Goal: Transaction & Acquisition: Purchase product/service

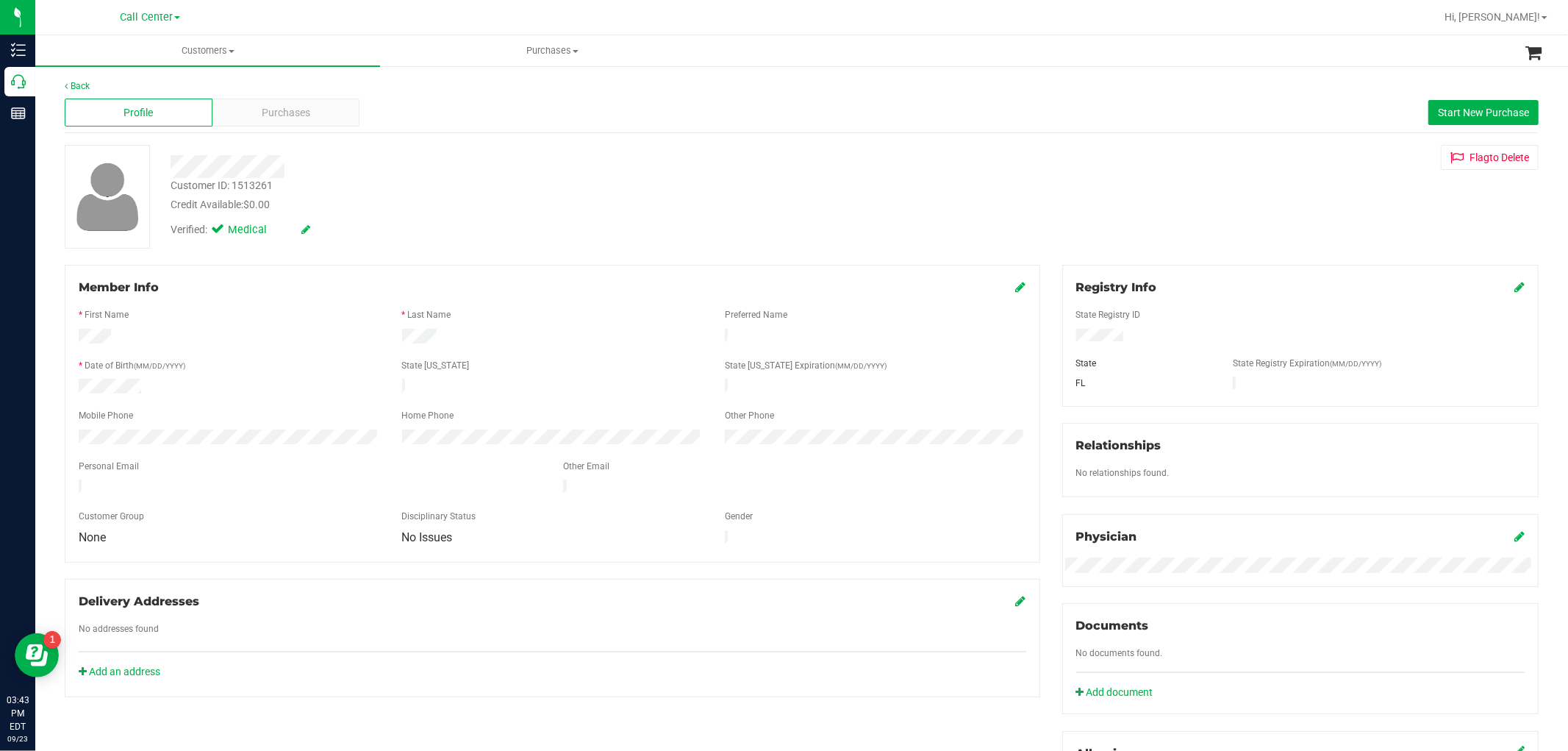
click at [65, 429] on div "Member Info * First Name * Last Name Preferred Name * Date of Birth (MM/DD/YYYY…" at bounding box center [552, 413] width 975 height 298
click at [70, 432] on div at bounding box center [230, 439] width 324 height 19
click at [301, 127] on div "Profile Purchases Start New Purchase" at bounding box center [802, 113] width 1474 height 40
click at [312, 112] on div "Purchases" at bounding box center [286, 112] width 148 height 28
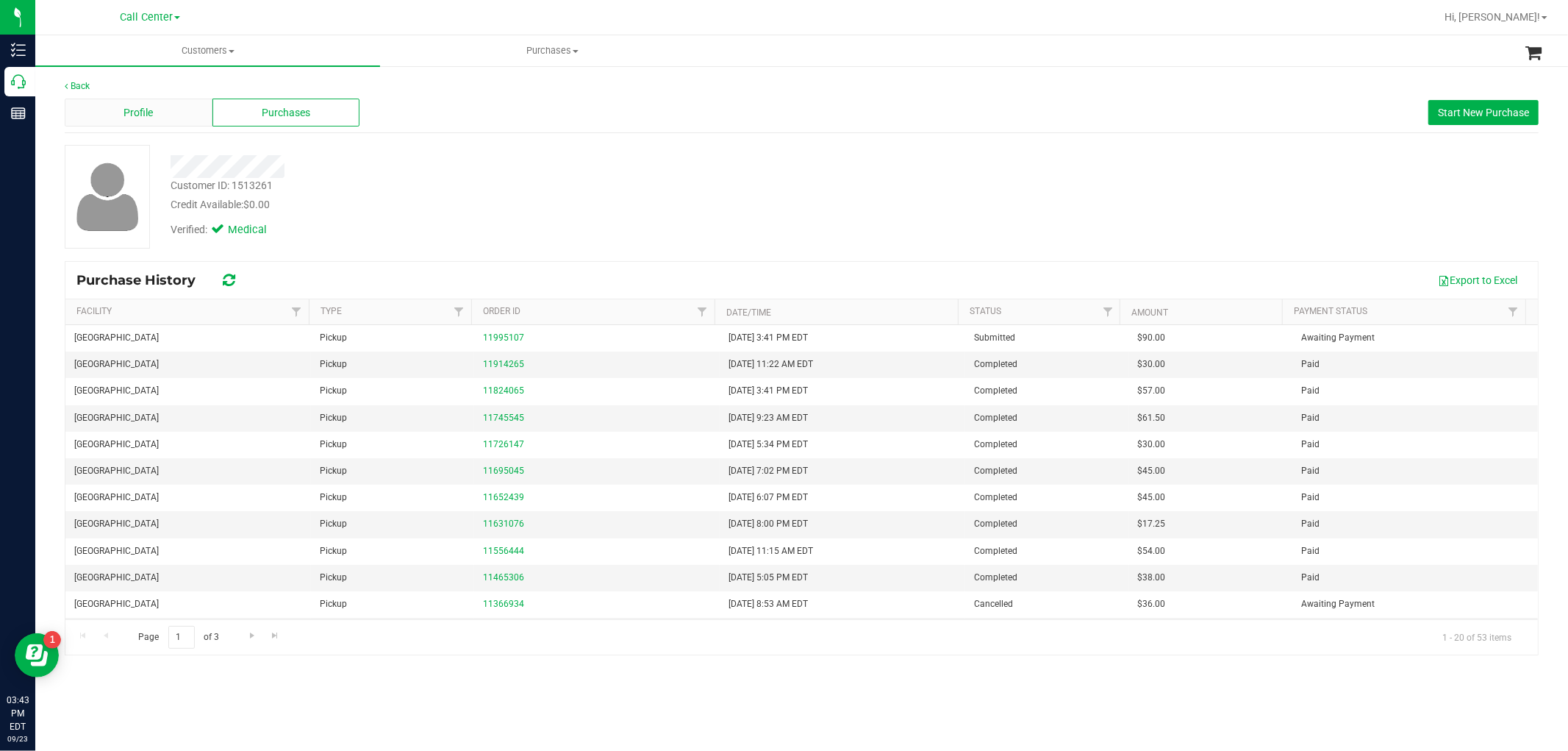
click at [125, 115] on span "Profile" at bounding box center [138, 113] width 29 height 16
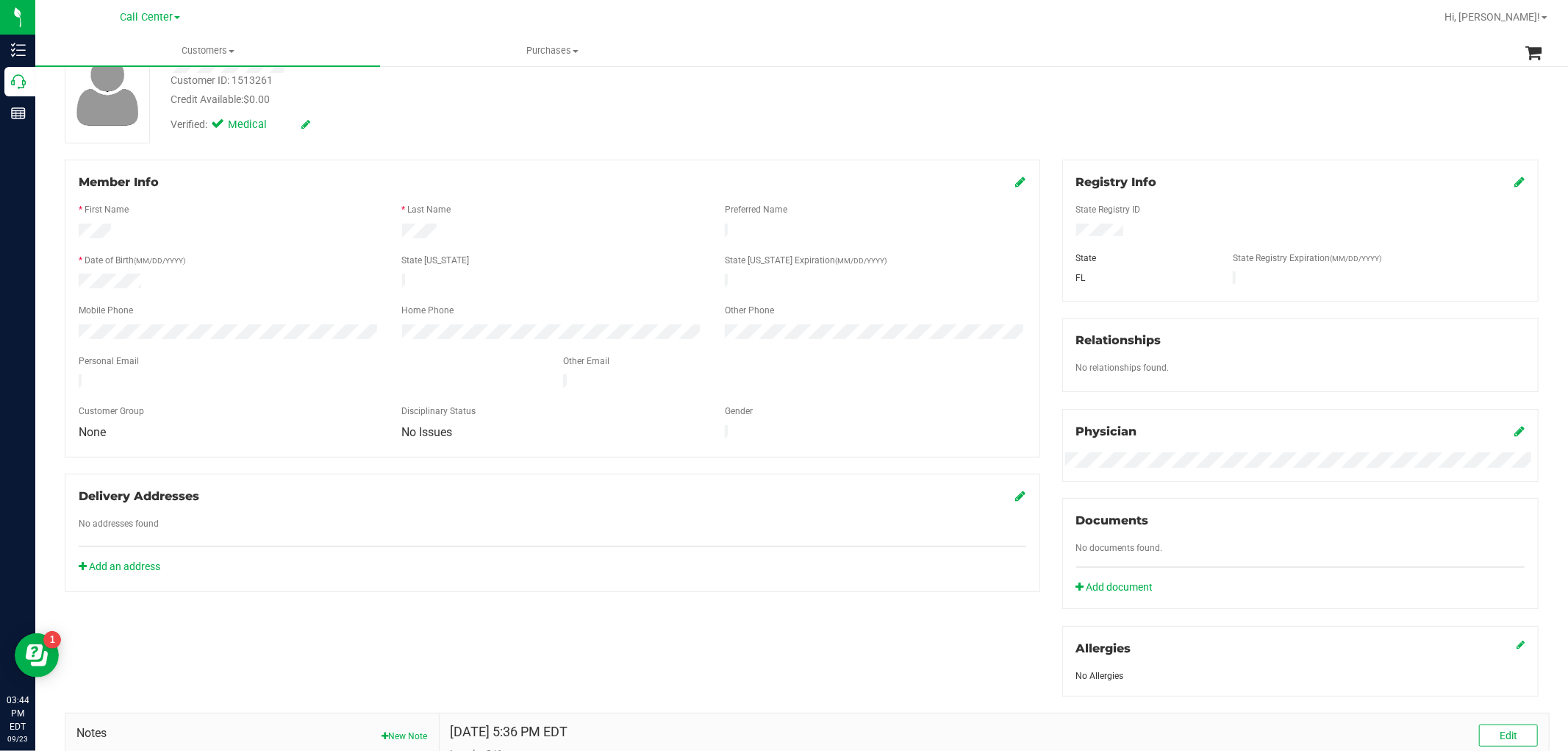
scroll to position [312, 0]
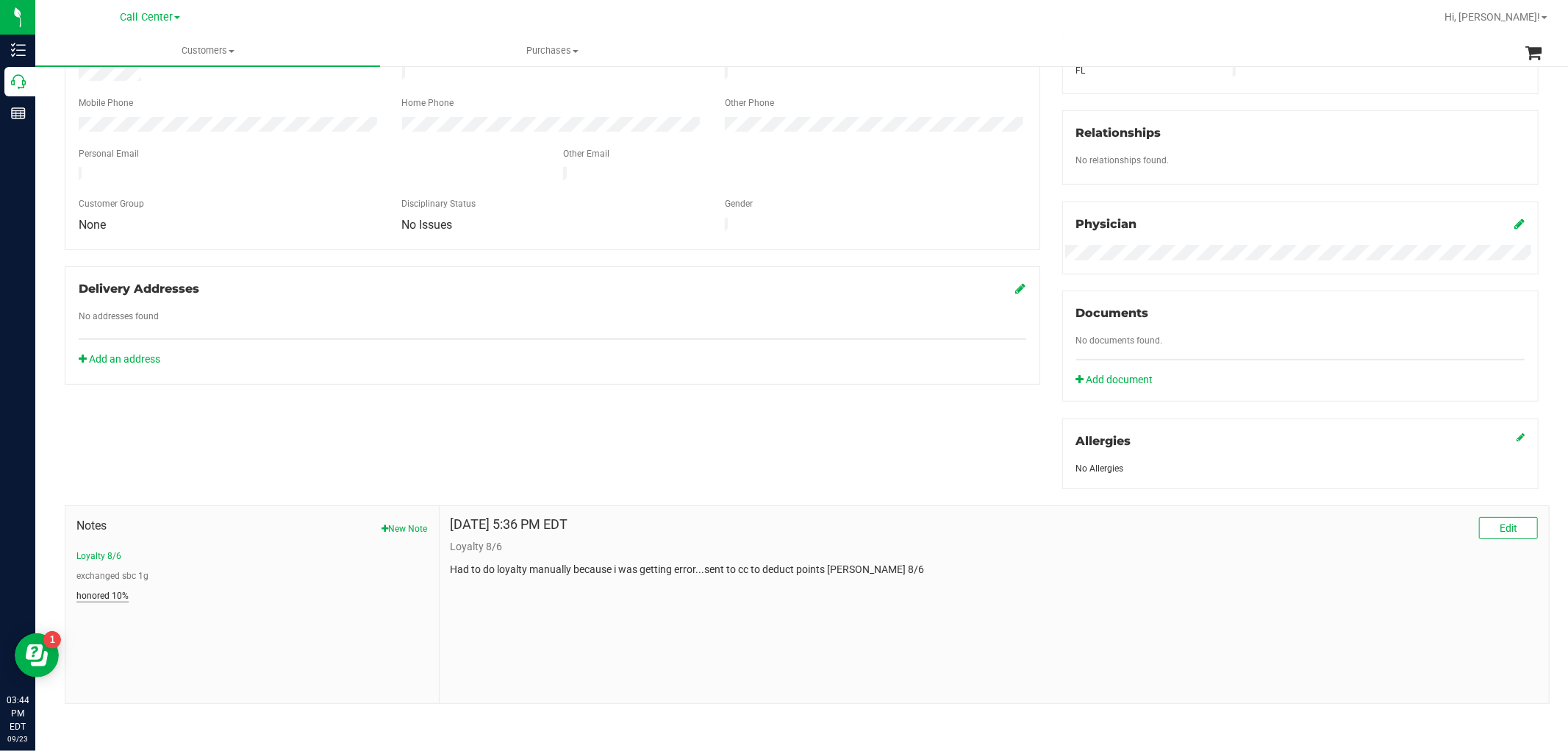
click at [93, 593] on button "honored 10%" at bounding box center [103, 596] width 52 height 13
click at [115, 571] on button "exchanged sbc 1g" at bounding box center [113, 576] width 72 height 13
click at [104, 556] on button "Loyalty 8/6" at bounding box center [99, 556] width 45 height 13
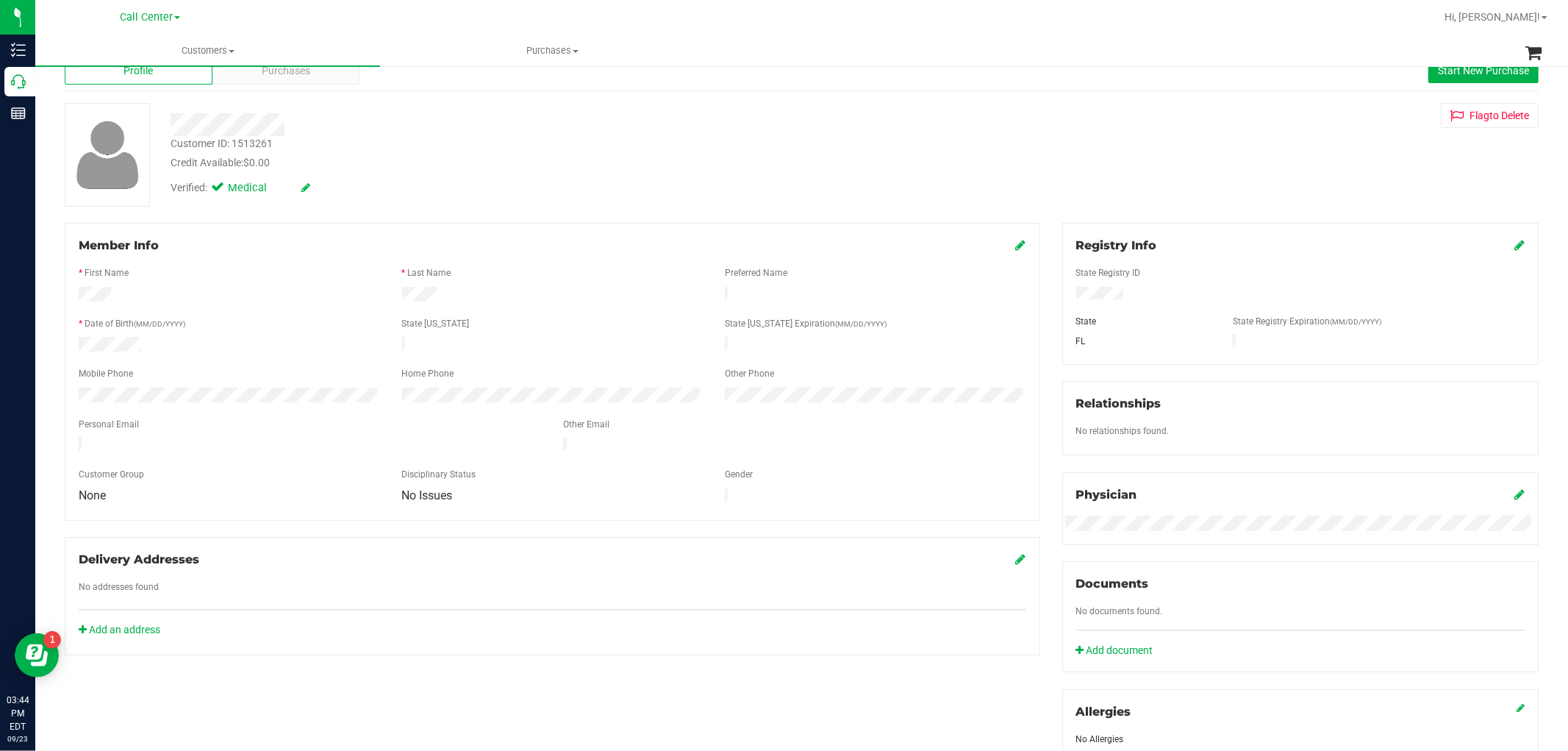
scroll to position [0, 0]
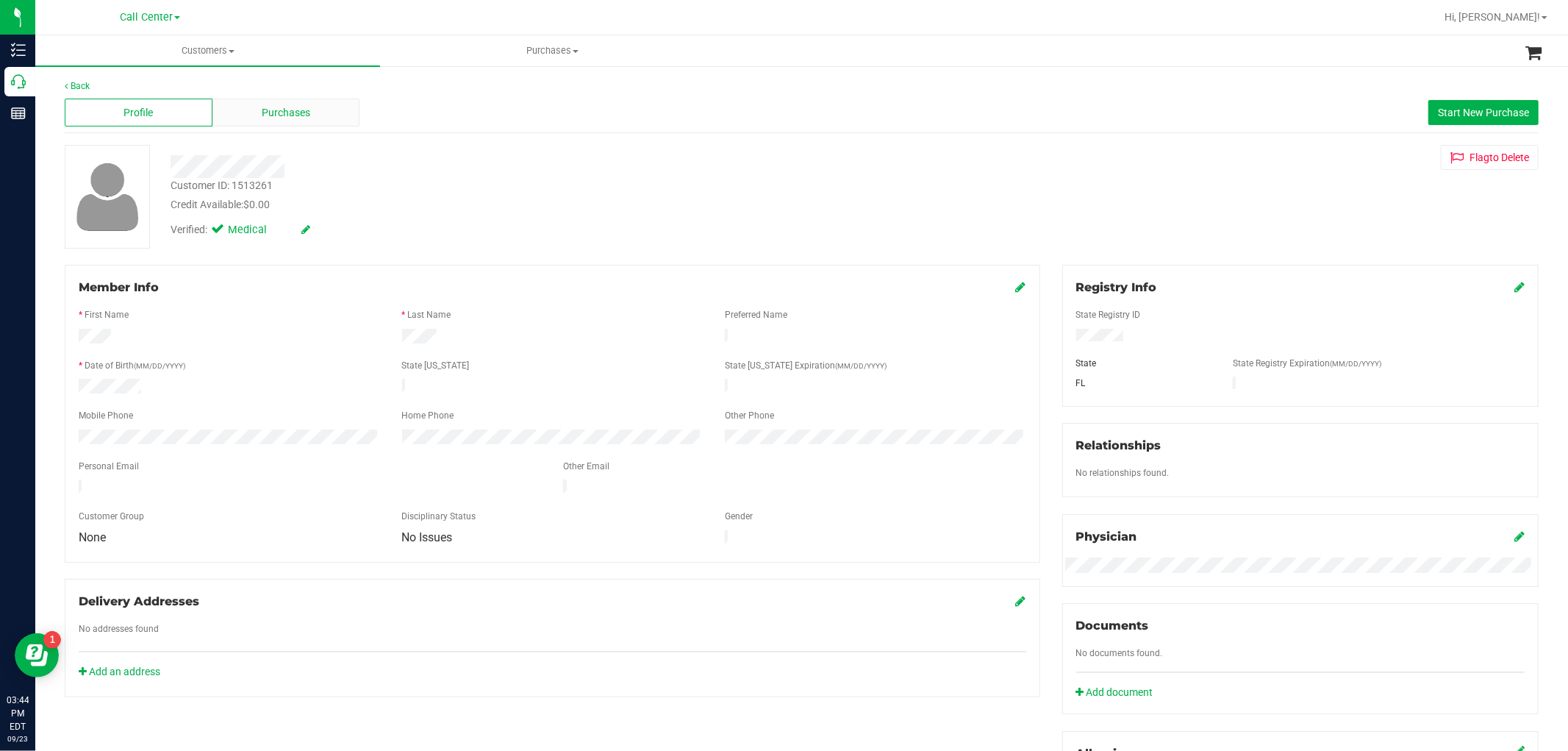
click at [327, 124] on div "Purchases" at bounding box center [286, 112] width 148 height 28
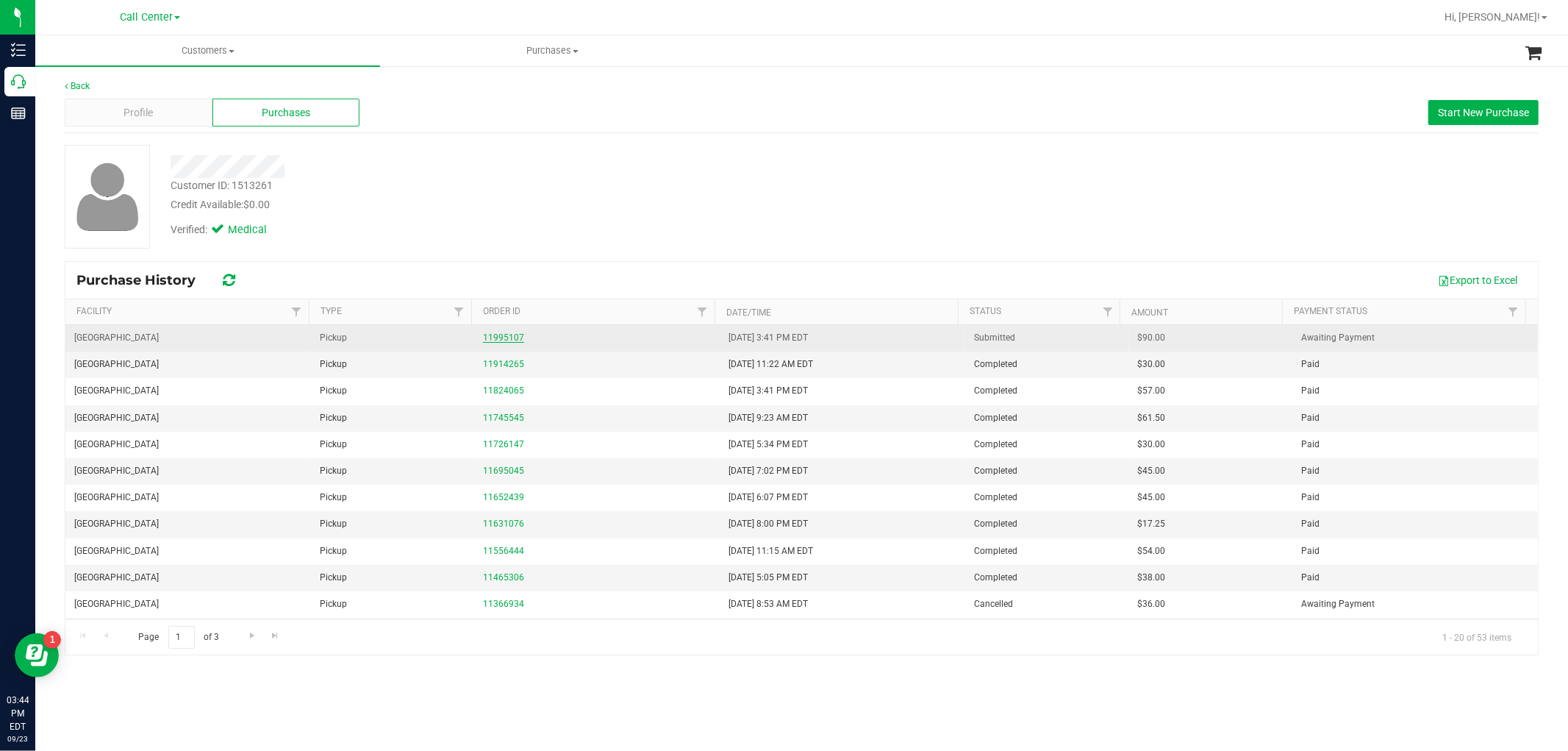
click at [495, 335] on link "11995107" at bounding box center [503, 338] width 41 height 10
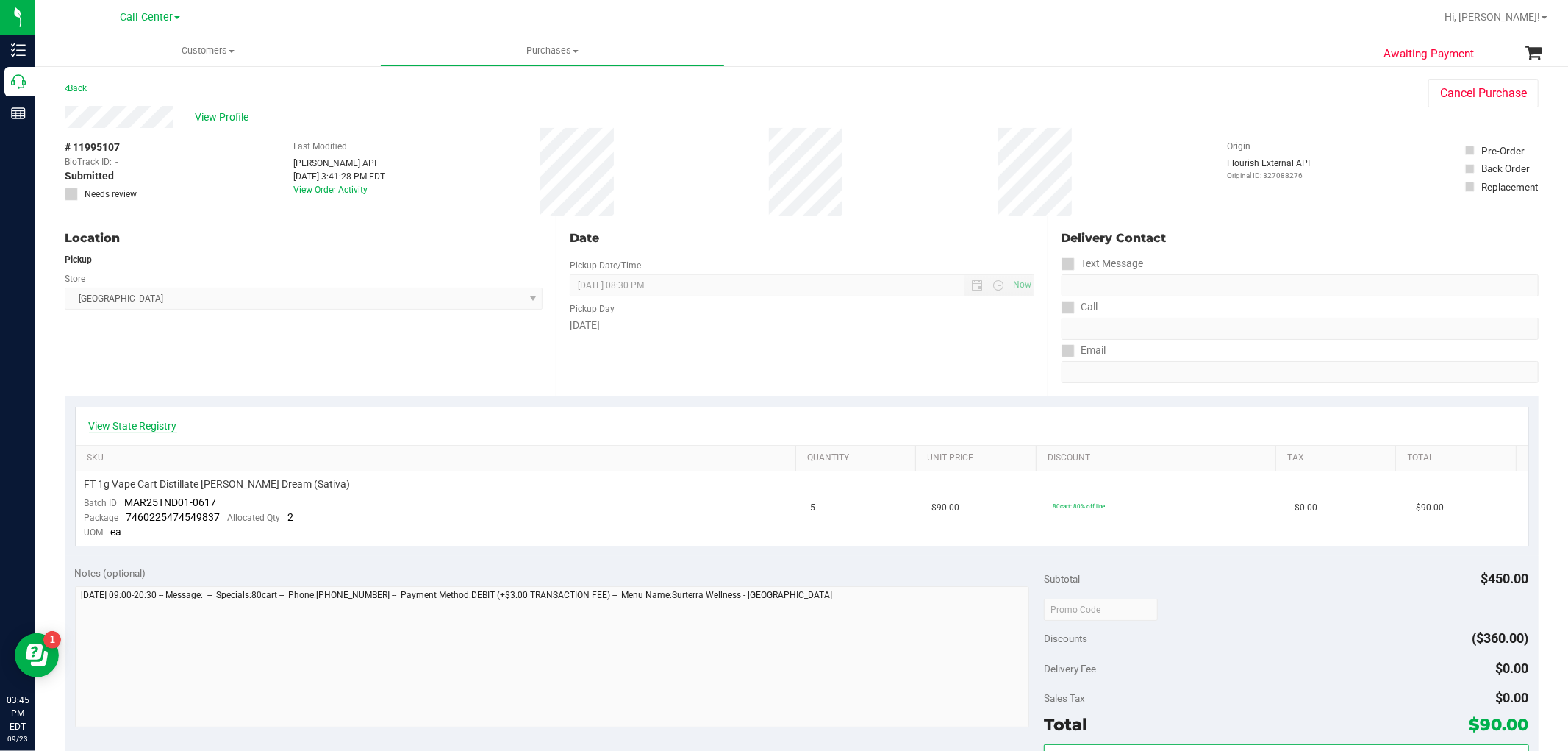
click at [163, 425] on link "View State Registry" at bounding box center [133, 426] width 88 height 15
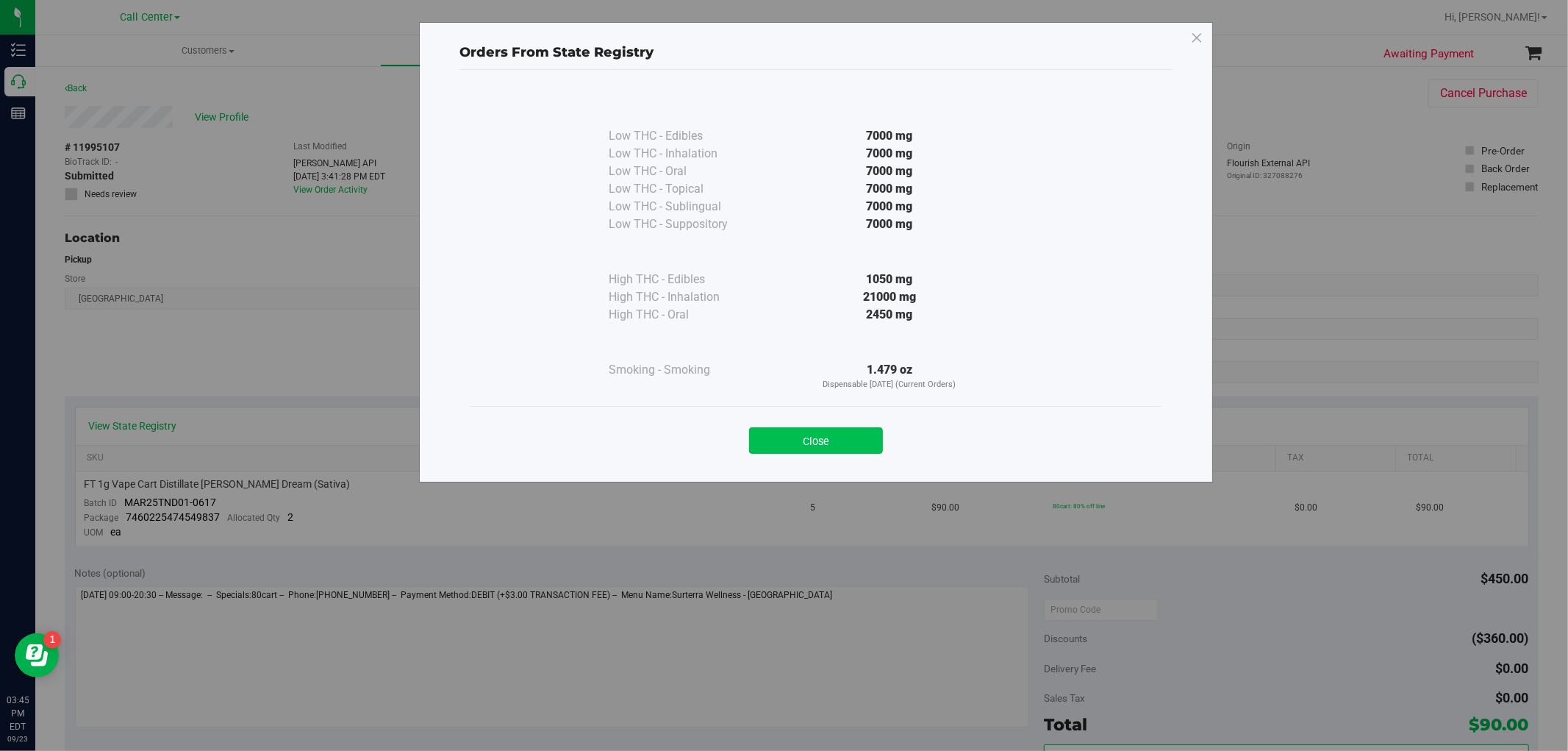
click at [806, 446] on button "Close" at bounding box center [816, 440] width 133 height 26
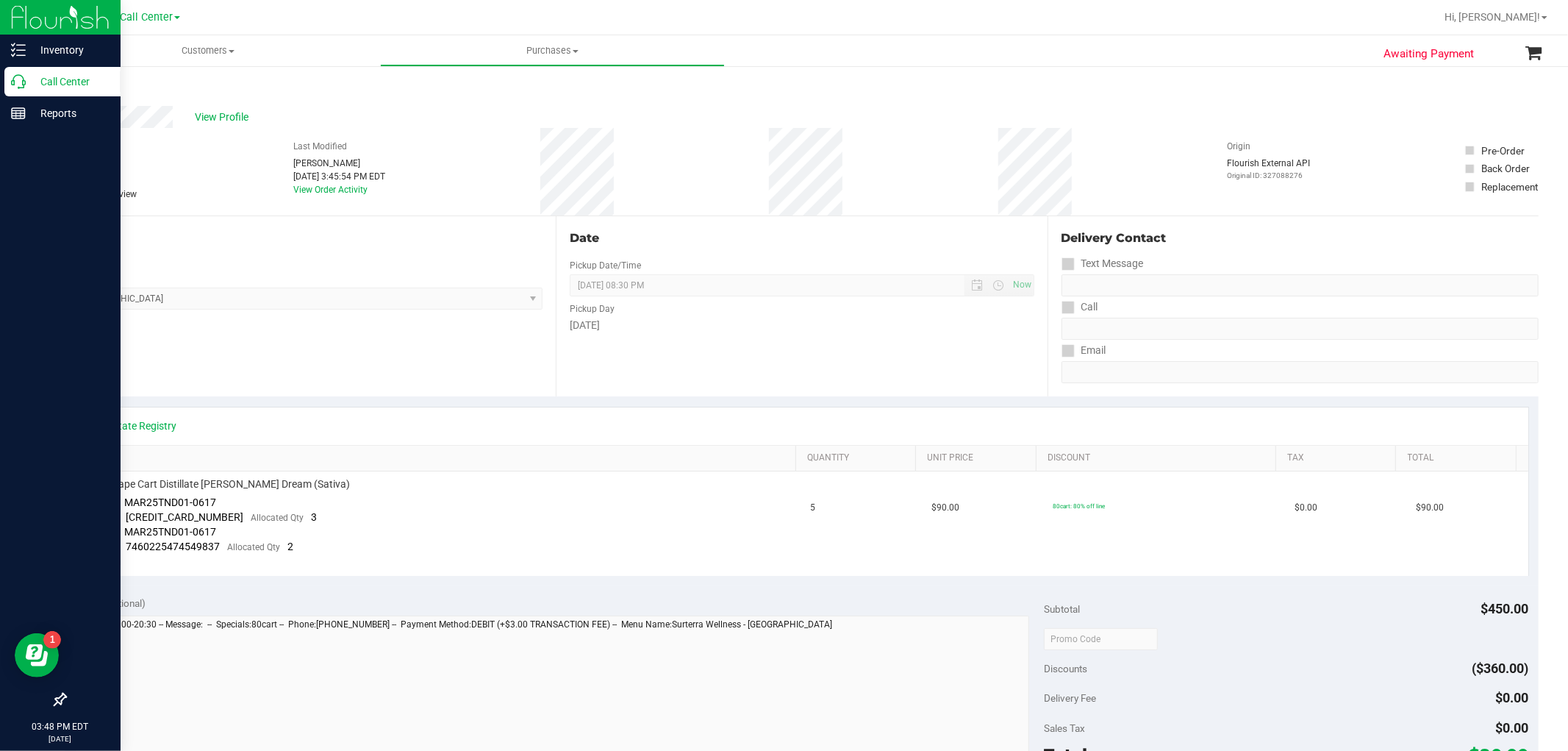
click at [13, 78] on icon at bounding box center [19, 82] width 15 height 15
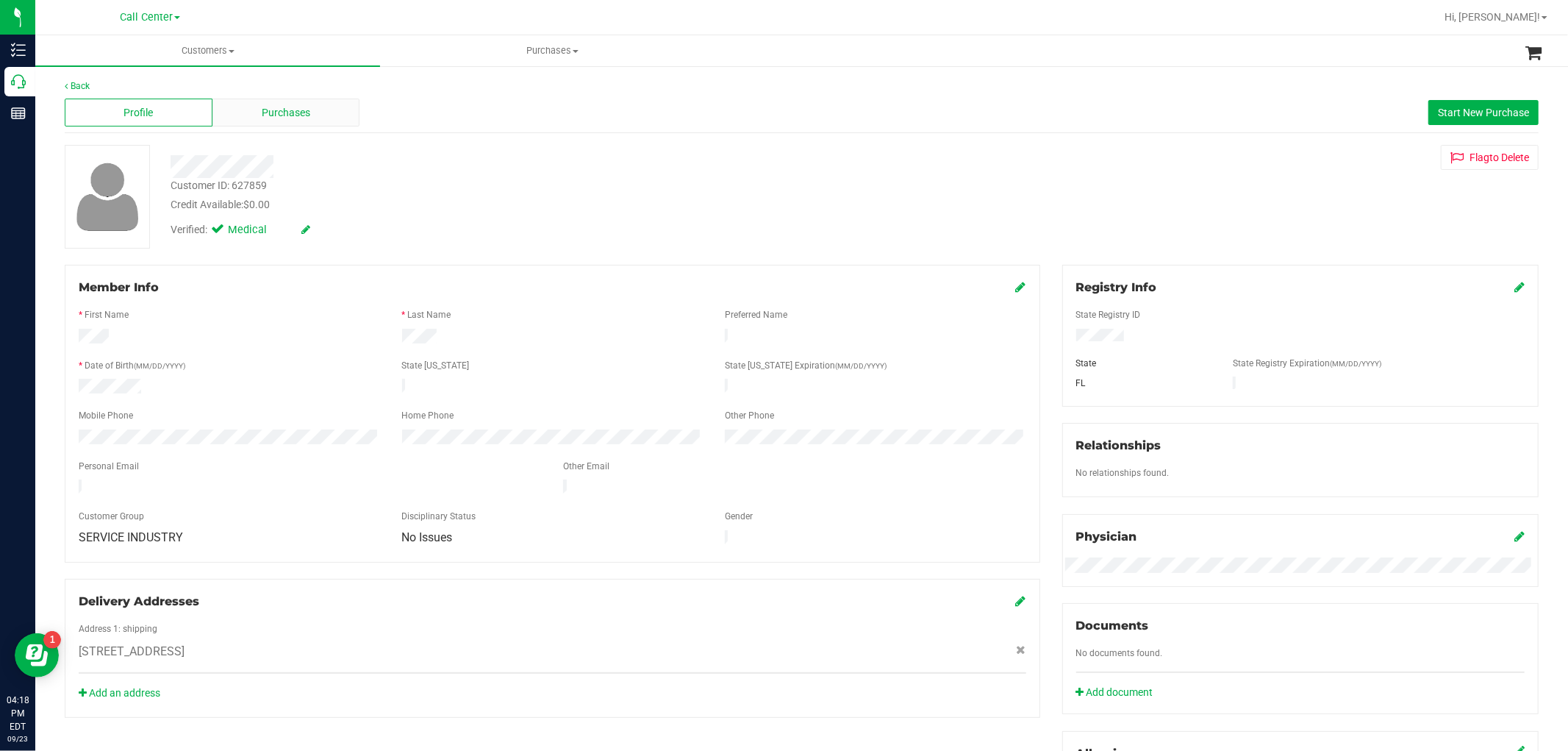
click at [280, 113] on span "Purchases" at bounding box center [286, 113] width 48 height 16
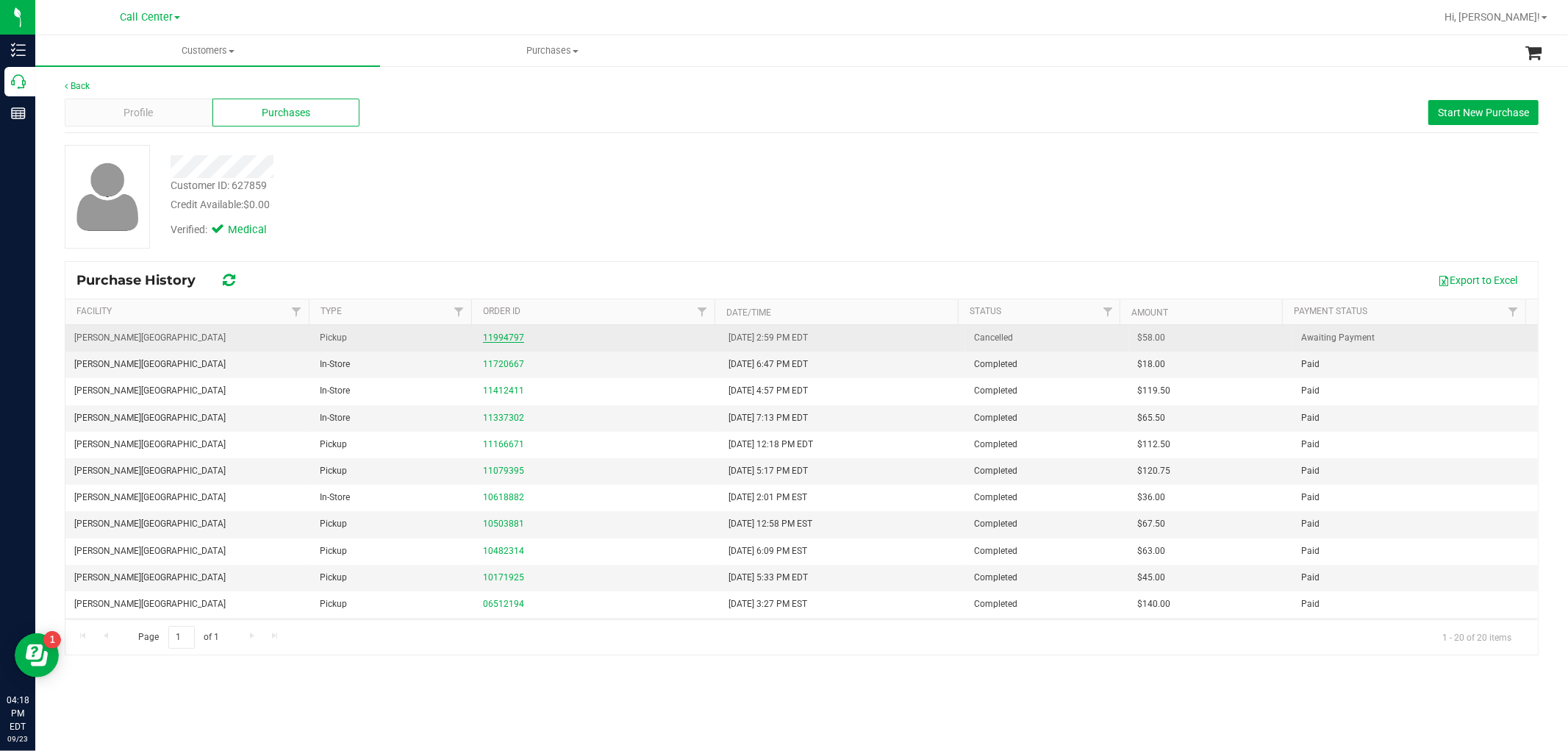
click at [512, 339] on link "11994797" at bounding box center [503, 338] width 41 height 10
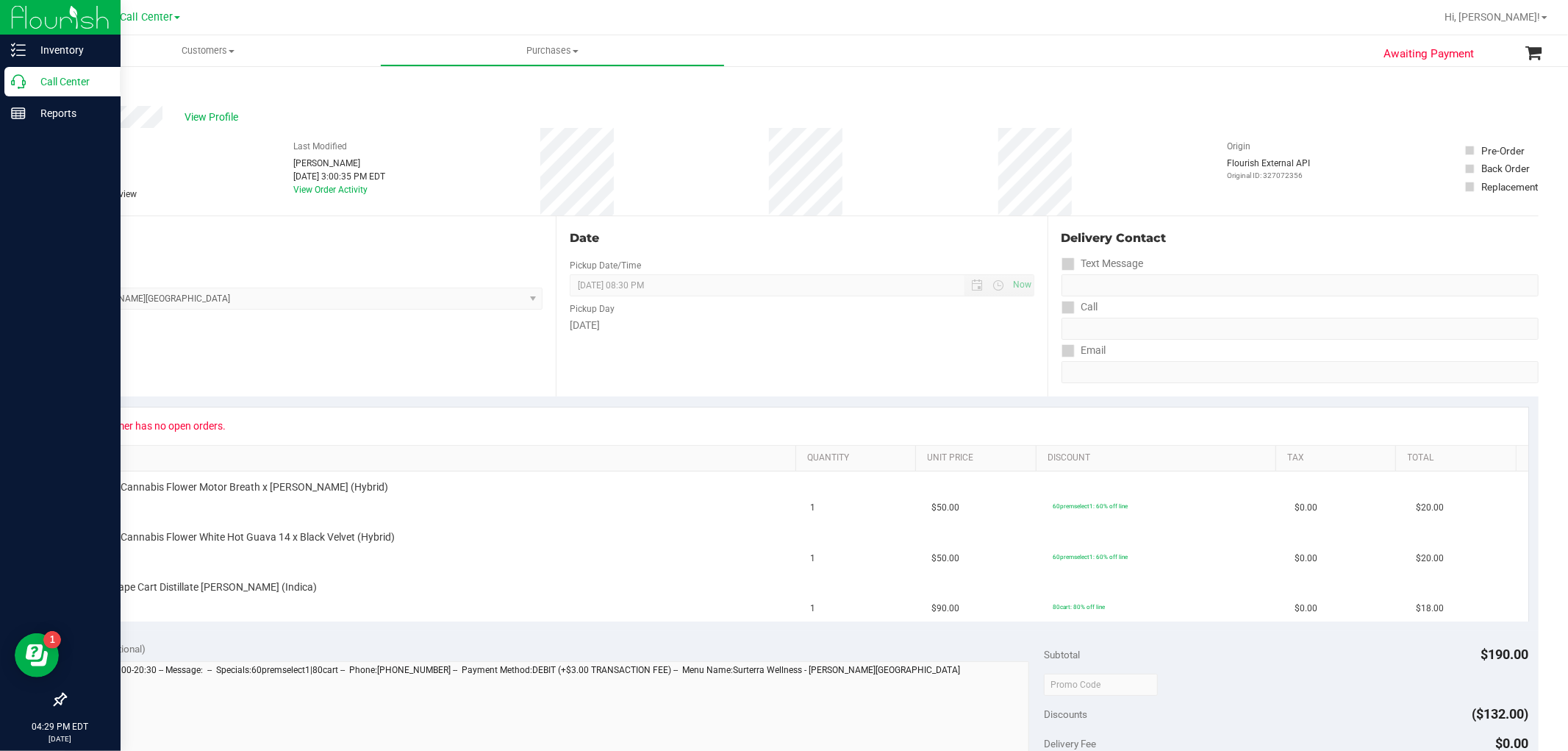
click at [19, 86] on icon at bounding box center [19, 82] width 15 height 15
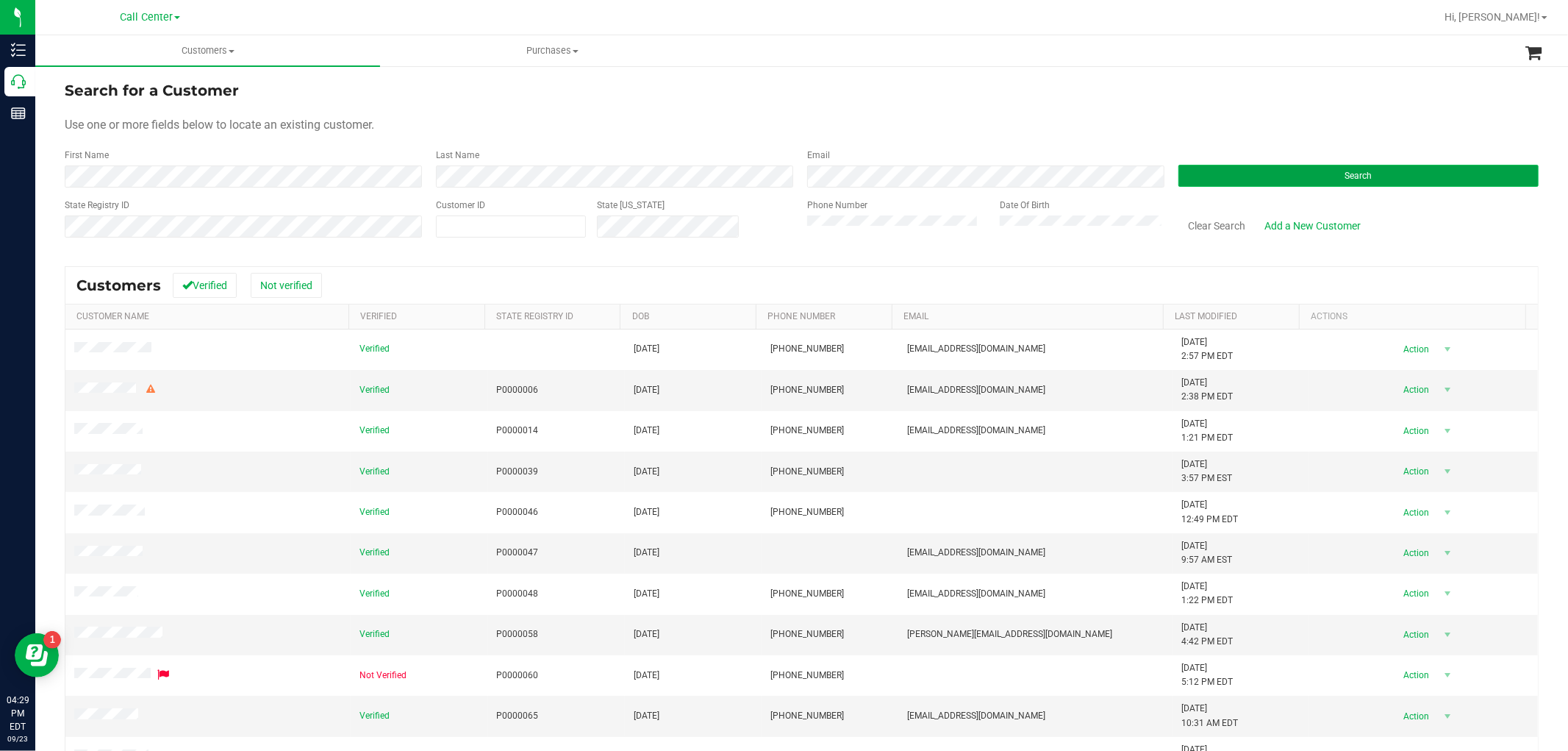
click at [1178, 170] on button "Search" at bounding box center [1358, 176] width 360 height 22
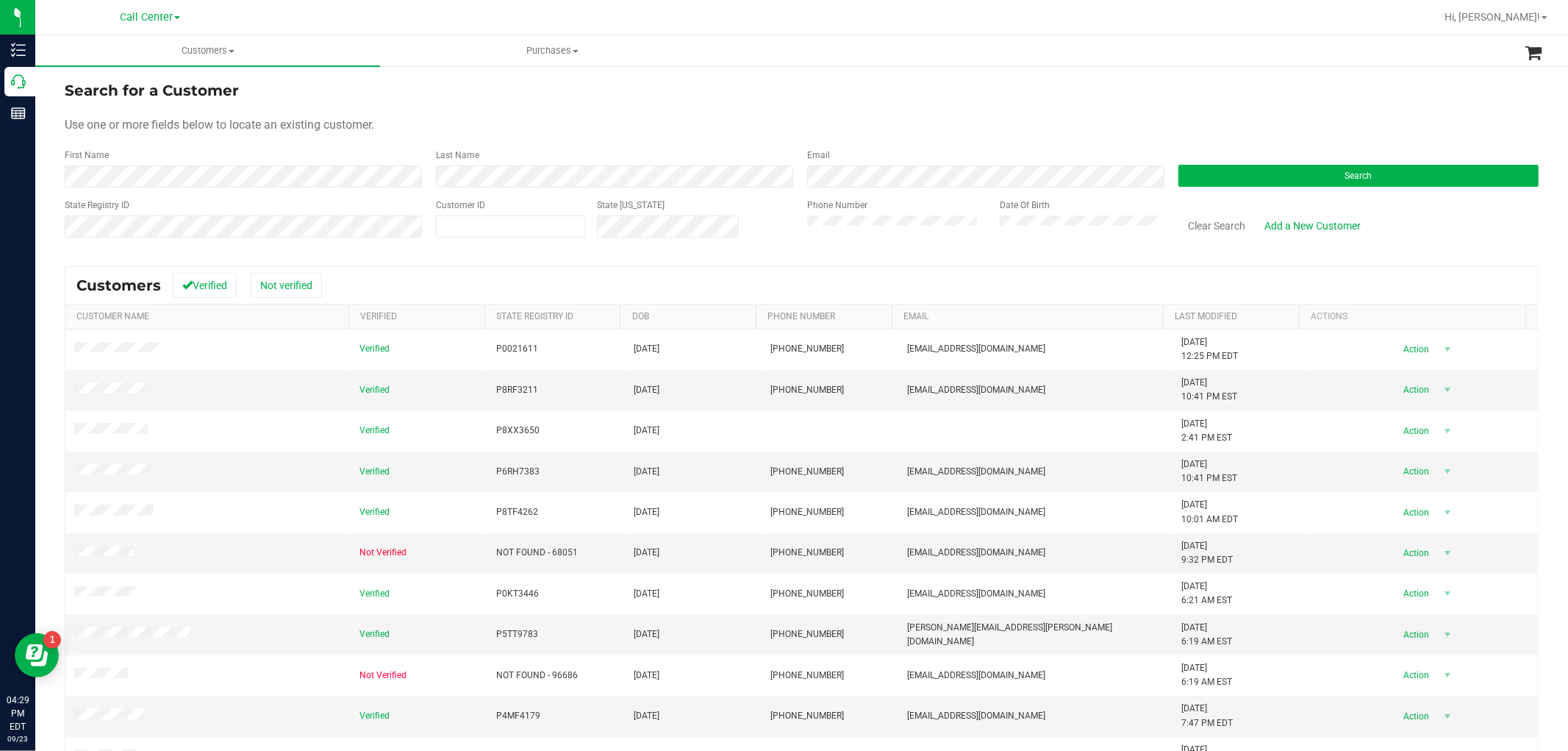
drag, startPoint x: 180, startPoint y: 187, endPoint x: 184, endPoint y: 164, distance: 23.3
click at [1306, 171] on button "Search" at bounding box center [1358, 176] width 360 height 22
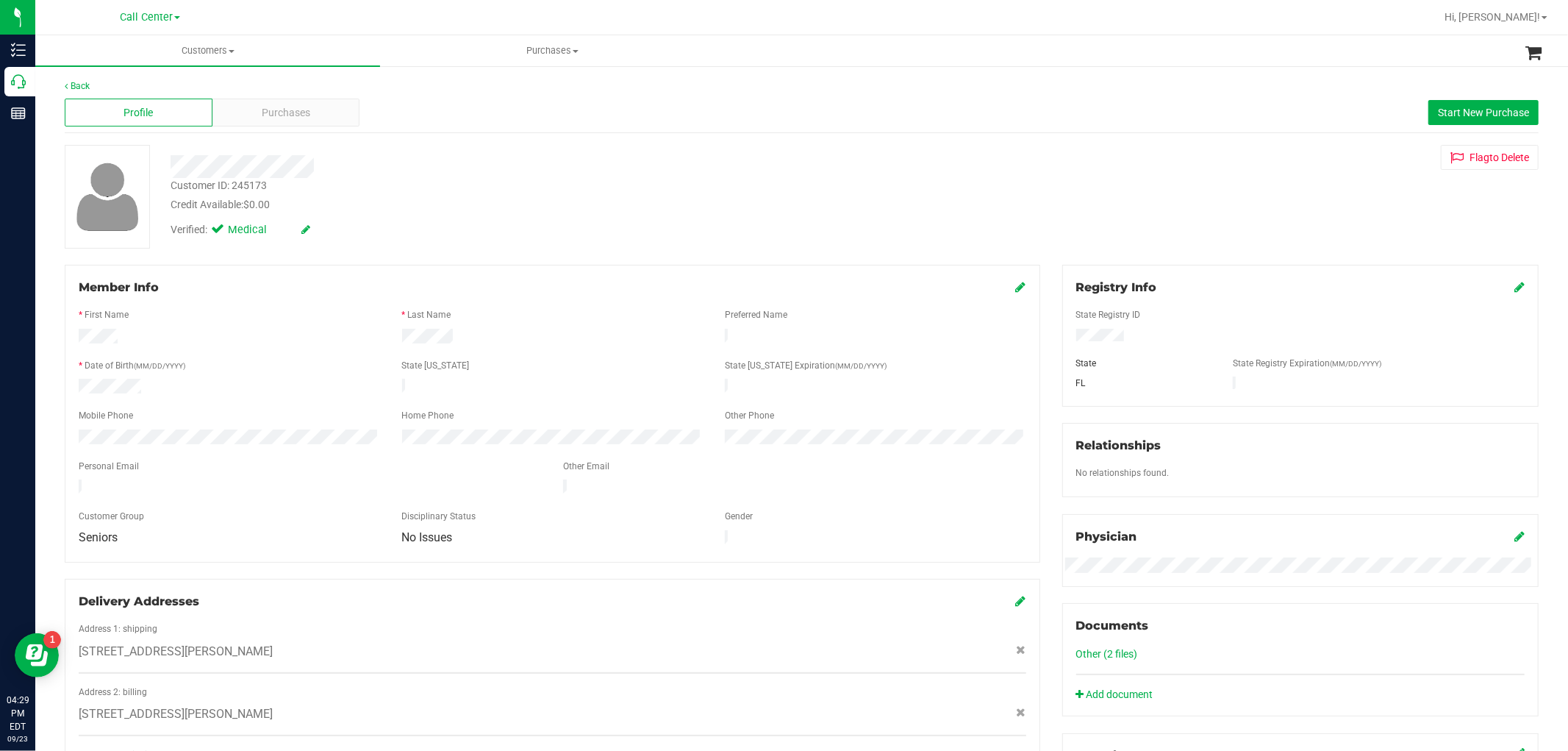
click at [257, 184] on div "Customer ID: 245173" at bounding box center [218, 186] width 96 height 16
copy div "245173"
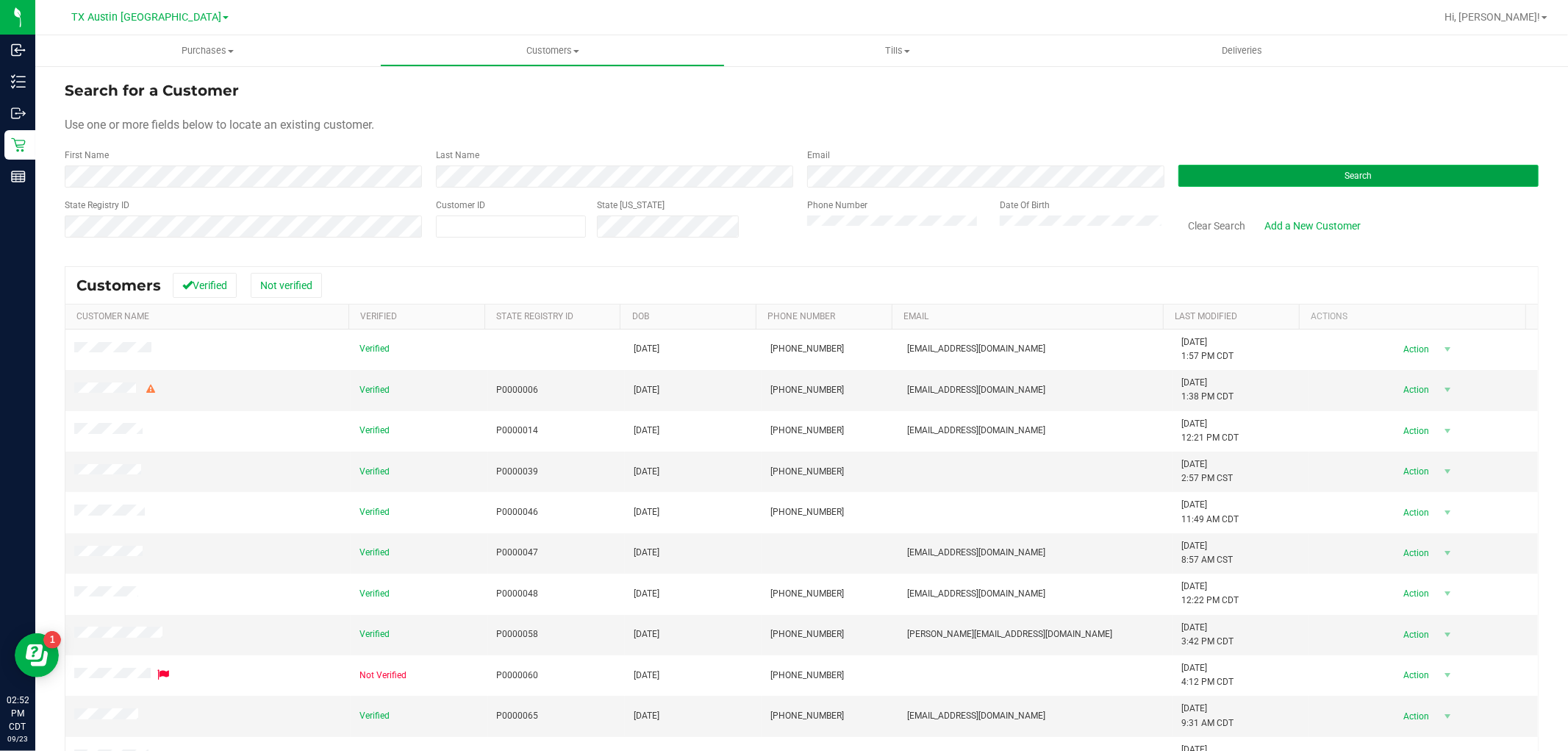
click at [1250, 174] on button "Search" at bounding box center [1358, 176] width 360 height 22
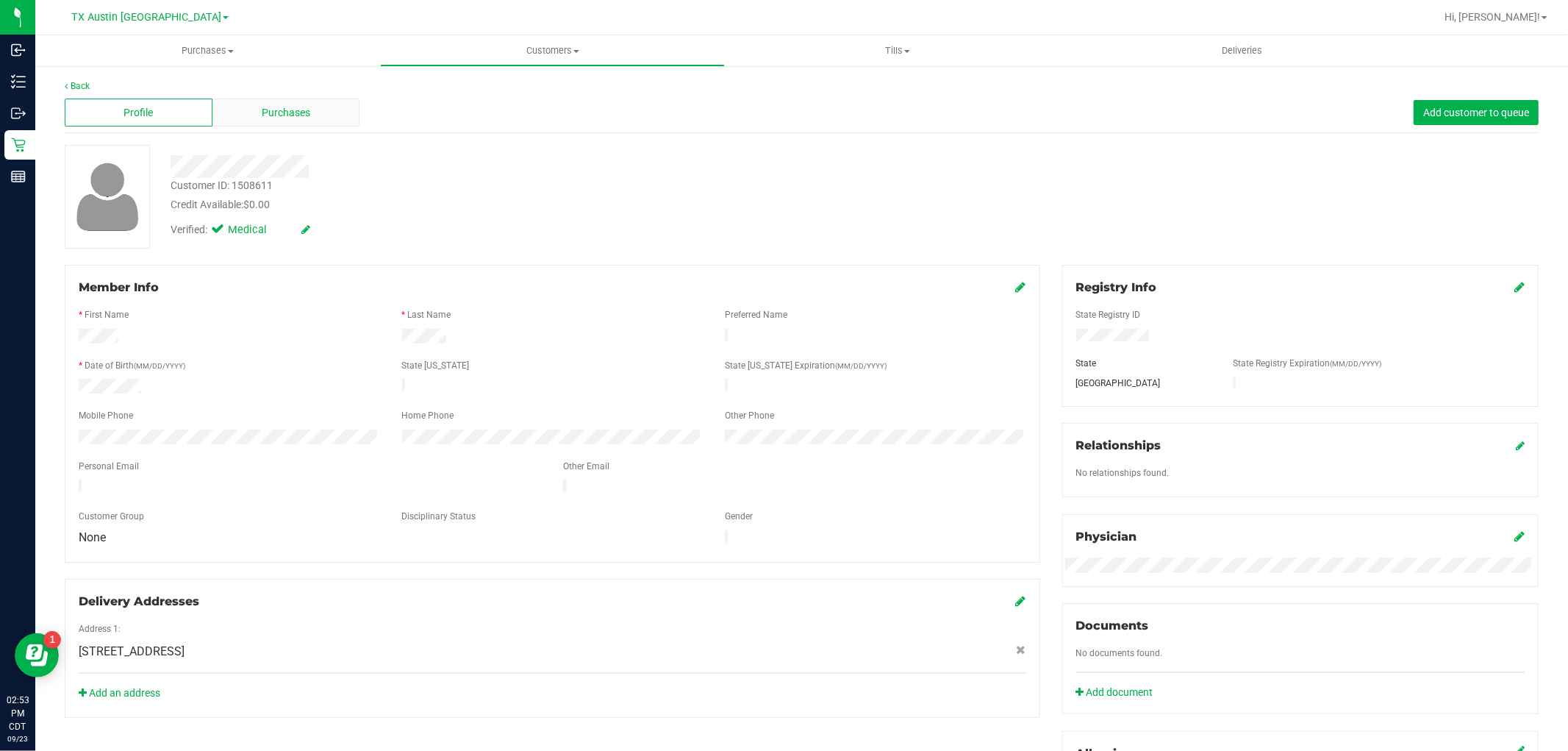
click at [301, 110] on span "Purchases" at bounding box center [286, 113] width 48 height 16
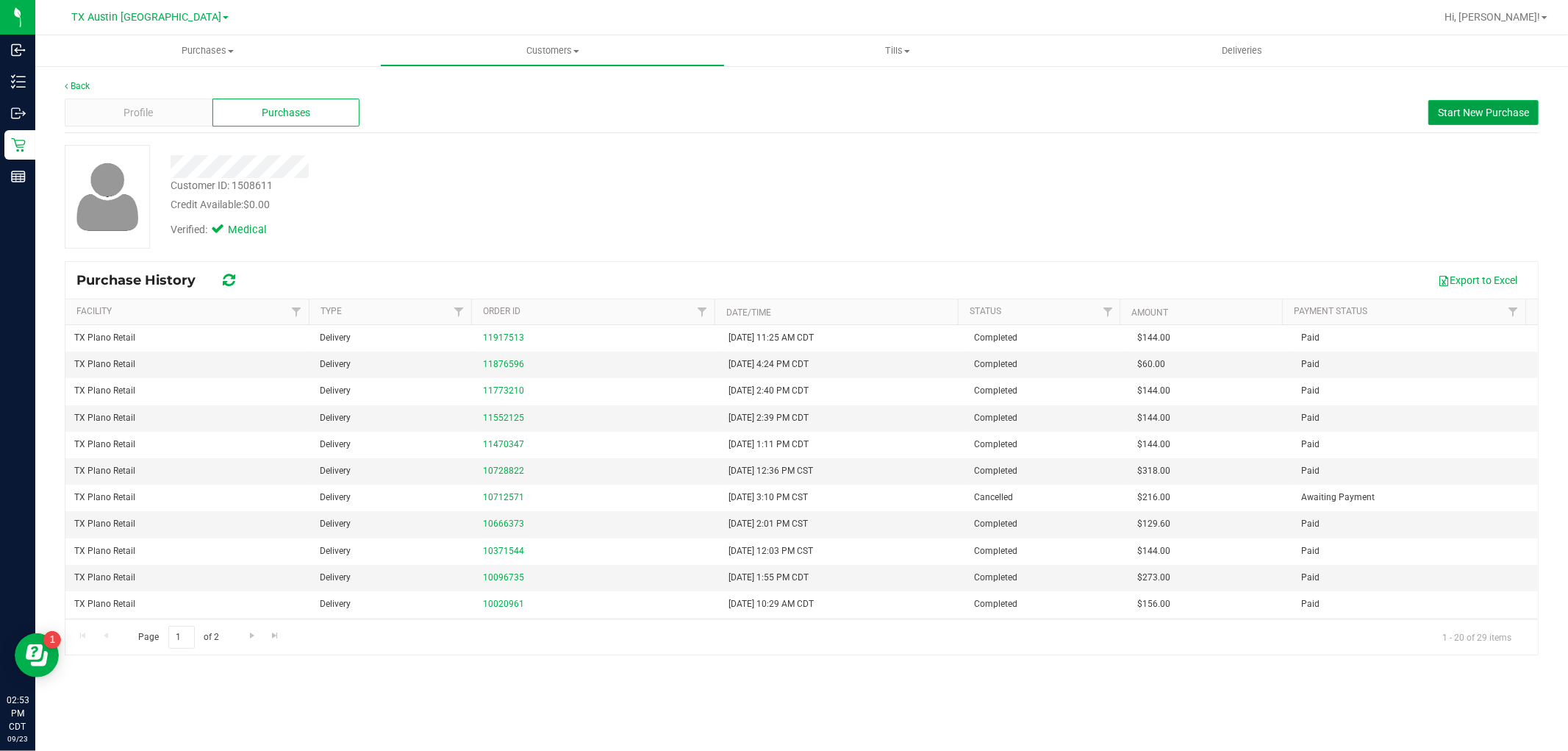
click at [1487, 115] on span "Start New Purchase" at bounding box center [1483, 113] width 91 height 12
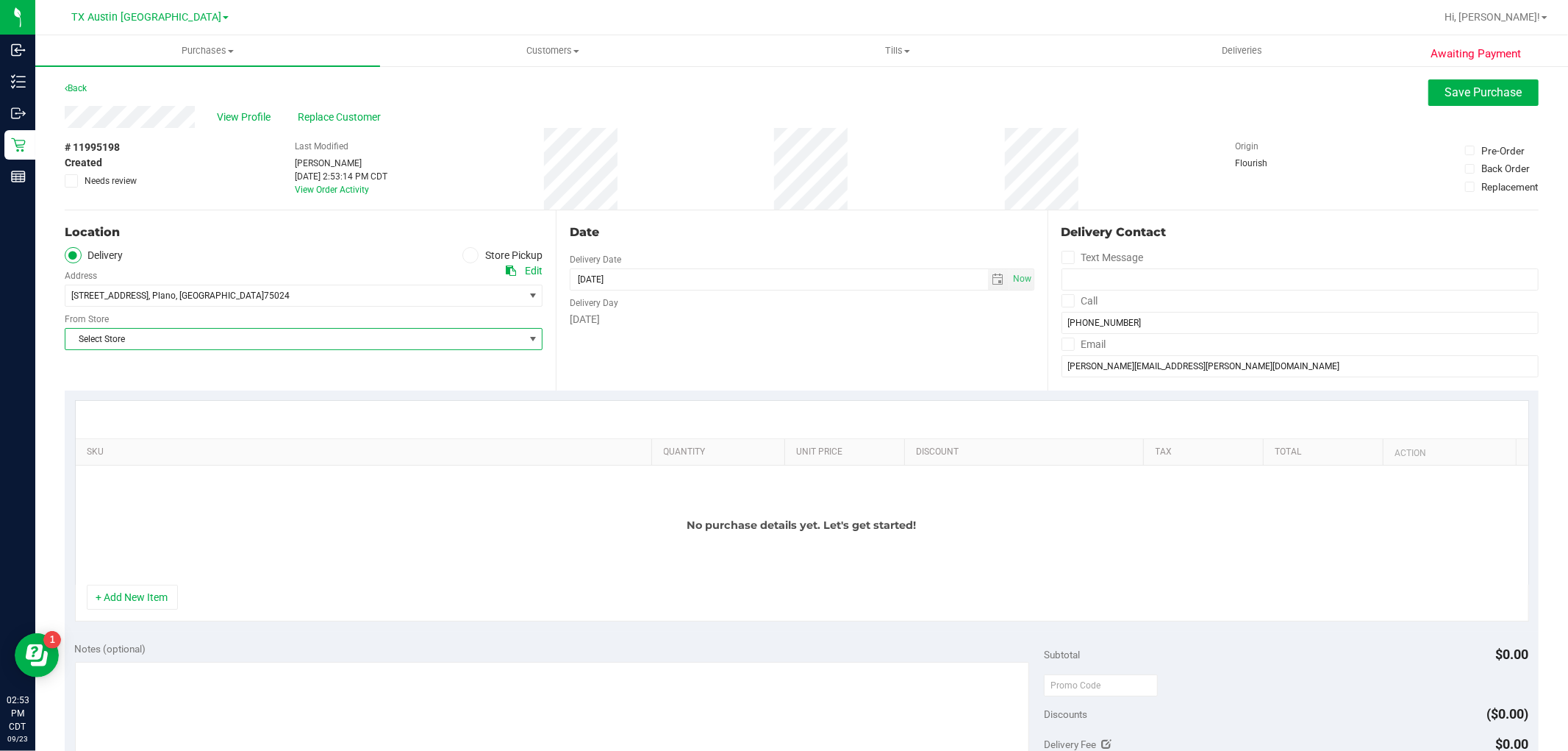
click at [457, 343] on span "Select Store" at bounding box center [295, 339] width 458 height 21
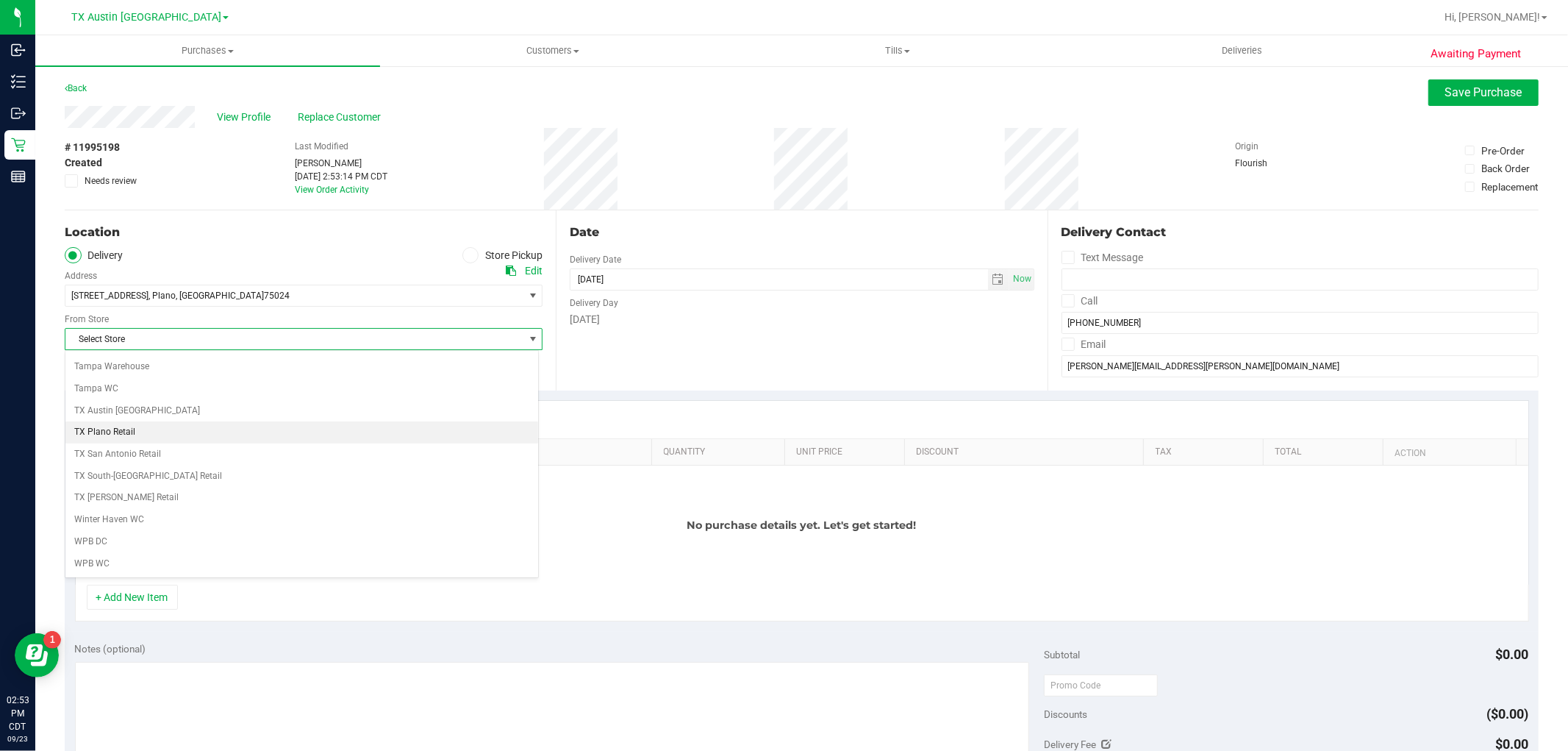
click at [159, 436] on li "TX Plano Retail" at bounding box center [302, 433] width 473 height 22
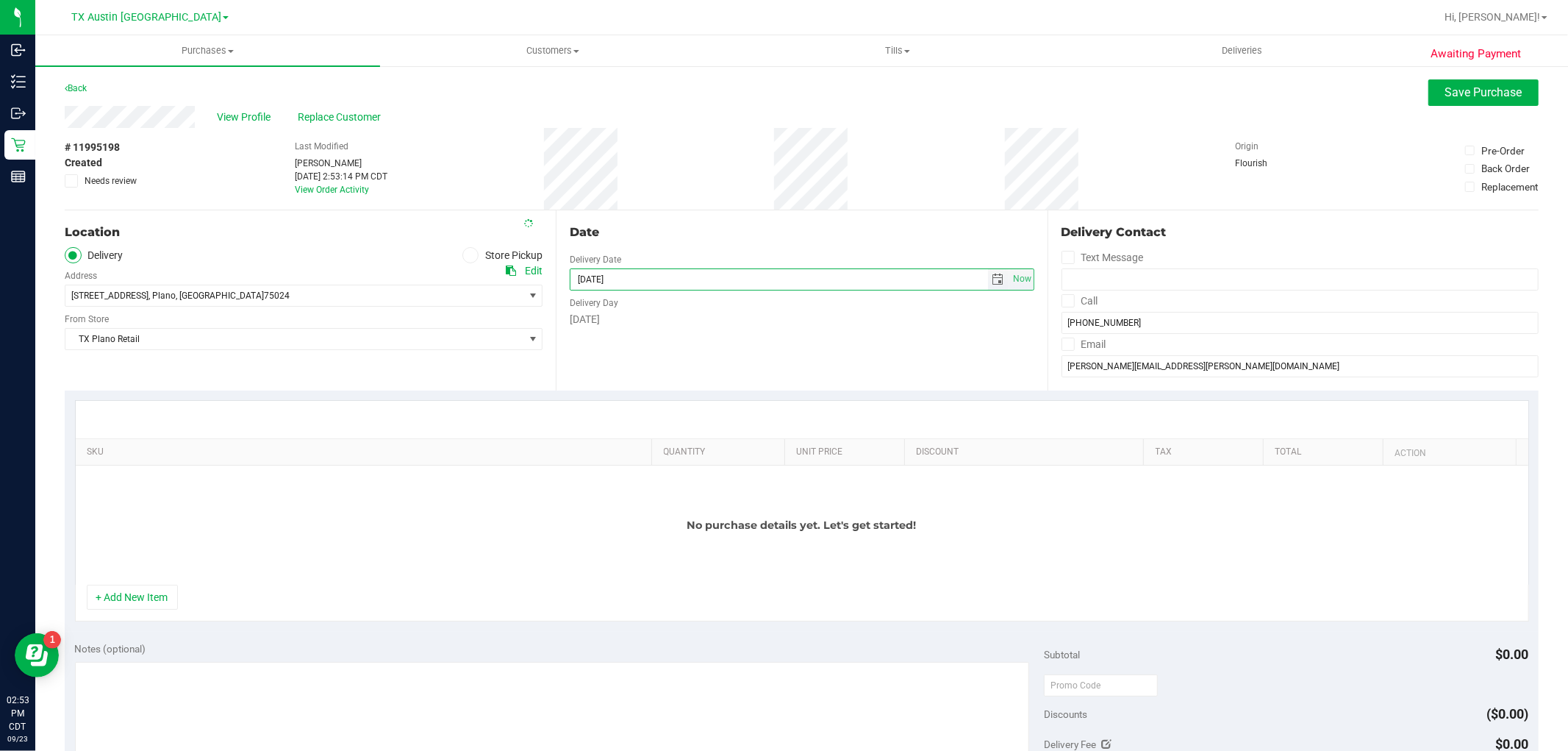
click at [943, 285] on input "[DATE]" at bounding box center [779, 280] width 418 height 21
click at [992, 280] on span "select" at bounding box center [998, 280] width 12 height 12
click at [636, 424] on link "24" at bounding box center [643, 428] width 22 height 23
type input "09/24/2025"
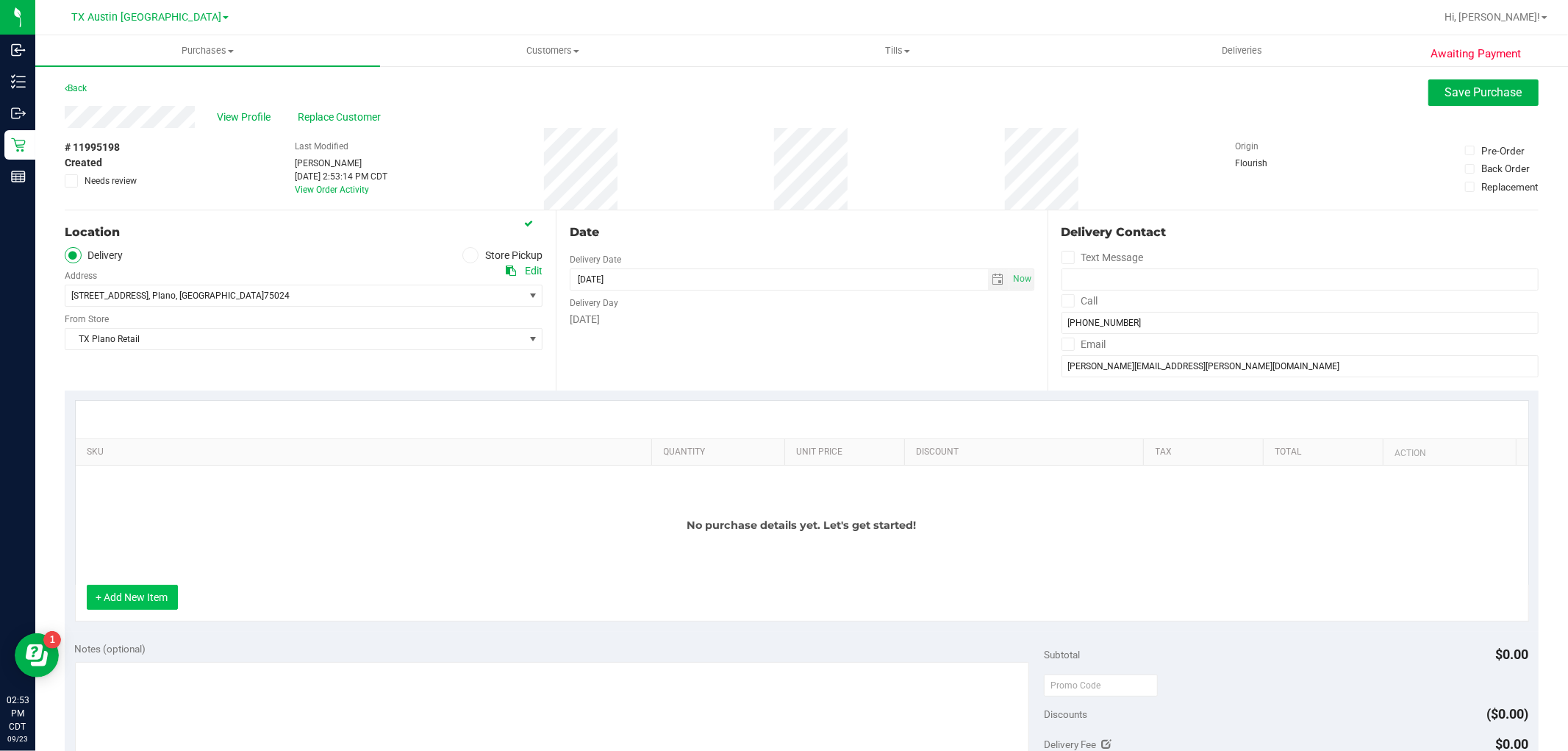
click at [145, 598] on button "+ Add New Item" at bounding box center [132, 597] width 91 height 25
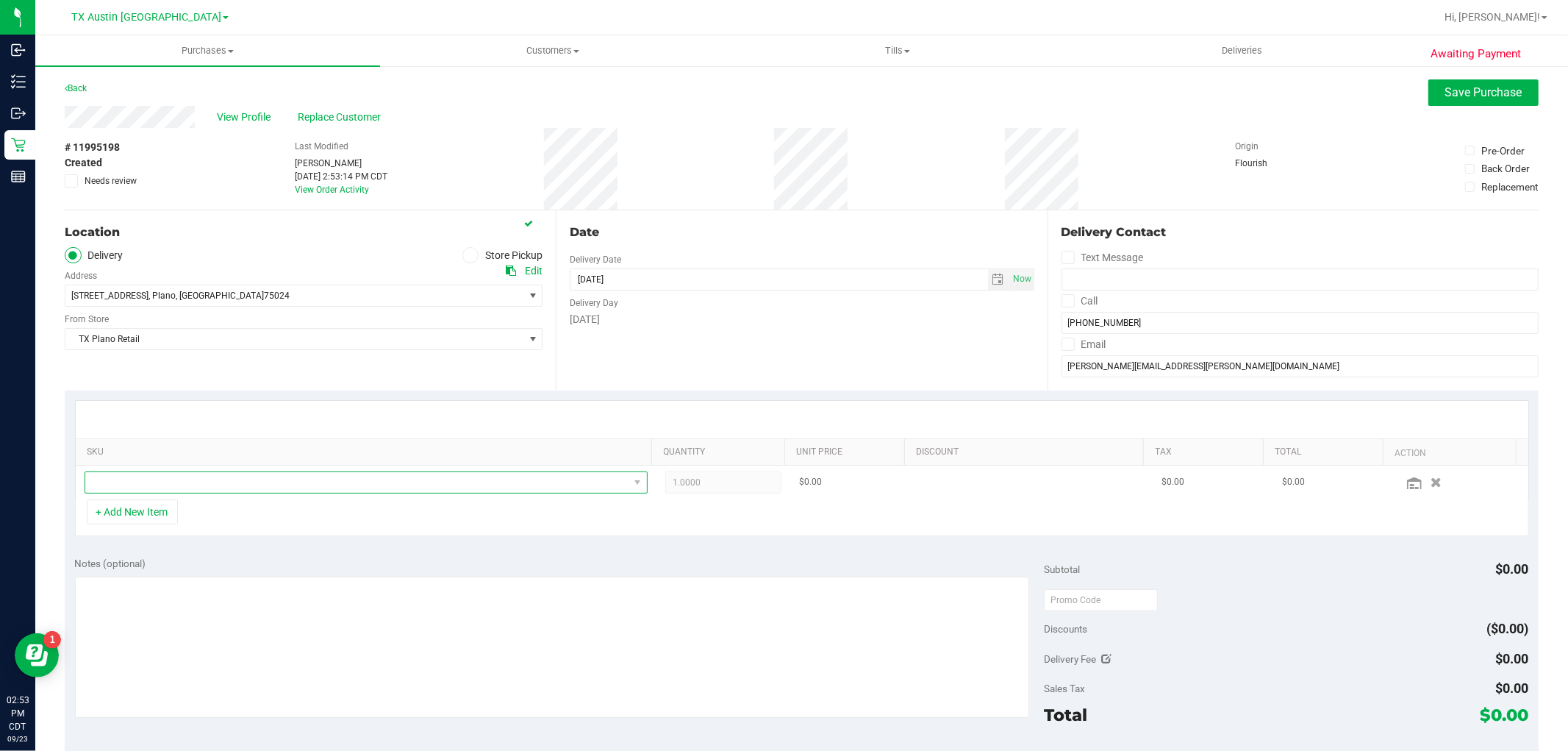
click at [221, 486] on span "NO DATA FOUND" at bounding box center [356, 483] width 544 height 21
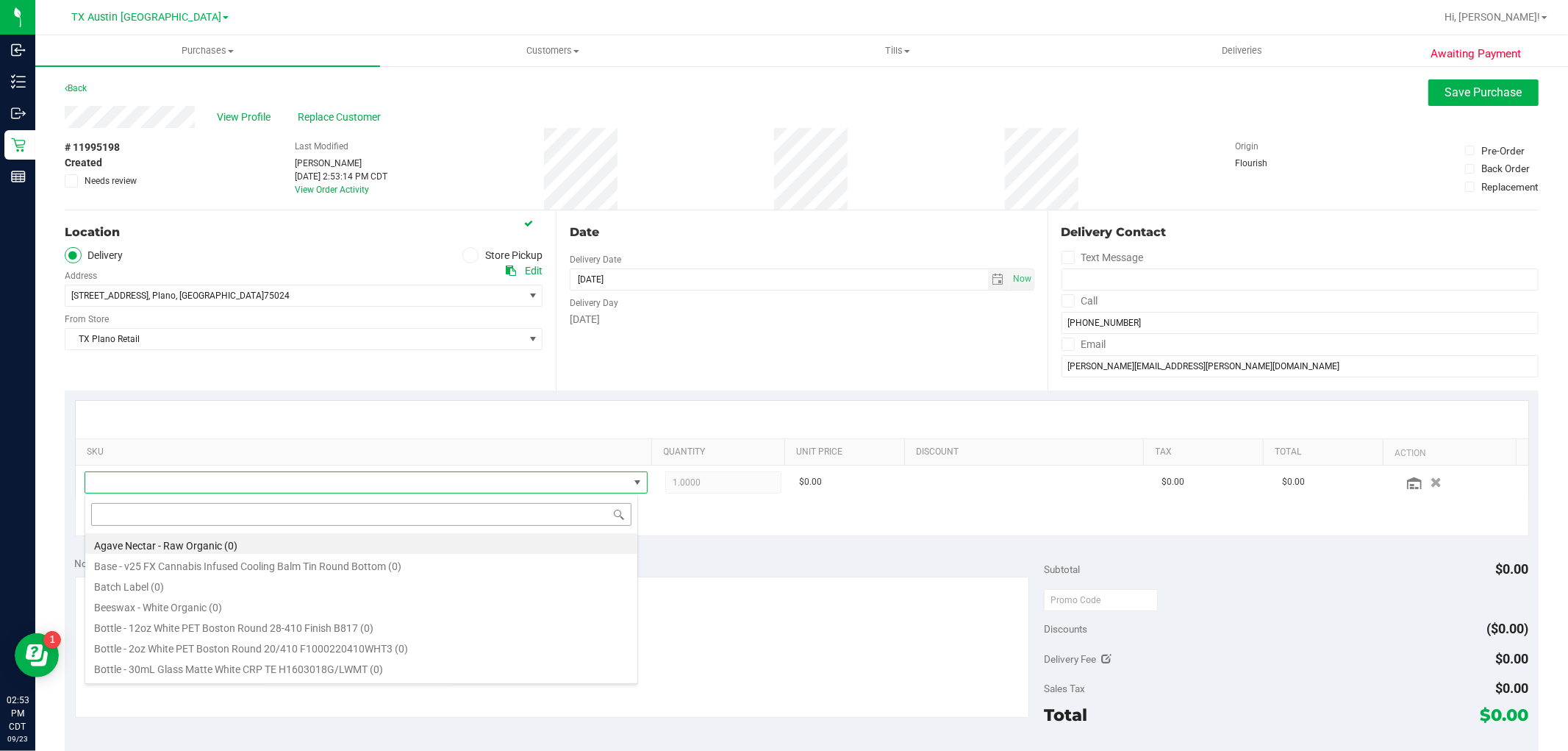
scroll to position [22, 548]
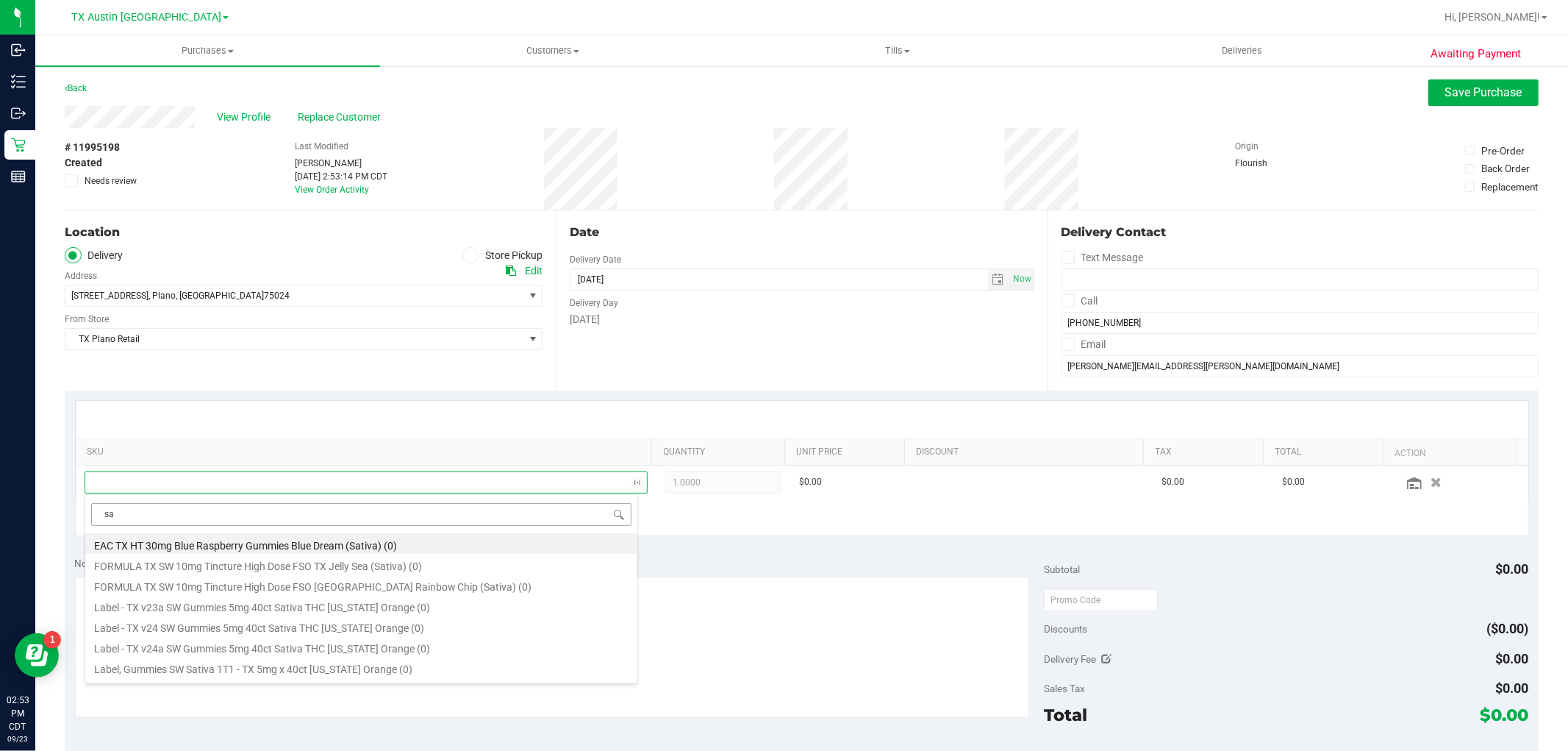
type input "s"
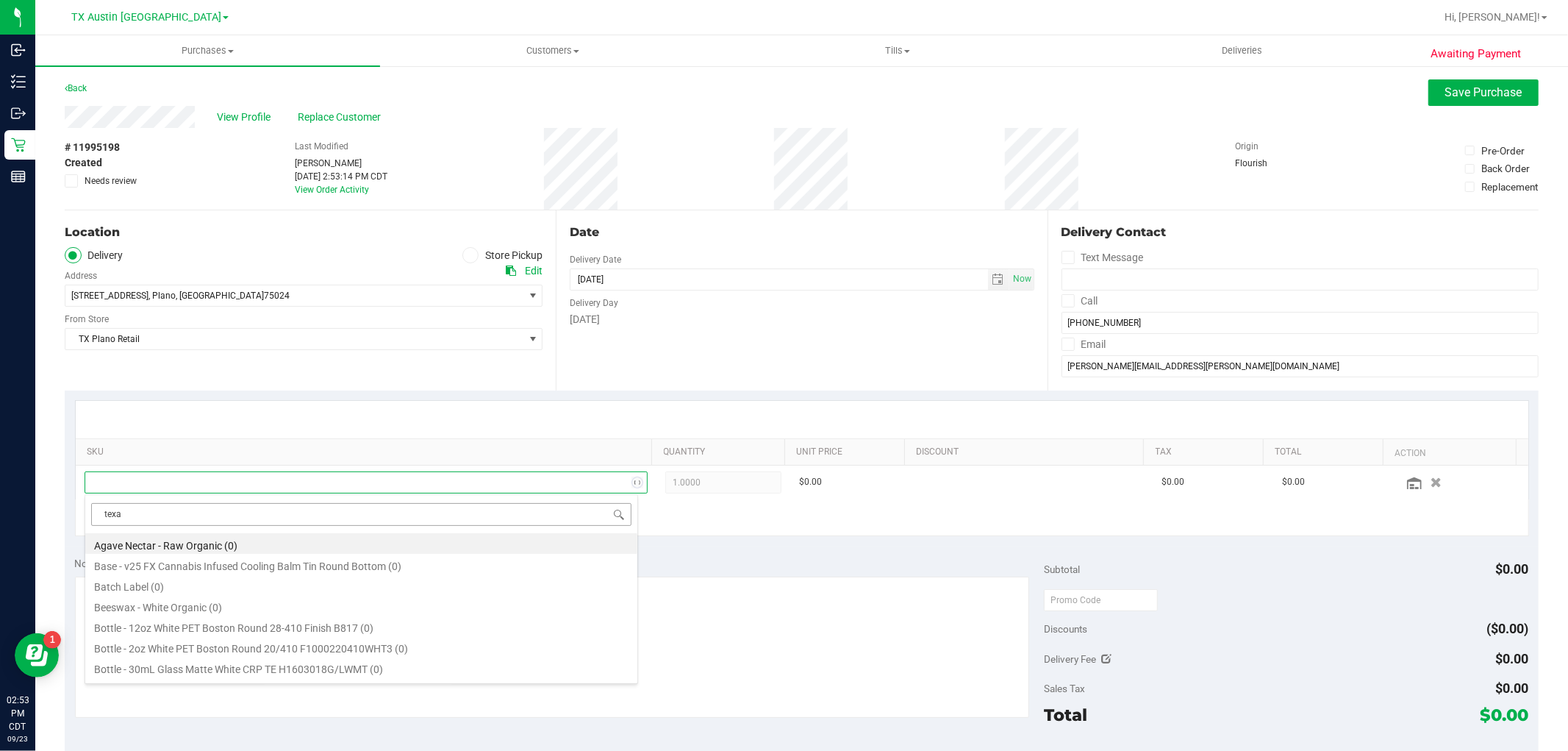
type input "texas"
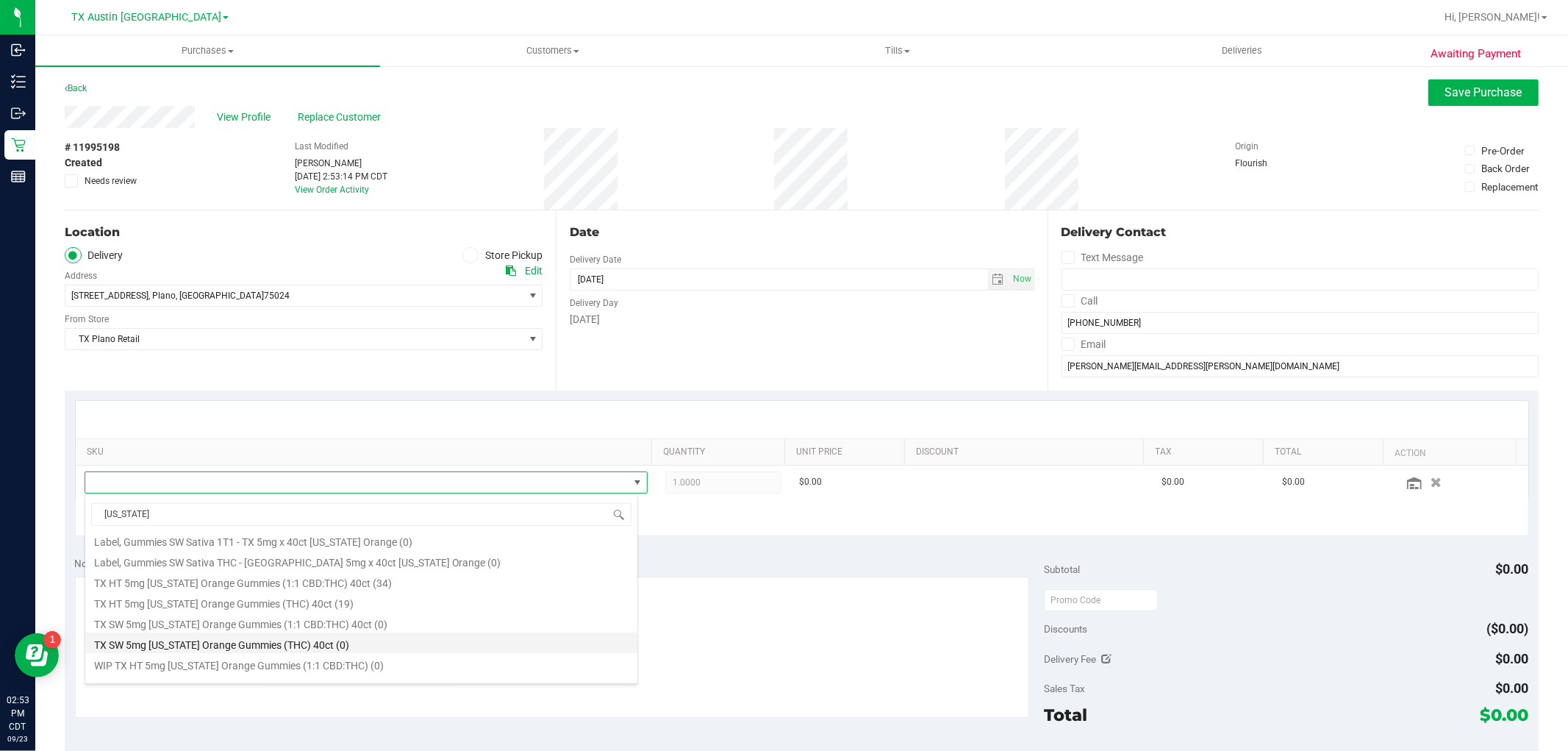
scroll to position [163, 0]
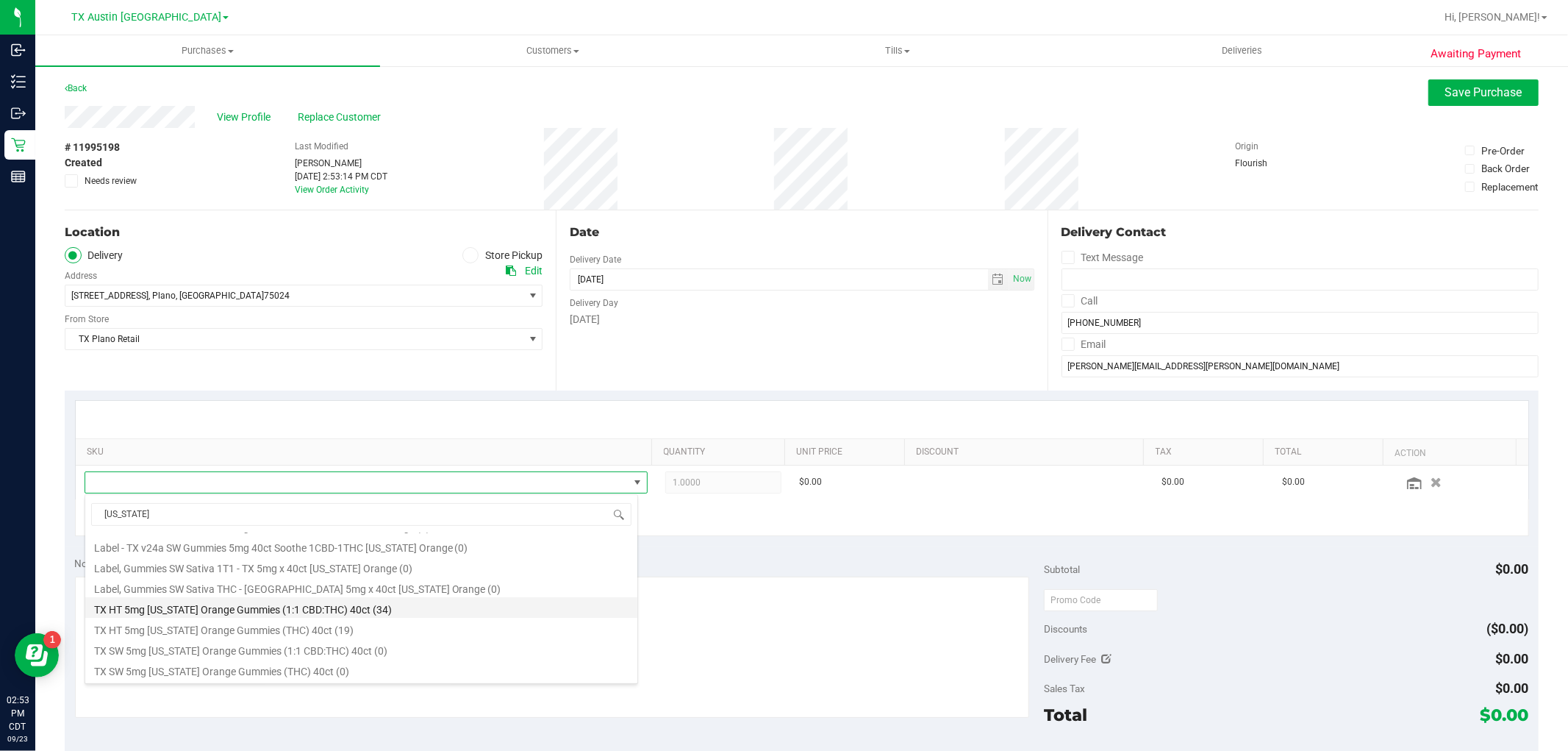
click at [368, 612] on li "TX HT 5mg Texas Orange Gummies (1:1 CBD:THC) 40ct (34)" at bounding box center [361, 608] width 552 height 21
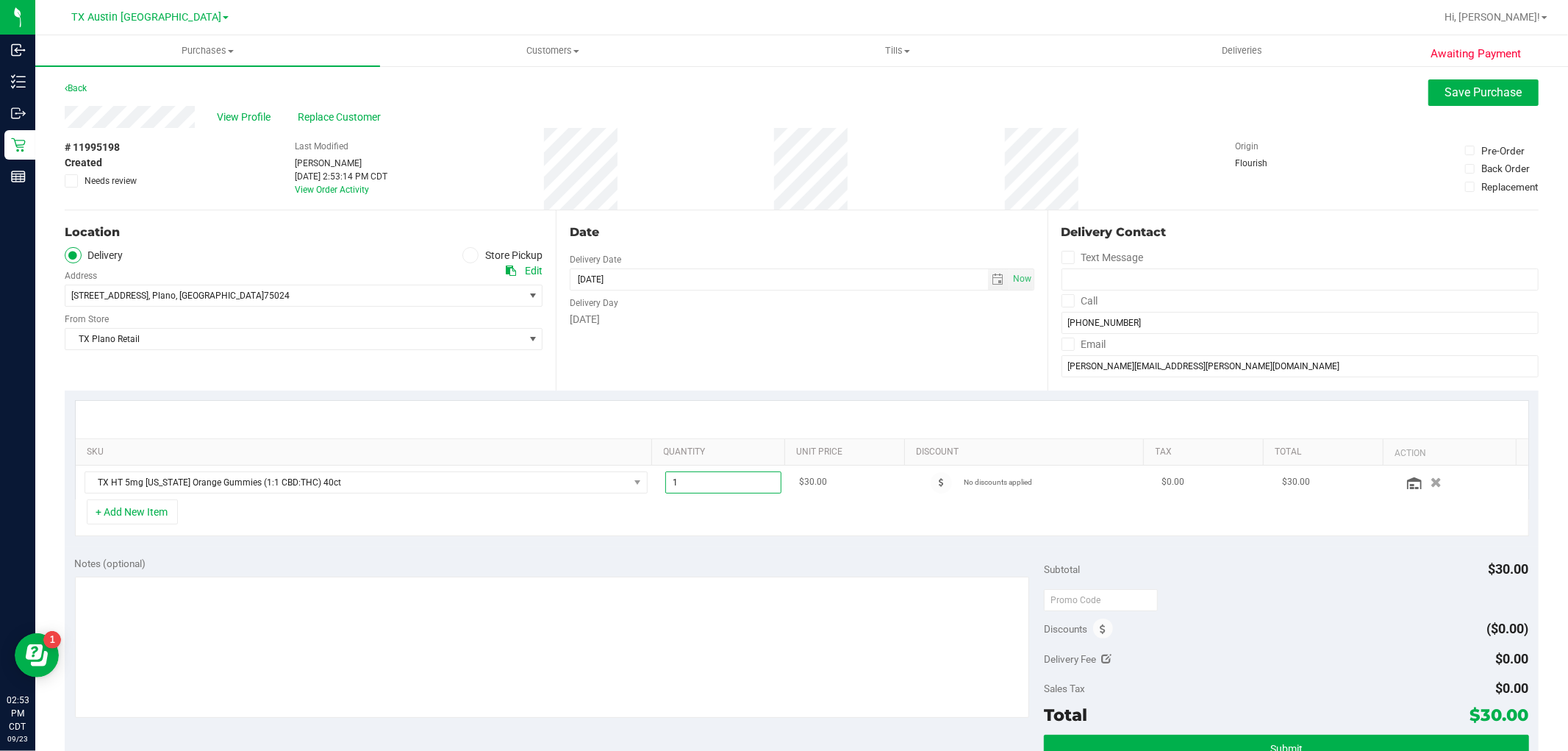
click at [714, 488] on span "1.00 1" at bounding box center [723, 483] width 116 height 22
click at [711, 489] on input "1" at bounding box center [723, 483] width 115 height 21
click at [713, 489] on input "1" at bounding box center [723, 483] width 115 height 21
type input "4"
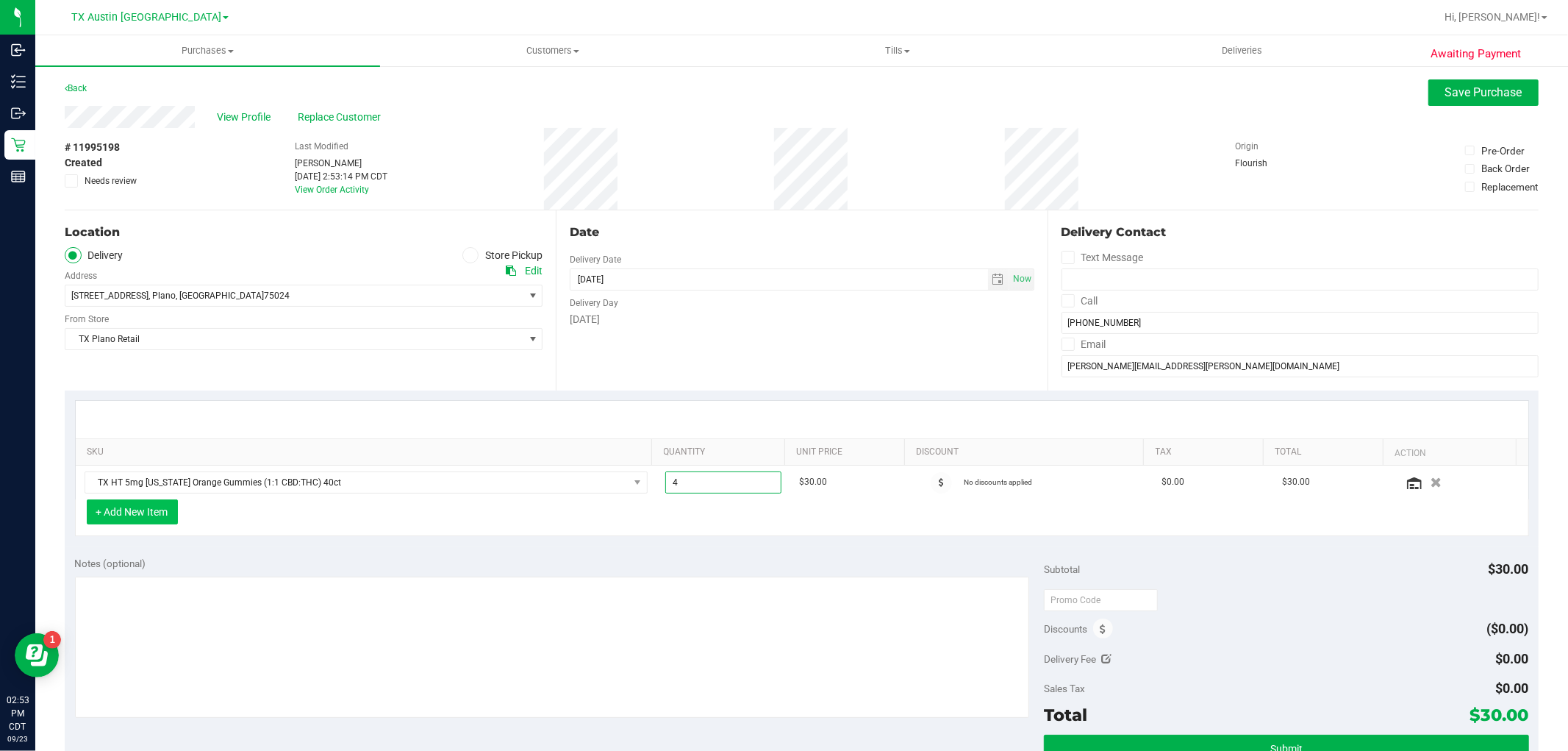
type input "4.00"
click at [170, 509] on button "+ Add New Item" at bounding box center [132, 512] width 91 height 25
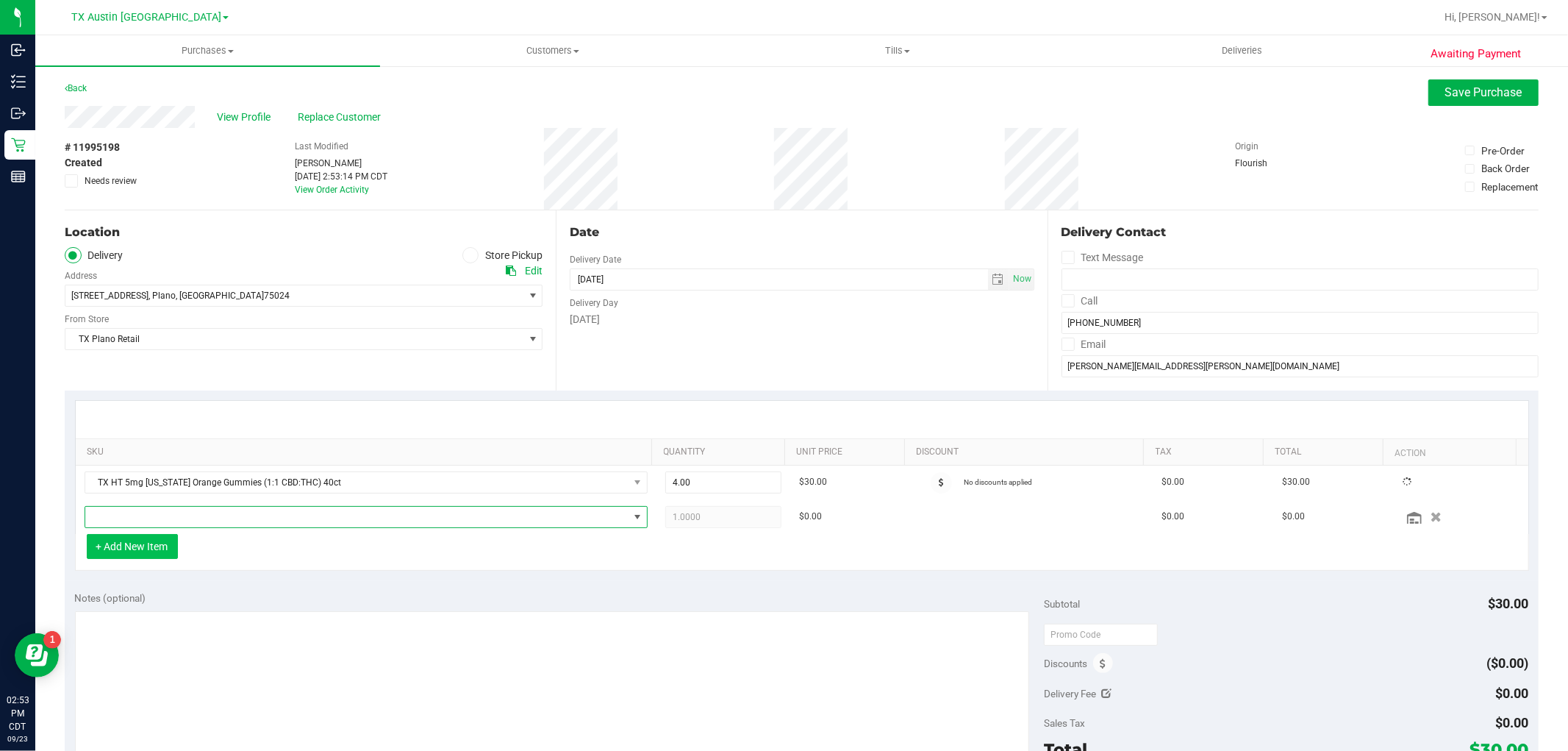
click at [170, 509] on span "NO DATA FOUND" at bounding box center [356, 517] width 544 height 21
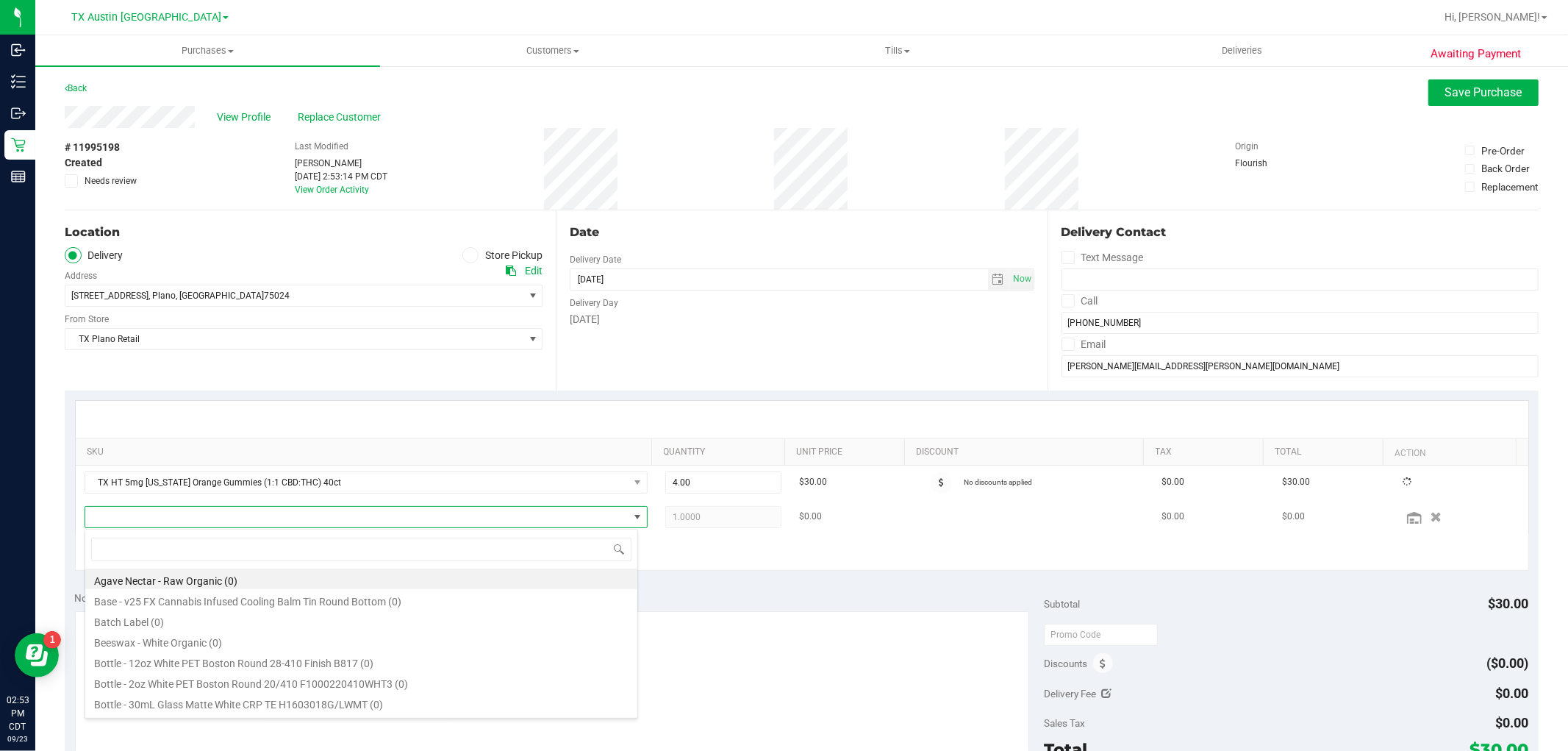
scroll to position [22, 548]
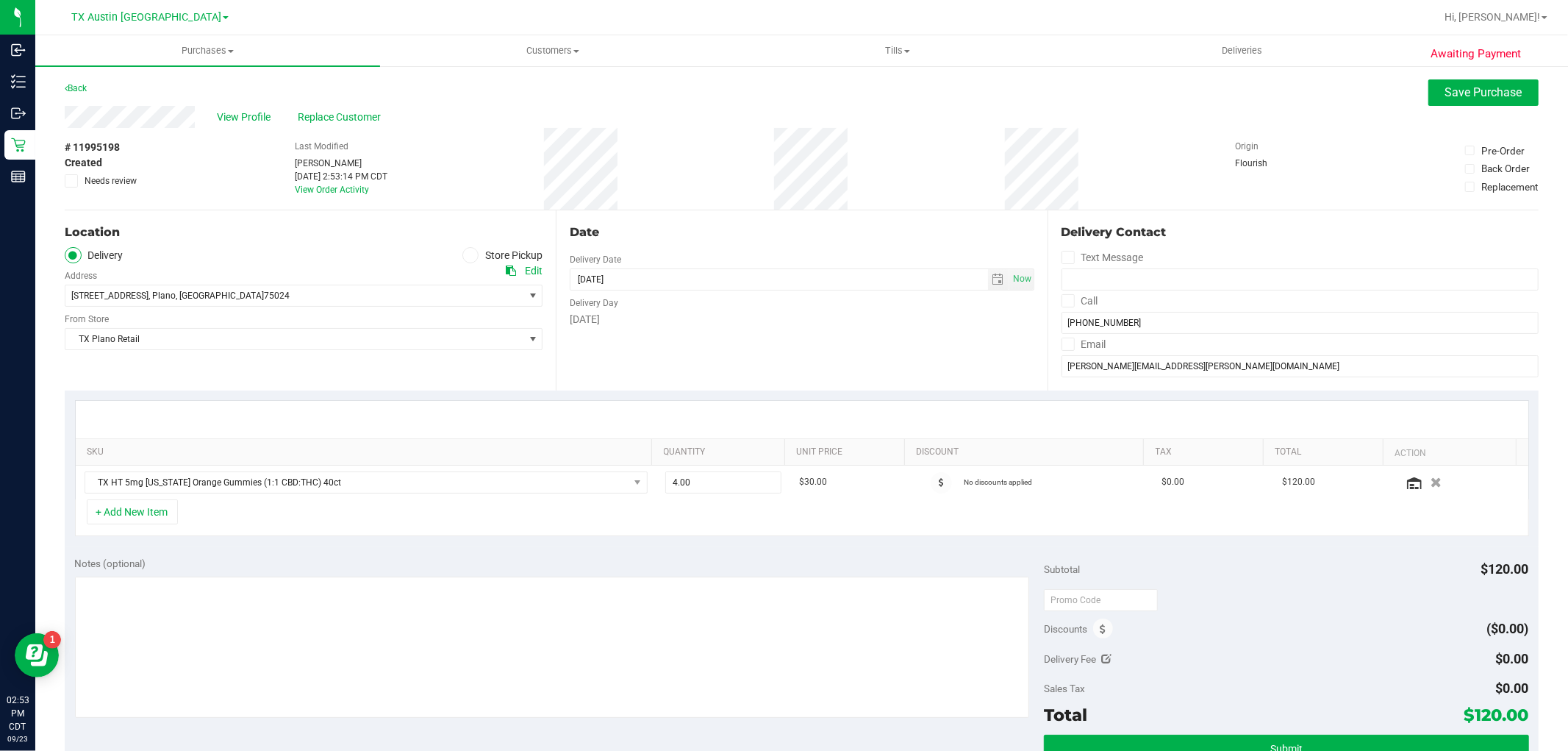
click at [169, 518] on button "+ Add New Item" at bounding box center [132, 512] width 91 height 25
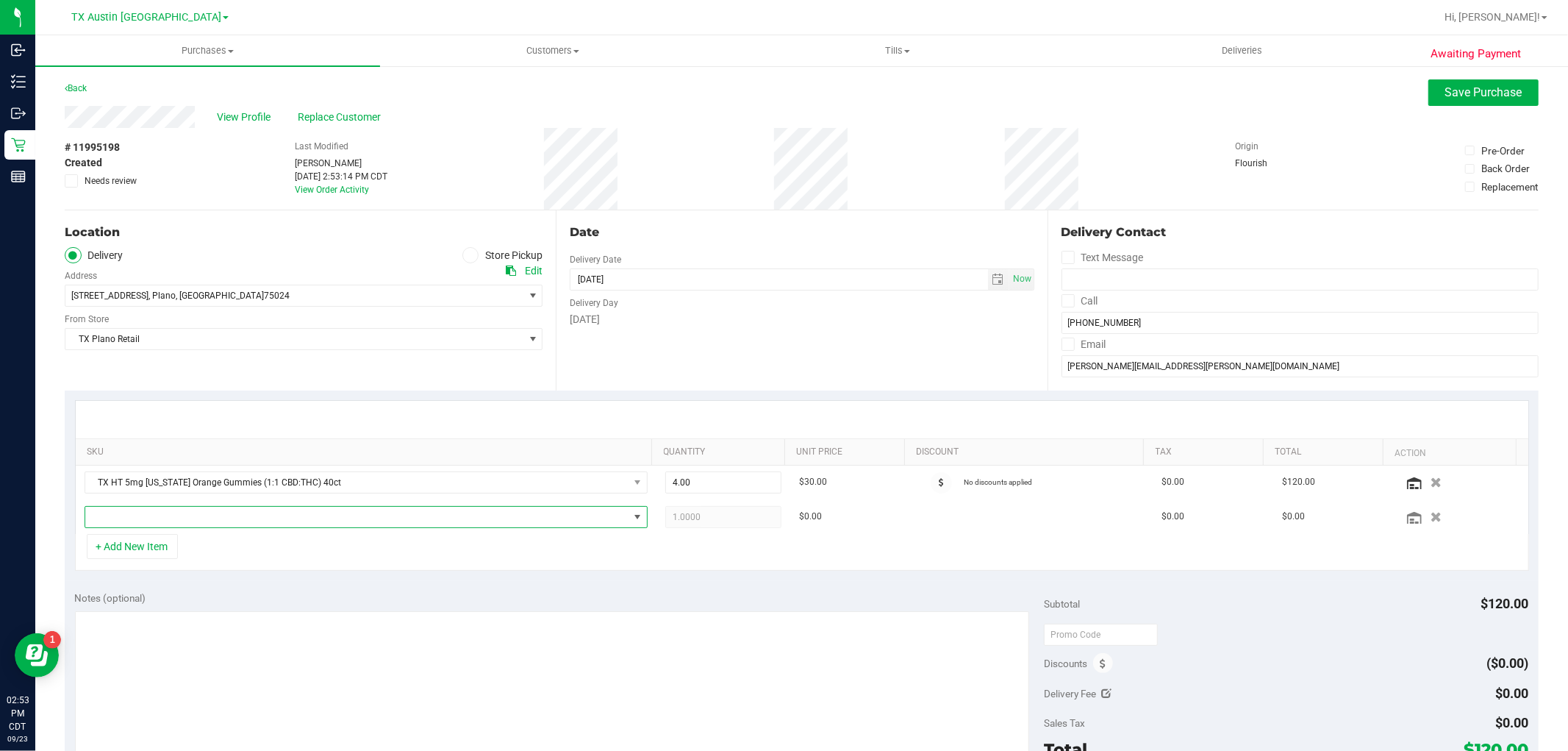
click at [169, 518] on span "NO DATA FOUND" at bounding box center [356, 517] width 544 height 21
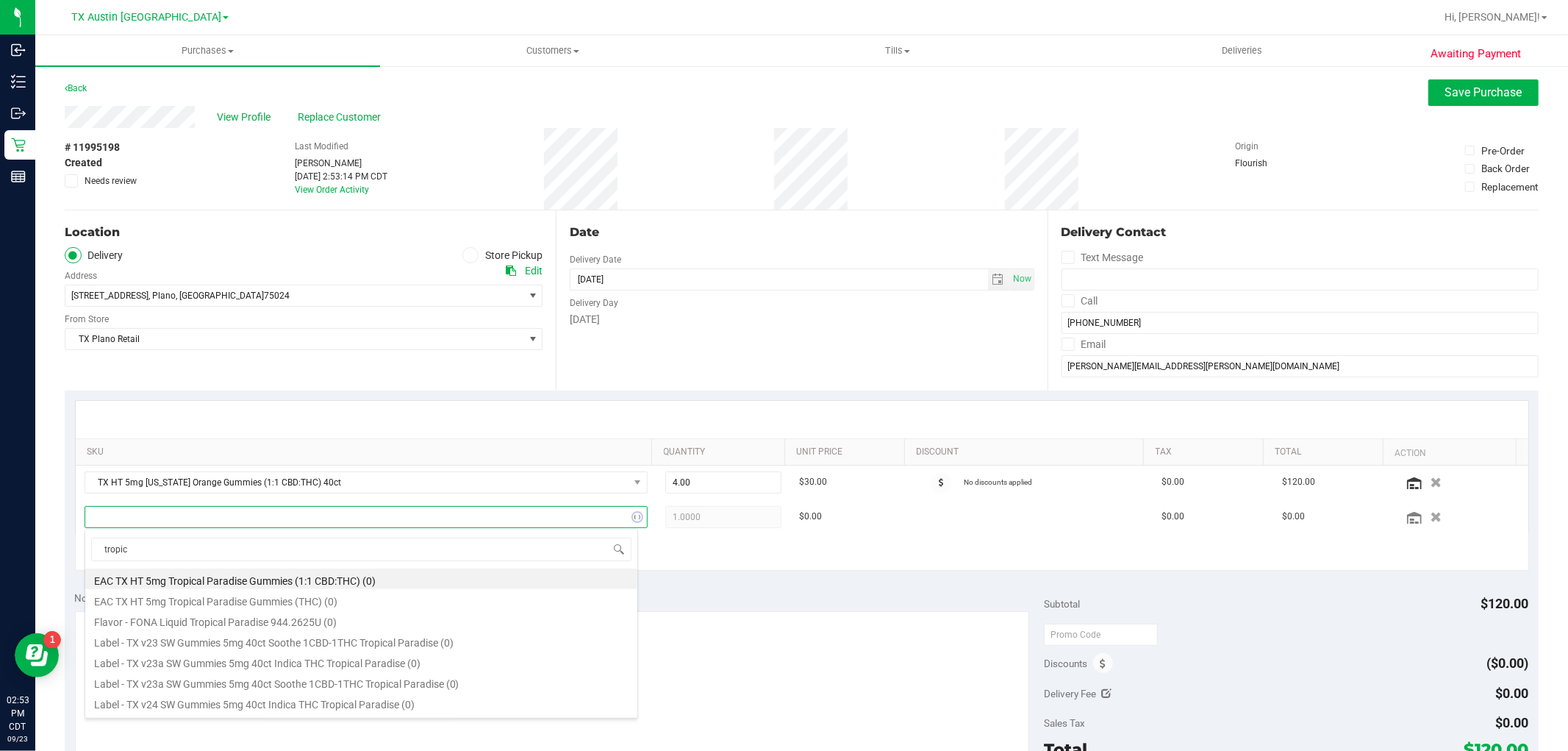
type input "tropica"
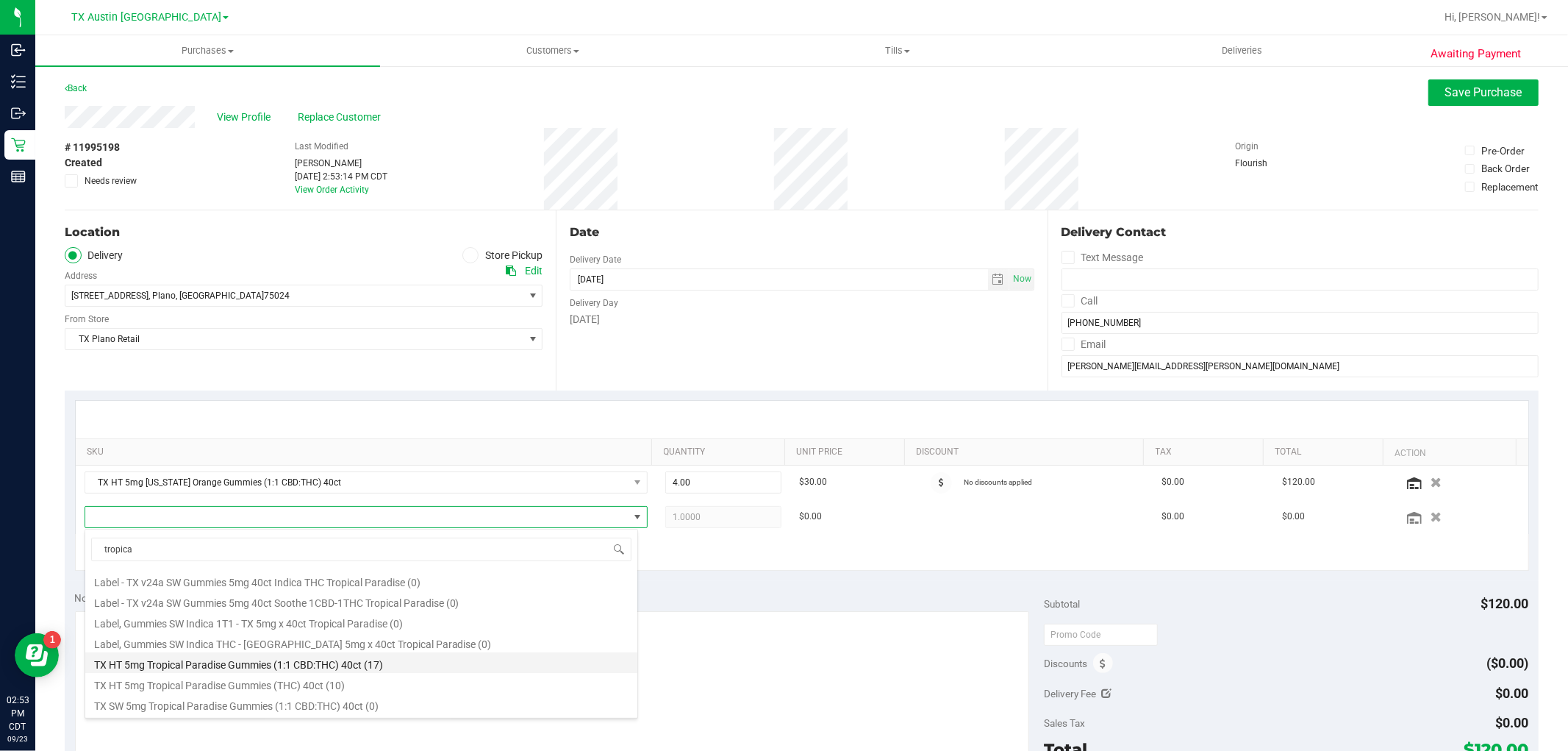
click at [381, 667] on li "TX HT 5mg Tropical Paradise Gummies (1:1 CBD:THC) 40ct (17)" at bounding box center [361, 662] width 552 height 21
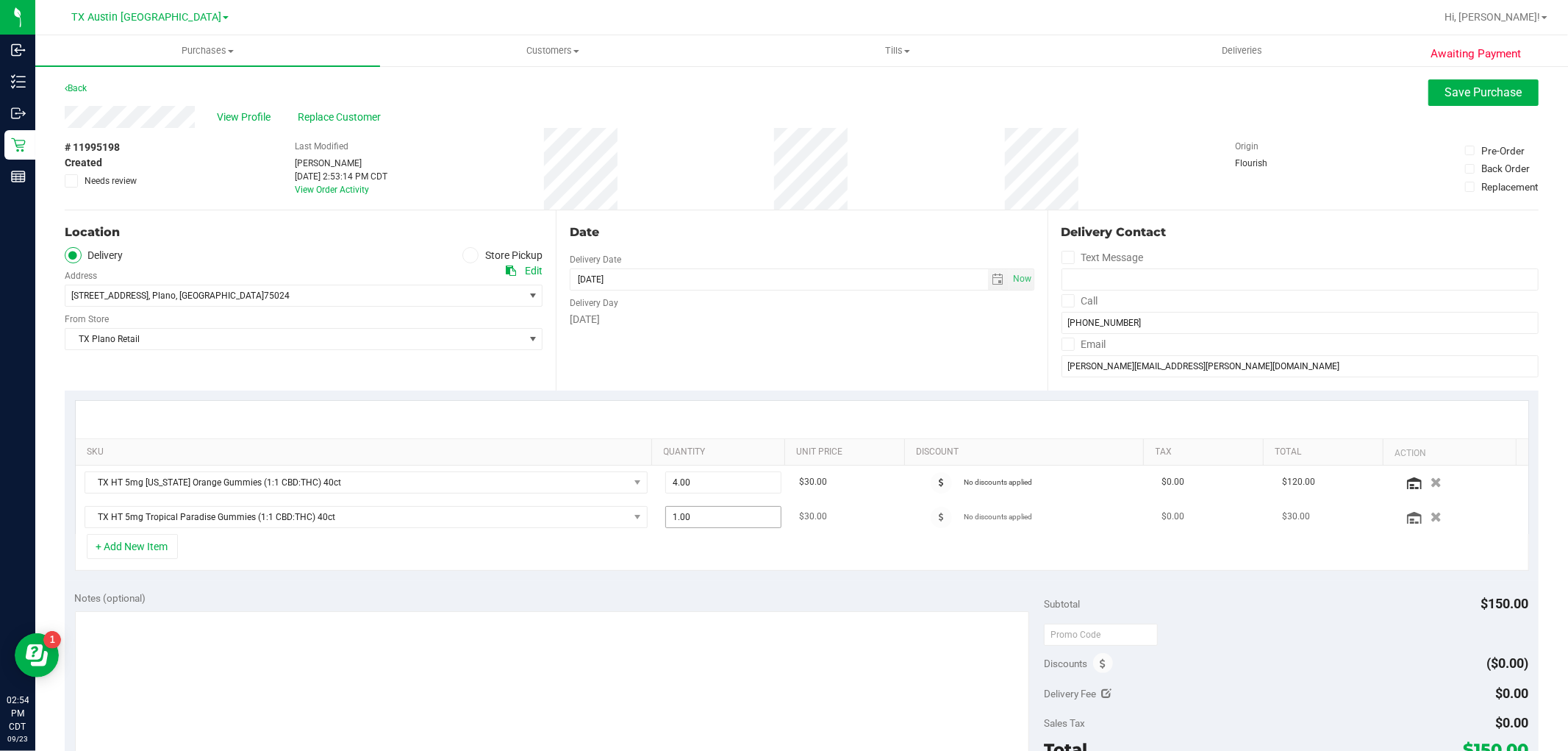
click at [681, 517] on span "1.00 1" at bounding box center [723, 517] width 116 height 22
click at [681, 517] on input "1" at bounding box center [723, 517] width 115 height 21
type input "4"
type input "4.00"
click at [709, 544] on div "+ Add New Item" at bounding box center [802, 552] width 1454 height 37
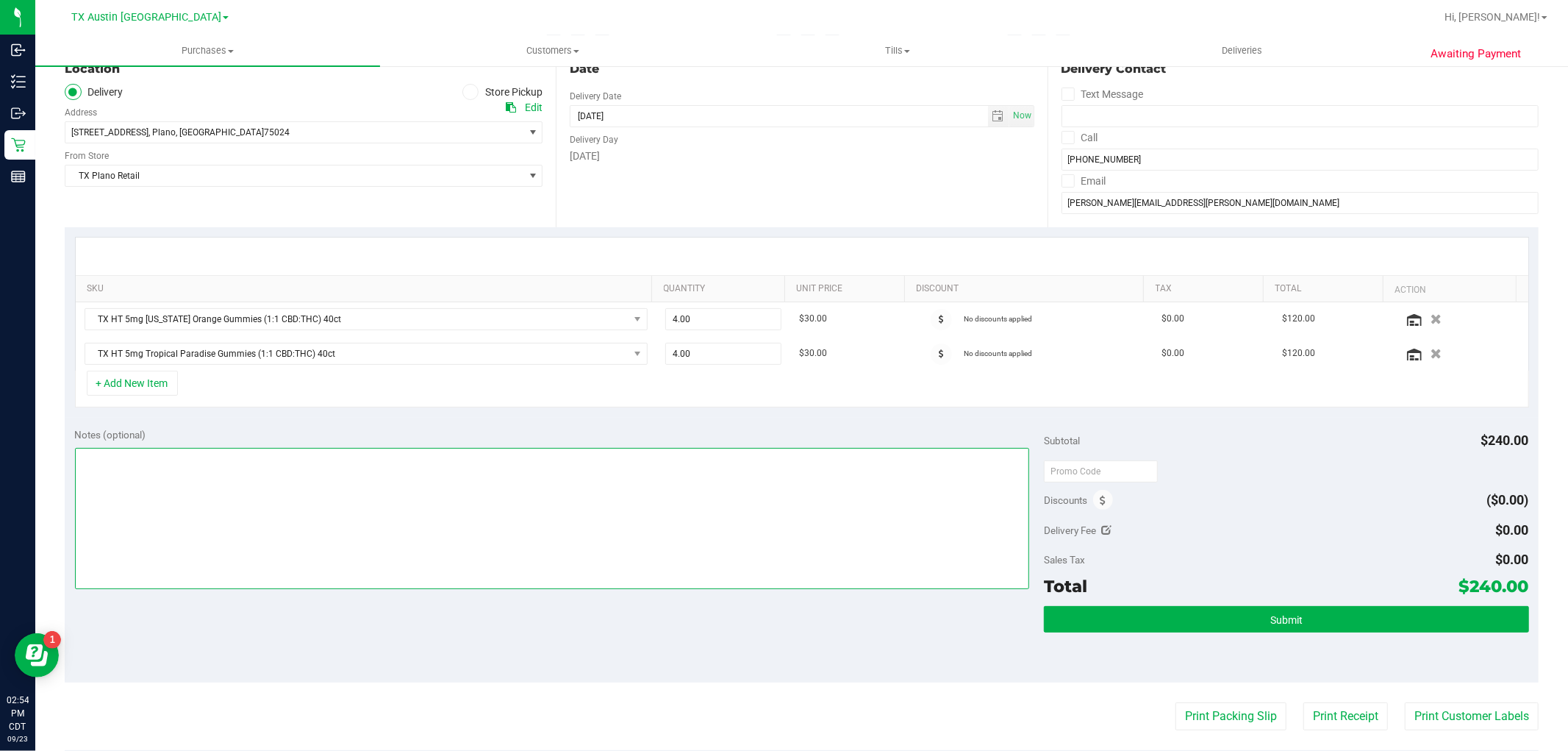
click at [809, 509] on textarea at bounding box center [552, 518] width 955 height 141
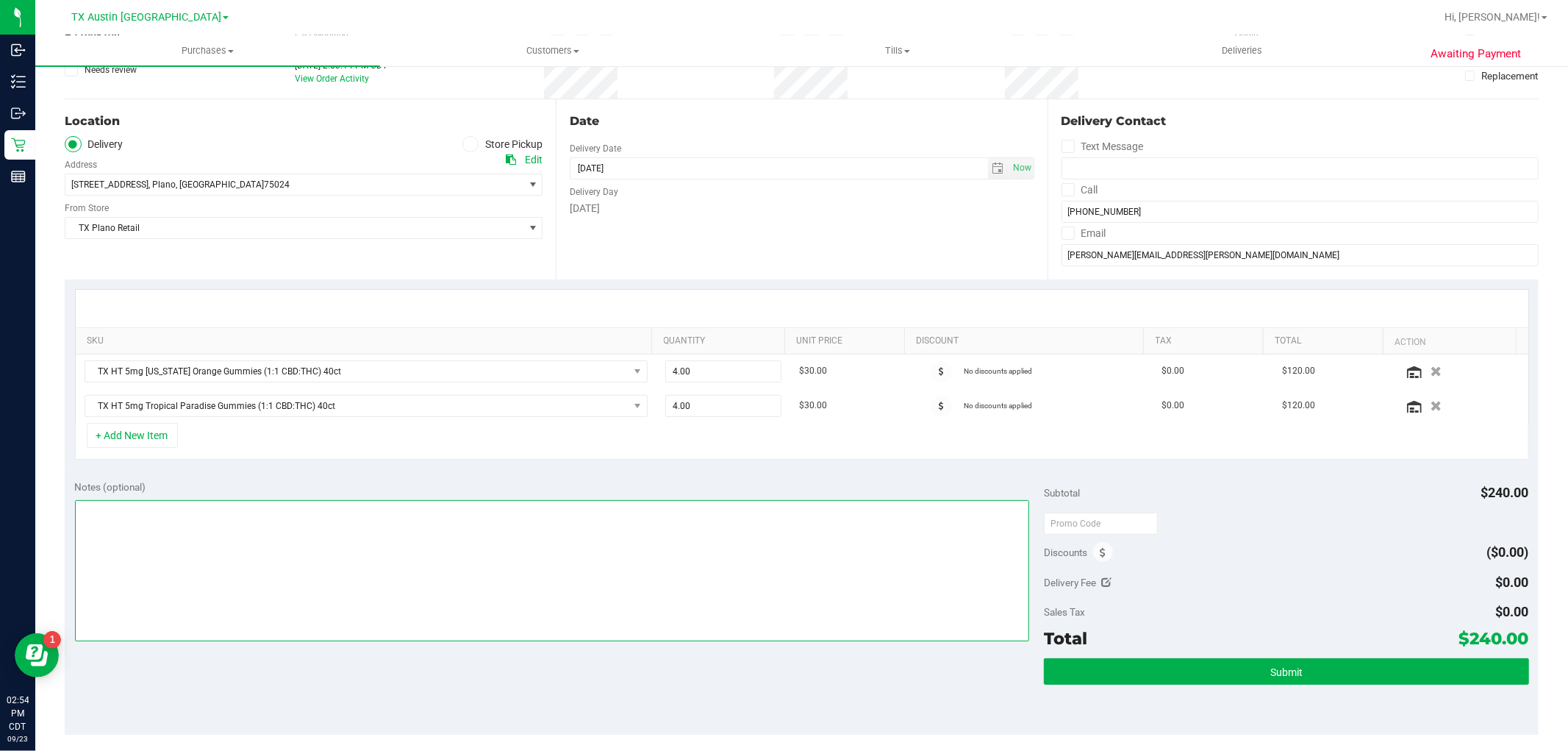
scroll to position [81, 0]
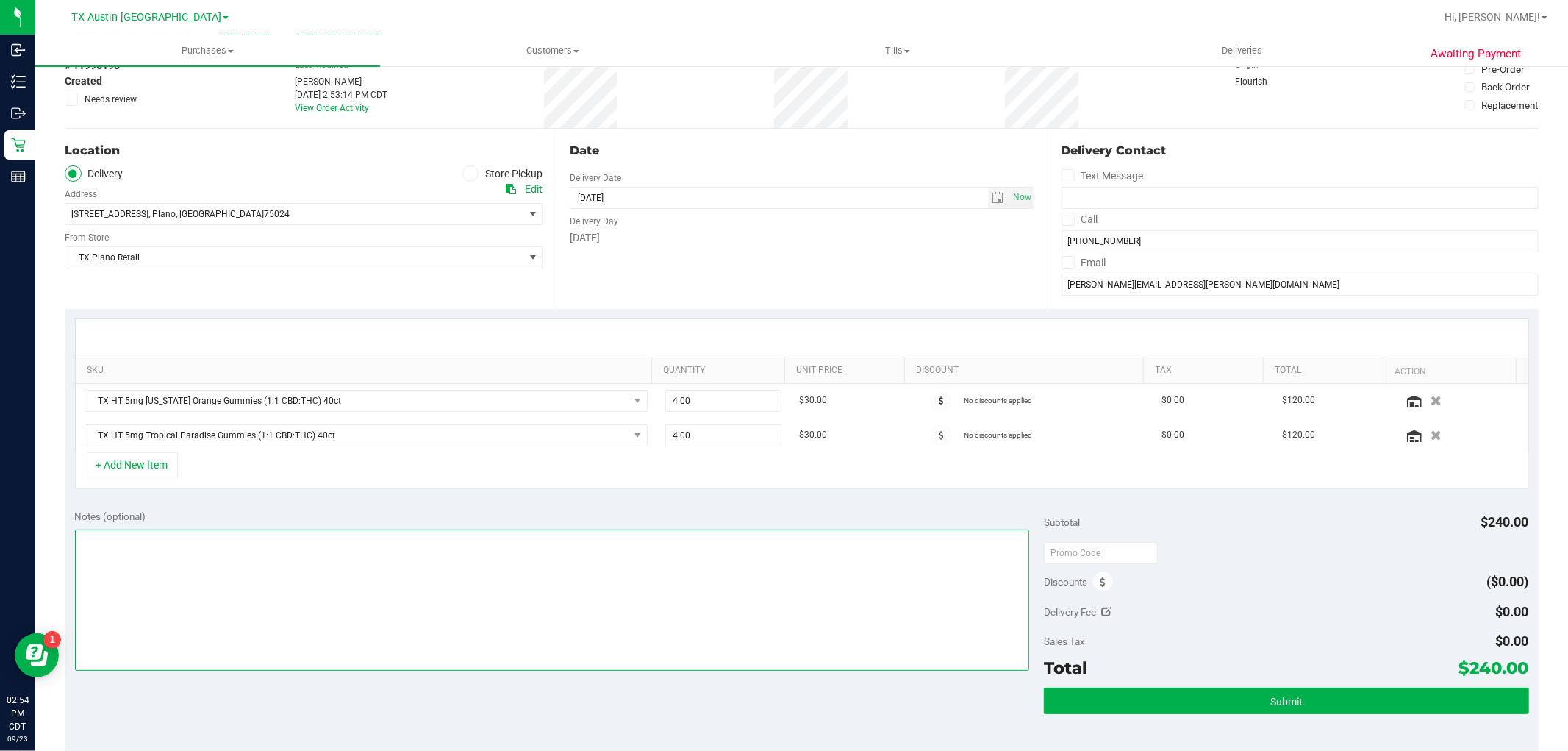
click at [650, 597] on textarea at bounding box center [552, 600] width 955 height 141
type textarea "Rx verified -- cc GR"
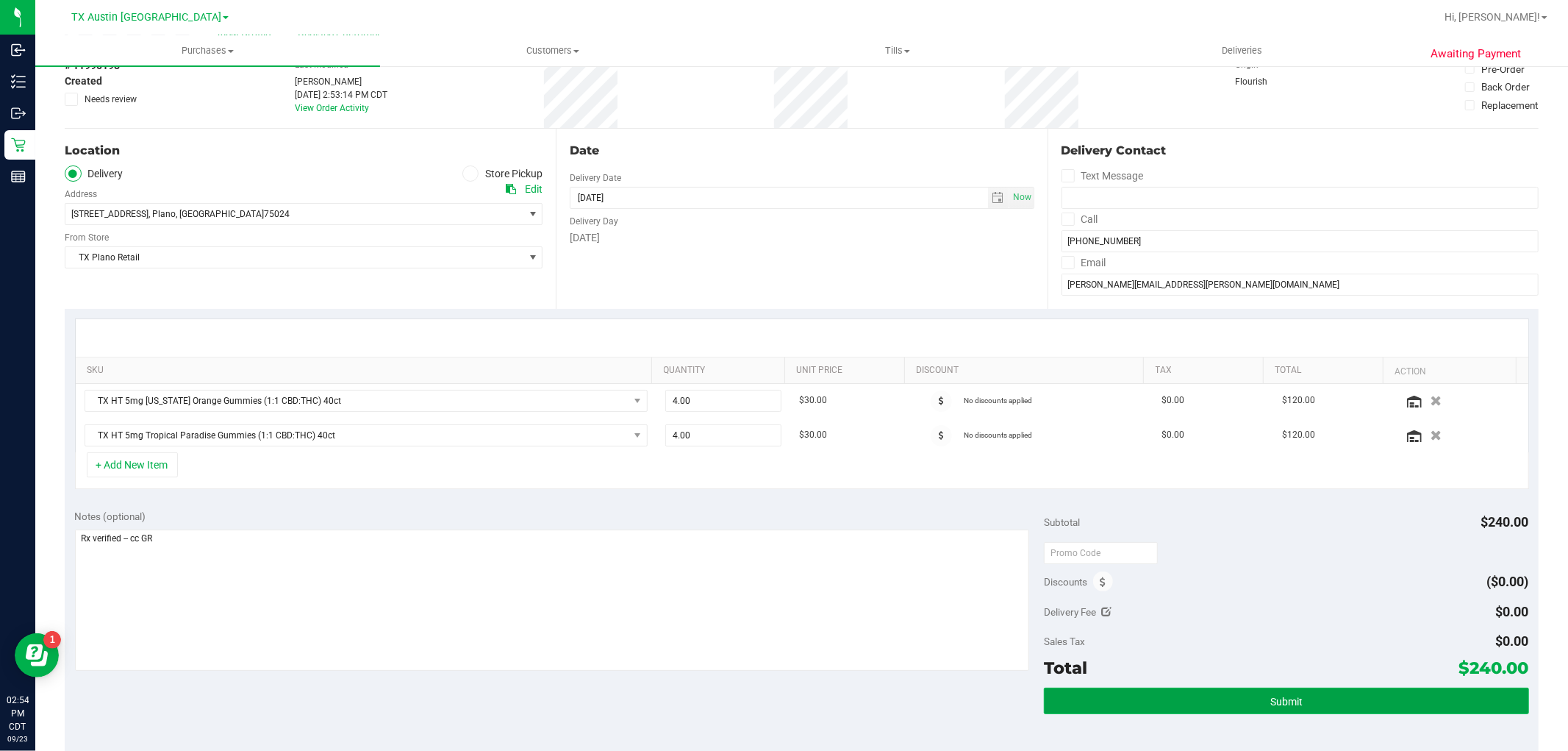
click at [1280, 708] on button "Submit" at bounding box center [1286, 700] width 485 height 26
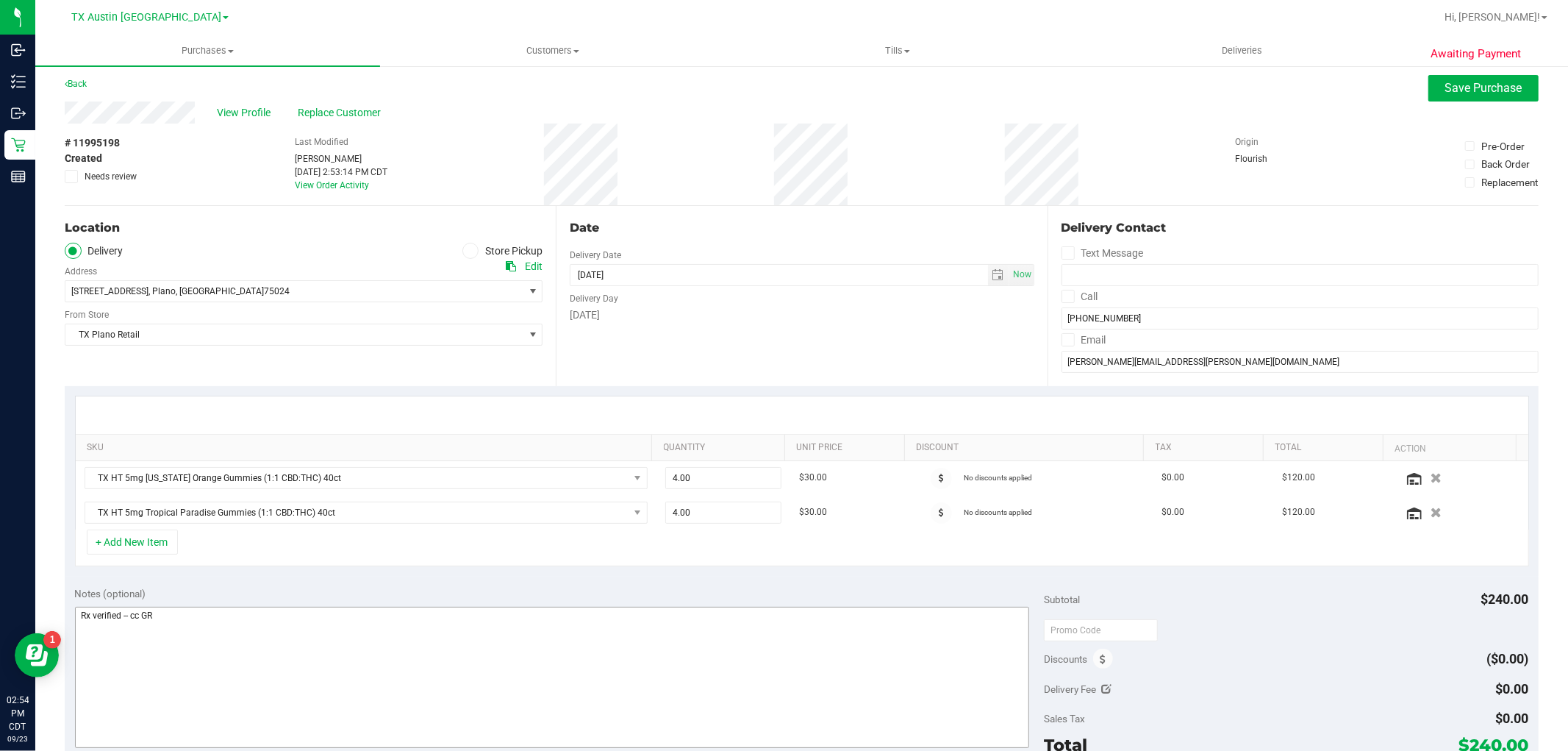
scroll to position [0, 0]
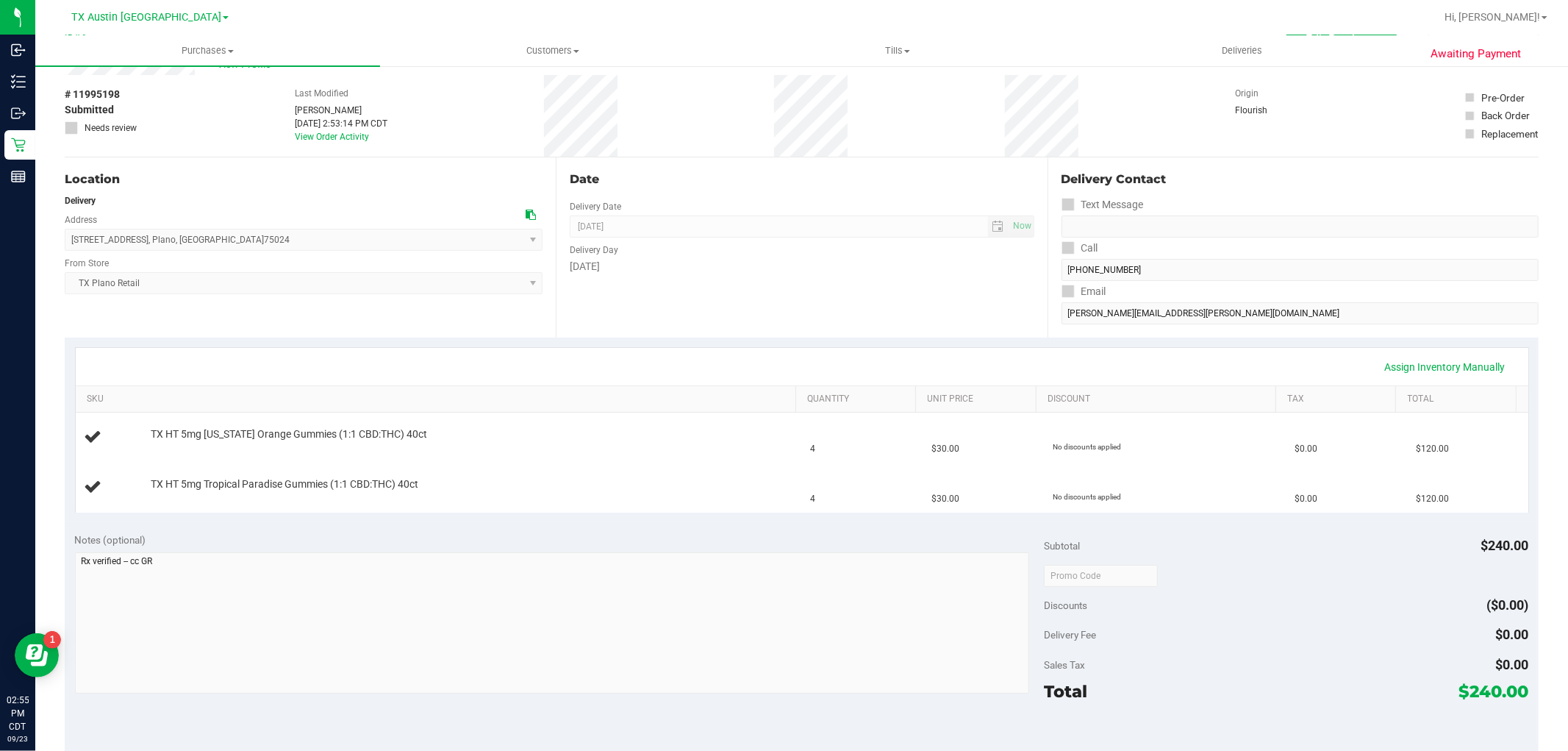
scroll to position [81, 0]
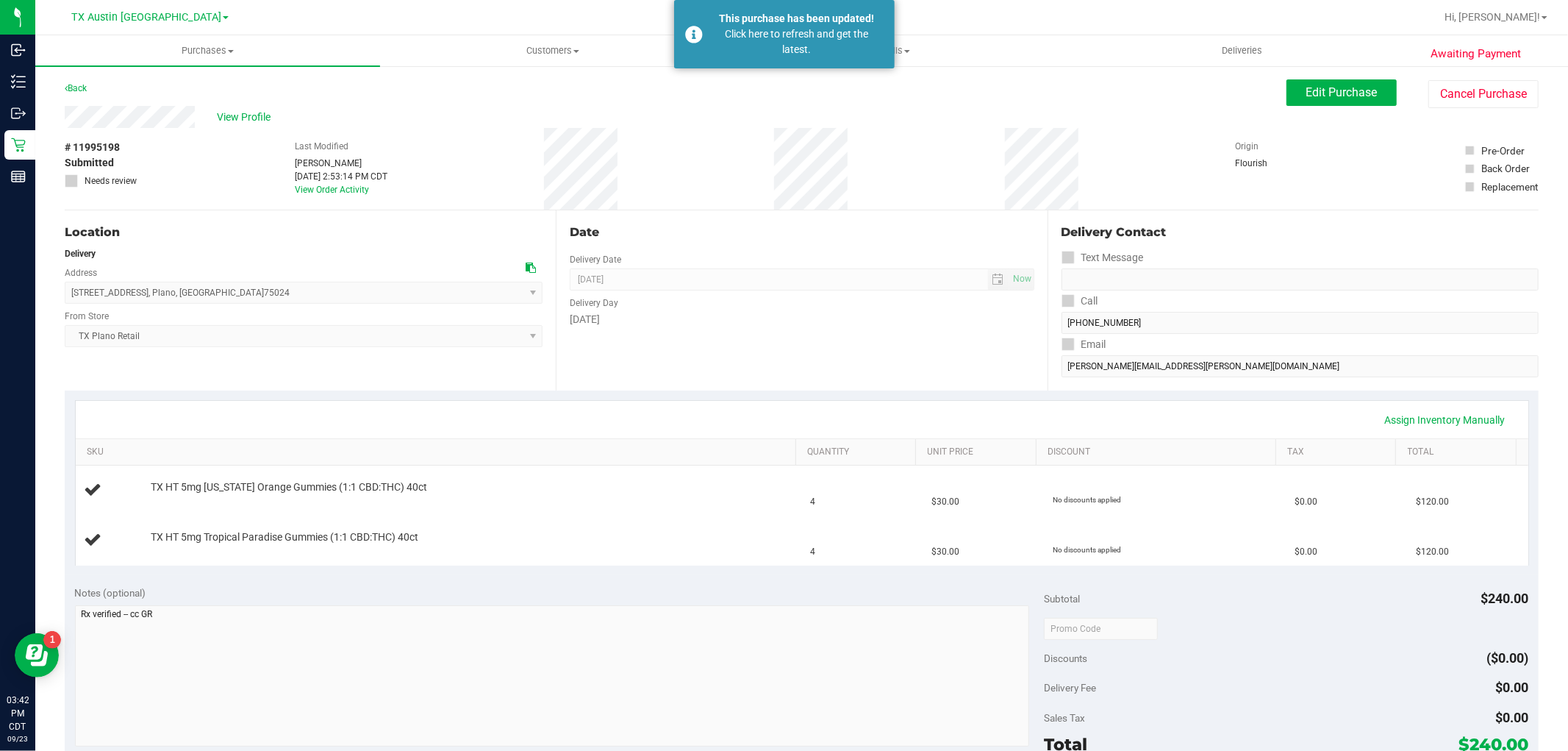
scroll to position [81, 0]
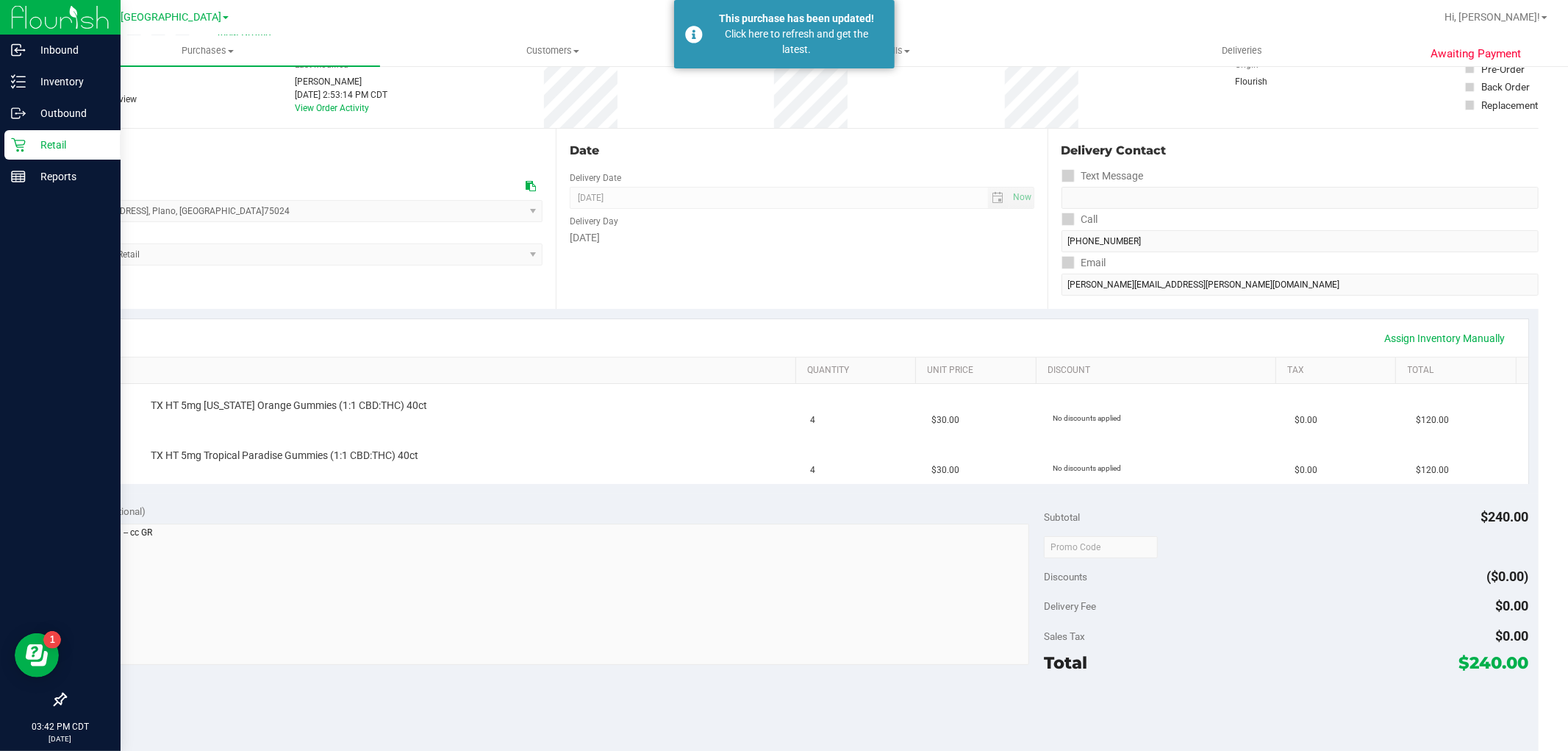
click at [26, 148] on p "Retail" at bounding box center [70, 145] width 88 height 18
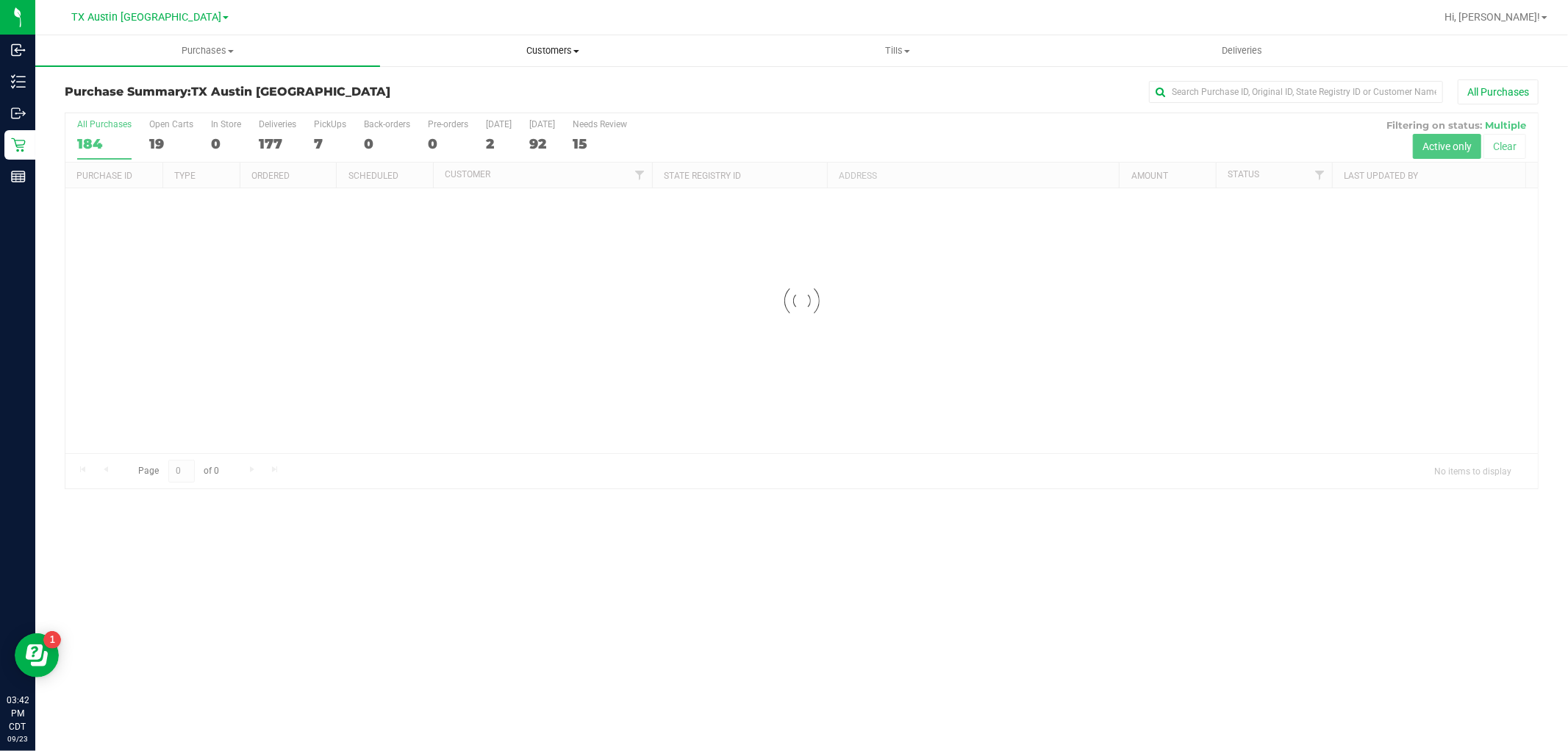
click at [569, 56] on span "Customers" at bounding box center [552, 51] width 343 height 13
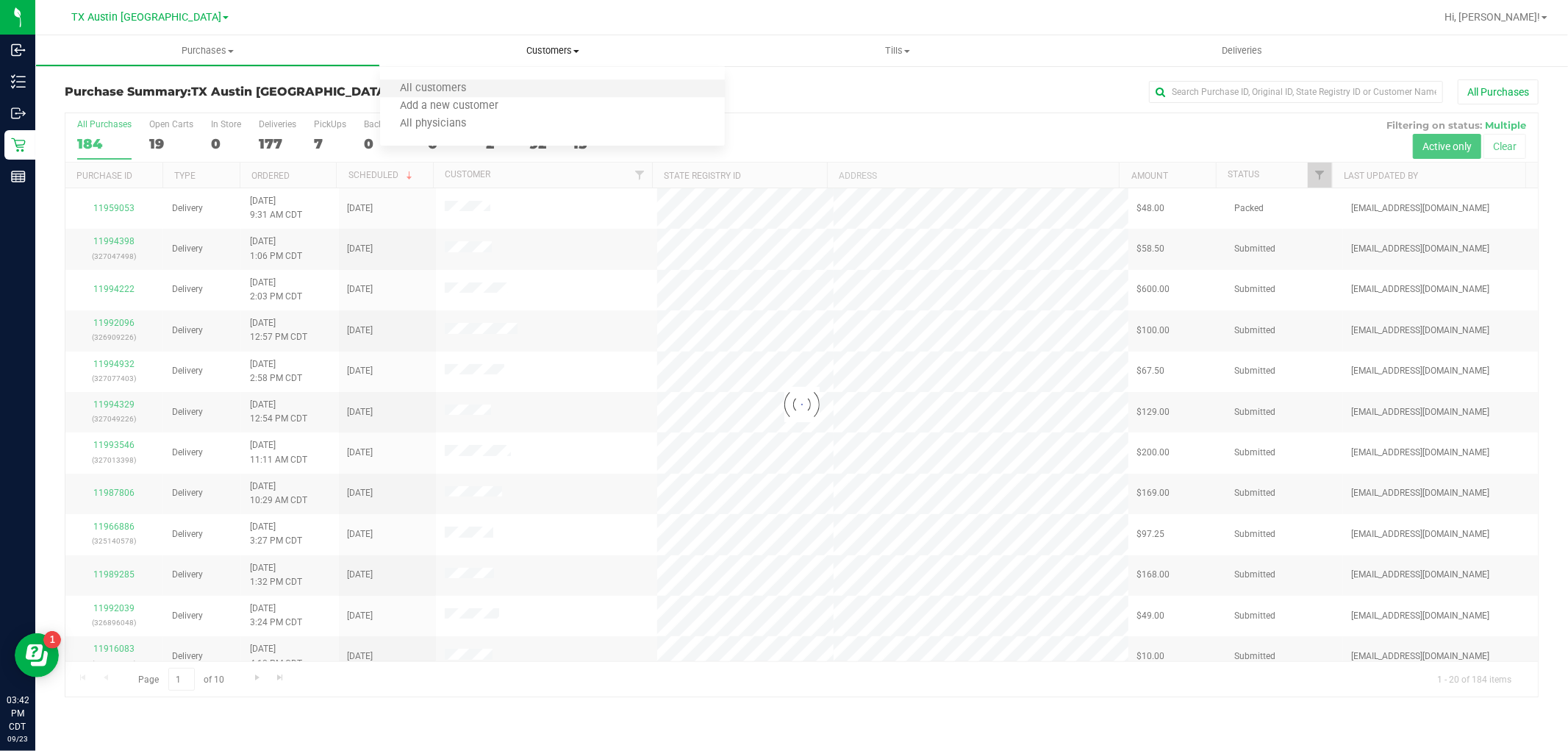
click at [568, 86] on li "All customers" at bounding box center [552, 89] width 344 height 18
click at [551, 78] on ul "All customers Add a new customer All physicians" at bounding box center [552, 107] width 344 height 79
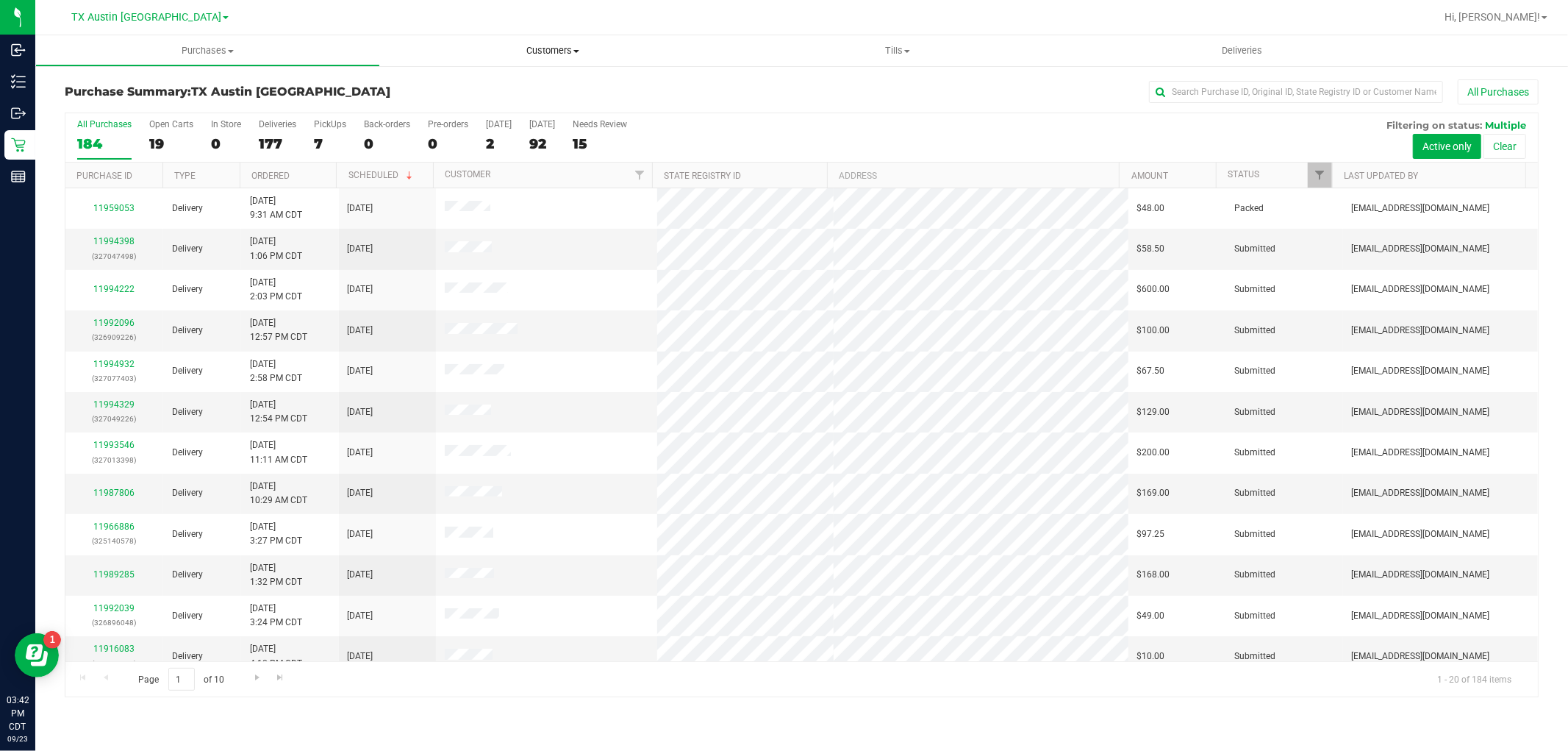
click at [541, 47] on span "Customers" at bounding box center [552, 51] width 344 height 13
click at [517, 90] on li "All customers" at bounding box center [552, 89] width 344 height 18
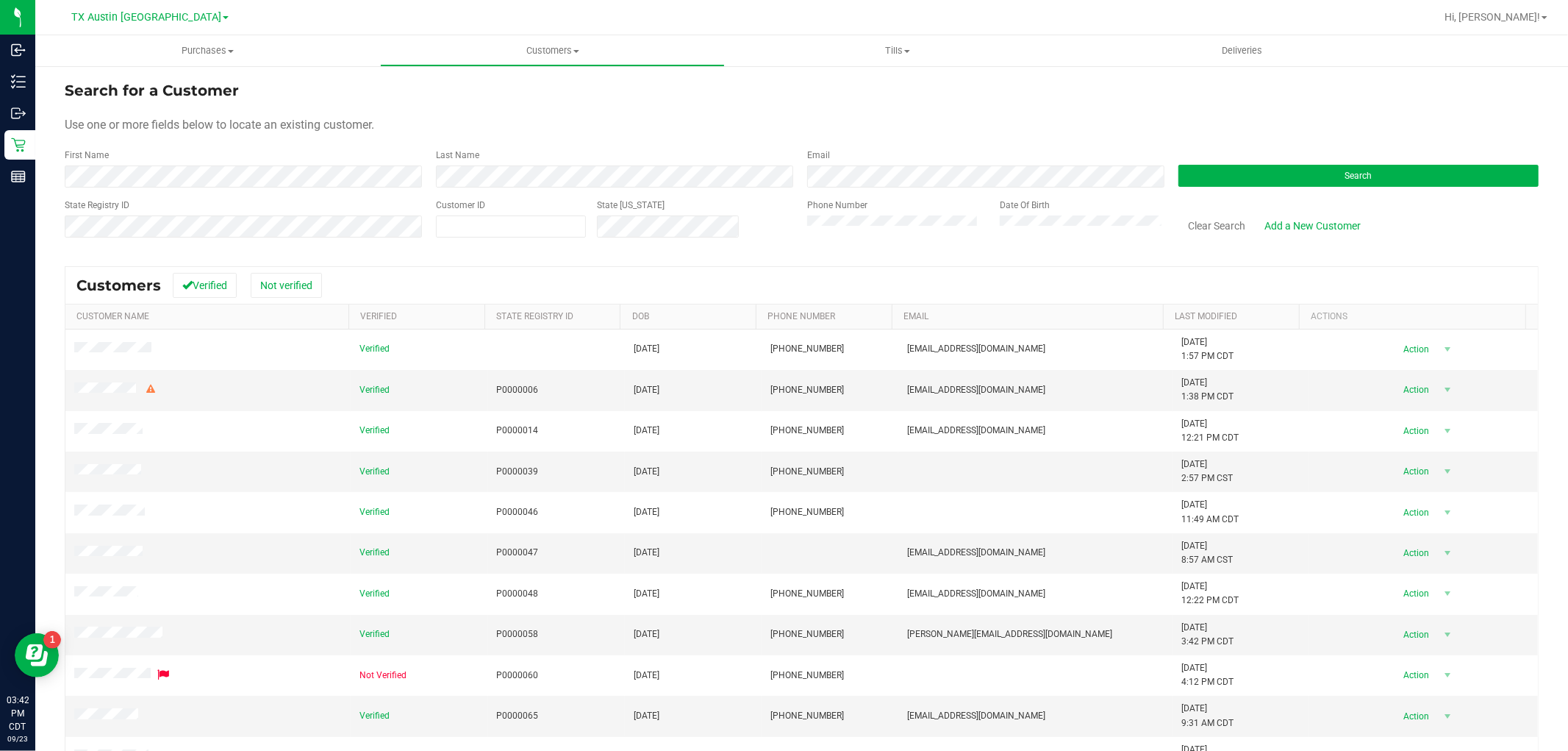
click at [1256, 163] on div "Search" at bounding box center [1353, 168] width 371 height 39
click at [1247, 179] on button "Search" at bounding box center [1358, 176] width 360 height 22
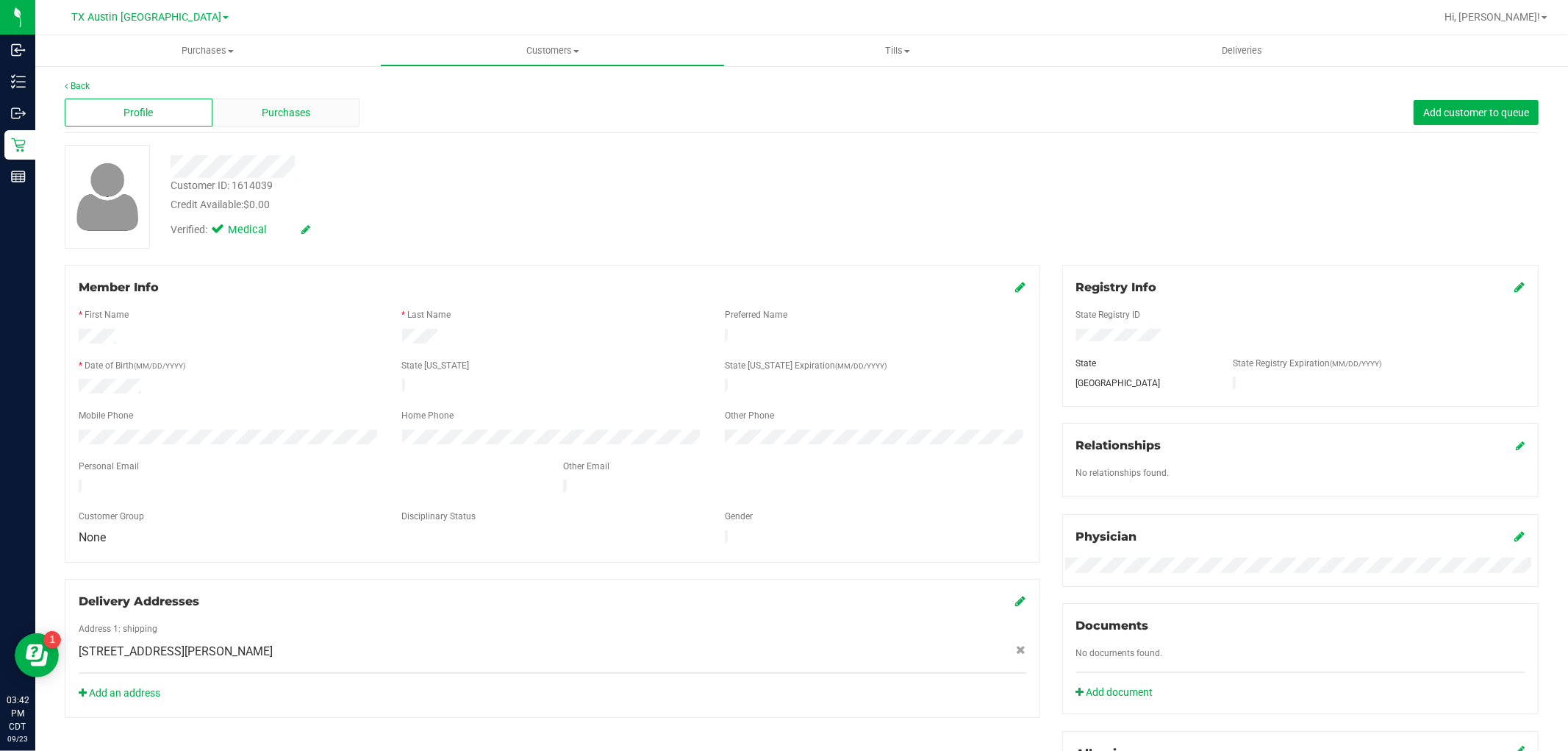
click at [298, 123] on div "Purchases" at bounding box center [286, 112] width 148 height 28
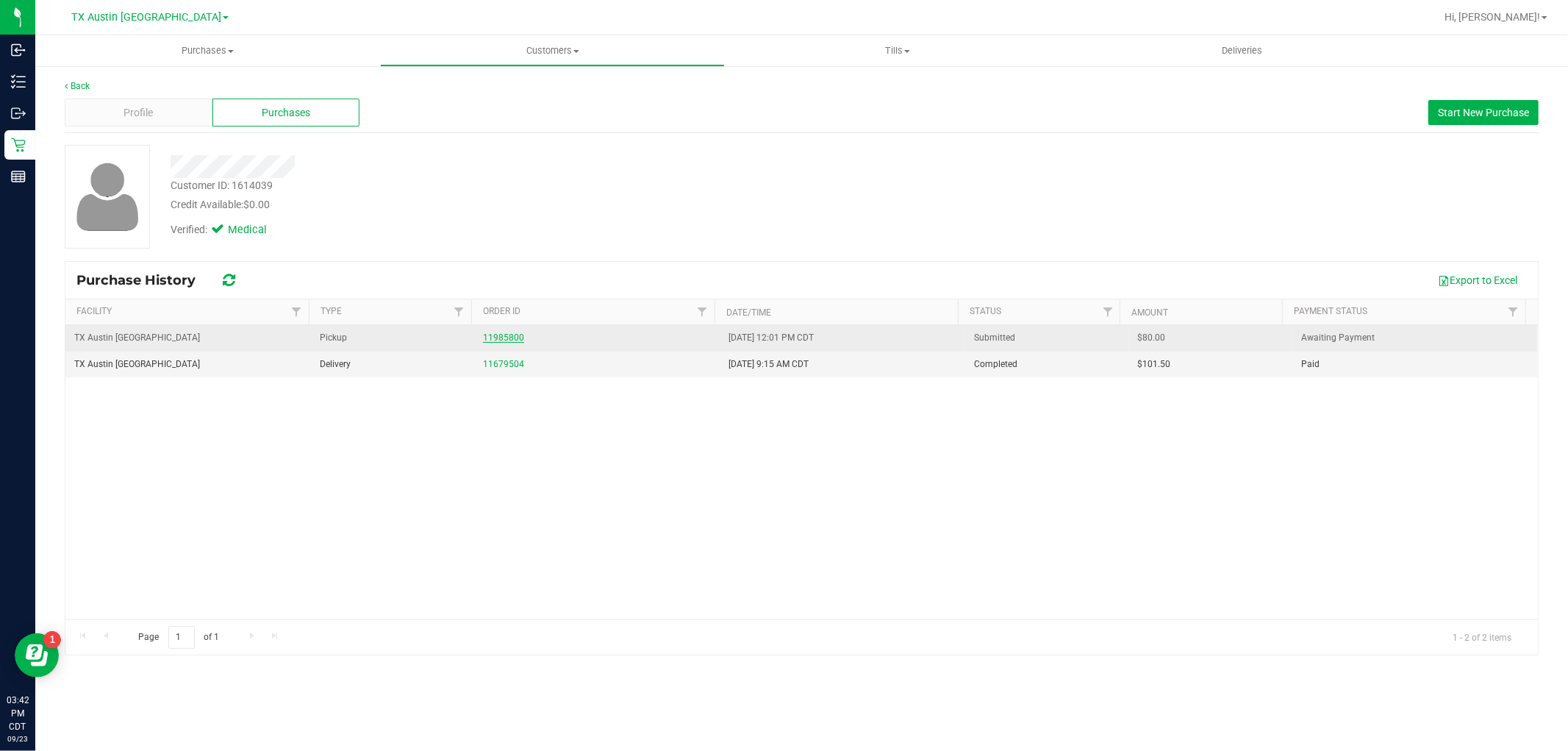
click at [490, 340] on link "11985800" at bounding box center [503, 338] width 41 height 10
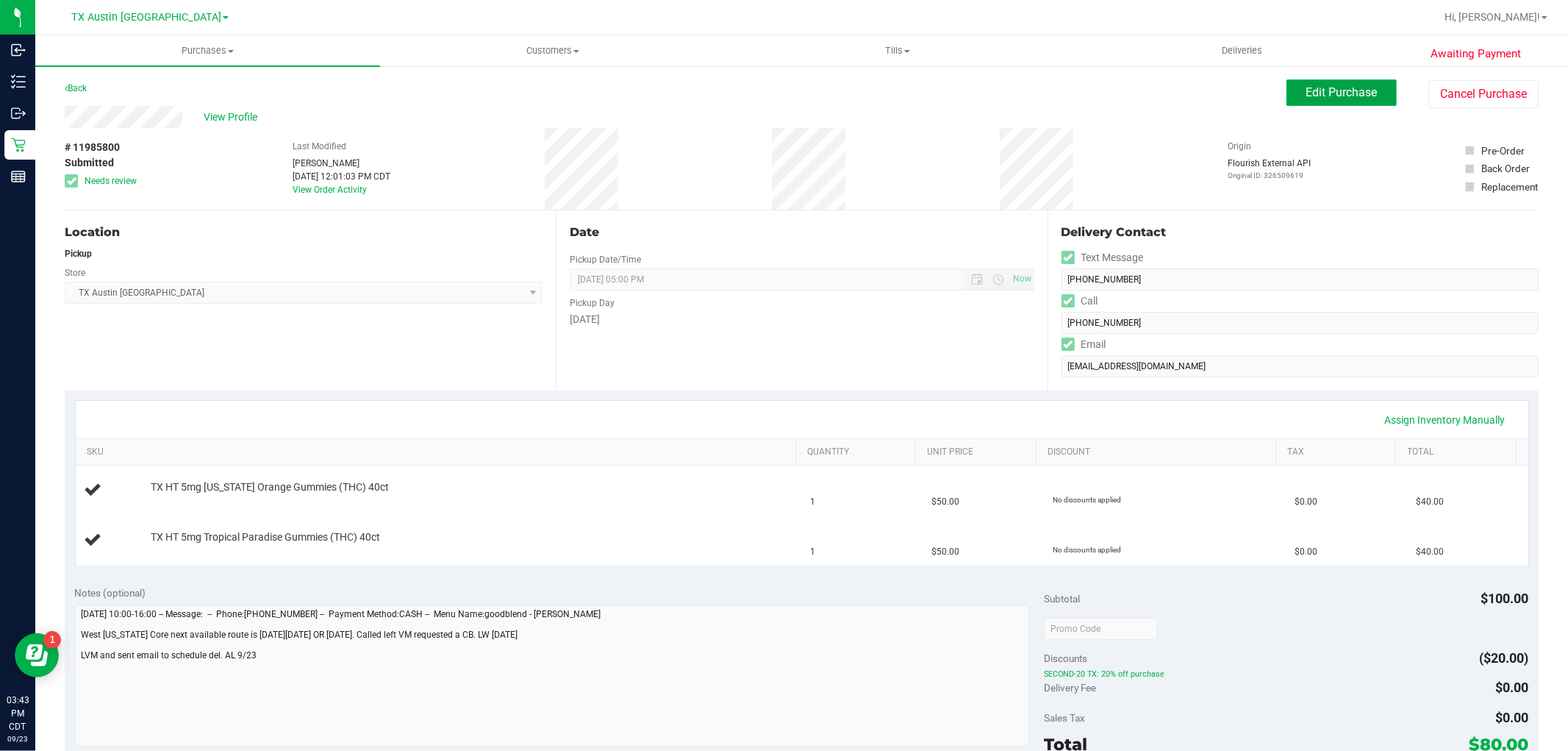
click at [1304, 101] on button "Edit Purchase" at bounding box center [1341, 92] width 110 height 26
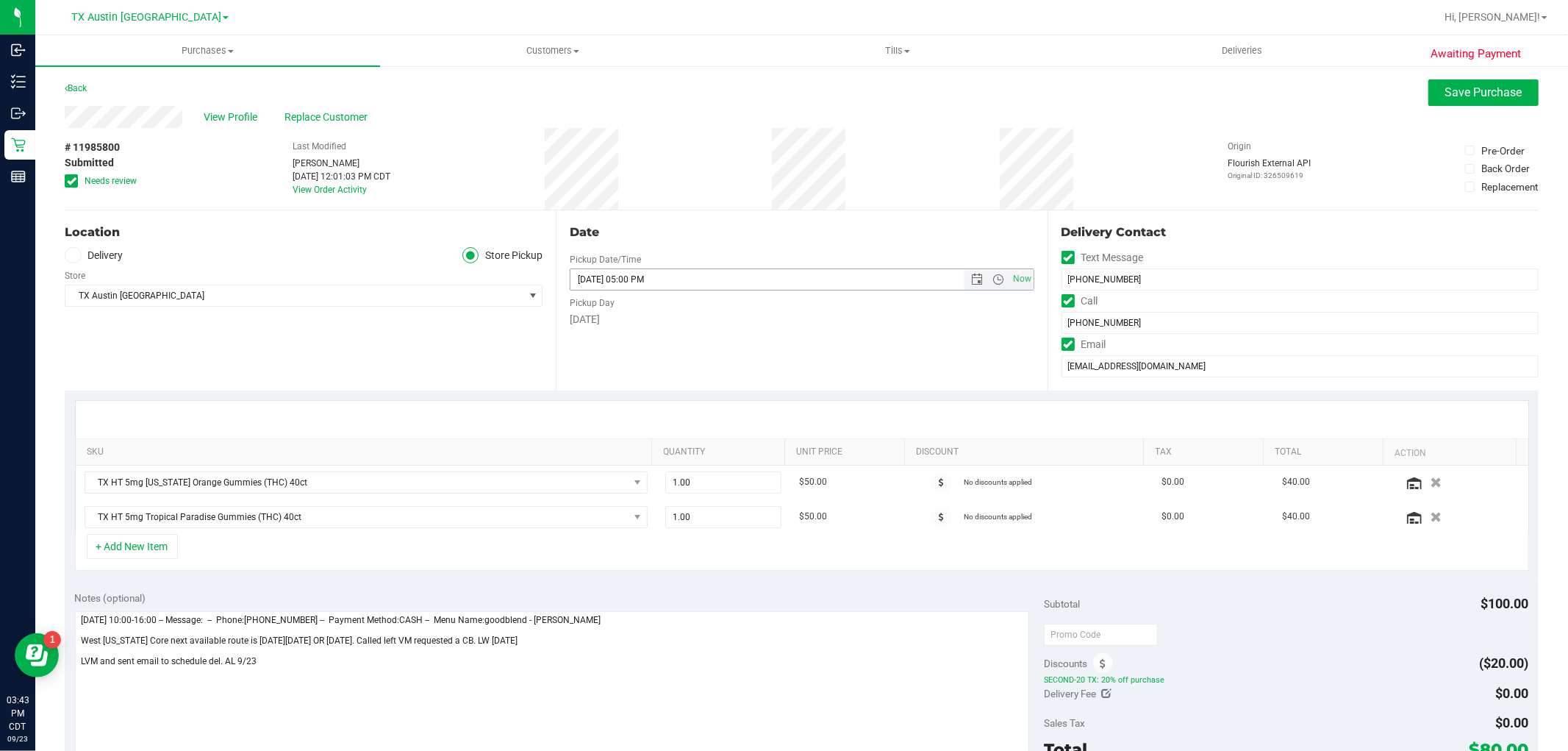
click at [971, 271] on span "Now" at bounding box center [999, 280] width 69 height 21
click at [972, 283] on span "Open the date view" at bounding box center [977, 280] width 12 height 12
click at [637, 456] on link "1" at bounding box center [643, 451] width 22 height 23
type input "10/01/2025 05:00 PM"
click at [111, 248] on label "Delivery" at bounding box center [94, 255] width 59 height 17
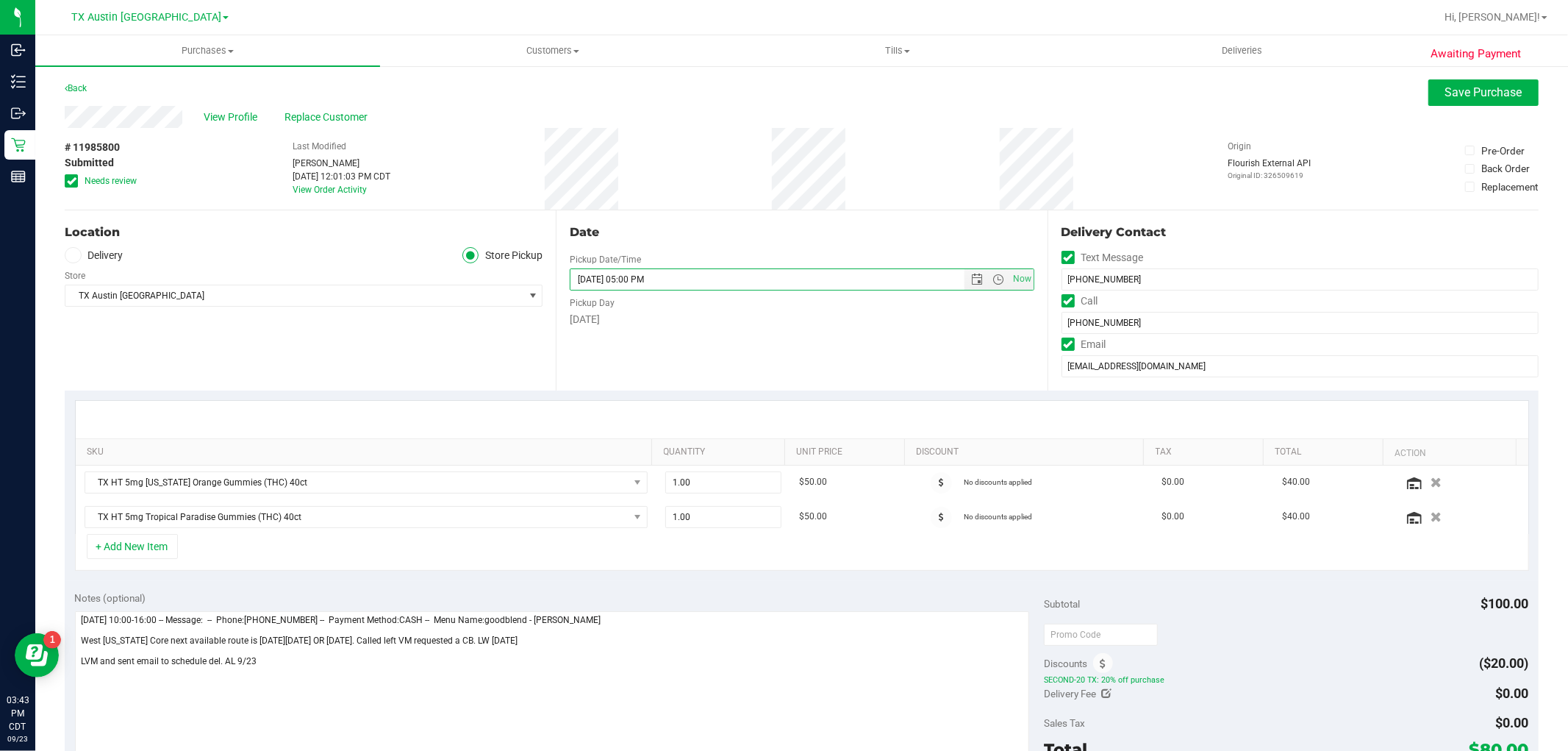
click at [0, 0] on input "Delivery" at bounding box center [0, 0] width 0 height 0
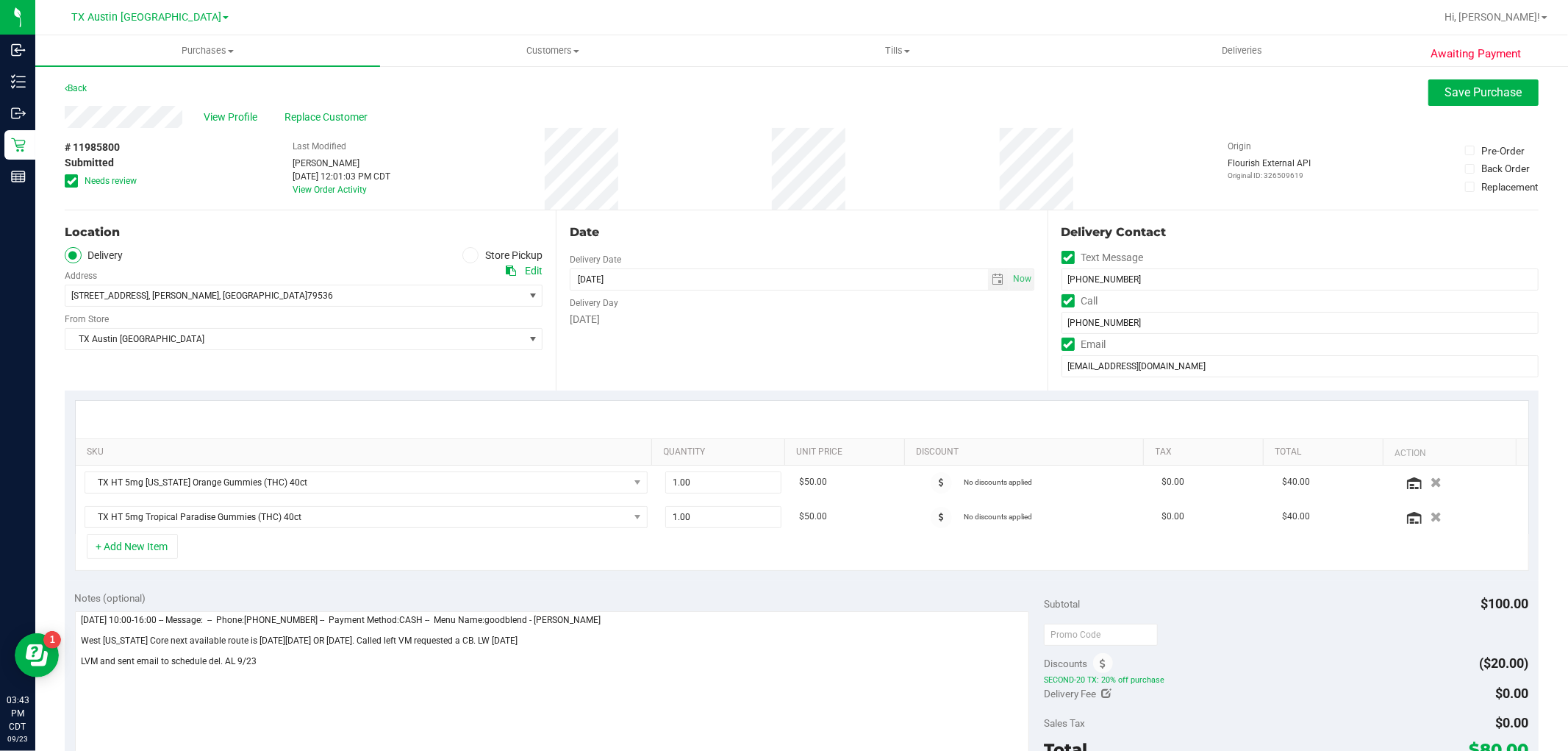
click at [72, 181] on icon at bounding box center [72, 181] width 10 height 0
click at [0, 0] on input "Needs review" at bounding box center [0, 0] width 0 height 0
click at [1165, 370] on input "sugarshackbyshelly@gmail.com" at bounding box center [1300, 366] width 477 height 22
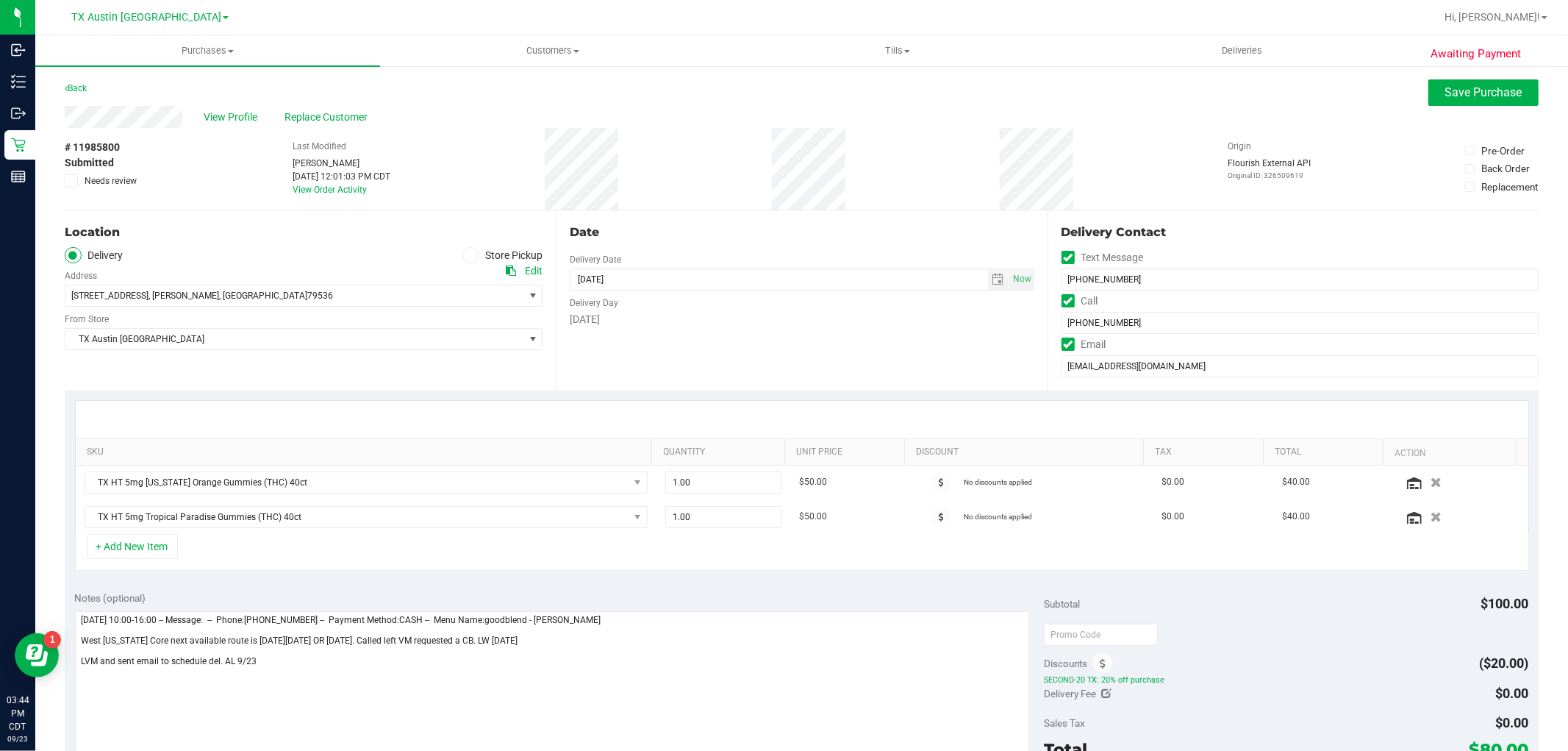
drag, startPoint x: 684, startPoint y: 348, endPoint x: 1567, endPoint y: 782, distance: 983.9
click at [1567, 750] on html "Inbound Inventory Outbound Retail Reports 03:44 PM CDT 09/23/2025 09/23 TX Aust…" at bounding box center [784, 375] width 1568 height 751
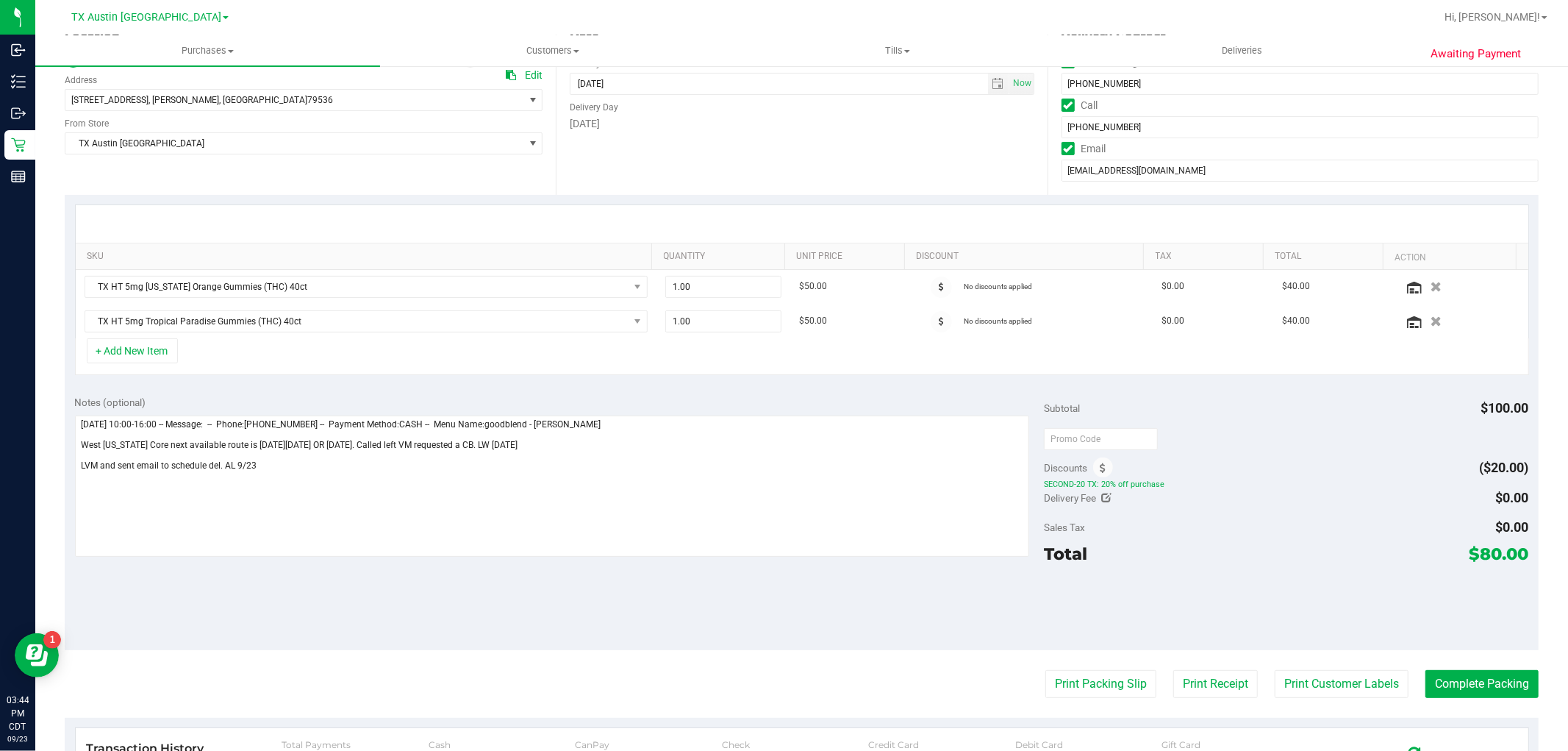
click at [1230, 432] on div at bounding box center [1286, 438] width 485 height 26
click at [1102, 497] on icon at bounding box center [1107, 498] width 10 height 10
type input "$0.00"
click at [1465, 498] on span at bounding box center [1474, 500] width 110 height 26
click at [1465, 498] on input "text" at bounding box center [1474, 503] width 108 height 21
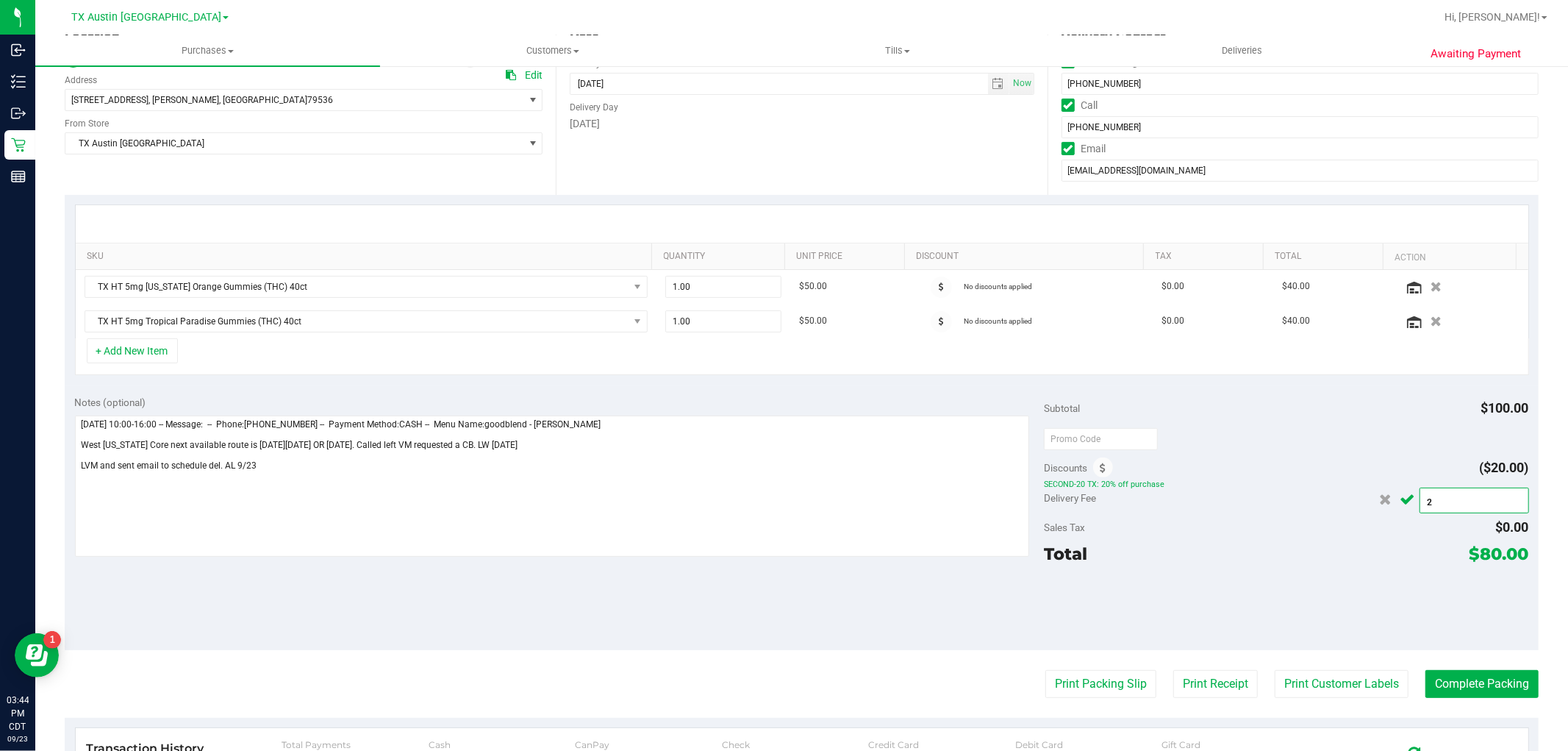
type input "25"
type input "$25.00"
click at [1401, 498] on icon "Cancel button" at bounding box center [1408, 500] width 15 height 11
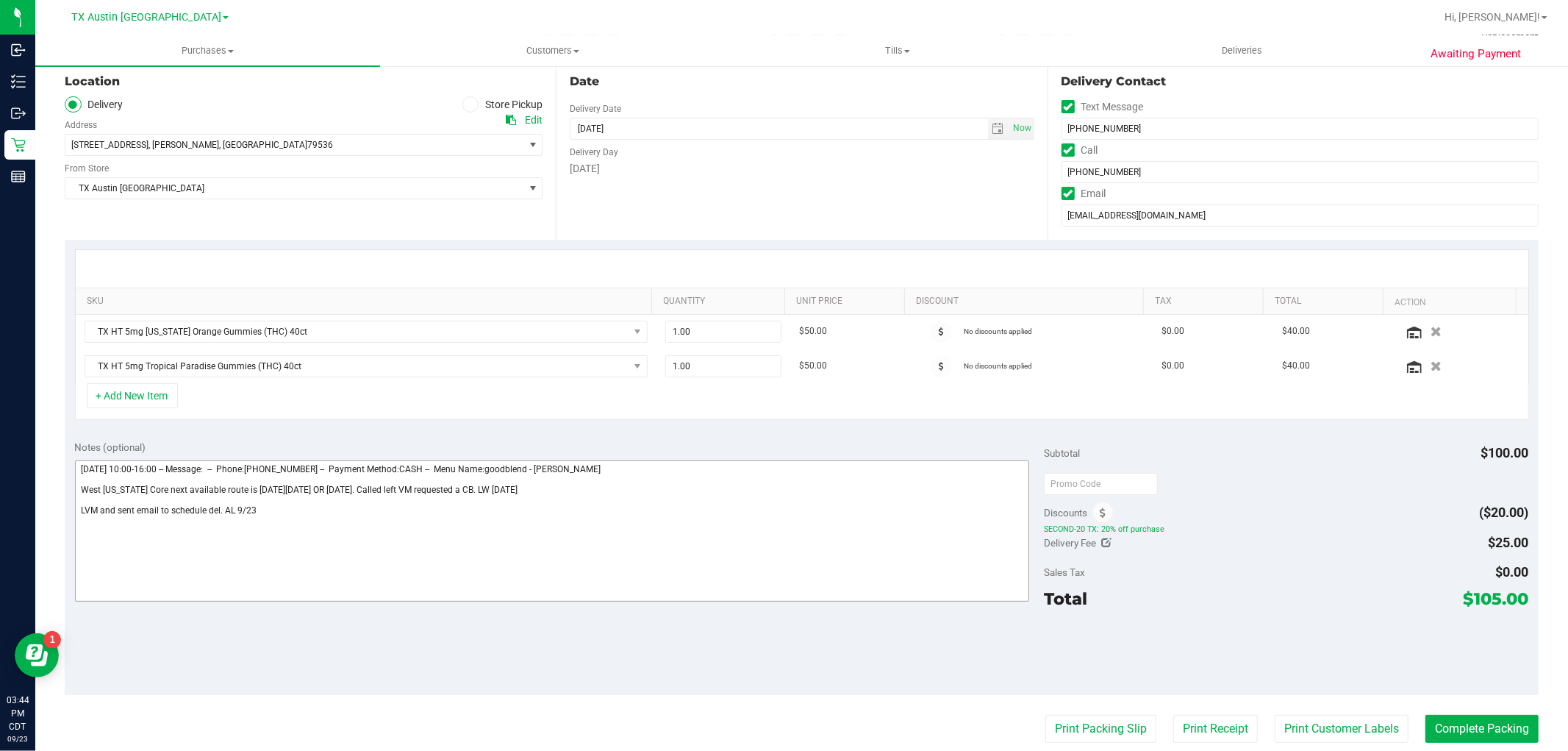
scroll to position [114, 0]
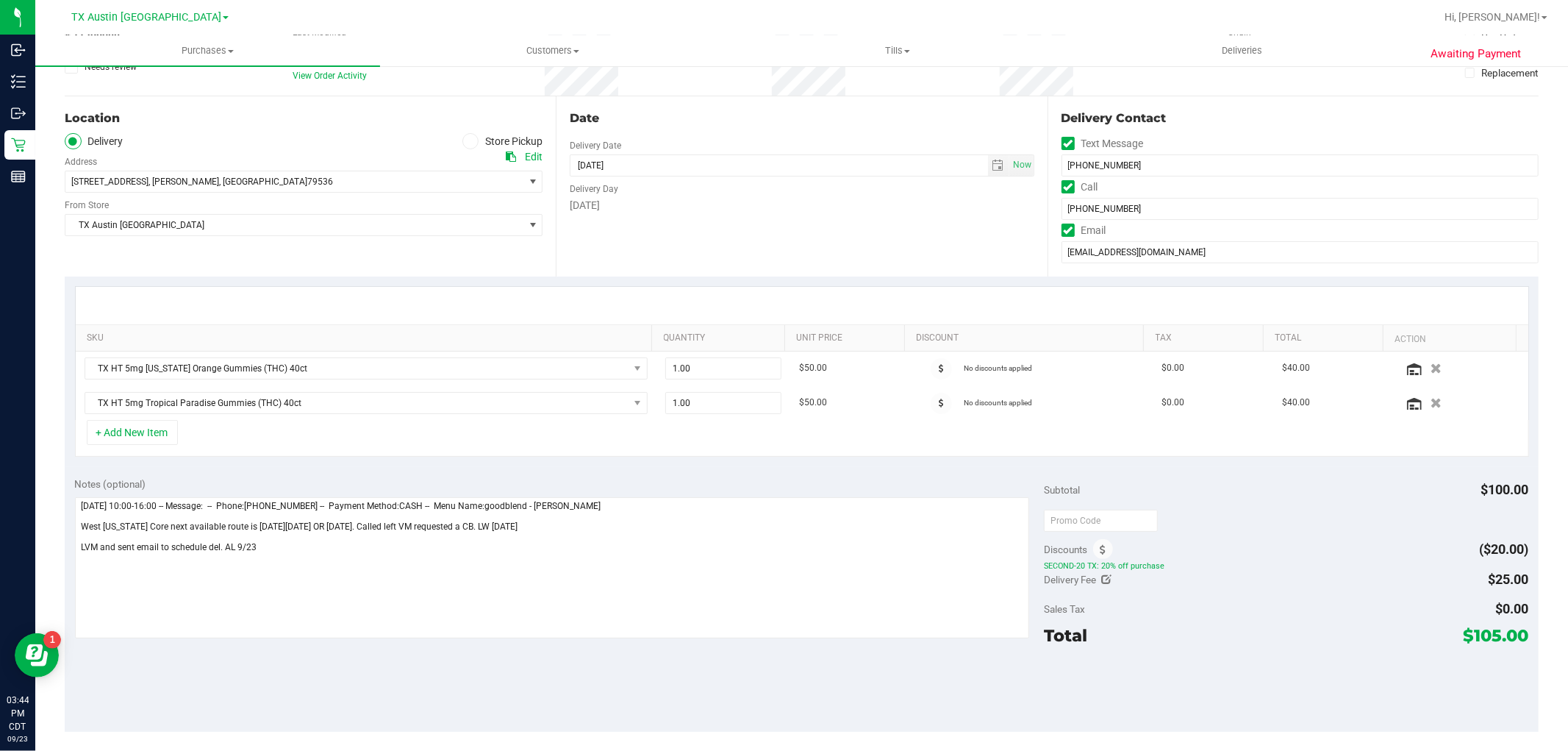
click at [510, 151] on span at bounding box center [511, 157] width 10 height 12
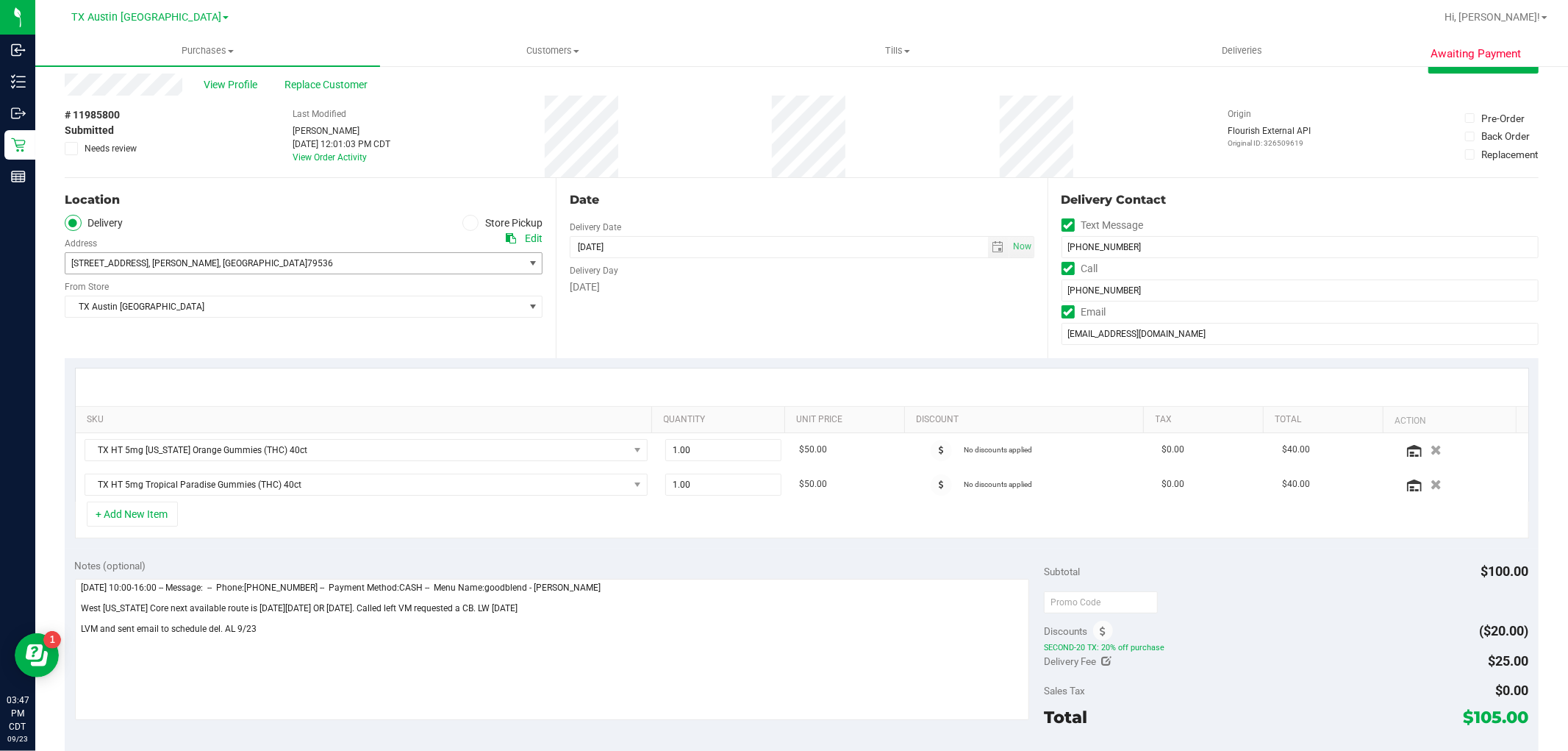
scroll to position [0, 0]
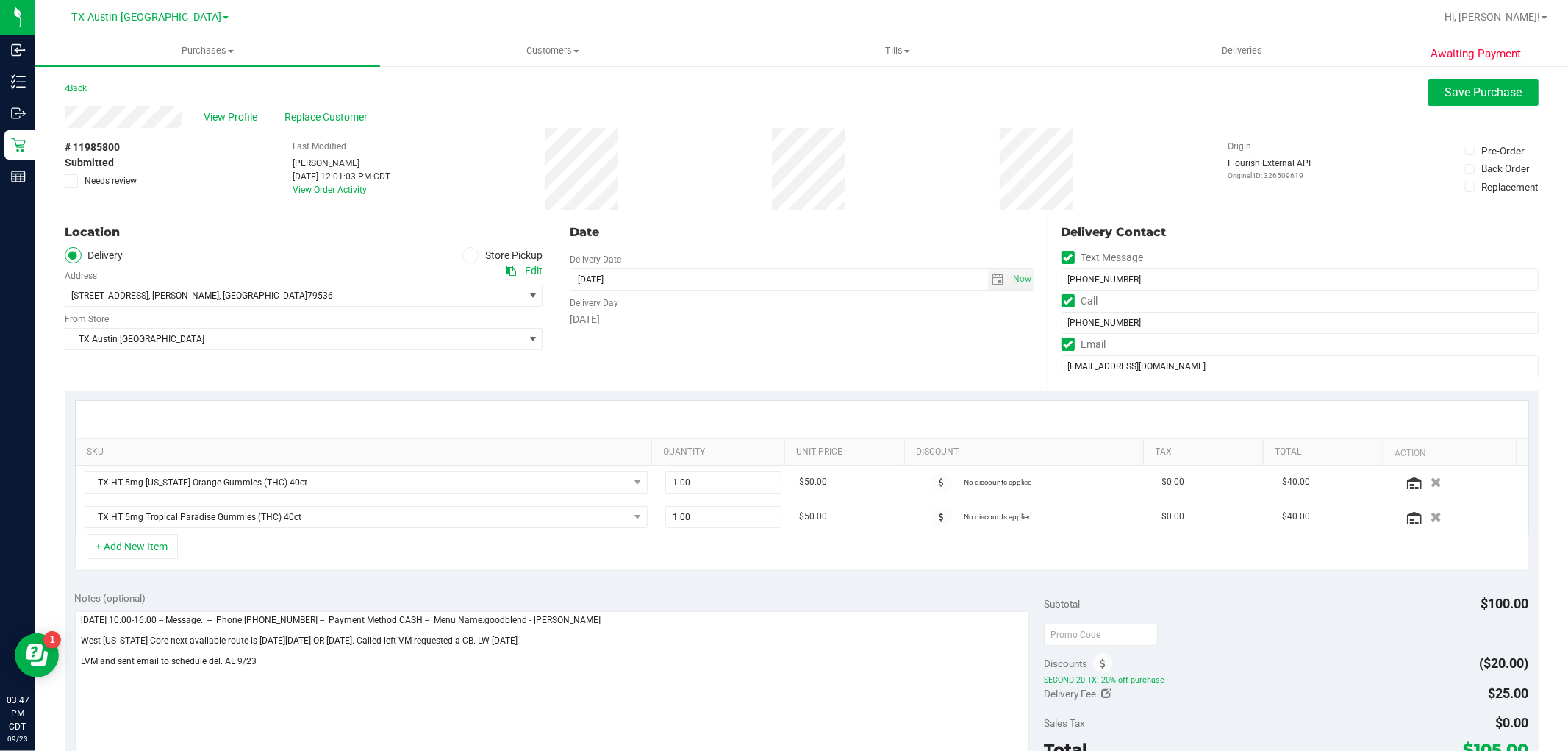
click at [532, 266] on div "Edit" at bounding box center [534, 271] width 18 height 16
click at [1469, 99] on button "Save Purchase" at bounding box center [1484, 92] width 110 height 26
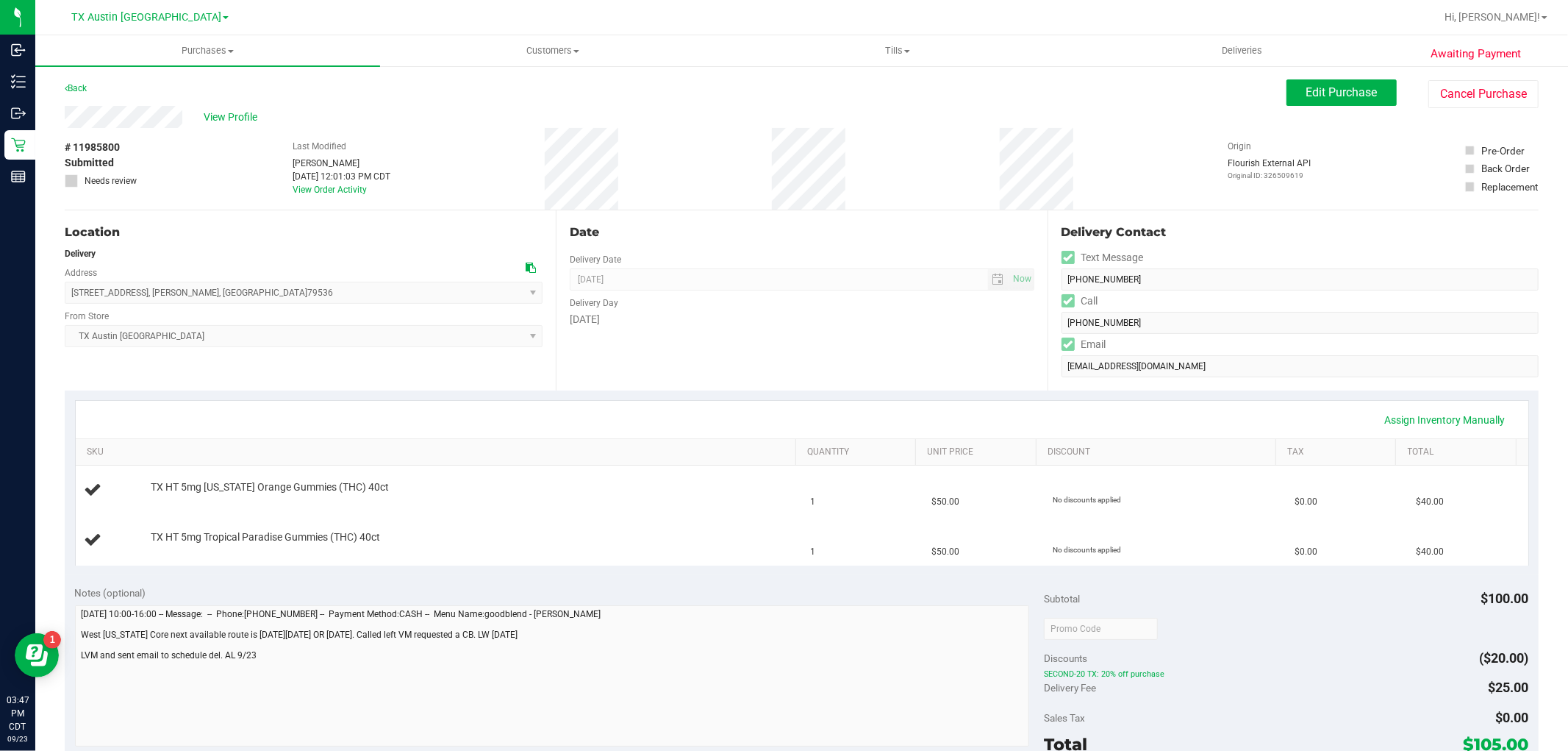
click at [240, 114] on span "View Profile" at bounding box center [233, 117] width 59 height 16
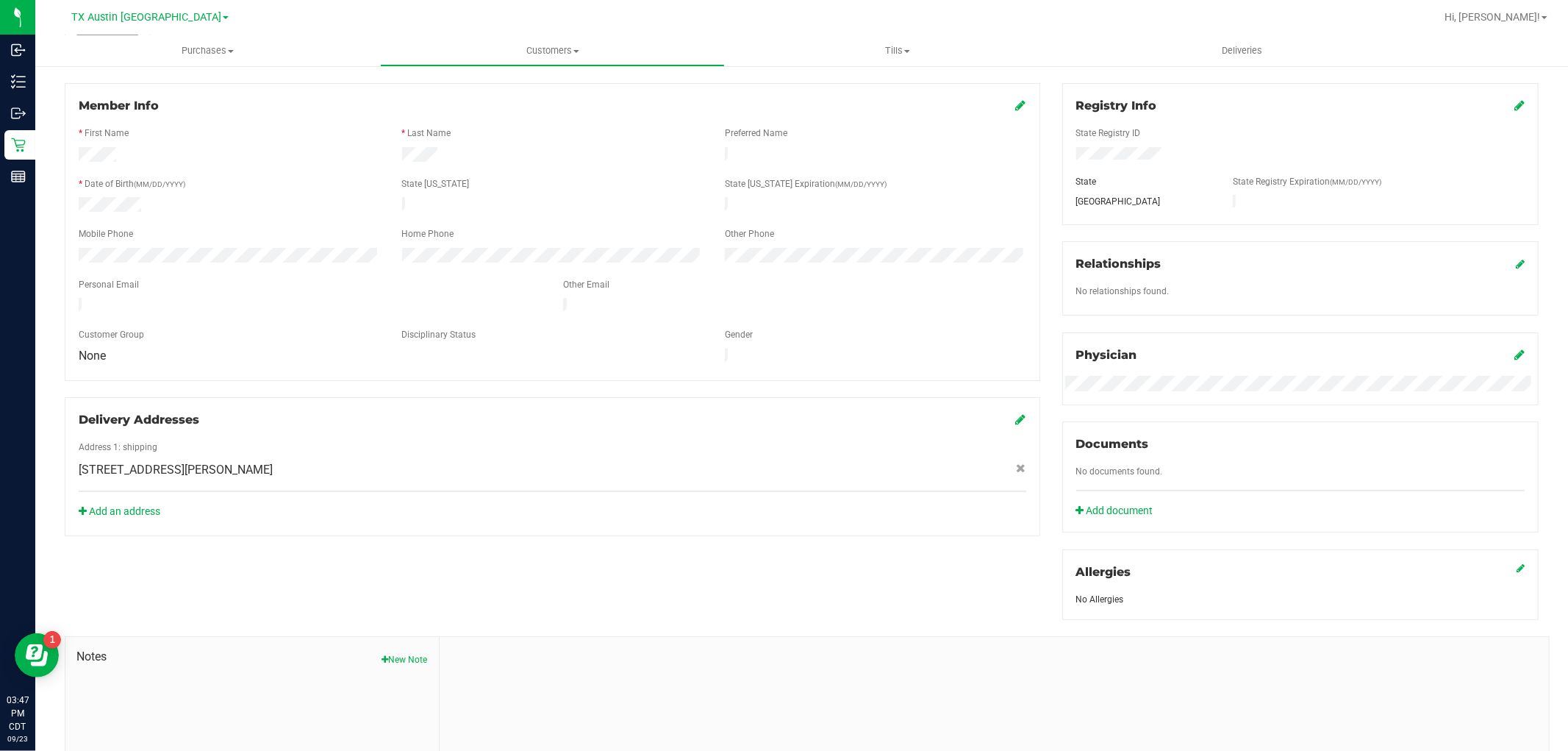
scroll to position [245, 0]
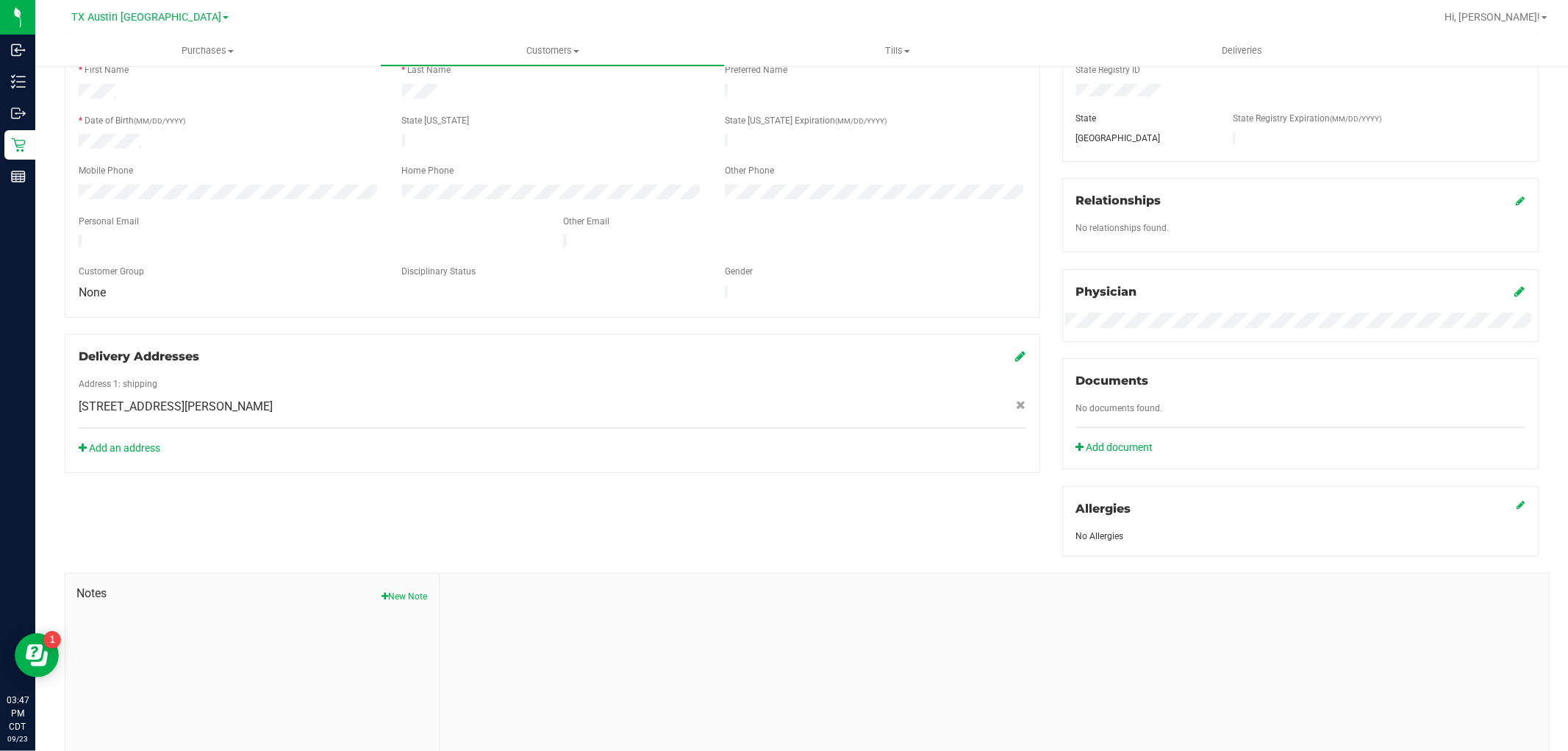
click at [145, 456] on div at bounding box center [552, 457] width 948 height 4
click at [156, 442] on link "Add an address" at bounding box center [119, 448] width 81 height 12
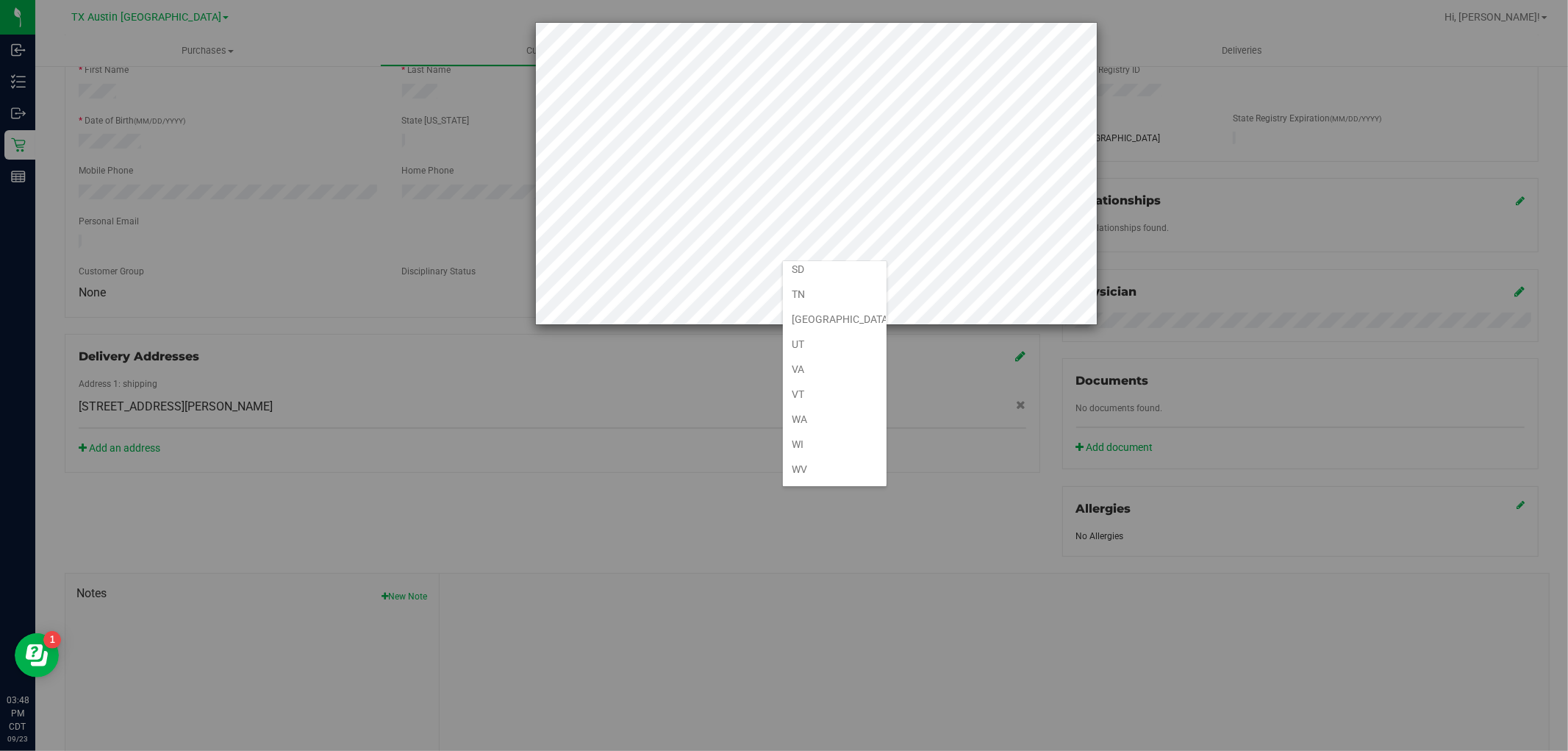
scroll to position [1062, 0]
click at [827, 320] on li "TX" at bounding box center [834, 314] width 104 height 25
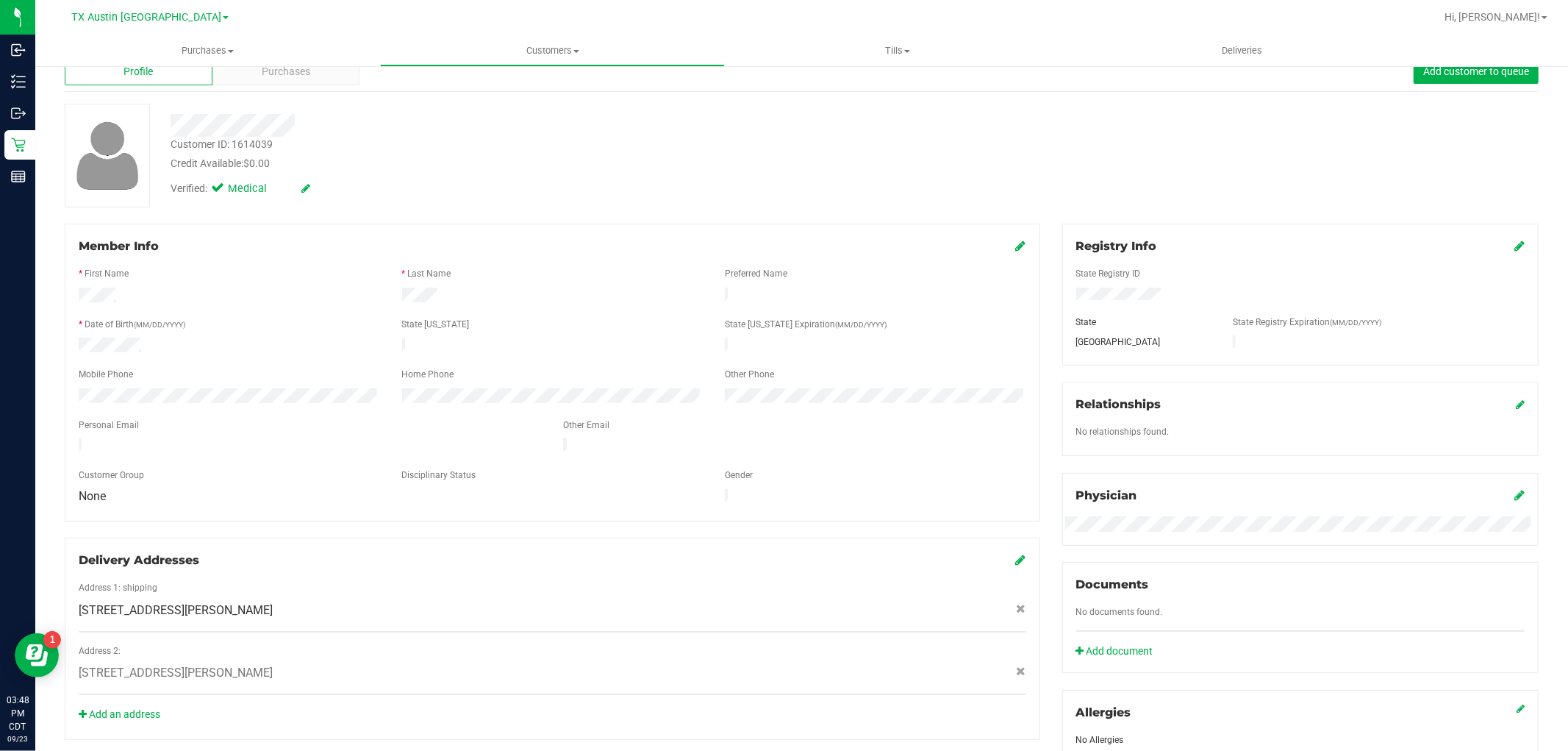
scroll to position [0, 0]
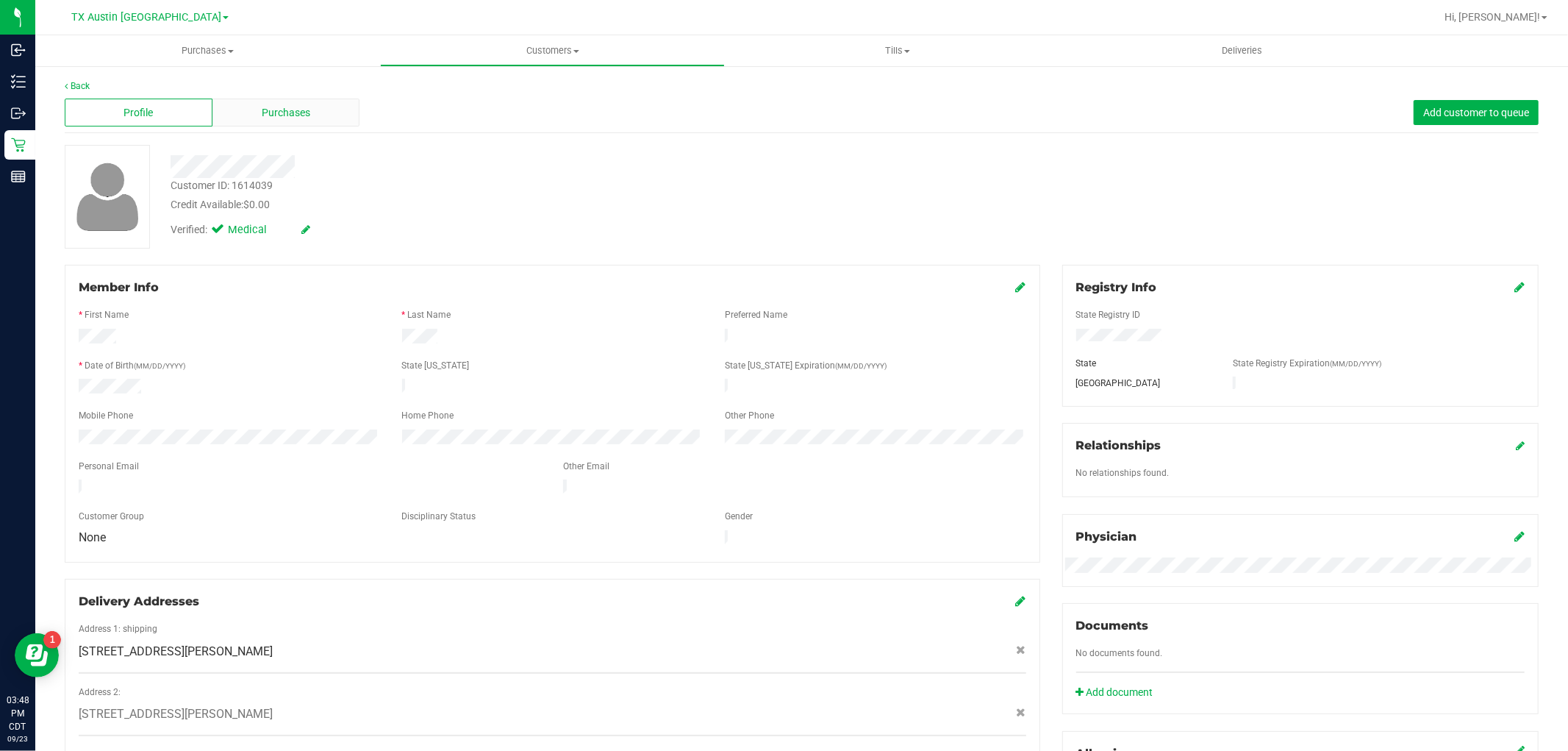
click at [335, 120] on div "Purchases" at bounding box center [286, 112] width 148 height 28
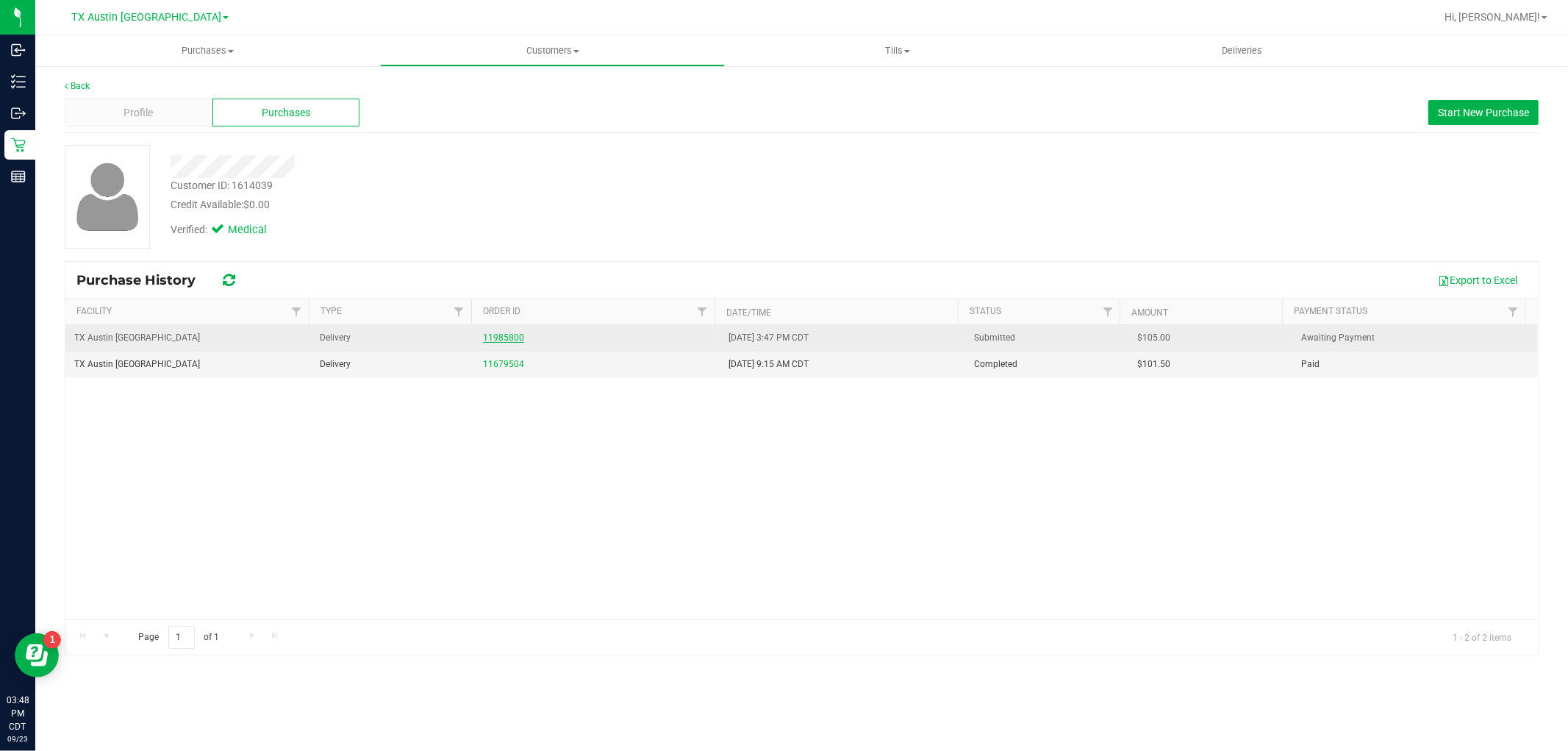
click at [510, 337] on link "11985800" at bounding box center [503, 338] width 41 height 10
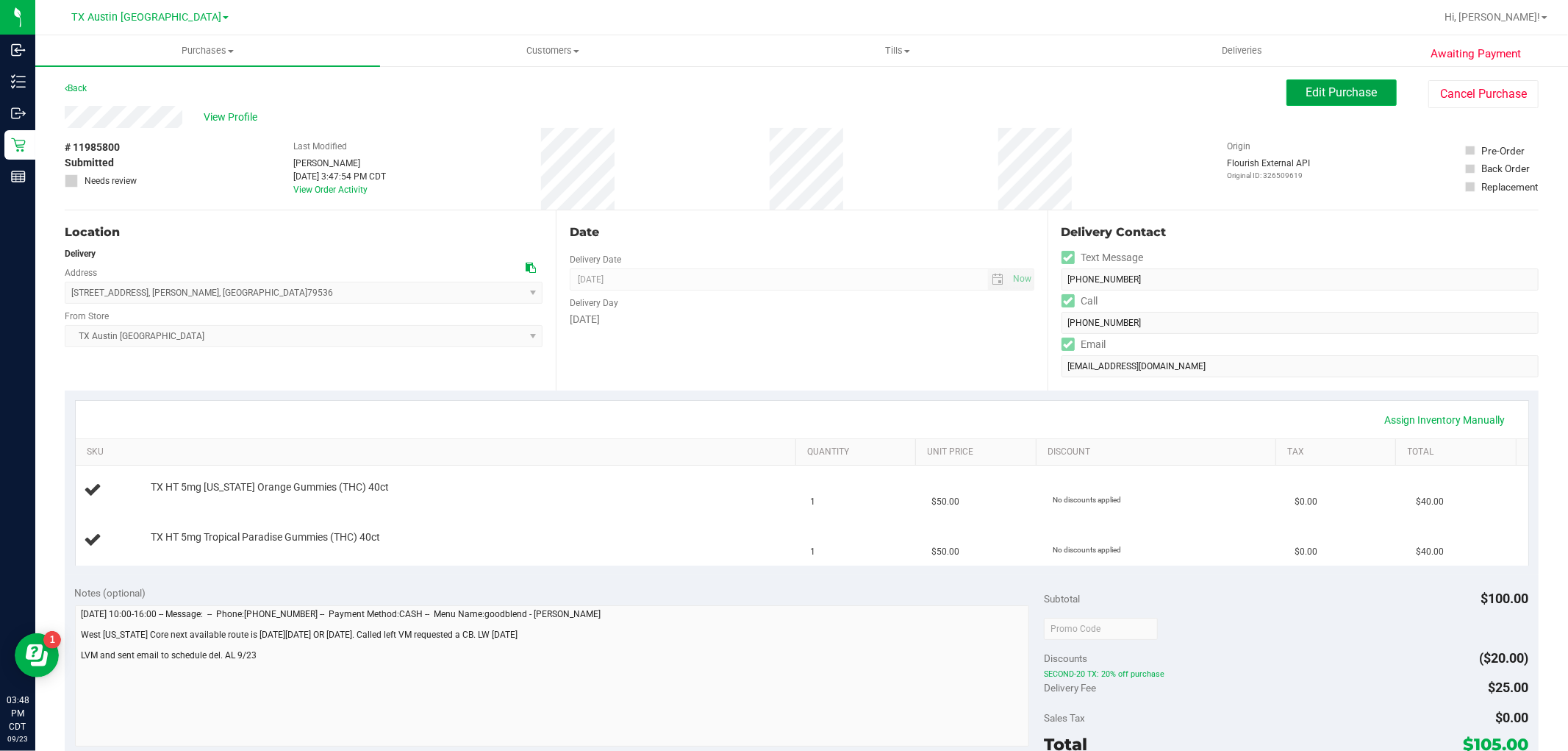
click at [1342, 95] on span "Edit Purchase" at bounding box center [1342, 92] width 72 height 14
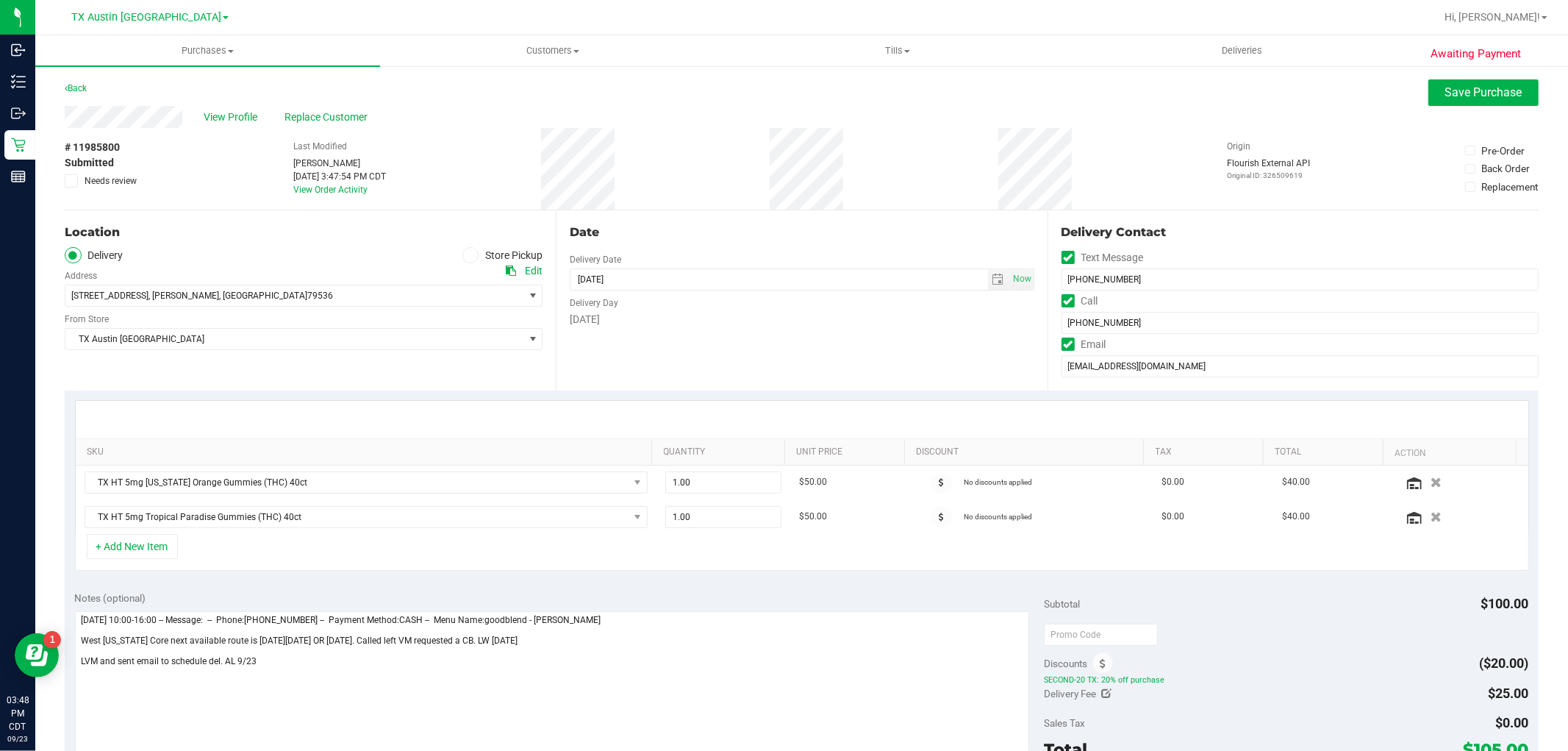
click at [510, 273] on icon at bounding box center [511, 271] width 10 height 10
click at [532, 270] on div "Edit" at bounding box center [534, 271] width 18 height 16
click at [527, 289] on span "select" at bounding box center [533, 295] width 12 height 12
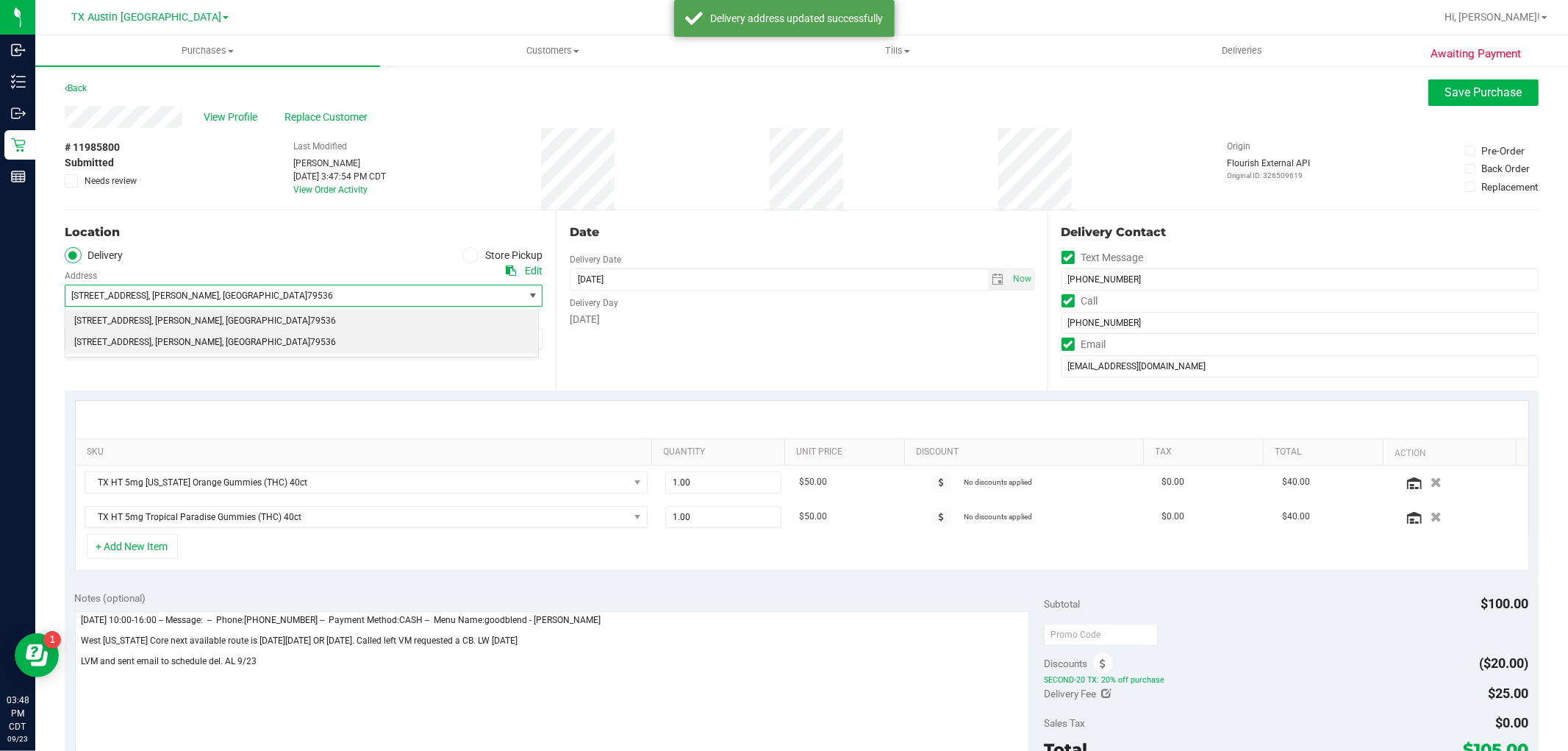
click at [379, 348] on li "1210 S 10th St , Merkel , TX 79536" at bounding box center [302, 343] width 473 height 22
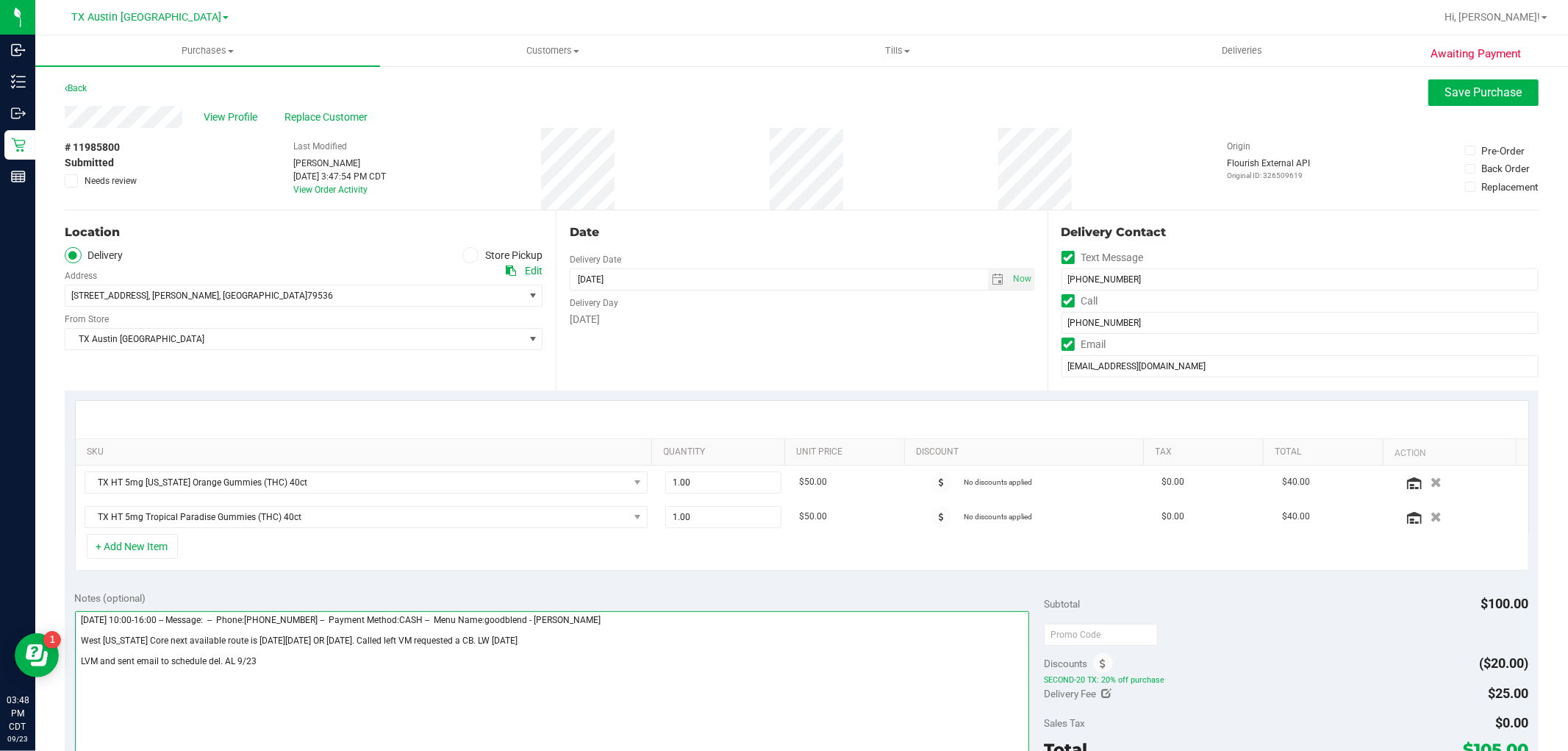
click at [620, 679] on textarea at bounding box center [552, 681] width 955 height 141
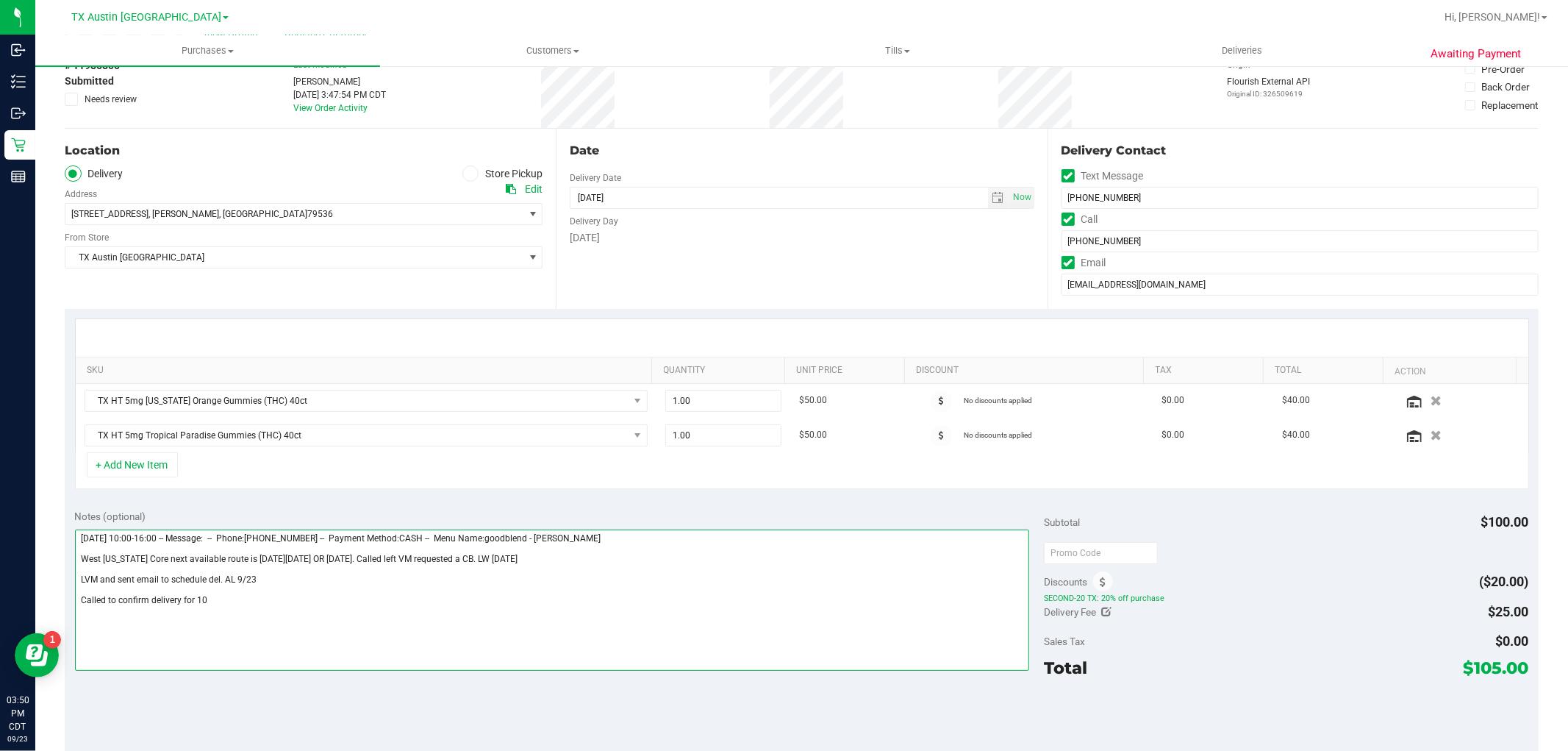
click at [532, 616] on textarea at bounding box center [552, 600] width 955 height 141
type textarea "Sunday 09/28/2025 10:00-16:00 -- Message: -- Phone:3253399102 -- Payment Method…"
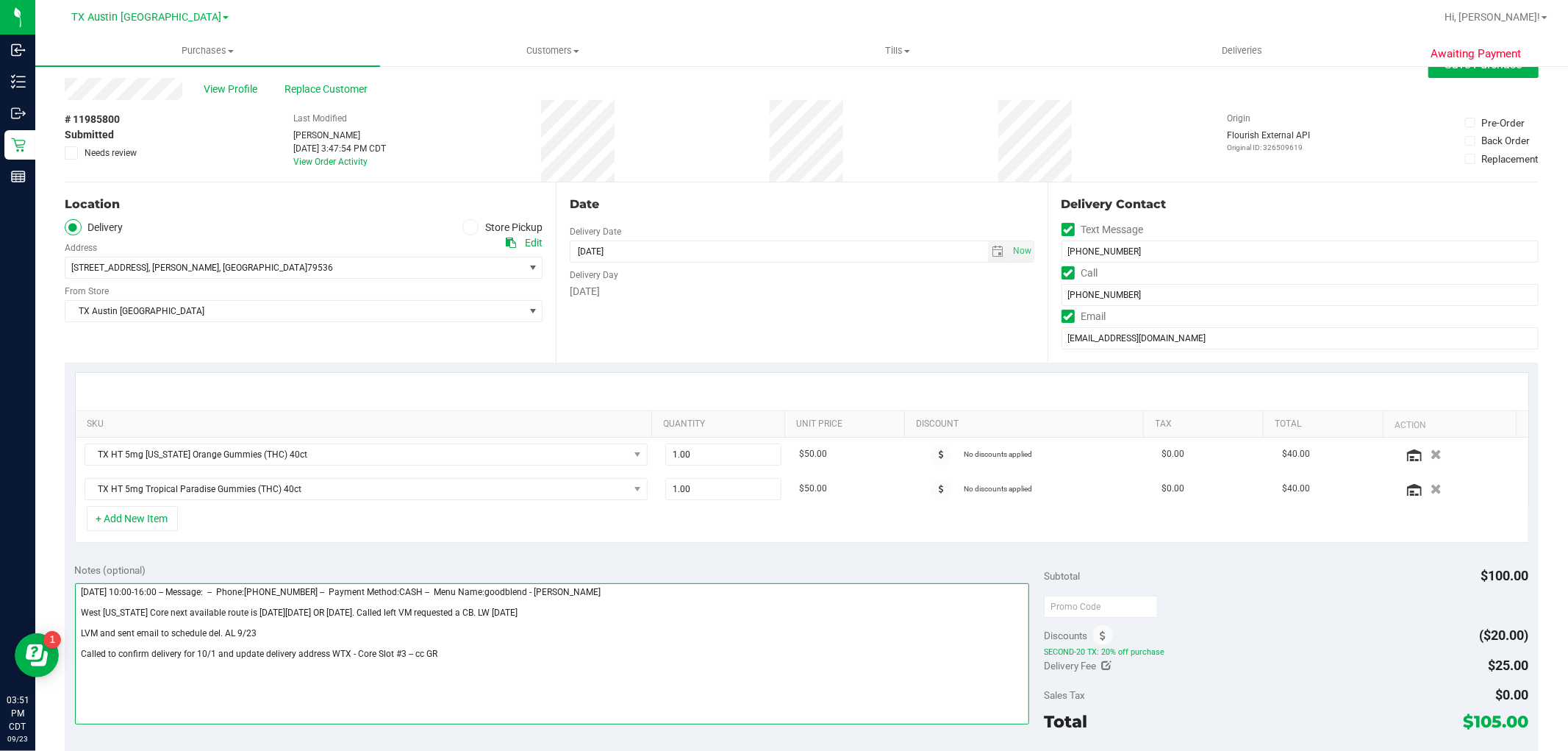
scroll to position [0, 0]
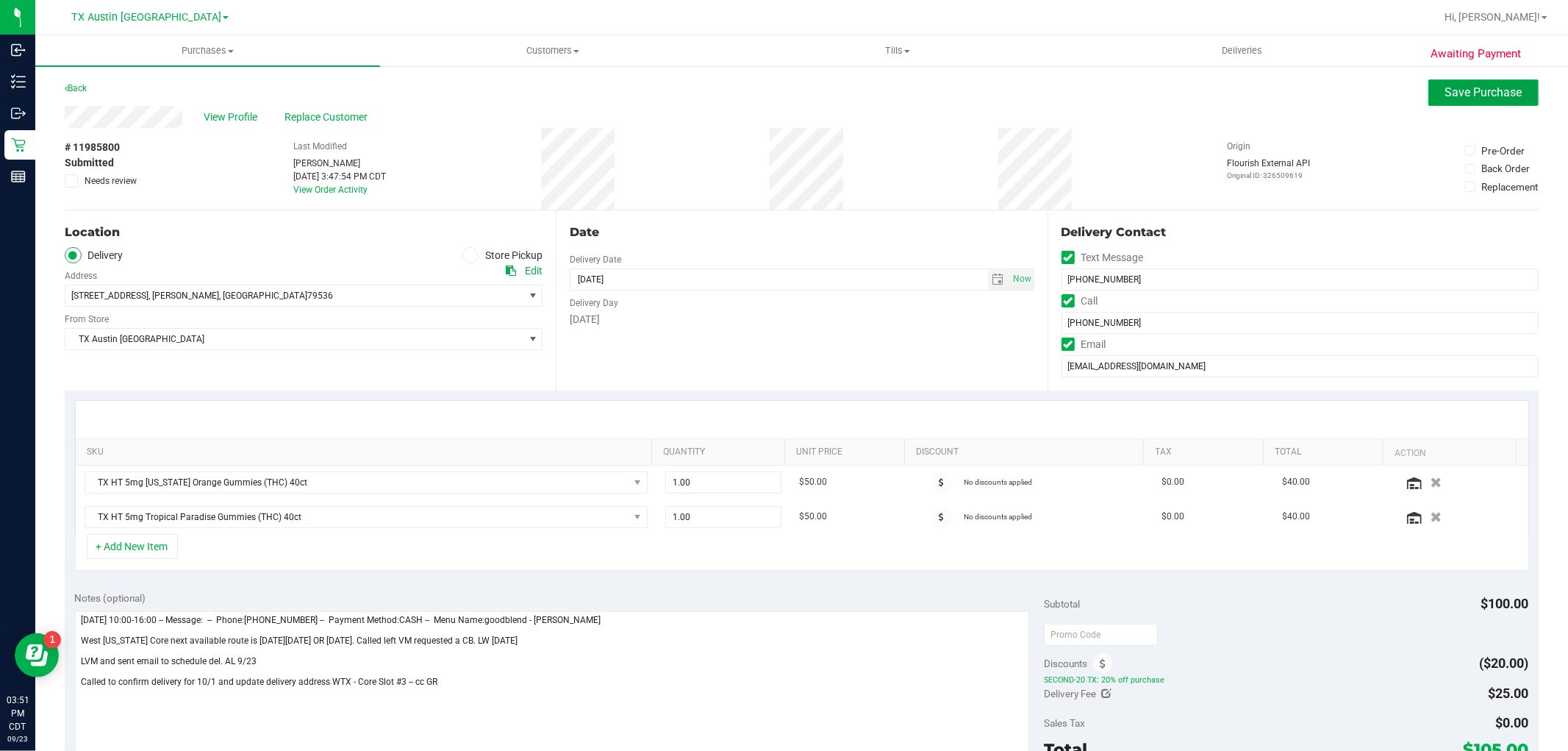
click at [1460, 94] on span "Save Purchase" at bounding box center [1484, 92] width 78 height 14
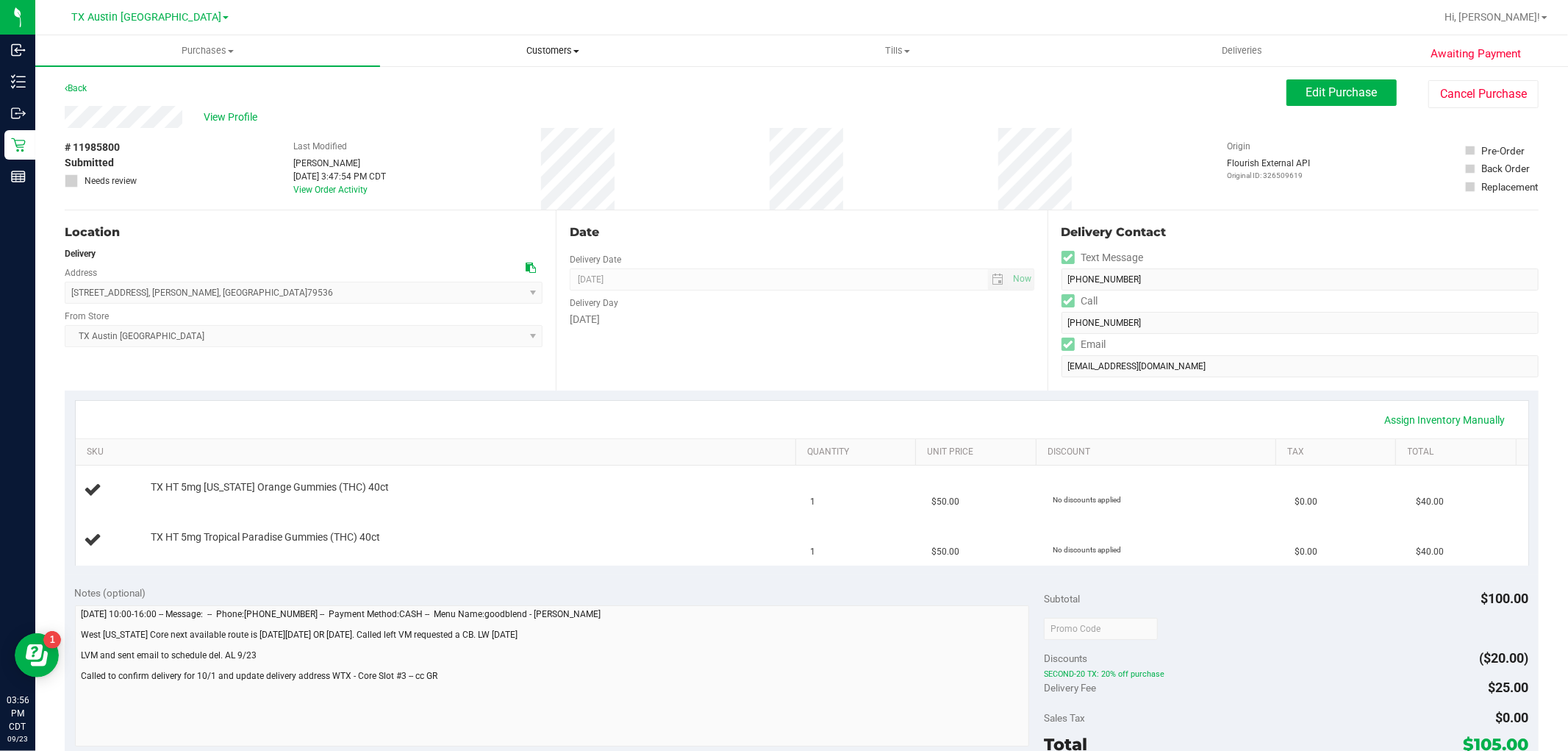
click at [558, 52] on span "Customers" at bounding box center [552, 51] width 343 height 13
click at [547, 86] on li "All customers" at bounding box center [552, 89] width 344 height 18
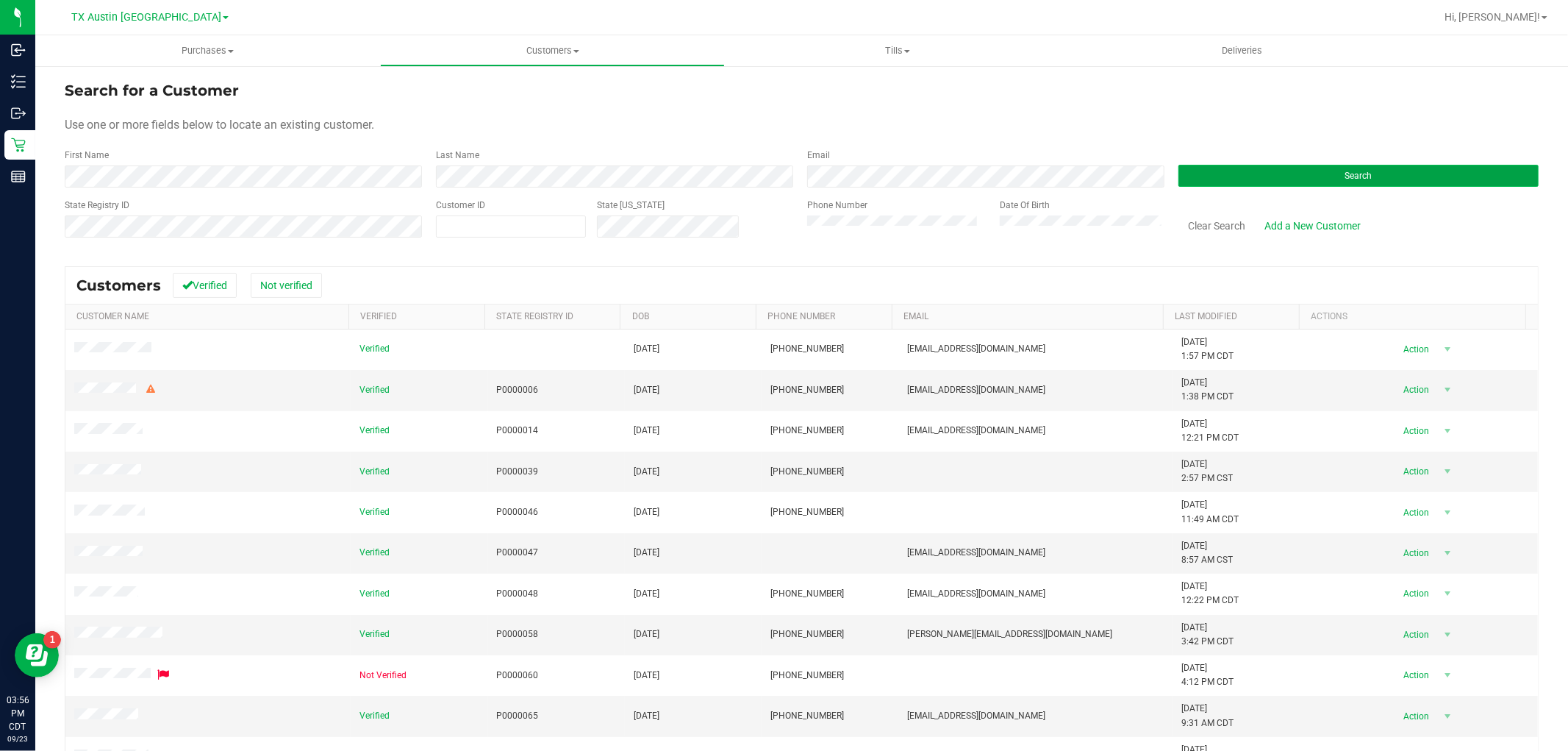
click at [1277, 177] on button "Search" at bounding box center [1358, 176] width 360 height 22
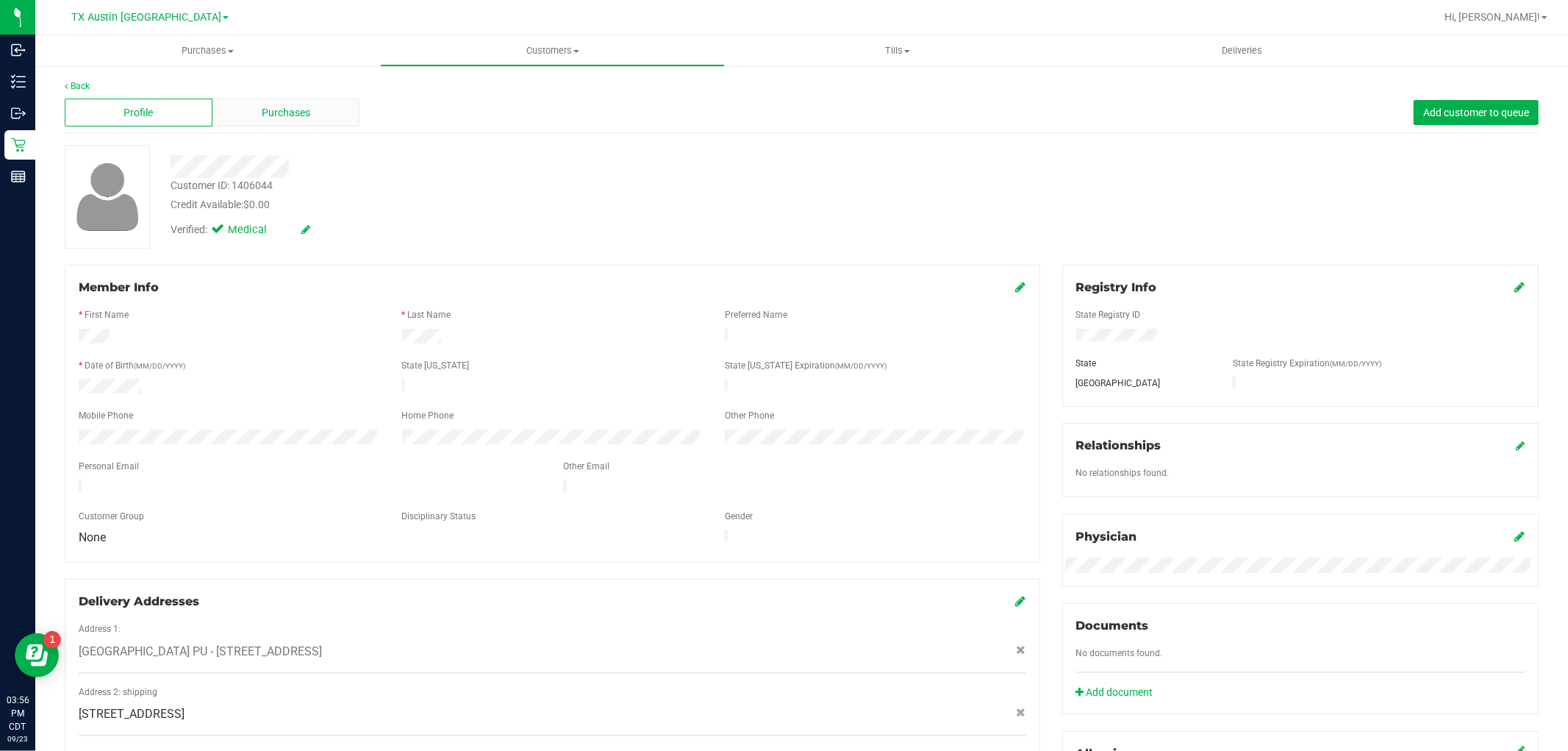
click at [292, 122] on div "Purchases" at bounding box center [286, 112] width 148 height 28
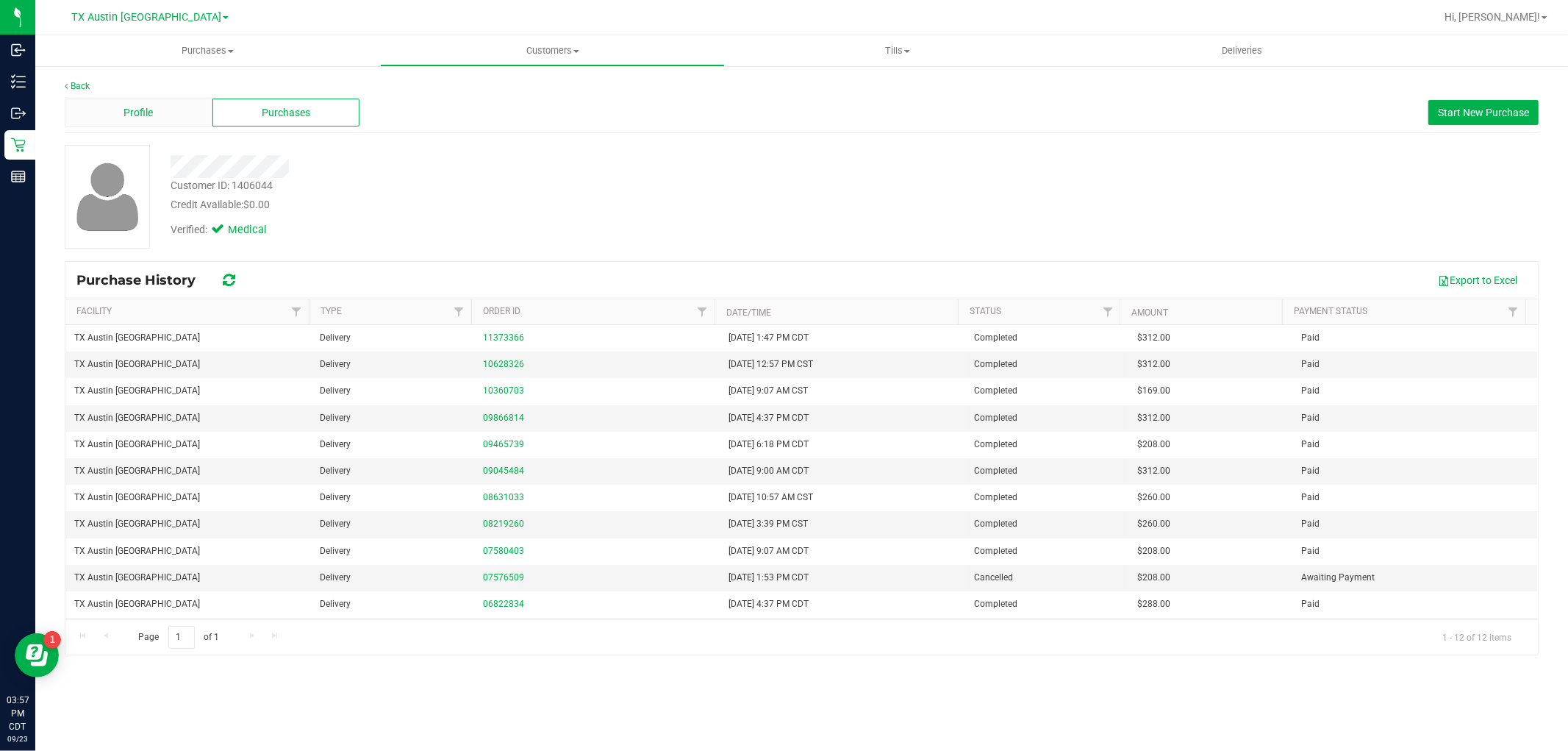
click at [166, 112] on div "Profile" at bounding box center [139, 112] width 148 height 28
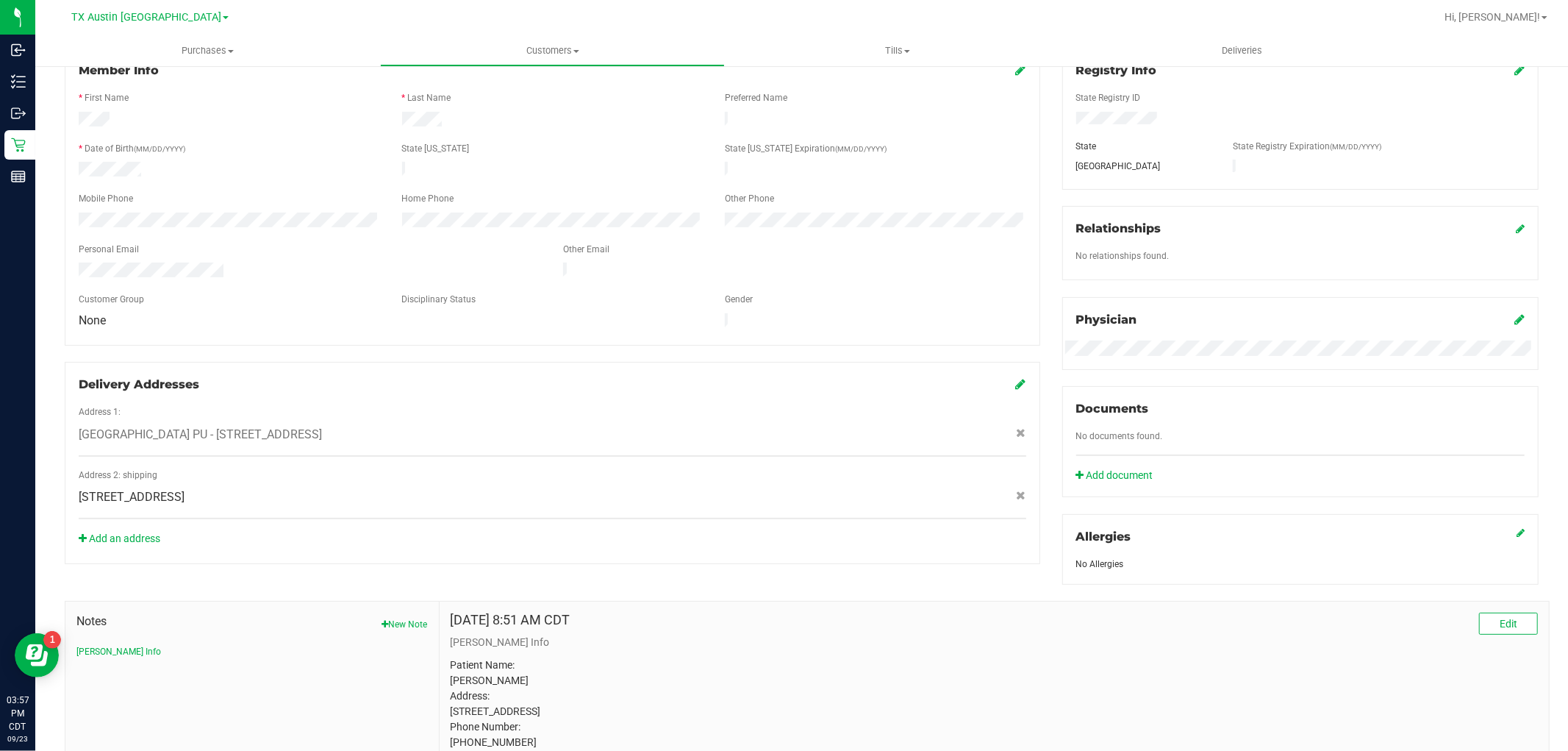
scroll to position [245, 0]
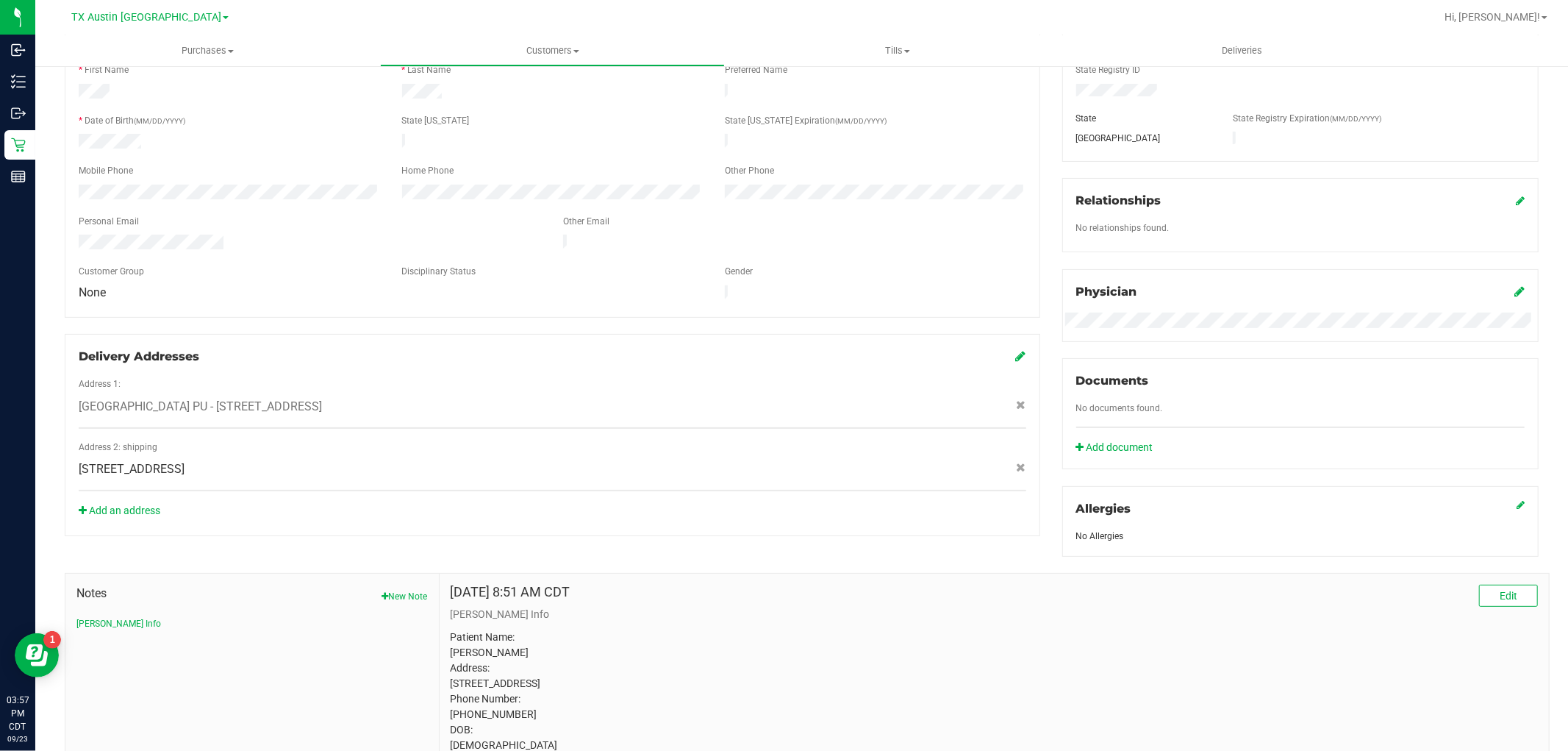
drag, startPoint x: 78, startPoint y: 453, endPoint x: 322, endPoint y: 461, distance: 244.1
click at [322, 461] on div "135 W Windwalker Ct , Weatherford , TX 76088" at bounding box center [552, 469] width 969 height 18
drag, startPoint x: 329, startPoint y: 456, endPoint x: 324, endPoint y: 468, distance: 13.0
click at [324, 468] on div "Address 2: shipping 135 W Windwalker Ct , Weatherford , TX 76088" at bounding box center [552, 466] width 948 height 51
copy div "135 W Windwalker Ct , Weatherford , TX 76088"
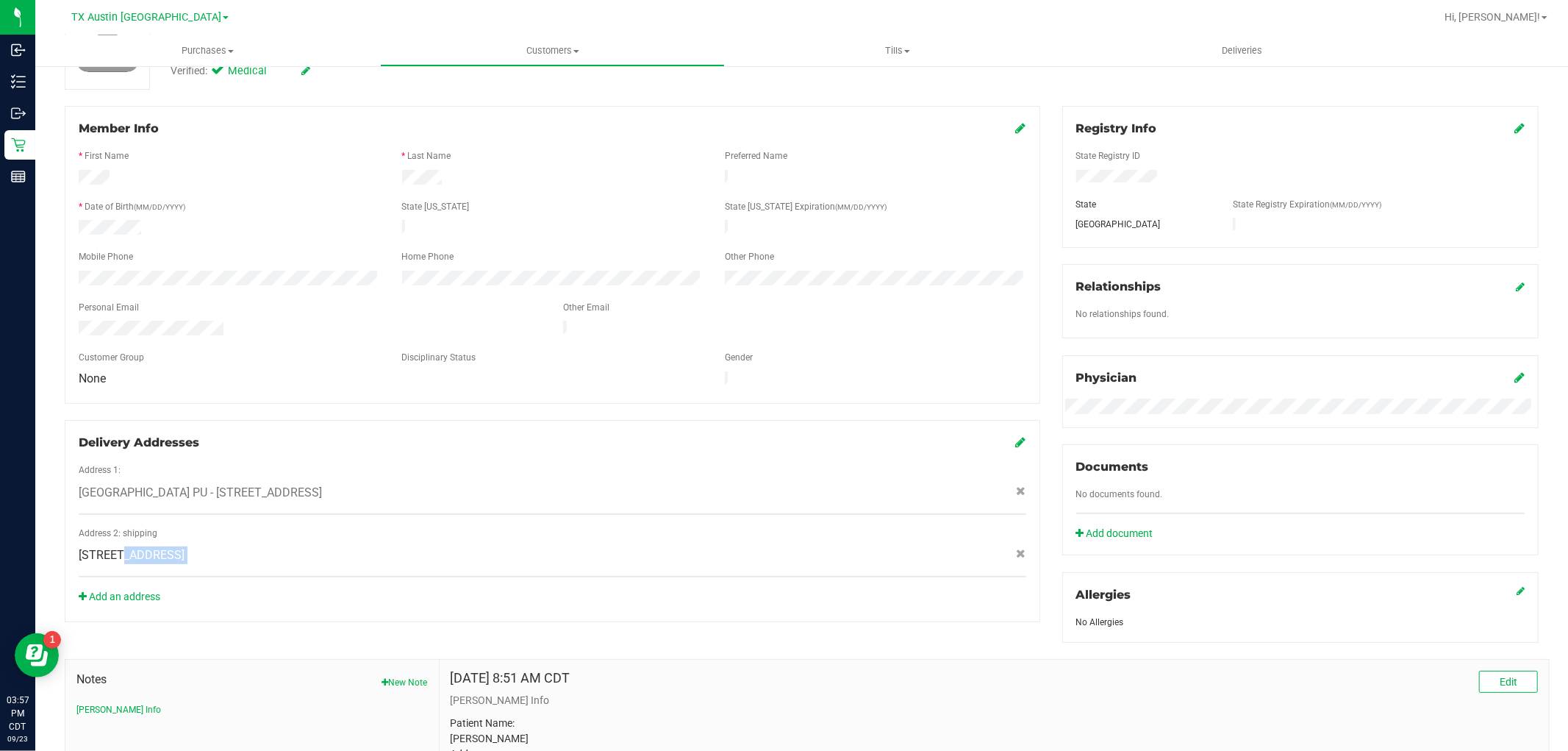
scroll to position [0, 0]
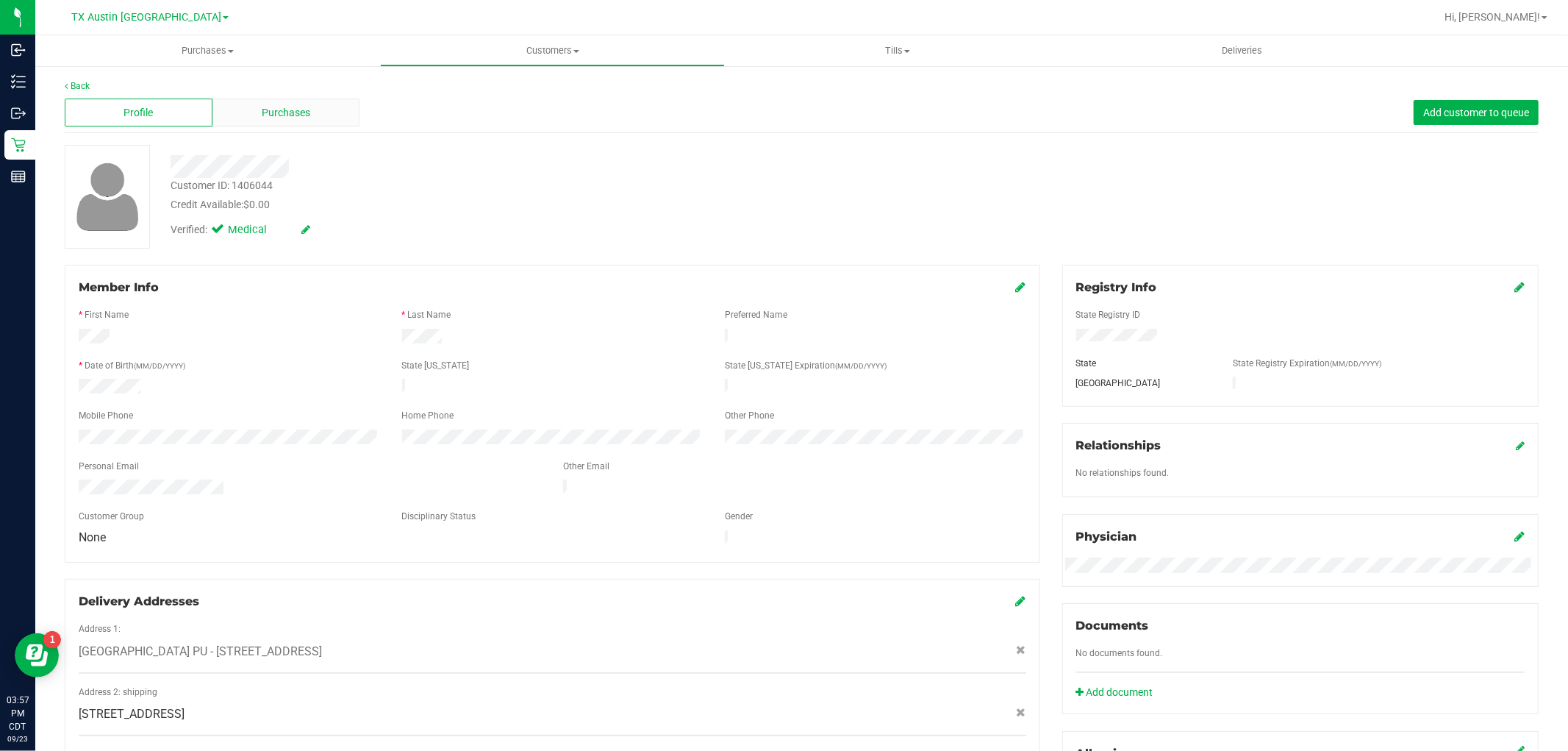
click at [326, 112] on div "Purchases" at bounding box center [286, 112] width 148 height 28
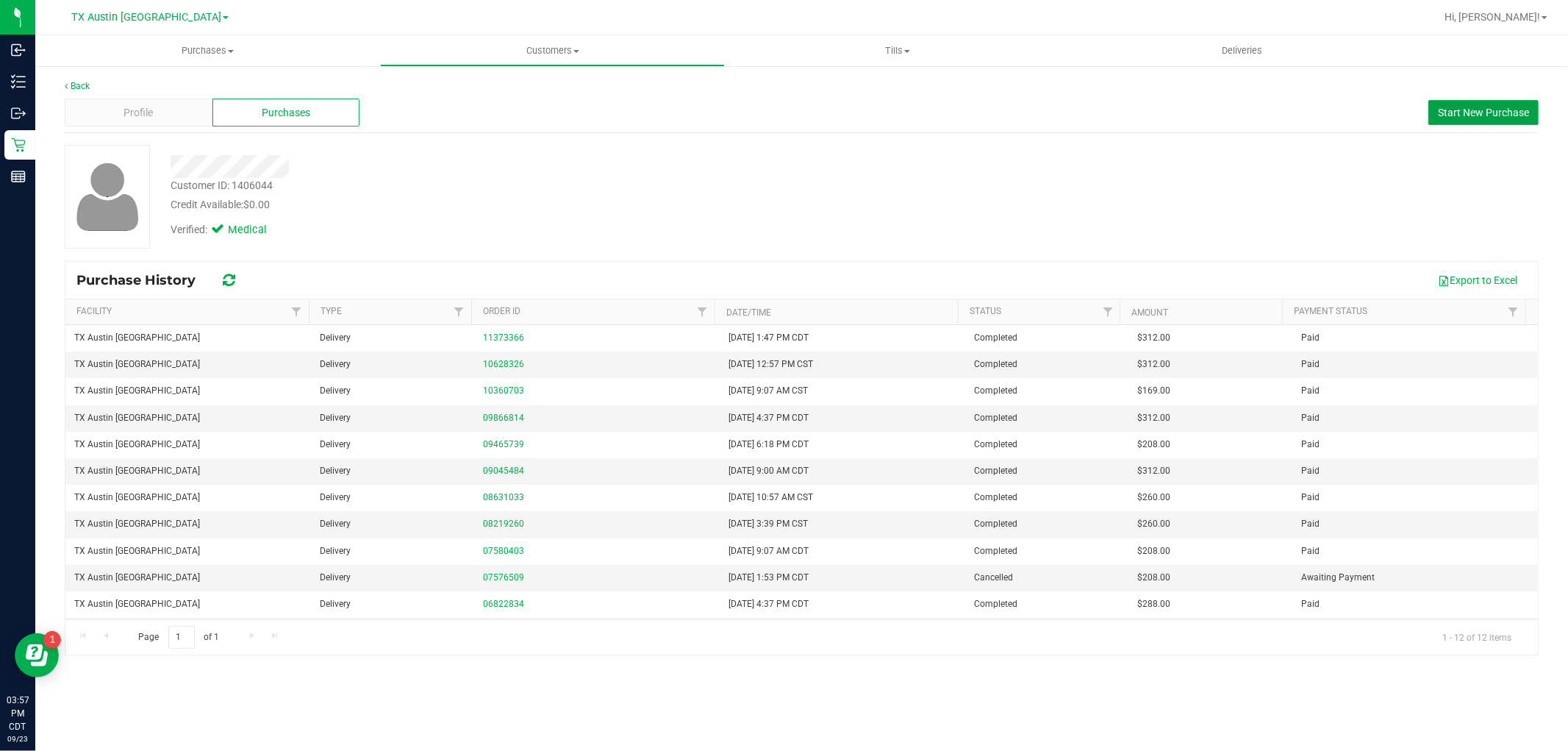
click at [1460, 122] on button "Start New Purchase" at bounding box center [1484, 113] width 110 height 25
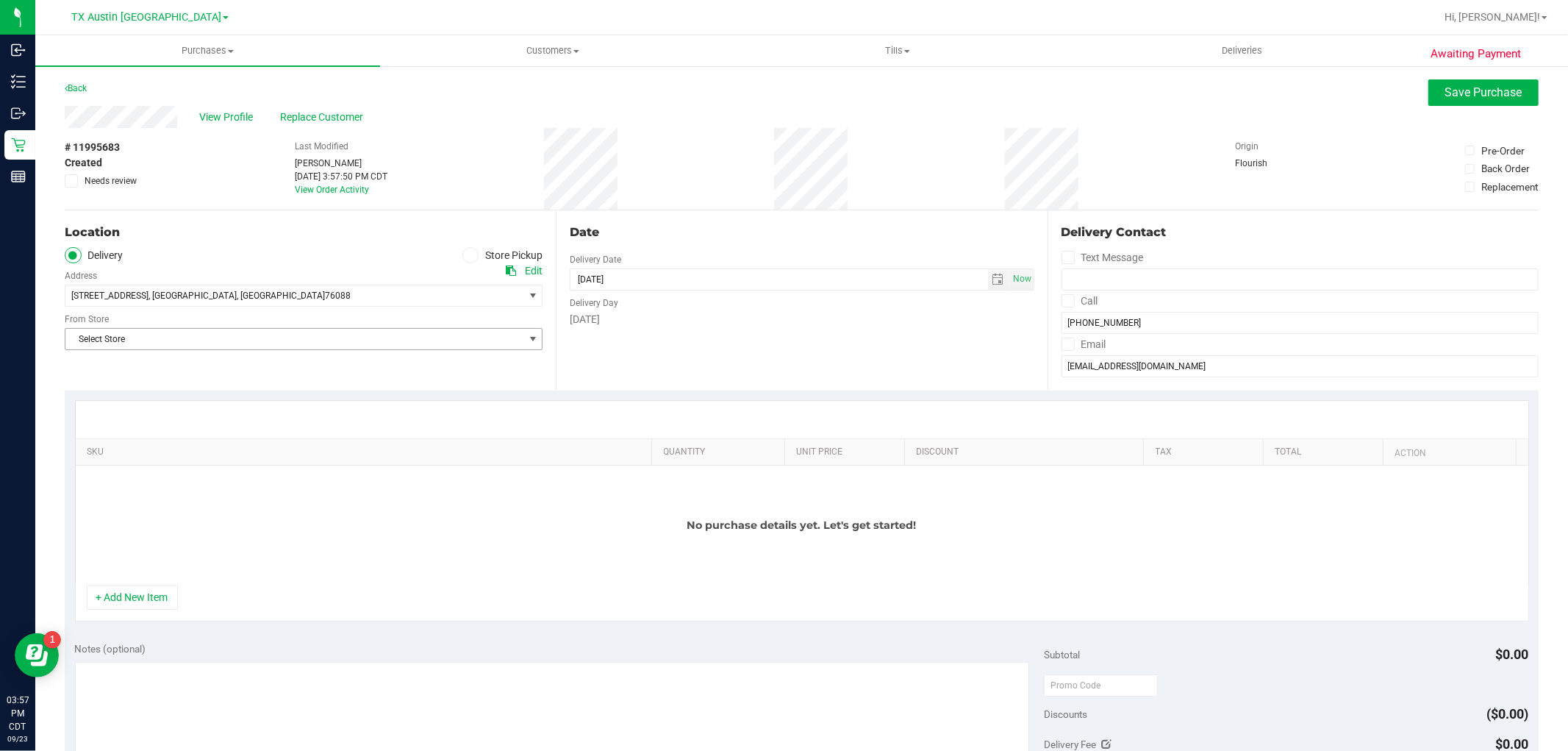
click at [251, 333] on span "Select Store" at bounding box center [295, 339] width 458 height 21
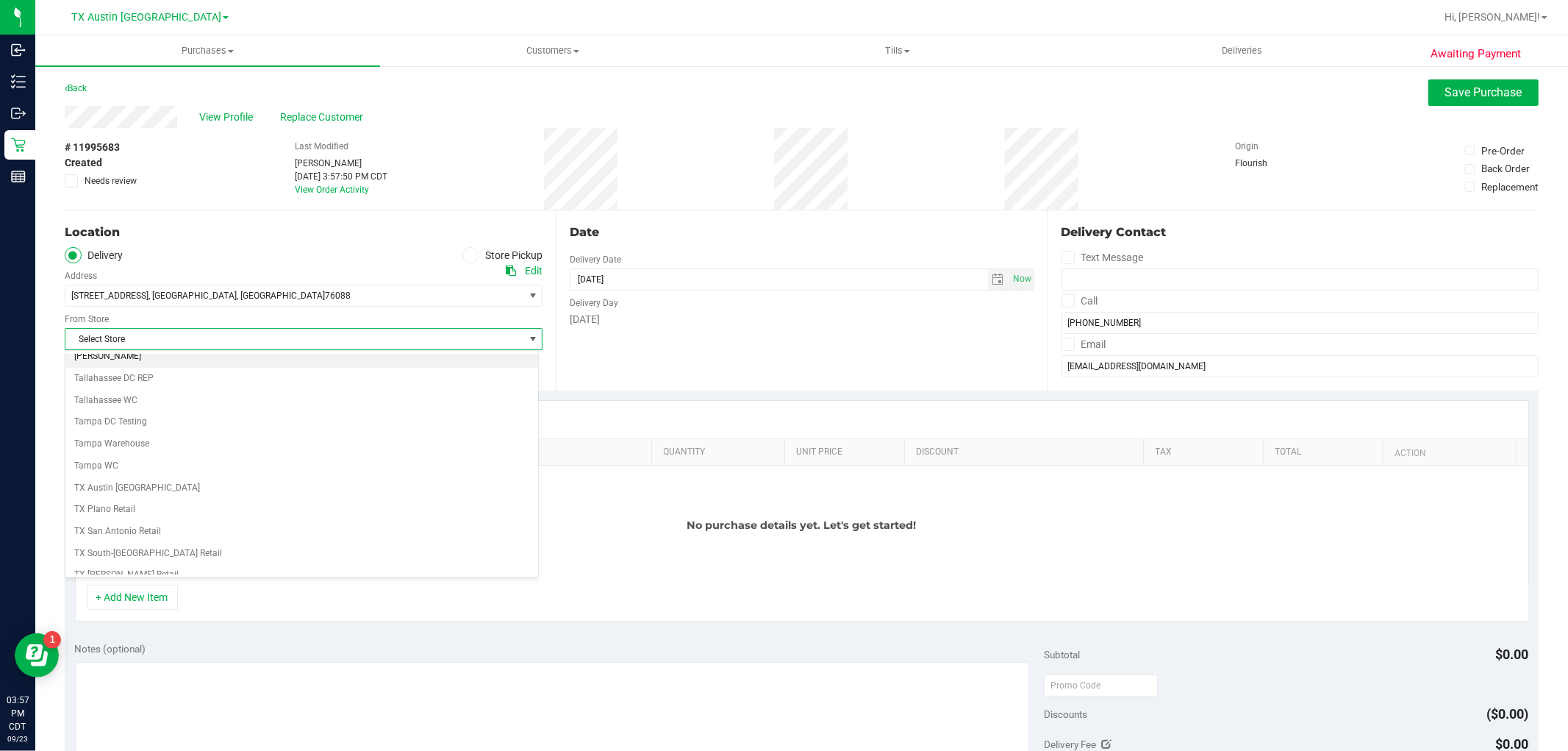
scroll to position [1076, 0]
click at [302, 340] on span "Select Store" at bounding box center [295, 339] width 458 height 21
click at [133, 500] on li "TX Austin [GEOGRAPHIC_DATA]" at bounding box center [302, 500] width 473 height 22
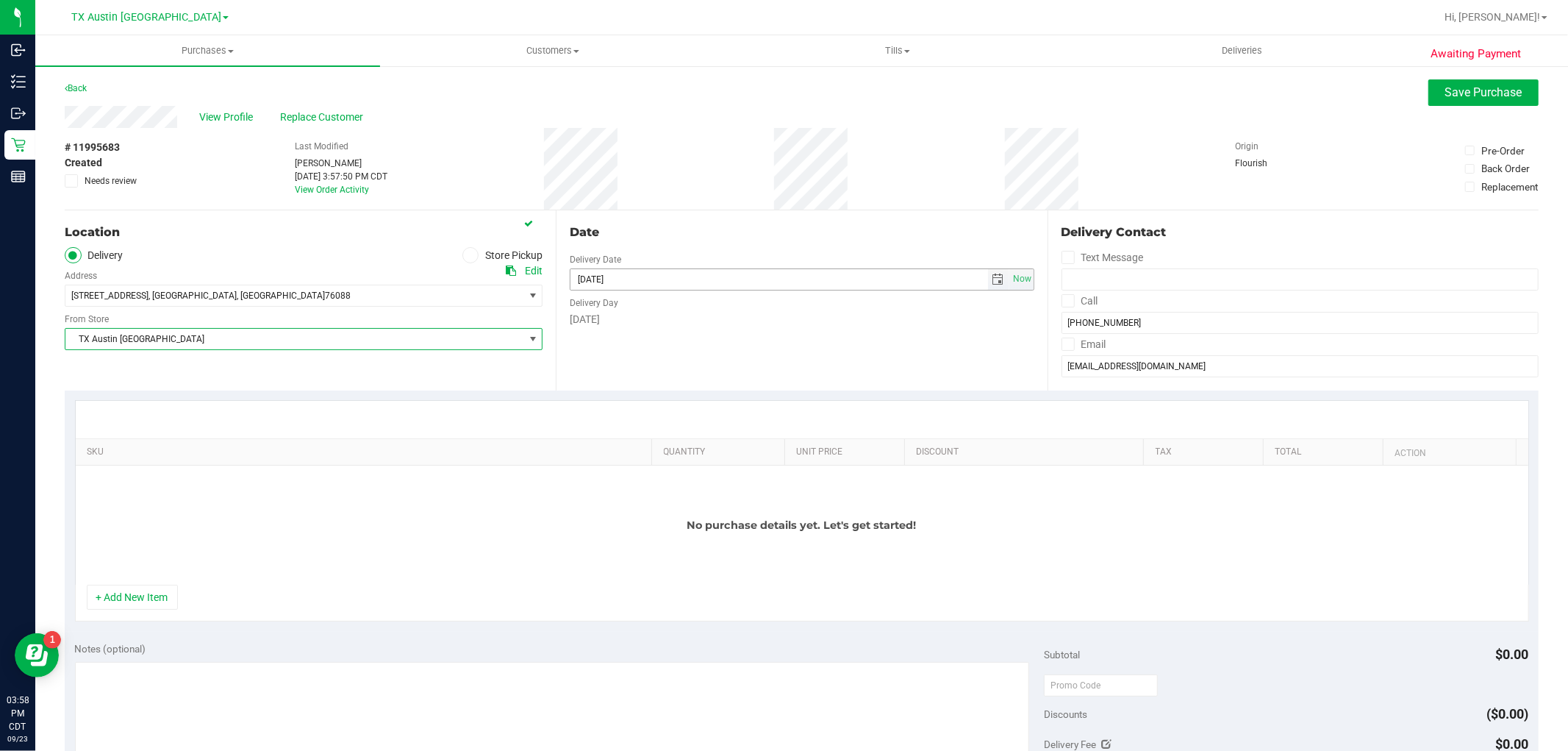
click at [994, 278] on span "select" at bounding box center [998, 280] width 12 height 12
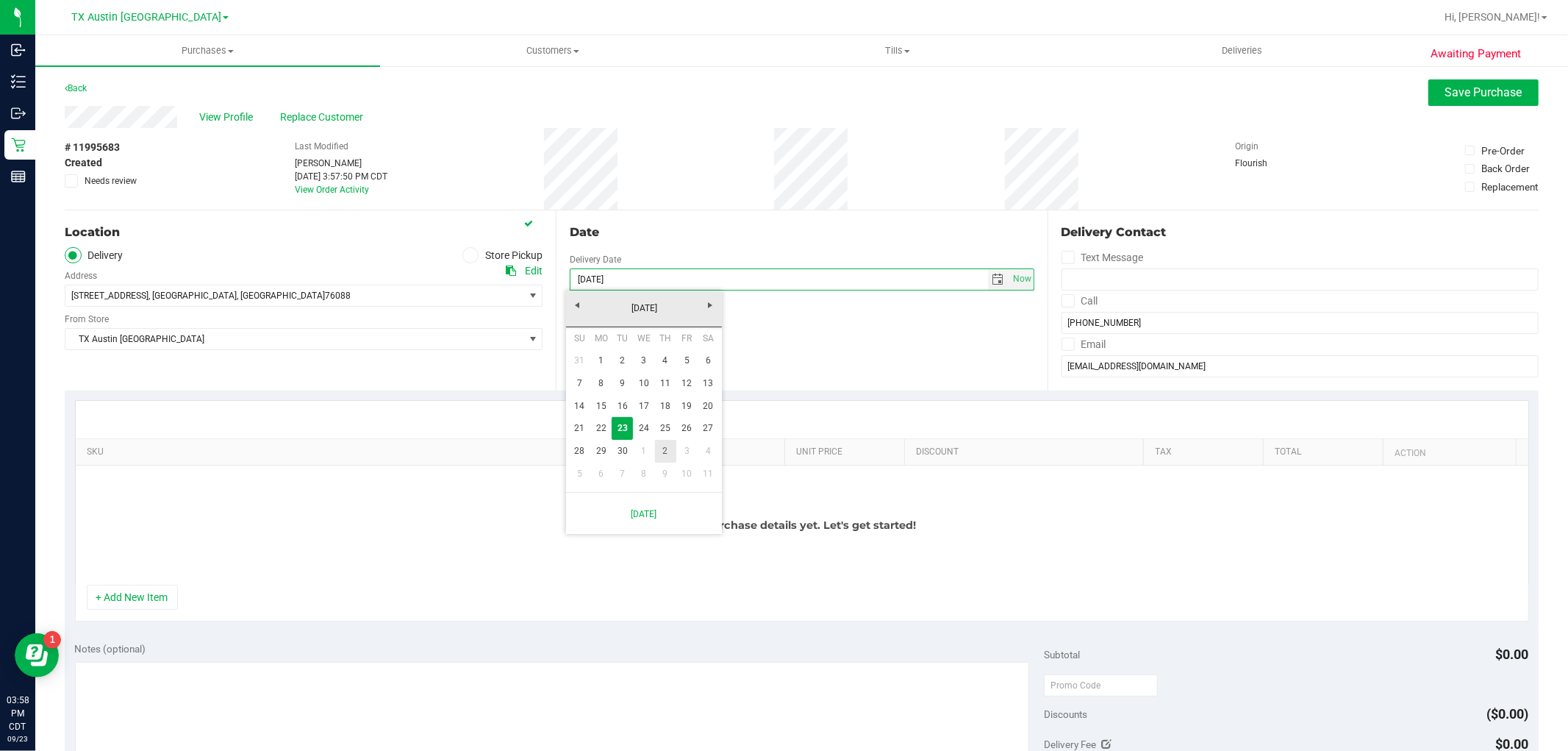
click at [662, 453] on link "2" at bounding box center [665, 451] width 22 height 23
type input "10/02/2025"
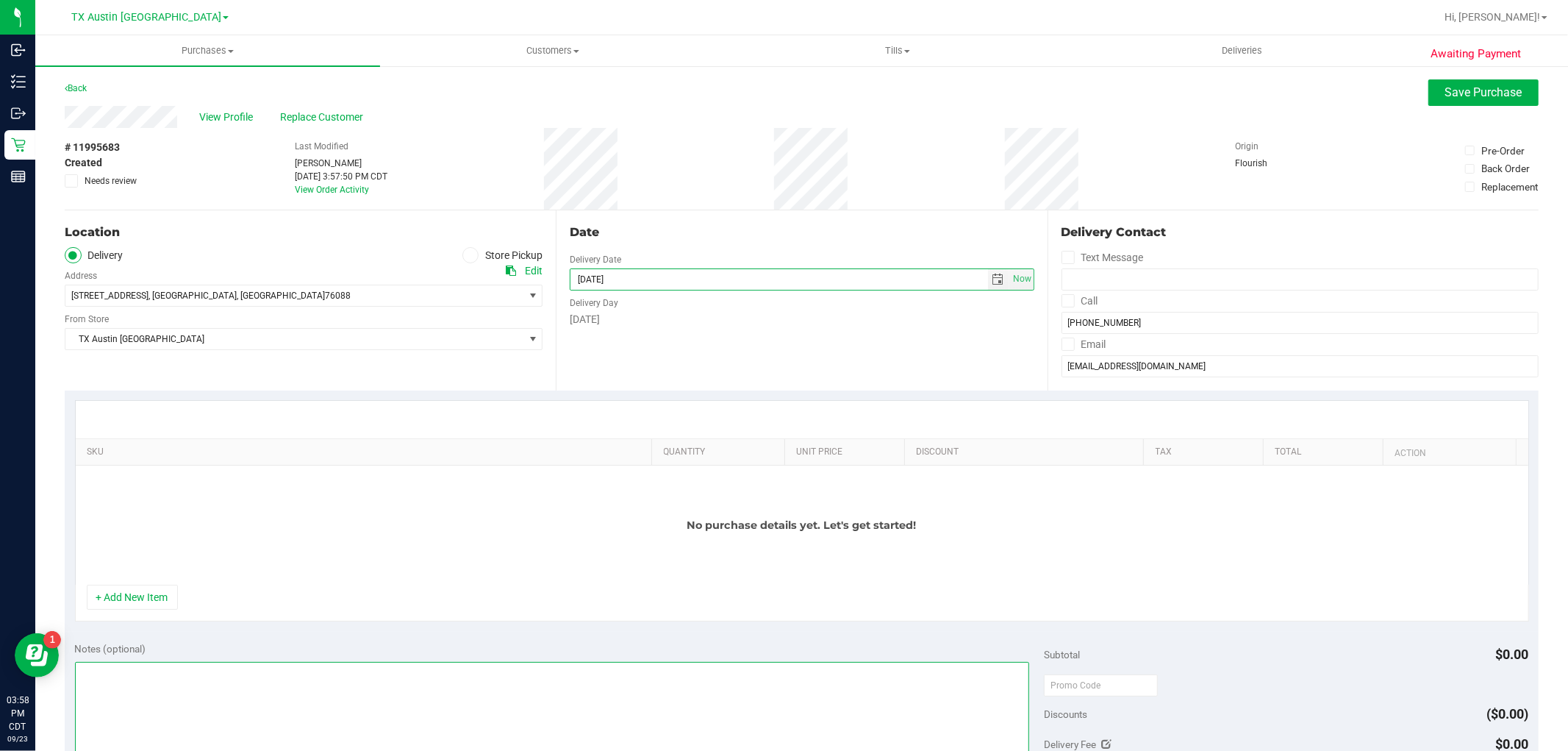
click at [229, 685] on textarea at bounding box center [552, 732] width 955 height 141
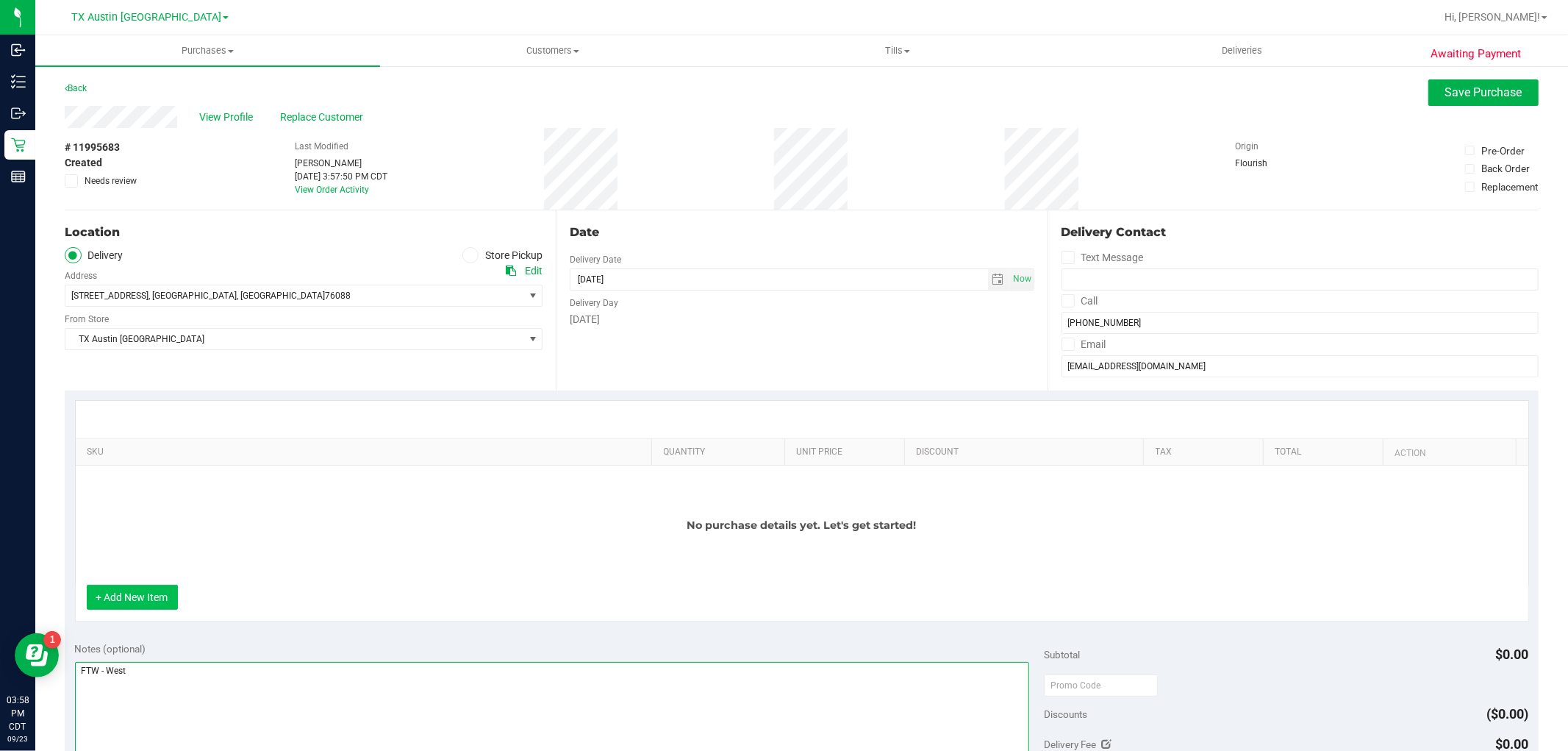
type textarea "FTW - West"
click at [164, 596] on button "+ Add New Item" at bounding box center [132, 597] width 91 height 25
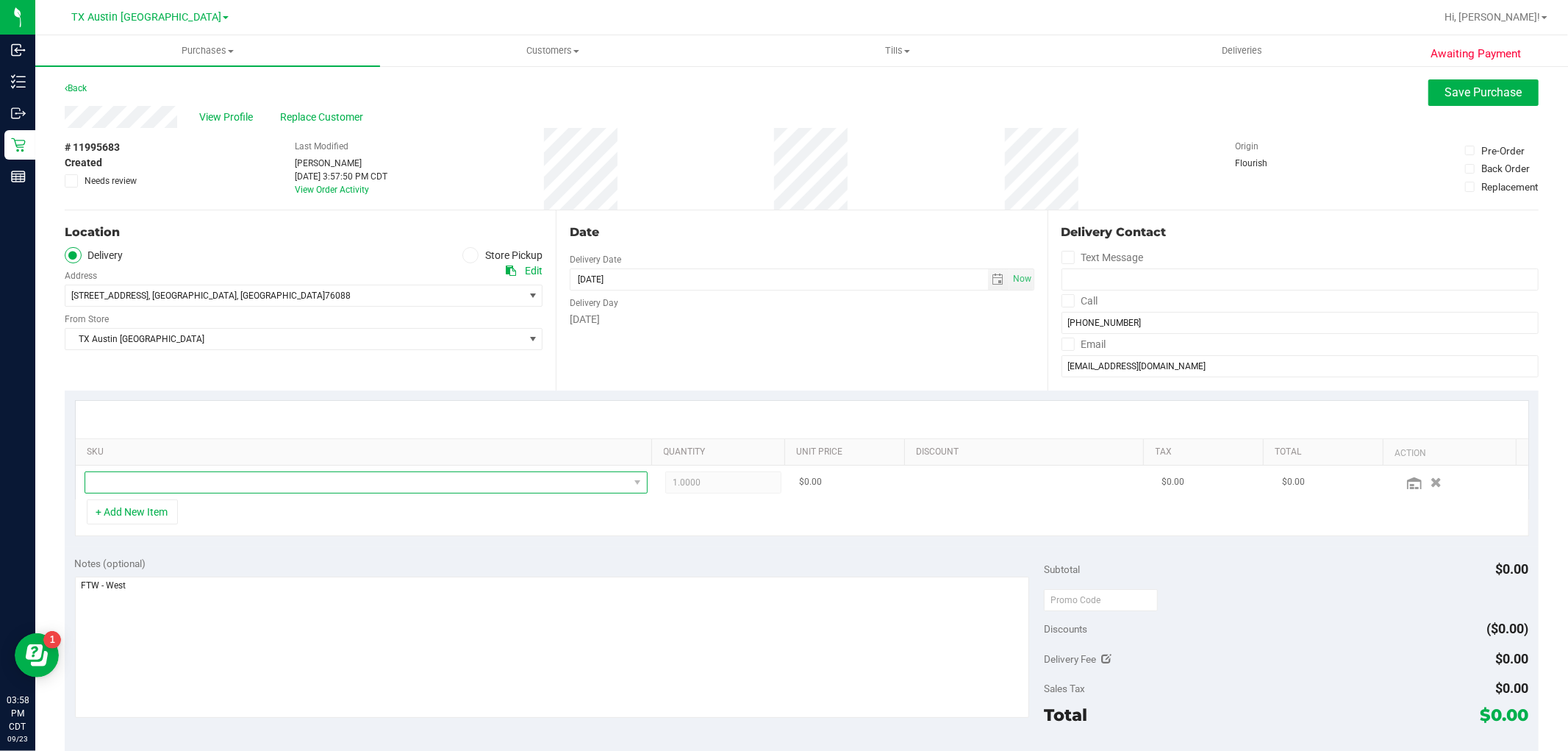
click at [228, 471] on span "NO DATA FOUND" at bounding box center [365, 483] width 563 height 22
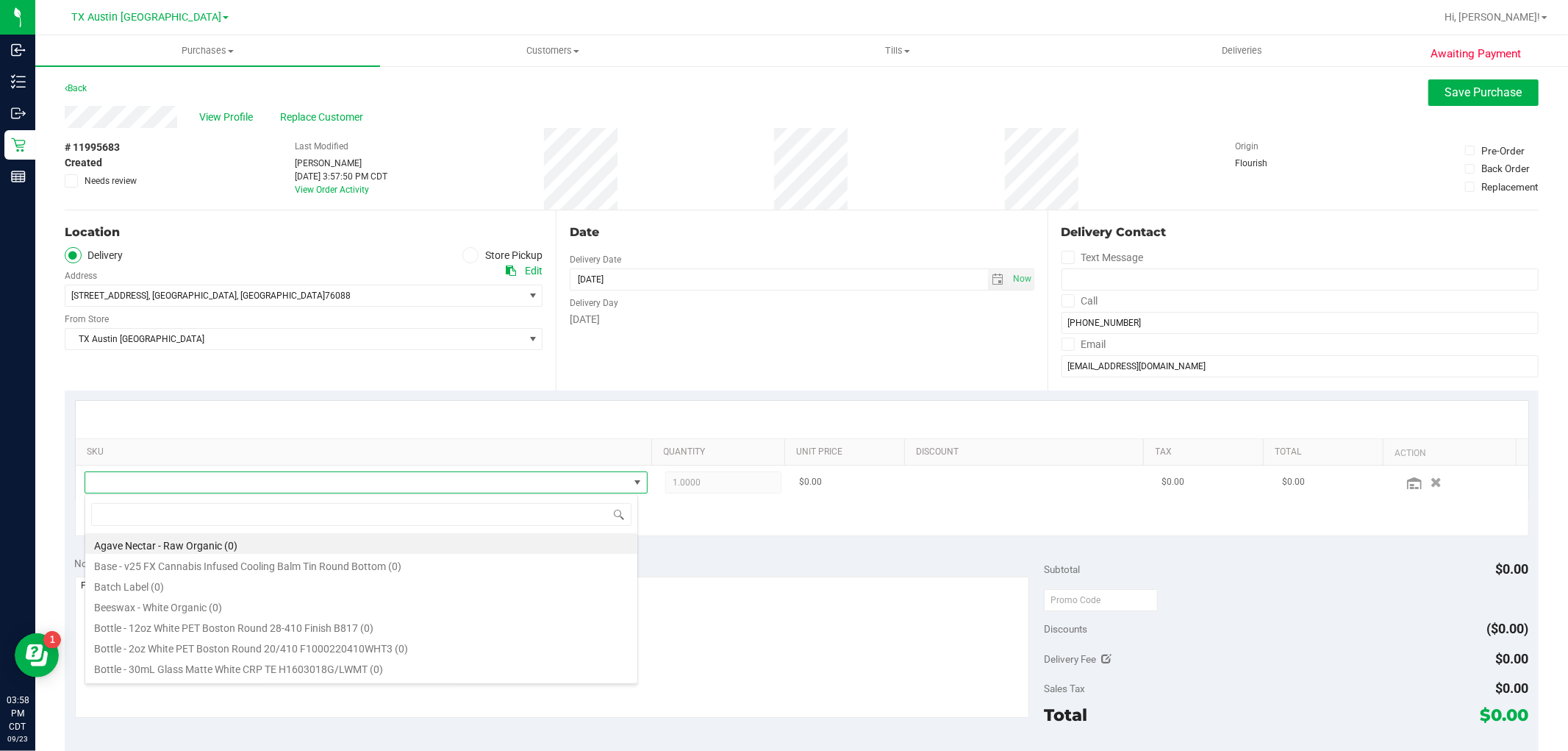
scroll to position [22, 548]
type input "tropical"
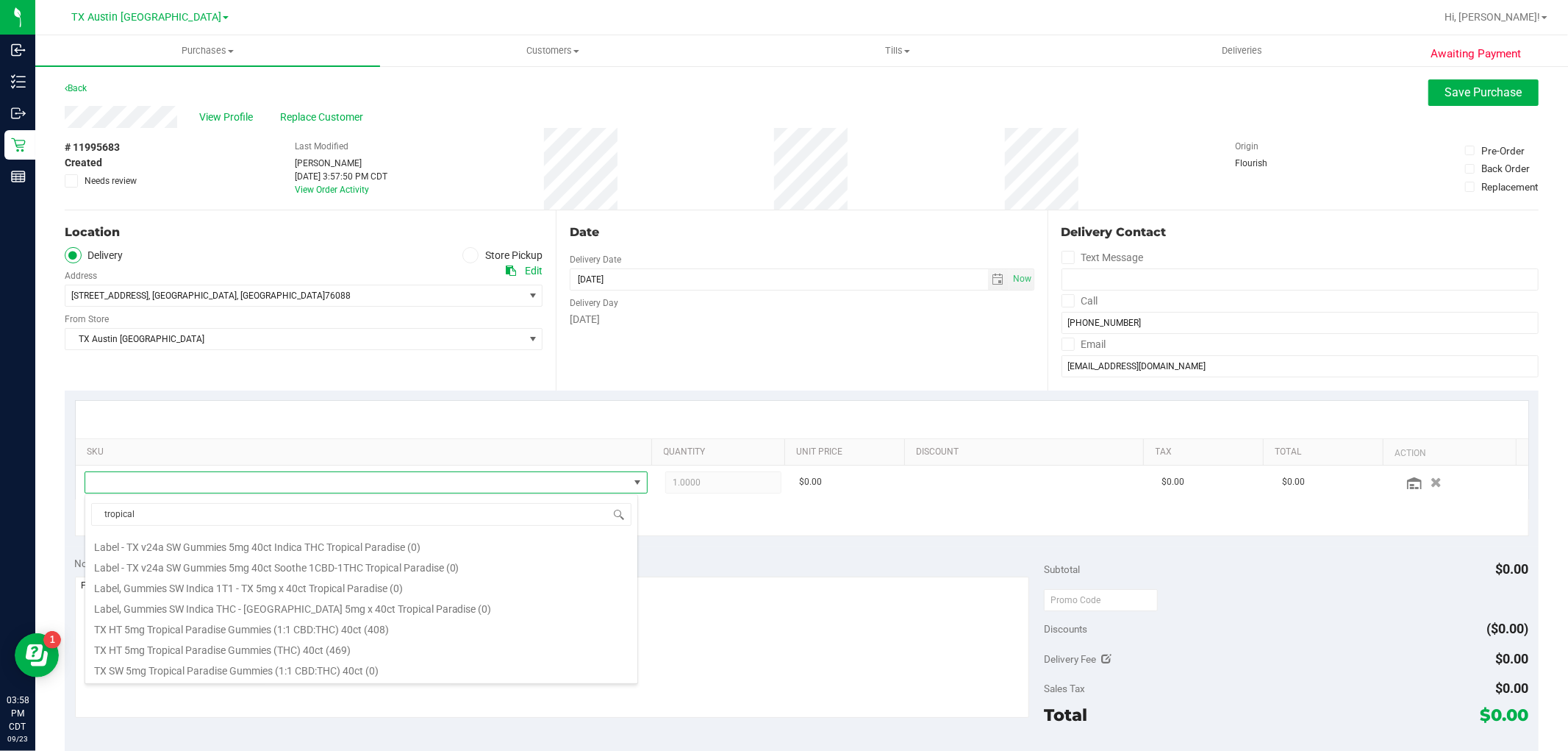
scroll to position [245, 0]
click at [403, 566] on li "TX HT 5mg Tropical Paradise Gummies (THC) 40ct (469)" at bounding box center [361, 566] width 552 height 21
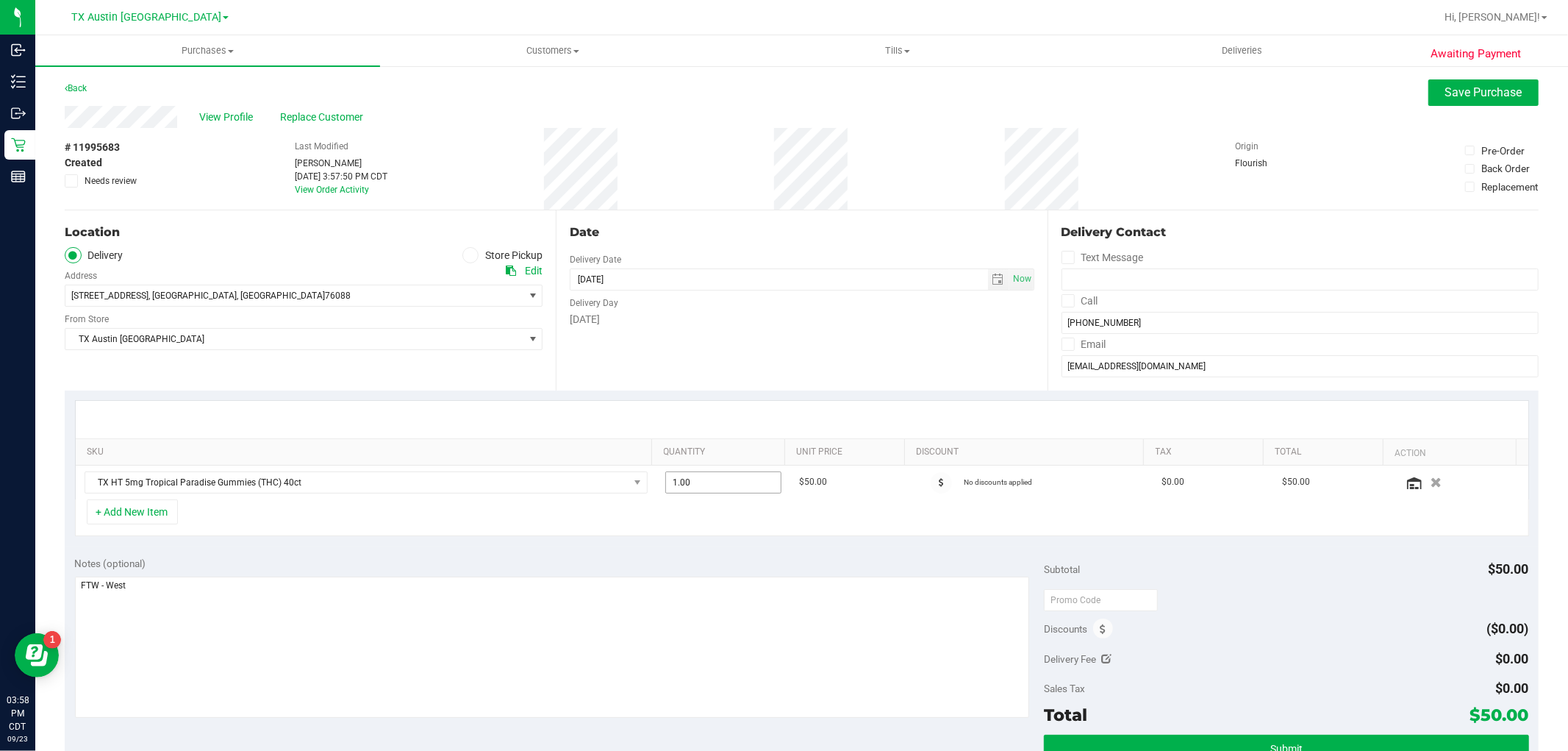
click at [721, 491] on span "1.00 1" at bounding box center [723, 483] width 116 height 22
click at [721, 491] on input "1" at bounding box center [723, 483] width 115 height 21
type input "6"
type input "6.00"
click at [637, 603] on textarea at bounding box center [552, 647] width 955 height 141
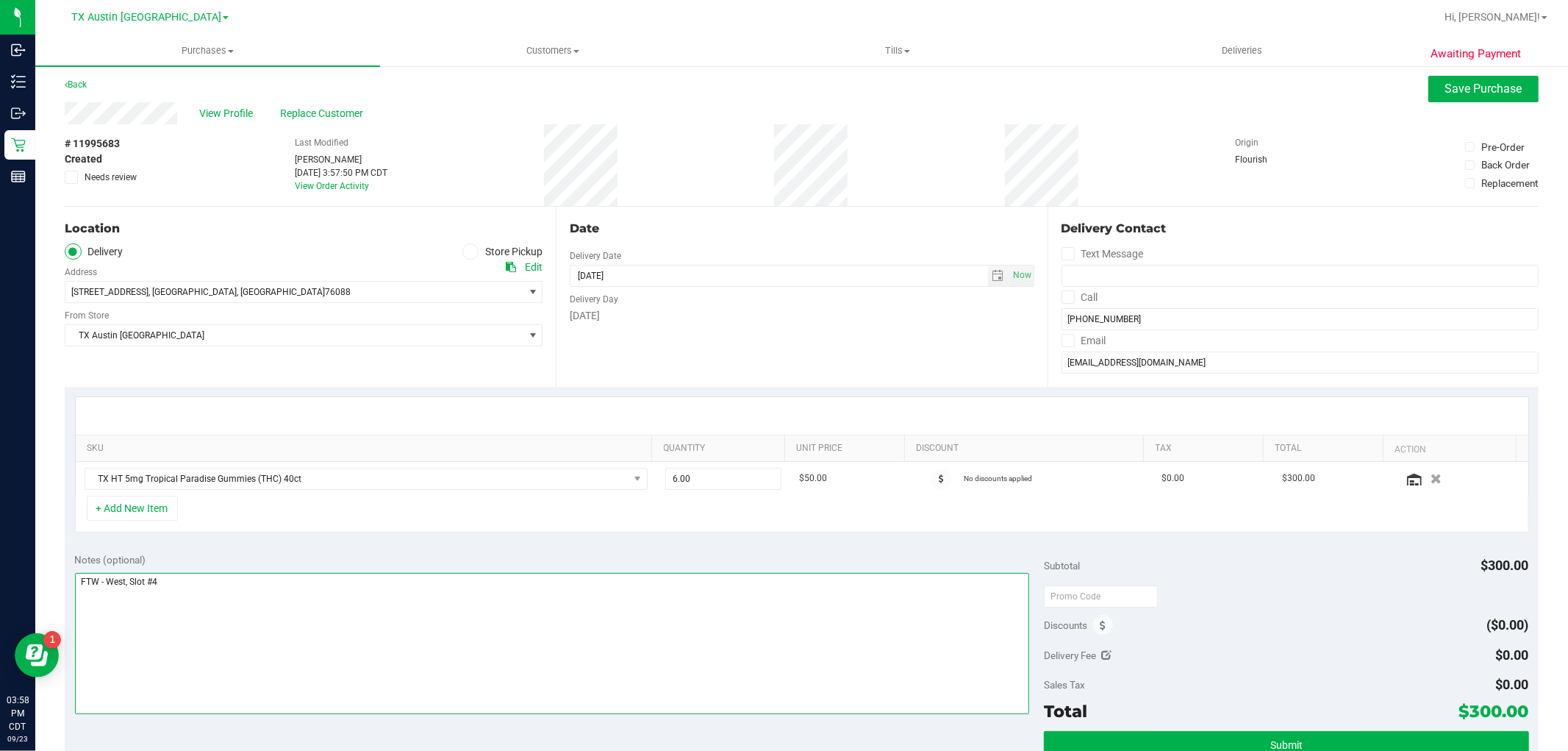
scroll to position [0, 0]
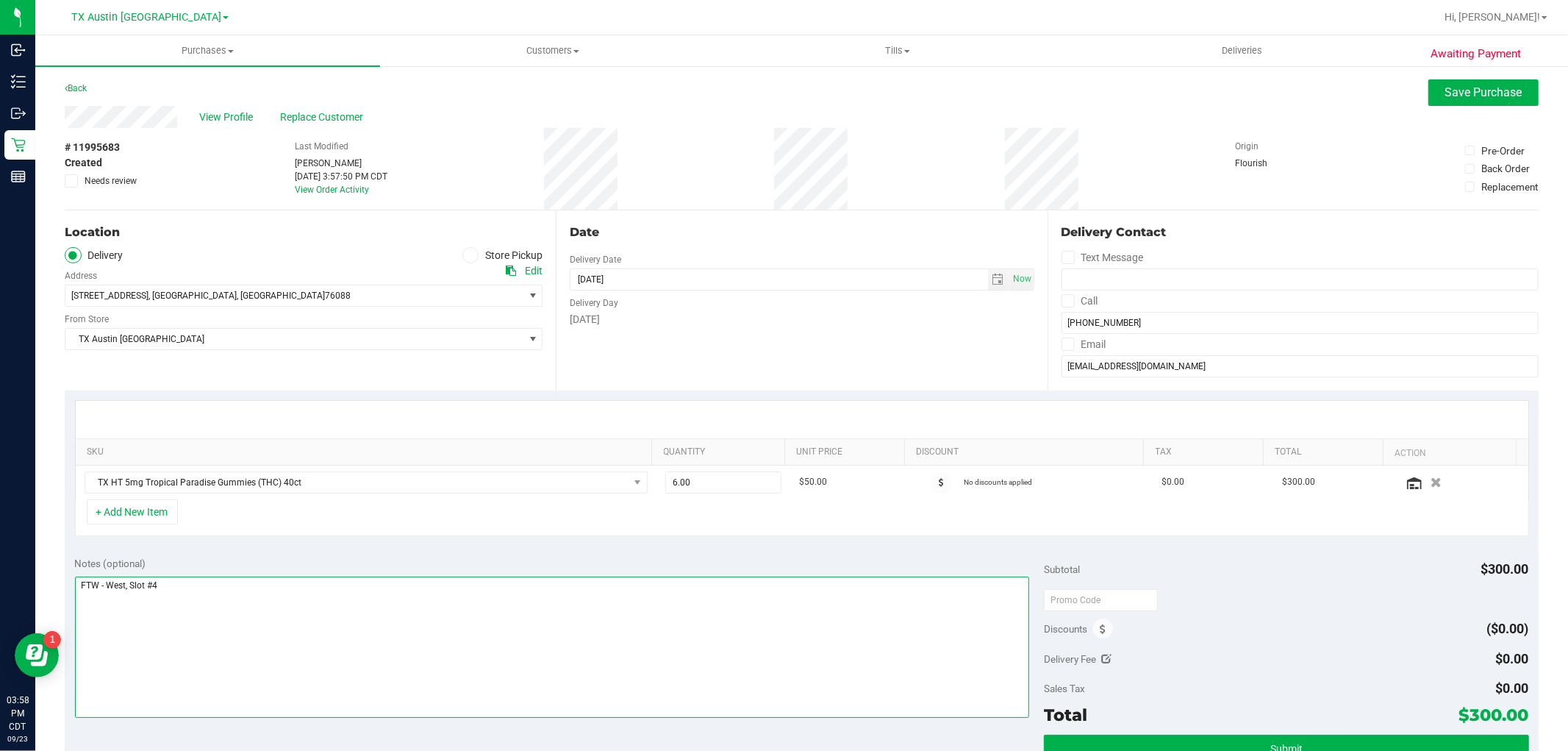
click at [81, 587] on textarea at bounding box center [552, 647] width 955 height 141
click at [388, 640] on textarea at bounding box center [552, 647] width 955 height 141
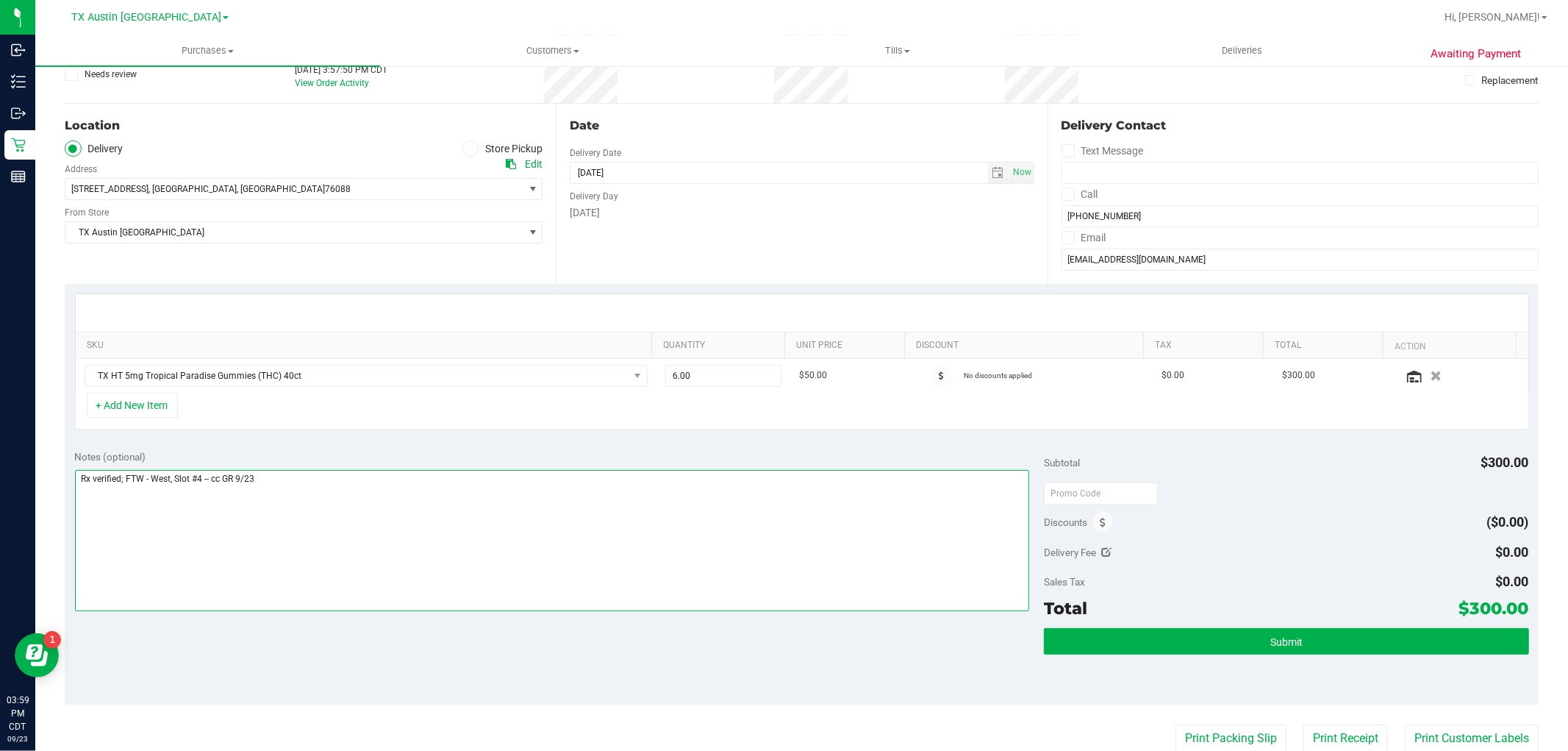
scroll to position [163, 0]
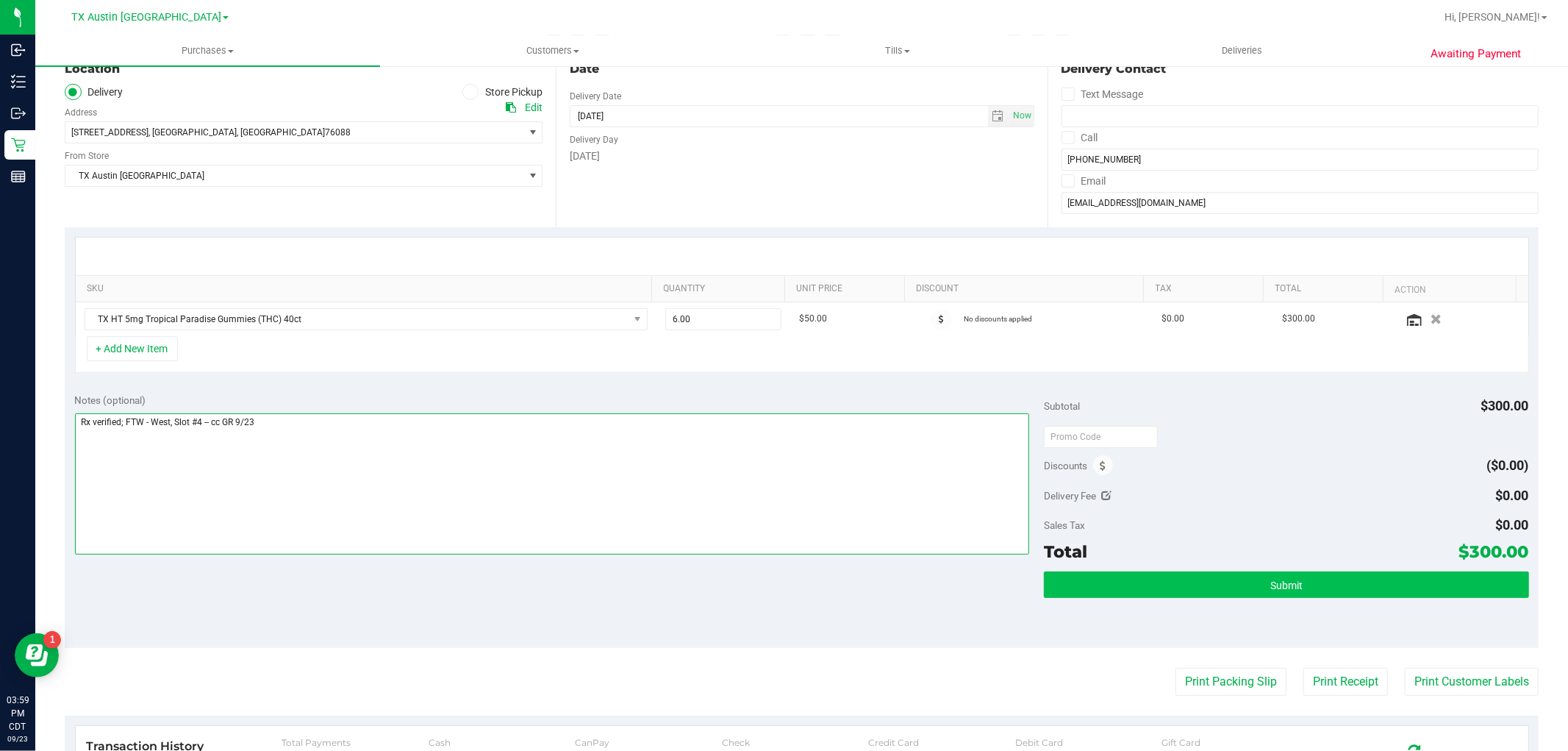
type textarea "Rx verified; FTW - West, Slot #4 -- cc GR 9/23"
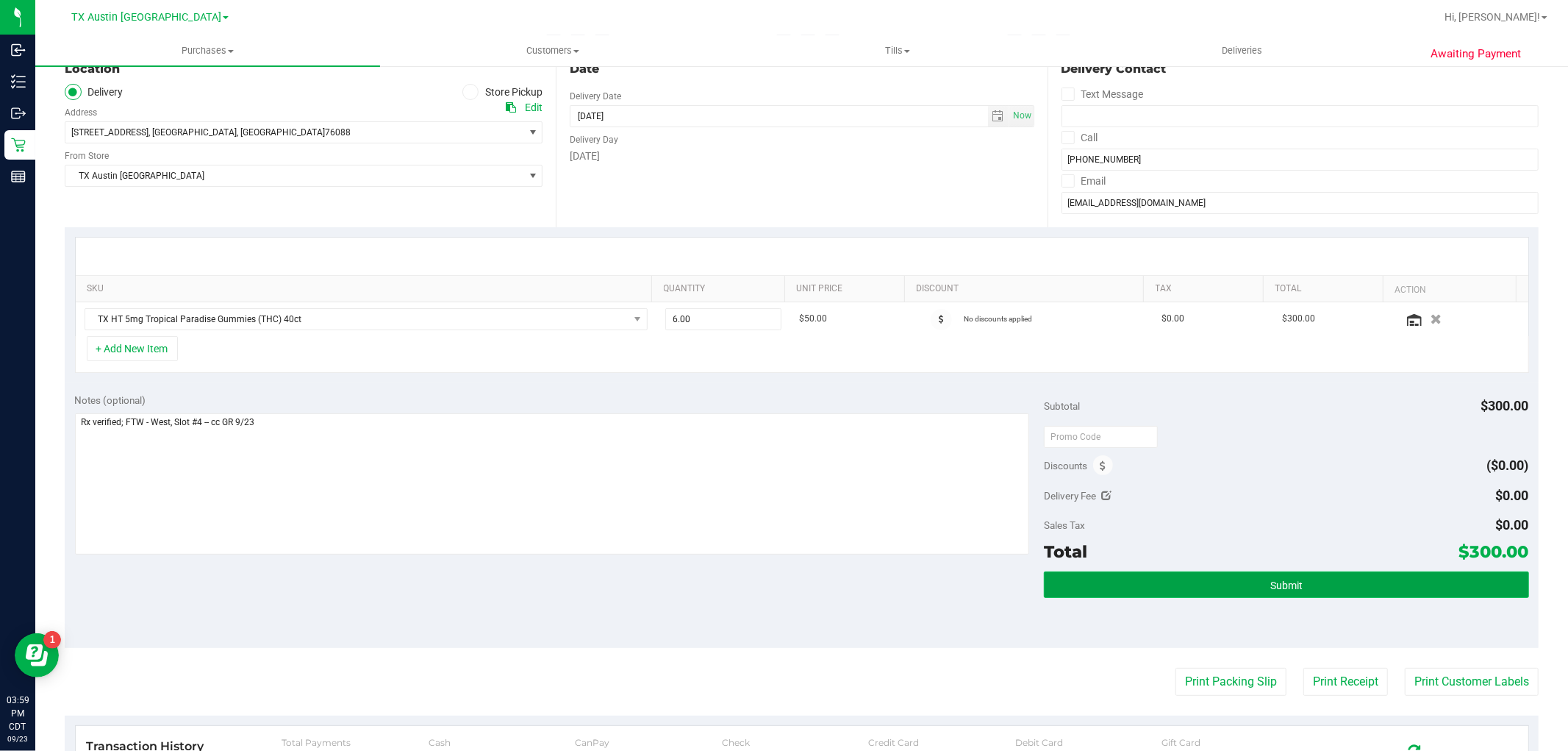
click at [1291, 587] on span "Submit" at bounding box center [1286, 585] width 32 height 12
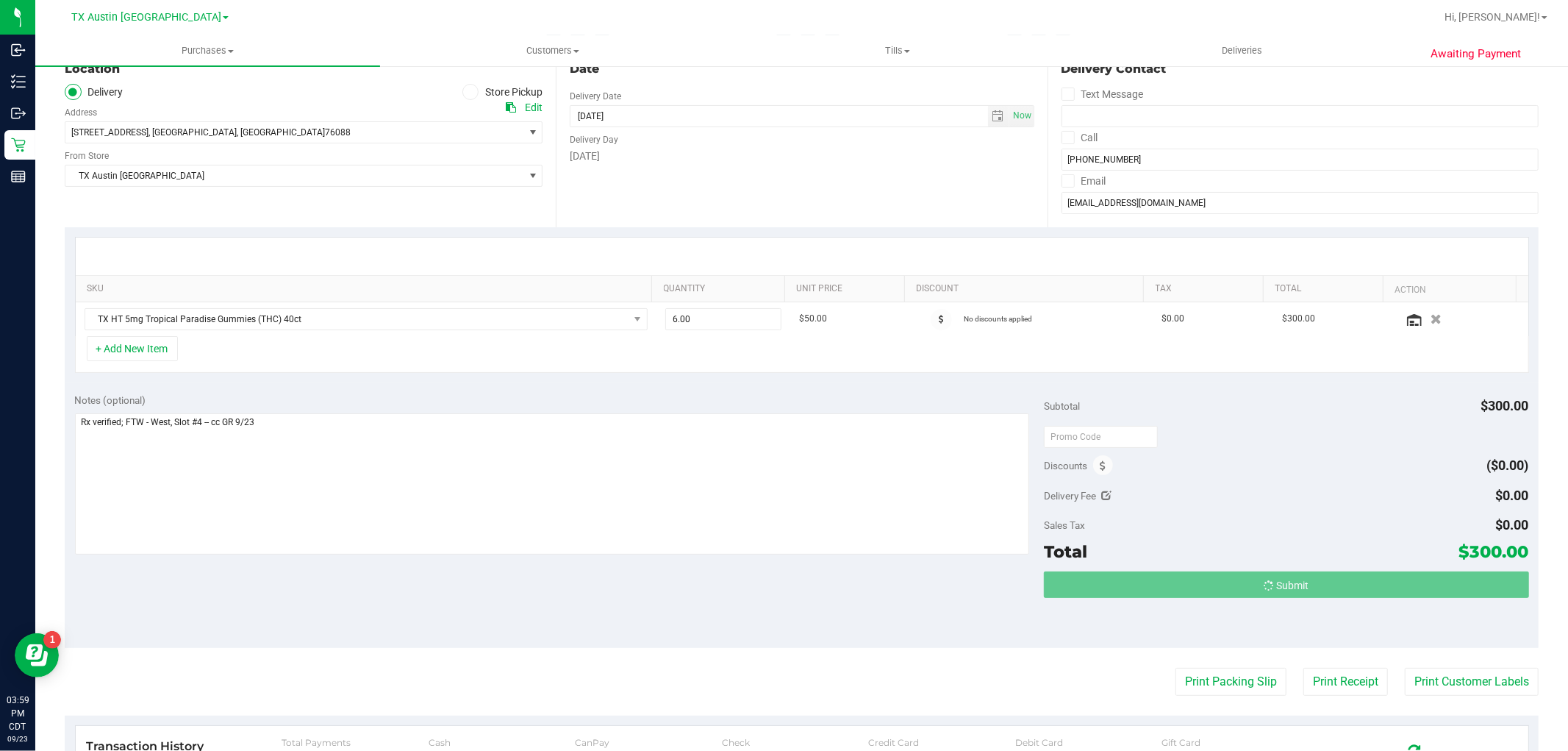
scroll to position [0, 0]
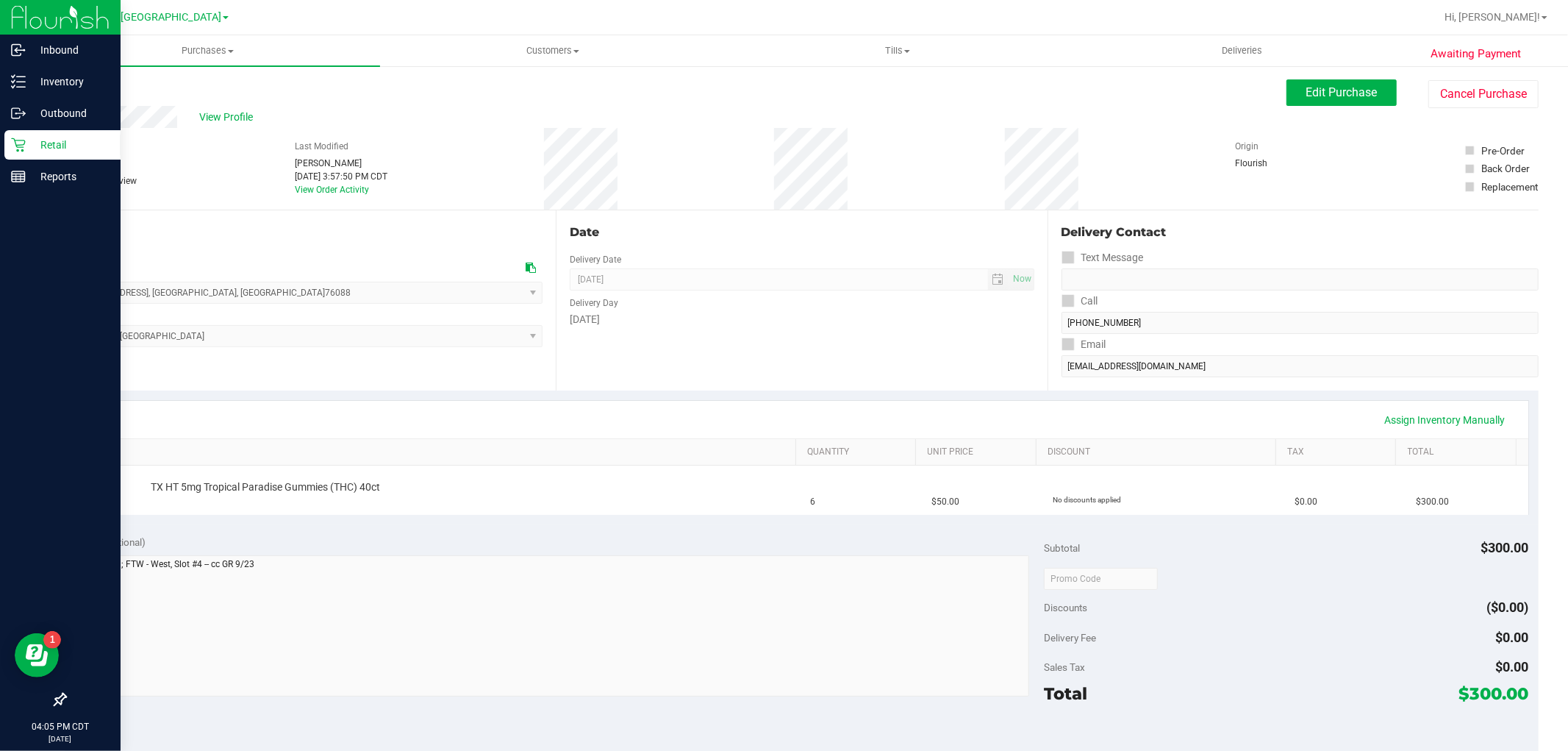
click at [26, 148] on p "Retail" at bounding box center [70, 145] width 88 height 18
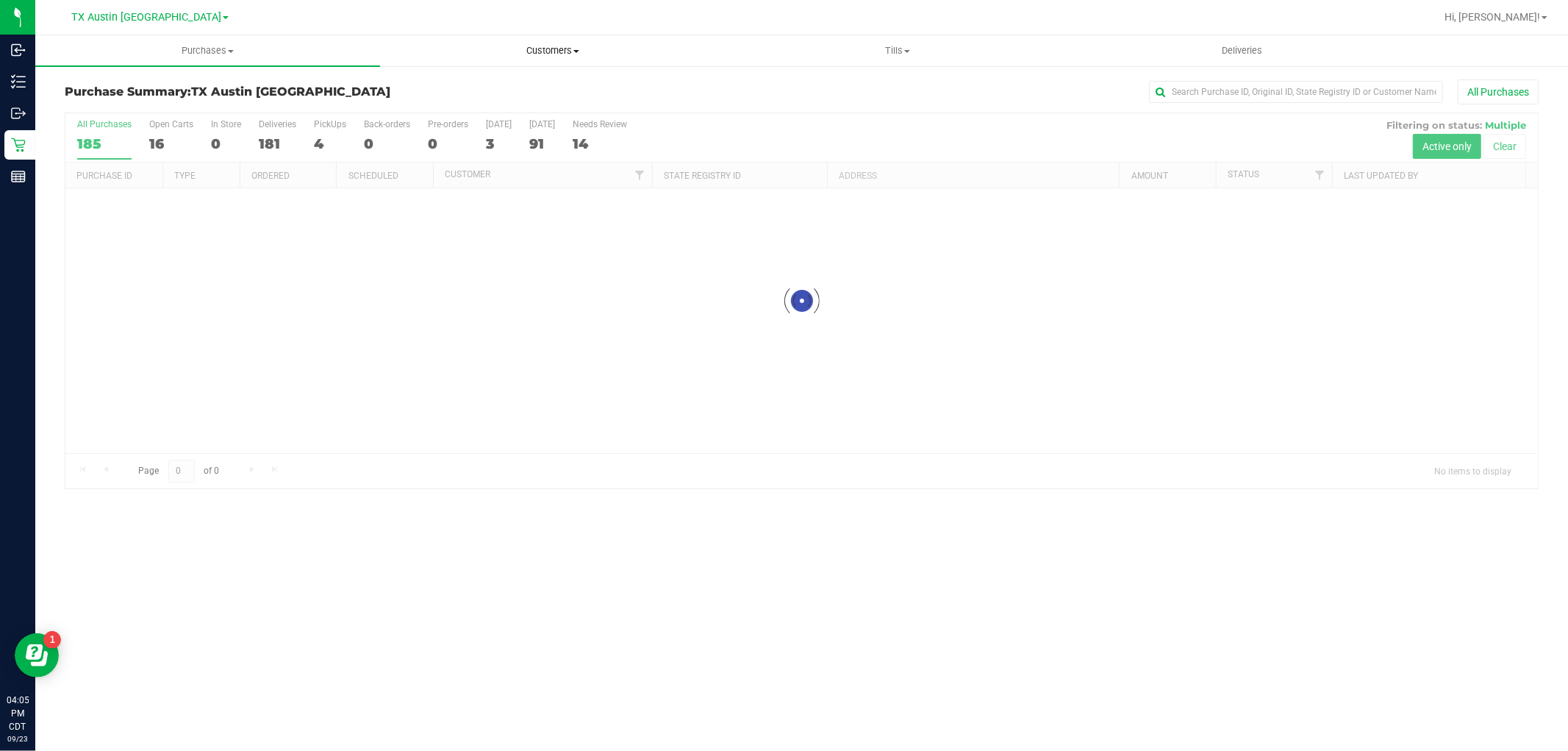
click at [560, 57] on span "Customers" at bounding box center [552, 51] width 343 height 13
click at [542, 86] on li "All customers" at bounding box center [552, 89] width 344 height 18
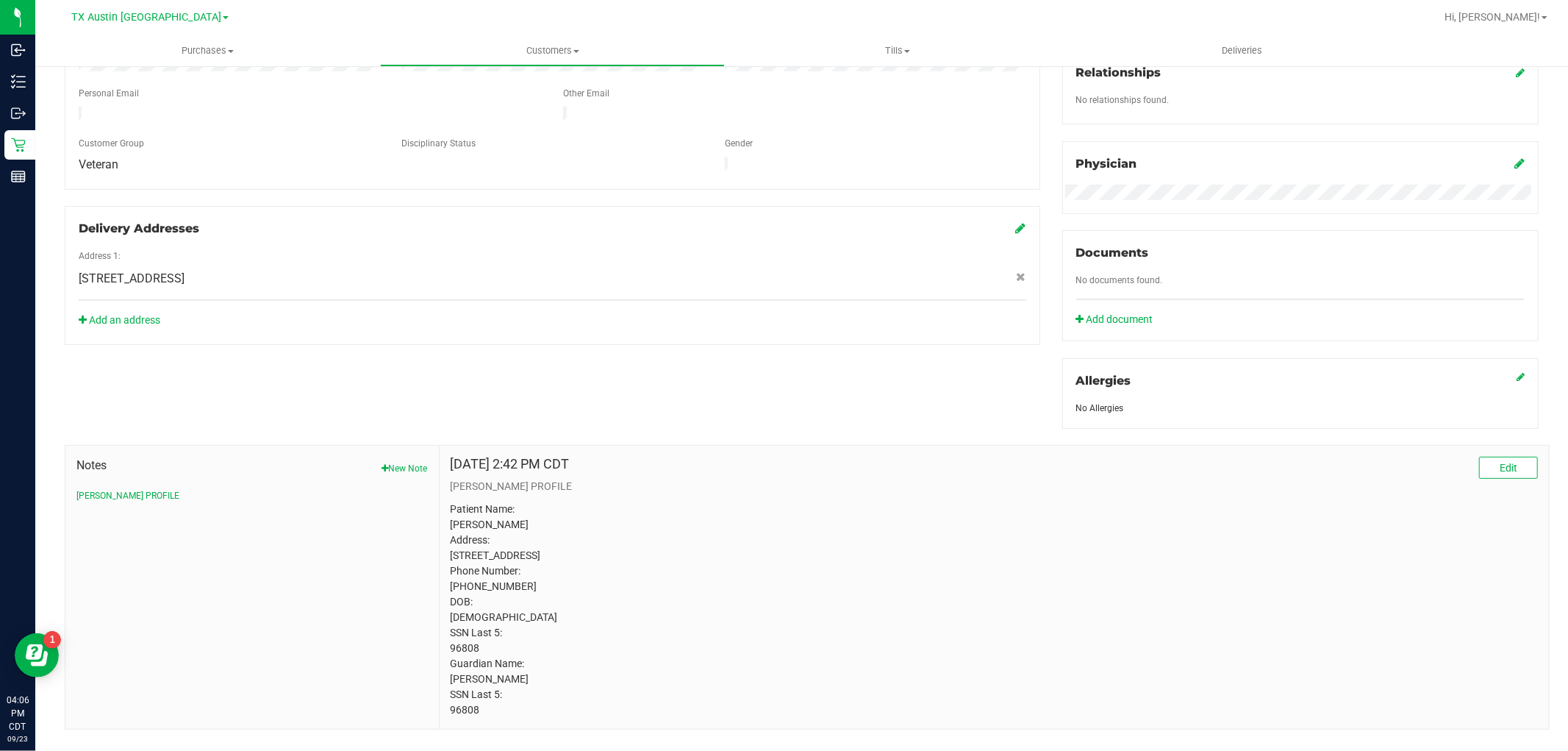
scroll to position [414, 0]
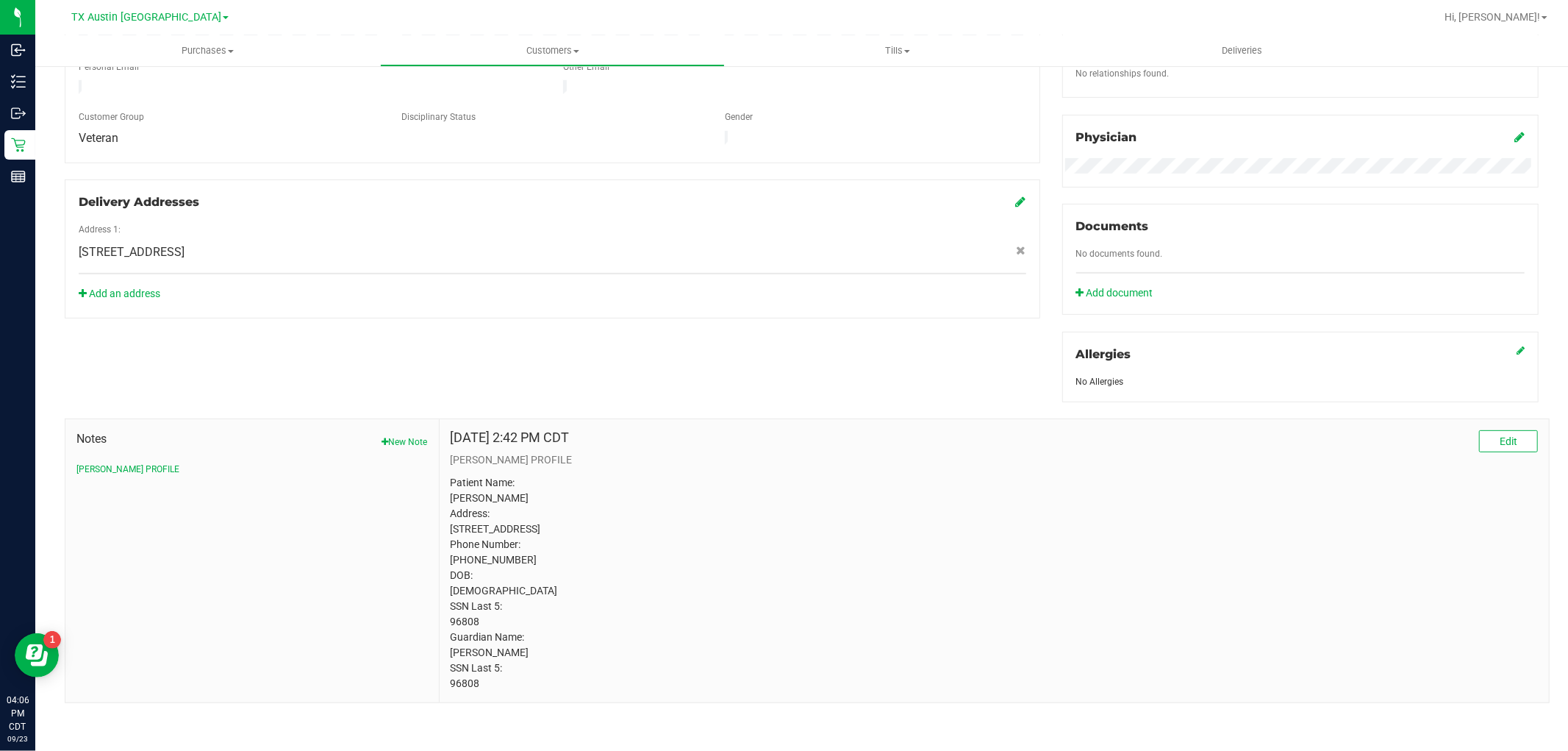
click at [465, 618] on p "Patient Name: Heather L Grace Address: 800 E Central Ave Comanche, TX, 76442 Ph…" at bounding box center [994, 583] width 1087 height 216
copy p "96808"
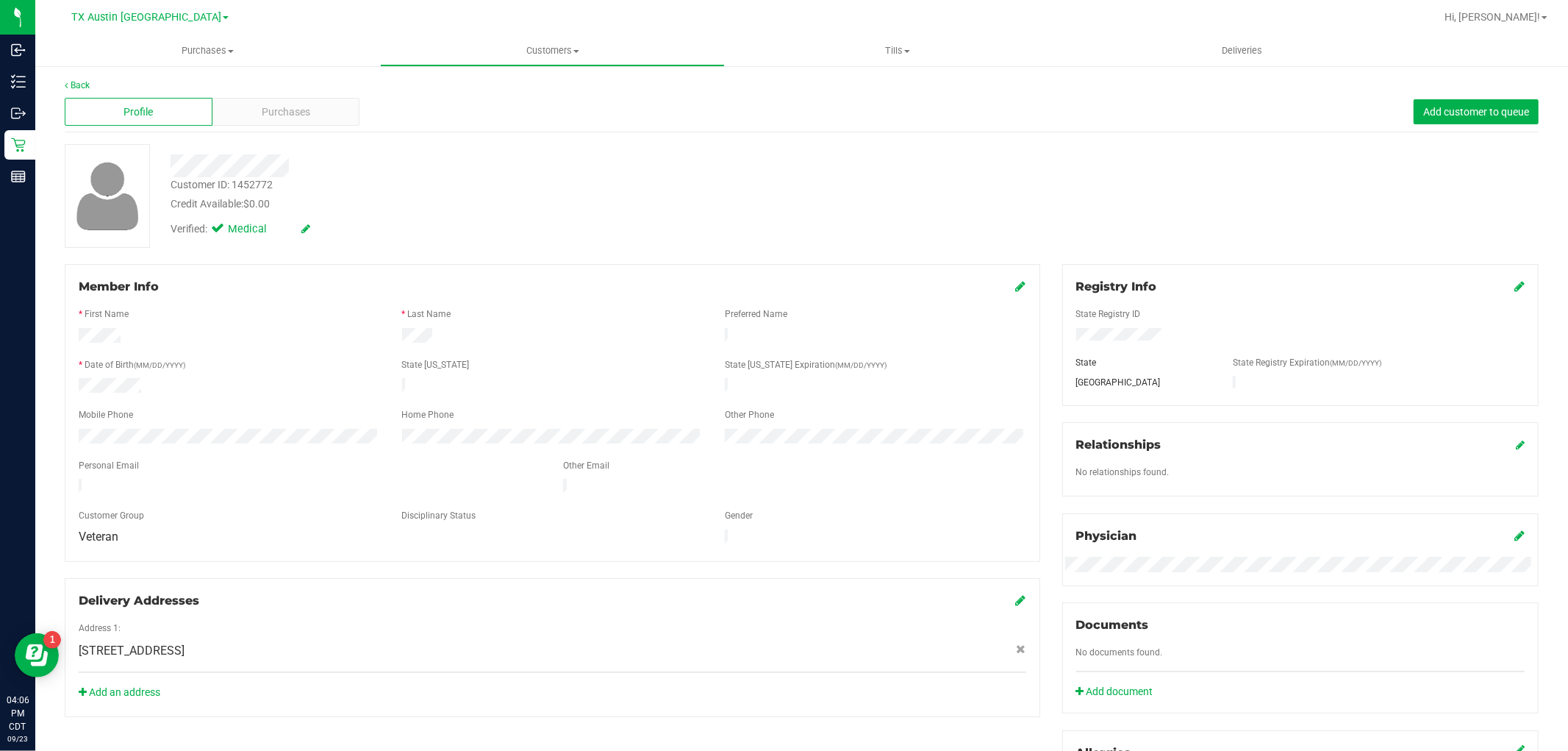
scroll to position [0, 0]
click at [282, 103] on div "Purchases" at bounding box center [286, 112] width 148 height 28
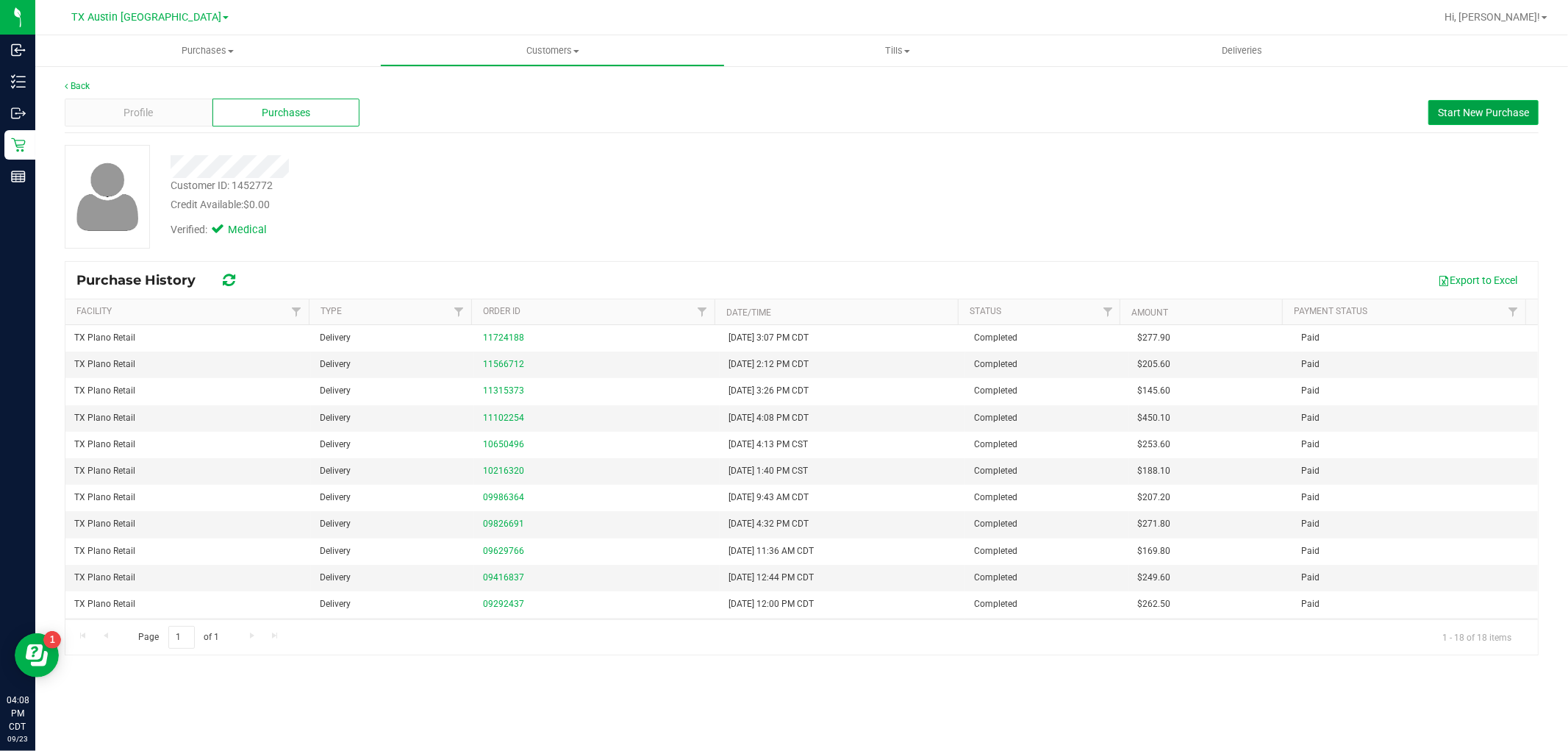
click at [1467, 110] on span "Start New Purchase" at bounding box center [1483, 113] width 91 height 12
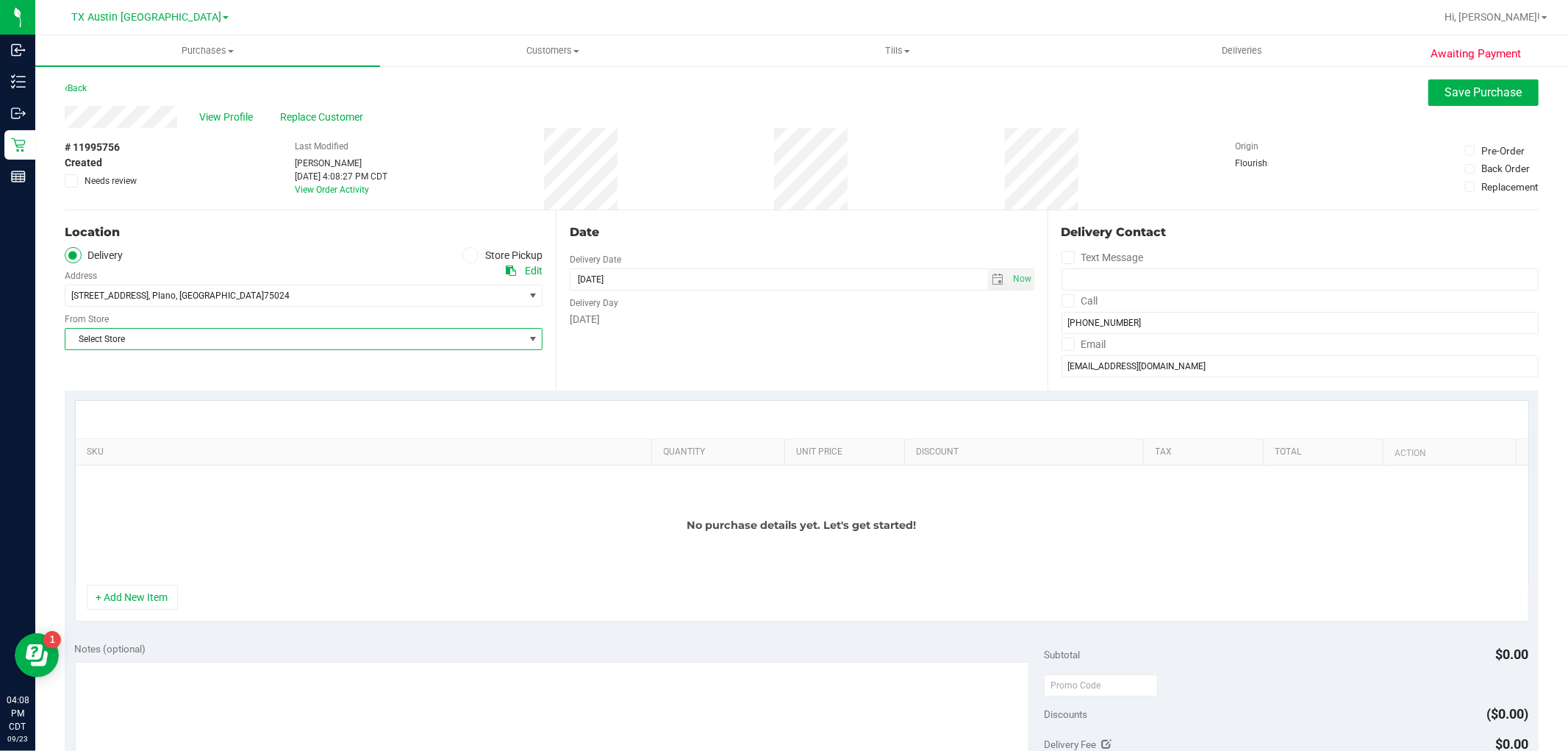
click at [488, 336] on span "Select Store" at bounding box center [295, 339] width 458 height 21
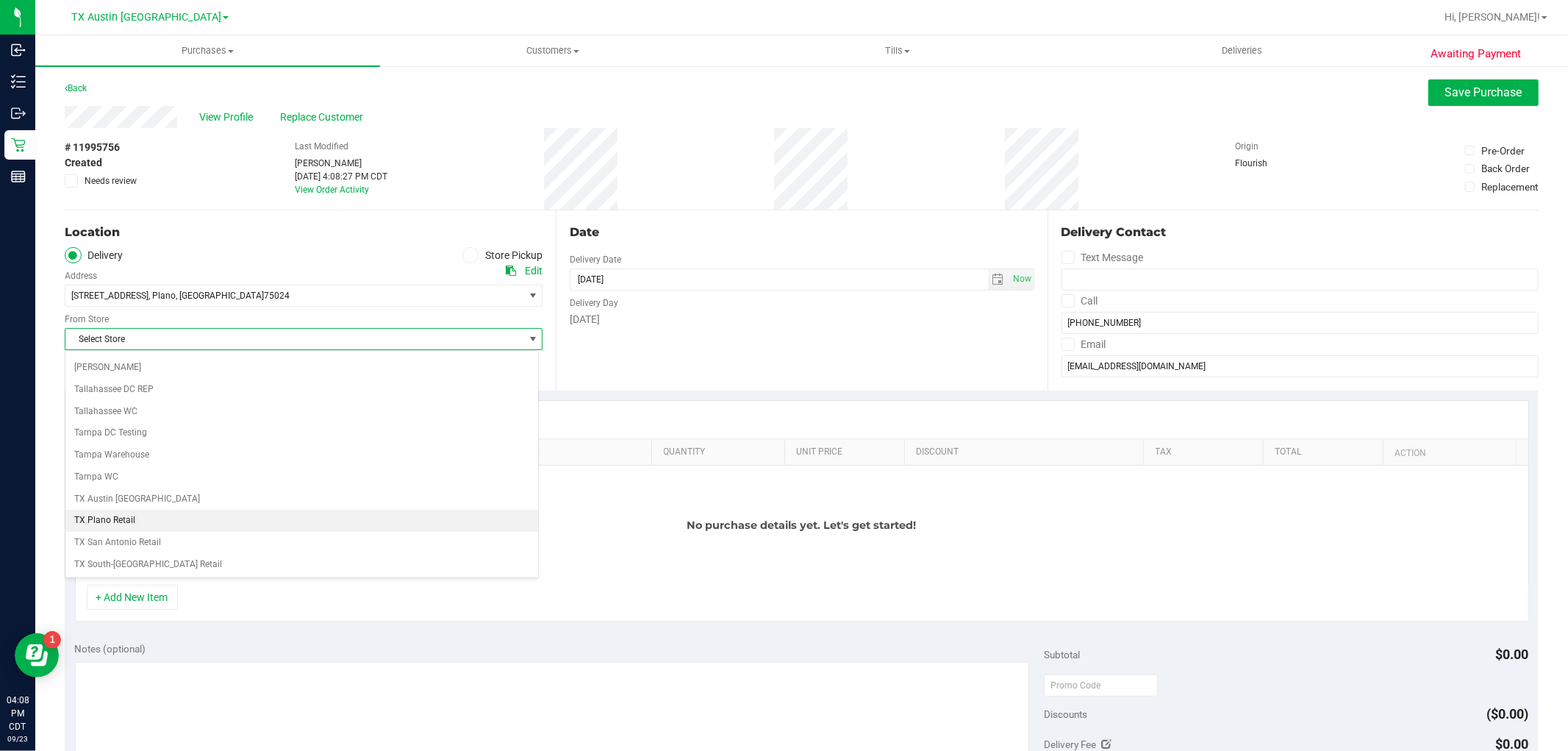
click at [151, 527] on li "TX Plano Retail" at bounding box center [302, 521] width 473 height 22
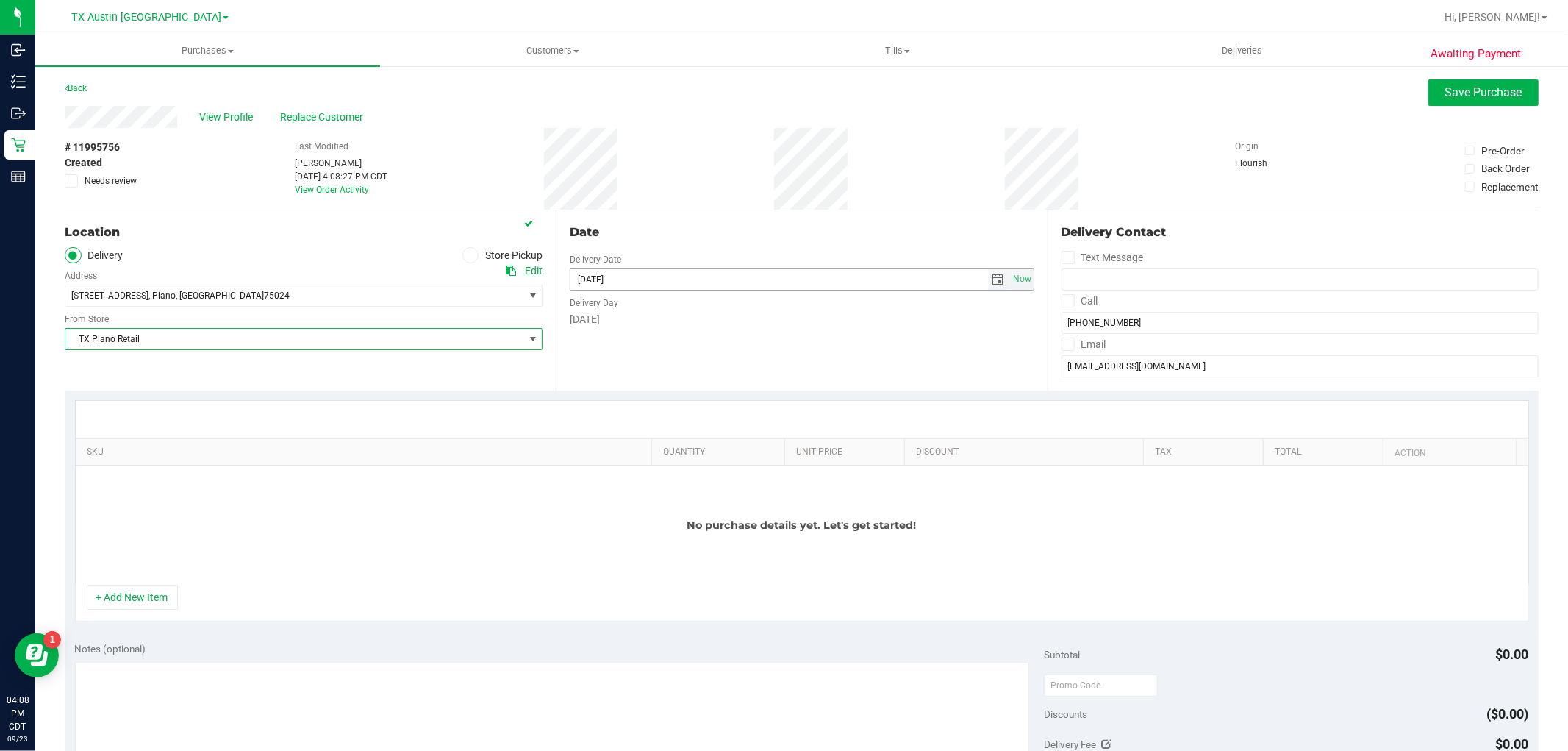
click at [991, 272] on span "select" at bounding box center [998, 280] width 22 height 21
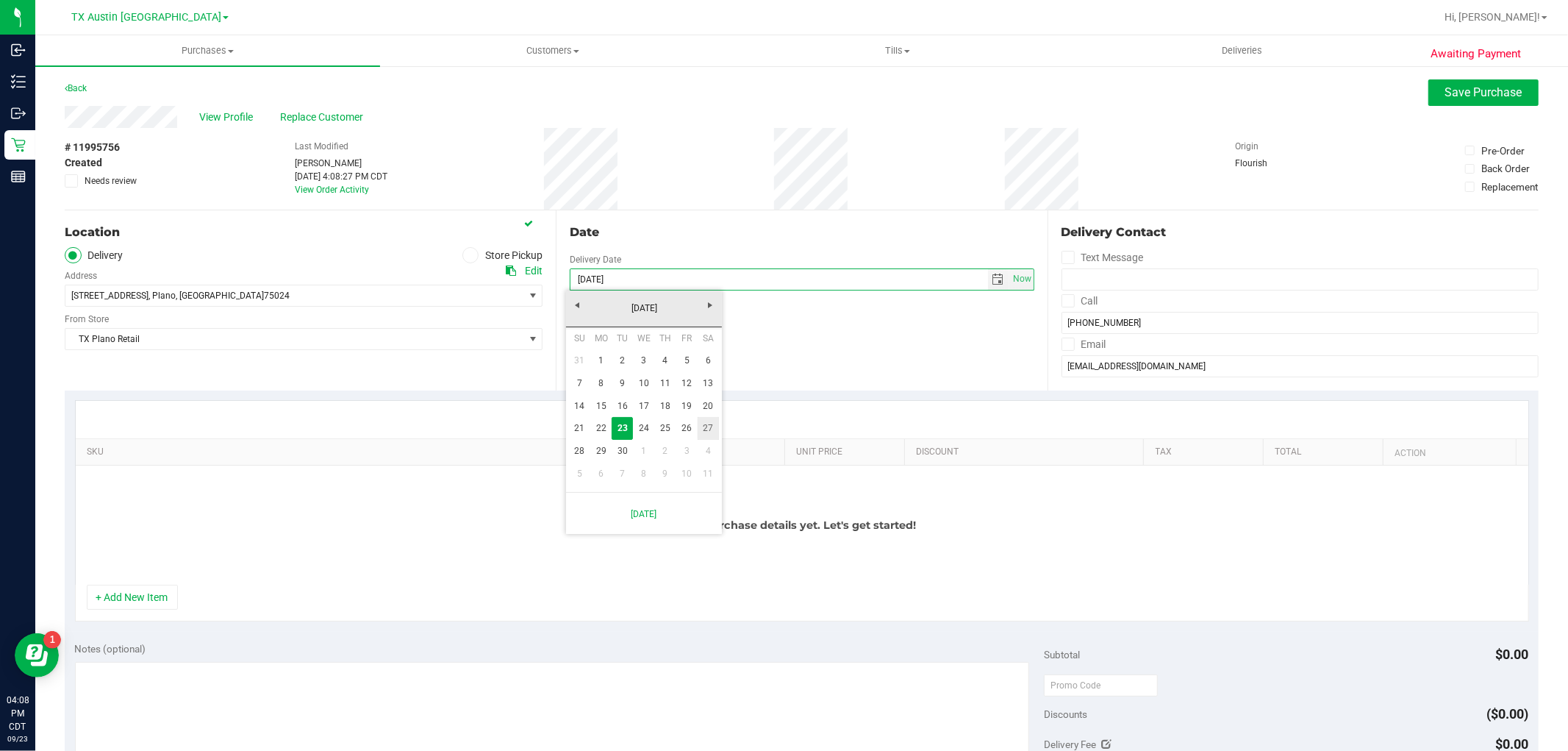
click at [704, 421] on link "27" at bounding box center [708, 428] width 22 height 23
type input "09/27/2025"
click at [136, 610] on div "+ Add New Item" at bounding box center [802, 603] width 1454 height 37
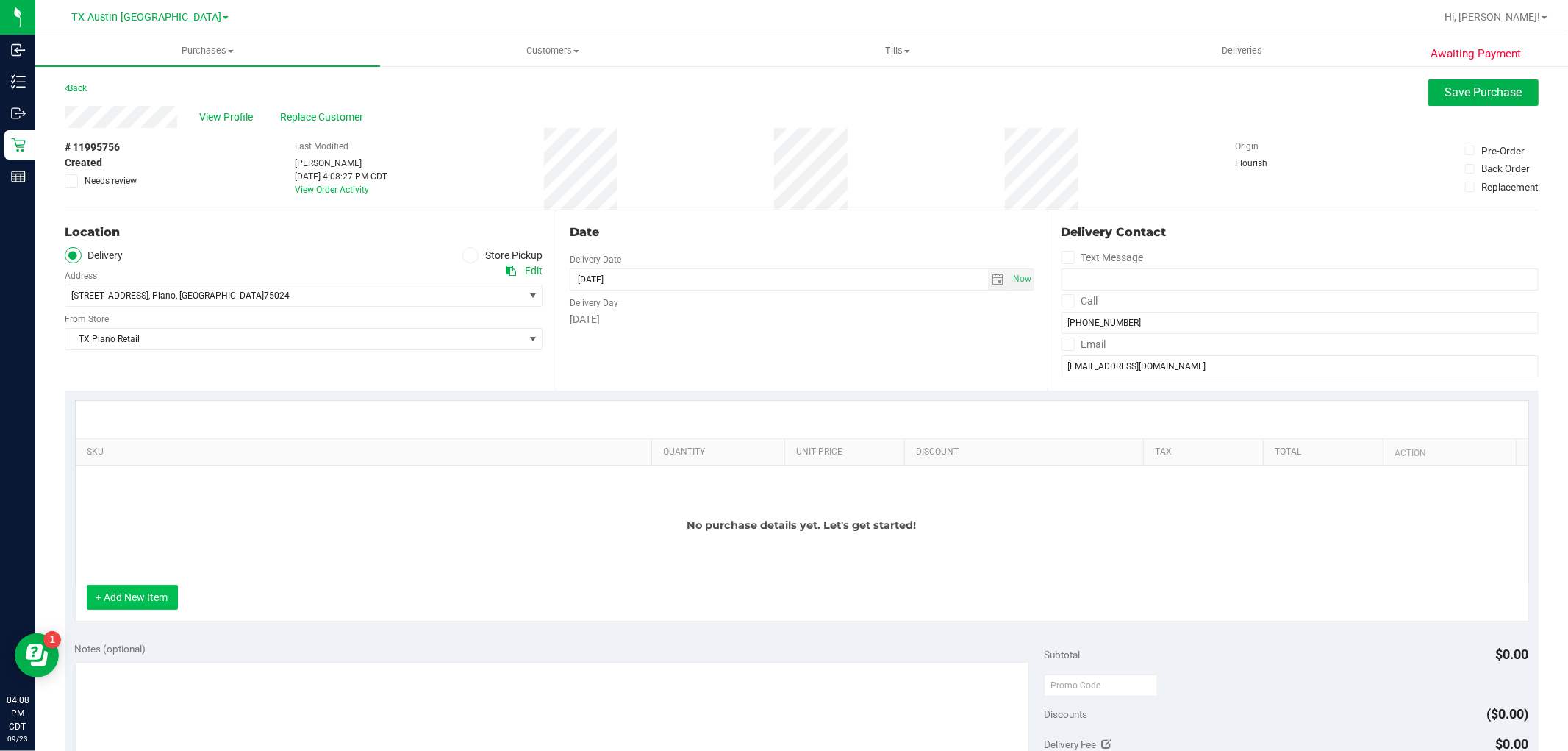
click at [142, 591] on button "+ Add New Item" at bounding box center [132, 597] width 91 height 25
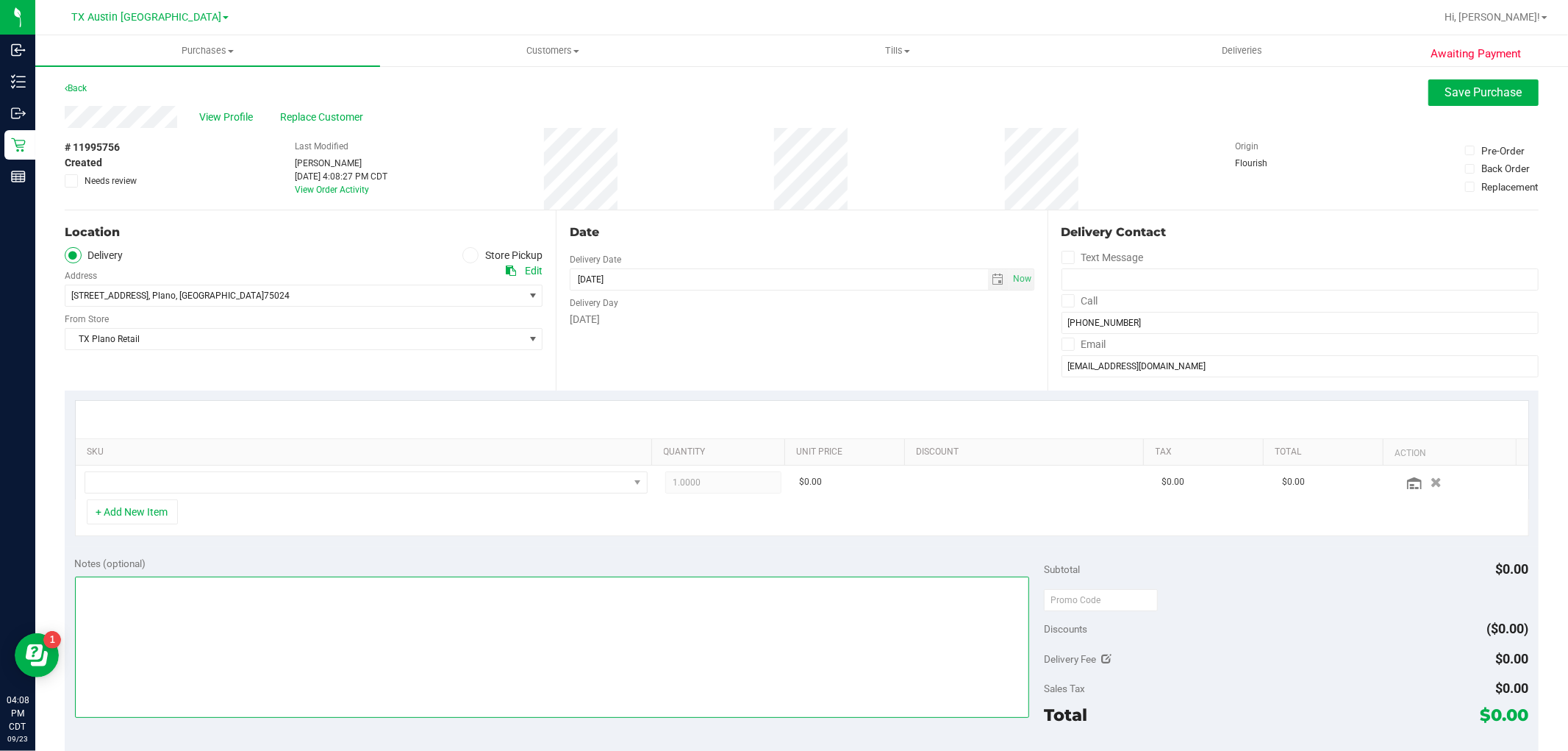
click at [484, 656] on textarea at bounding box center [552, 647] width 955 height 141
type textarea "Rx verified -- cc GR"
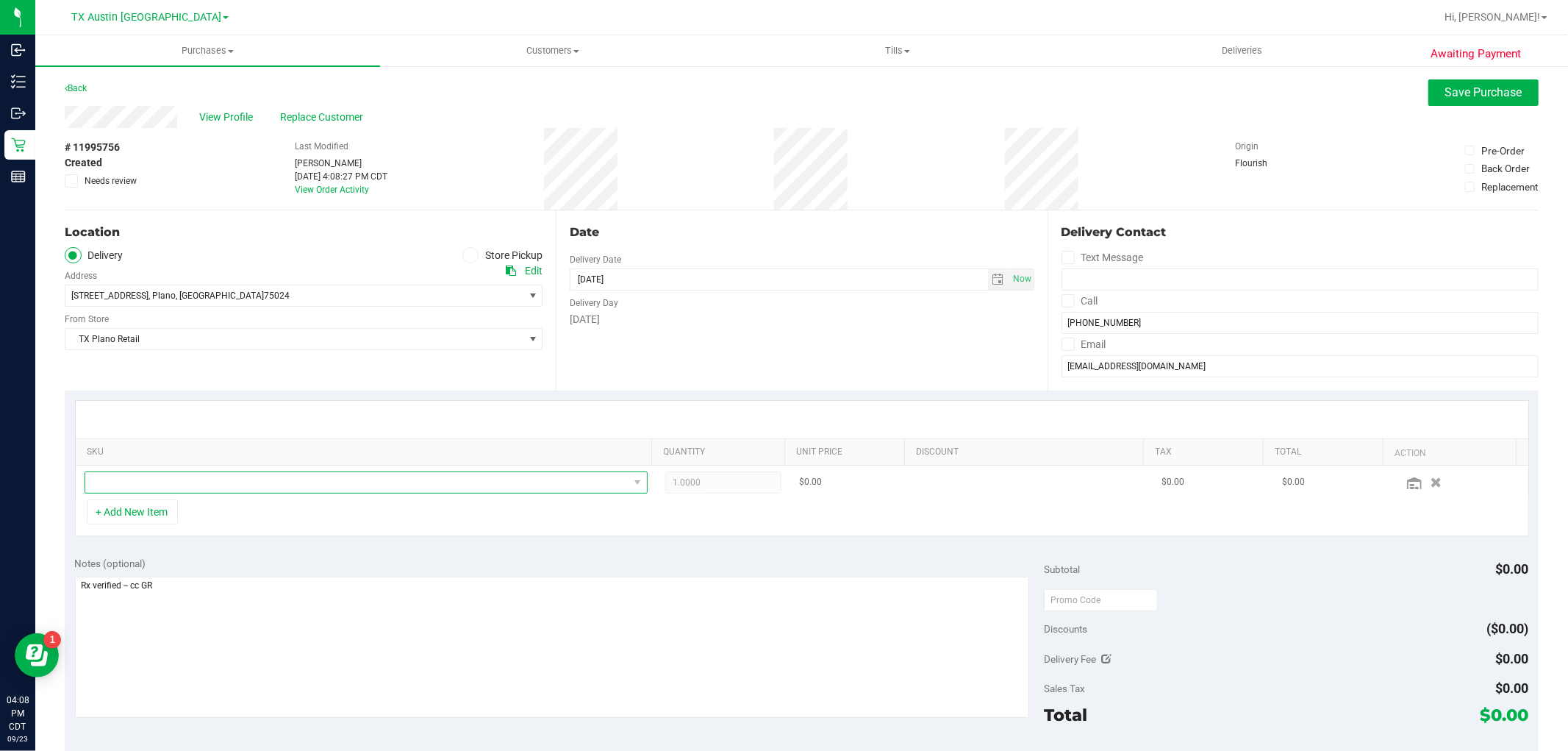
click at [532, 479] on span "NO DATA FOUND" at bounding box center [356, 483] width 544 height 21
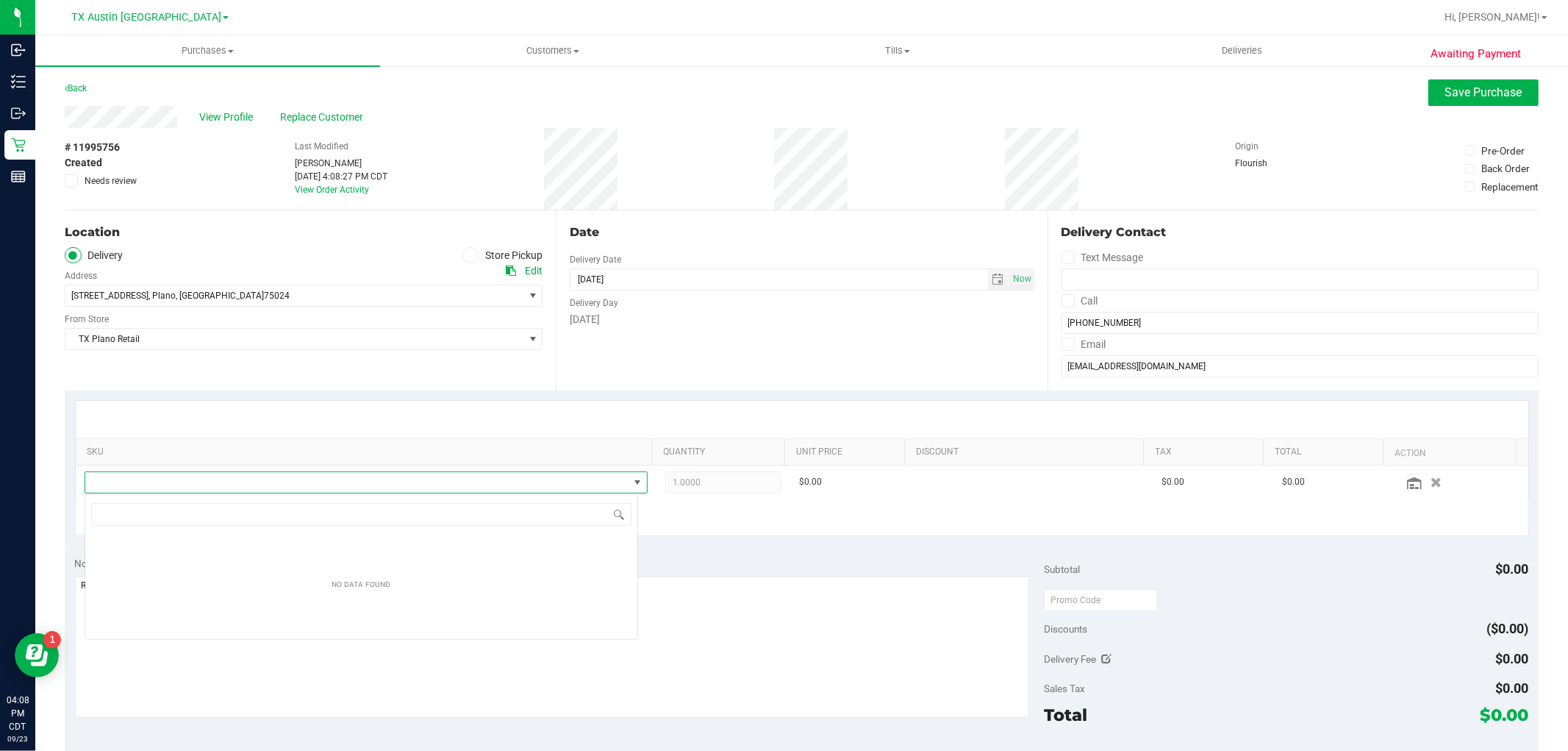
scroll to position [22, 548]
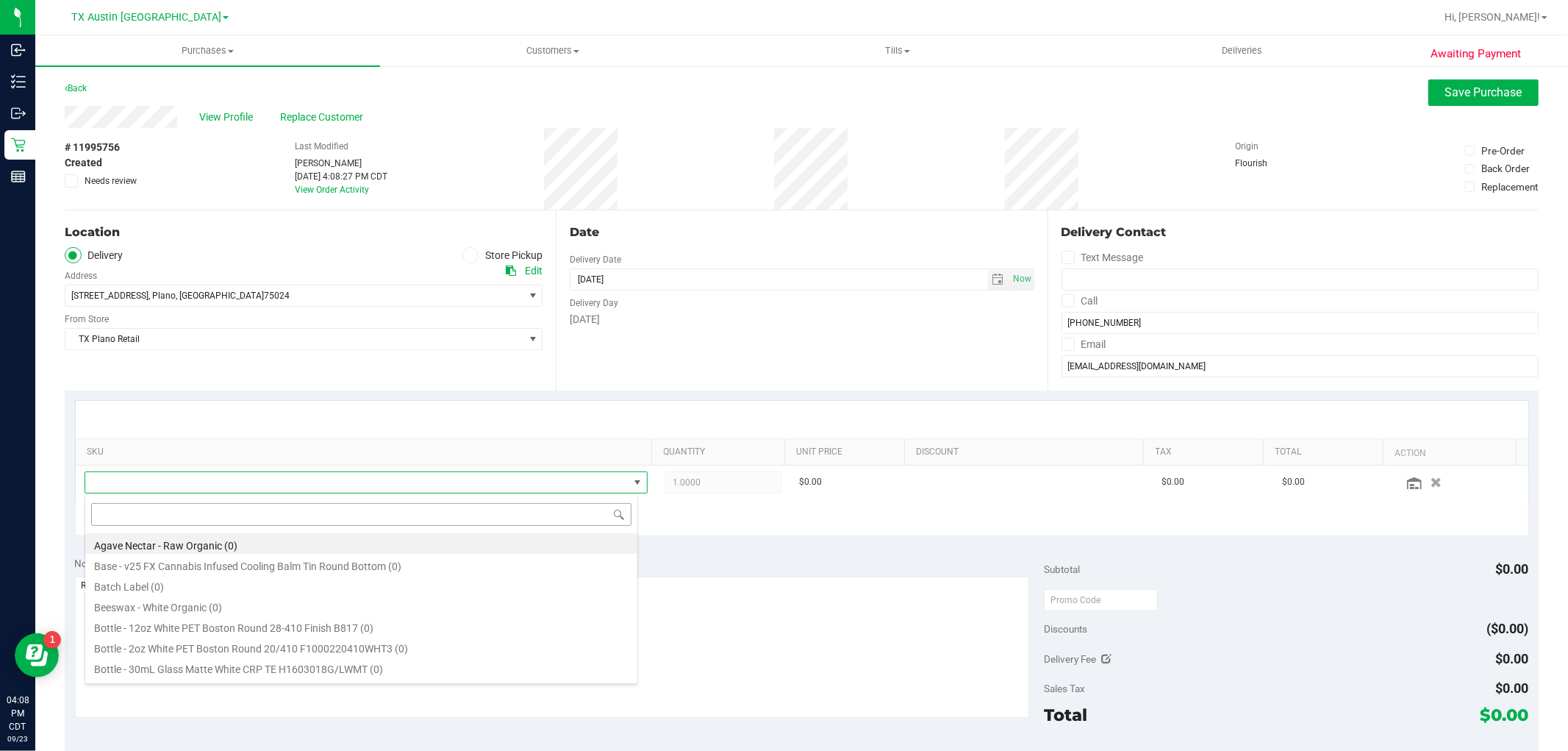
type input "d"
type input "indica"
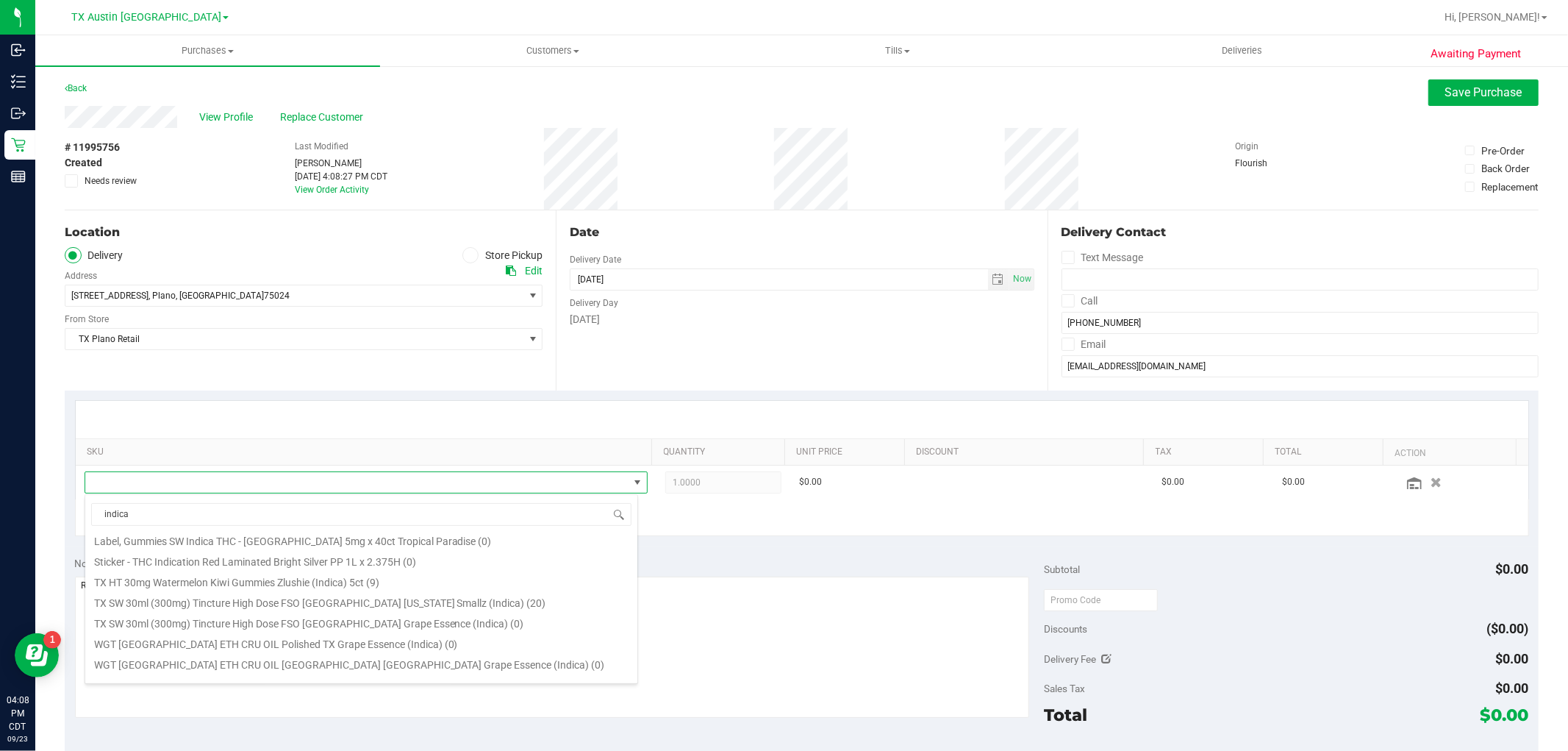
scroll to position [163, 0]
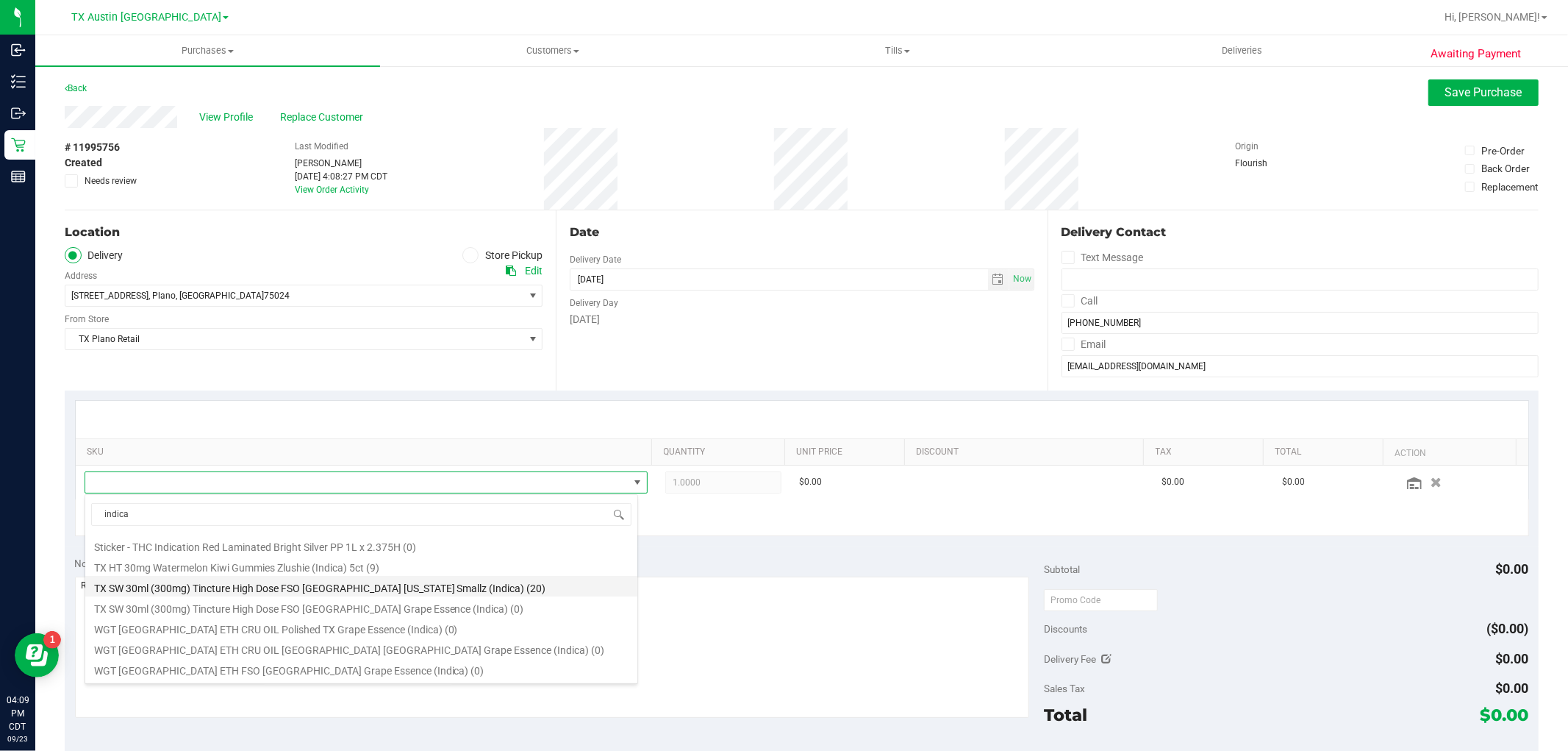
click at [394, 585] on li "TX SW 30ml (300mg) Tincture High Dose FSO TX Georgia Smallz (Indica) (20)" at bounding box center [361, 586] width 552 height 21
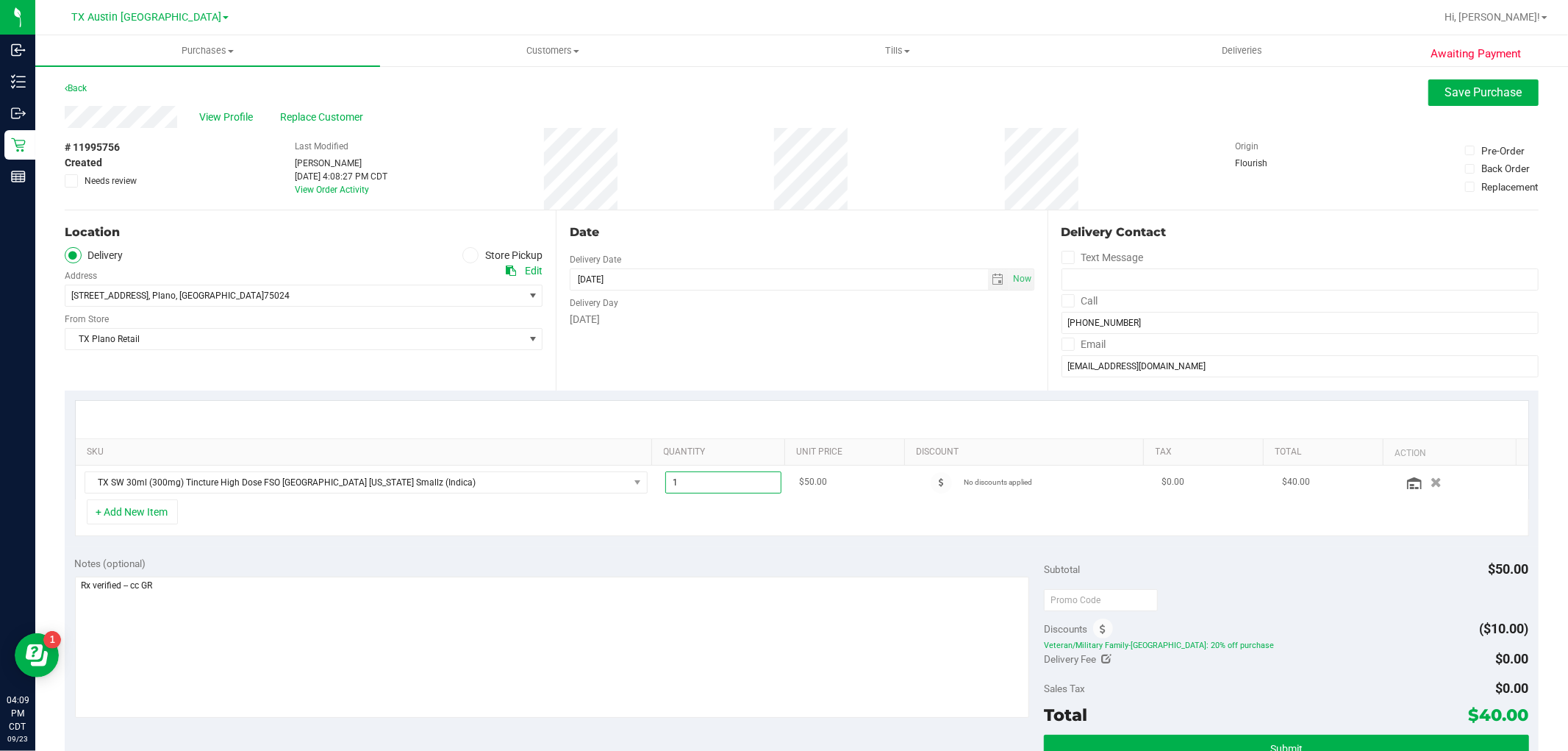
click at [700, 479] on span "1.00 1" at bounding box center [723, 483] width 116 height 22
click at [700, 479] on input "1" at bounding box center [723, 483] width 115 height 21
type input "3"
type input "3.00"
click at [717, 518] on div "+ Add New Item" at bounding box center [802, 517] width 1454 height 37
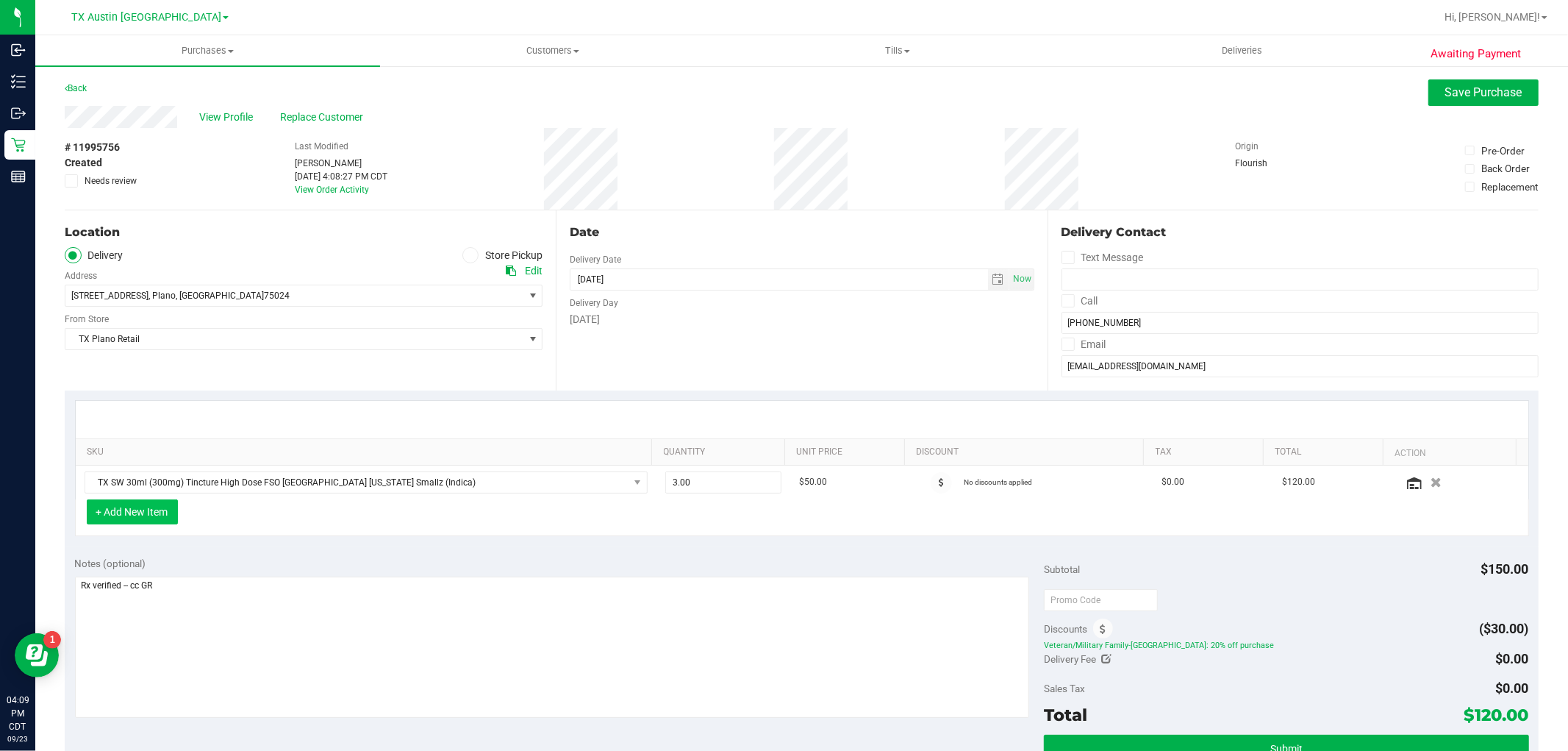
click at [151, 519] on button "+ Add New Item" at bounding box center [132, 512] width 91 height 25
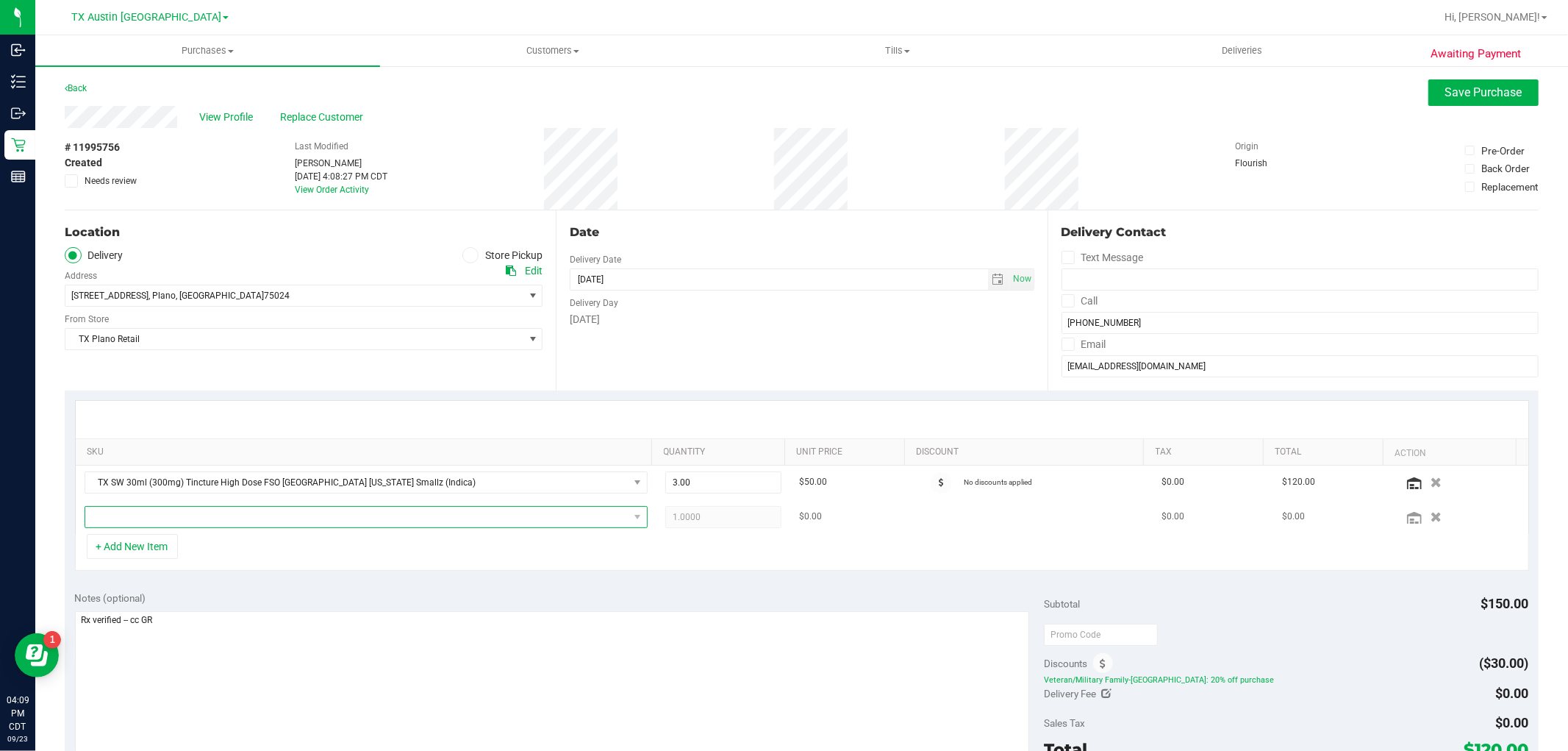
click at [473, 520] on span "NO DATA FOUND" at bounding box center [356, 517] width 544 height 21
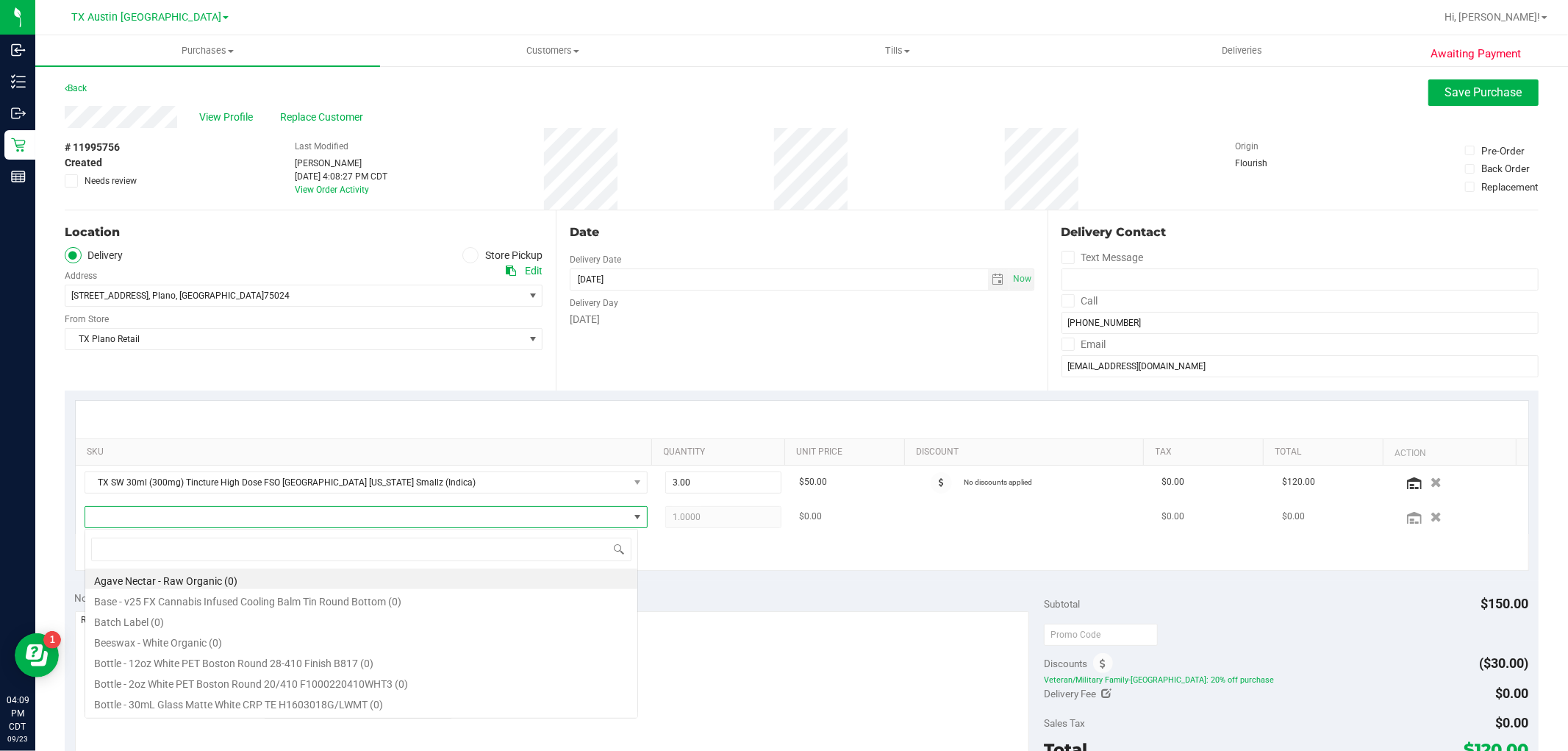
scroll to position [22, 548]
type input "fx"
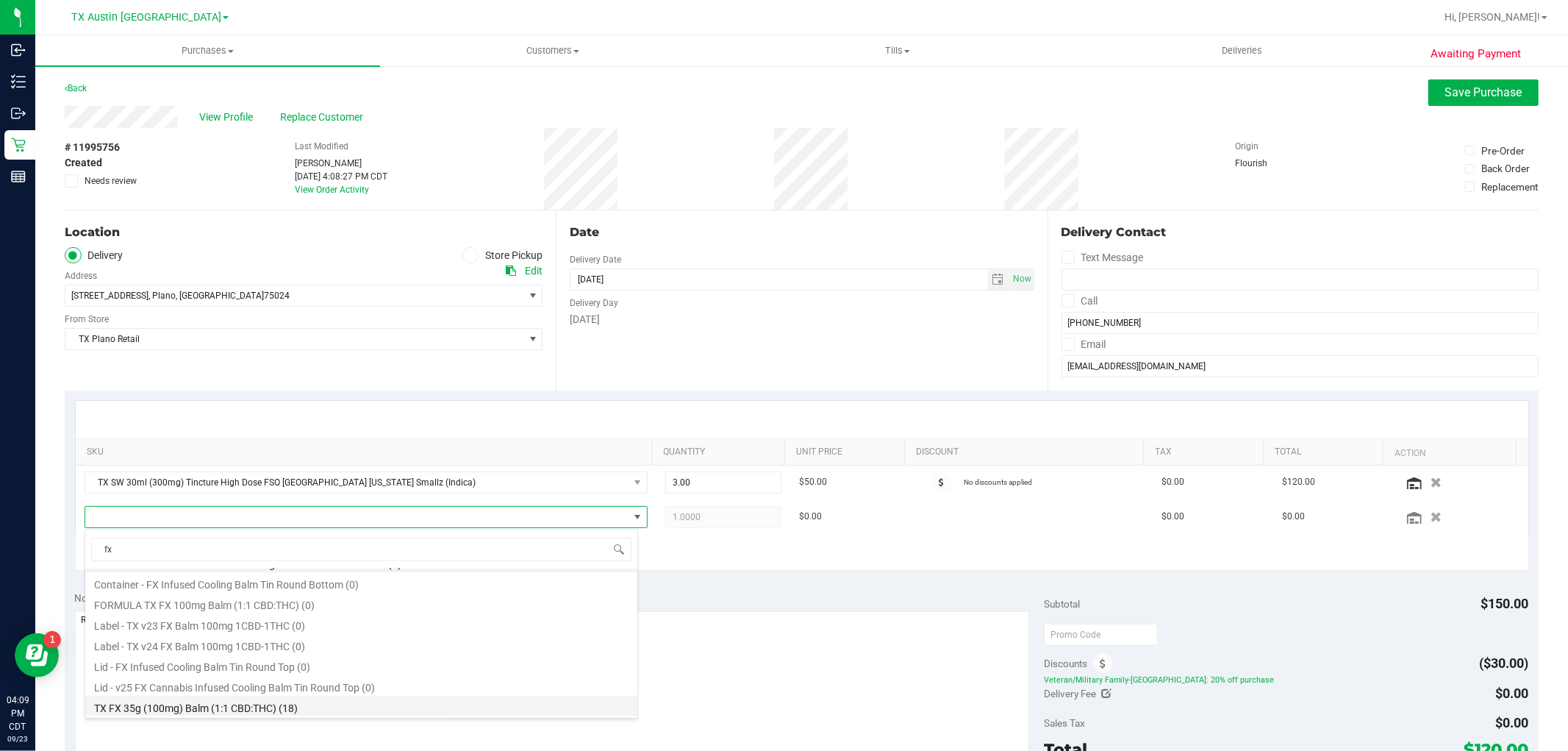
click at [371, 702] on li "TX FX 35g (100mg) Balm (1:1 CBD:THC) (18)" at bounding box center [361, 706] width 552 height 21
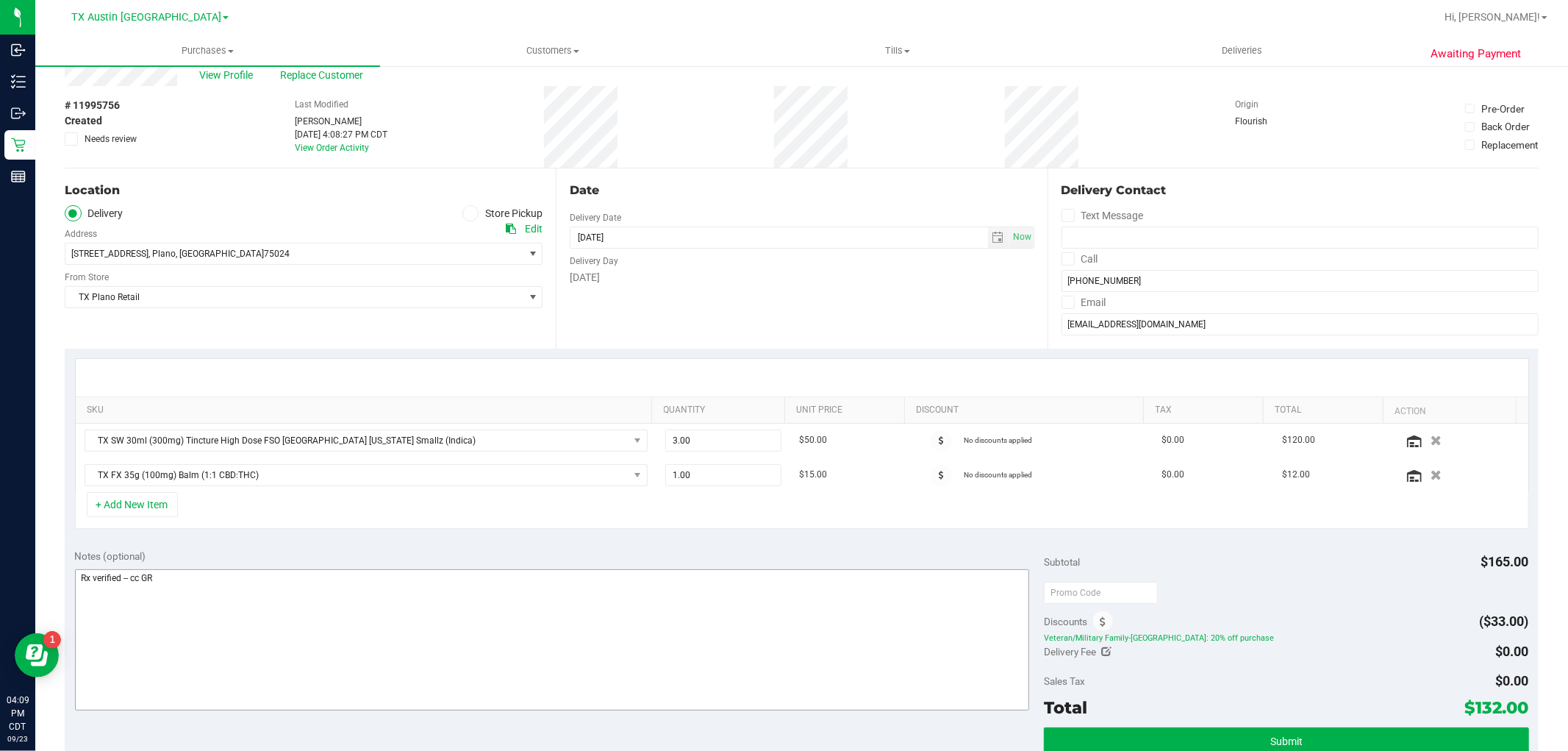
scroll to position [81, 0]
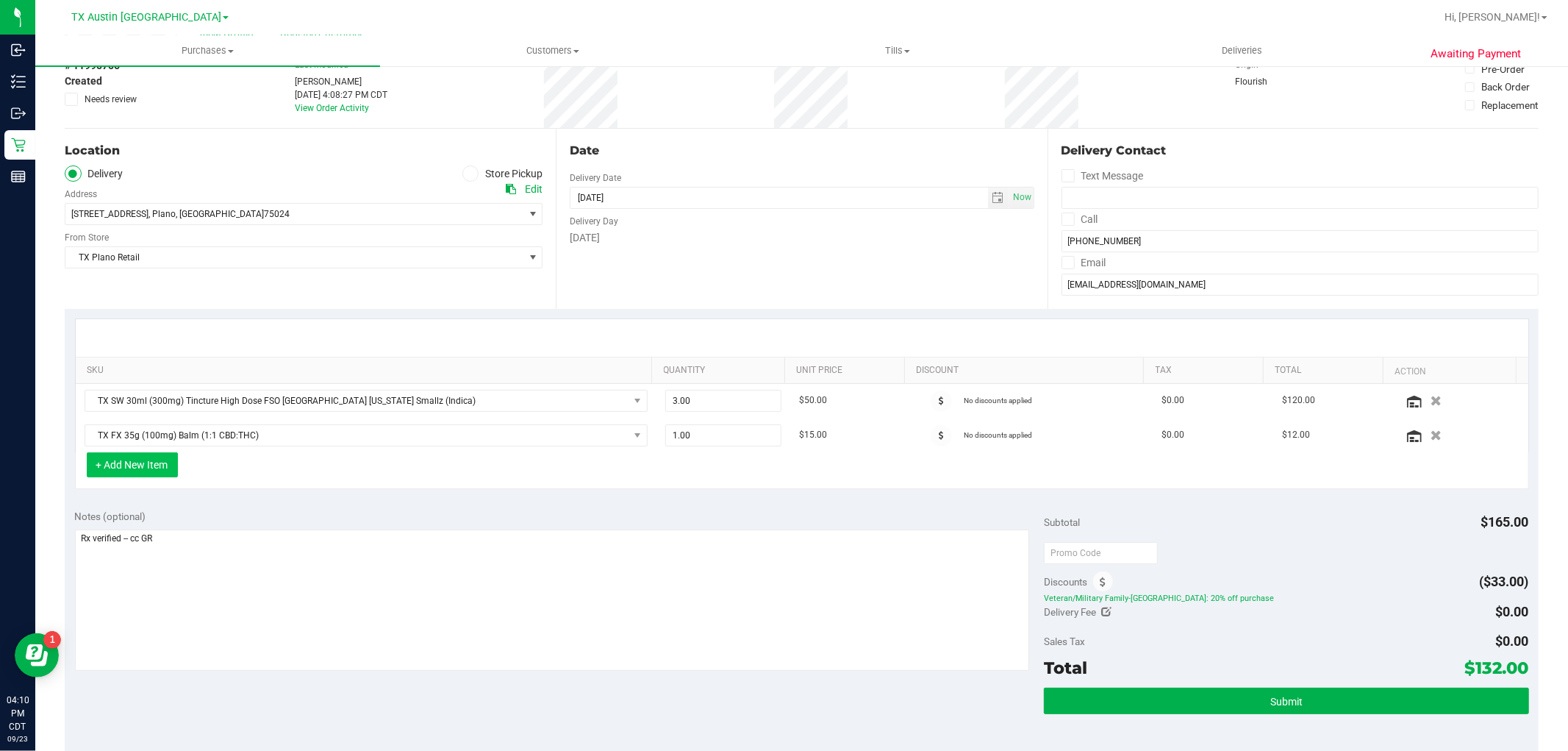
click at [163, 471] on button "+ Add New Item" at bounding box center [132, 465] width 91 height 25
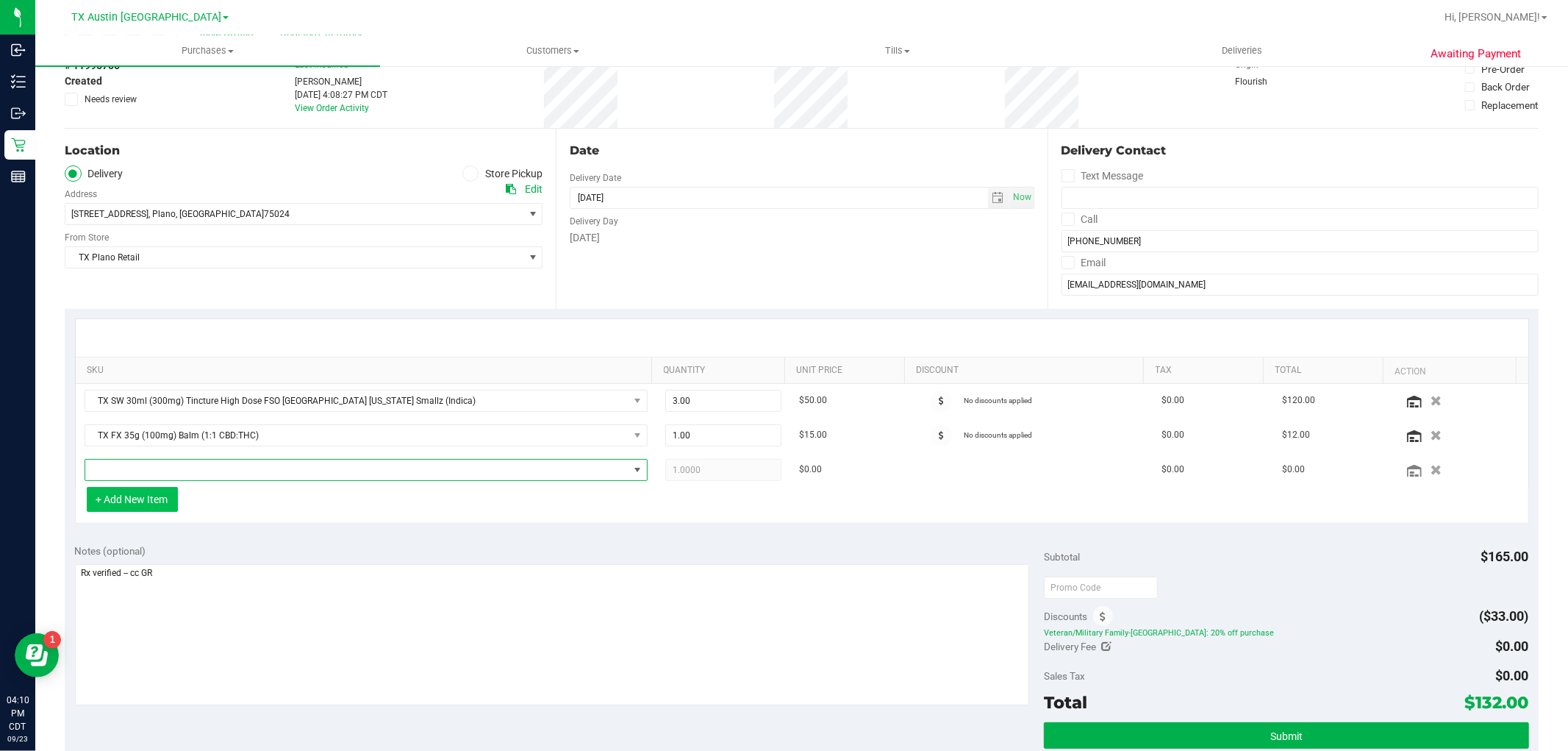
click at [163, 471] on span "NO DATA FOUND" at bounding box center [356, 470] width 544 height 21
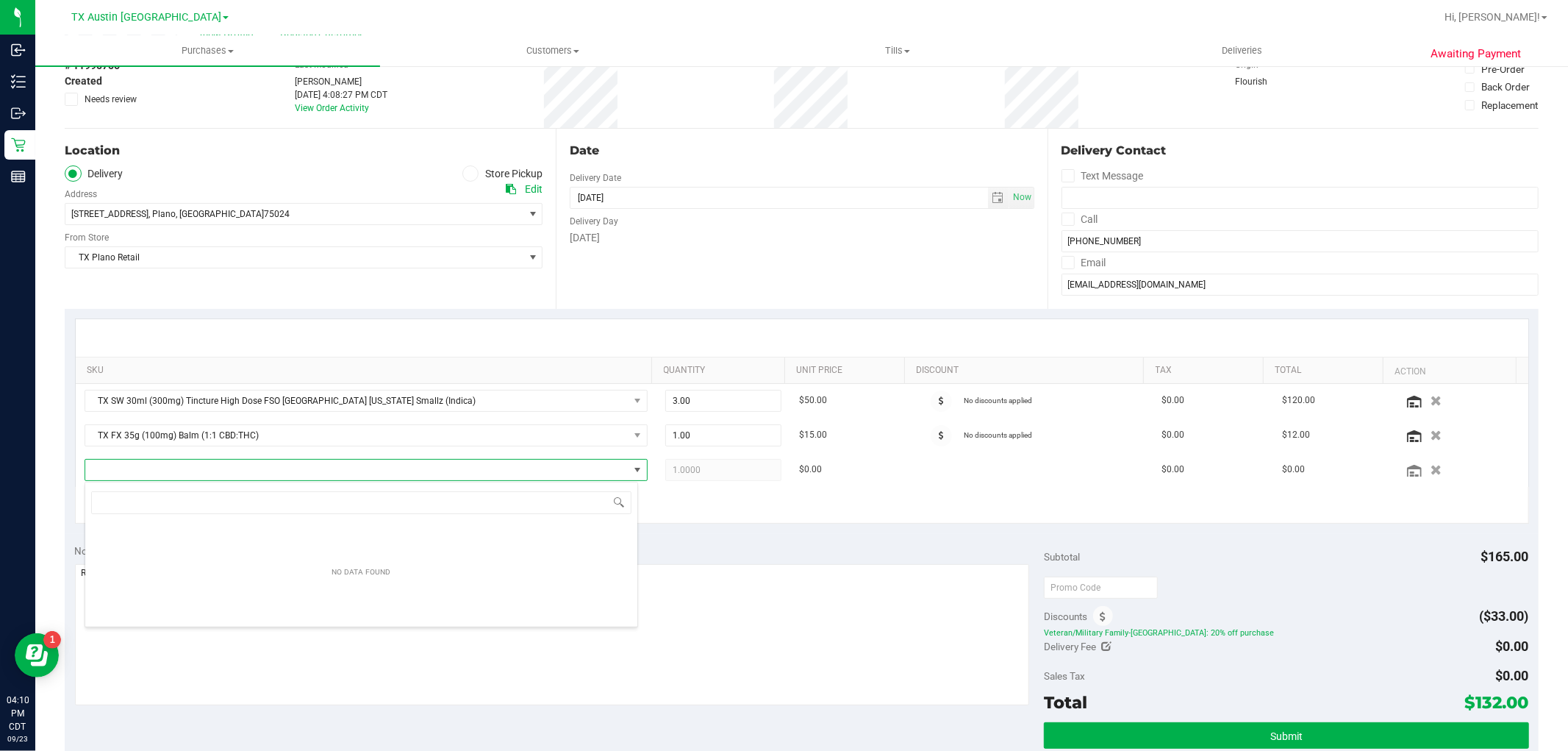
scroll to position [22, 548]
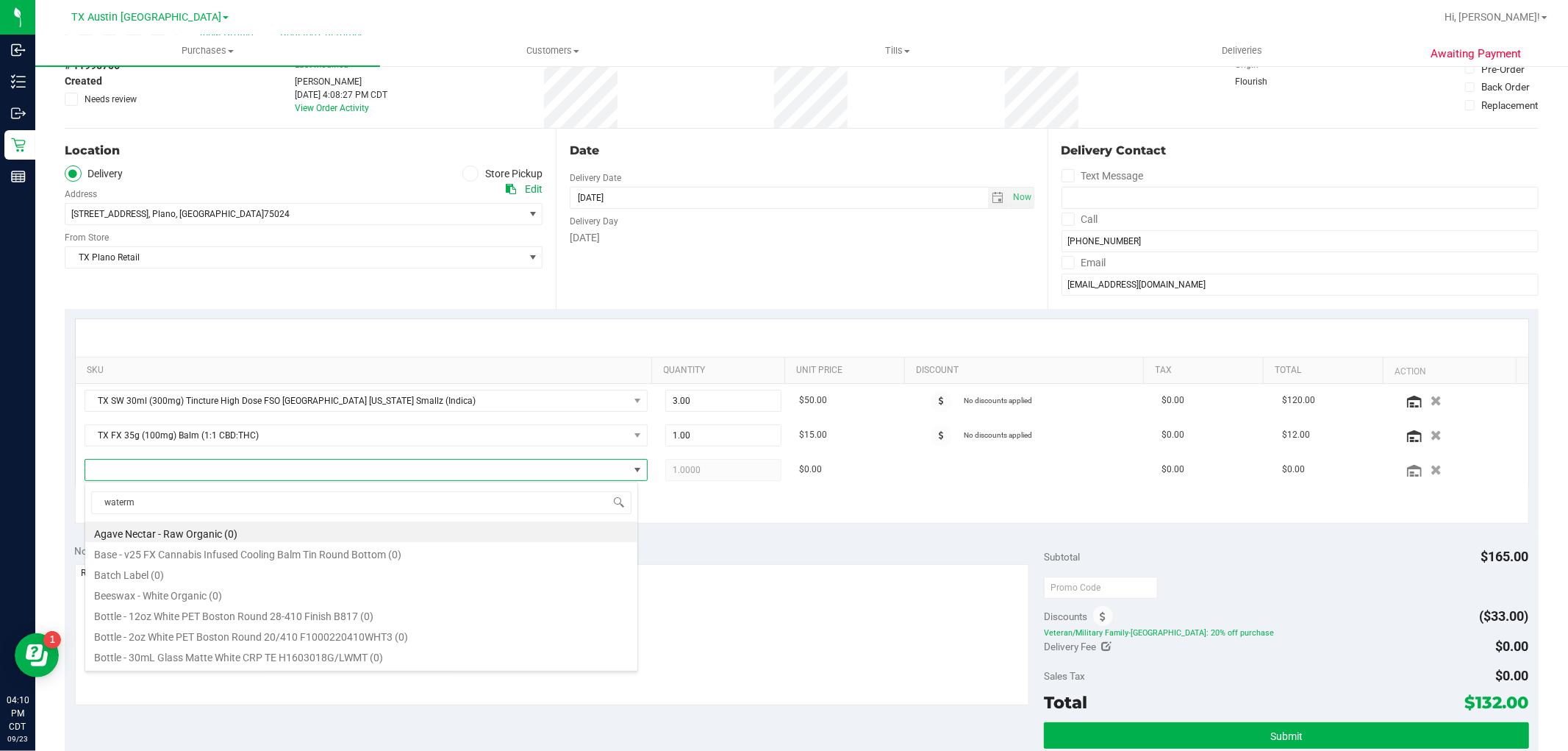
type input "waterme"
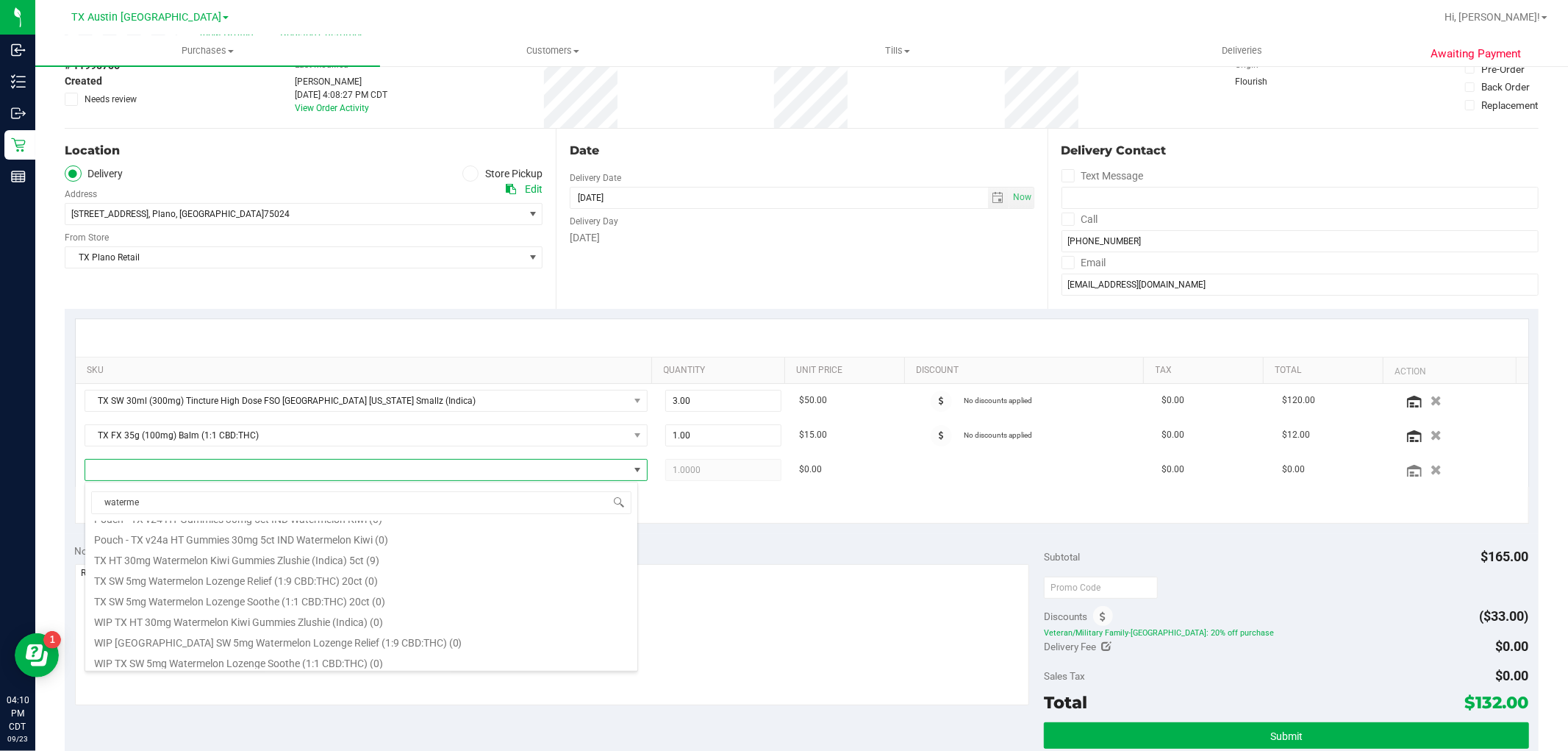
scroll to position [141, 0]
click at [393, 556] on li "TX HT 30mg Watermelon Kiwi Gummies Zlushie (Indica) 5ct (9)" at bounding box center [361, 556] width 552 height 21
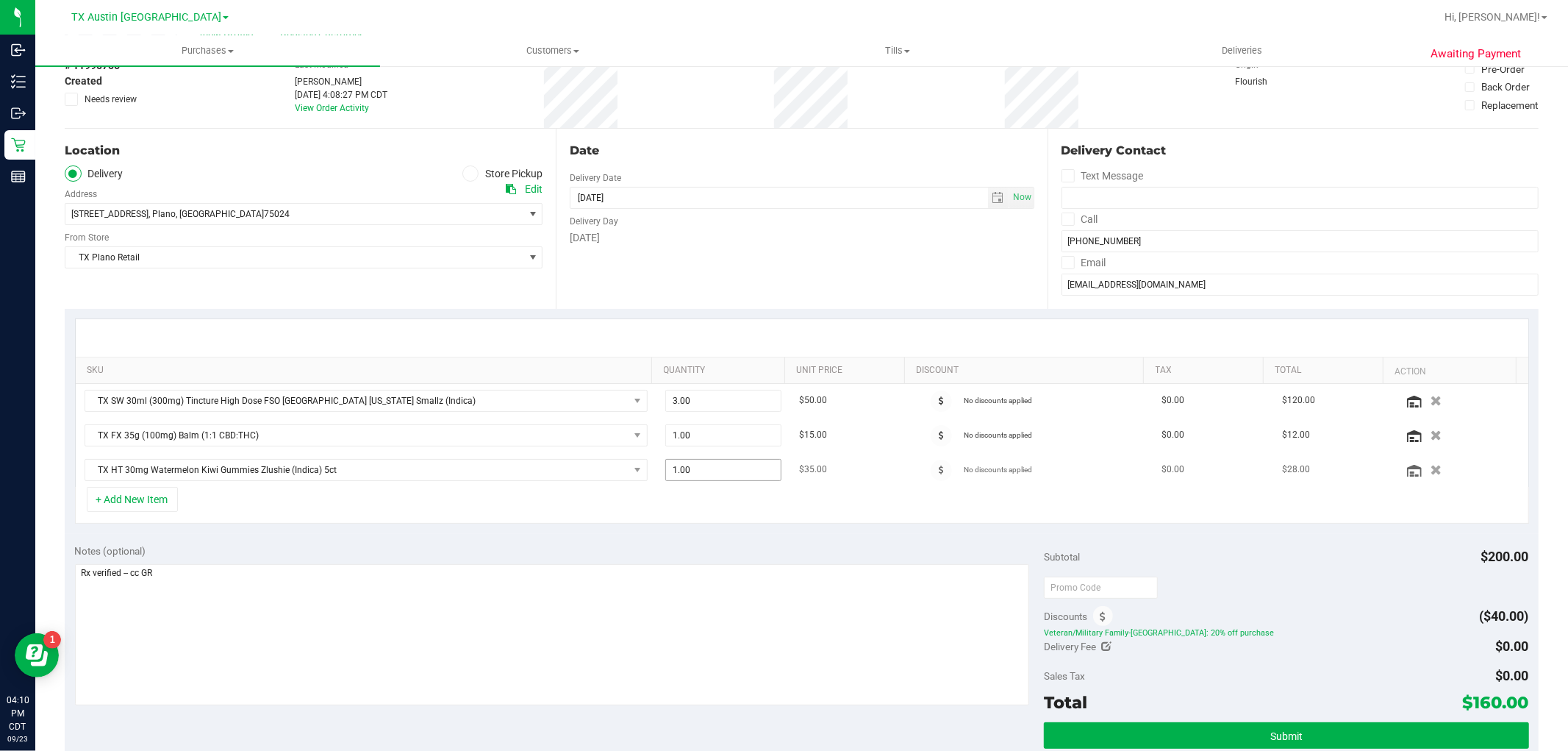
click at [696, 473] on span "1.00 1" at bounding box center [723, 470] width 116 height 22
click at [696, 473] on input "1" at bounding box center [723, 470] width 115 height 21
type input "2"
type input "2.00"
click at [703, 498] on div "+ Add New Item" at bounding box center [802, 505] width 1454 height 37
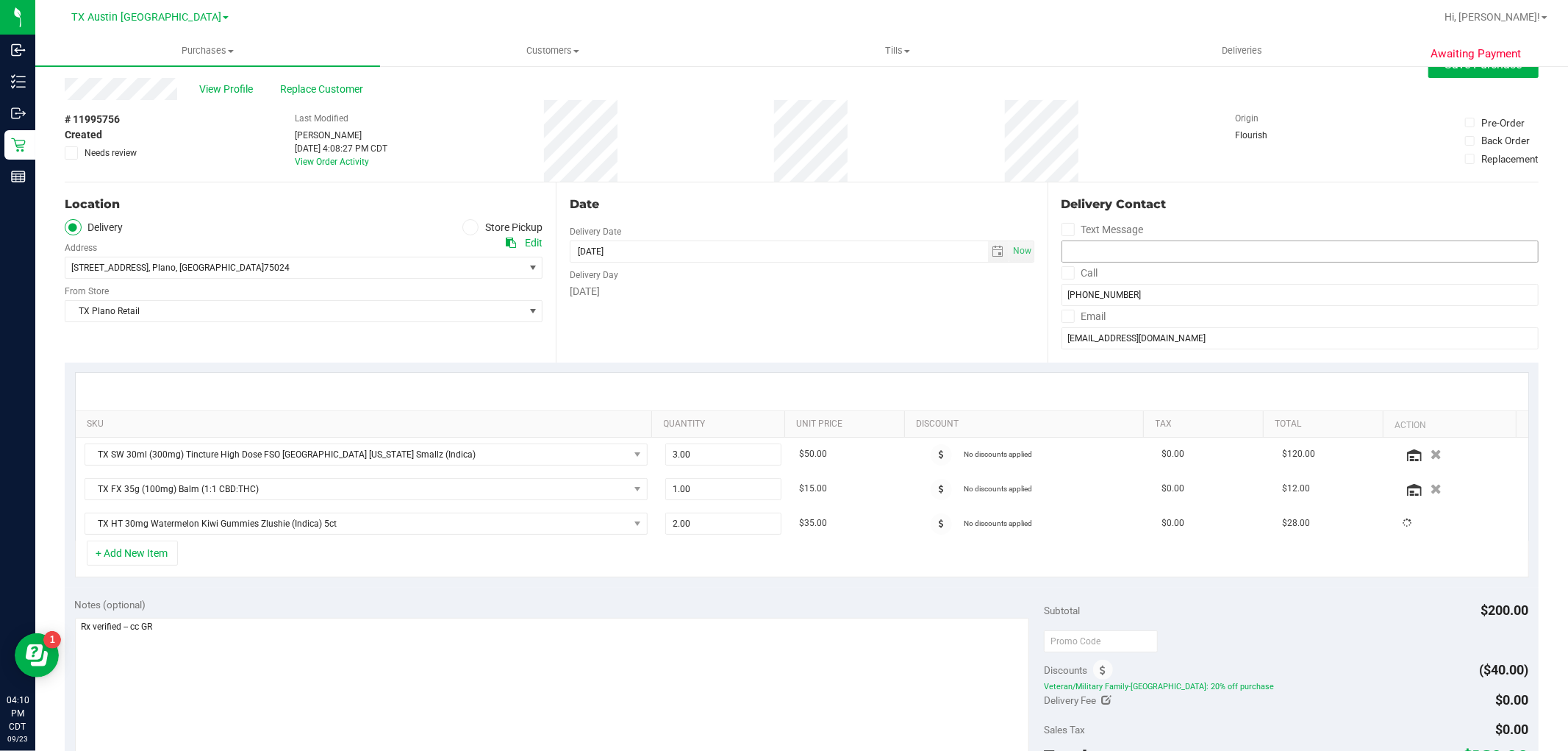
scroll to position [0, 0]
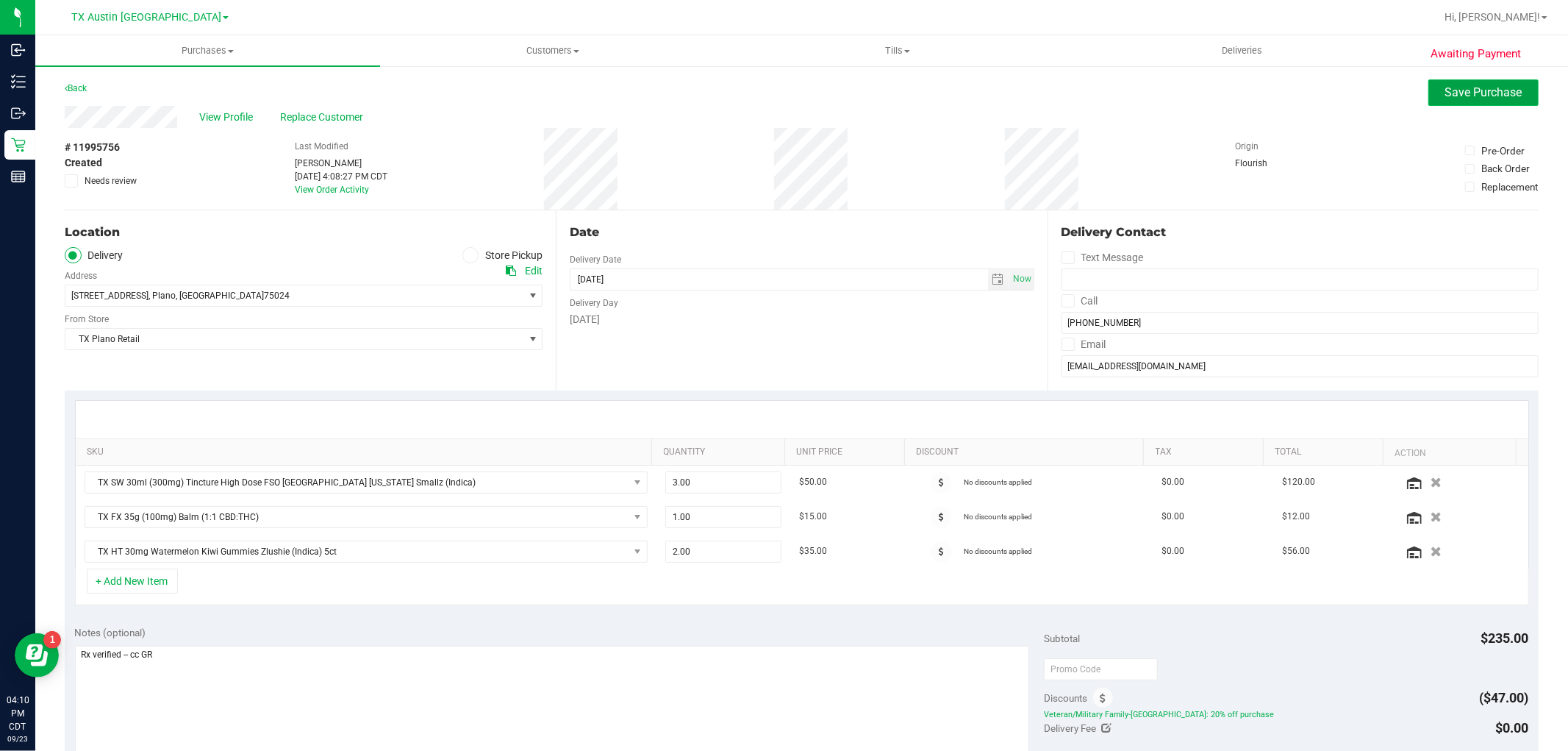
click at [1431, 91] on button "Save Purchase" at bounding box center [1484, 92] width 110 height 26
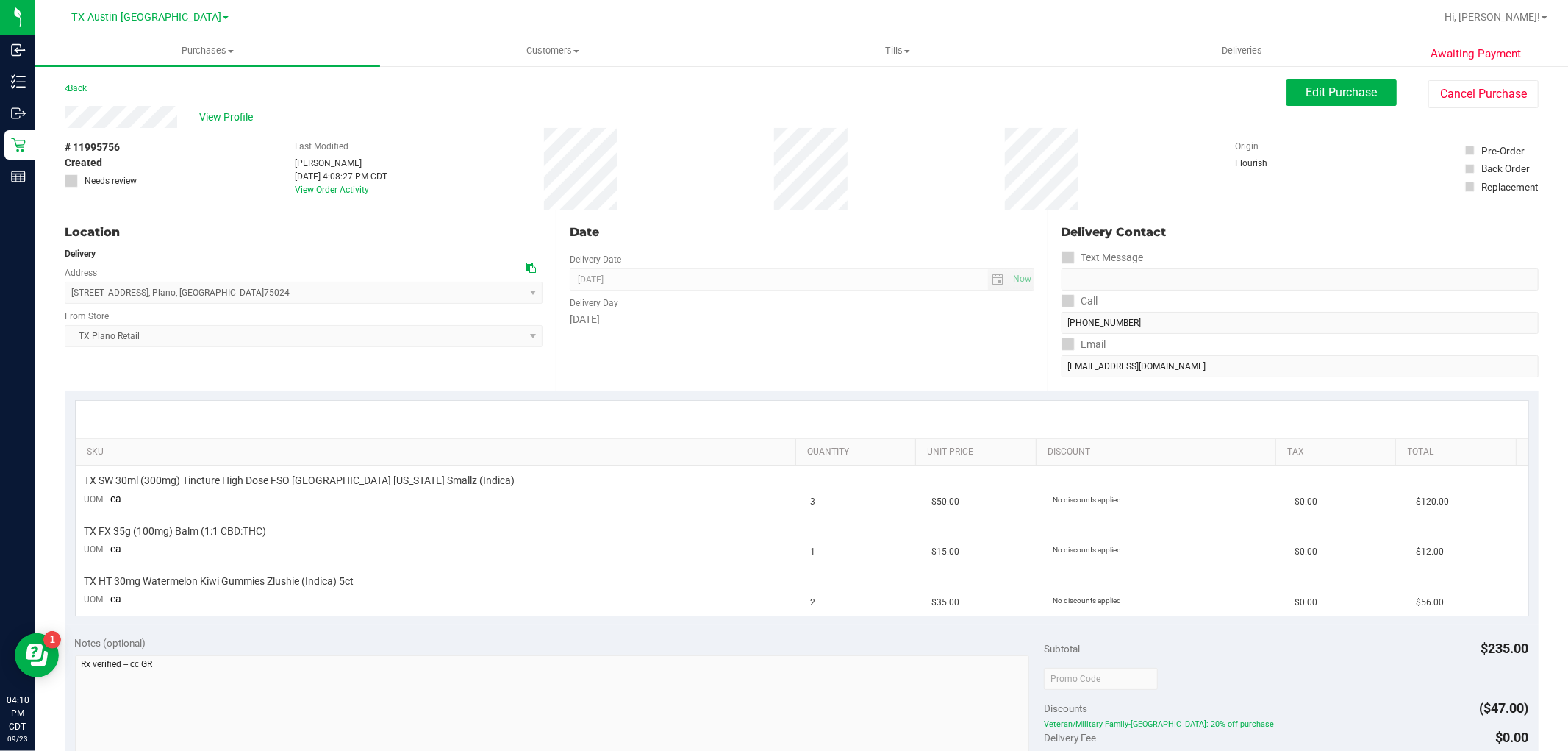
click at [247, 114] on span "View Profile" at bounding box center [228, 117] width 59 height 16
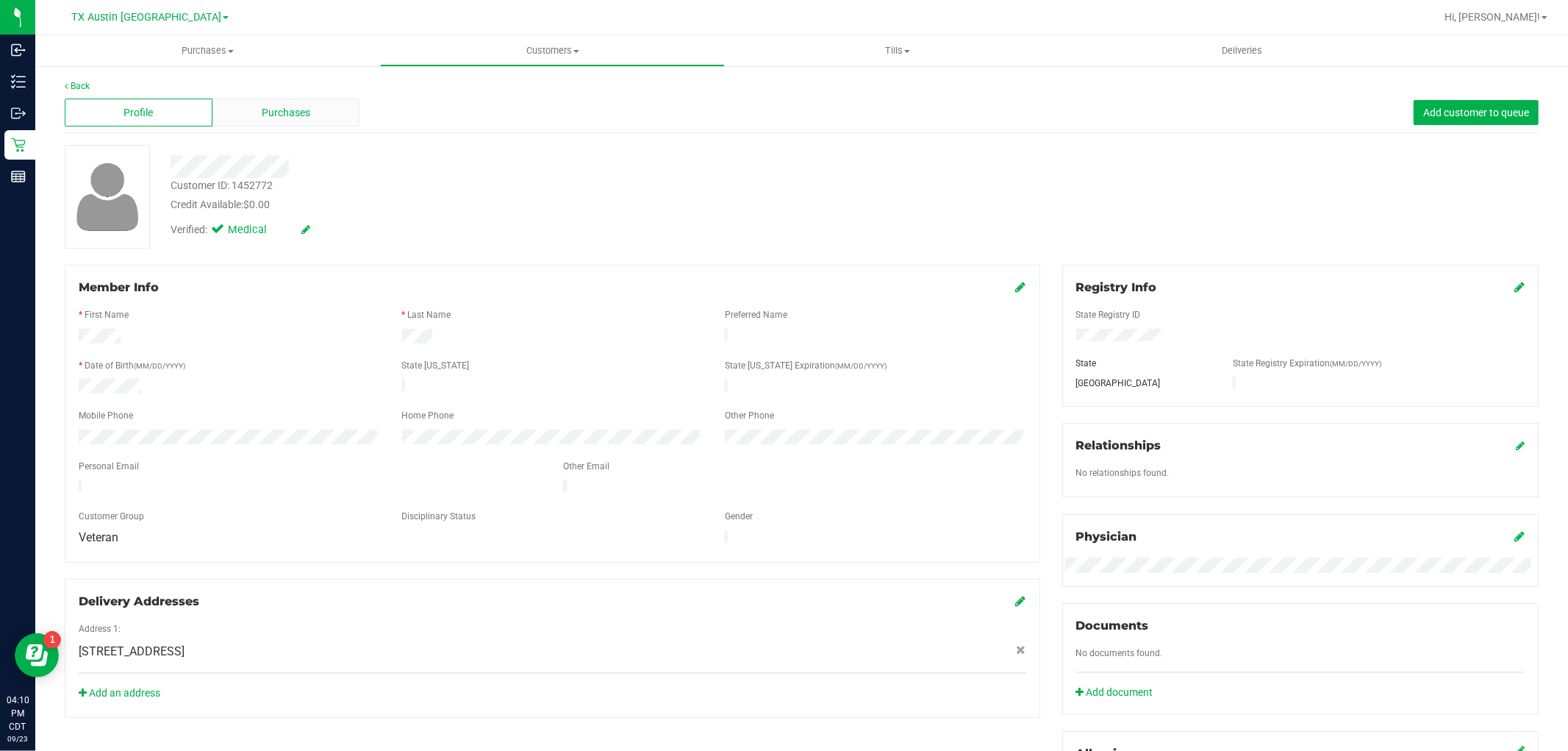
click at [267, 122] on div "Purchases" at bounding box center [286, 112] width 148 height 28
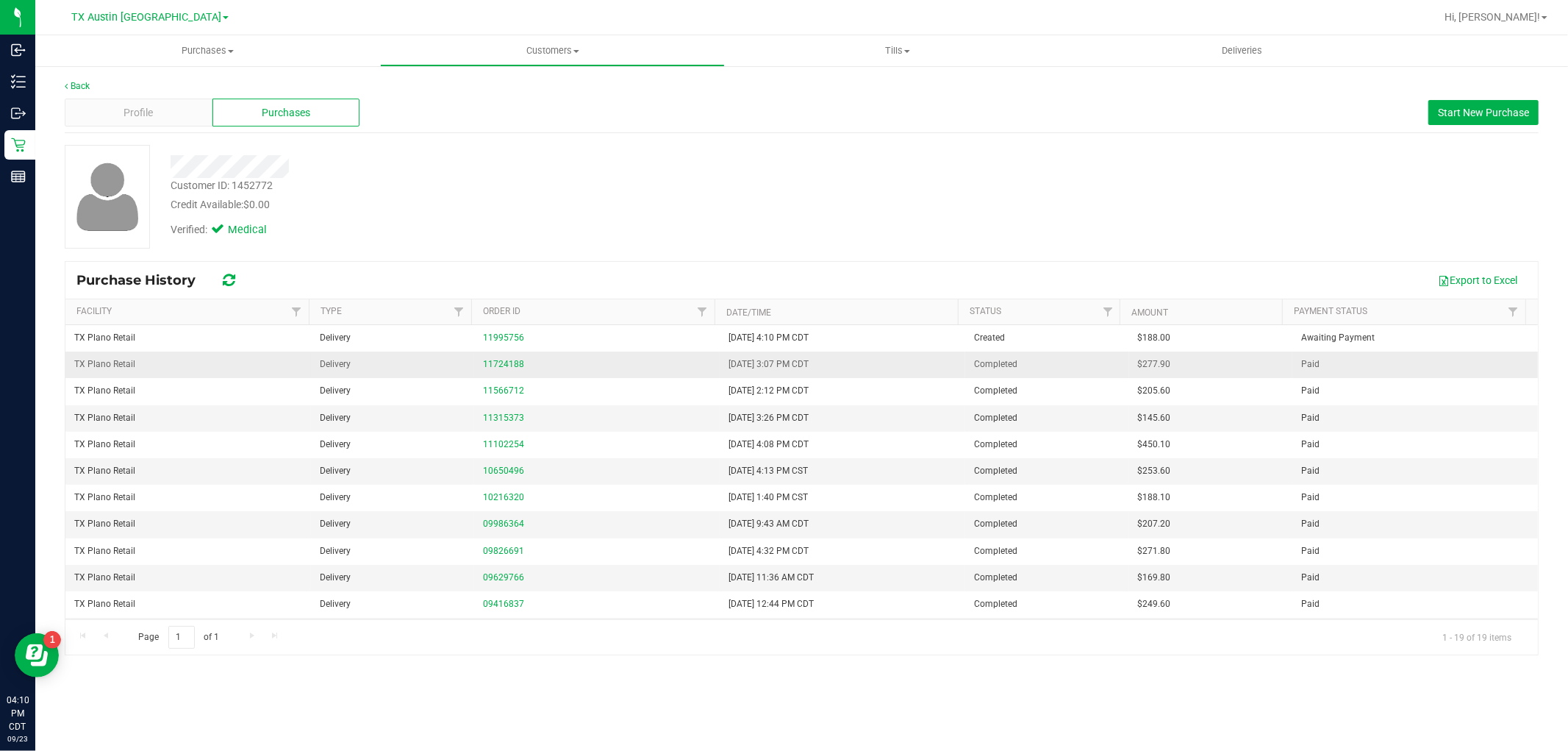
click at [509, 372] on td "11724188" at bounding box center [596, 364] width 245 height 26
click at [508, 366] on link "11724188" at bounding box center [503, 364] width 41 height 10
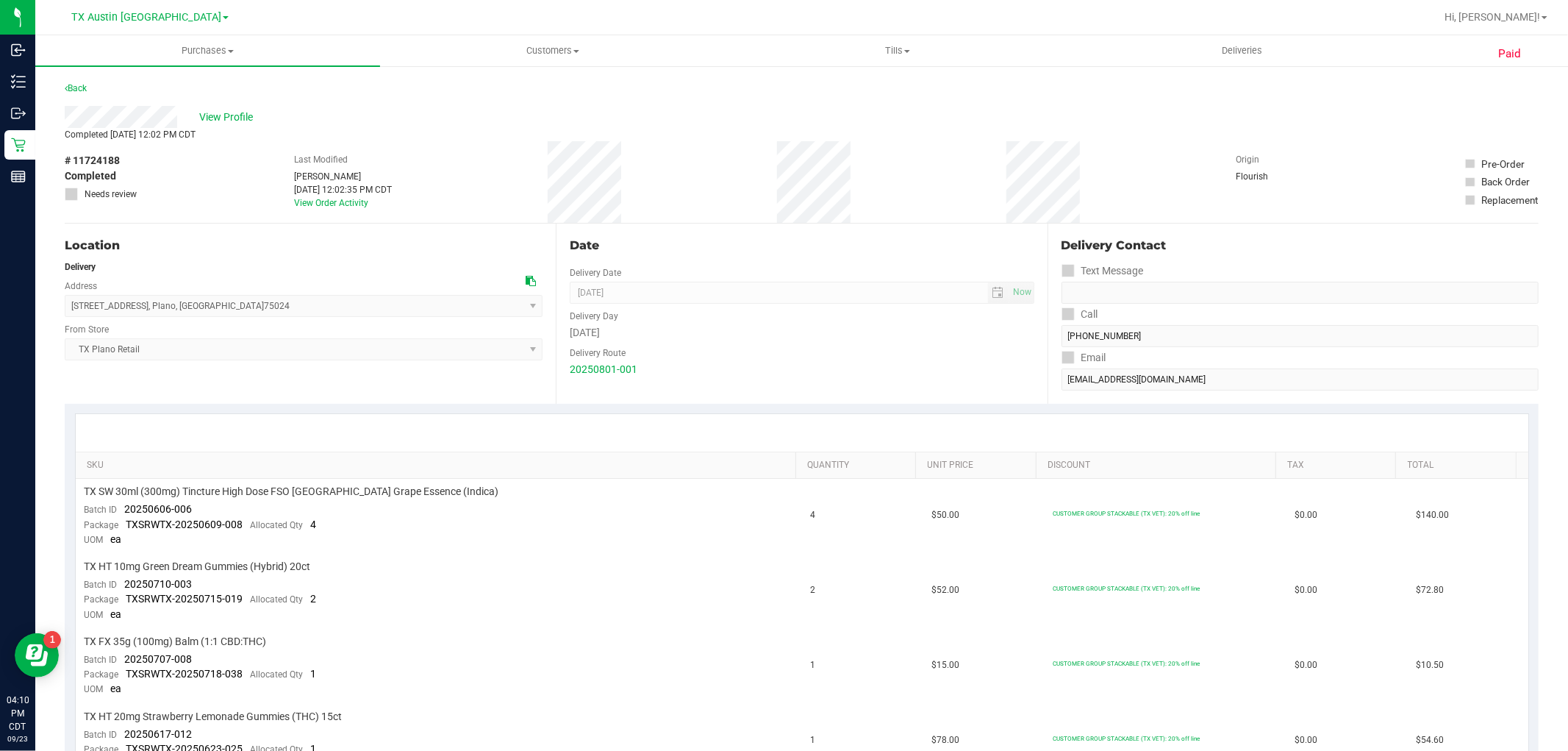
click at [78, 79] on div "Back" at bounding box center [76, 88] width 22 height 18
click at [78, 84] on link "Back" at bounding box center [76, 88] width 22 height 10
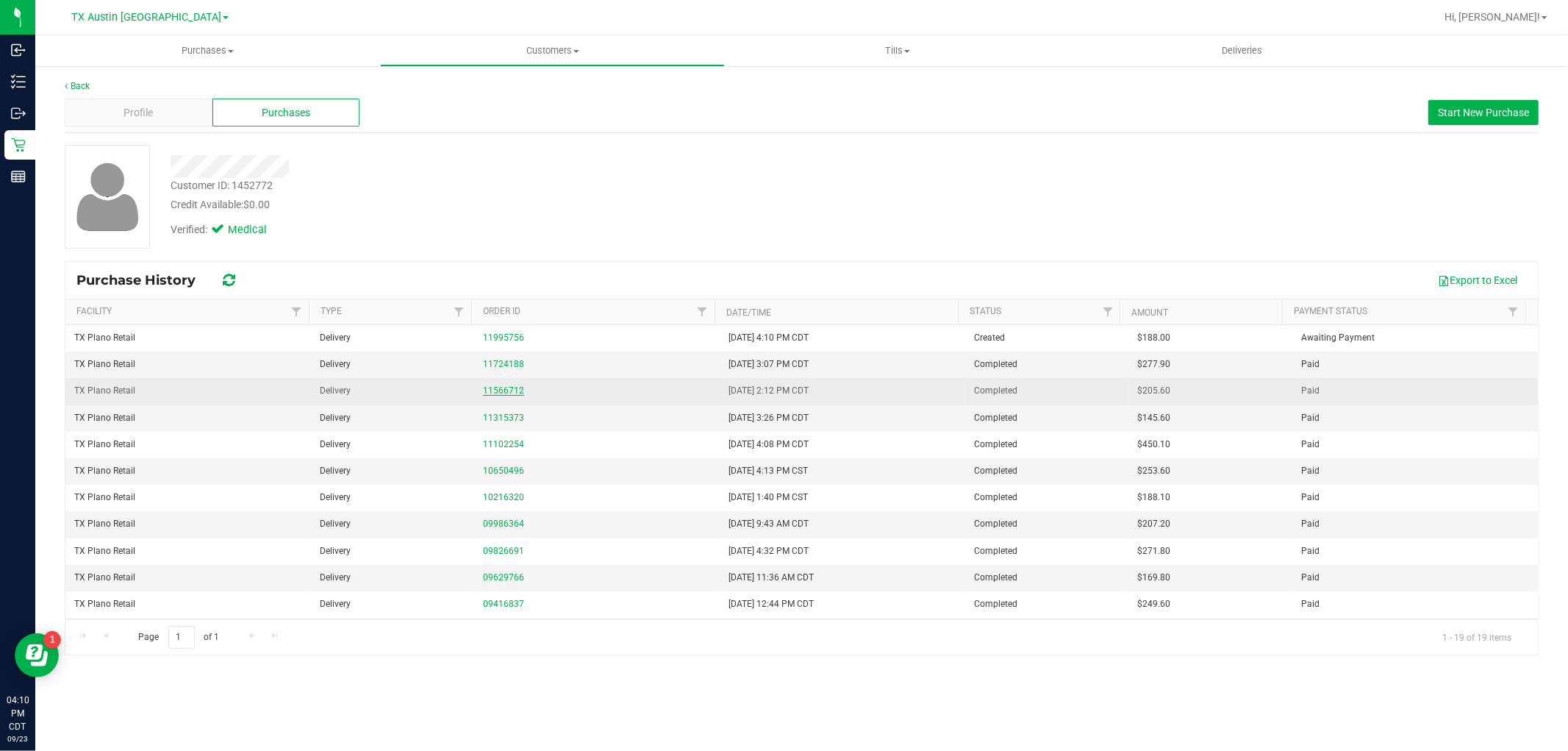
click at [514, 391] on link "11566712" at bounding box center [503, 391] width 41 height 10
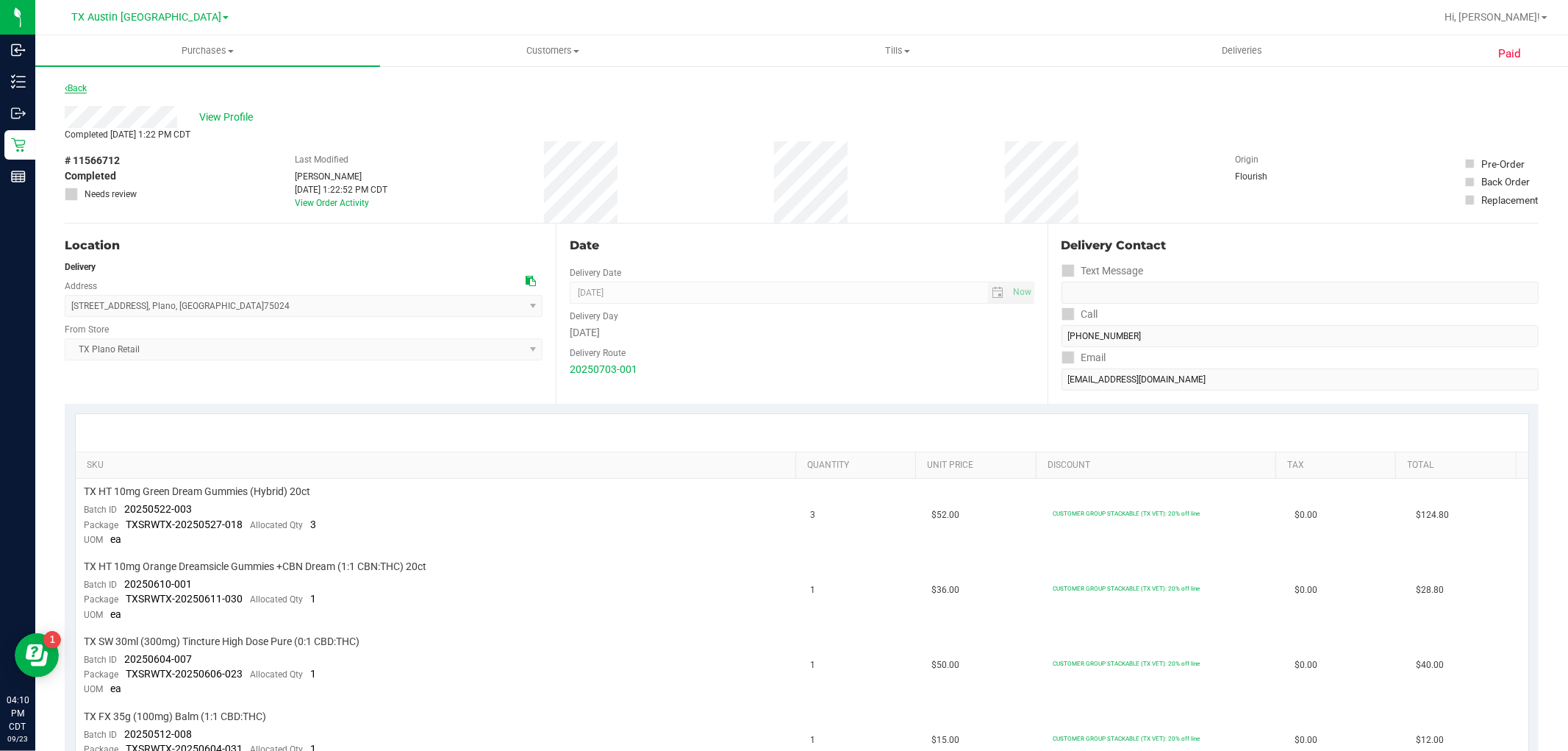
click at [86, 89] on link "Back" at bounding box center [76, 88] width 22 height 10
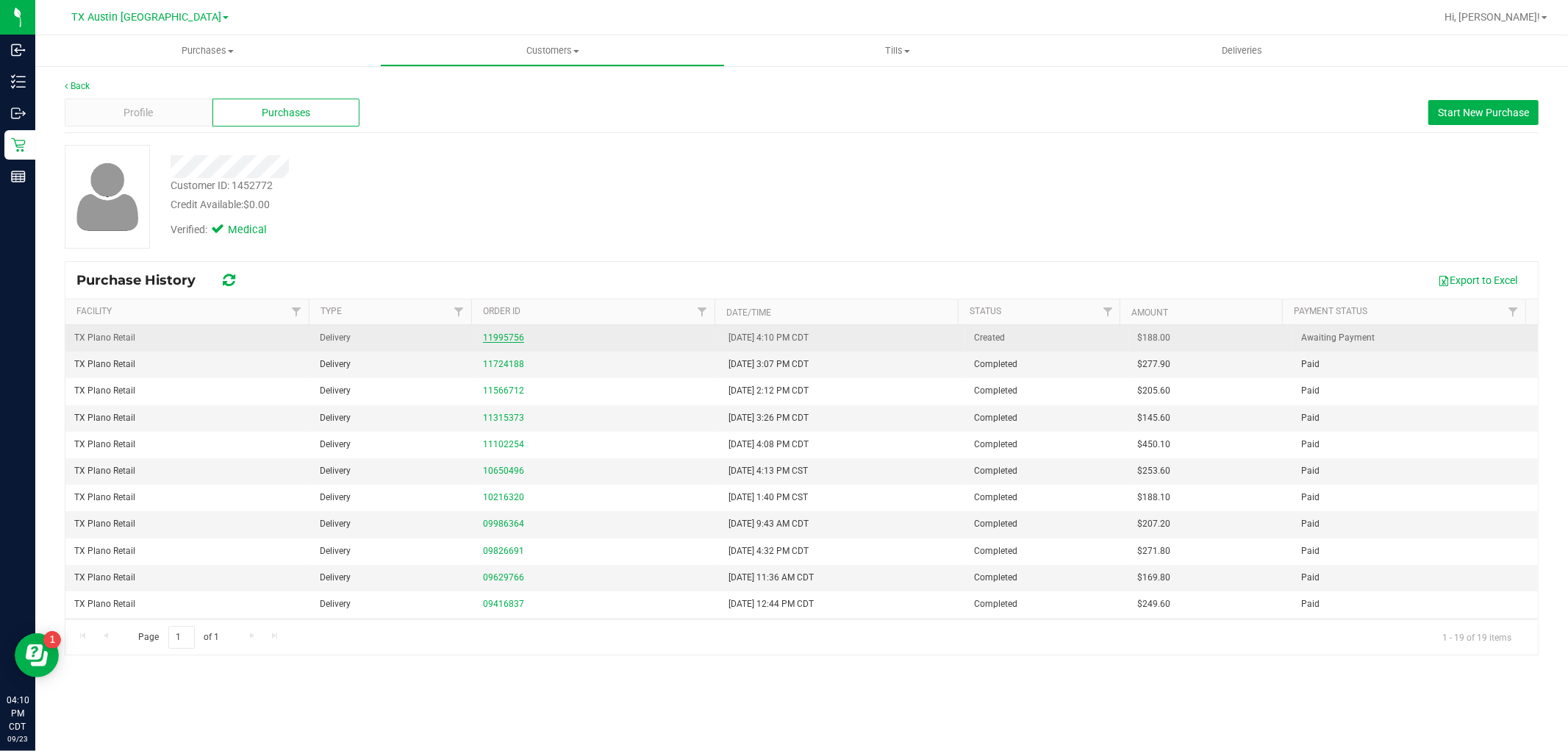
click at [500, 337] on link "11995756" at bounding box center [503, 338] width 41 height 10
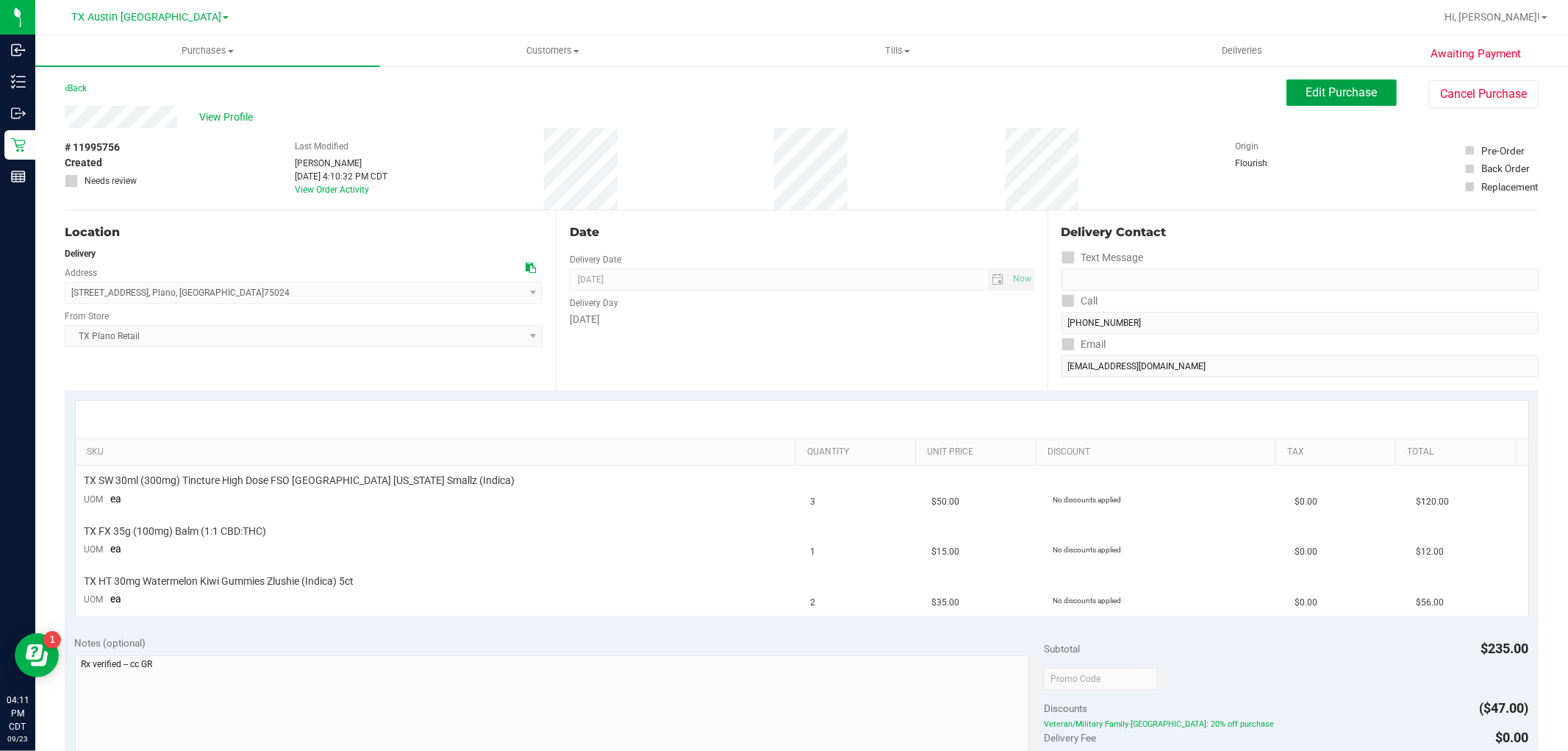
click at [1332, 101] on button "Edit Purchase" at bounding box center [1341, 92] width 110 height 26
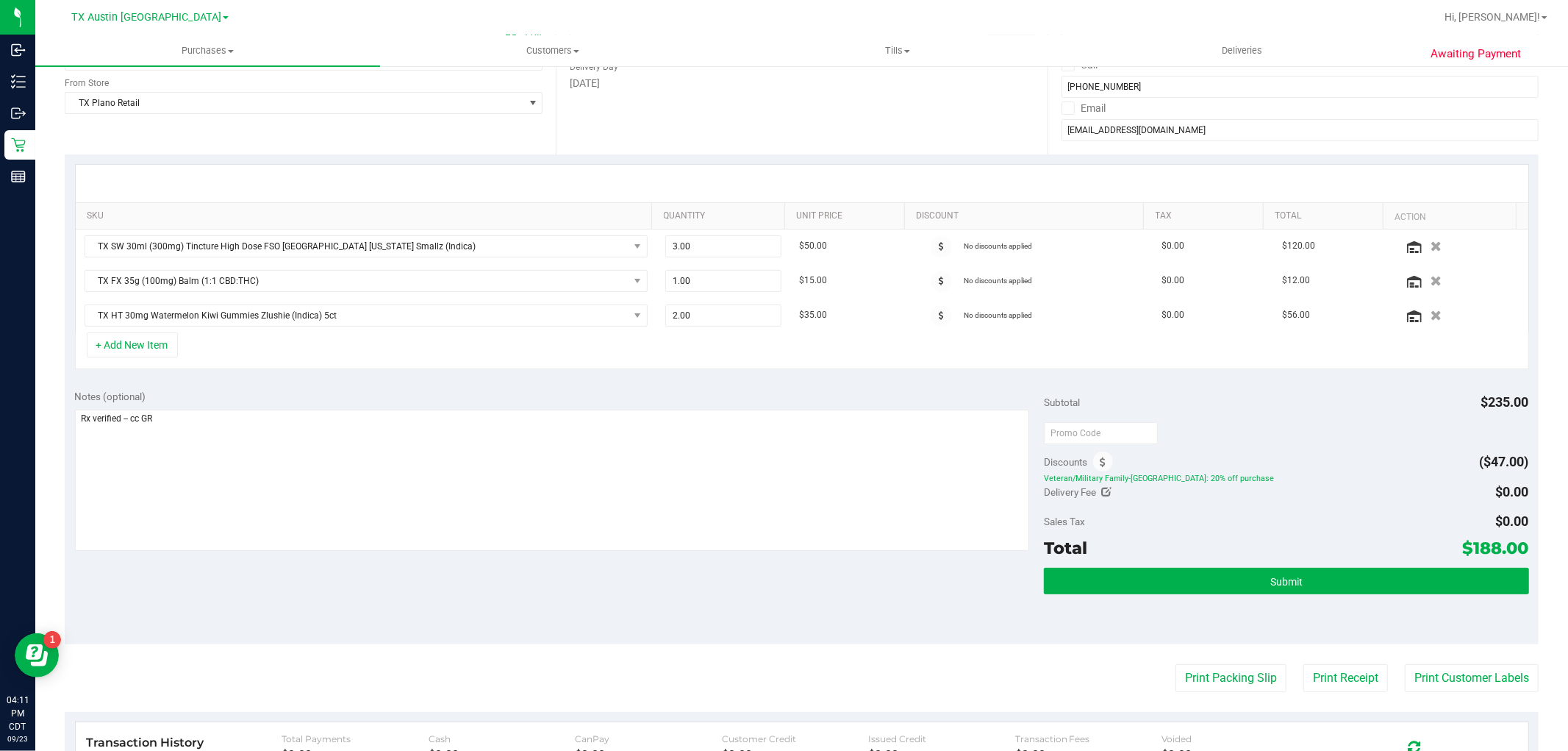
scroll to position [245, 0]
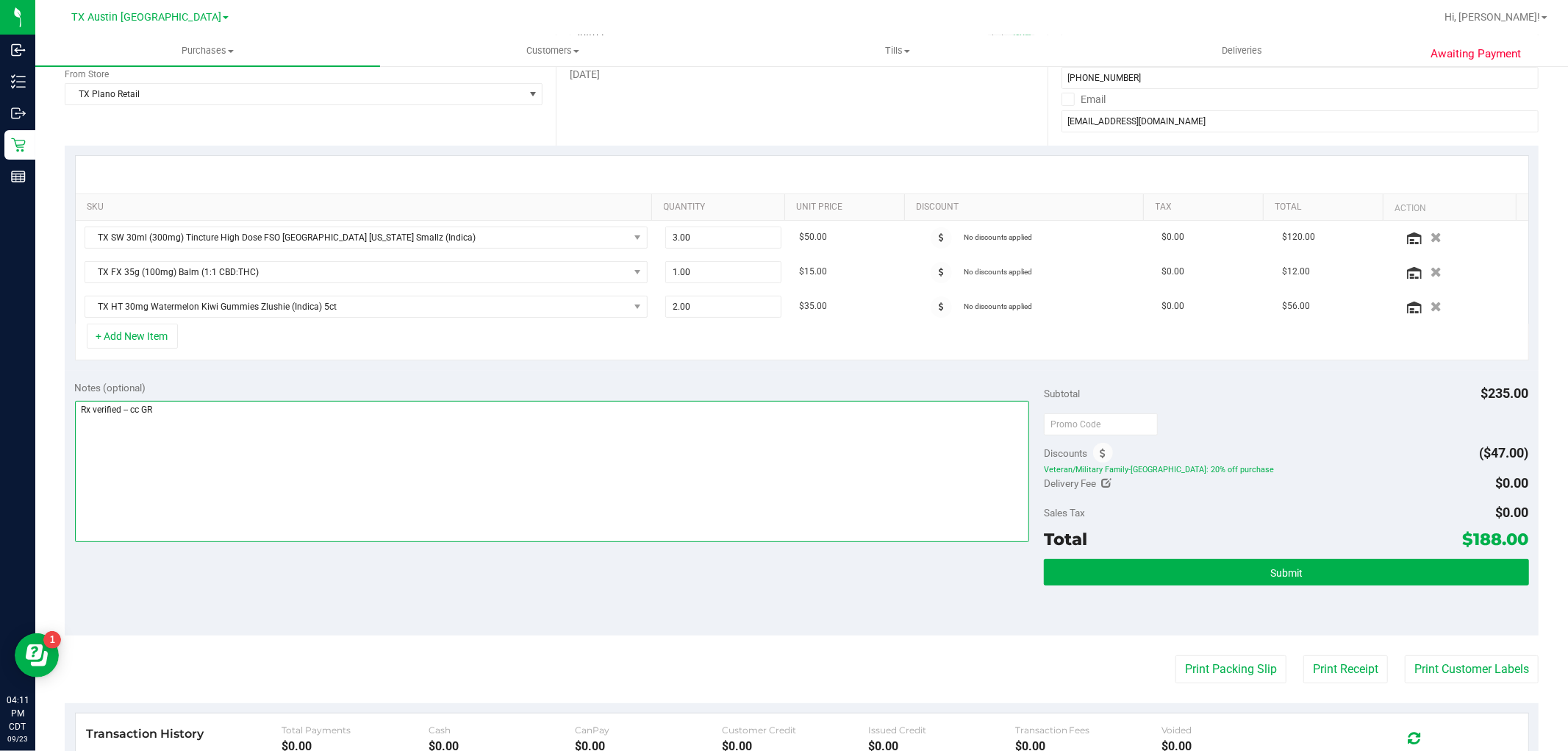
click at [673, 439] on textarea at bounding box center [552, 471] width 955 height 141
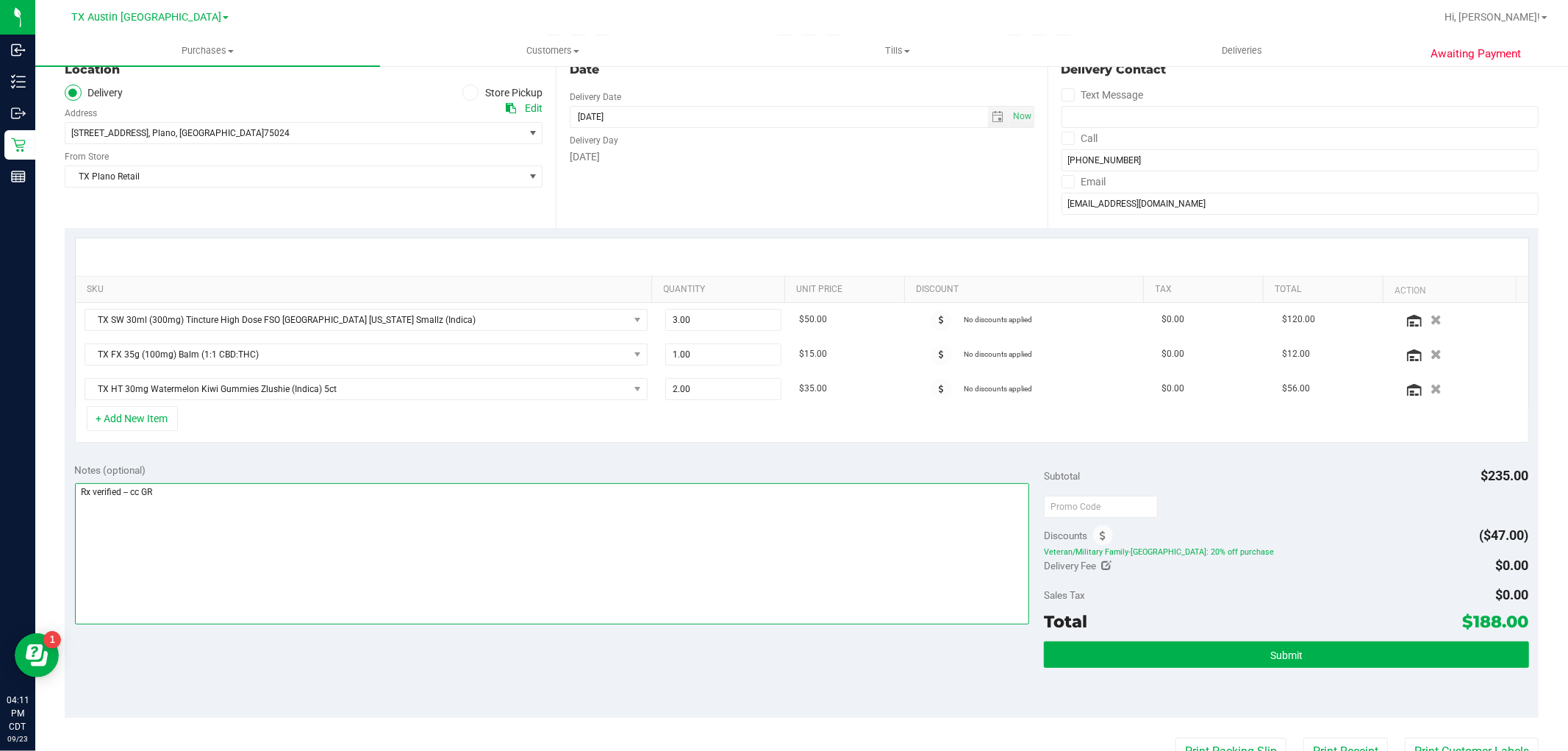
scroll to position [163, 0]
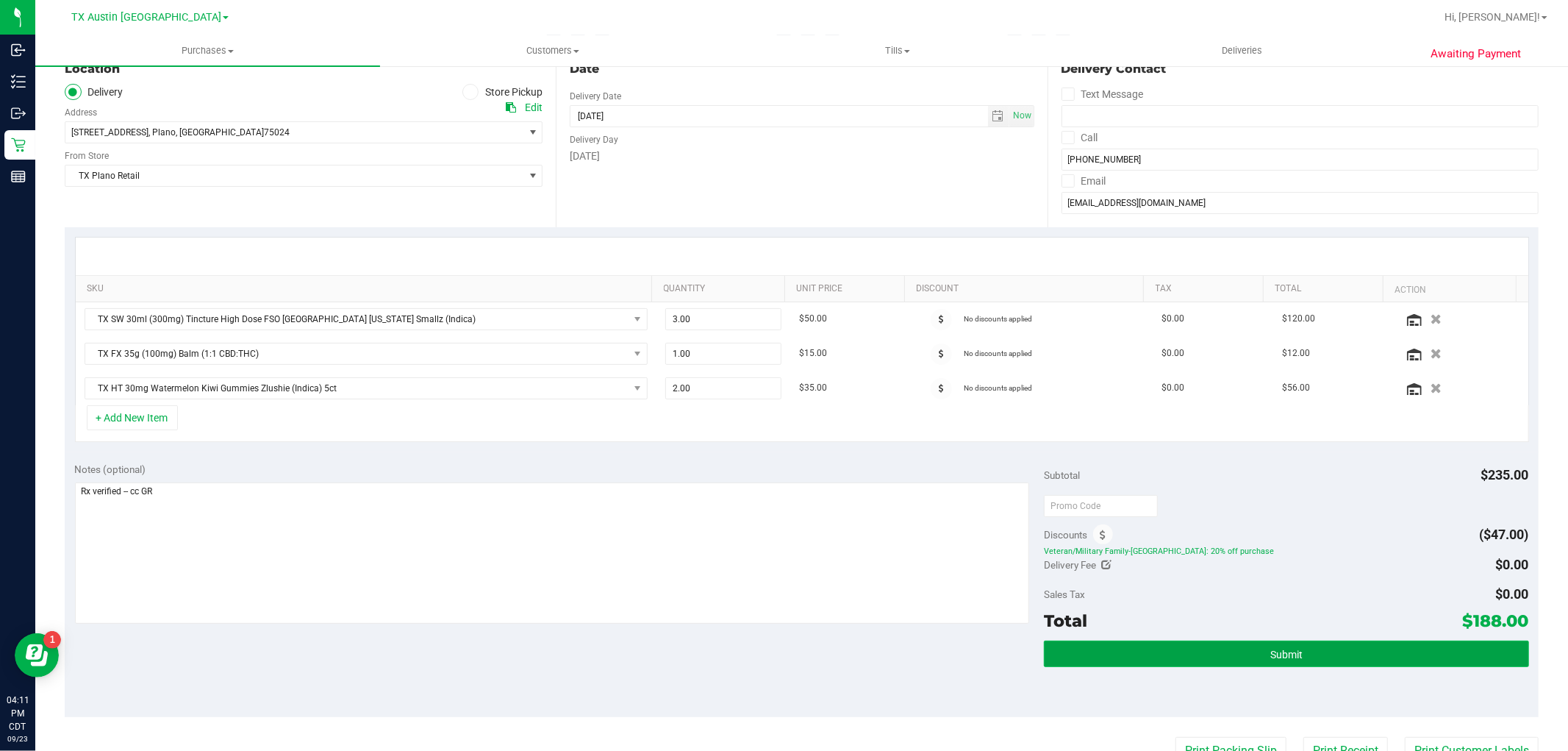
click at [1271, 652] on span "Submit" at bounding box center [1286, 655] width 32 height 12
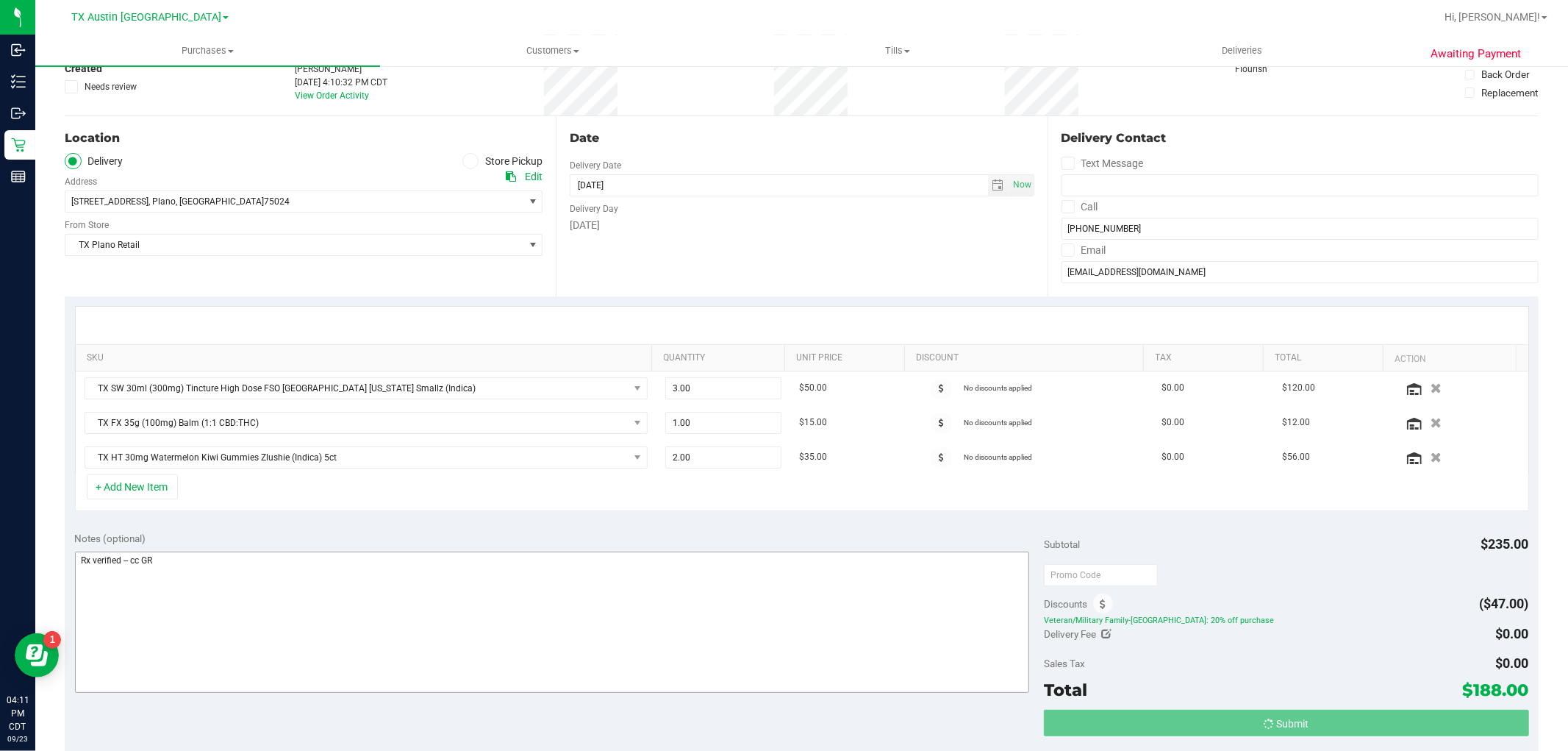
scroll to position [0, 0]
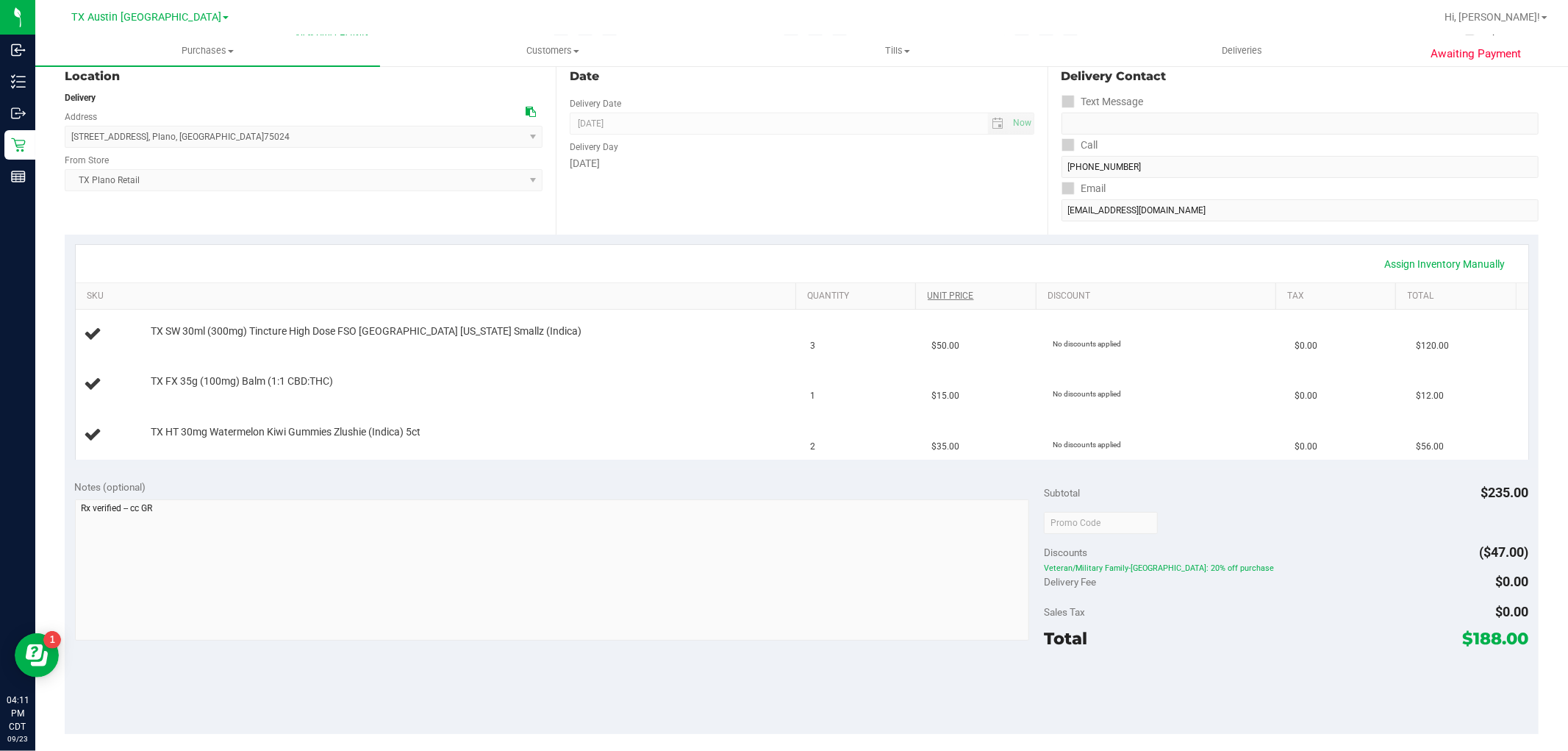
scroll to position [163, 0]
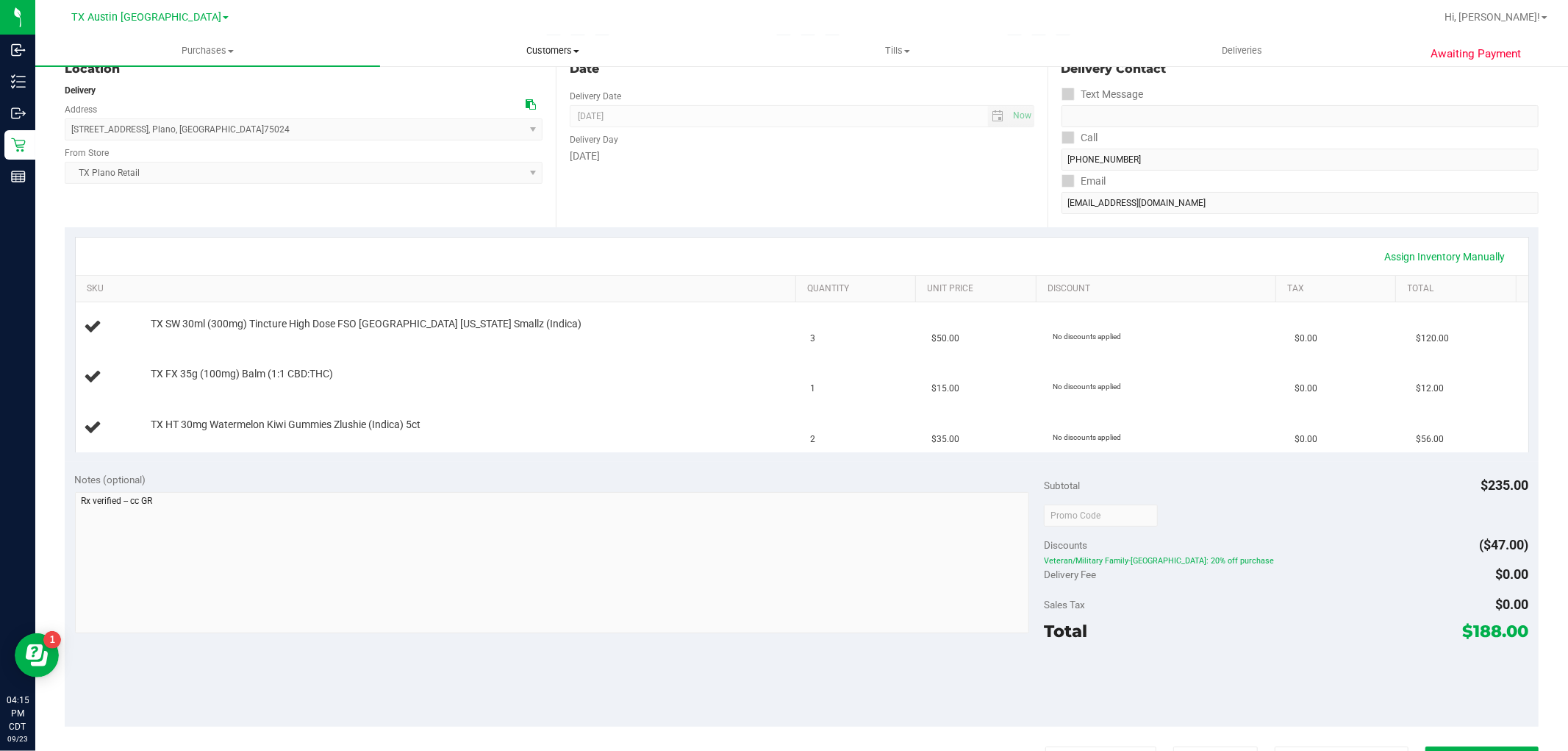
click at [582, 51] on span "Customers" at bounding box center [552, 51] width 343 height 13
click at [547, 87] on li "All customers" at bounding box center [552, 89] width 344 height 18
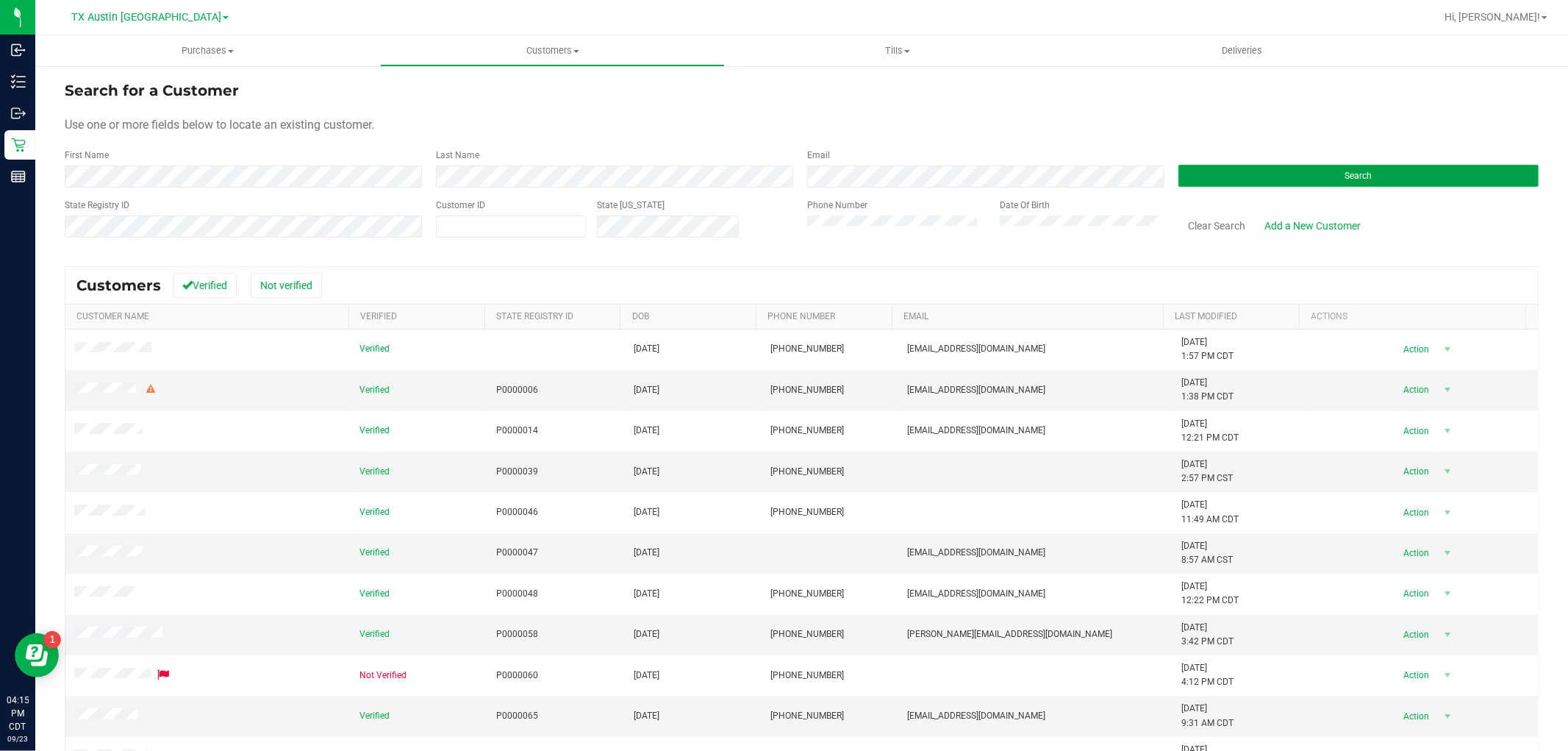
click at [1211, 168] on button "Search" at bounding box center [1358, 176] width 360 height 22
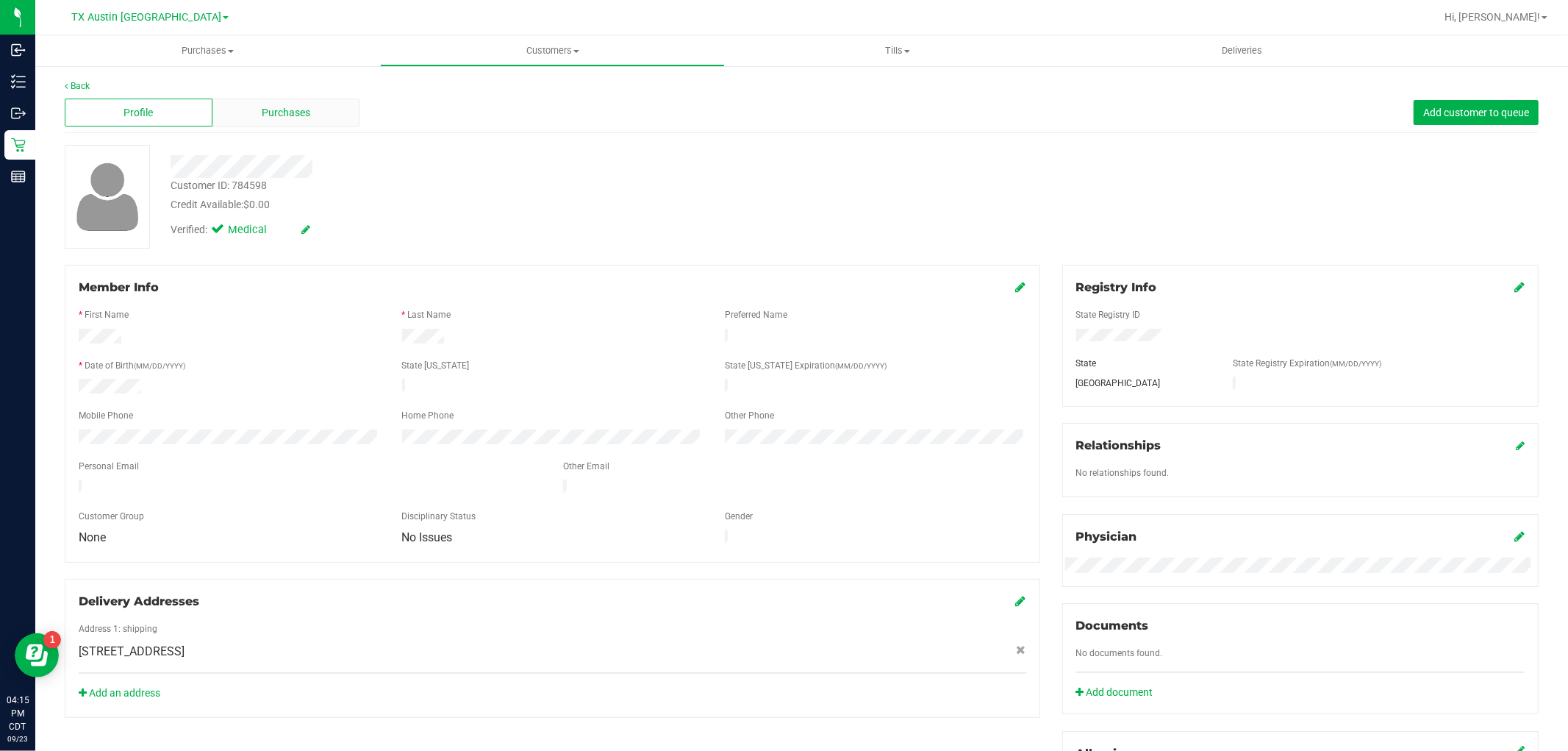
click at [309, 113] on div "Purchases" at bounding box center [286, 112] width 148 height 28
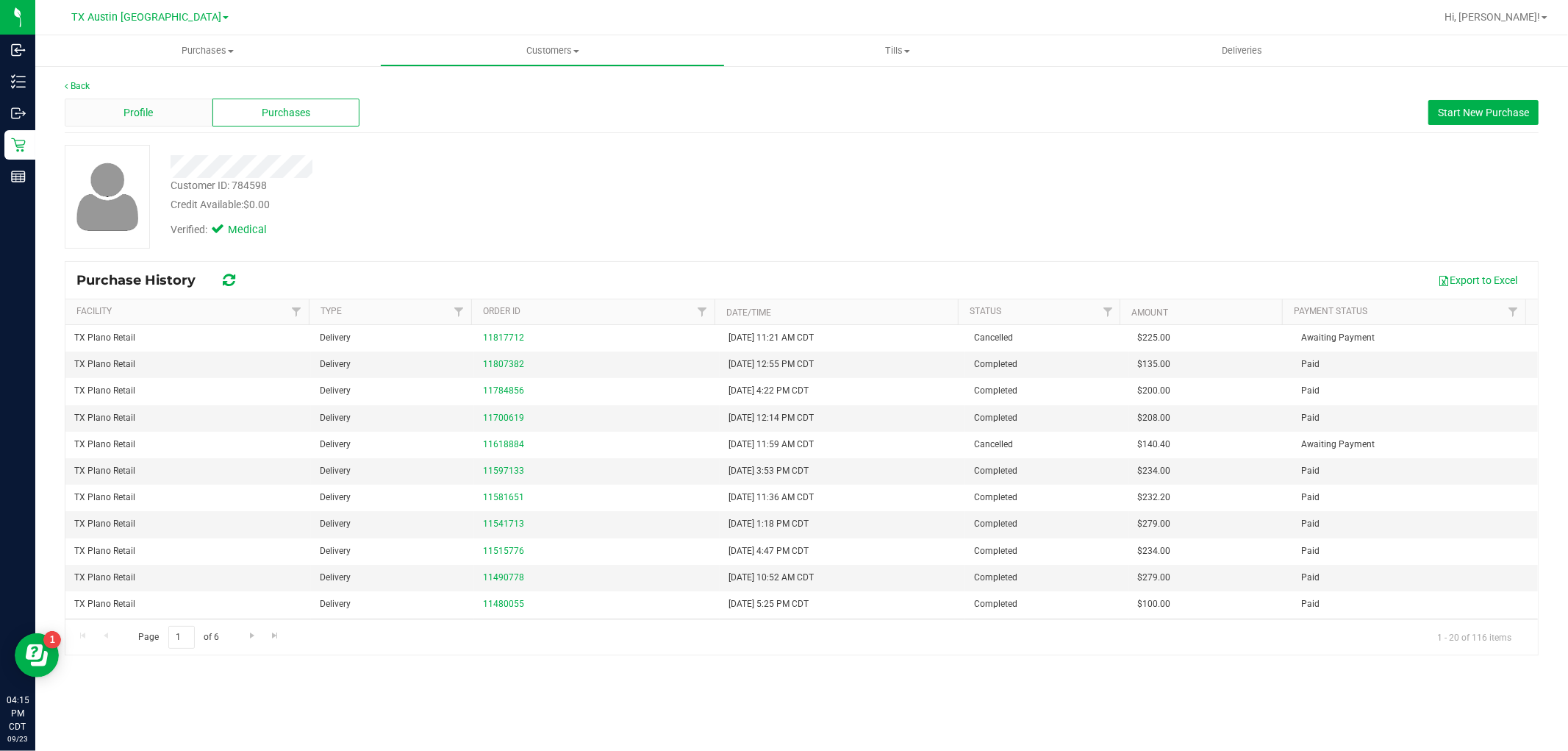
click at [177, 111] on div "Profile" at bounding box center [139, 112] width 148 height 28
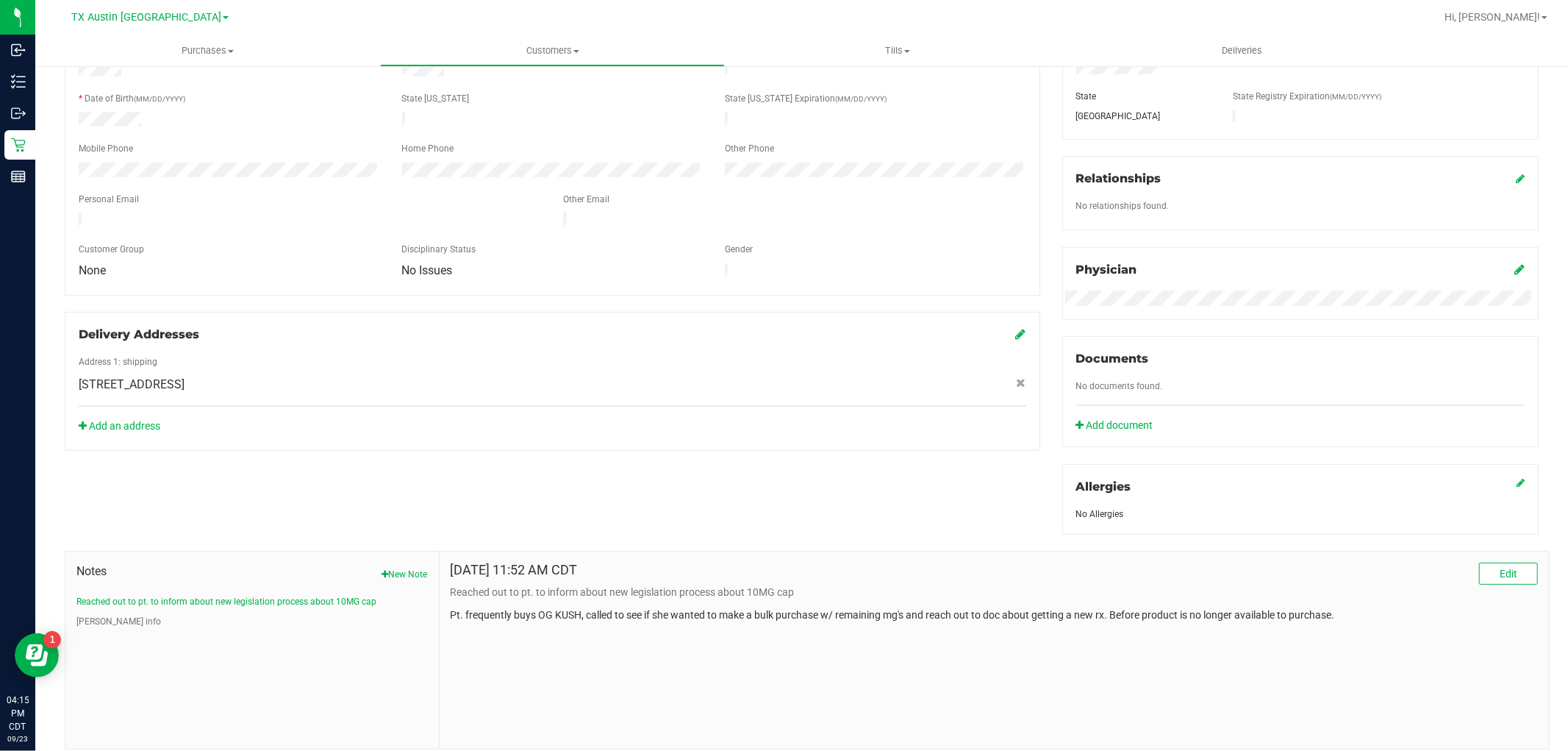
scroll to position [312, 0]
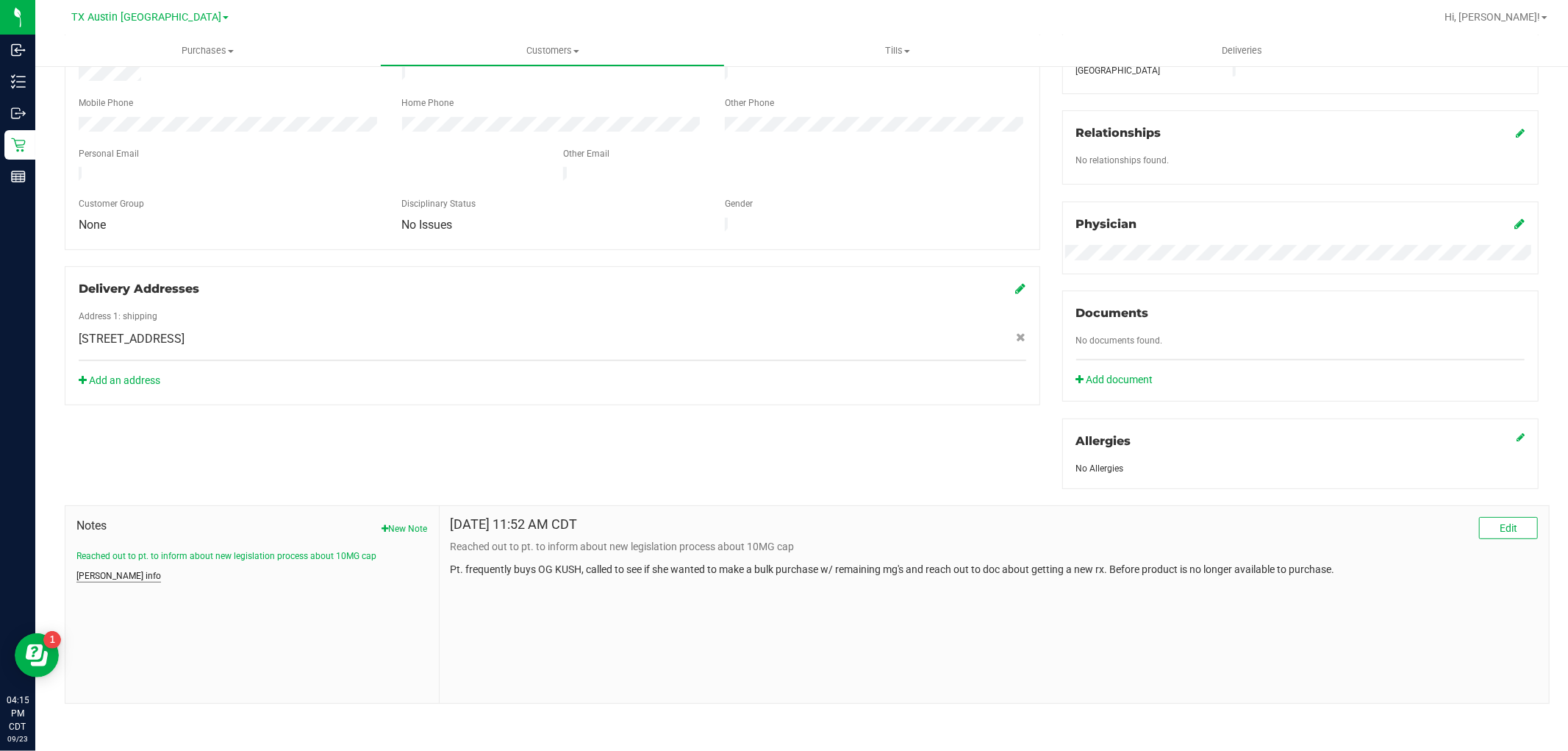
click at [104, 571] on button "CURT info" at bounding box center [119, 576] width 84 height 13
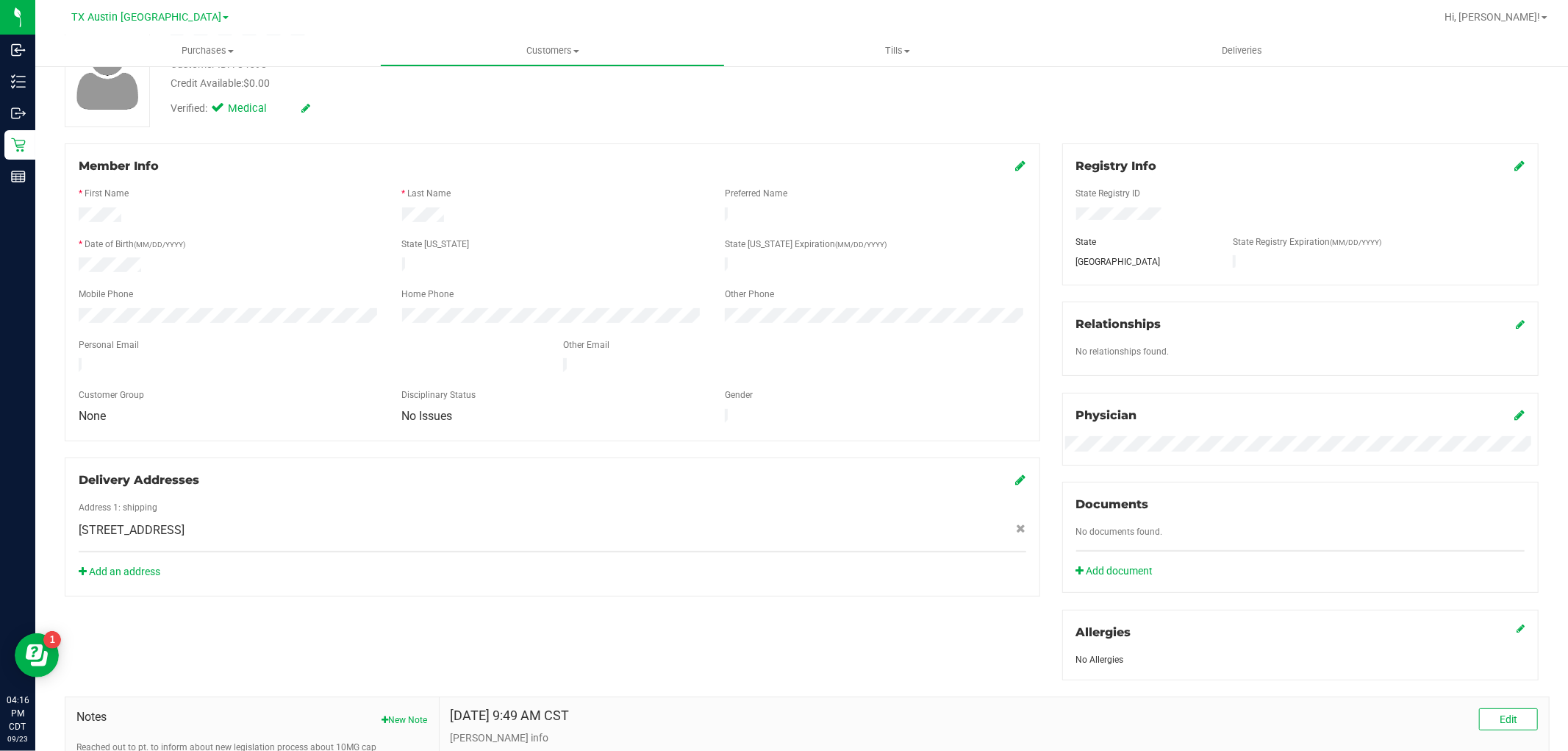
scroll to position [0, 0]
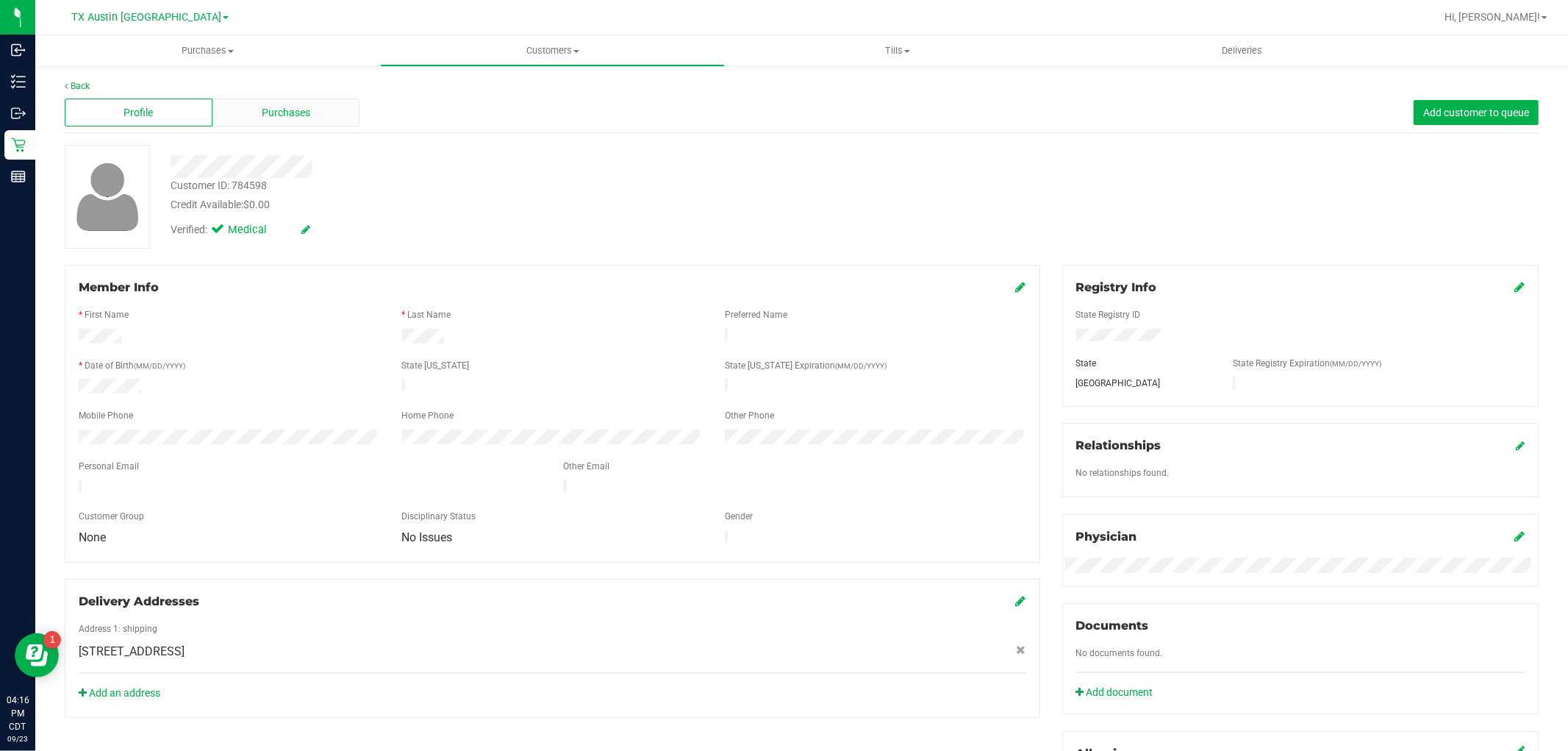
click at [321, 119] on div "Purchases" at bounding box center [286, 112] width 148 height 28
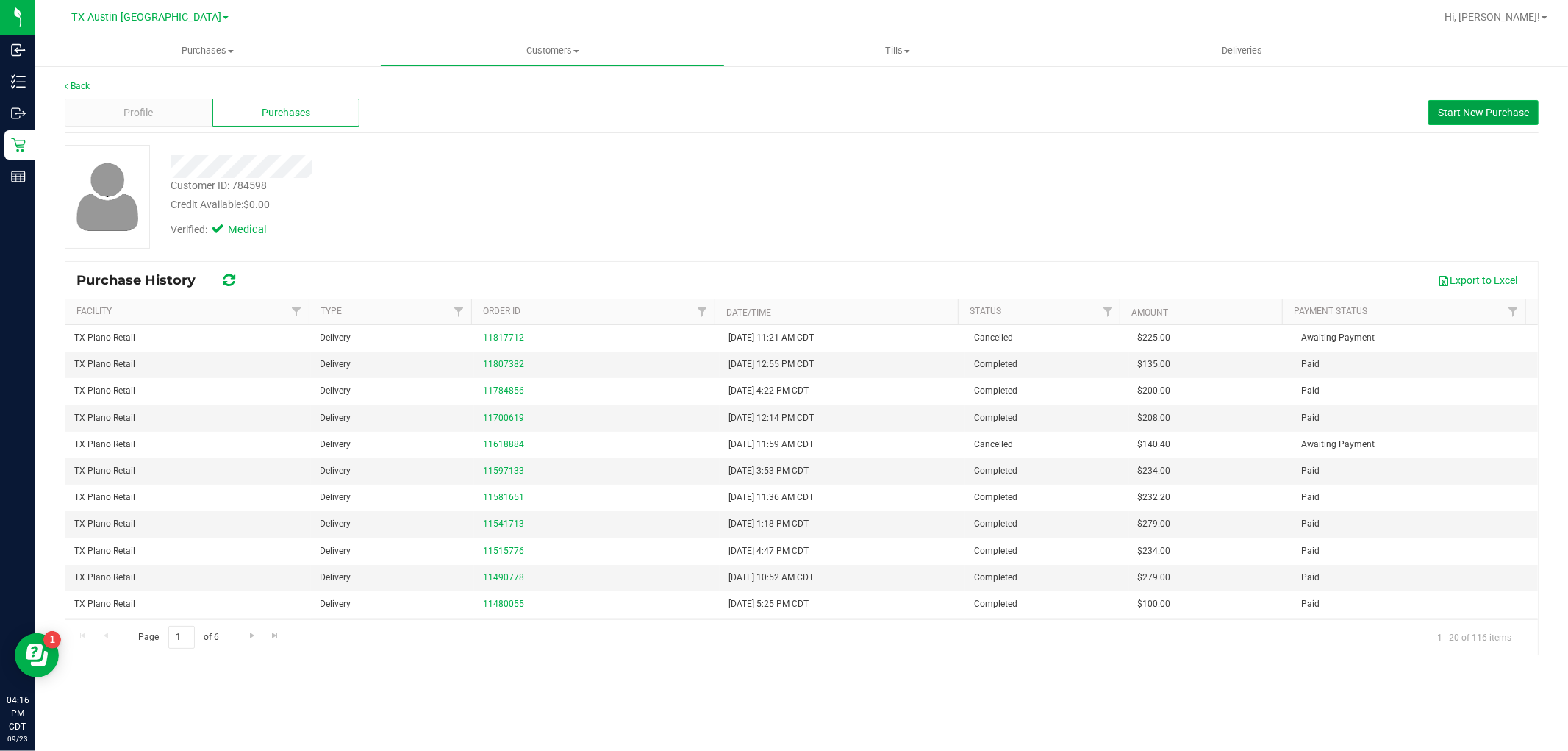
click at [1437, 106] on button "Start New Purchase" at bounding box center [1484, 113] width 110 height 25
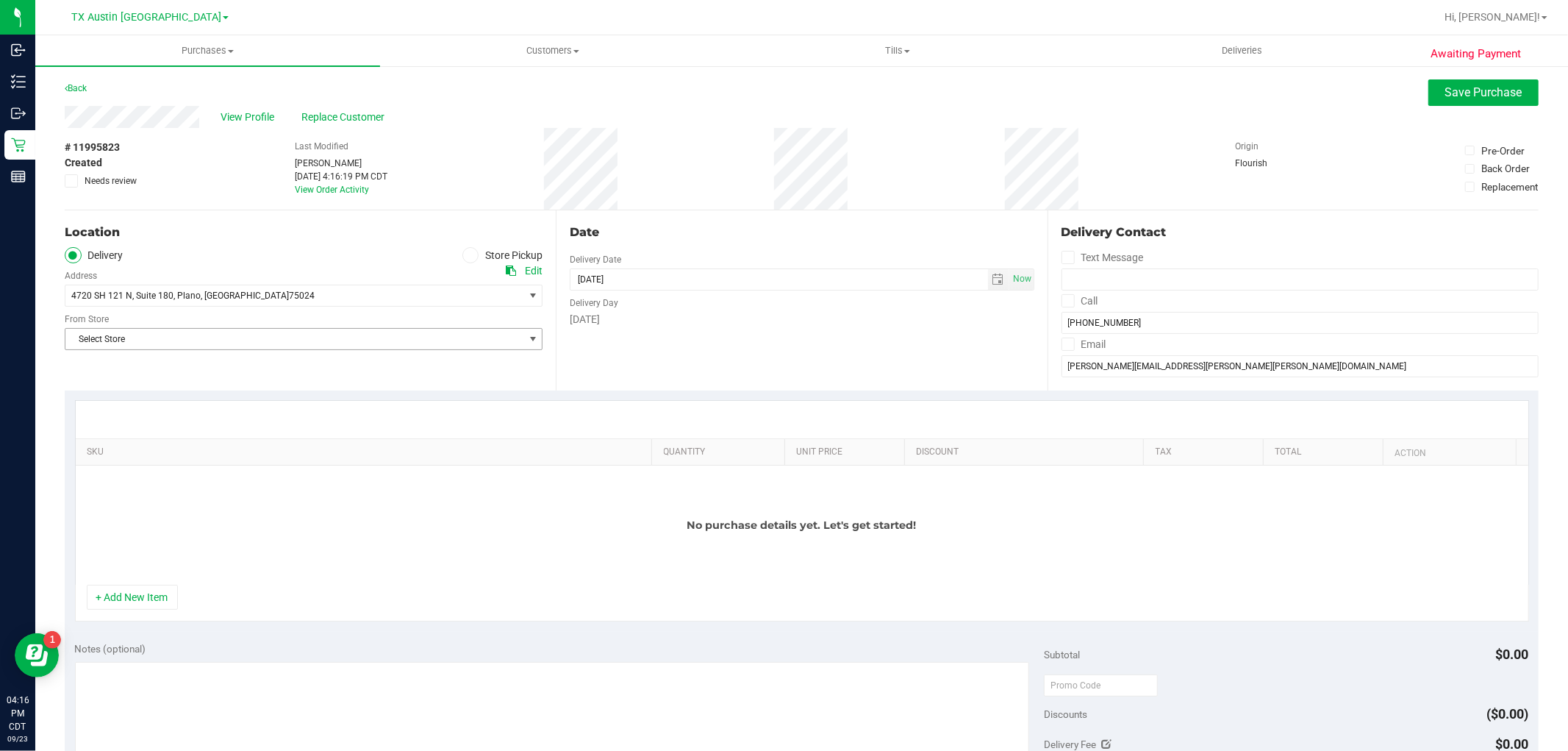
click at [401, 339] on span "Select Store" at bounding box center [295, 339] width 458 height 21
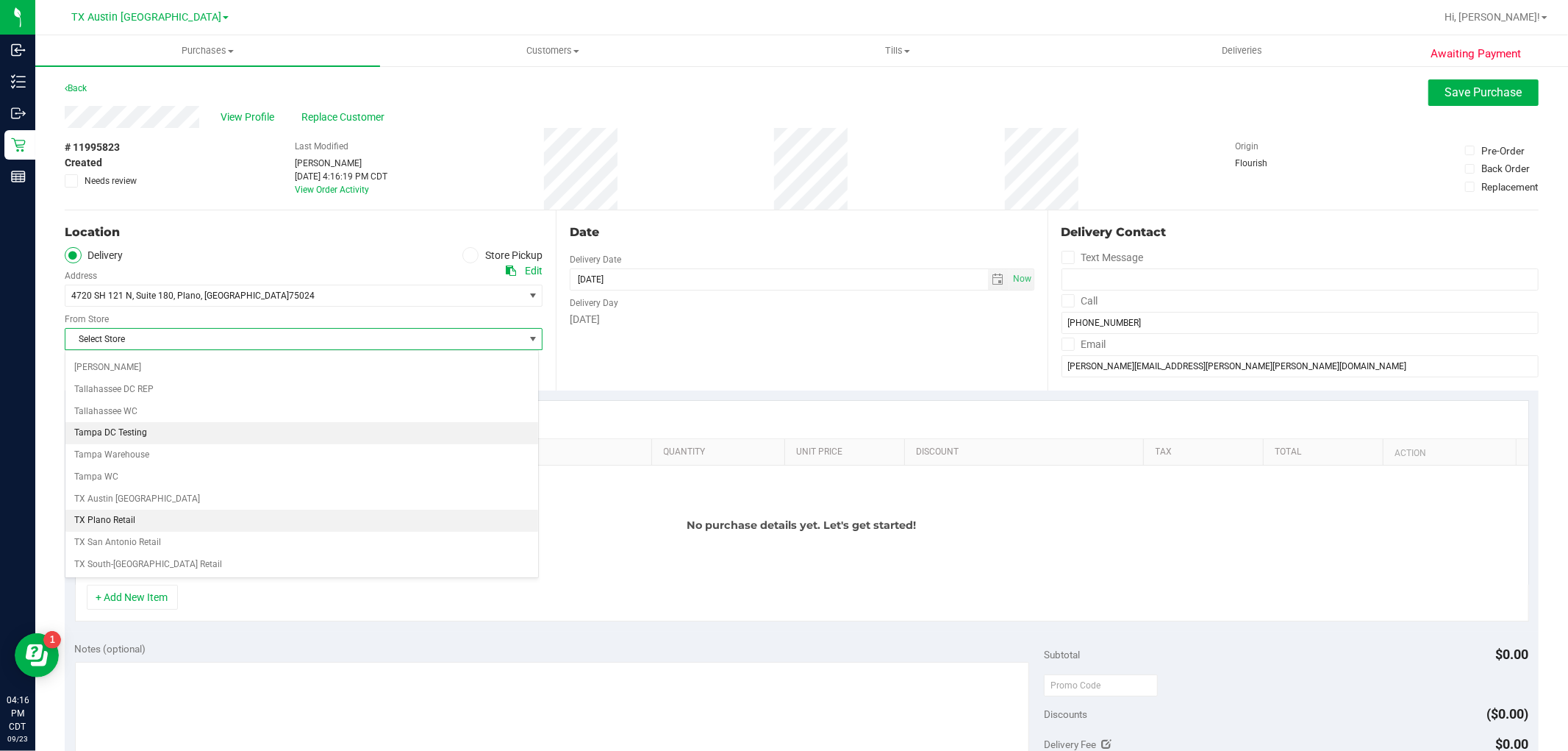
click at [144, 526] on li "TX Plano Retail" at bounding box center [302, 521] width 473 height 22
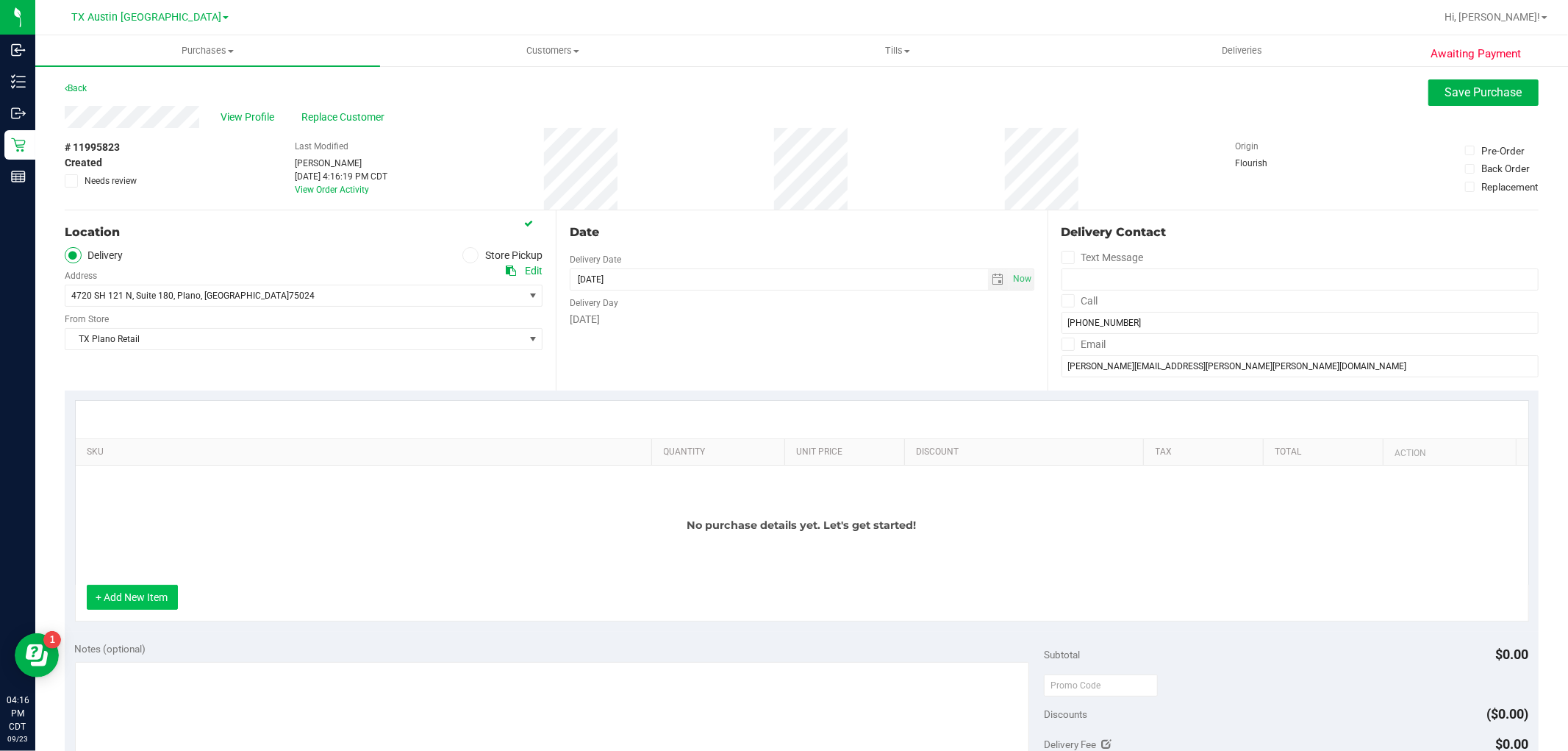
click at [136, 587] on button "+ Add New Item" at bounding box center [132, 597] width 91 height 25
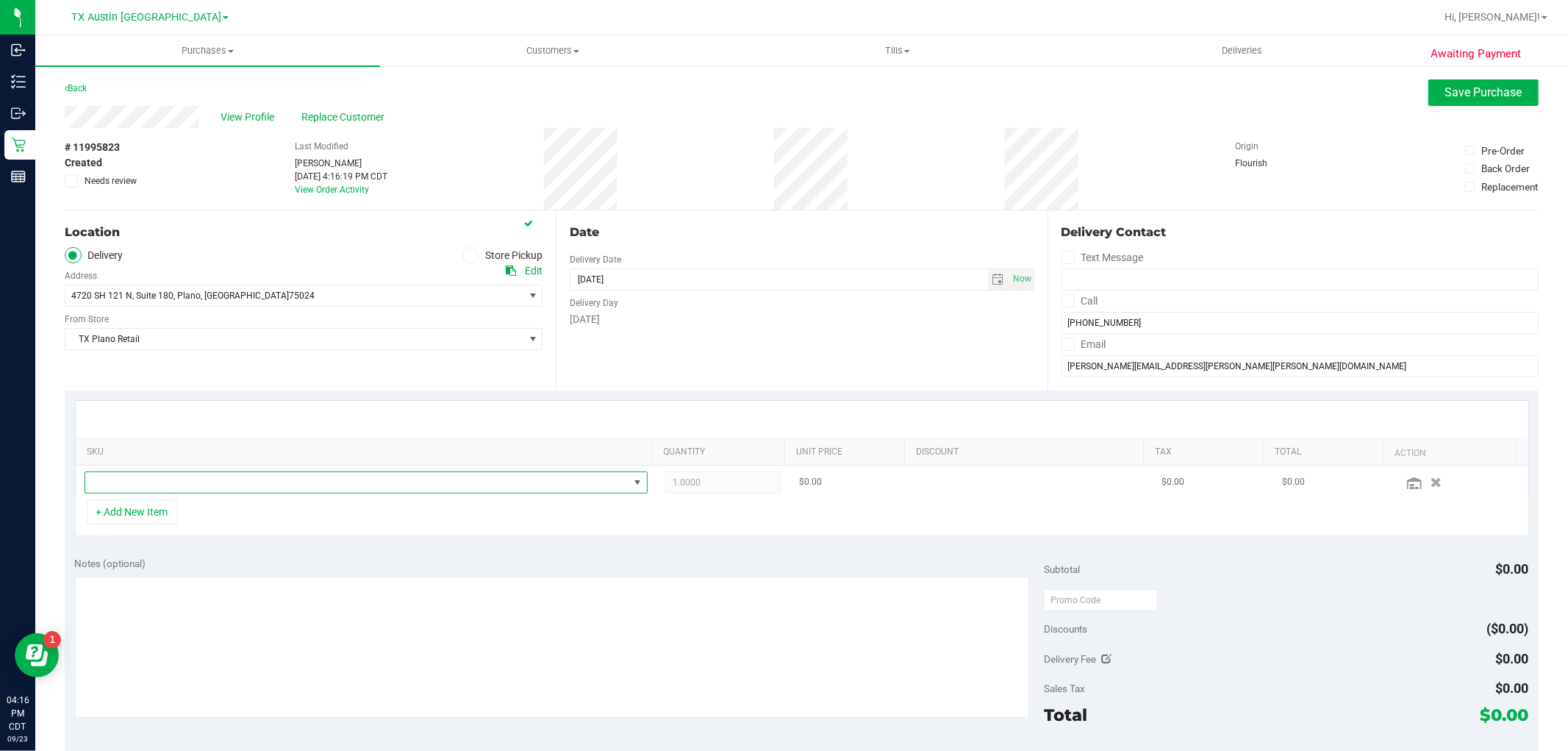
click at [198, 488] on span "NO DATA FOUND" at bounding box center [356, 483] width 544 height 21
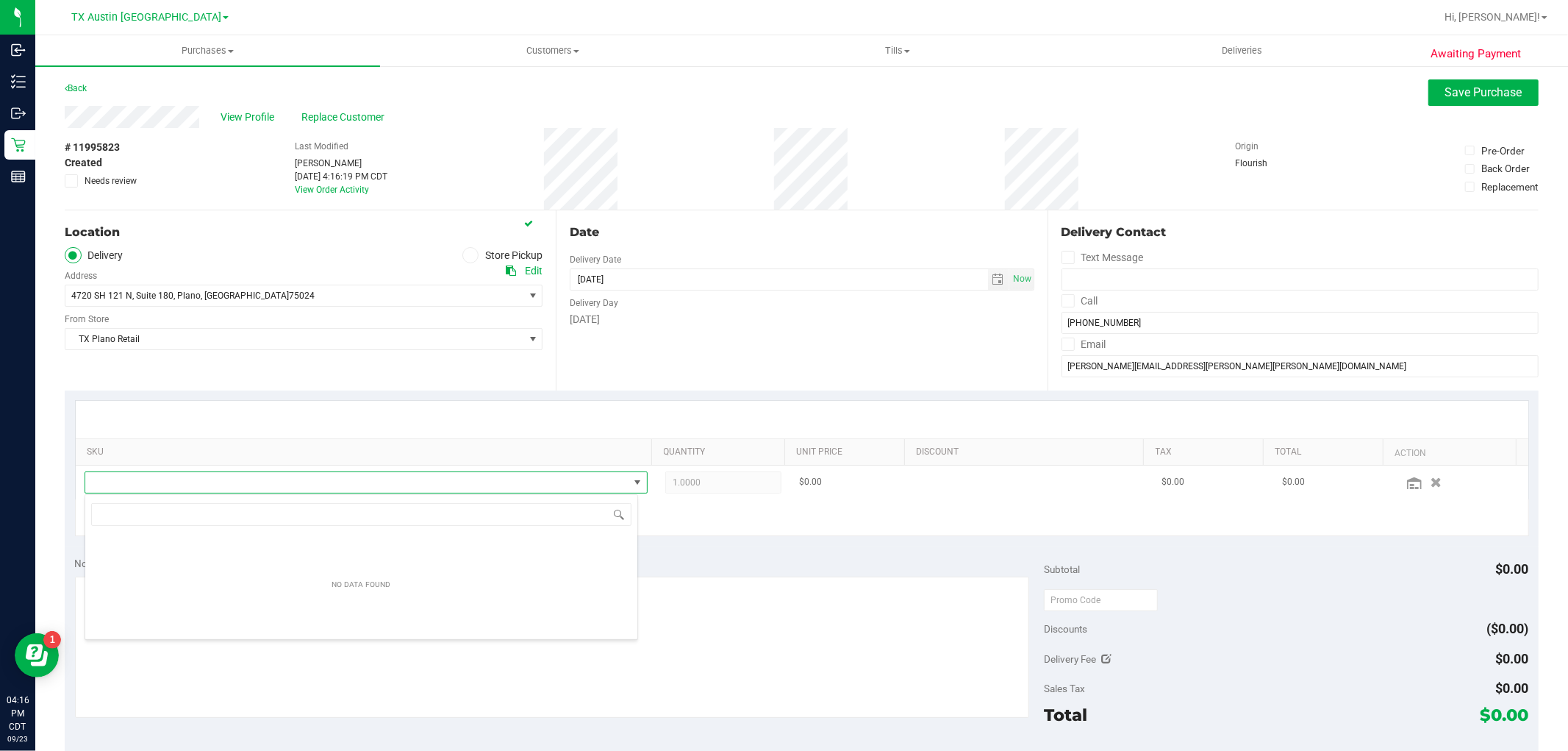
scroll to position [22, 548]
click at [107, 518] on input "bue ras" at bounding box center [361, 514] width 541 height 23
type input "blue ras"
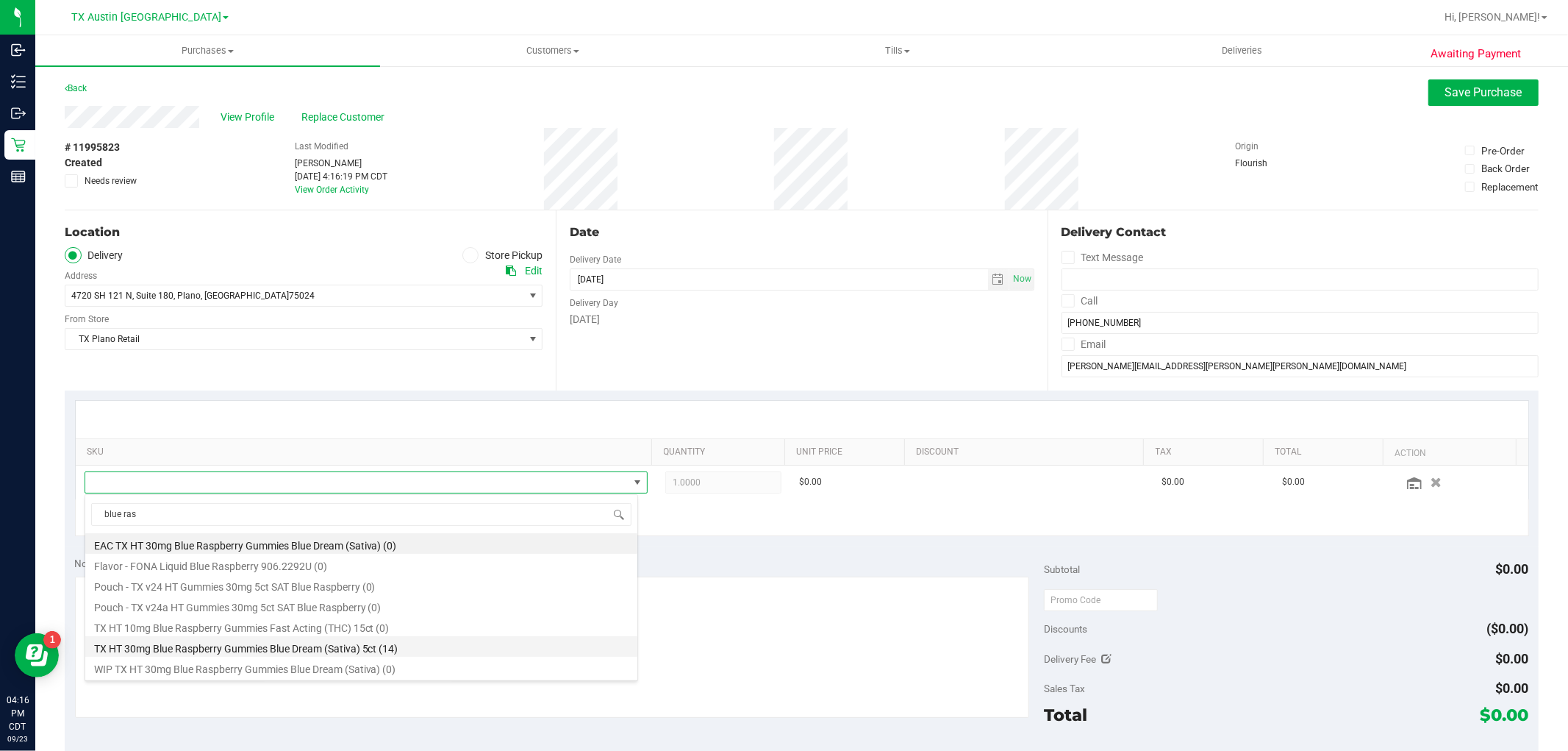
click at [412, 652] on li "TX HT 30mg Blue Raspberry Gummies Blue Dream (Sativa) 5ct (14)" at bounding box center [361, 647] width 552 height 21
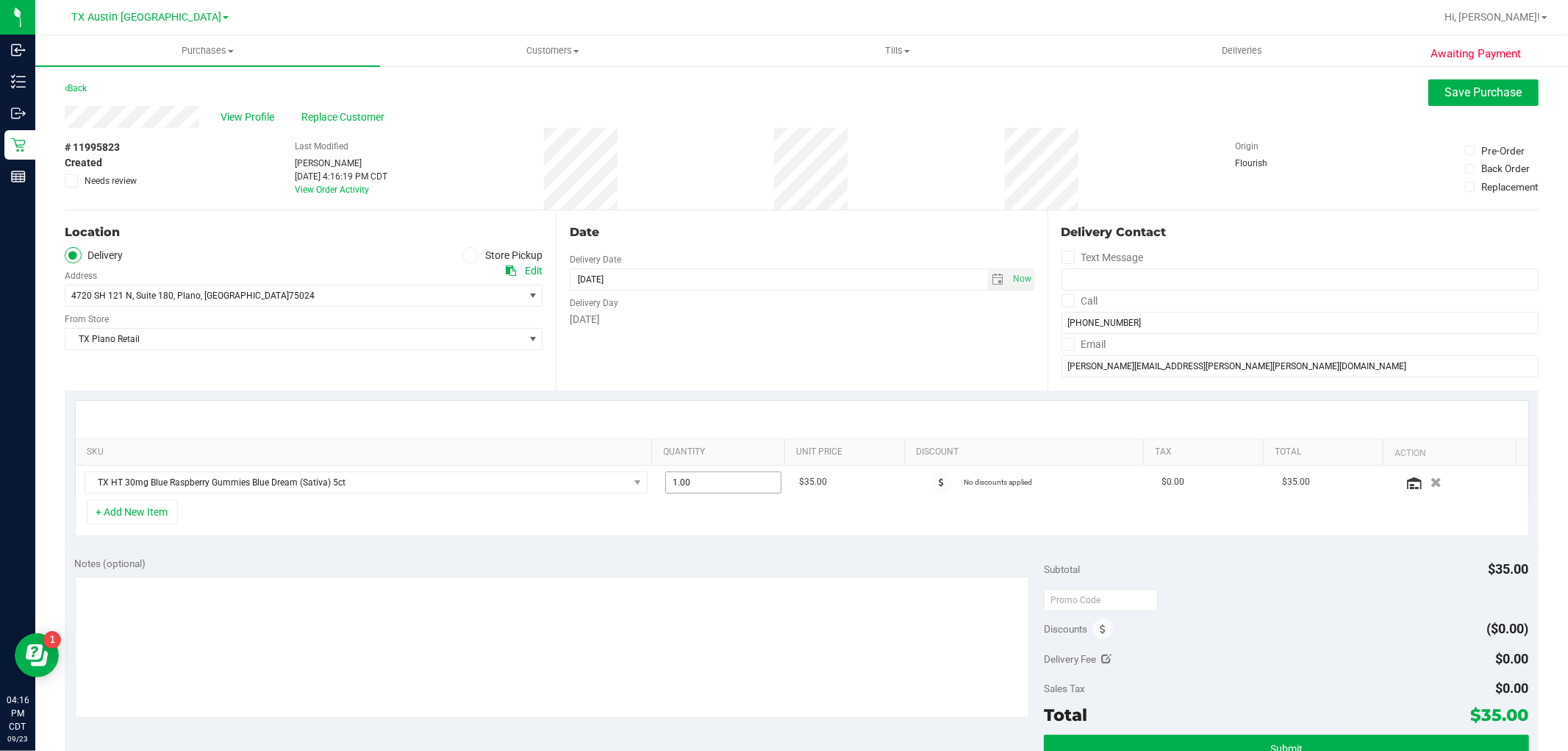
click at [711, 481] on span "1.00 1" at bounding box center [723, 483] width 116 height 22
click at [711, 481] on input "1" at bounding box center [723, 483] width 115 height 21
type input "2"
type input "2.00"
click at [388, 515] on div "+ Add New Item" at bounding box center [802, 517] width 1454 height 37
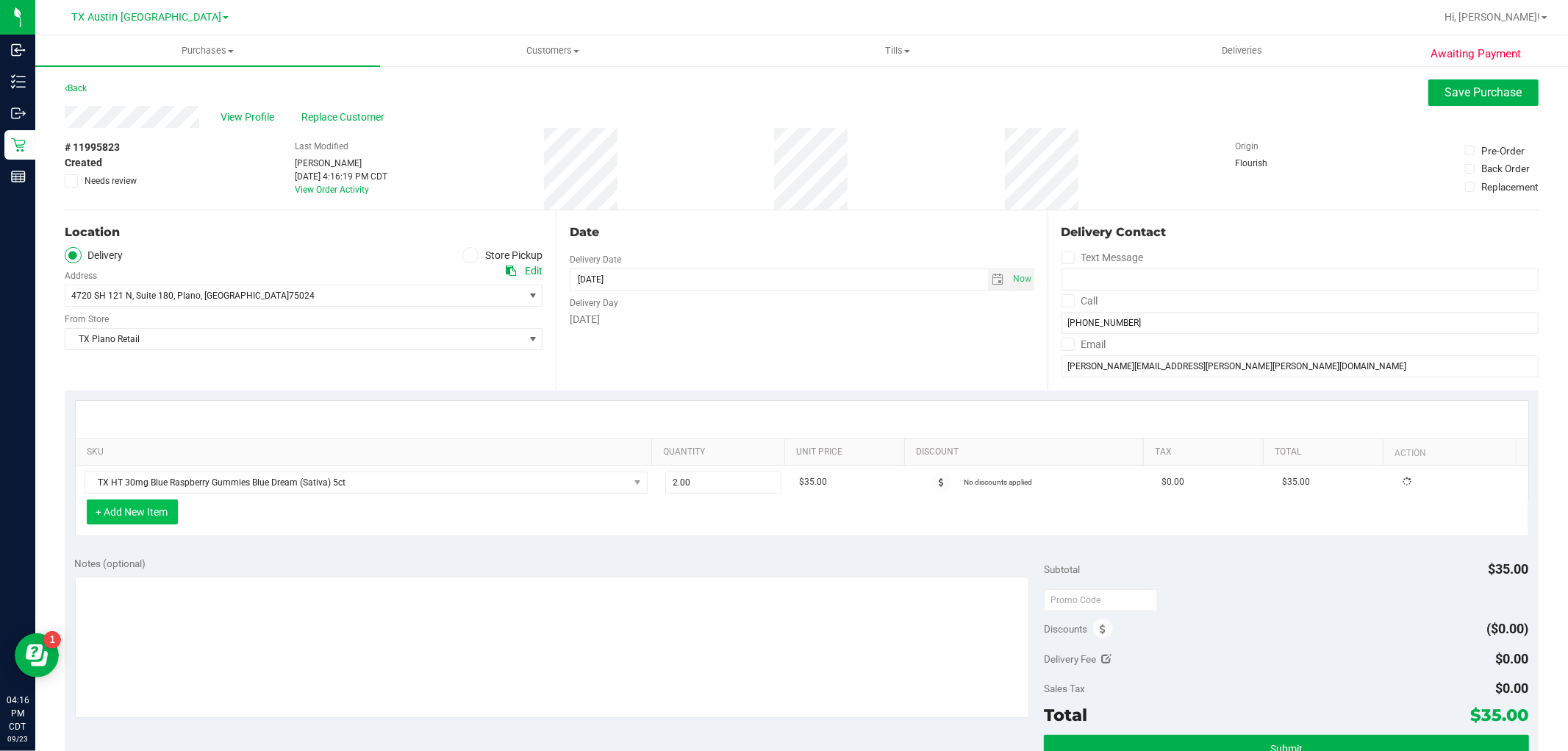
click at [123, 518] on button "+ Add New Item" at bounding box center [132, 512] width 91 height 25
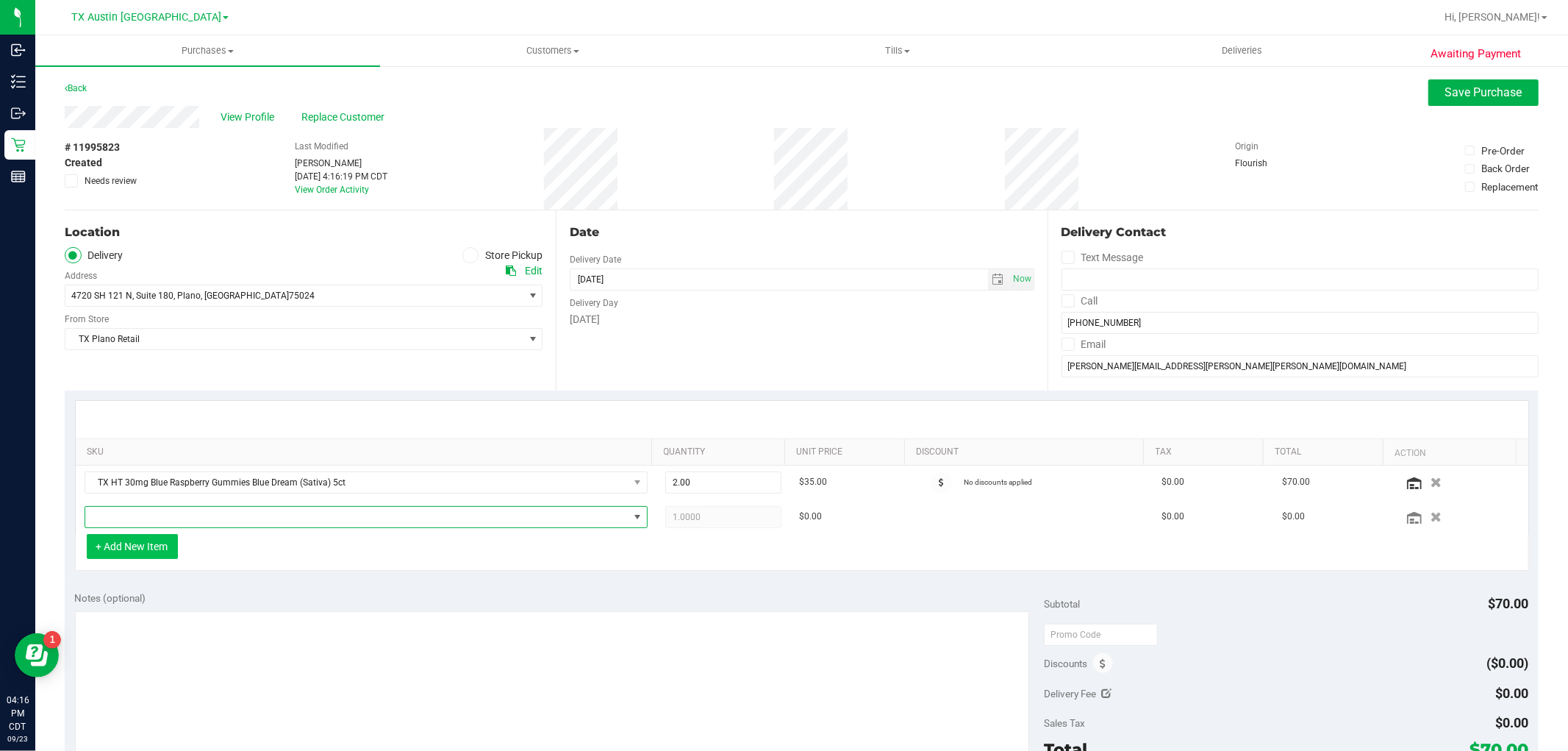
click at [123, 518] on span "NO DATA FOUND" at bounding box center [356, 517] width 544 height 21
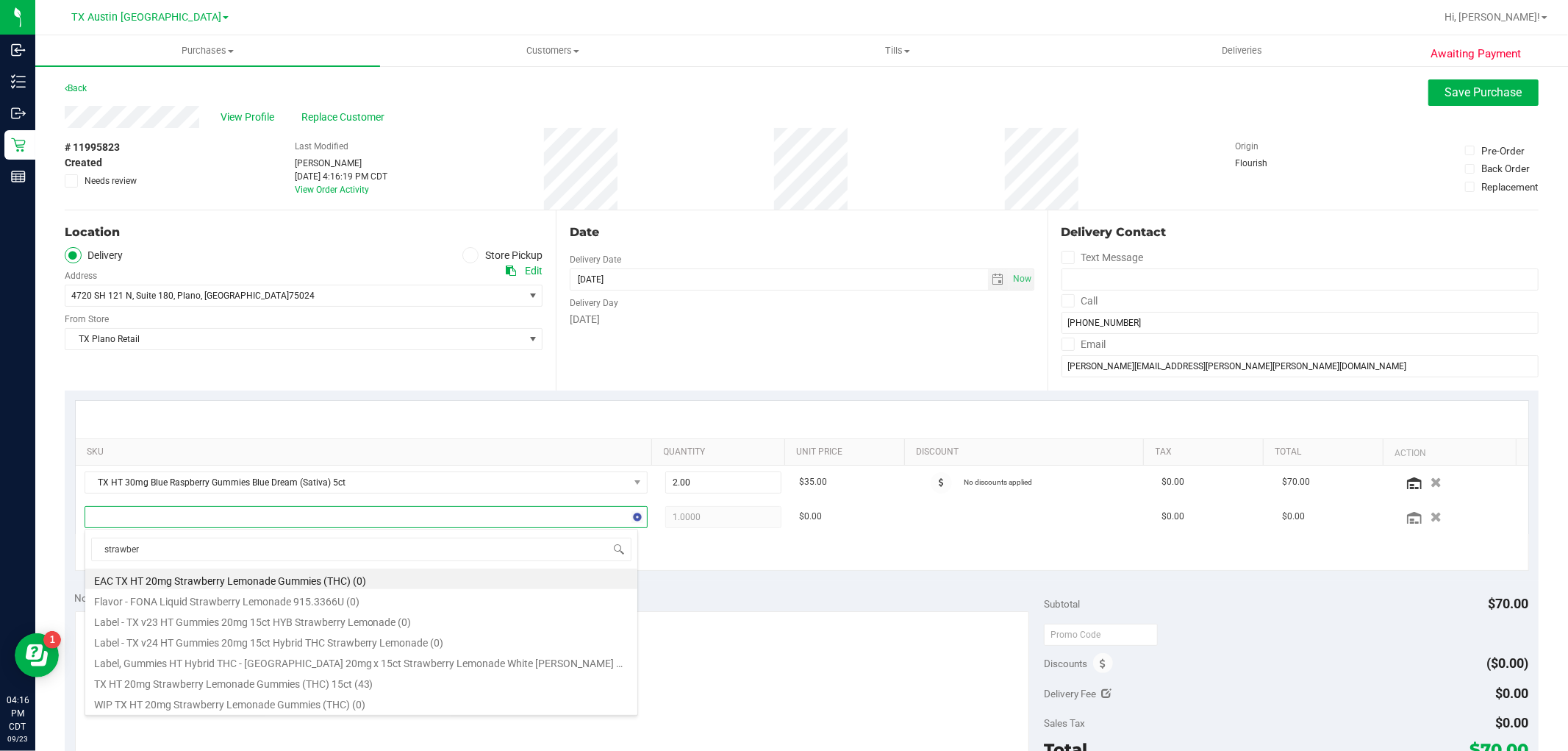
type input "strawberr"
click at [390, 690] on li "TX HT 20mg Strawberry Lemonade Gummies (THC) 15ct (43)" at bounding box center [361, 682] width 552 height 21
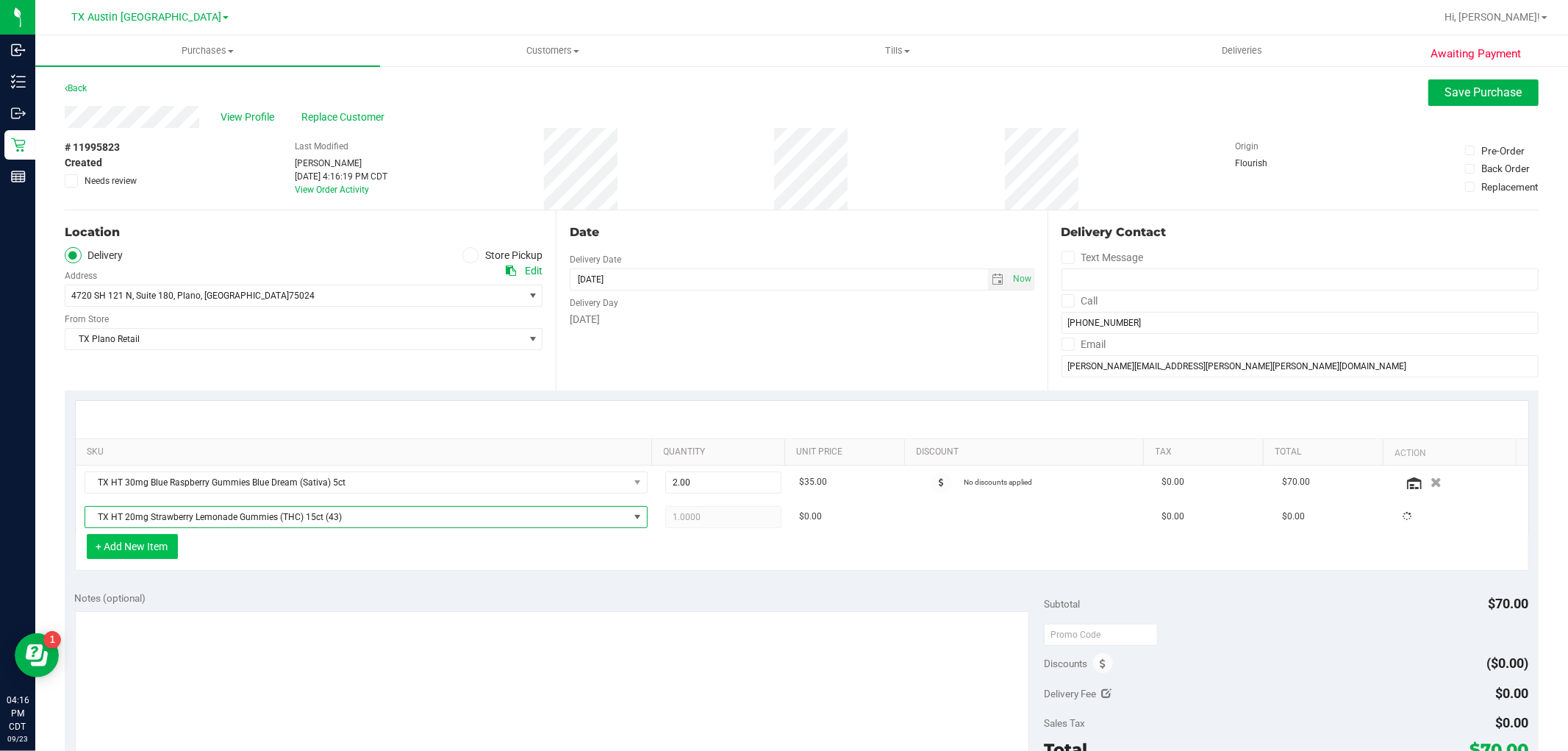
click at [164, 538] on button "+ Add New Item" at bounding box center [132, 547] width 91 height 25
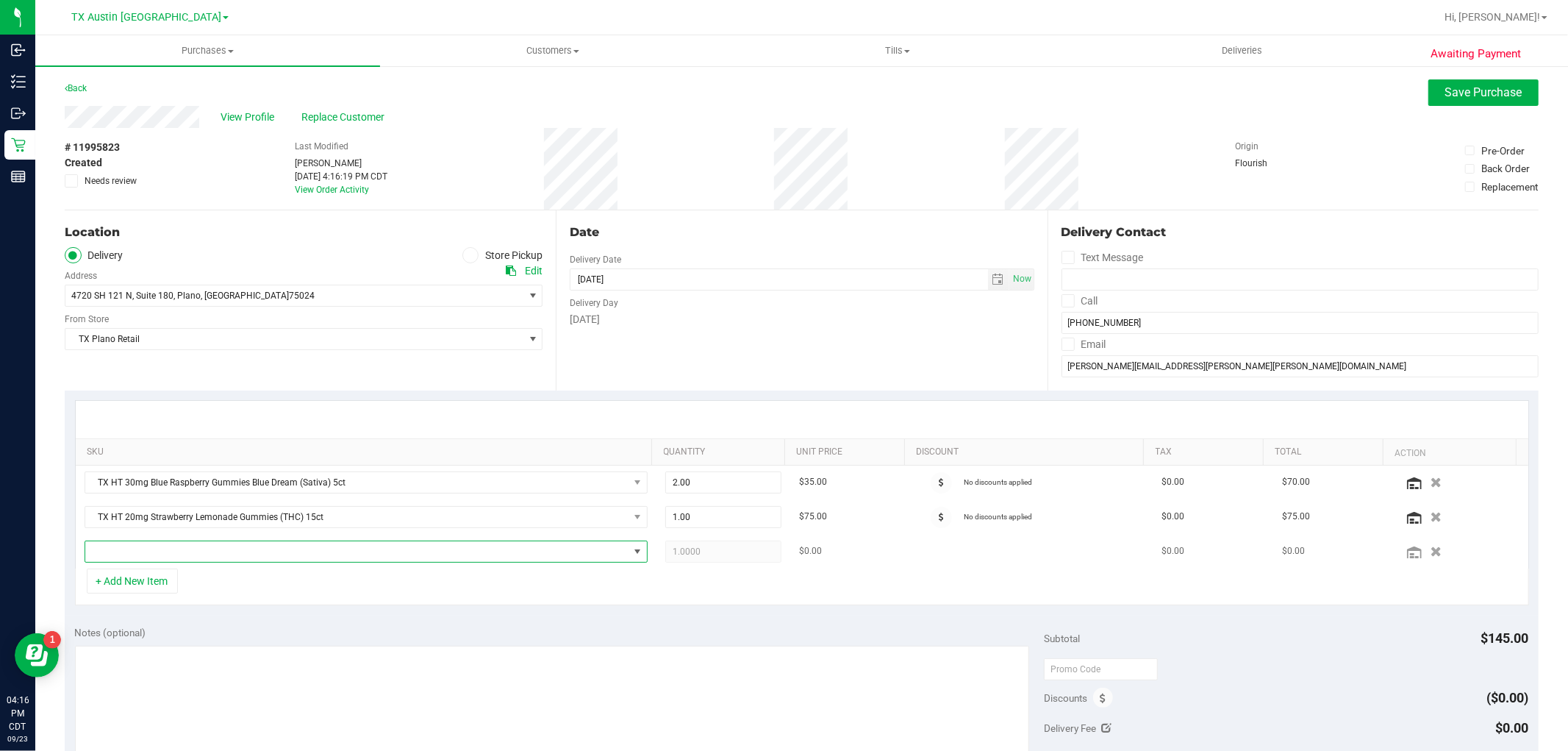
click at [164, 551] on span "NO DATA FOUND" at bounding box center [356, 552] width 544 height 21
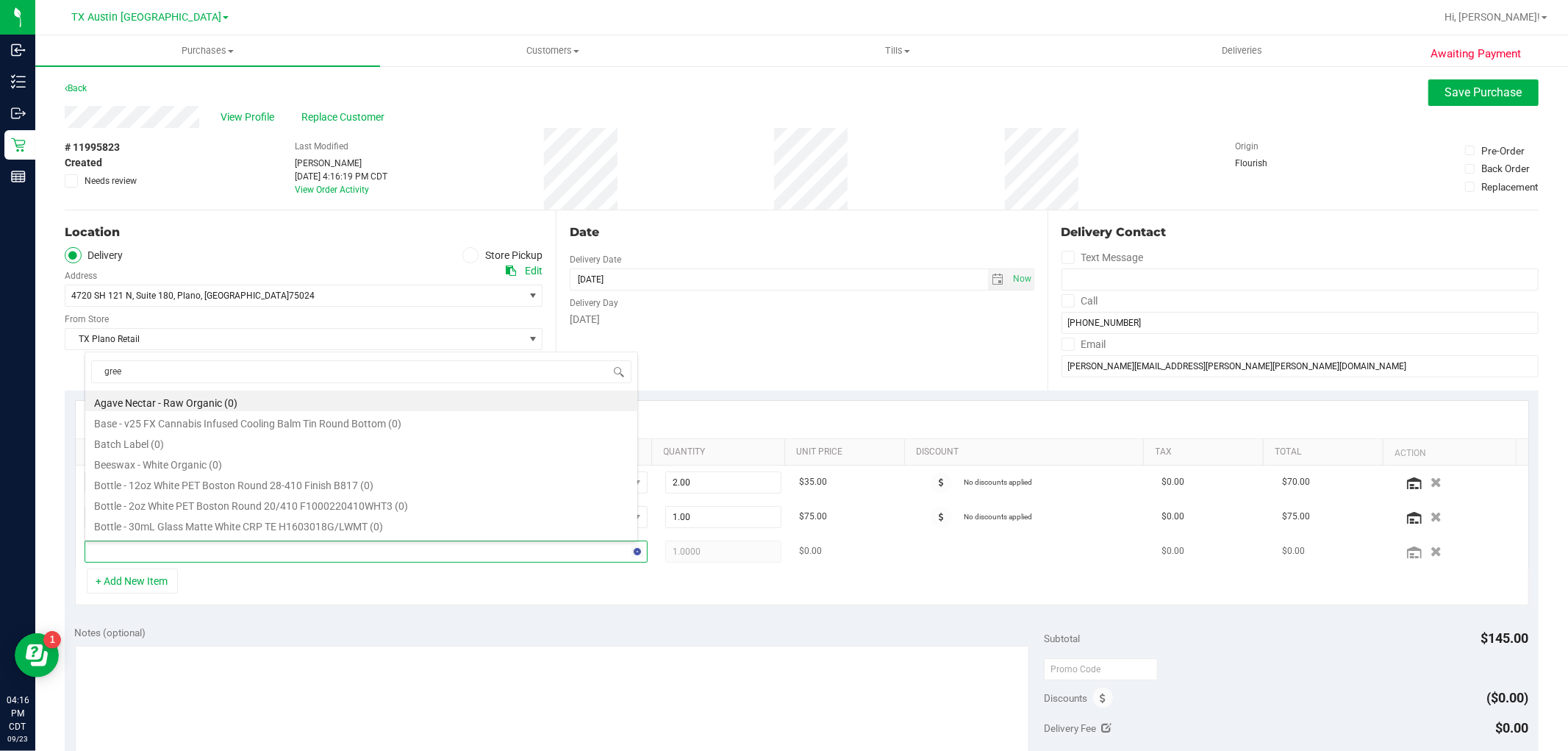
type input "green"
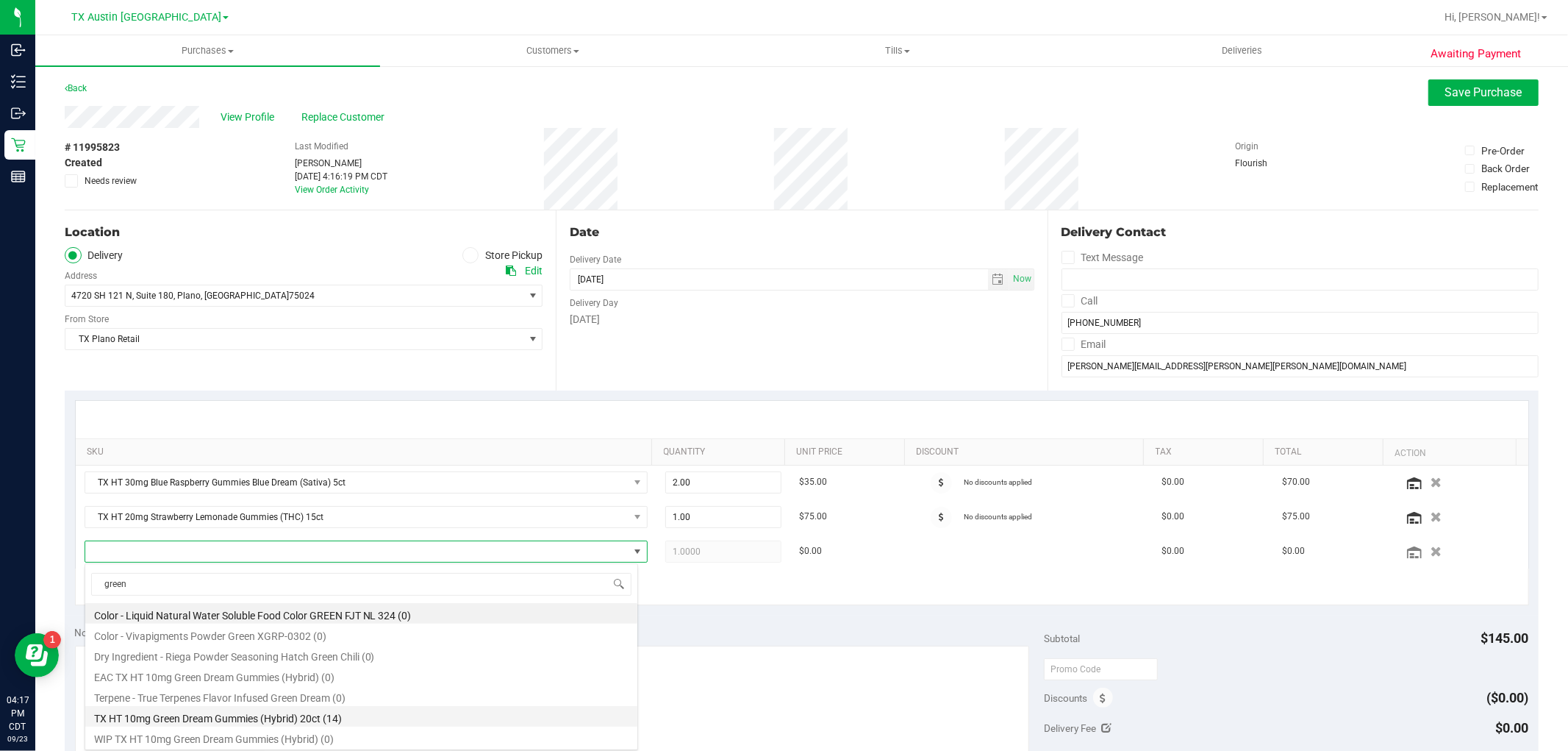
click at [327, 708] on li "TX HT 10mg Green Dream Gummies (Hybrid) 20ct (14)" at bounding box center [361, 716] width 552 height 21
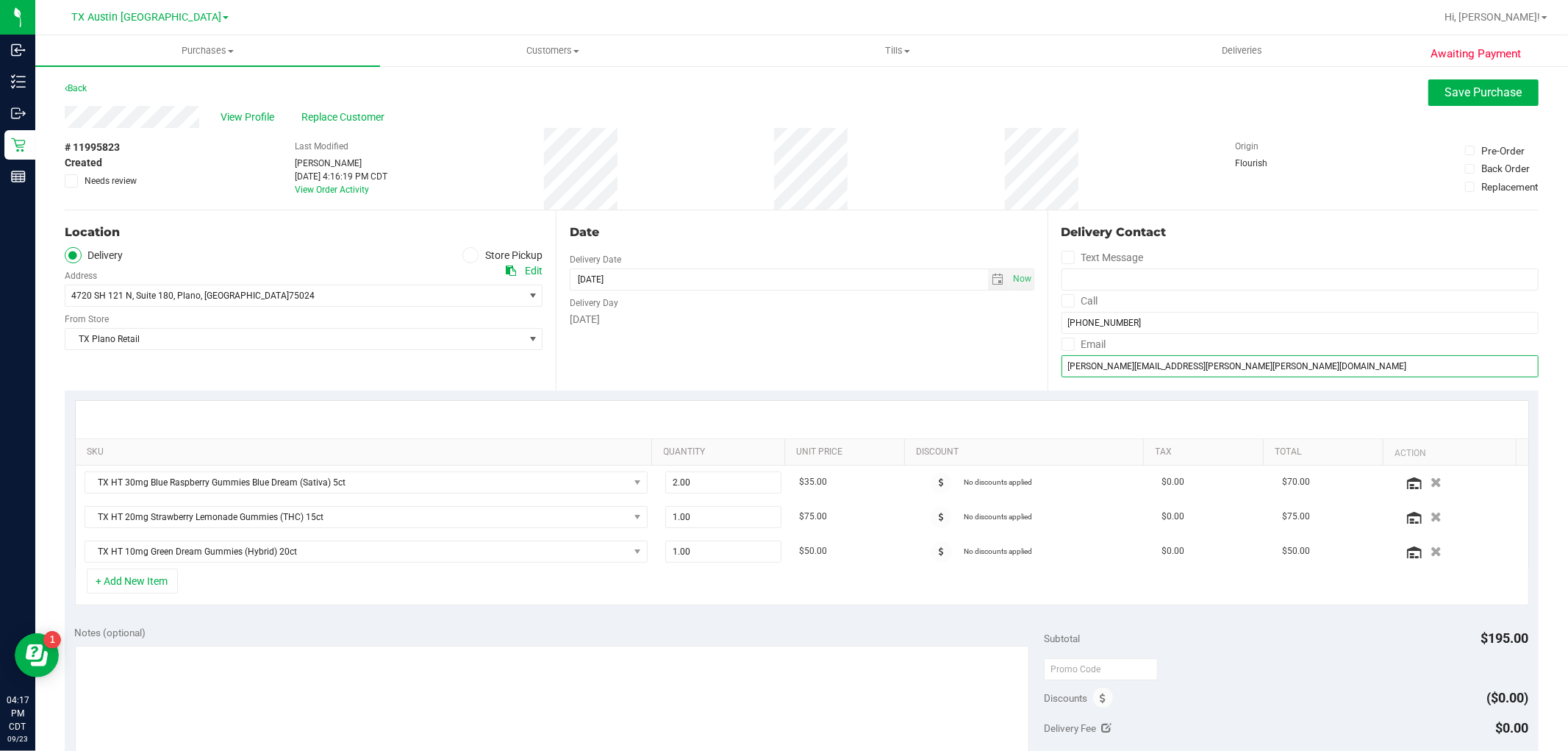
click at [1127, 371] on input "jennifer.lee.weeden@gmail.com" at bounding box center [1300, 366] width 477 height 22
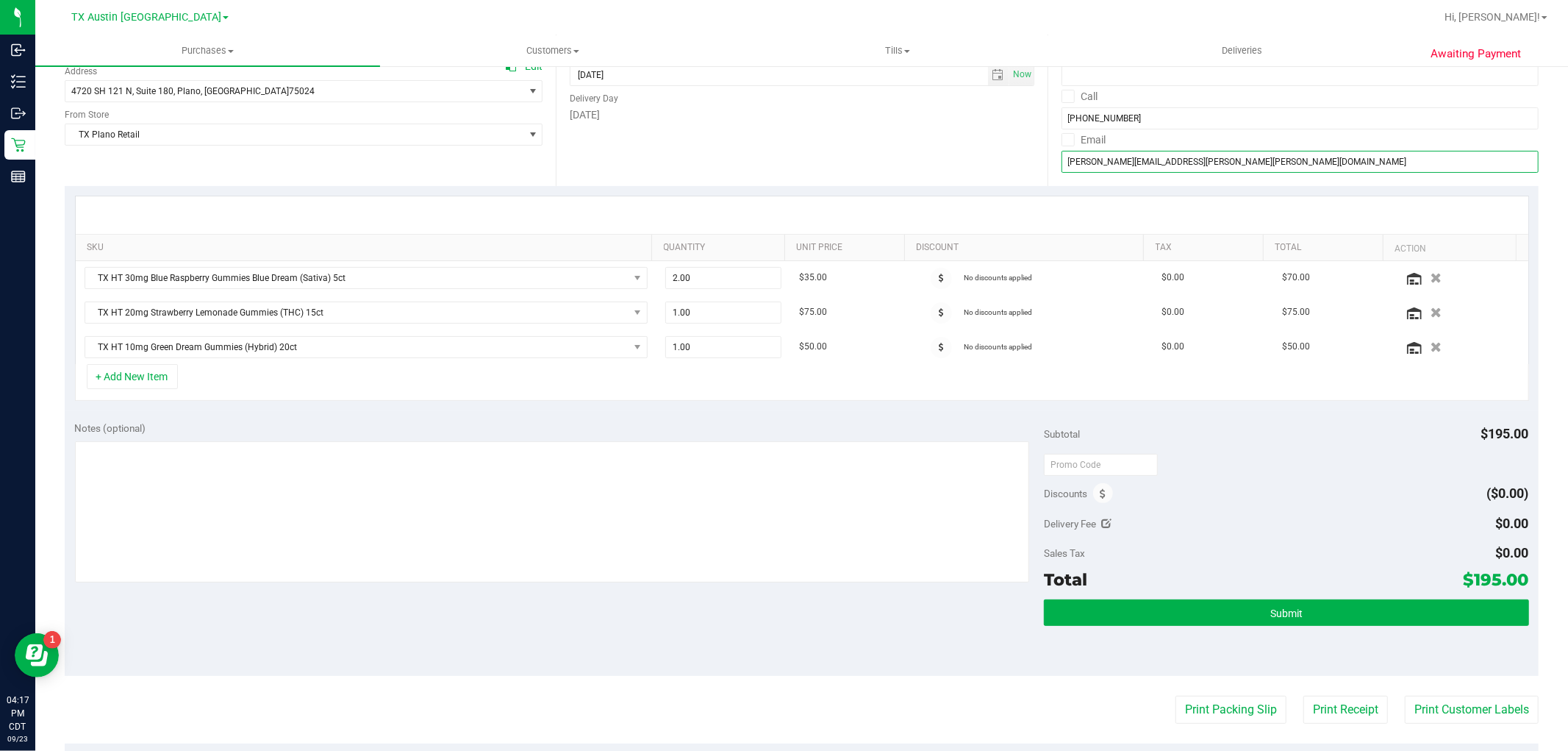
scroll to position [245, 0]
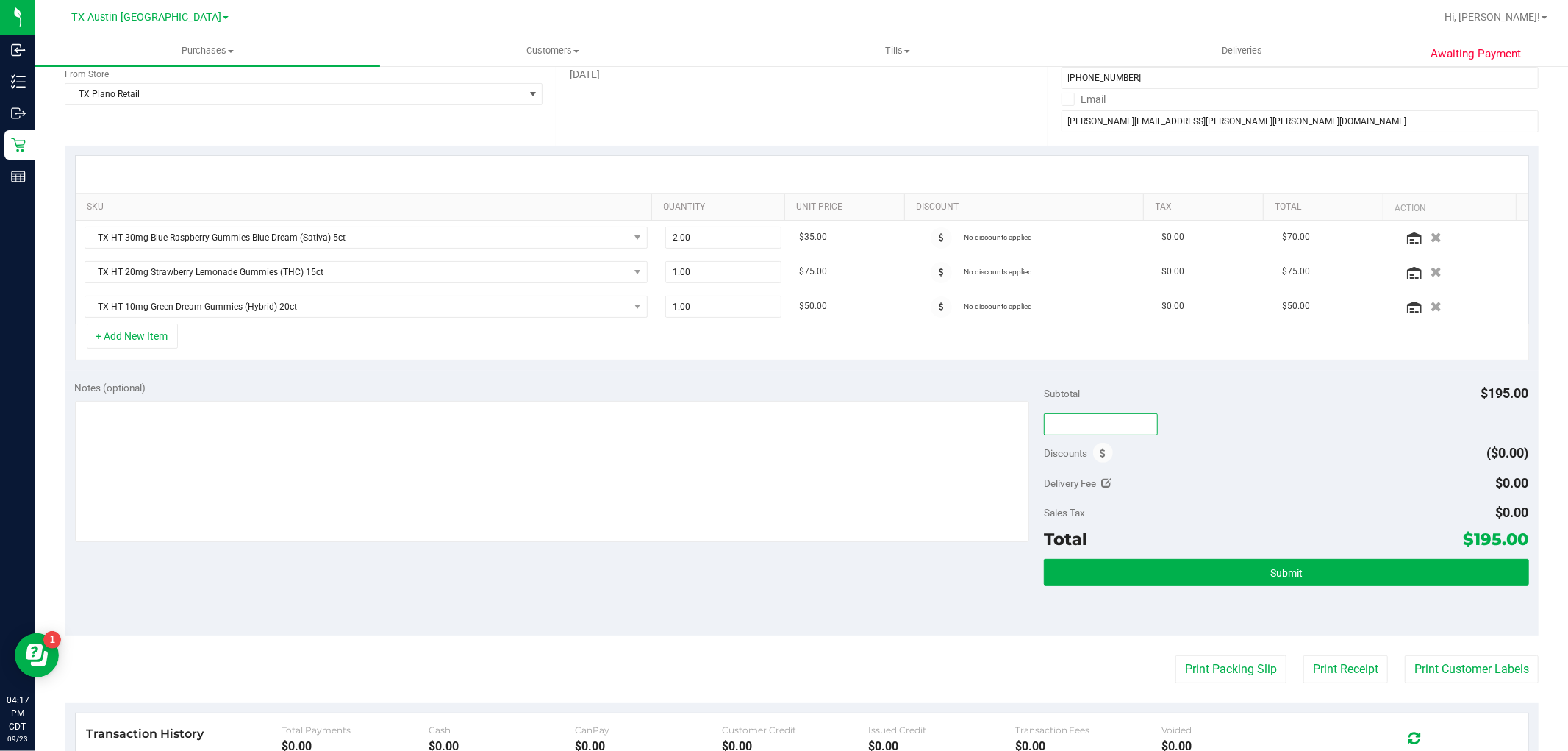
click at [1101, 424] on input "text" at bounding box center [1101, 424] width 114 height 22
type input "TXAIQ10"
click at [1253, 414] on div "TXAIQ10" at bounding box center [1286, 423] width 485 height 26
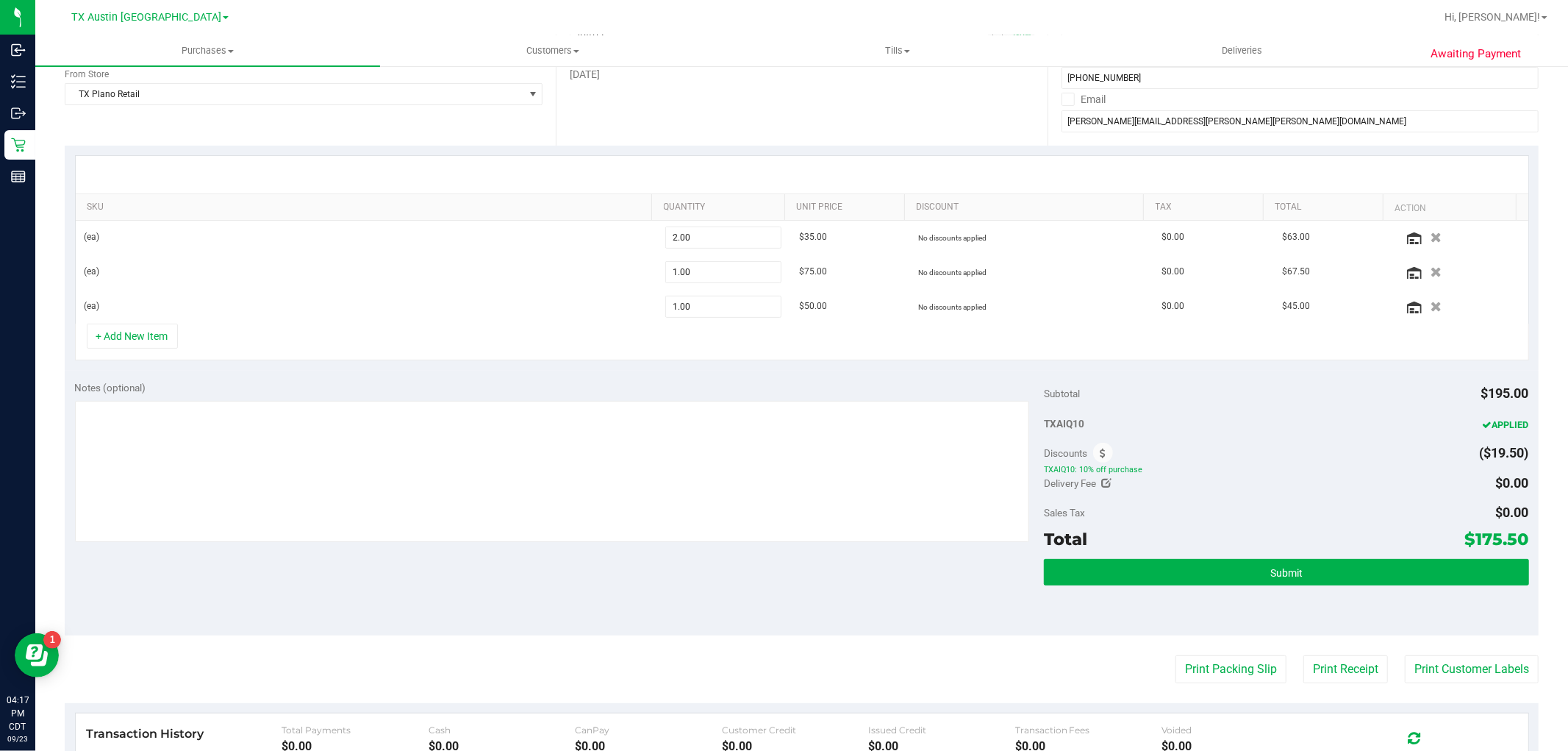
scroll to position [239, 0]
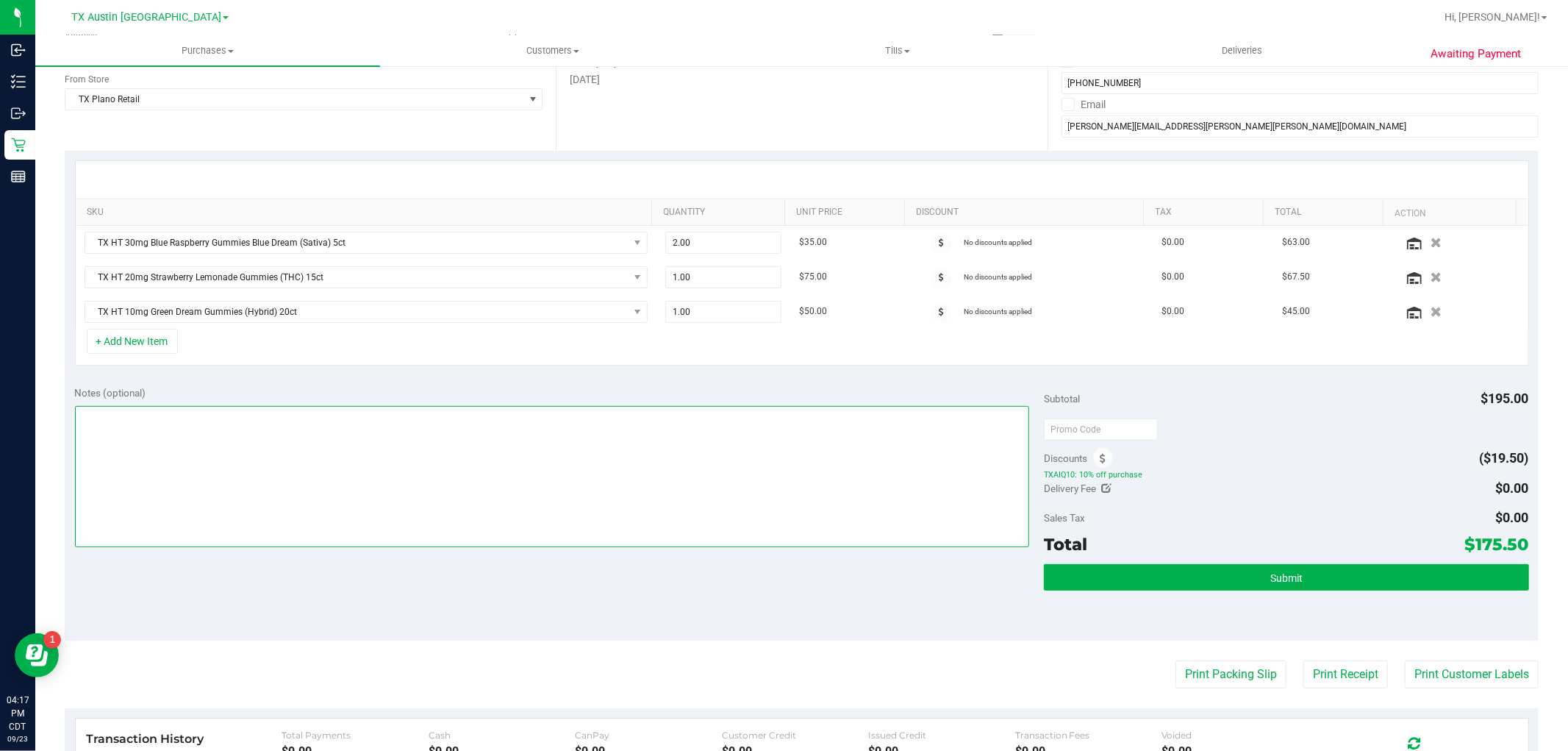
click at [450, 465] on textarea at bounding box center [552, 476] width 955 height 141
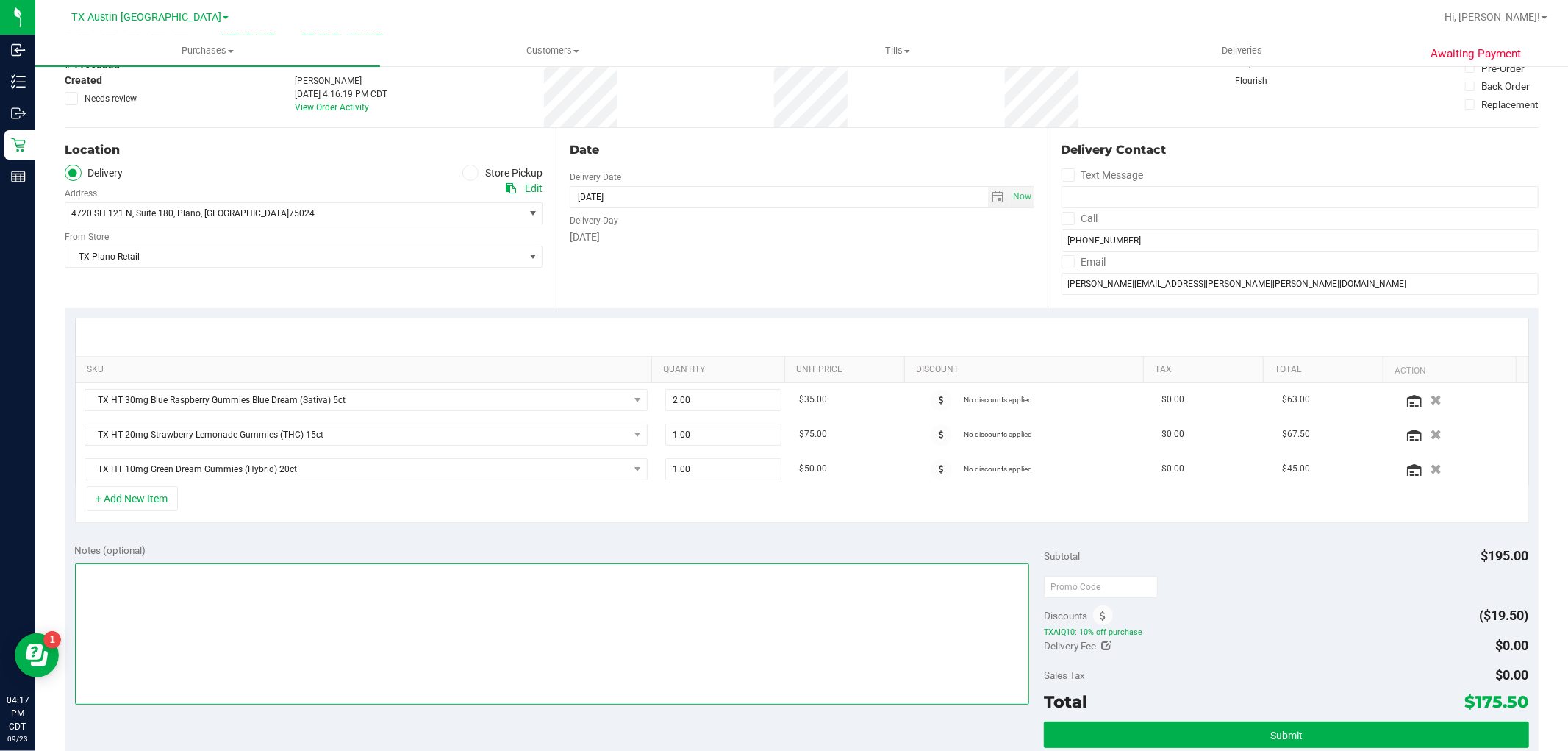
scroll to position [77, 0]
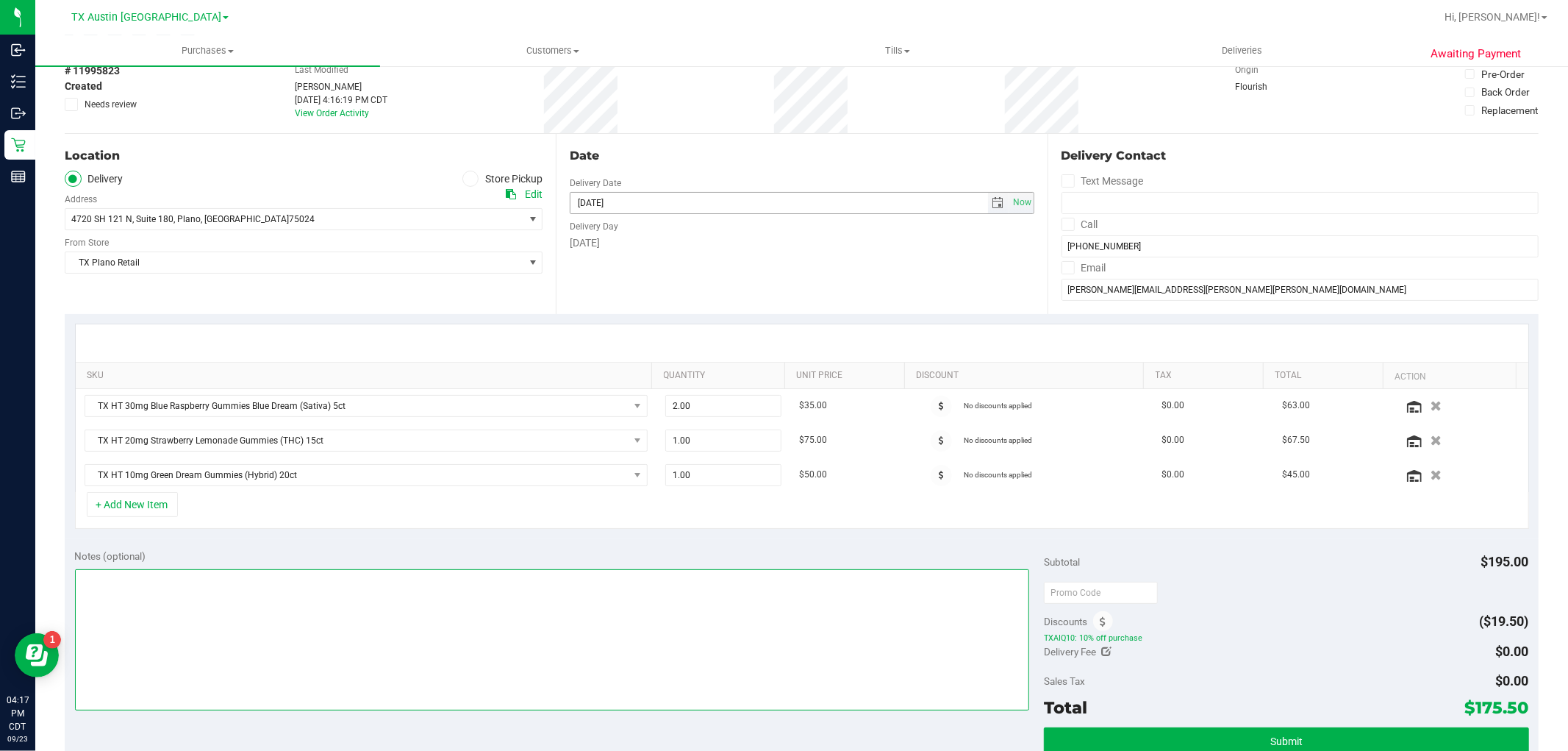
click at [992, 206] on span "select" at bounding box center [998, 203] width 12 height 12
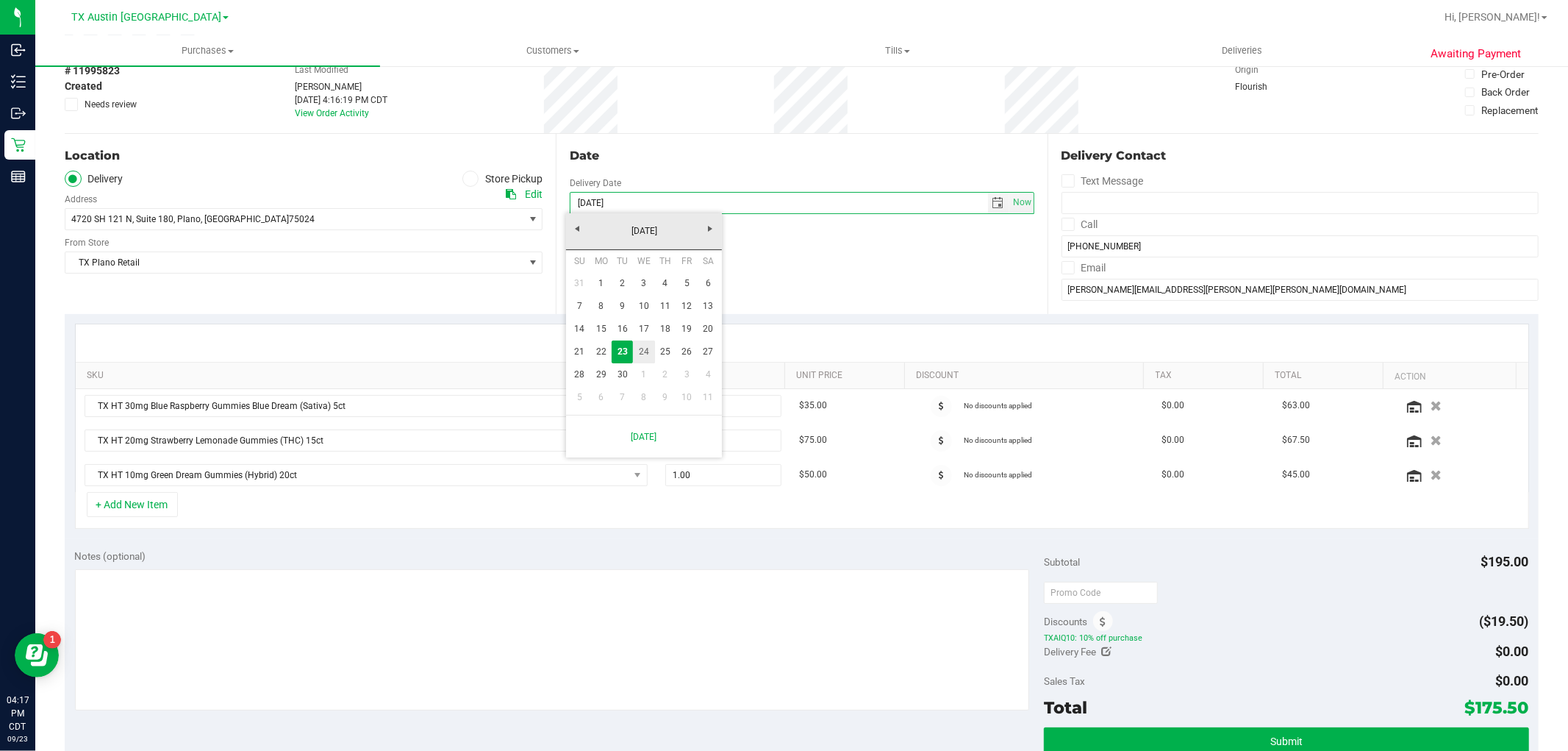
click at [645, 351] on link "24" at bounding box center [643, 351] width 22 height 23
type input "09/24/2025"
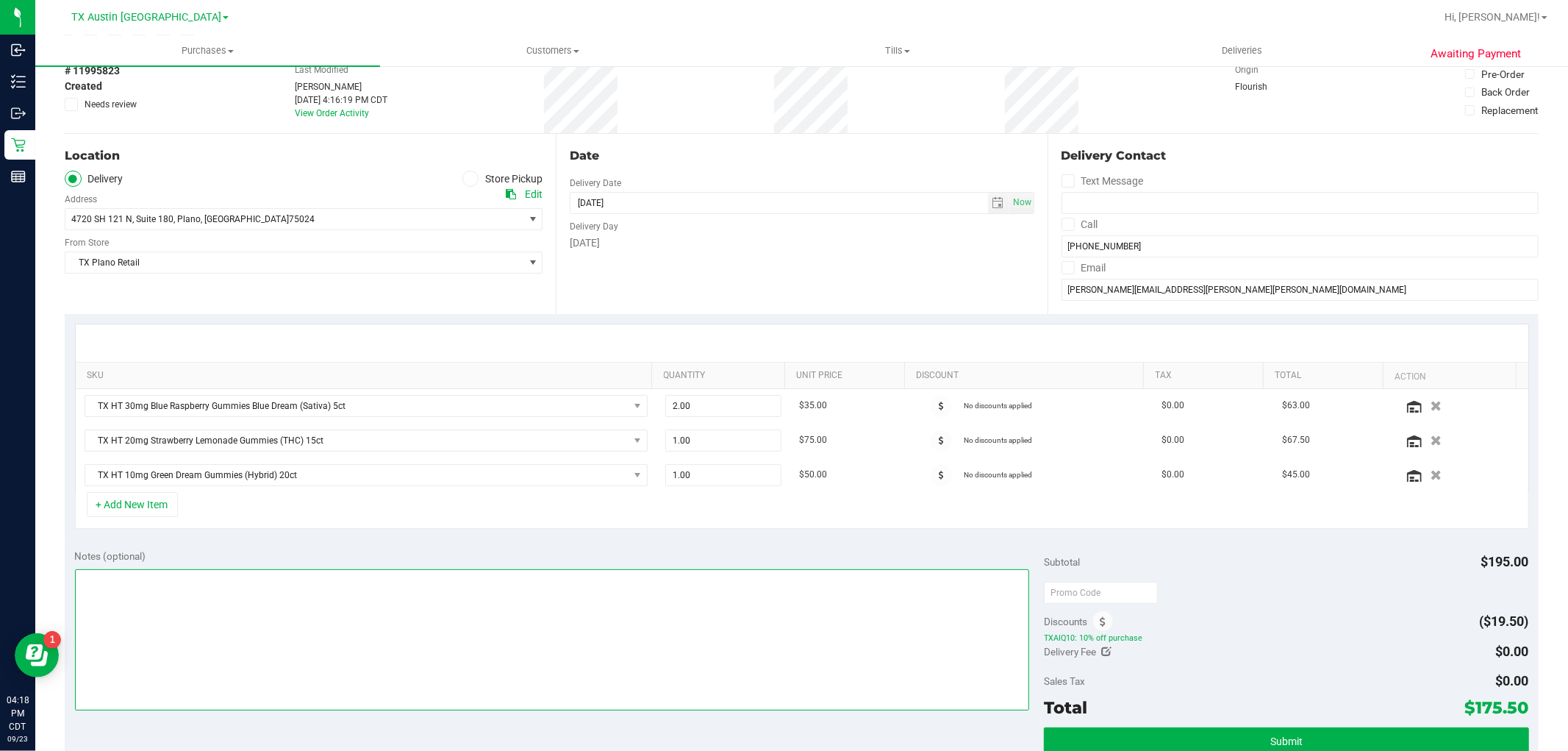
click at [297, 677] on textarea at bounding box center [552, 639] width 955 height 141
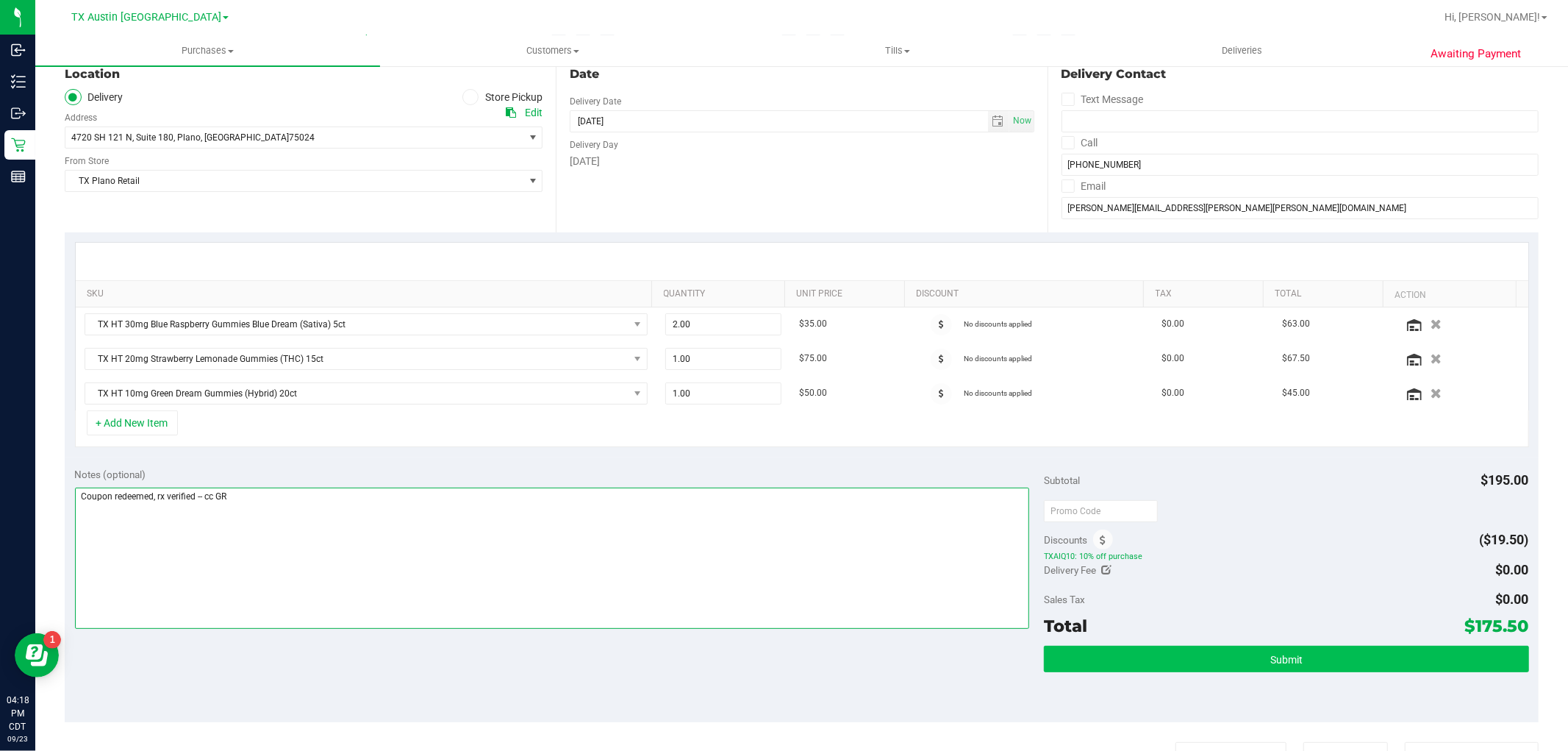
type textarea "Coupon redeemed, rx verified -- cc GR"
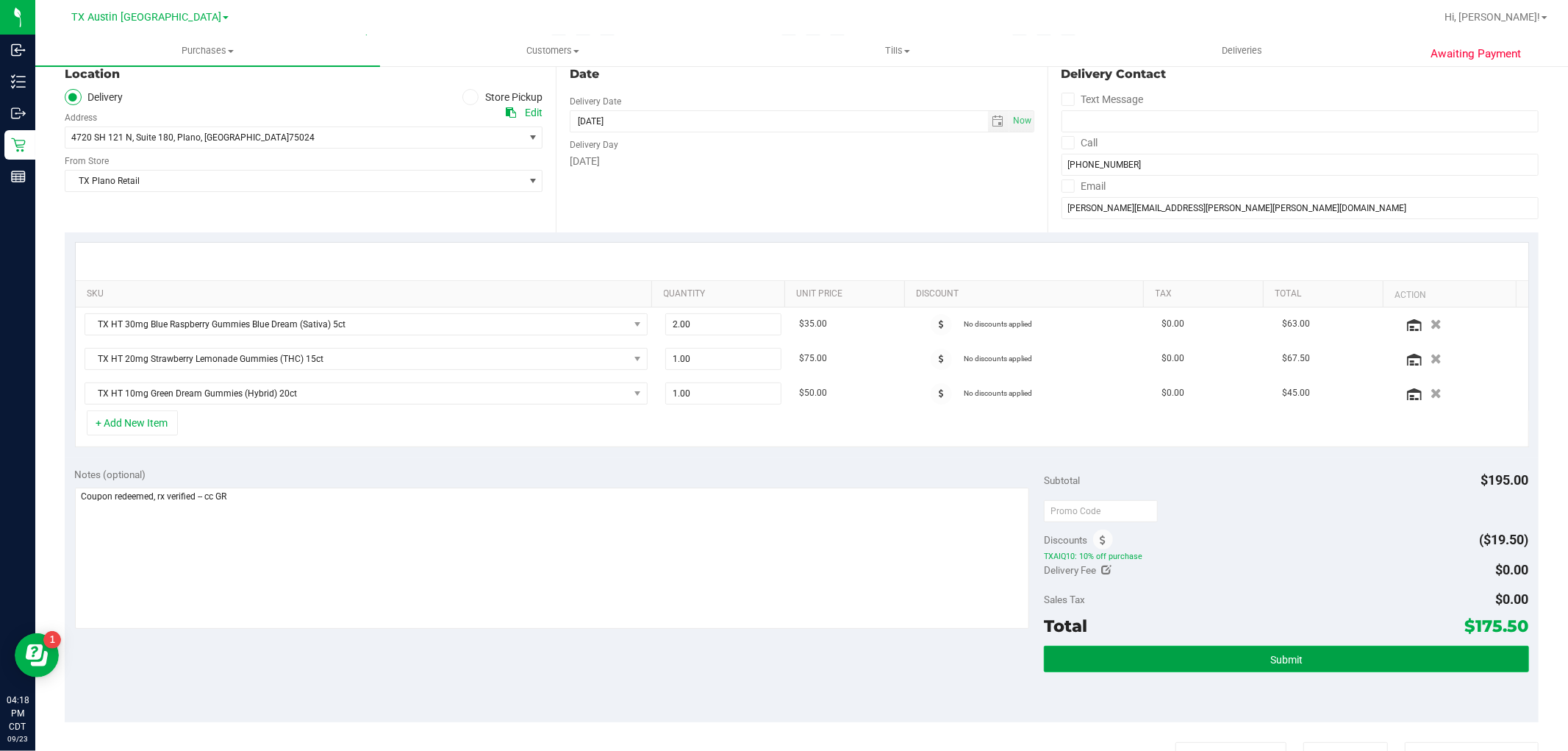
click at [1238, 655] on button "Submit" at bounding box center [1286, 659] width 485 height 26
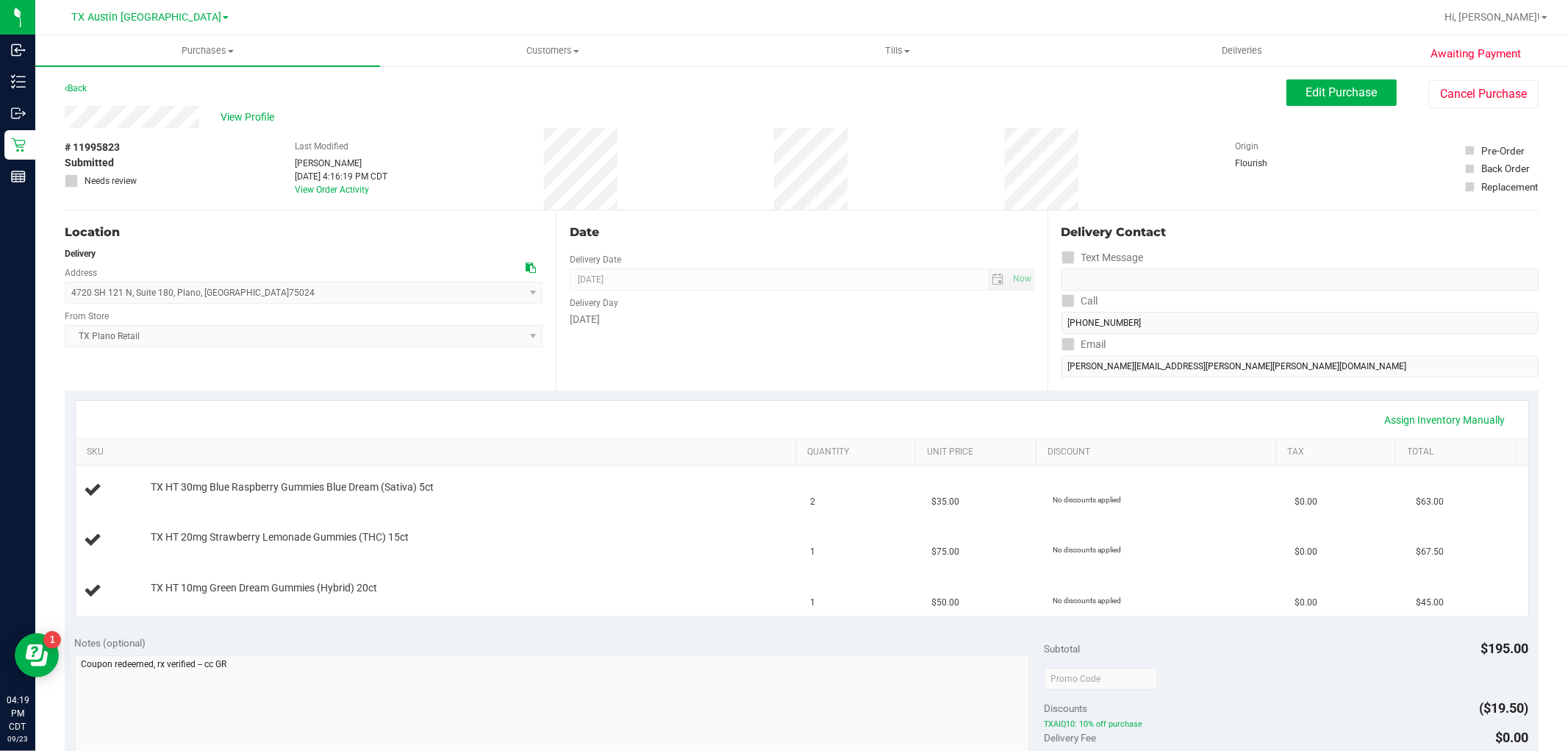
drag, startPoint x: 1540, startPoint y: 110, endPoint x: 863, endPoint y: 380, distance: 728.9
click at [862, 380] on div "Date Delivery Date 09/24/2025 Now 09/24/2025 08:00 AM Now Delivery Day Wednesday" at bounding box center [801, 301] width 491 height 180
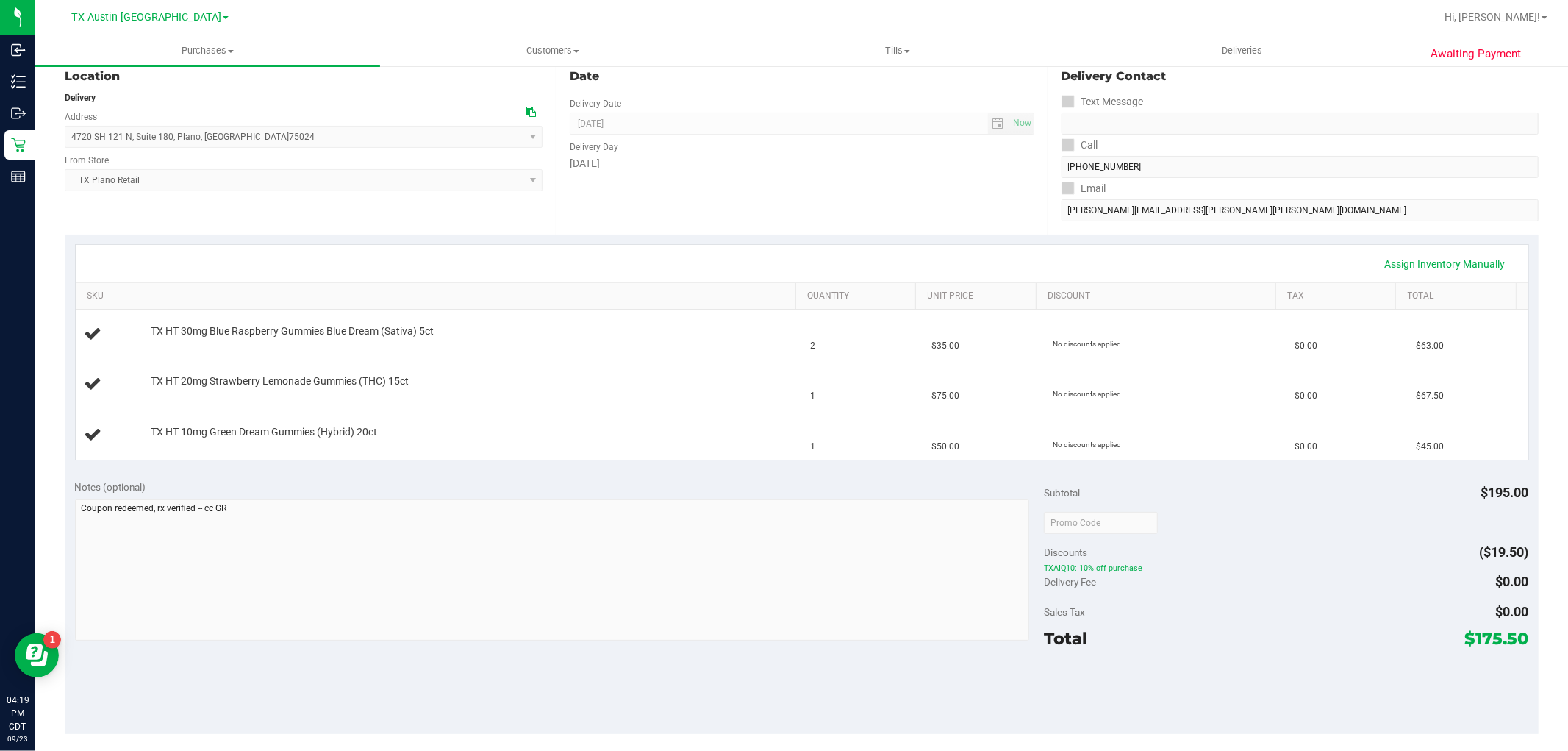
scroll to position [163, 0]
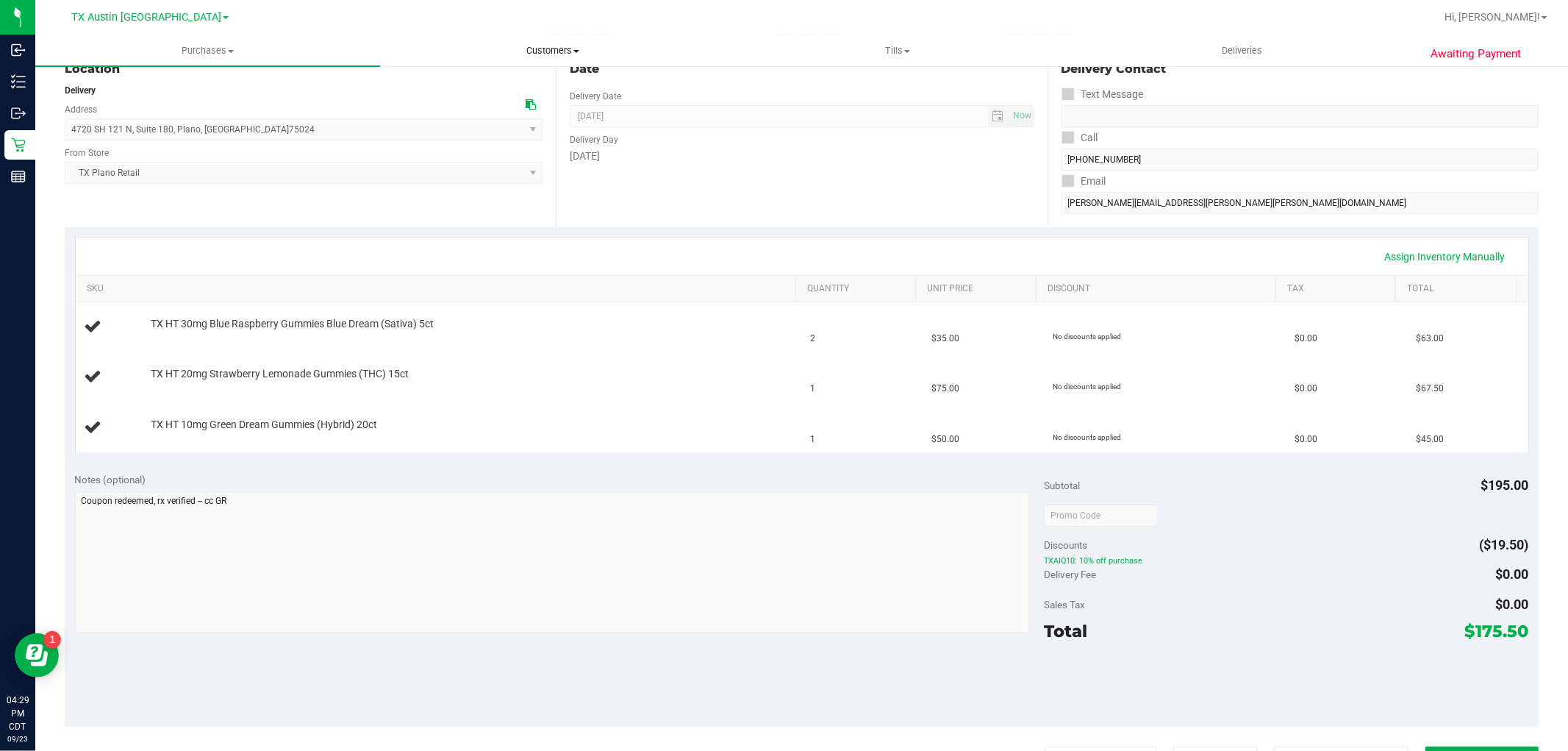
click at [578, 48] on span "Customers" at bounding box center [552, 51] width 343 height 13
click at [562, 81] on li "All customers" at bounding box center [552, 89] width 344 height 18
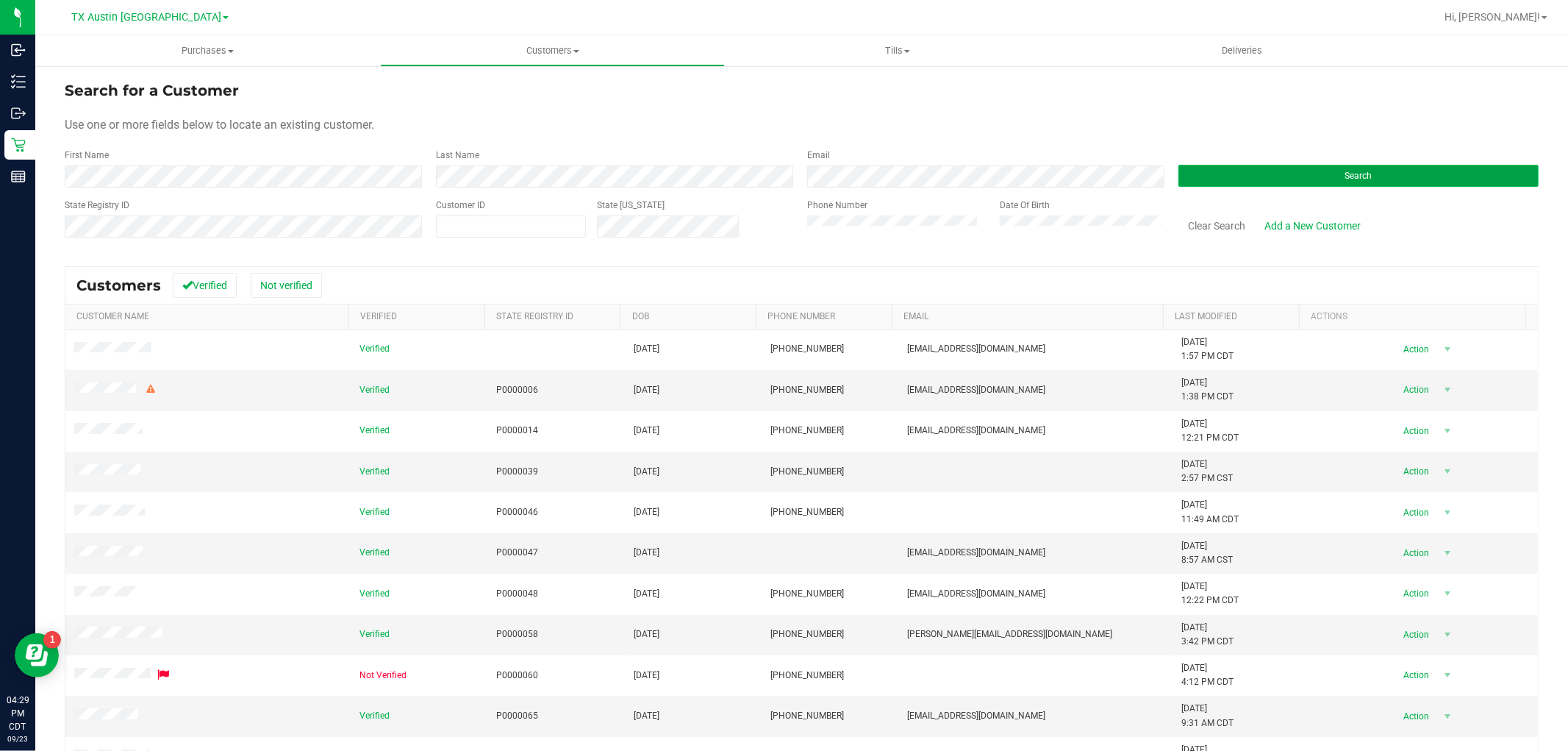
click at [1323, 170] on button "Search" at bounding box center [1358, 176] width 360 height 22
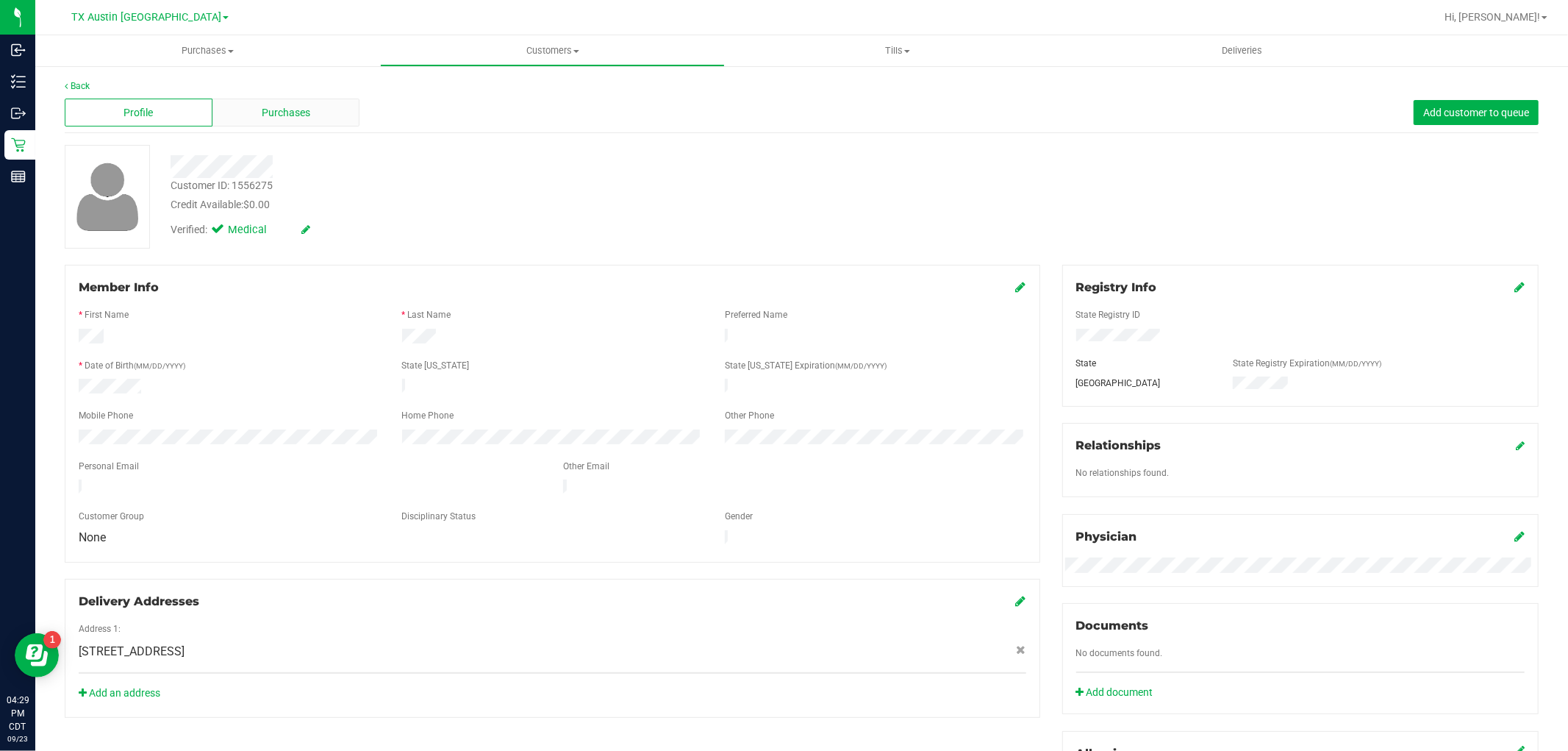
click at [300, 110] on span "Purchases" at bounding box center [286, 113] width 48 height 16
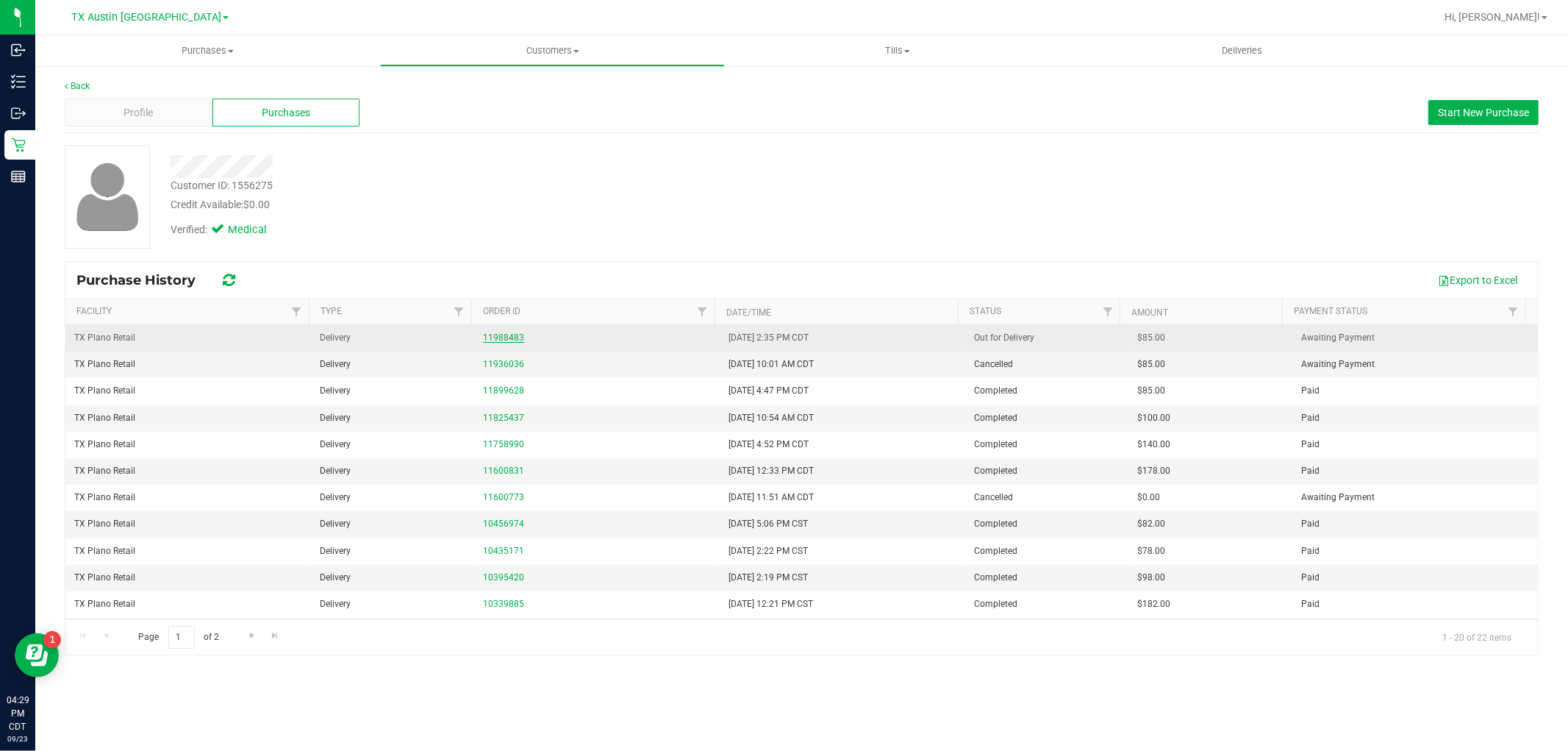
click at [502, 335] on link "11988483" at bounding box center [503, 338] width 41 height 10
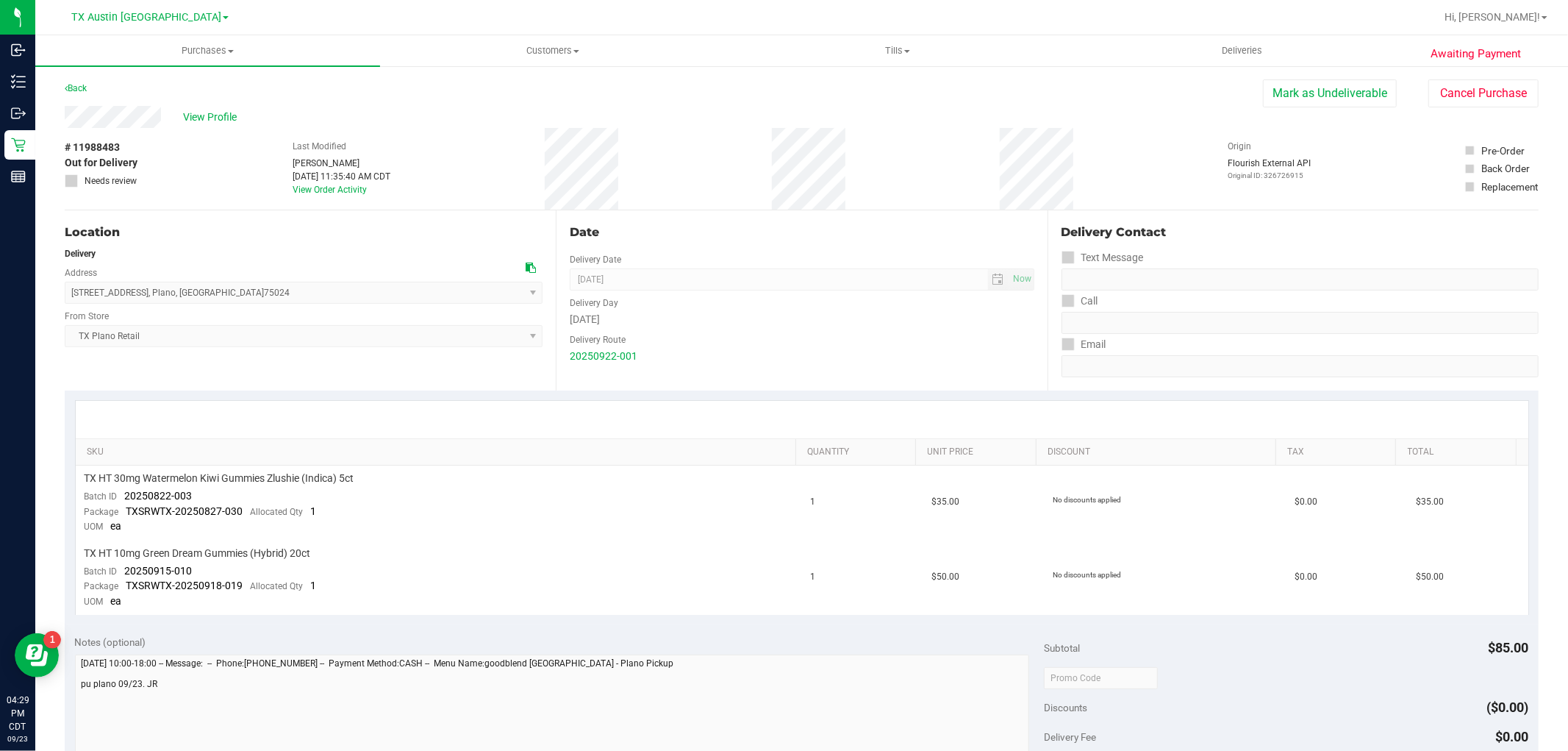
click at [65, 116] on div "View Profile" at bounding box center [664, 117] width 1198 height 22
click at [221, 116] on span "View Profile" at bounding box center [212, 117] width 59 height 16
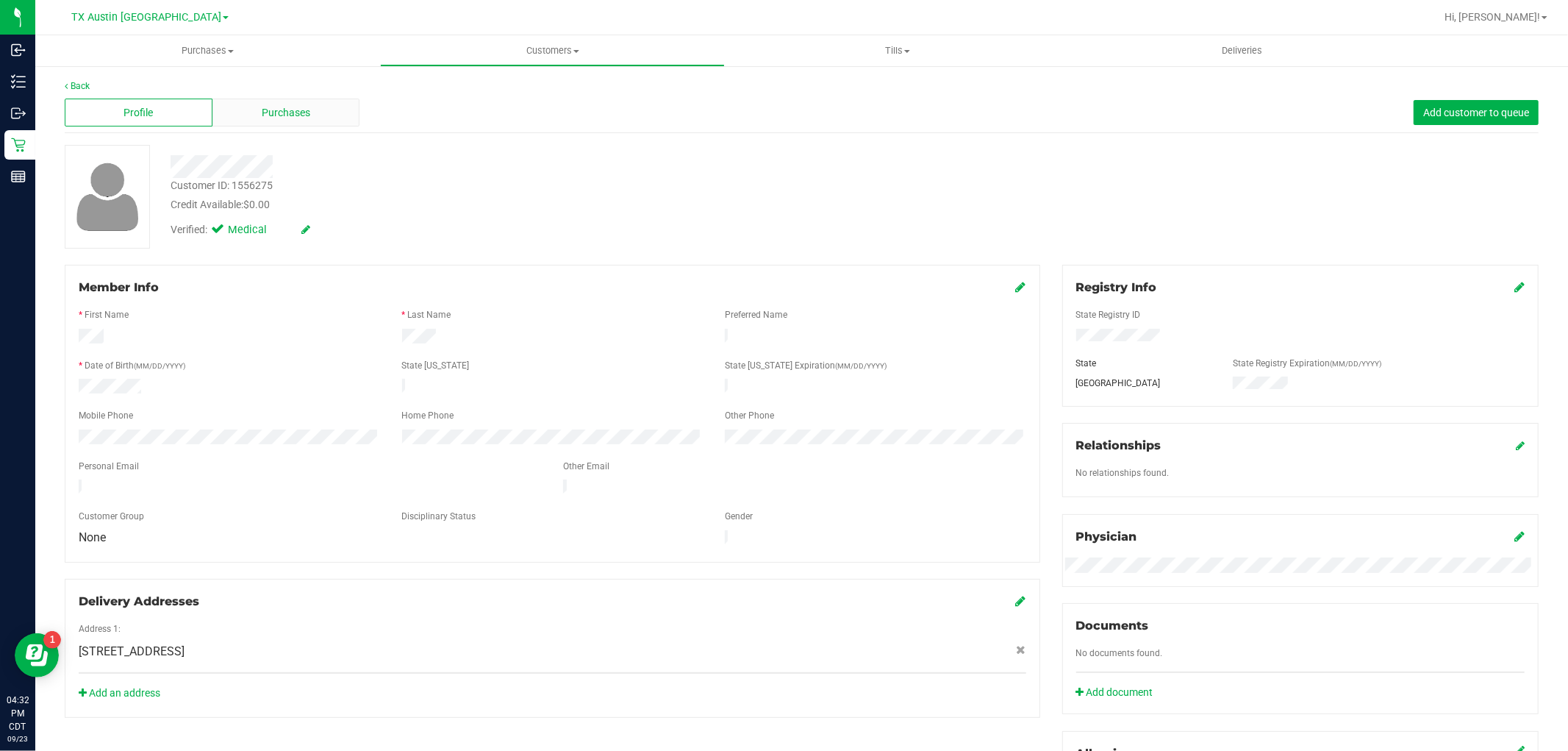
click at [321, 113] on div "Purchases" at bounding box center [286, 112] width 148 height 28
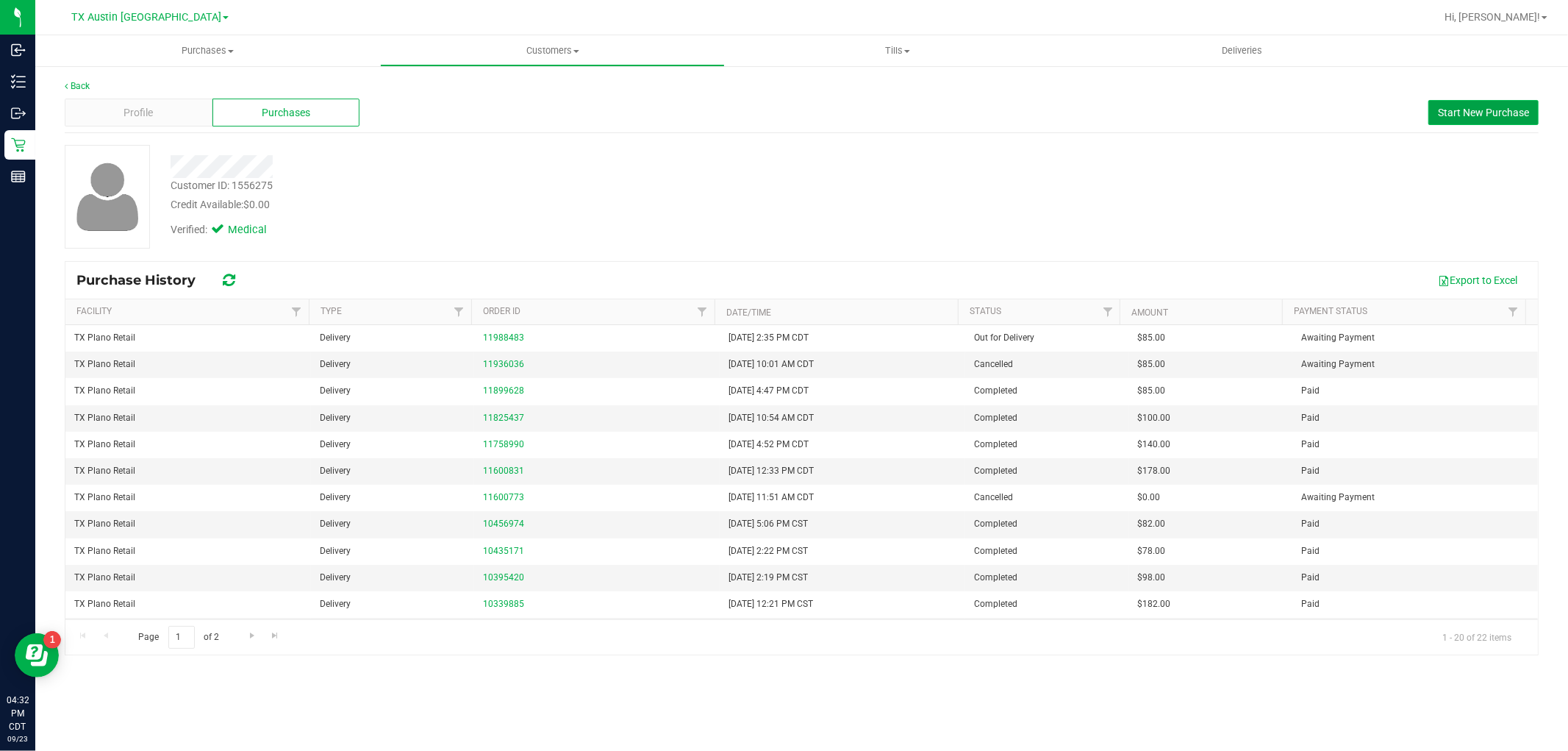
click at [1478, 110] on span "Start New Purchase" at bounding box center [1483, 113] width 91 height 12
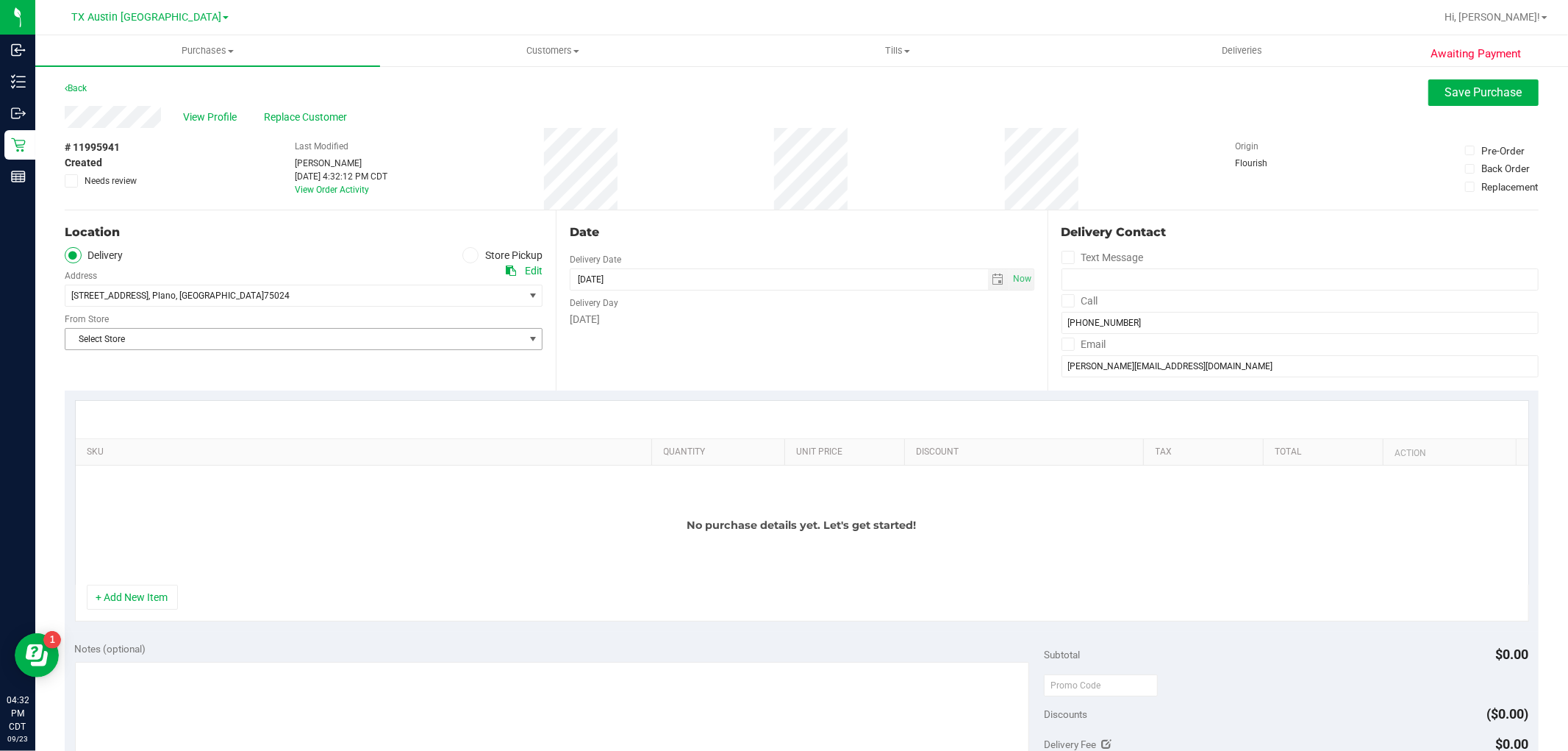
click at [475, 339] on span "Select Store" at bounding box center [295, 339] width 458 height 21
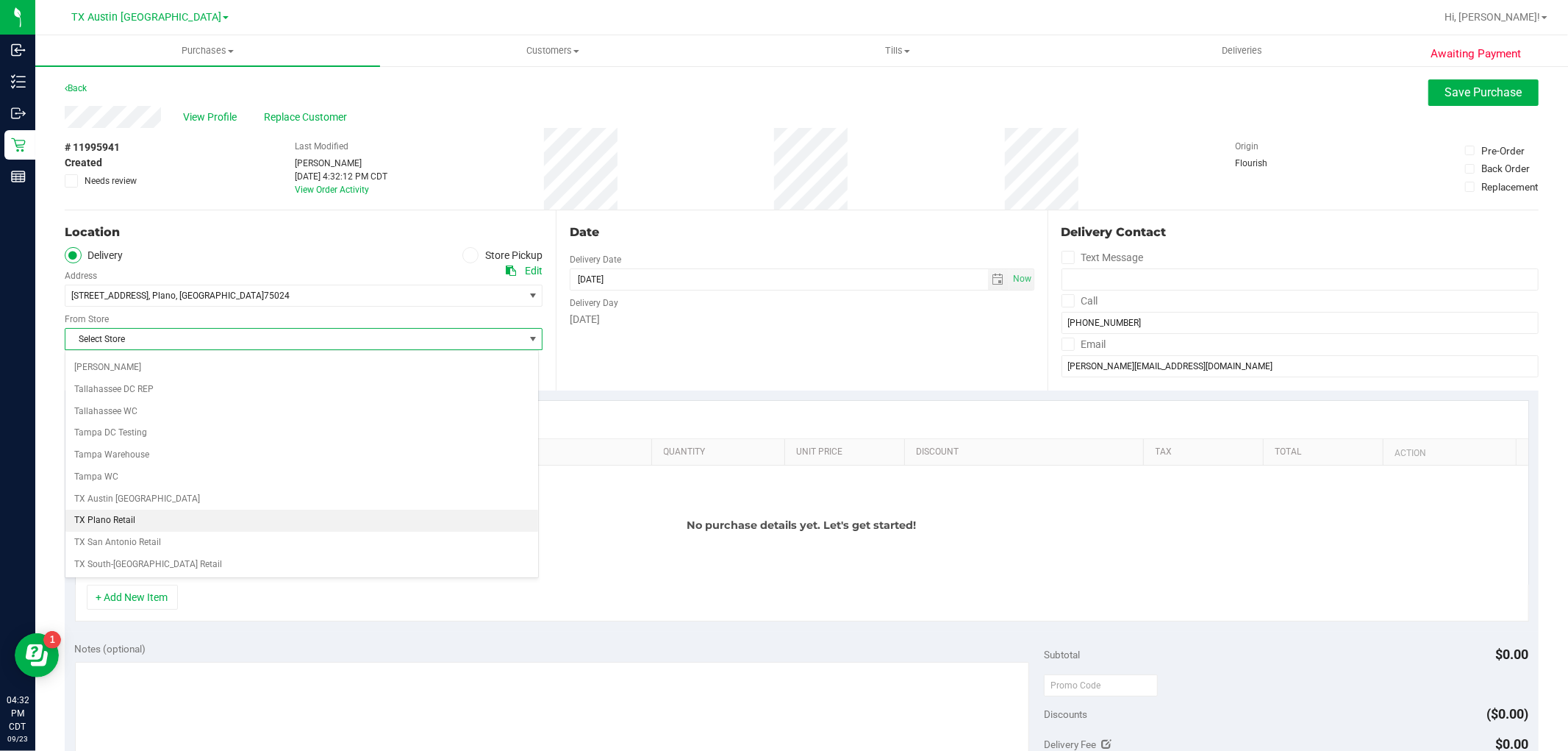
click at [145, 531] on li "TX Plano Retail" at bounding box center [302, 521] width 473 height 22
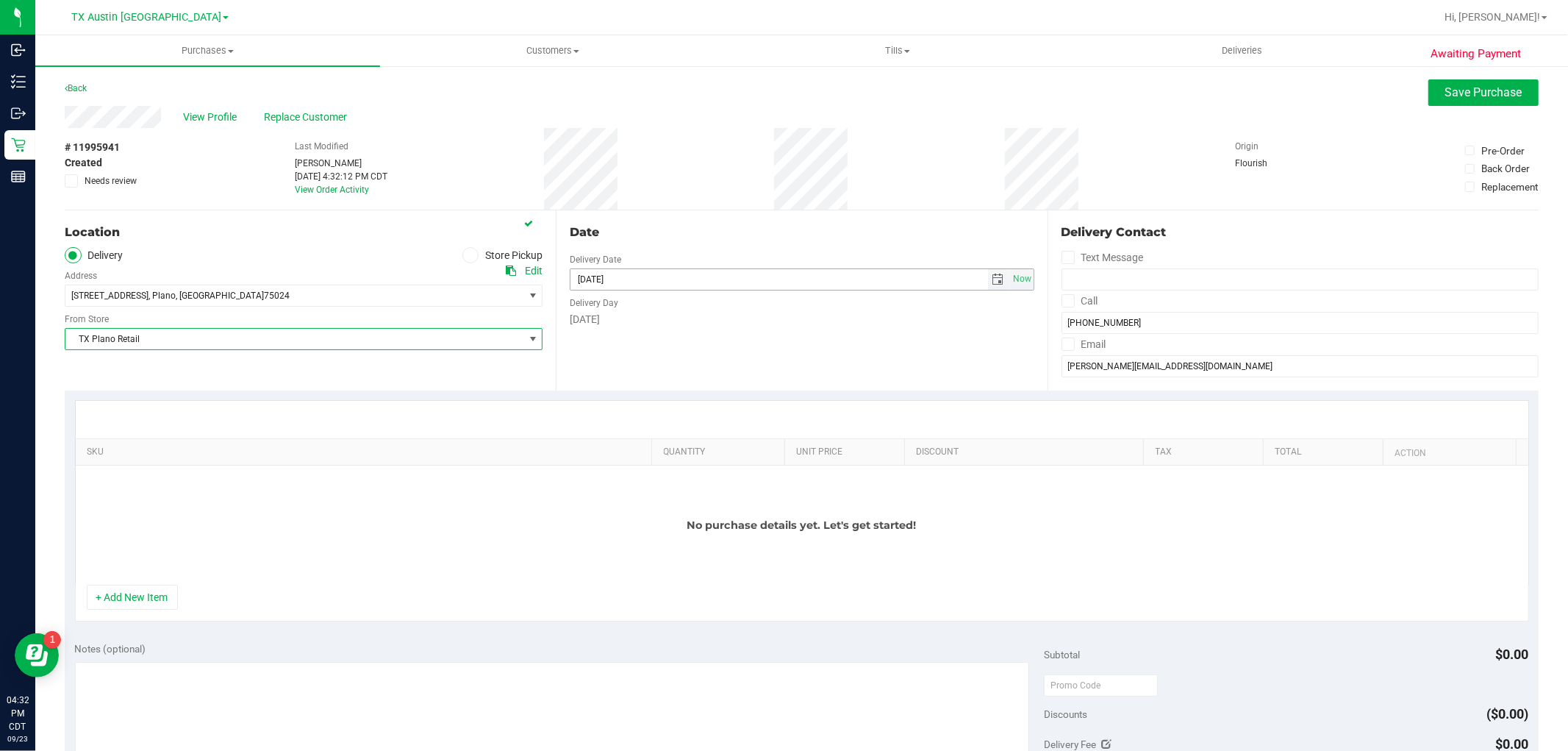
click at [724, 283] on input "[DATE]" at bounding box center [779, 280] width 418 height 21
click at [992, 282] on span "select" at bounding box center [998, 280] width 12 height 12
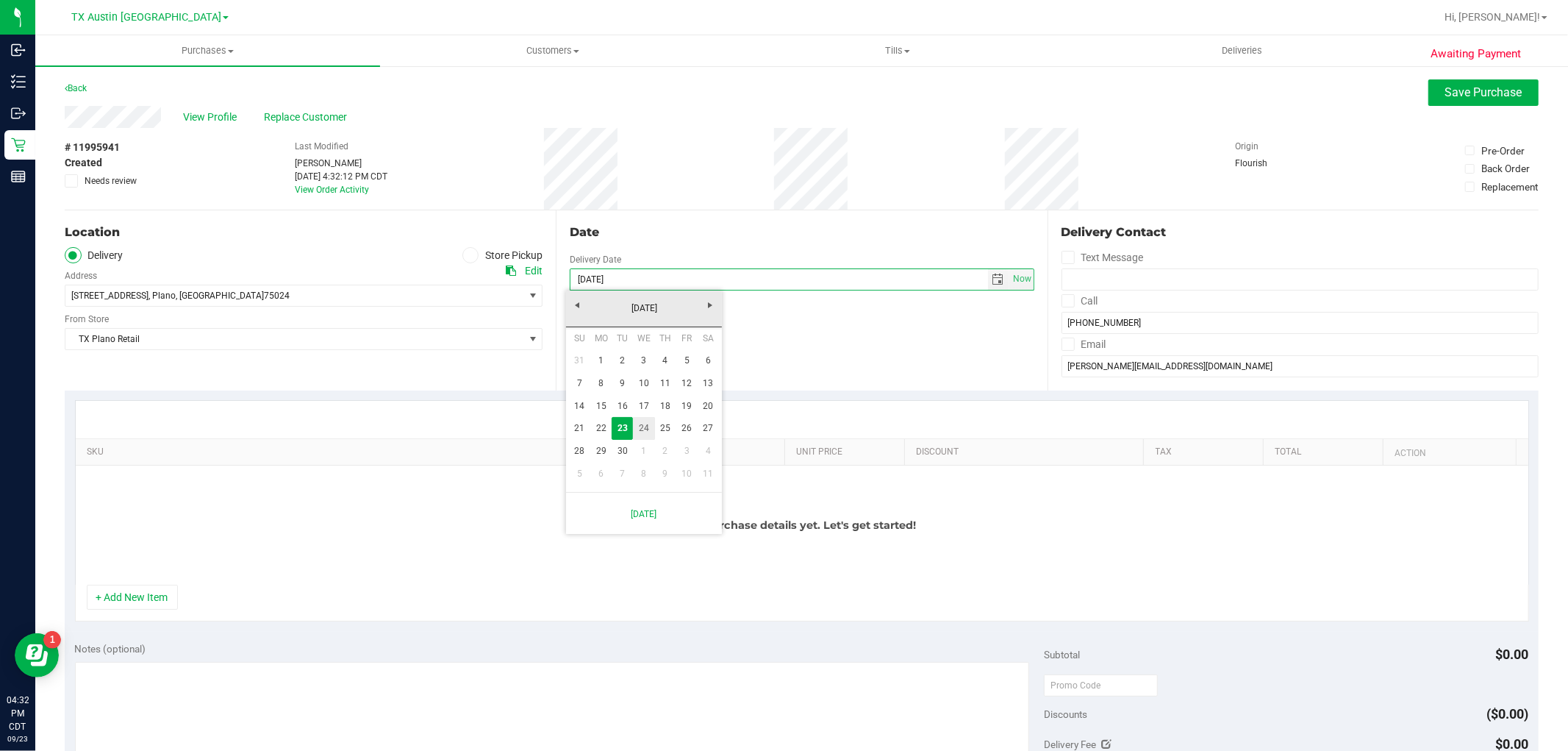
click at [640, 420] on link "24" at bounding box center [643, 428] width 22 height 23
type input "09/24/2025"
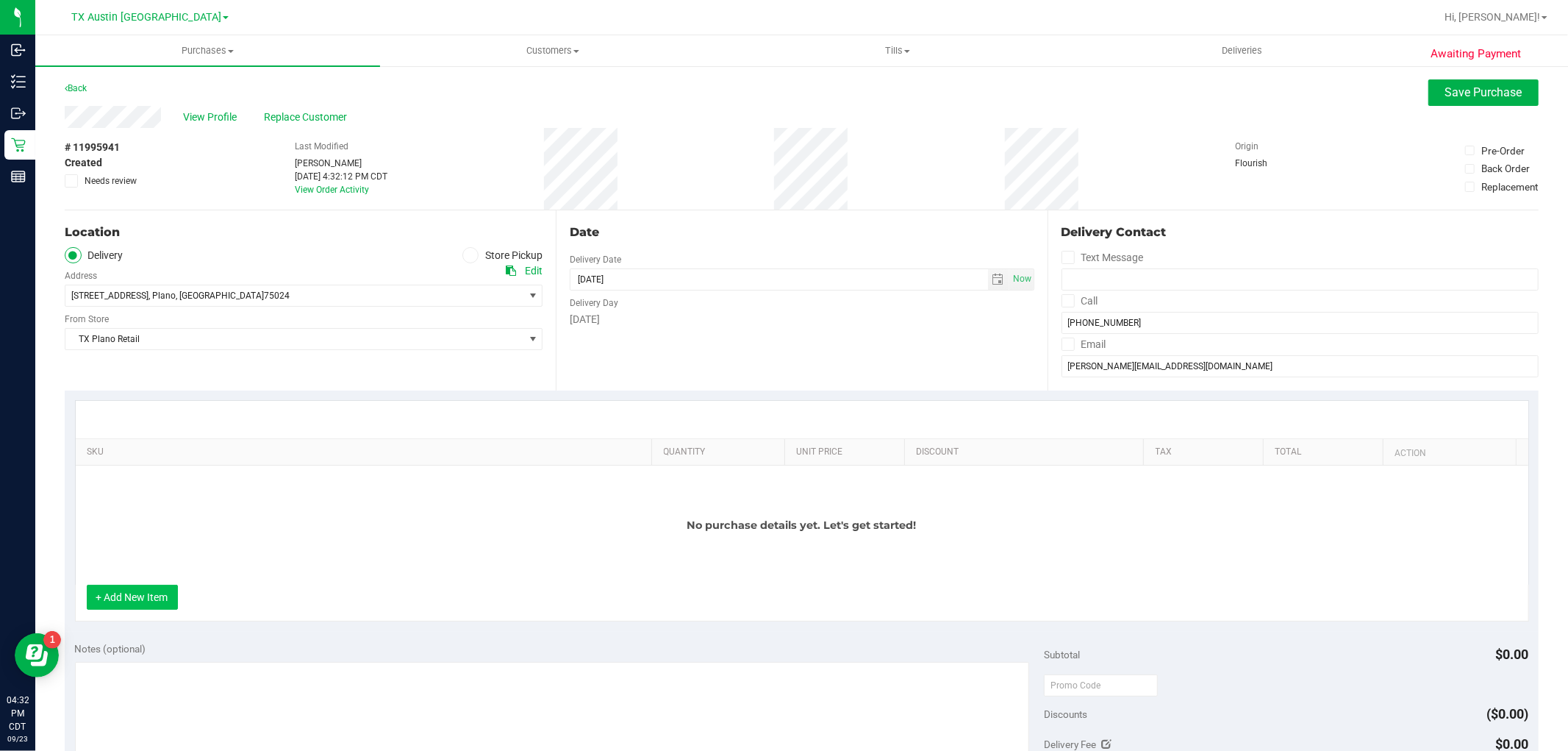
click at [150, 603] on button "+ Add New Item" at bounding box center [132, 597] width 91 height 25
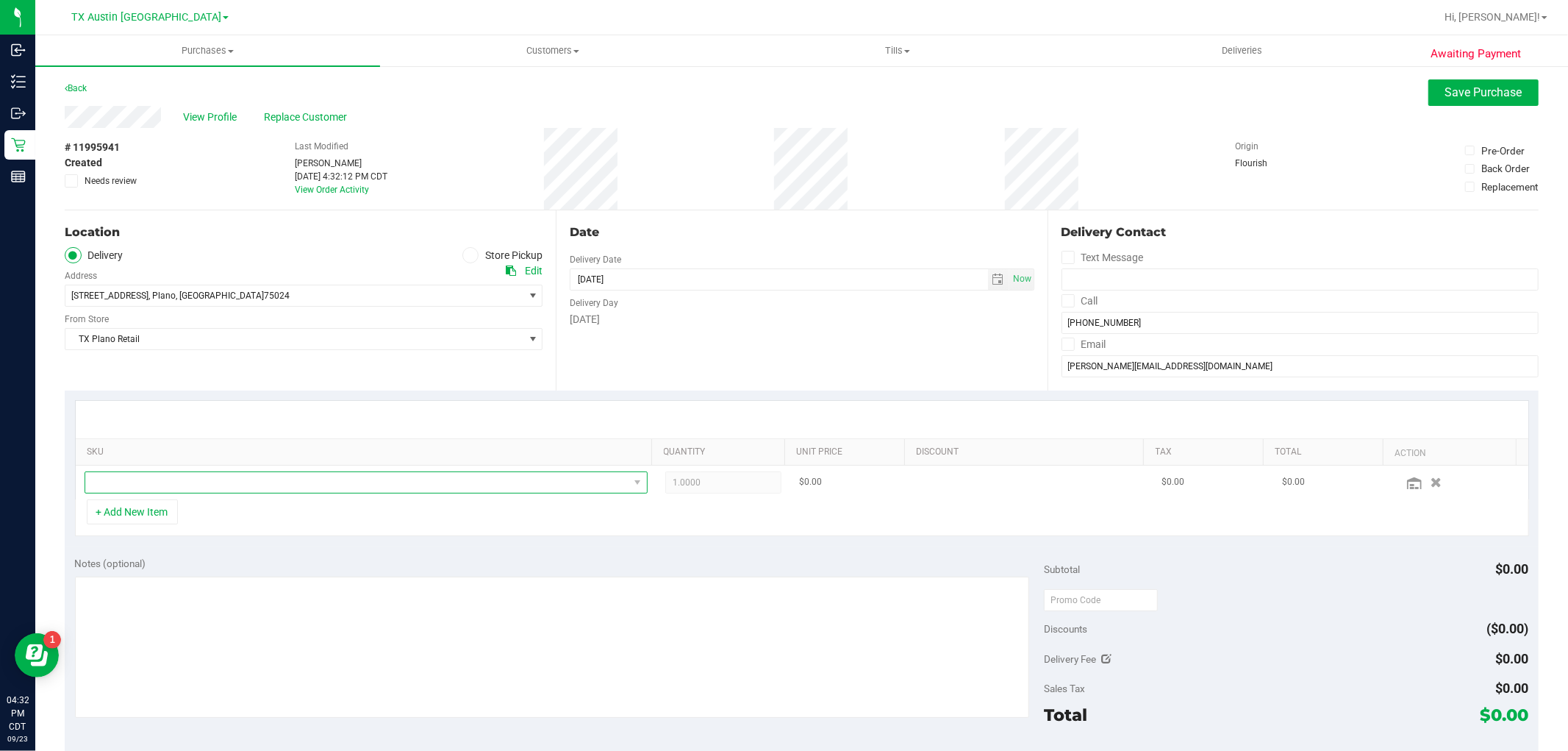
click at [225, 482] on span "NO DATA FOUND" at bounding box center [356, 483] width 544 height 21
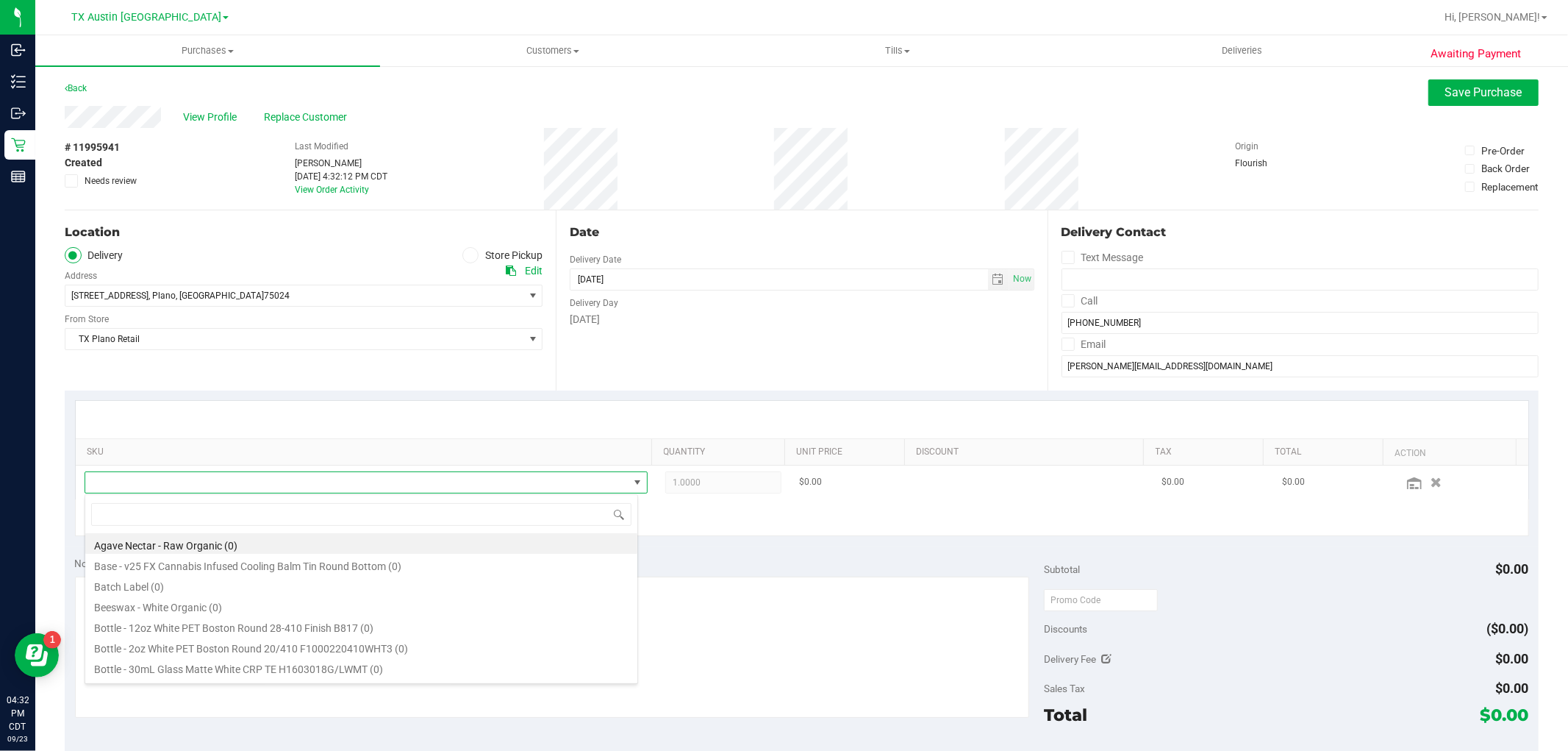
scroll to position [22, 548]
type input "water"
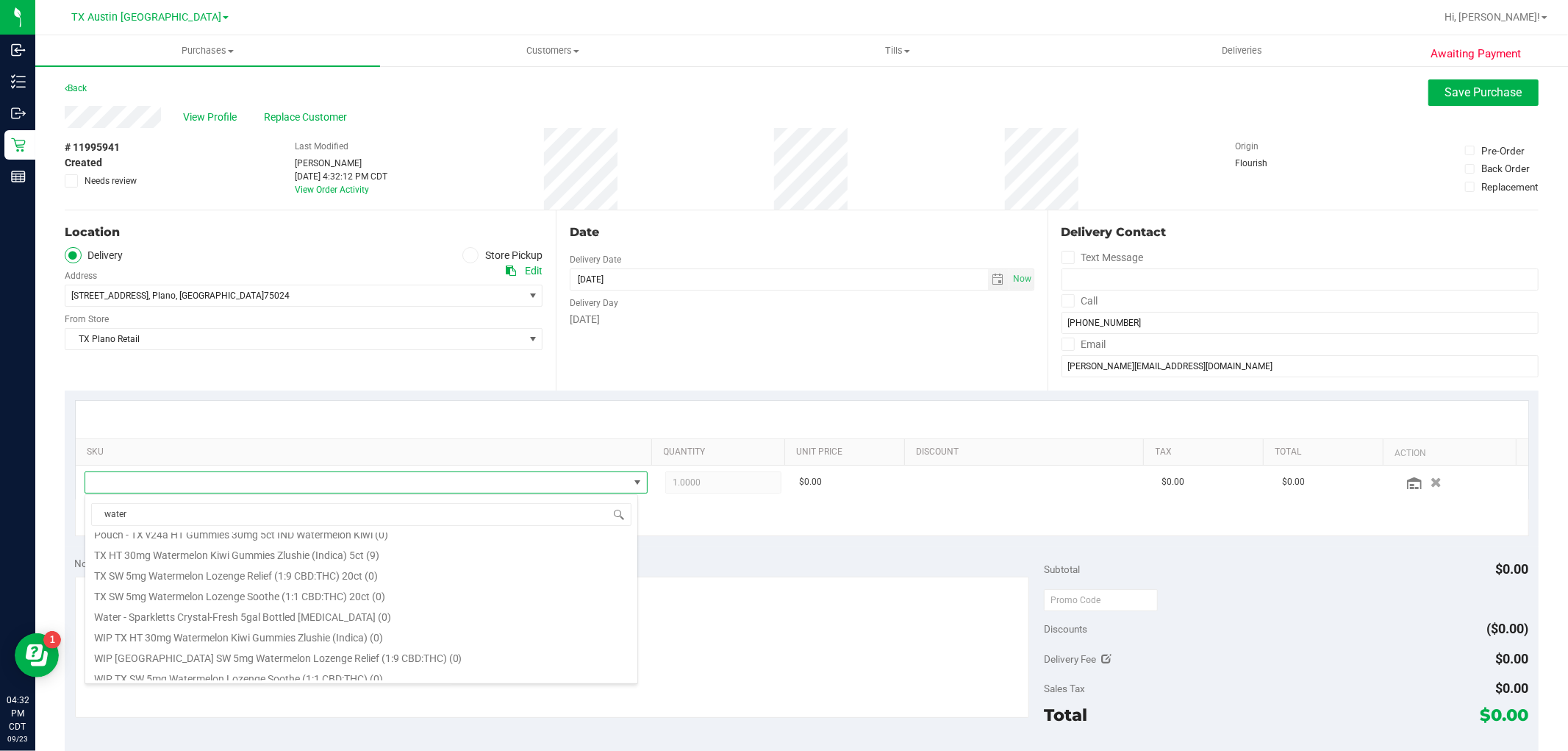
scroll to position [305, 0]
click at [359, 547] on li "TX HT 30mg Watermelon Kiwi Gummies Zlushie (Indica) 5ct (9)" at bounding box center [361, 547] width 552 height 21
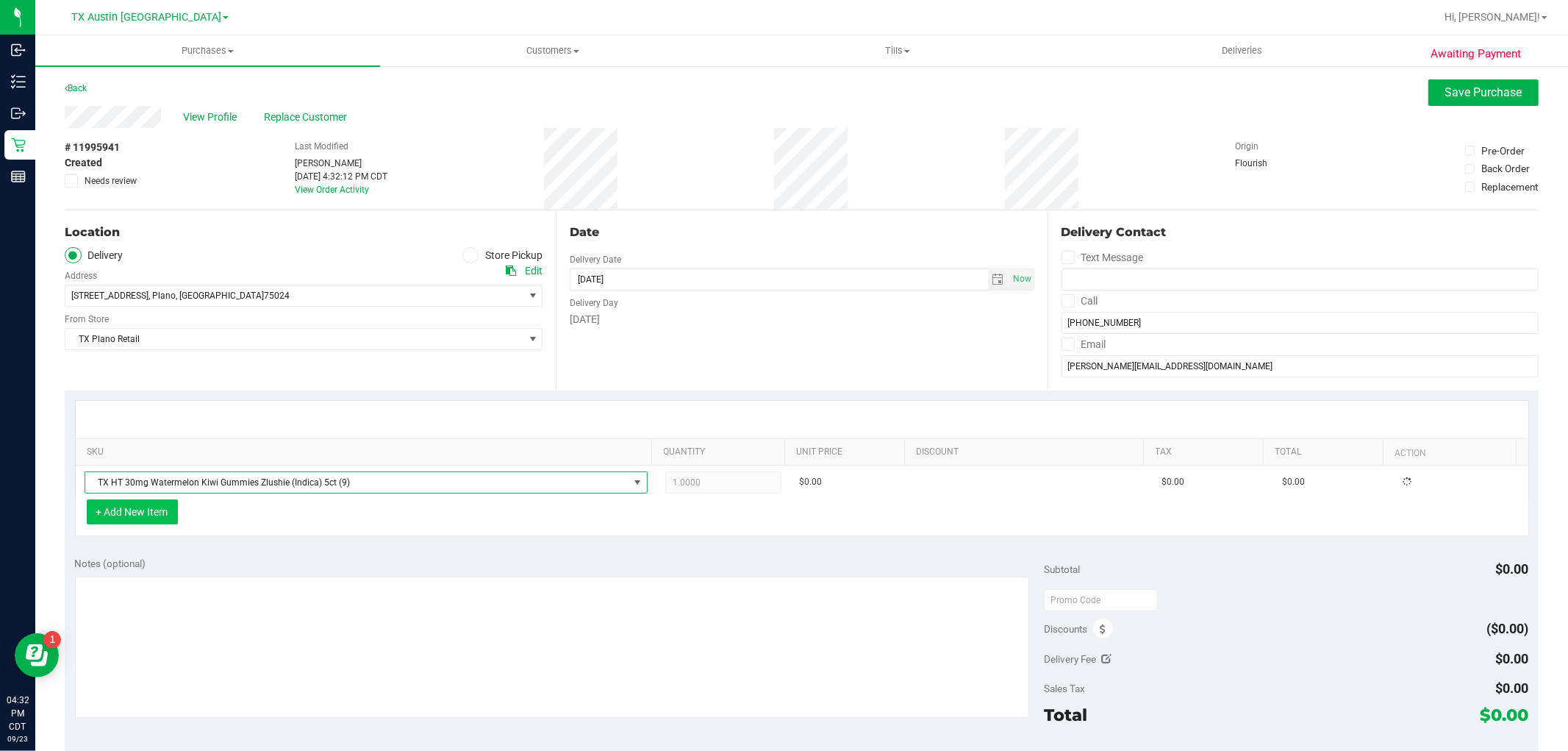
click at [151, 503] on button "+ Add New Item" at bounding box center [132, 512] width 91 height 25
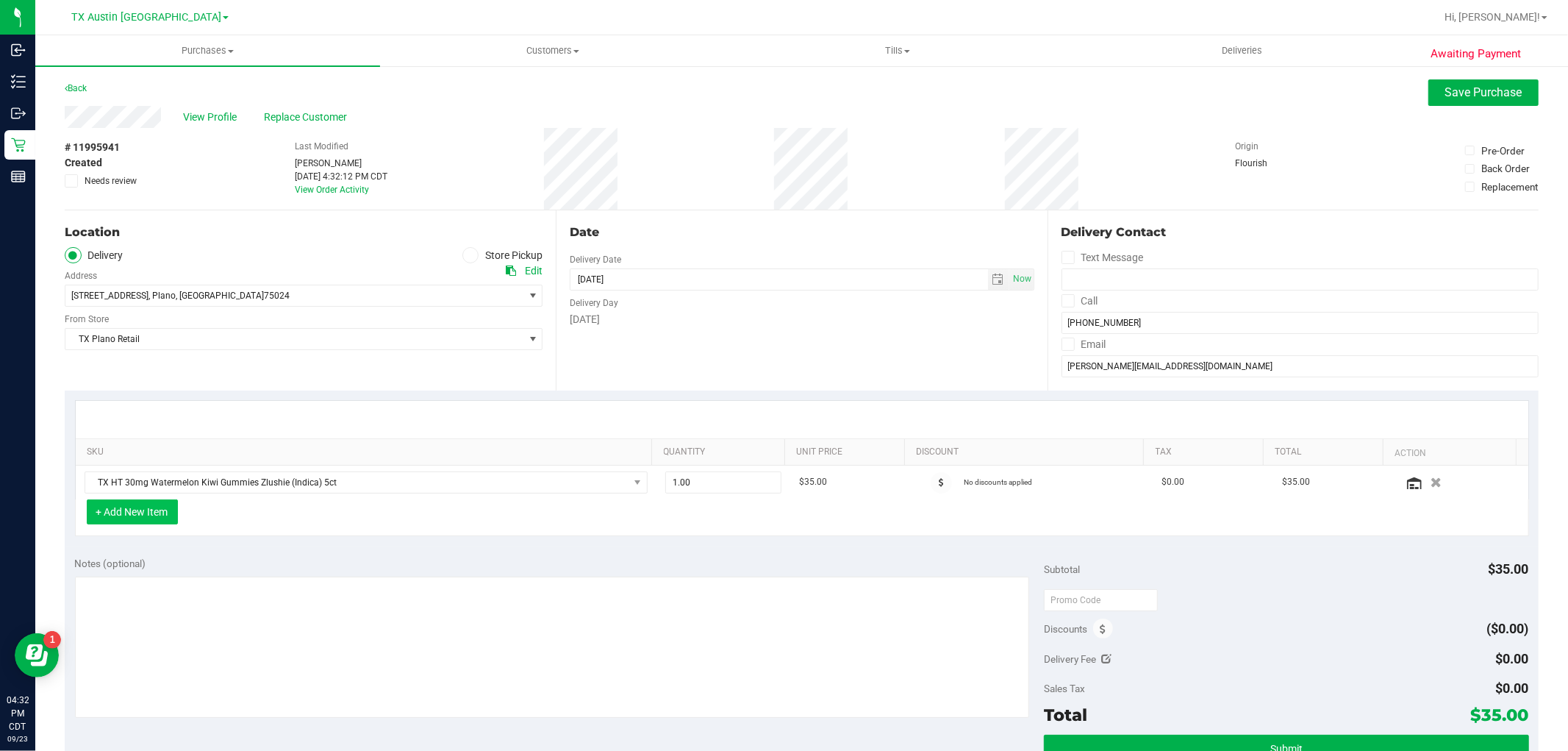
click at [157, 515] on button "+ Add New Item" at bounding box center [132, 512] width 91 height 25
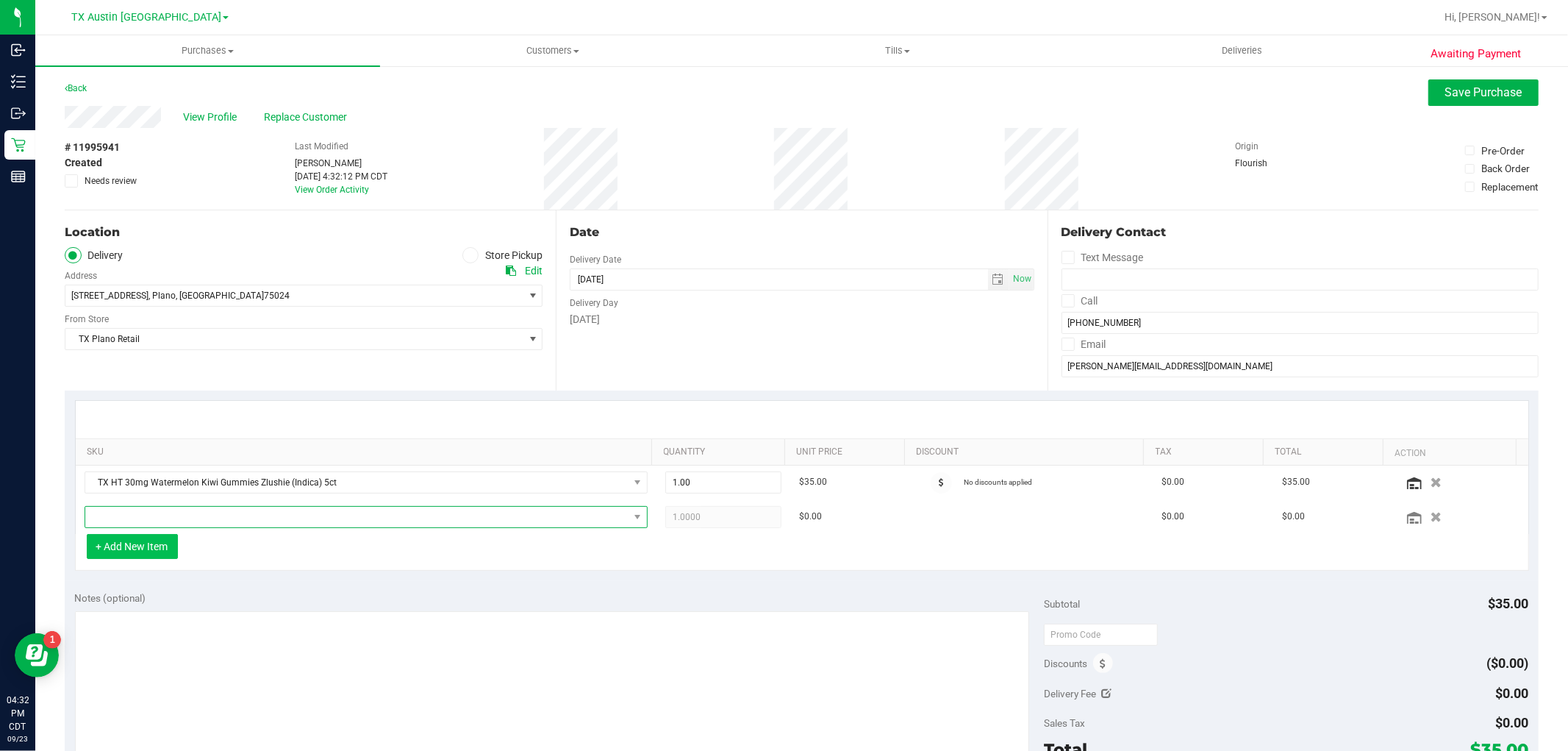
click at [157, 515] on span "NO DATA FOUND" at bounding box center [356, 517] width 544 height 21
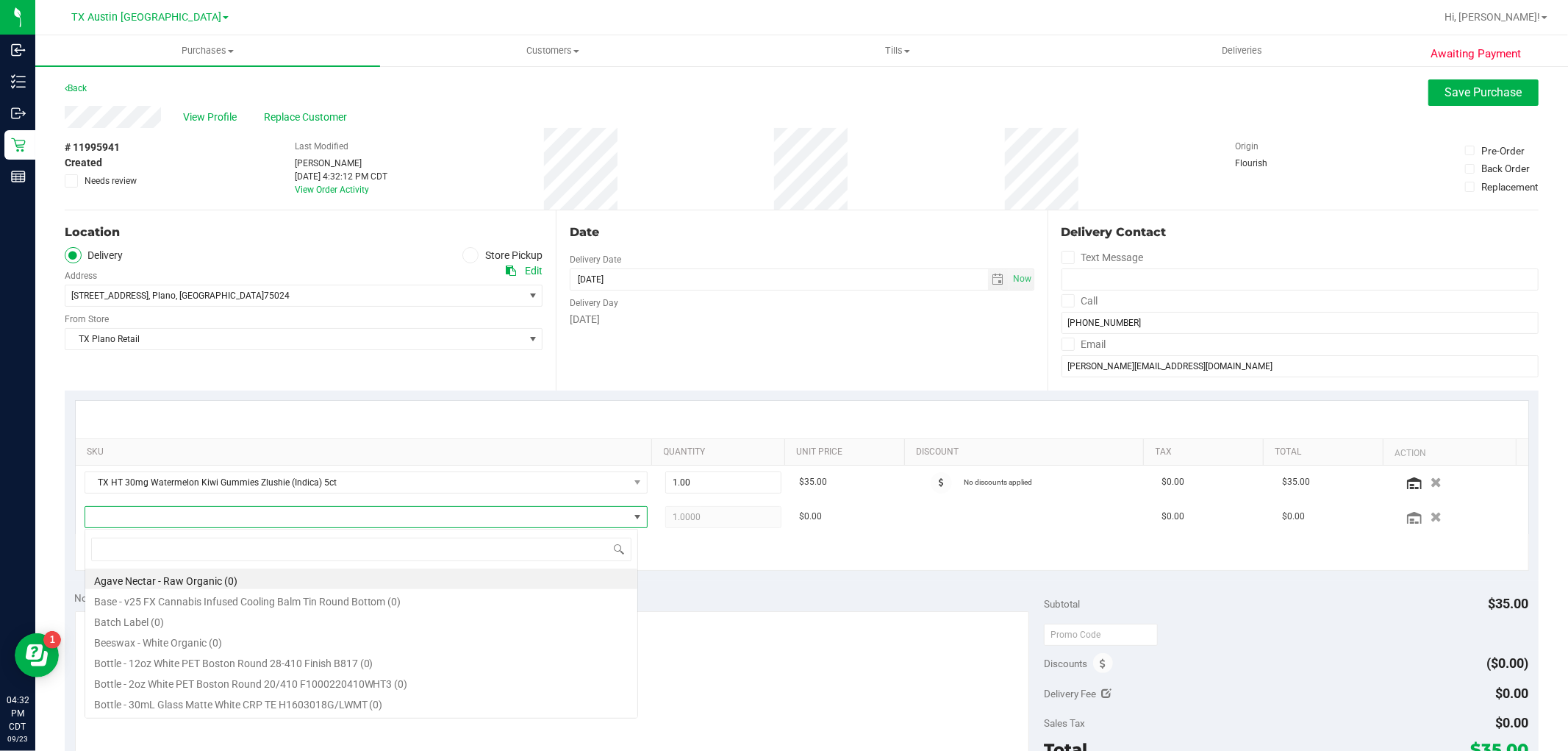
scroll to position [22, 548]
type input "green dre"
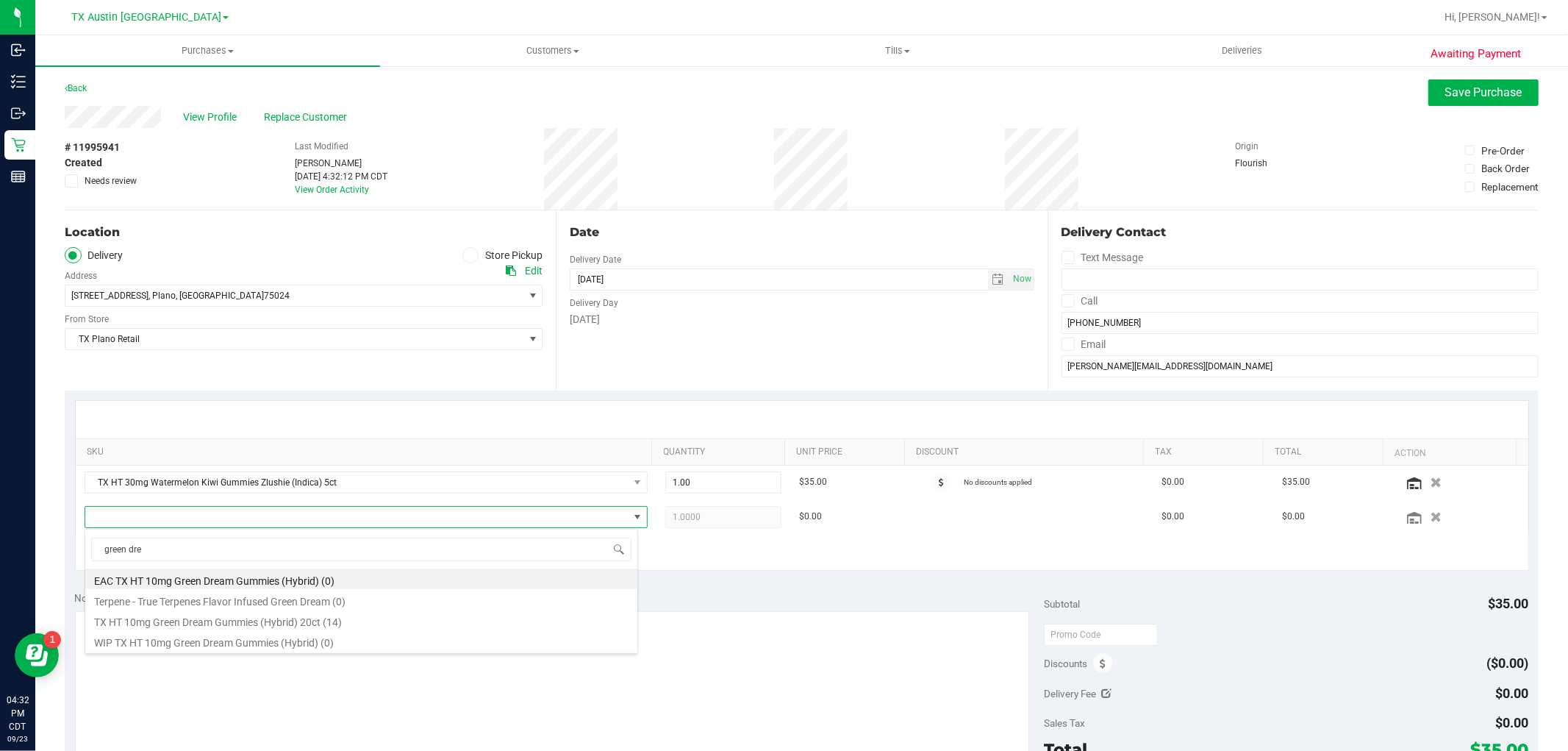
click at [412, 623] on li "TX HT 10mg Green Dream Gummies (Hybrid) 20ct (14)" at bounding box center [361, 620] width 552 height 21
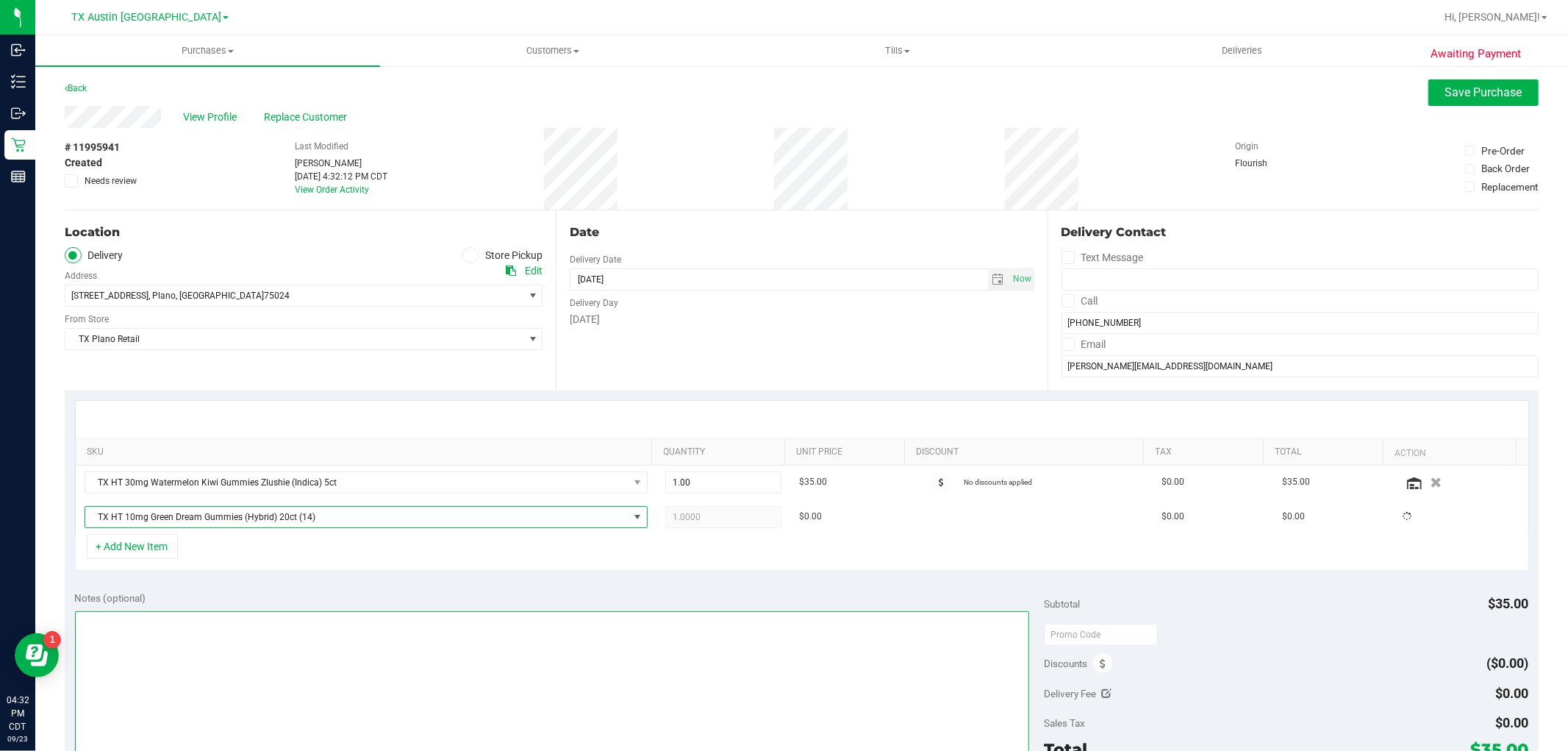
click at [650, 670] on textarea at bounding box center [552, 681] width 955 height 141
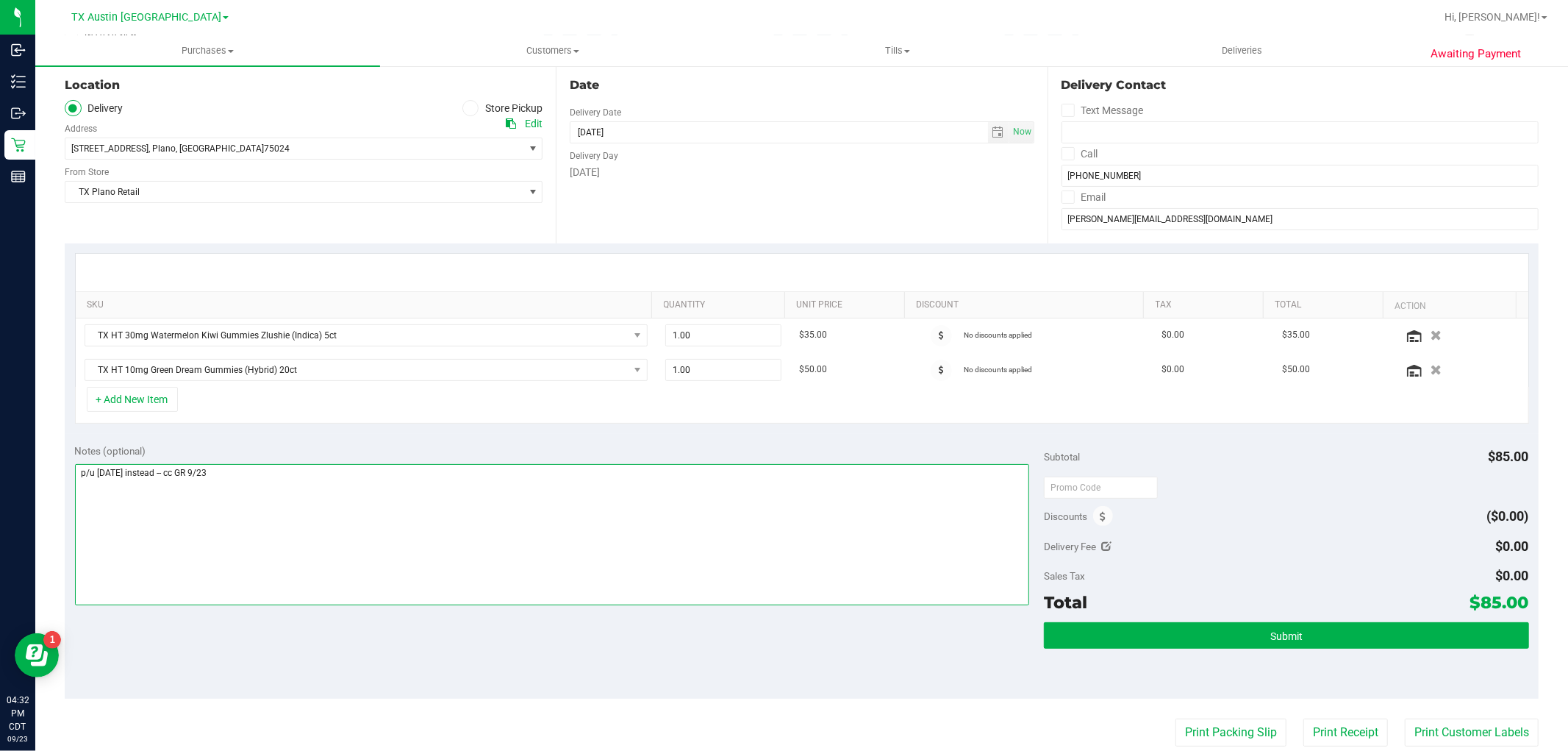
scroll to position [163, 0]
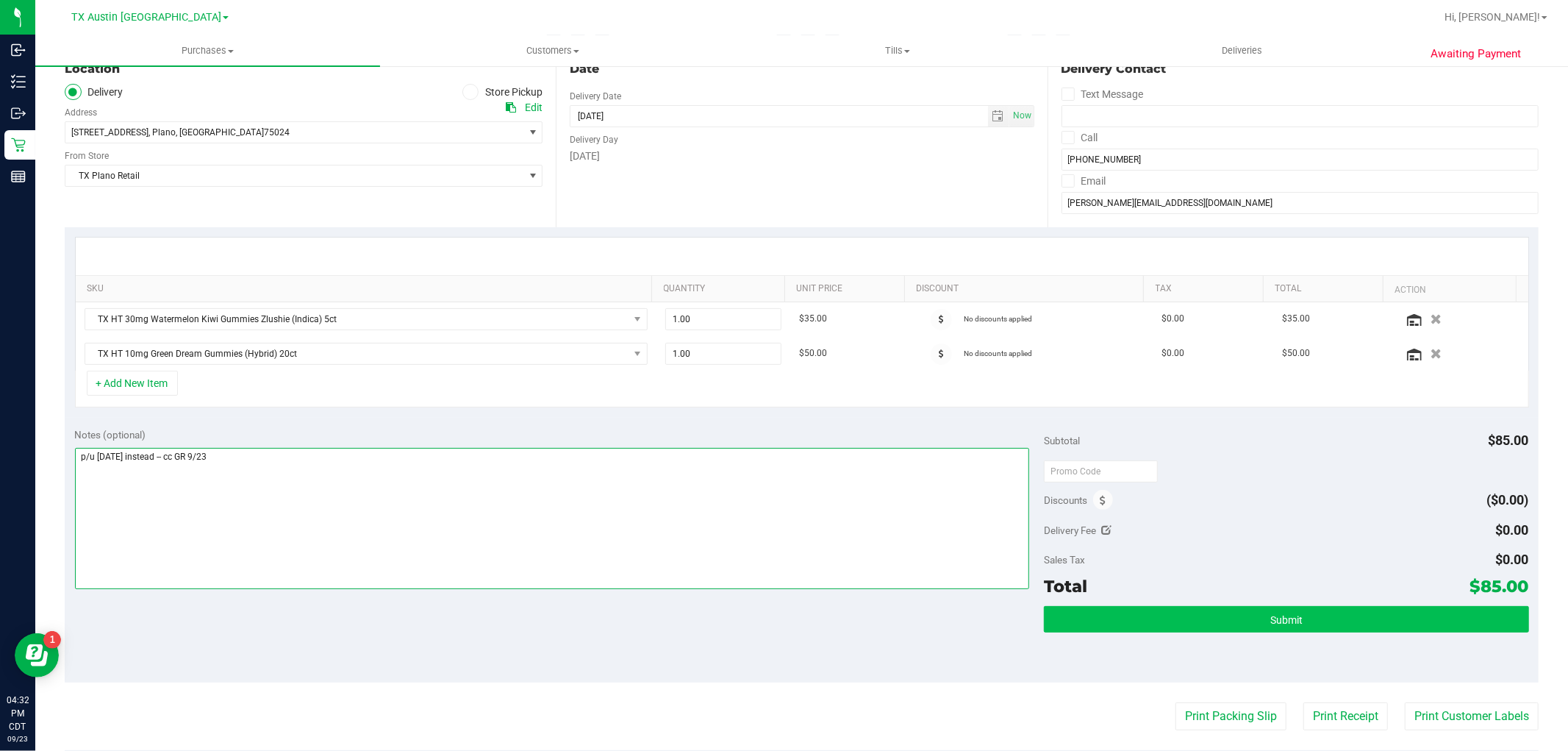
type textarea "p/u tmrw instead -- cc GR 9/23"
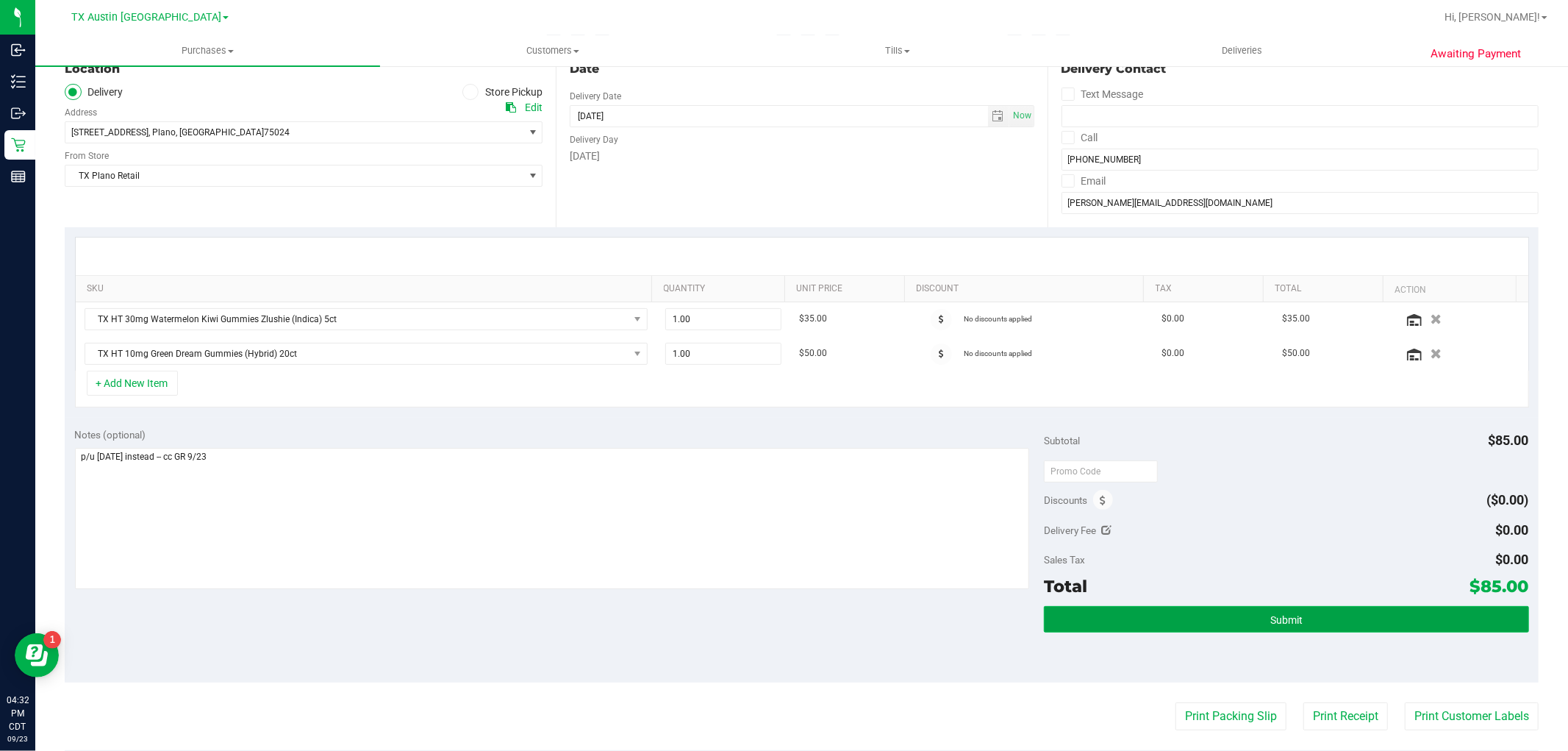
click at [1253, 613] on button "Submit" at bounding box center [1286, 618] width 485 height 26
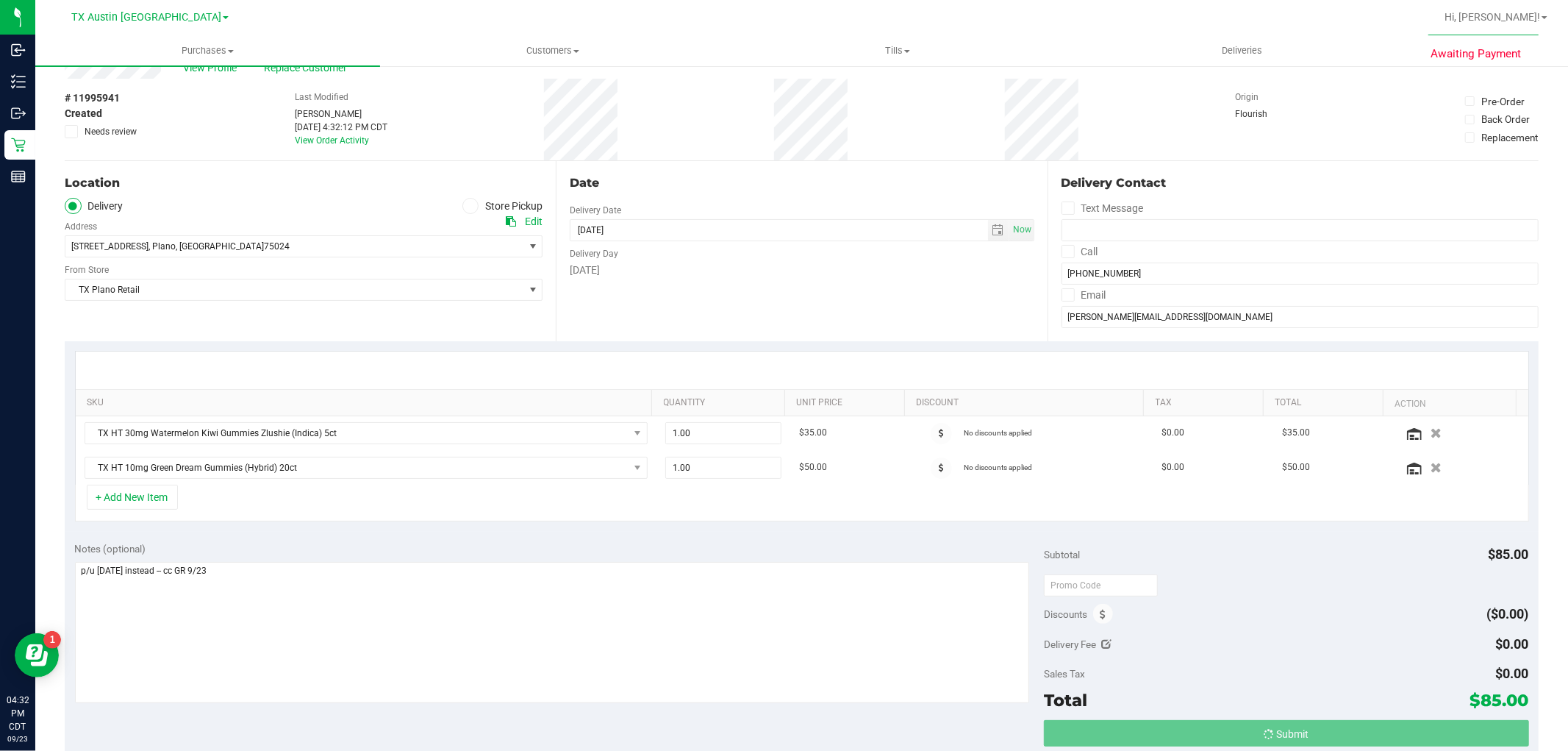
scroll to position [0, 0]
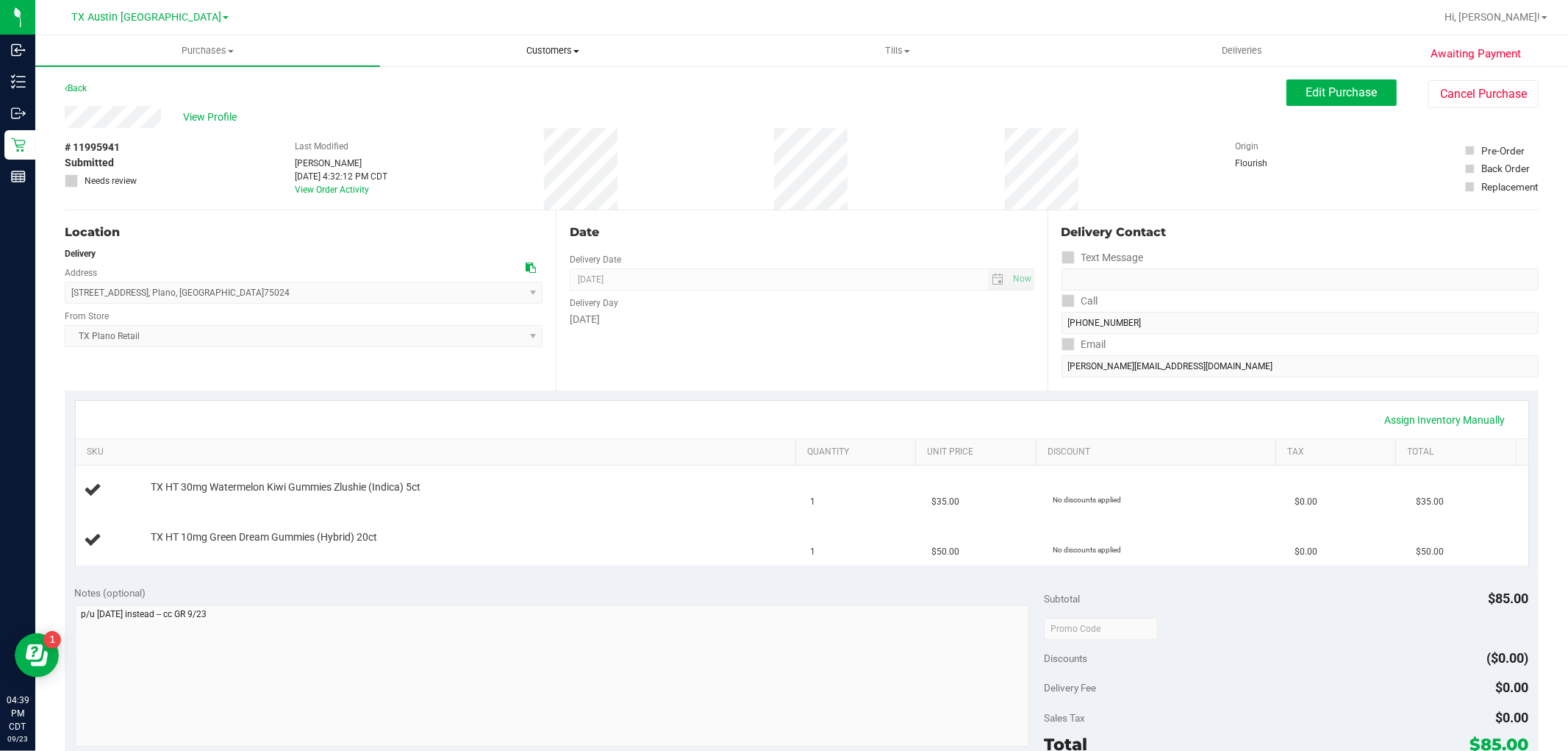
click at [555, 42] on uib-tab-heading "Customers All customers Add a new customer All physicians" at bounding box center [552, 50] width 343 height 29
click at [553, 87] on li "All customers" at bounding box center [552, 89] width 344 height 18
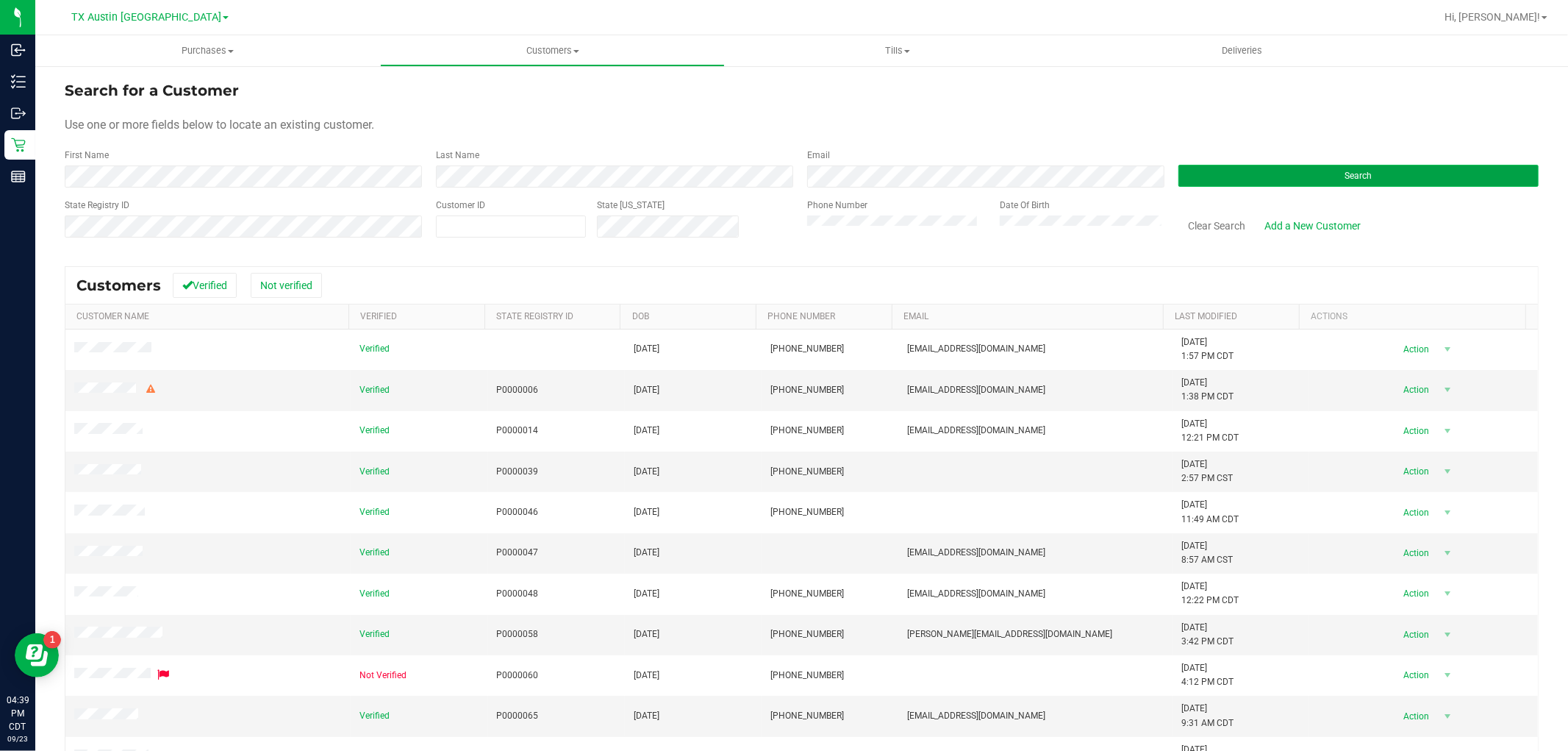
click at [1273, 181] on button "Search" at bounding box center [1358, 176] width 360 height 22
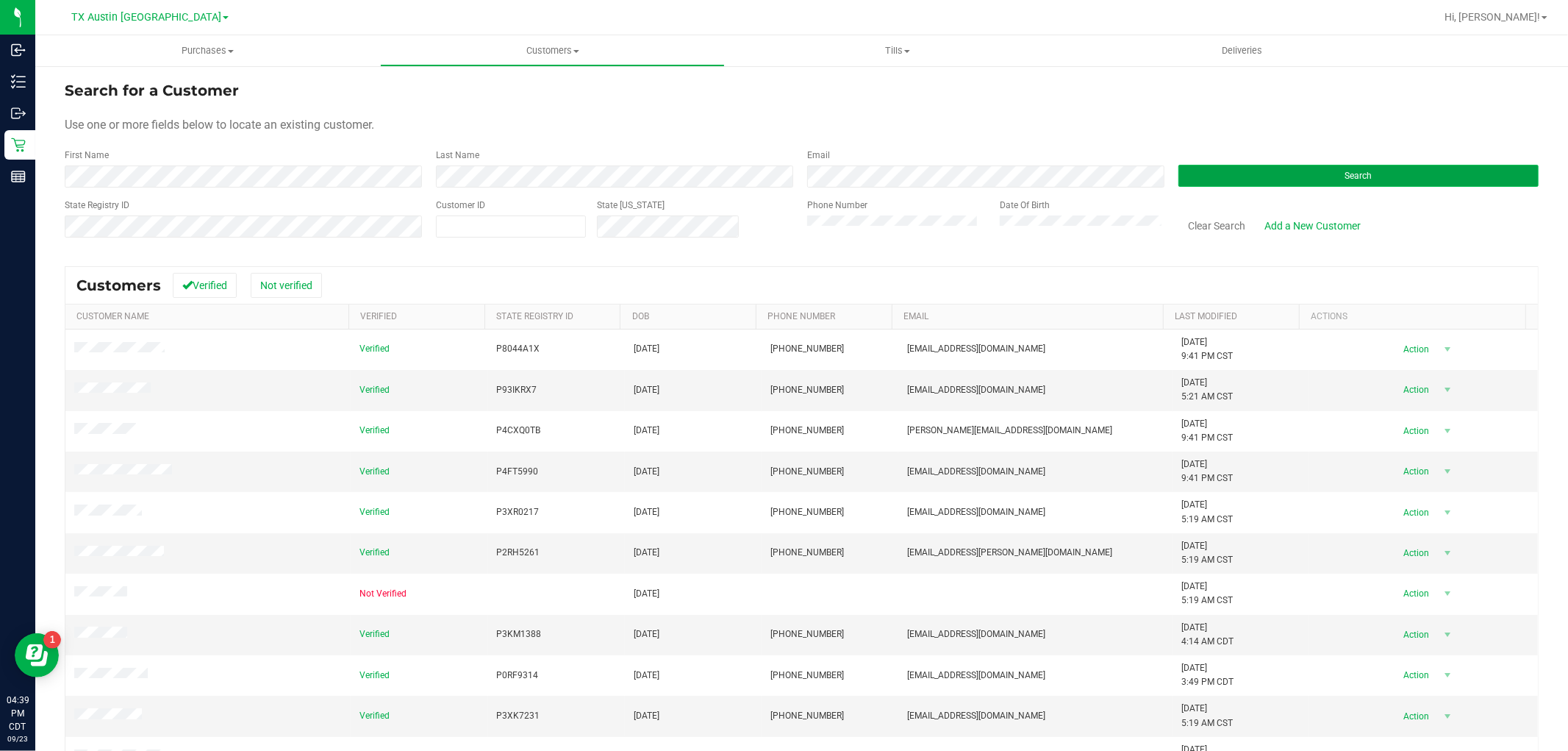
click at [1286, 184] on button "Search" at bounding box center [1358, 176] width 360 height 22
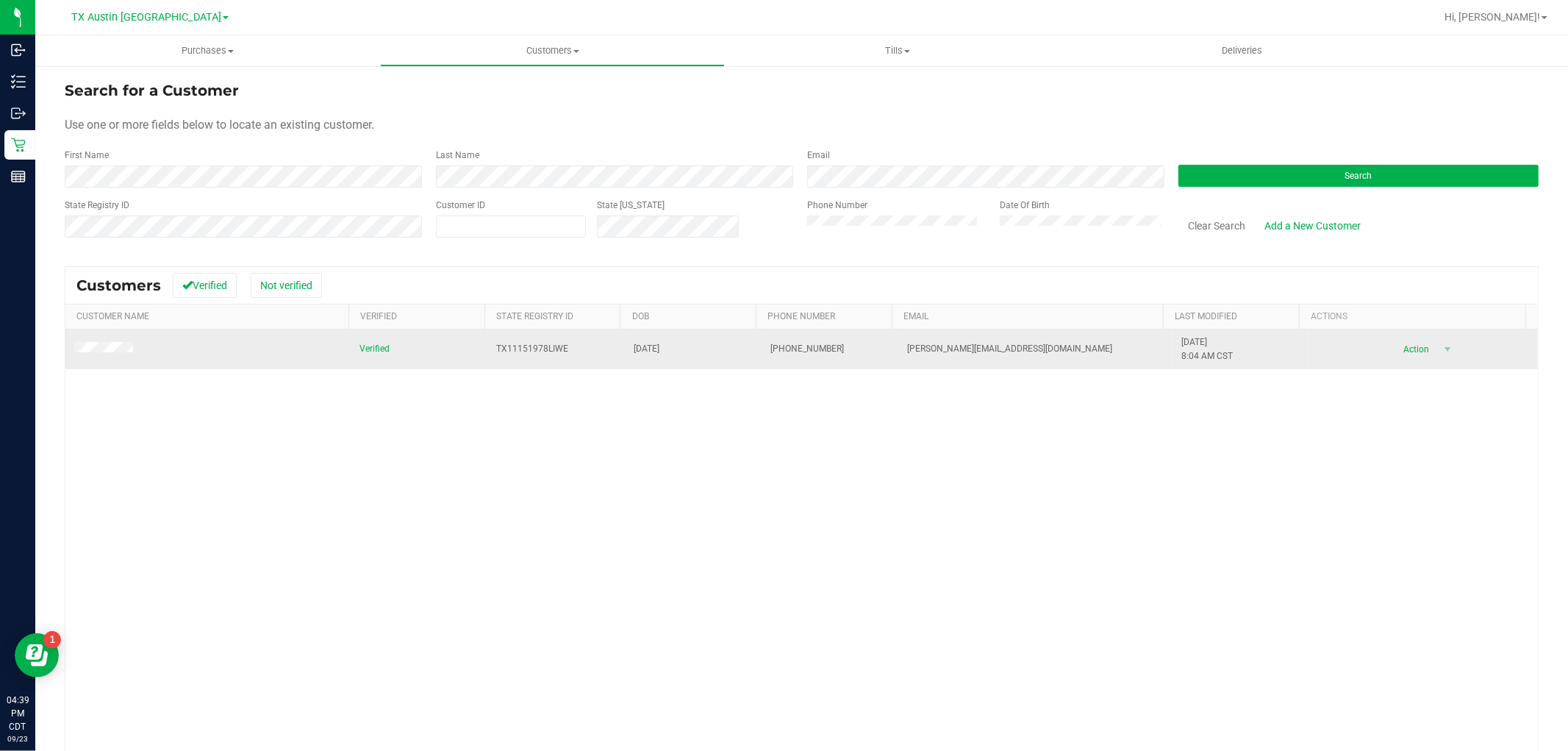
click at [88, 356] on span at bounding box center [106, 349] width 63 height 16
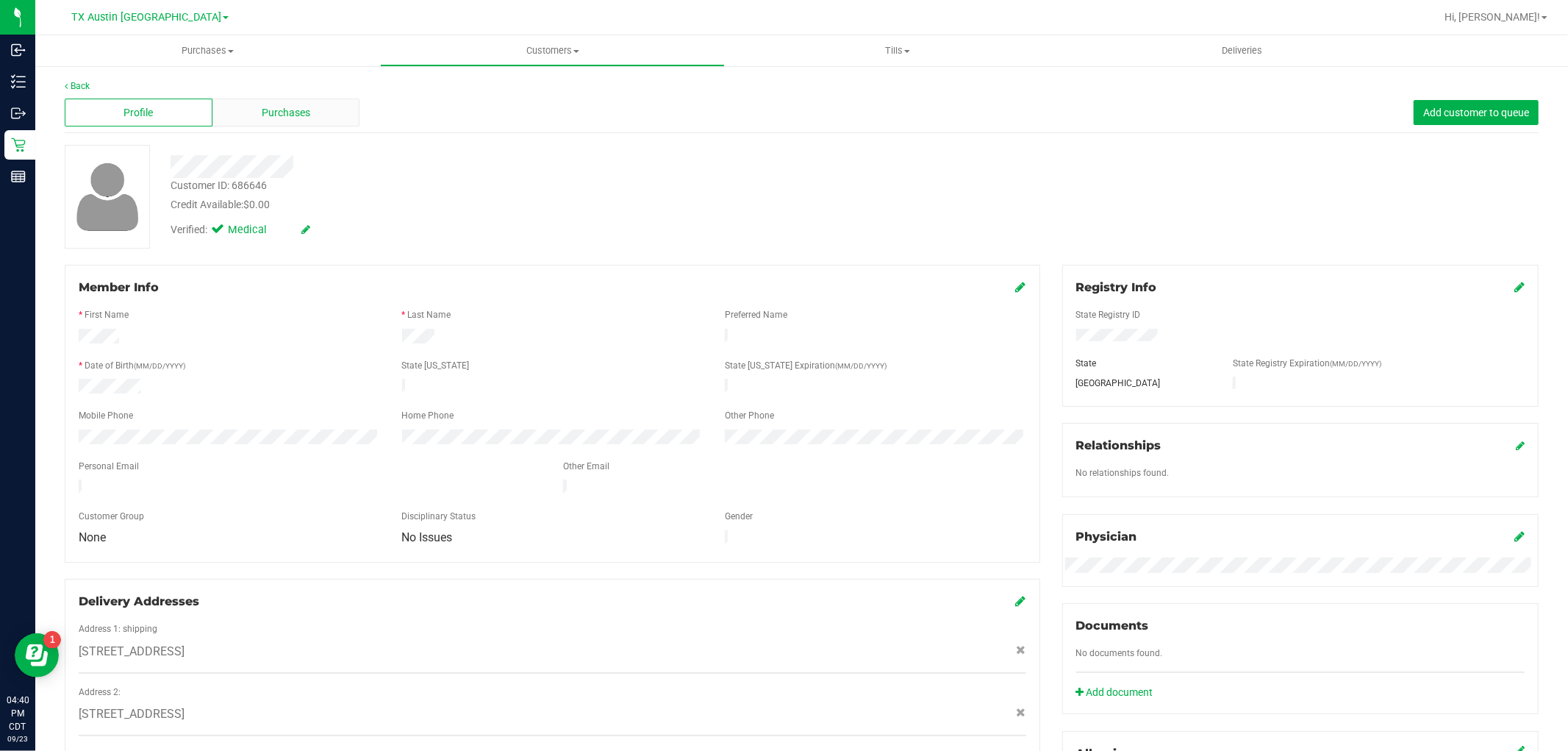
click at [302, 101] on div "Purchases" at bounding box center [286, 112] width 148 height 28
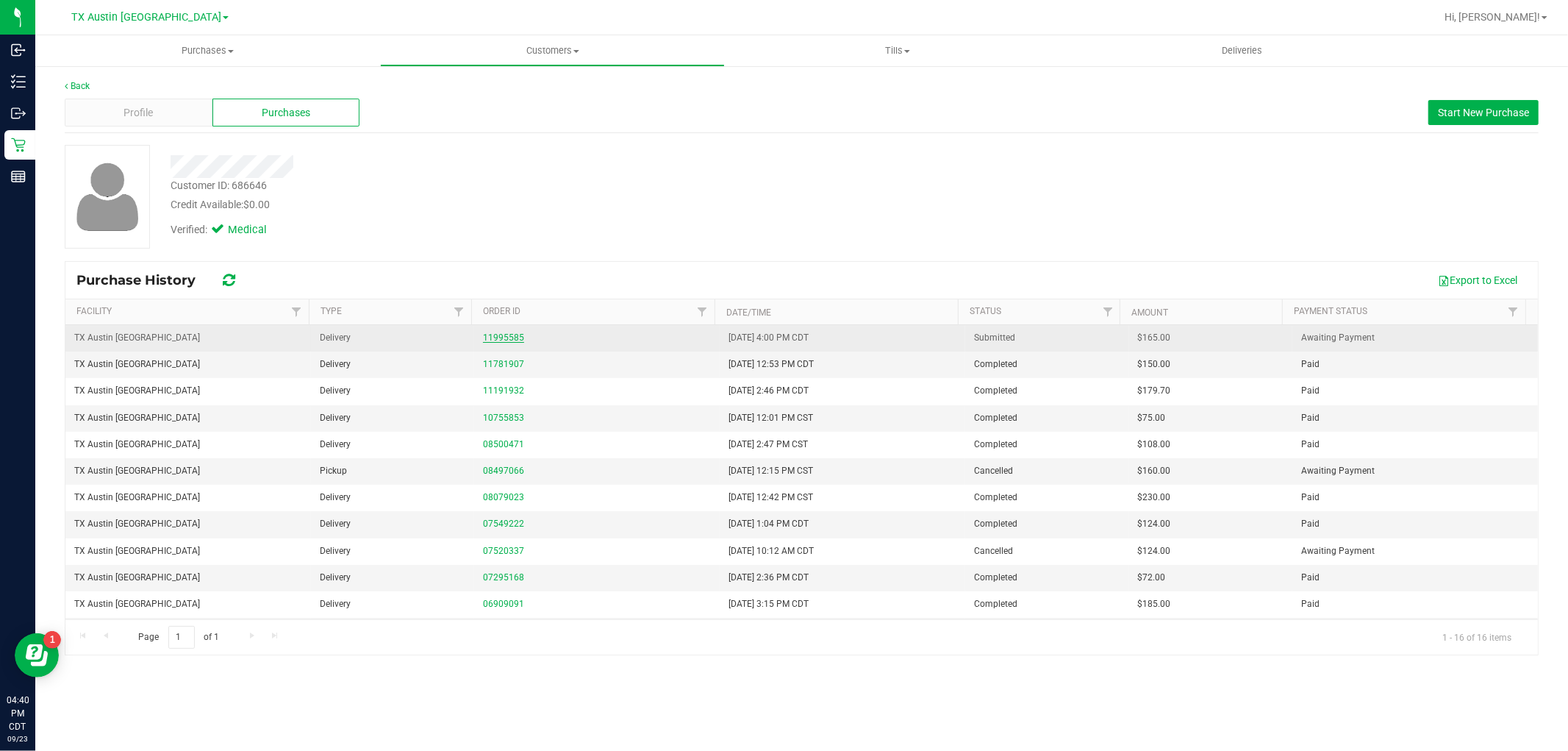
click at [509, 337] on link "11995585" at bounding box center [503, 338] width 41 height 10
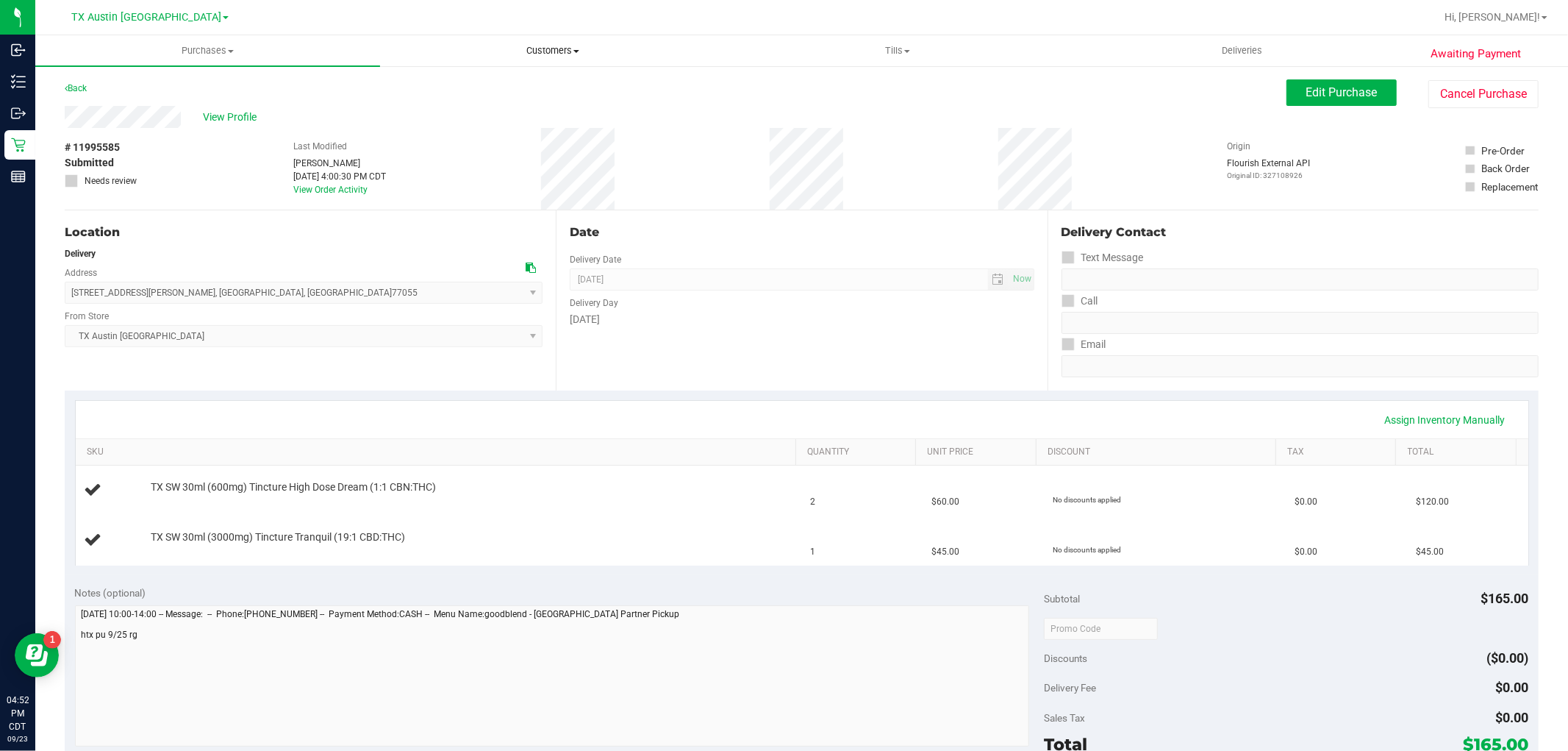
click at [567, 48] on span "Customers" at bounding box center [552, 51] width 343 height 13
click at [551, 83] on li "All customers" at bounding box center [552, 89] width 344 height 18
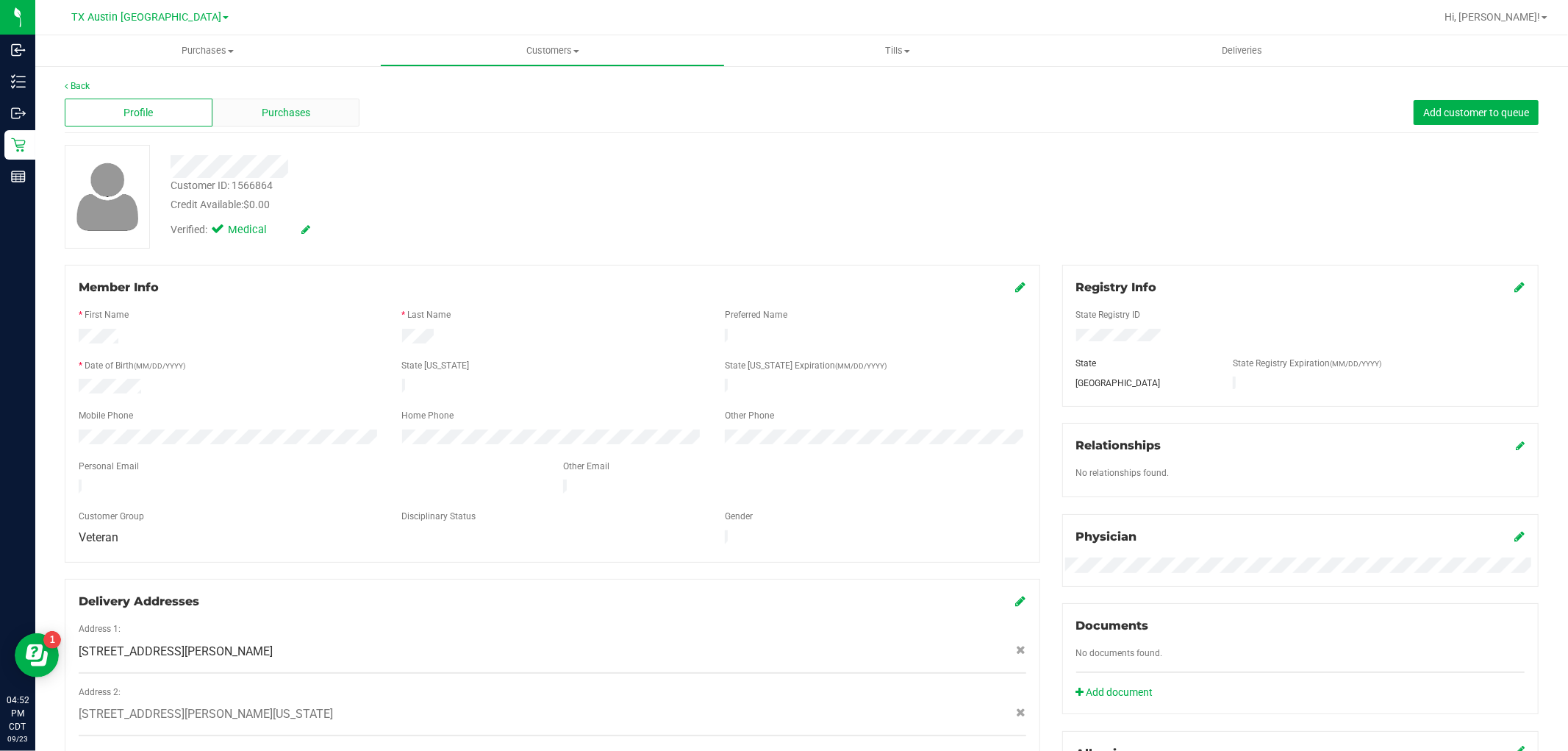
click at [274, 116] on span "Purchases" at bounding box center [286, 113] width 48 height 16
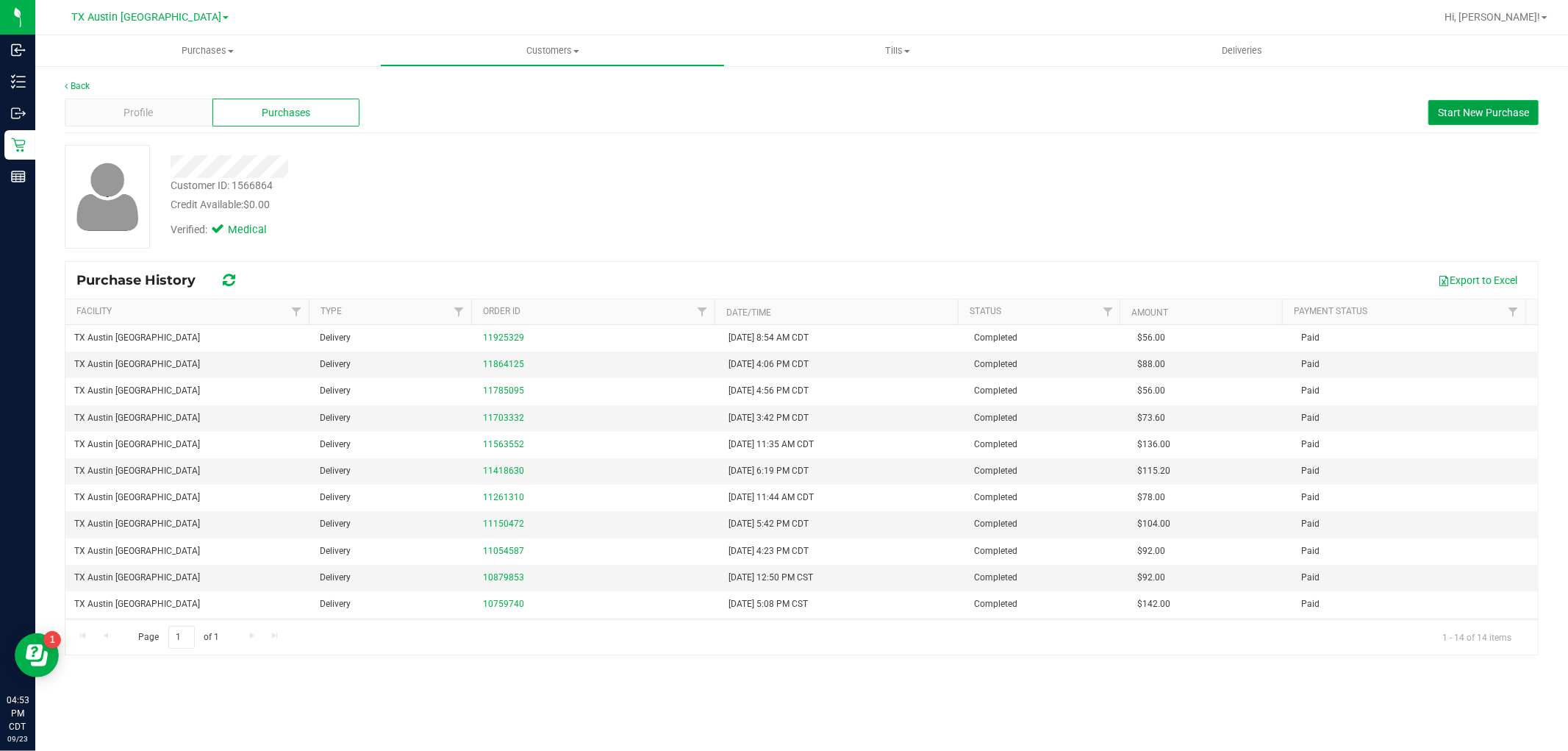
click at [1473, 109] on span "Start New Purchase" at bounding box center [1483, 113] width 91 height 12
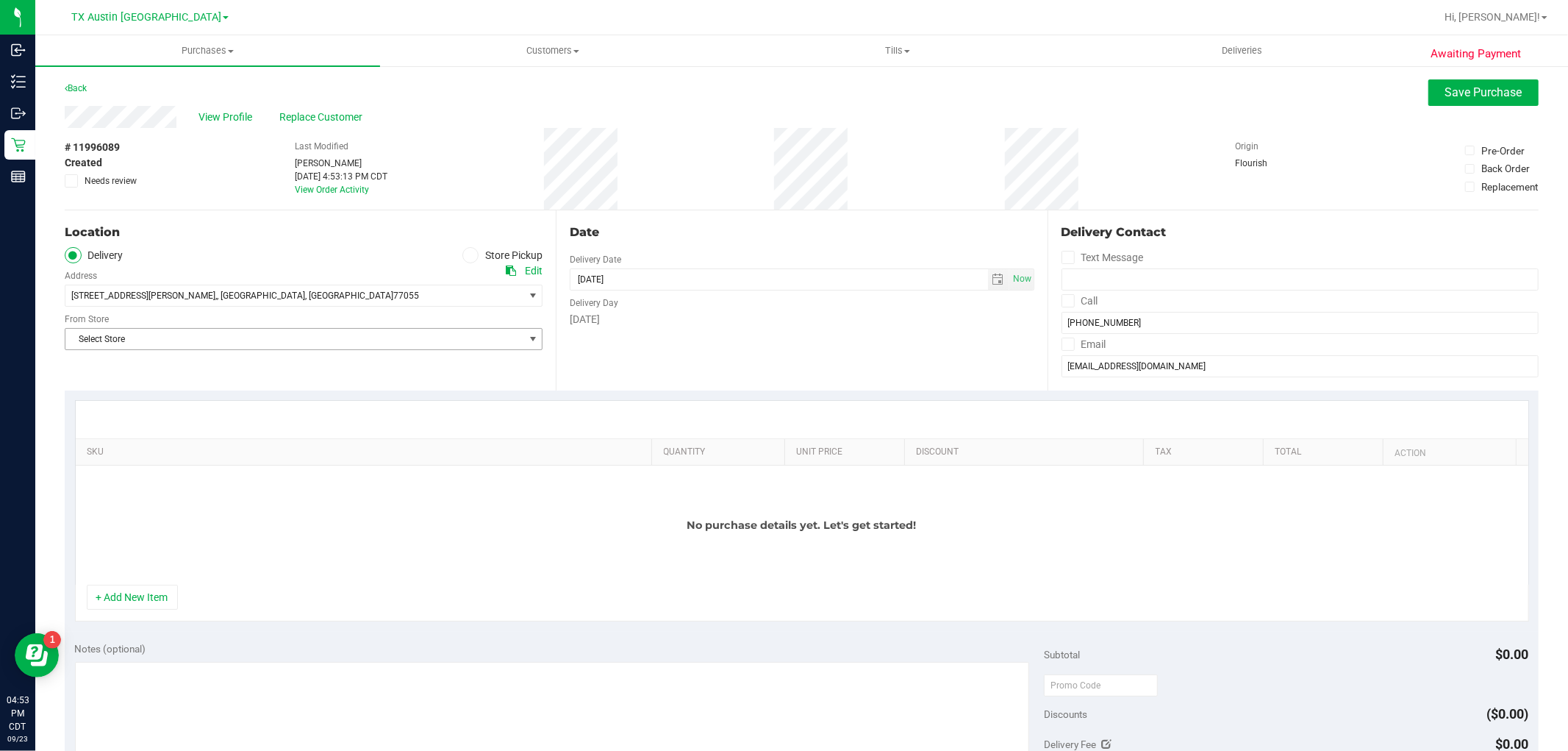
click at [430, 341] on span "Select Store" at bounding box center [295, 339] width 458 height 21
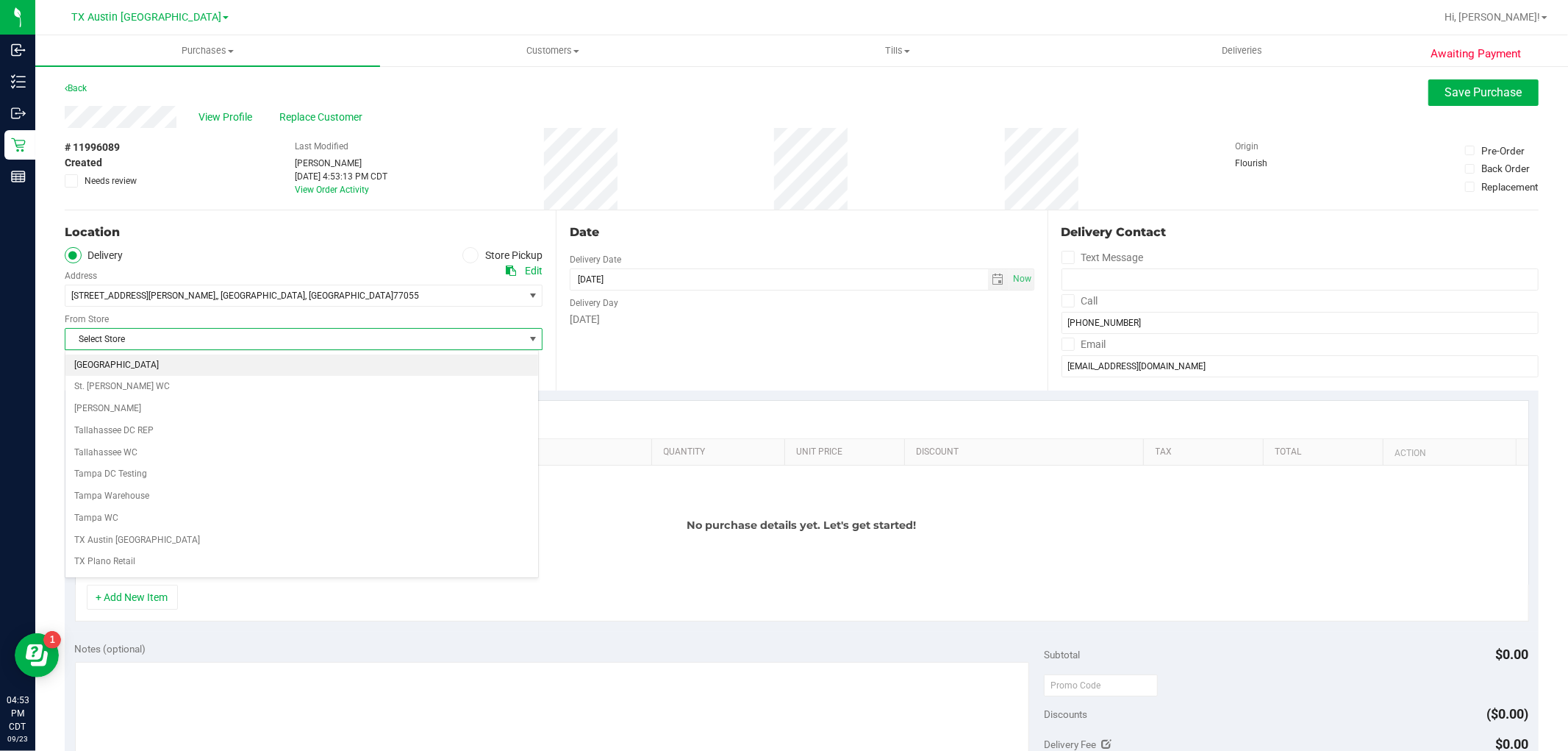
scroll to position [1062, 0]
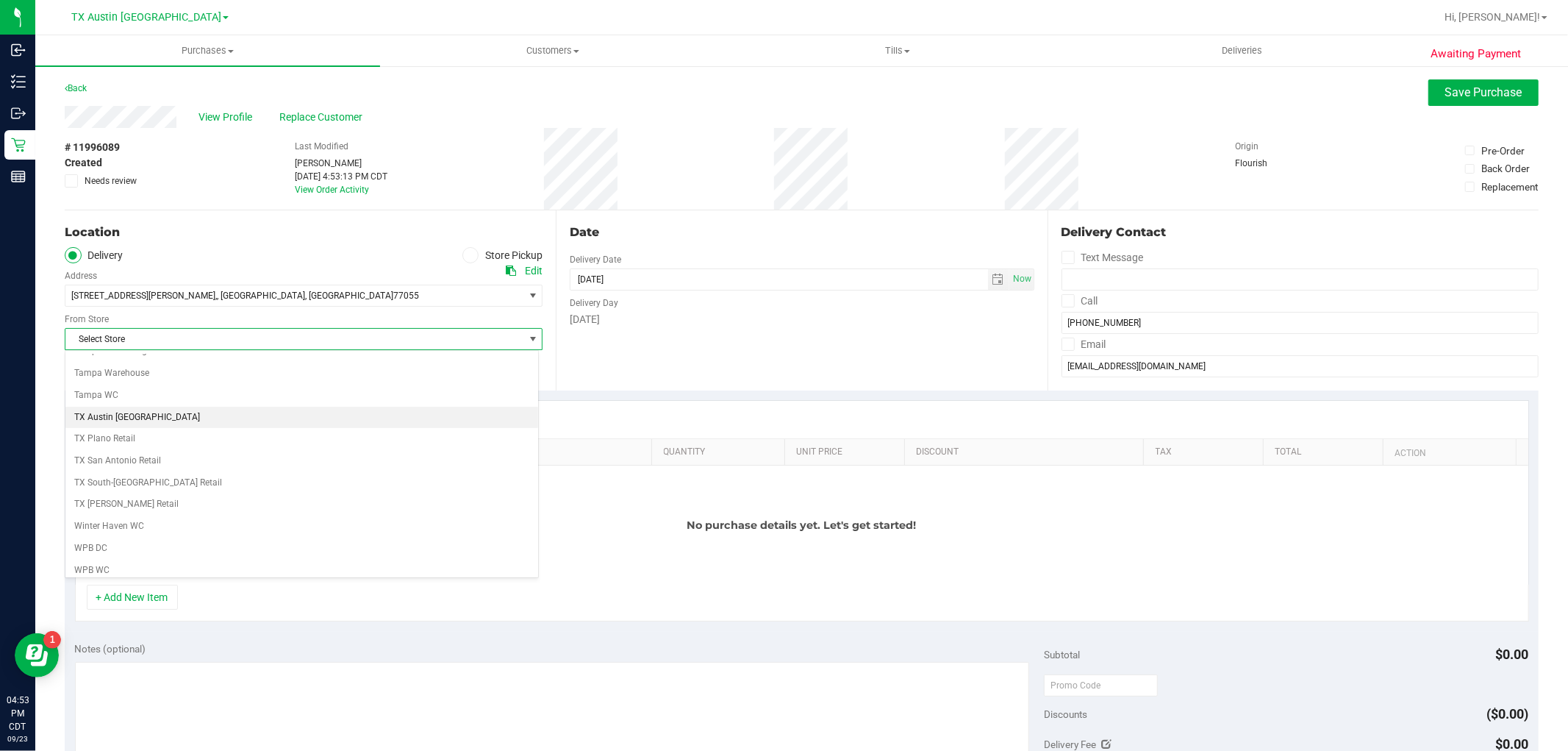
click at [166, 415] on li "TX Austin [GEOGRAPHIC_DATA]" at bounding box center [302, 418] width 473 height 22
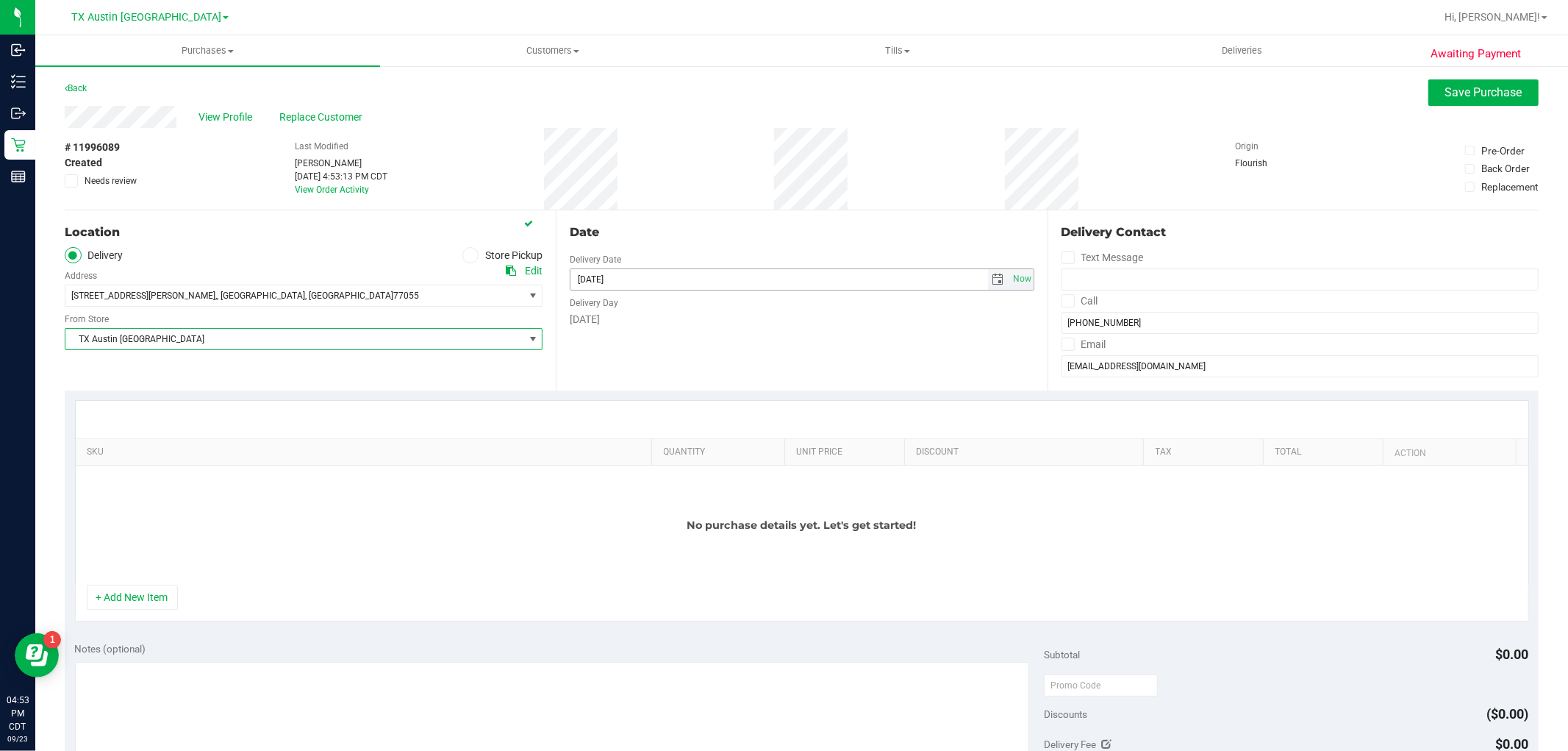
click at [992, 277] on span "select" at bounding box center [998, 280] width 12 height 12
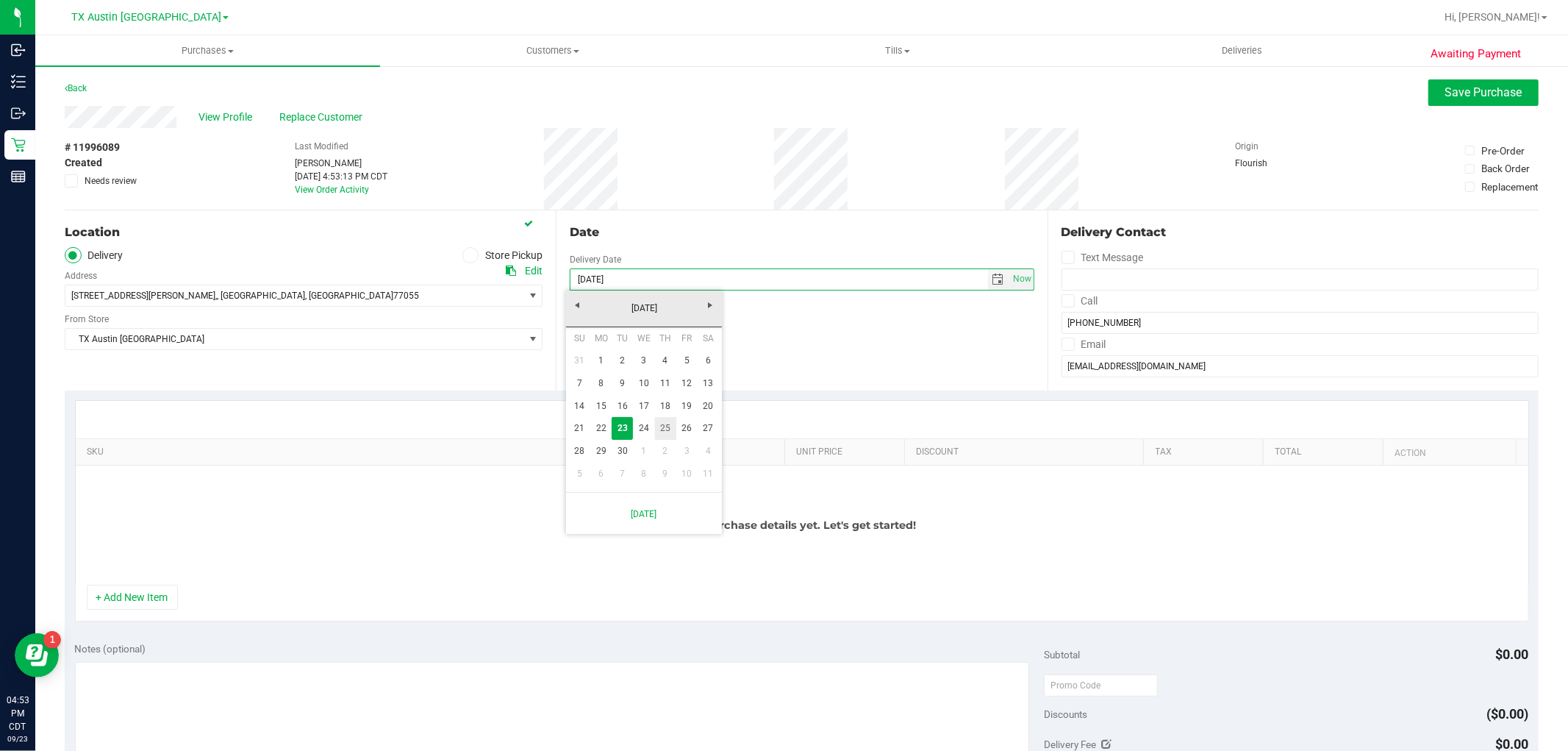
click at [661, 424] on link "25" at bounding box center [665, 428] width 22 height 23
type input "09/25/2025"
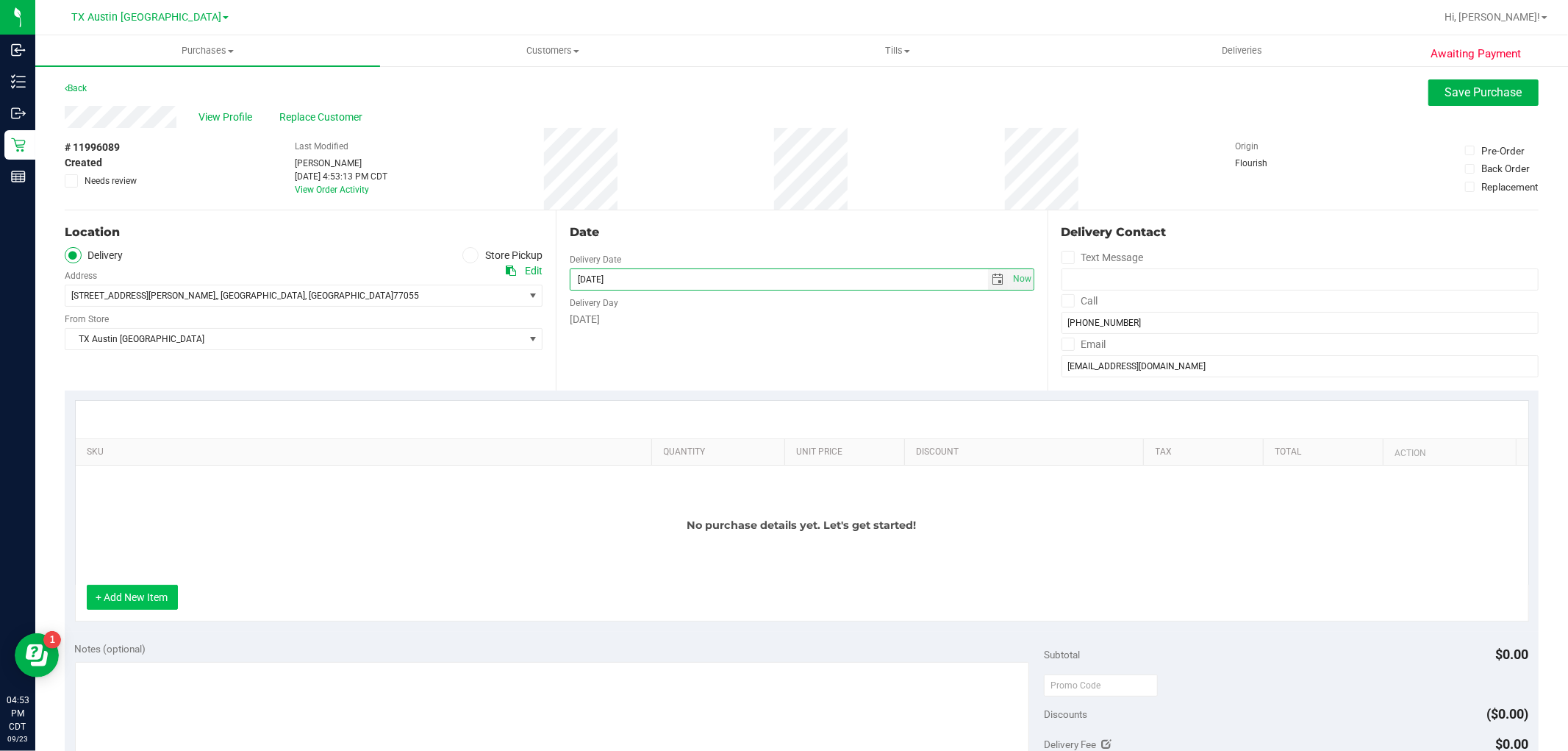
click at [156, 600] on button "+ Add New Item" at bounding box center [132, 597] width 91 height 25
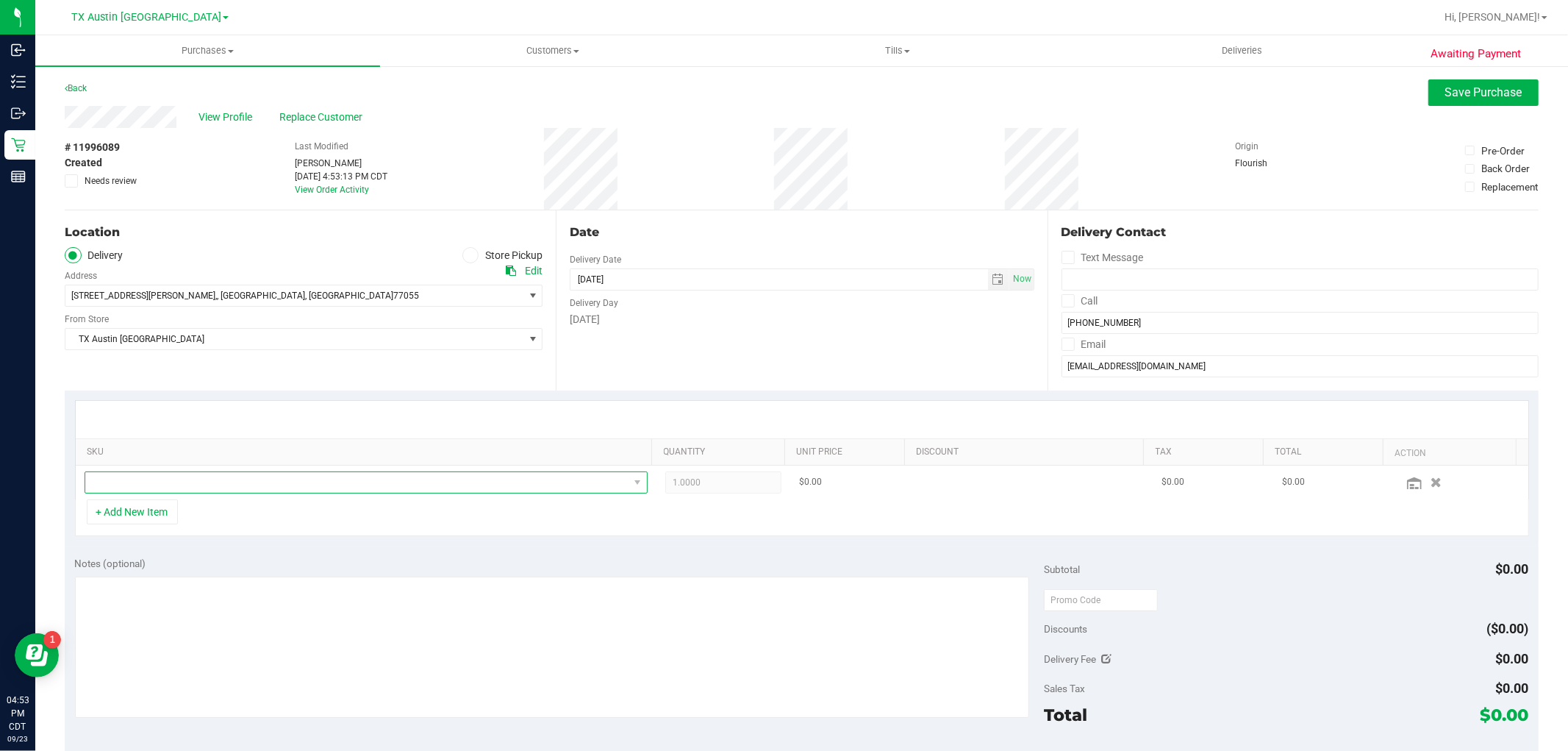
click at [239, 479] on span "NO DATA FOUND" at bounding box center [356, 483] width 544 height 21
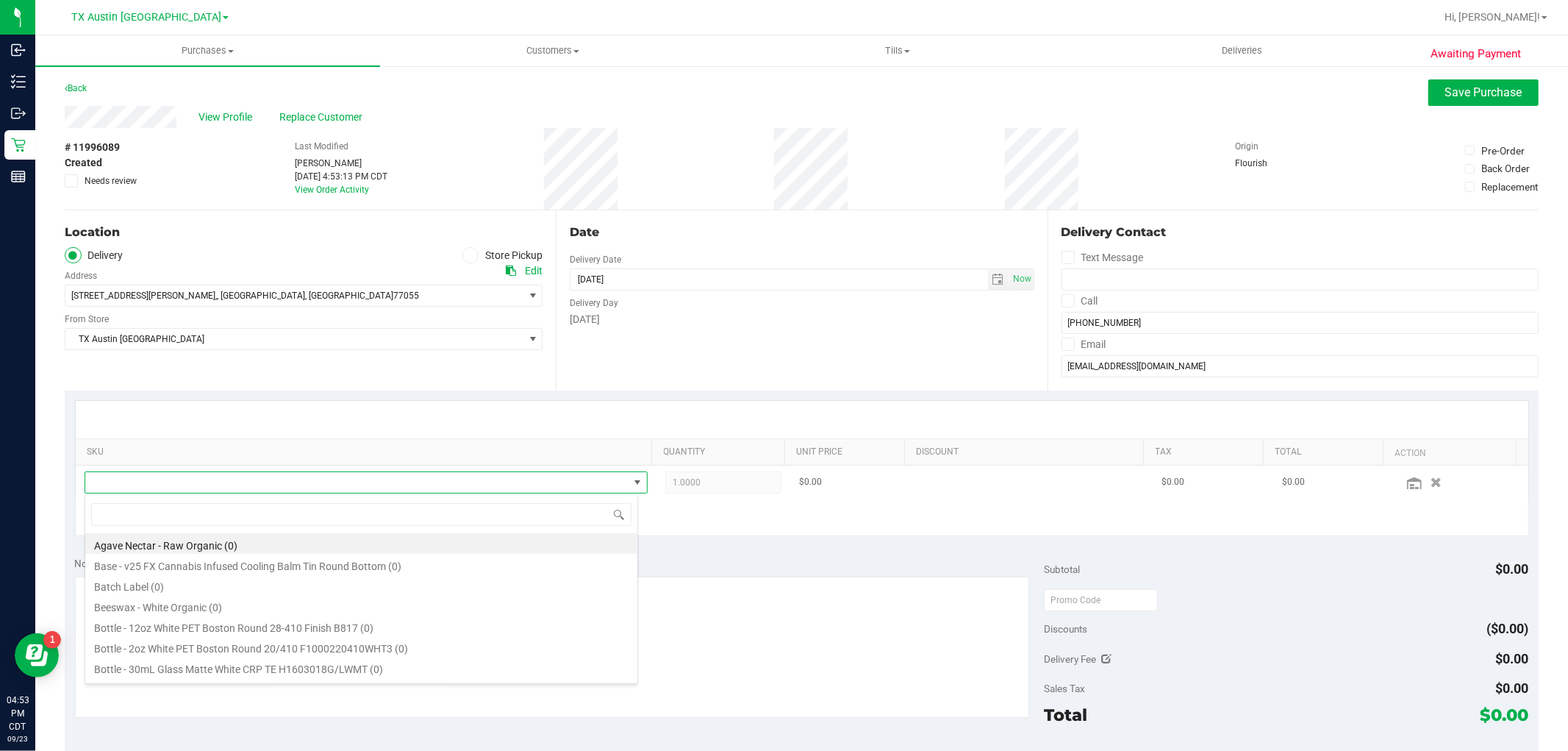
scroll to position [22, 548]
type input "texas"
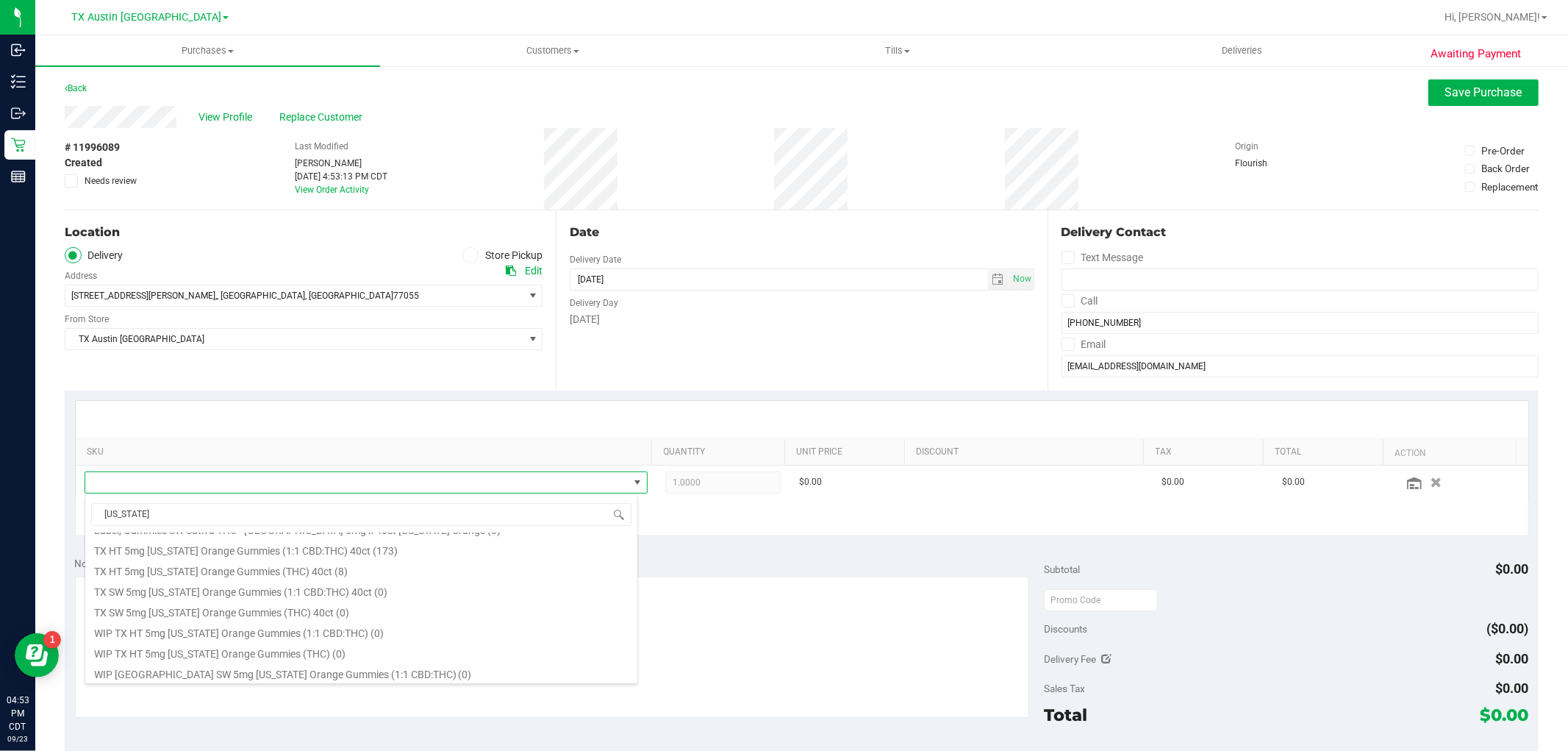
scroll to position [244, 0]
click at [369, 543] on li "TX HT 5mg Texas Orange Gummies (THC) 40ct (8)" at bounding box center [361, 547] width 552 height 21
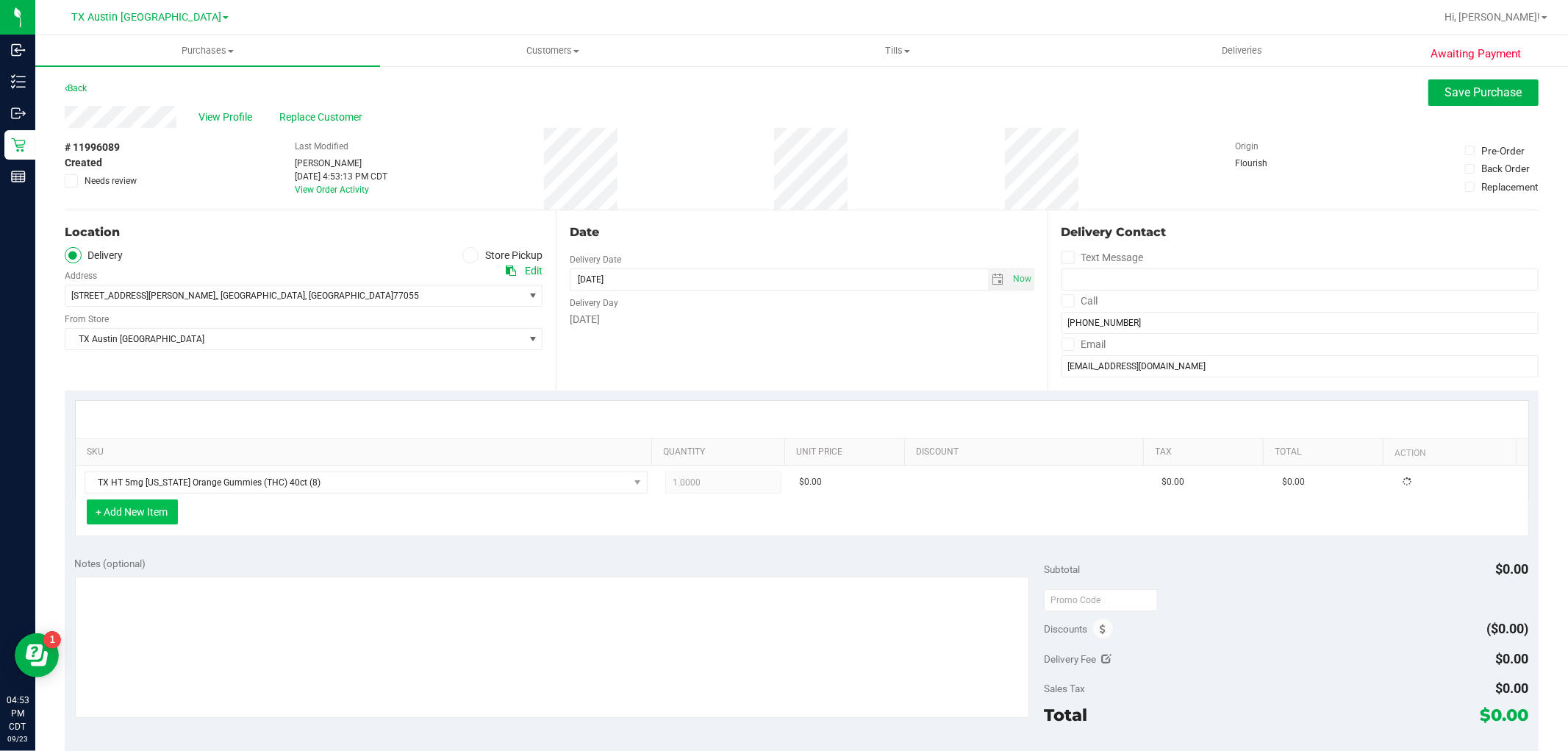
click at [140, 508] on button "+ Add New Item" at bounding box center [132, 512] width 91 height 25
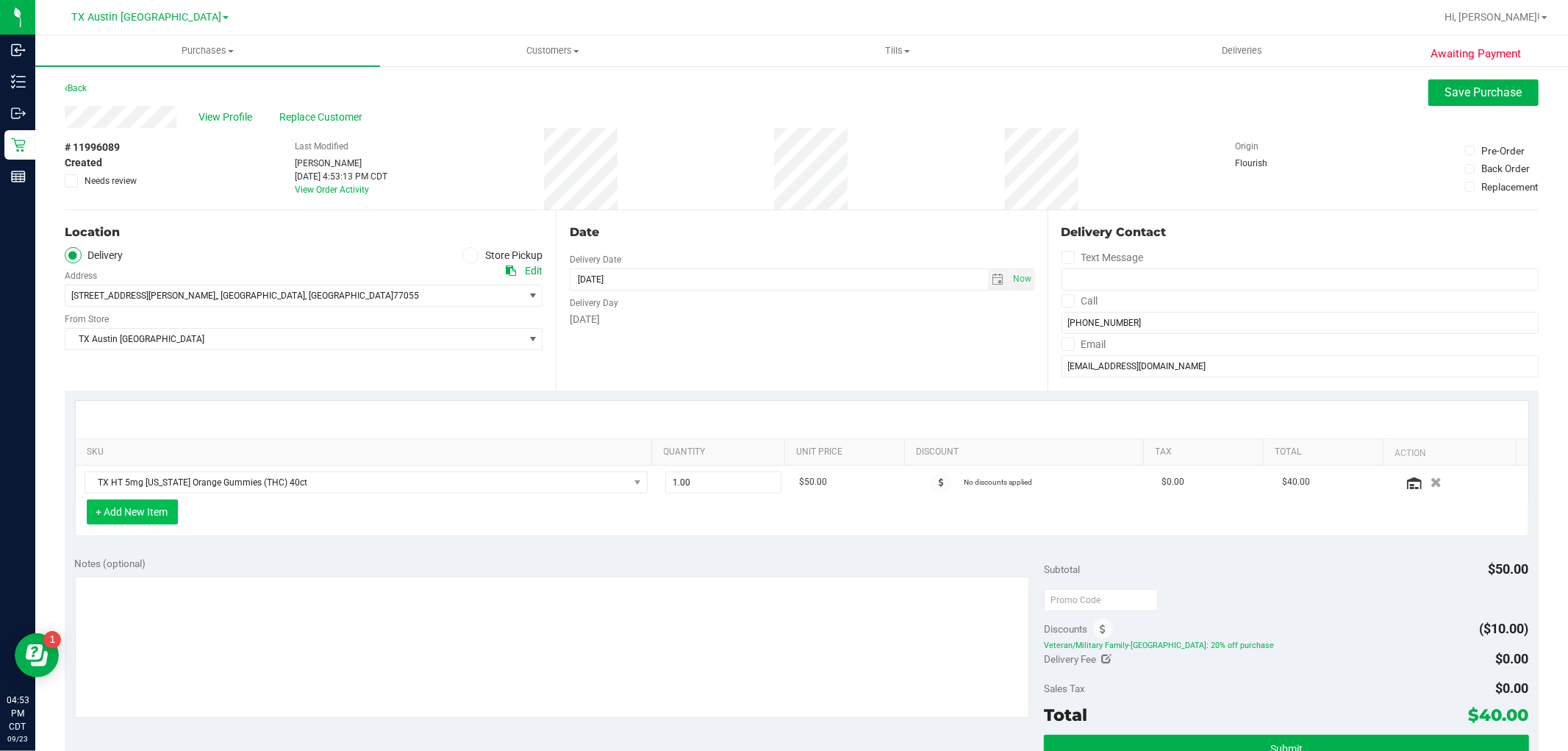
click at [148, 510] on button "+ Add New Item" at bounding box center [132, 512] width 91 height 25
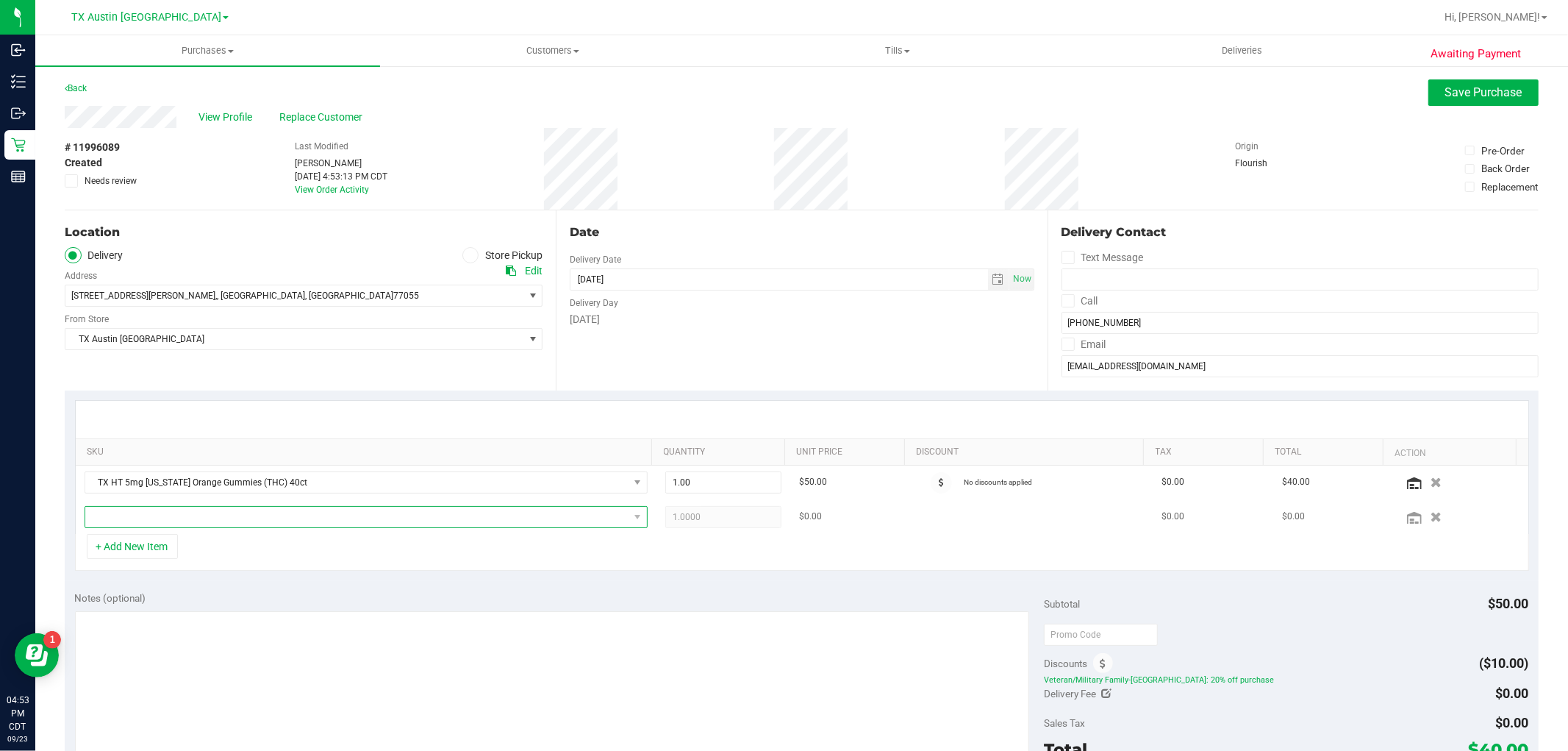
click at [148, 519] on span "NO DATA FOUND" at bounding box center [356, 517] width 544 height 21
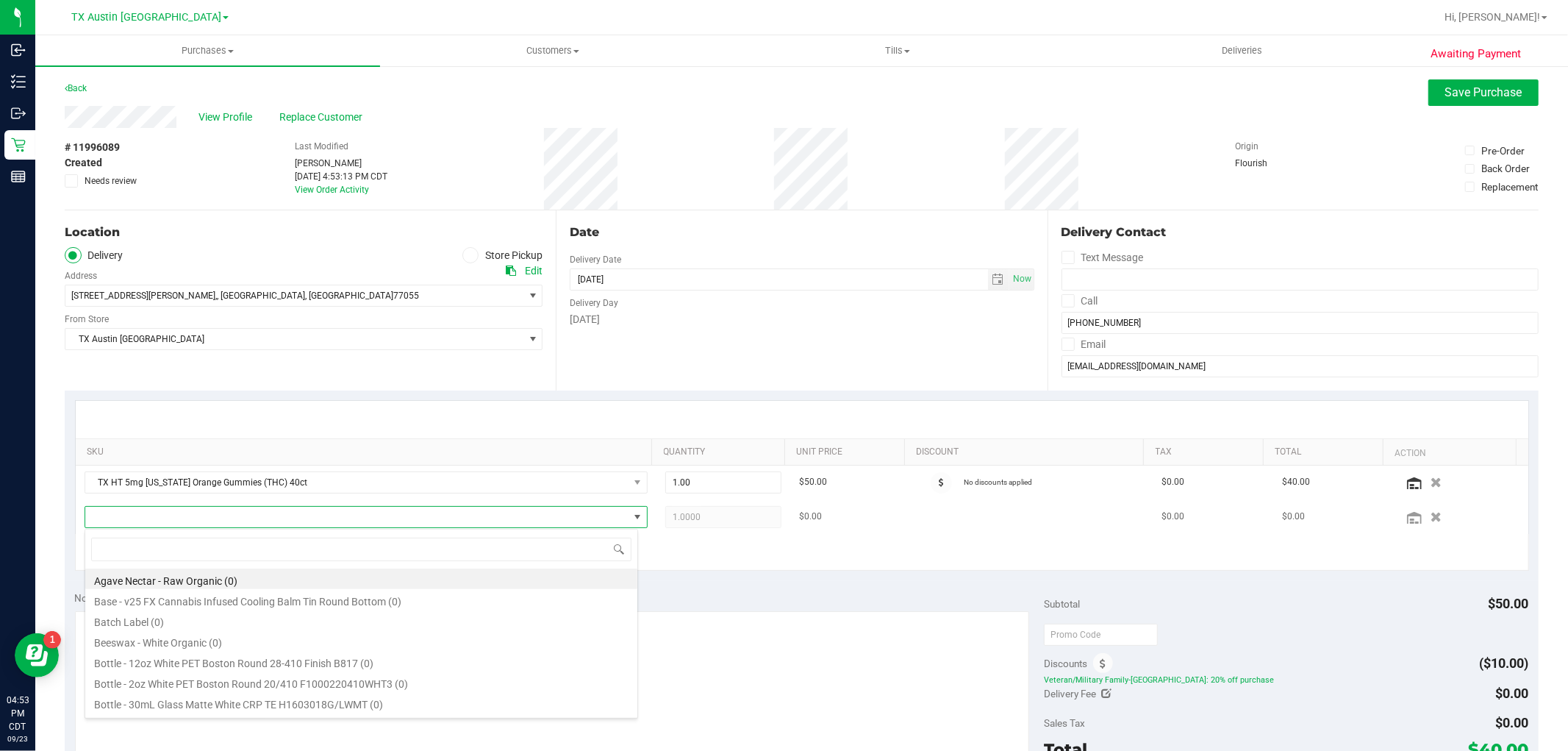
scroll to position [22, 548]
type input "blue raspber"
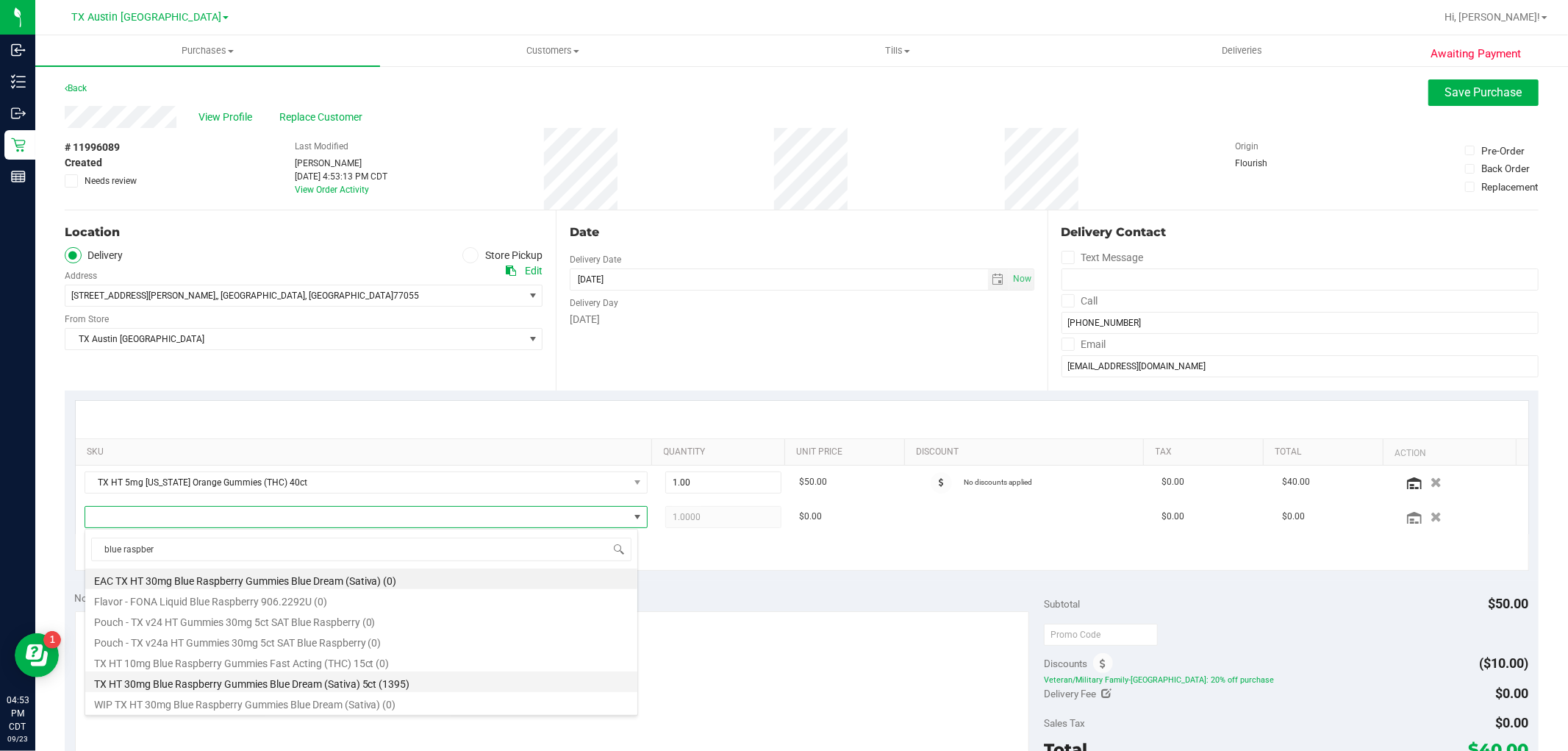
click at [463, 687] on li "TX HT 30mg Blue Raspberry Gummies Blue Dream (Sativa) 5ct (1395)" at bounding box center [361, 682] width 552 height 21
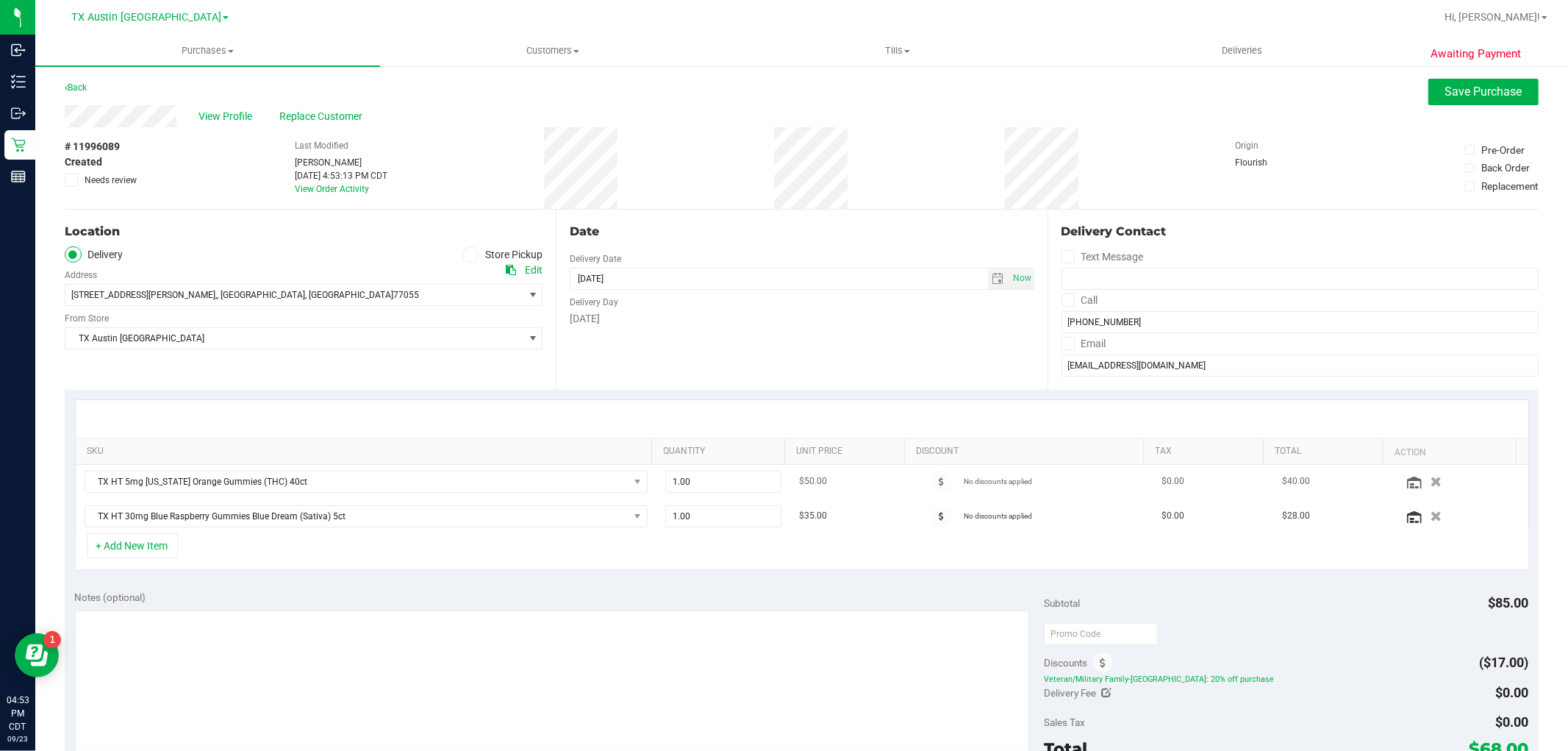
scroll to position [0, 0]
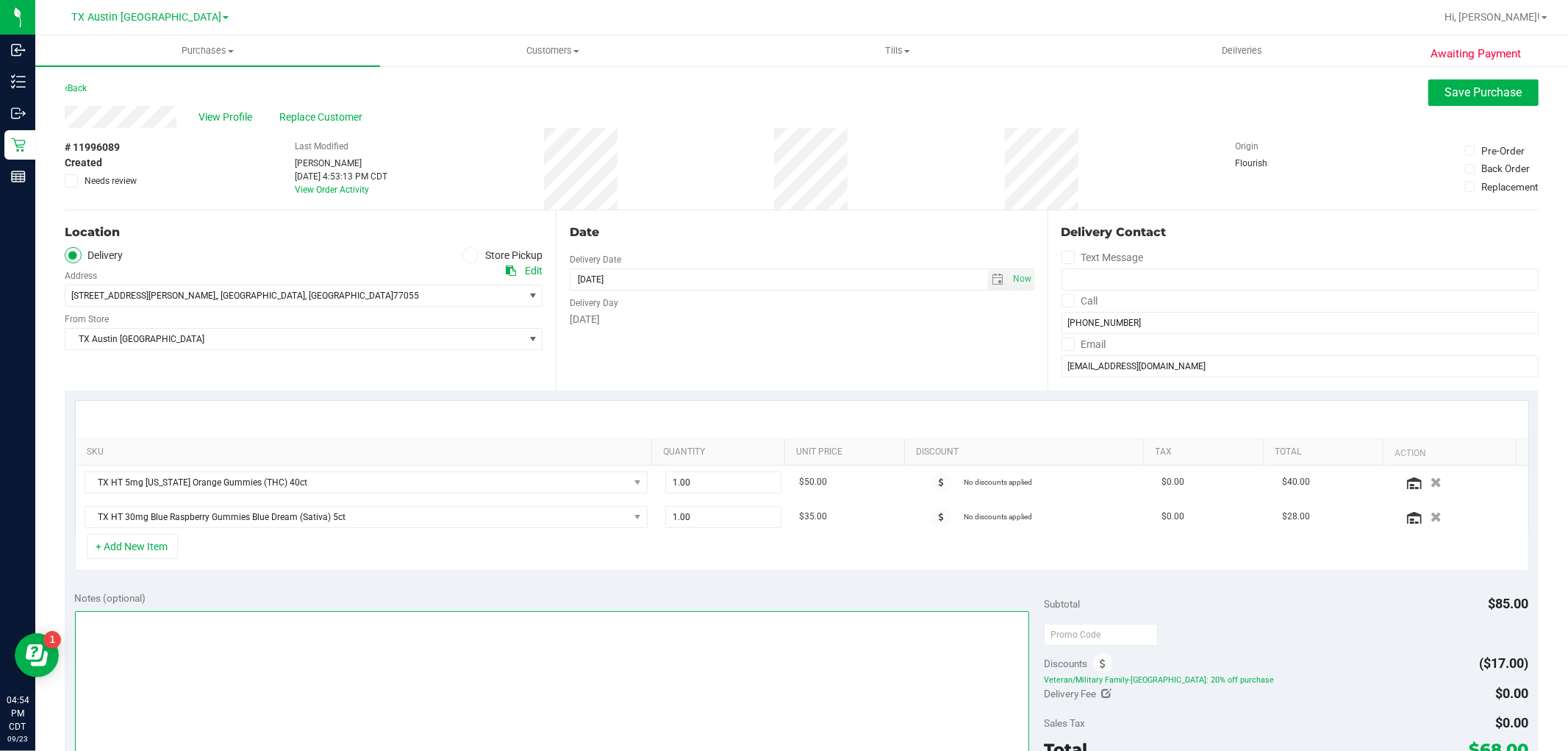
click at [558, 675] on textarea at bounding box center [552, 681] width 955 height 141
type textarea "r"
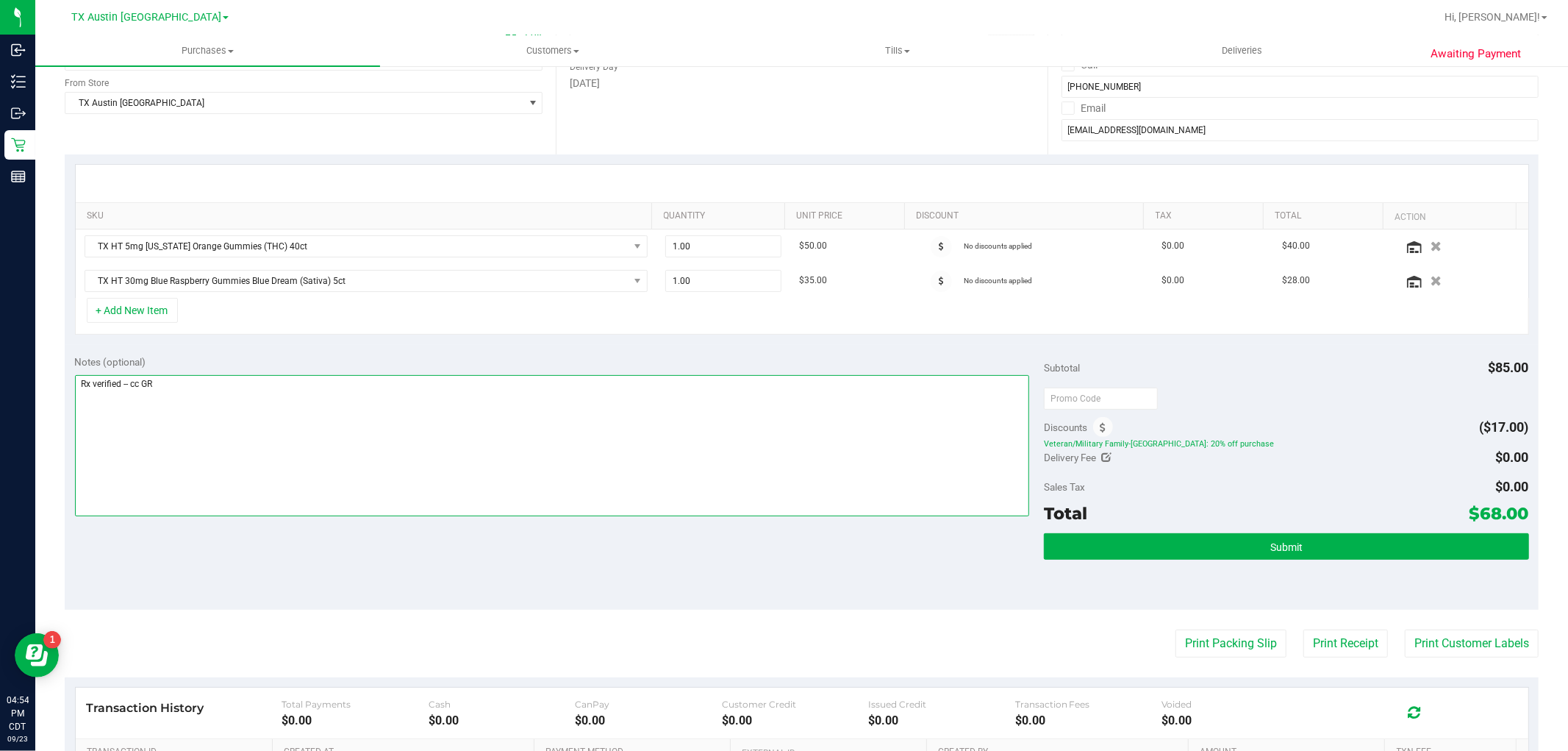
scroll to position [245, 0]
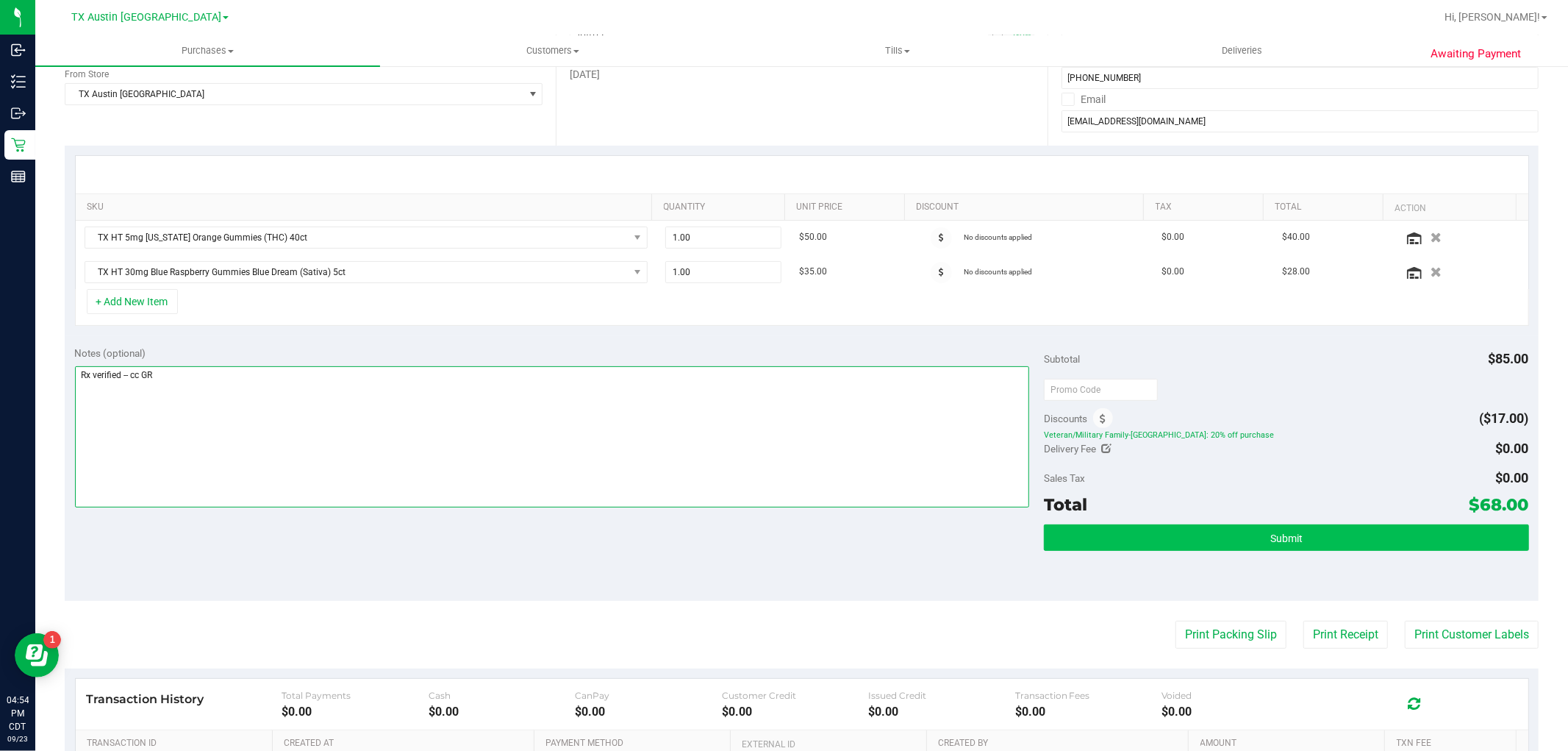
type textarea "Rx verified -- cc GR"
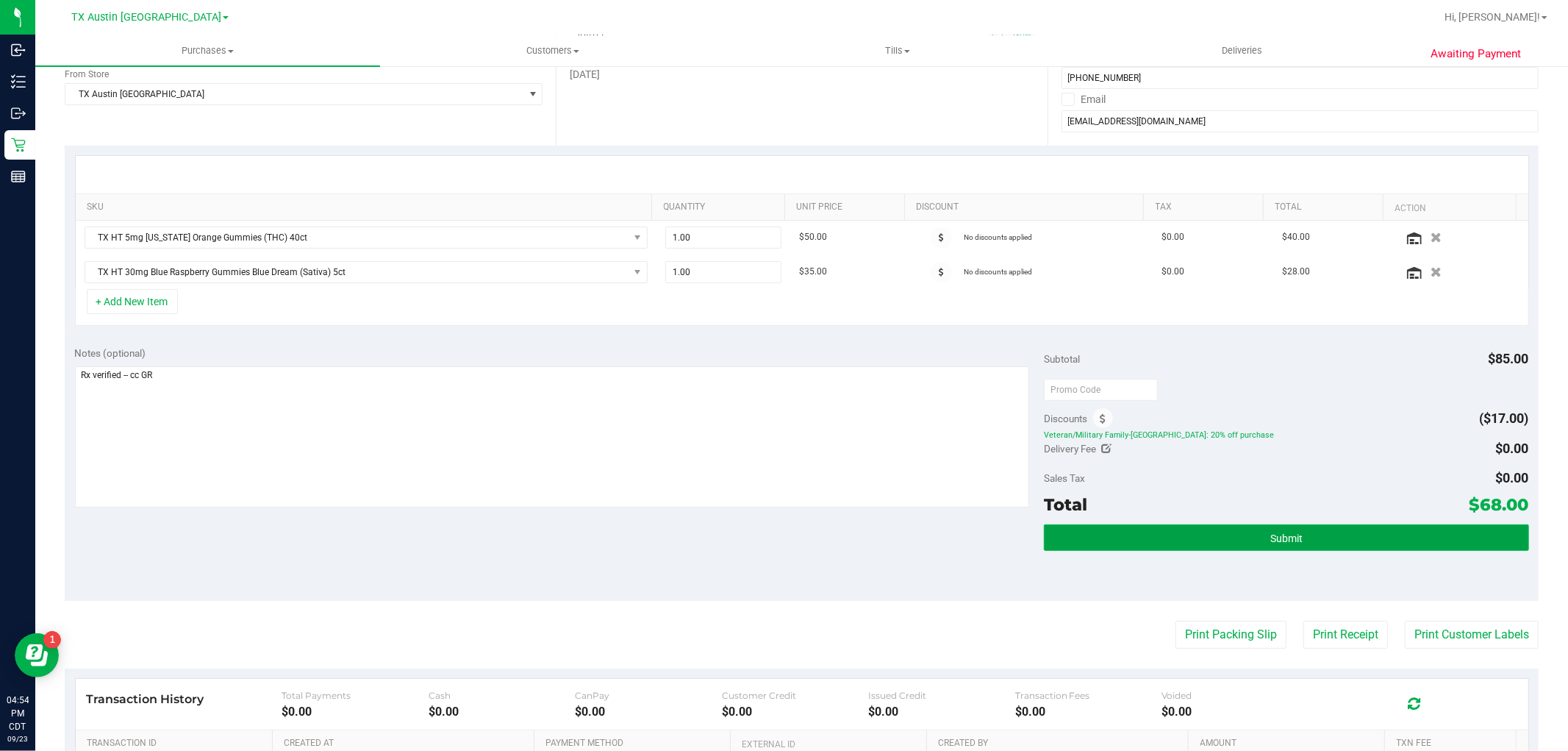
click at [1376, 535] on button "Submit" at bounding box center [1286, 537] width 485 height 26
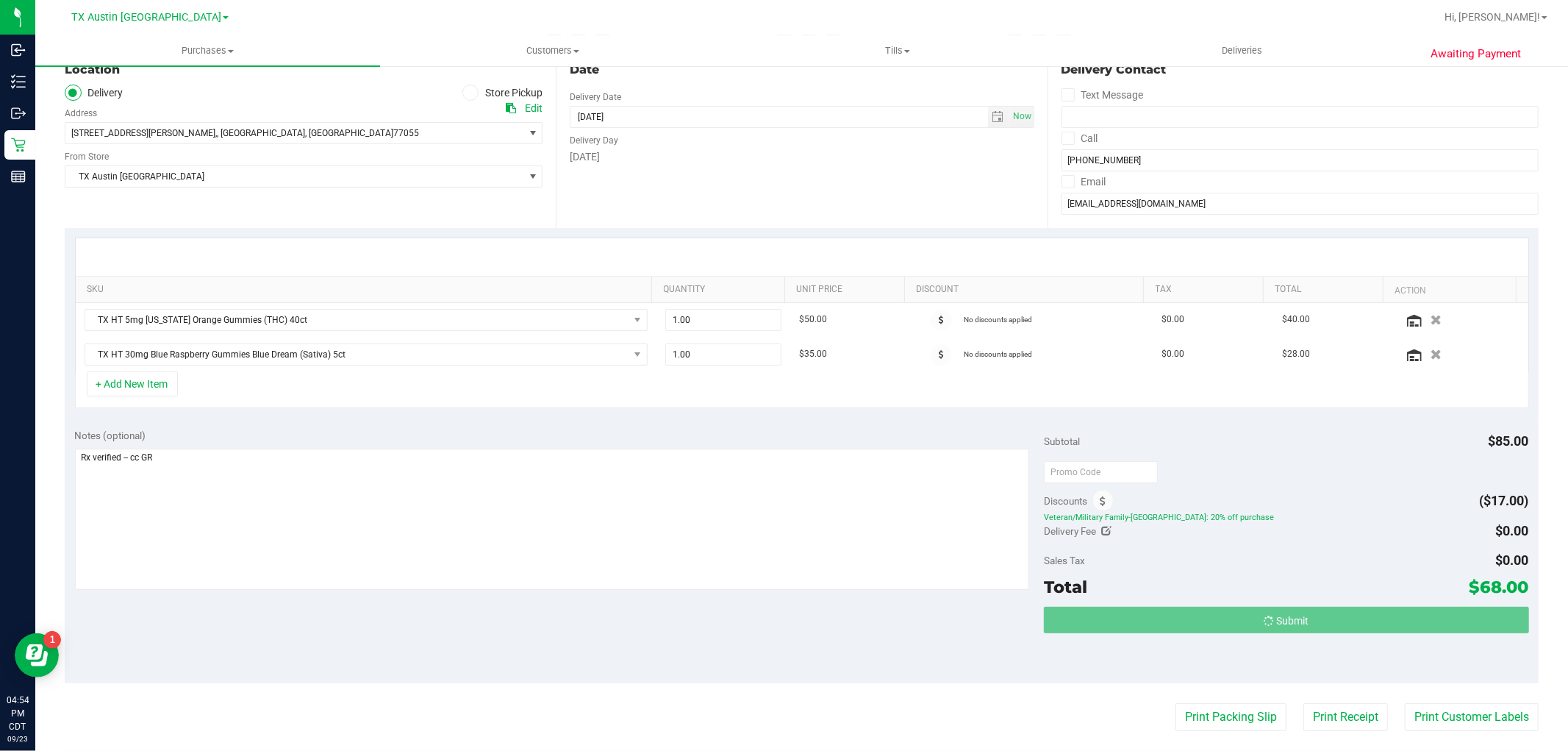
scroll to position [0, 0]
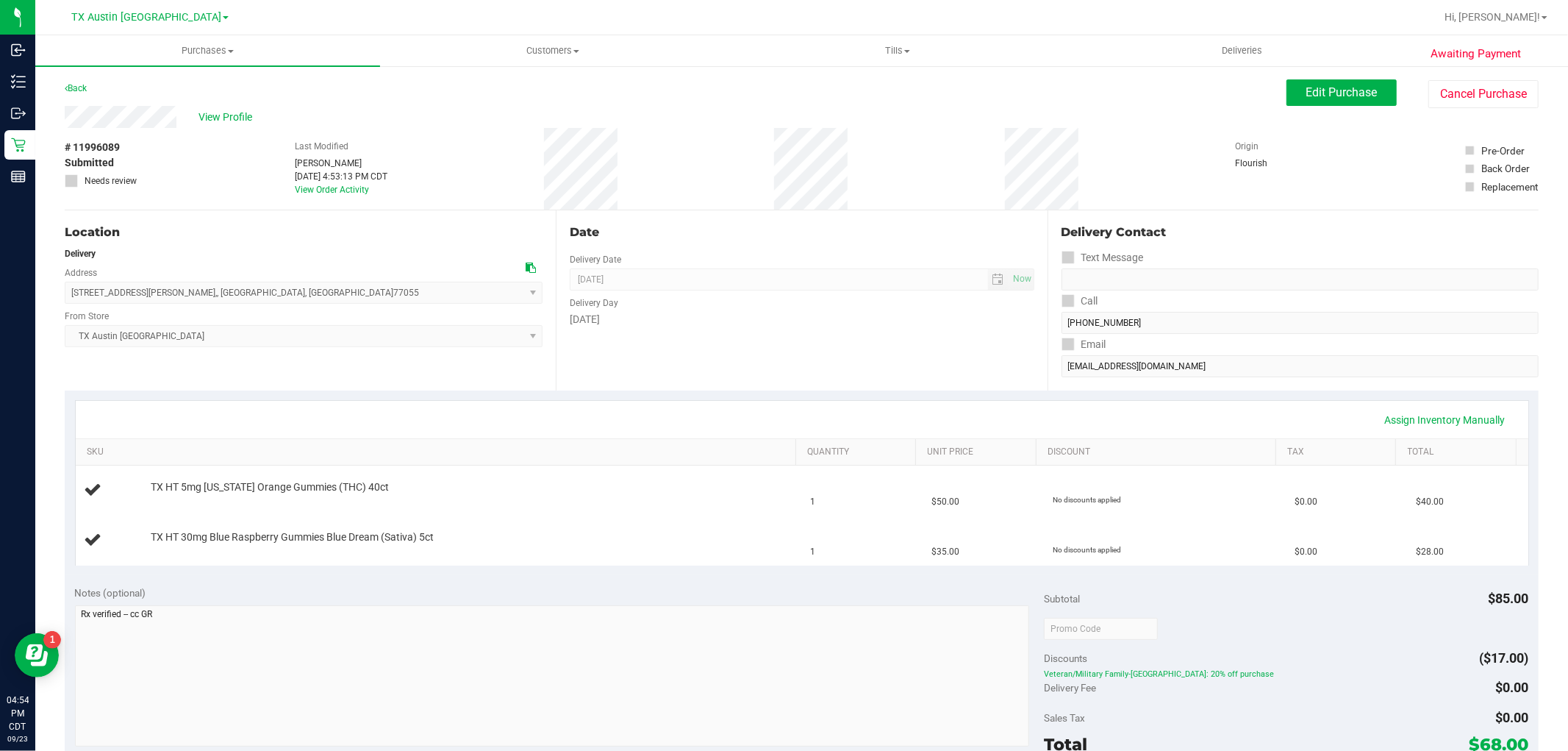
scroll to position [81, 0]
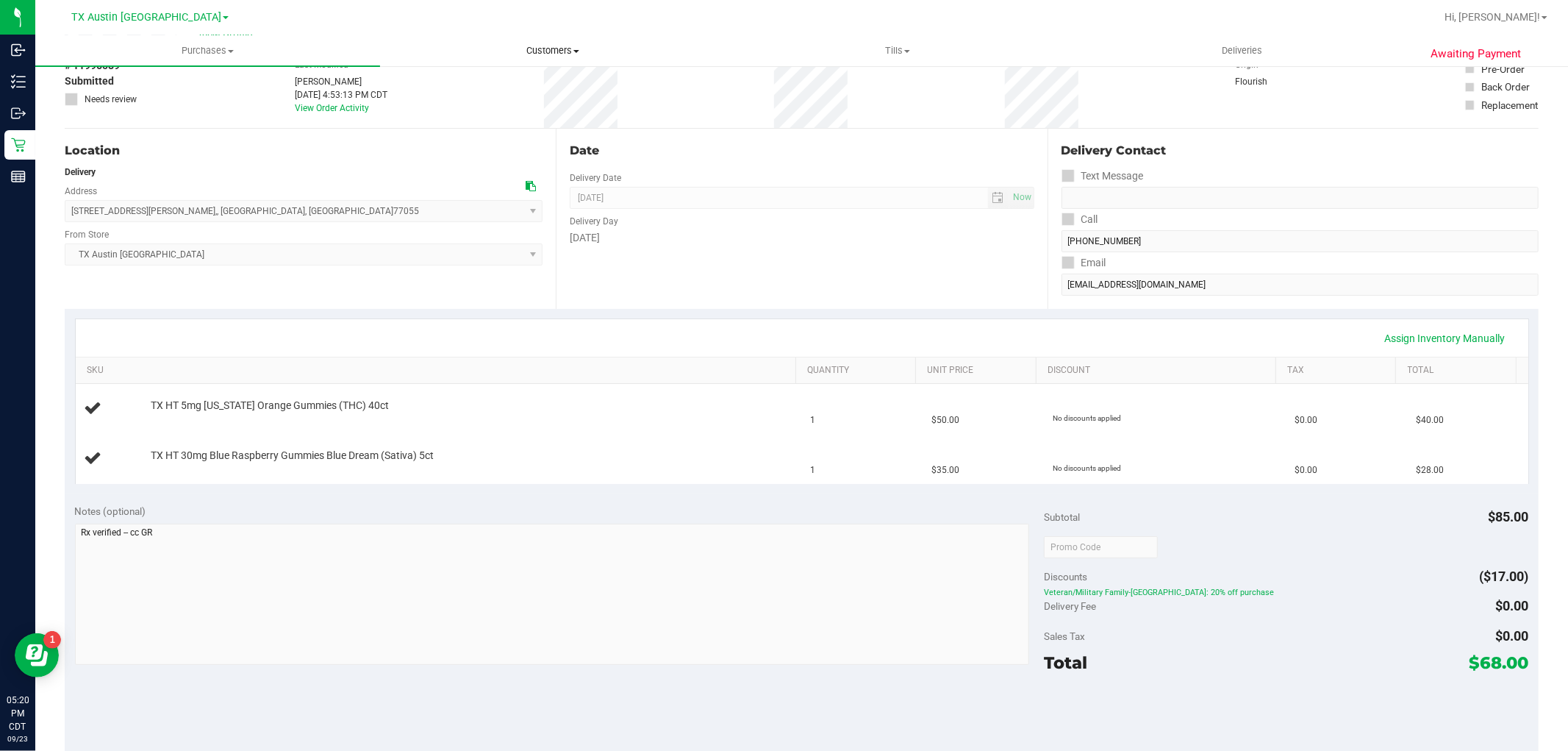
click at [545, 53] on span "Customers" at bounding box center [552, 51] width 343 height 13
click at [534, 89] on li "All customers" at bounding box center [552, 89] width 344 height 18
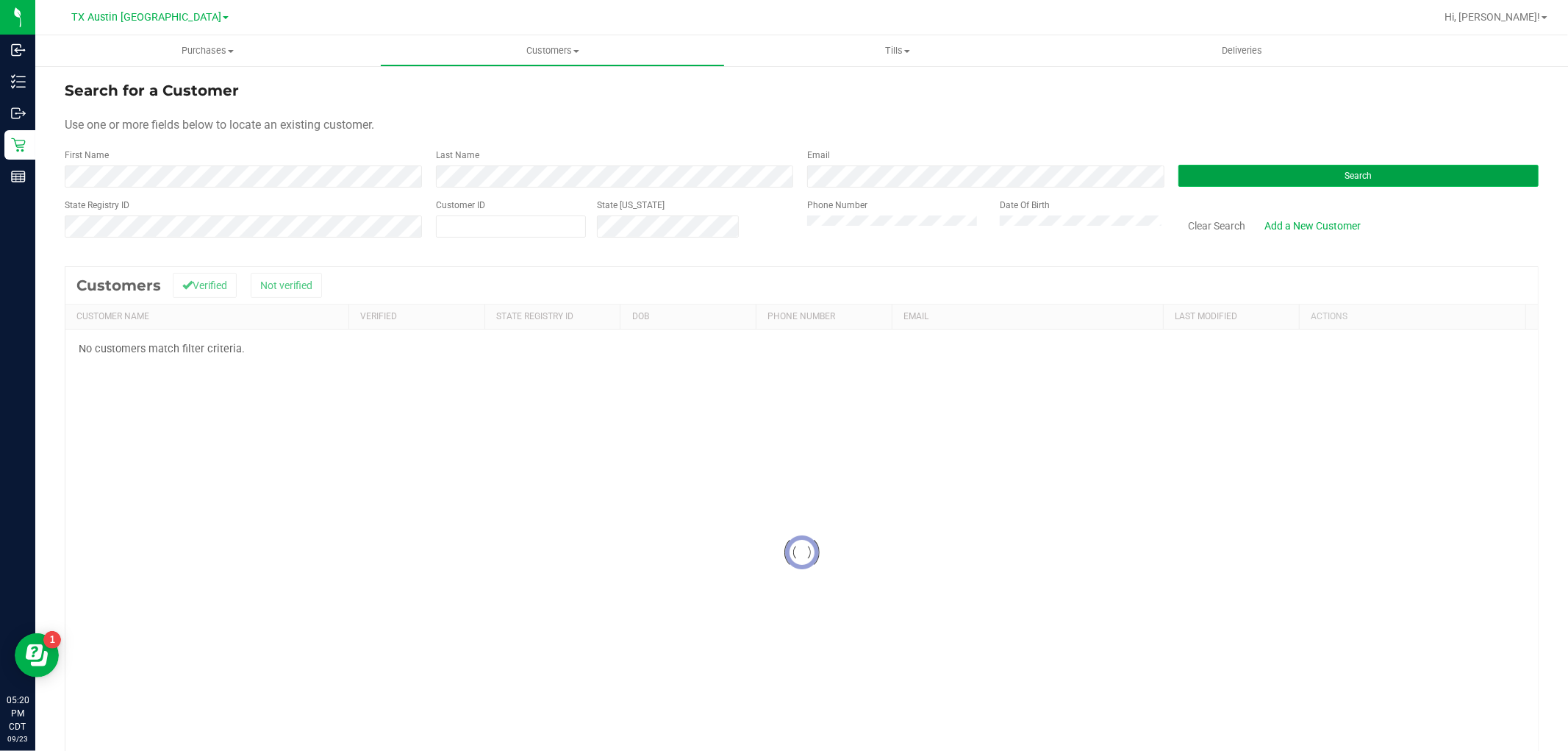
click at [1273, 185] on button "Search" at bounding box center [1358, 176] width 360 height 22
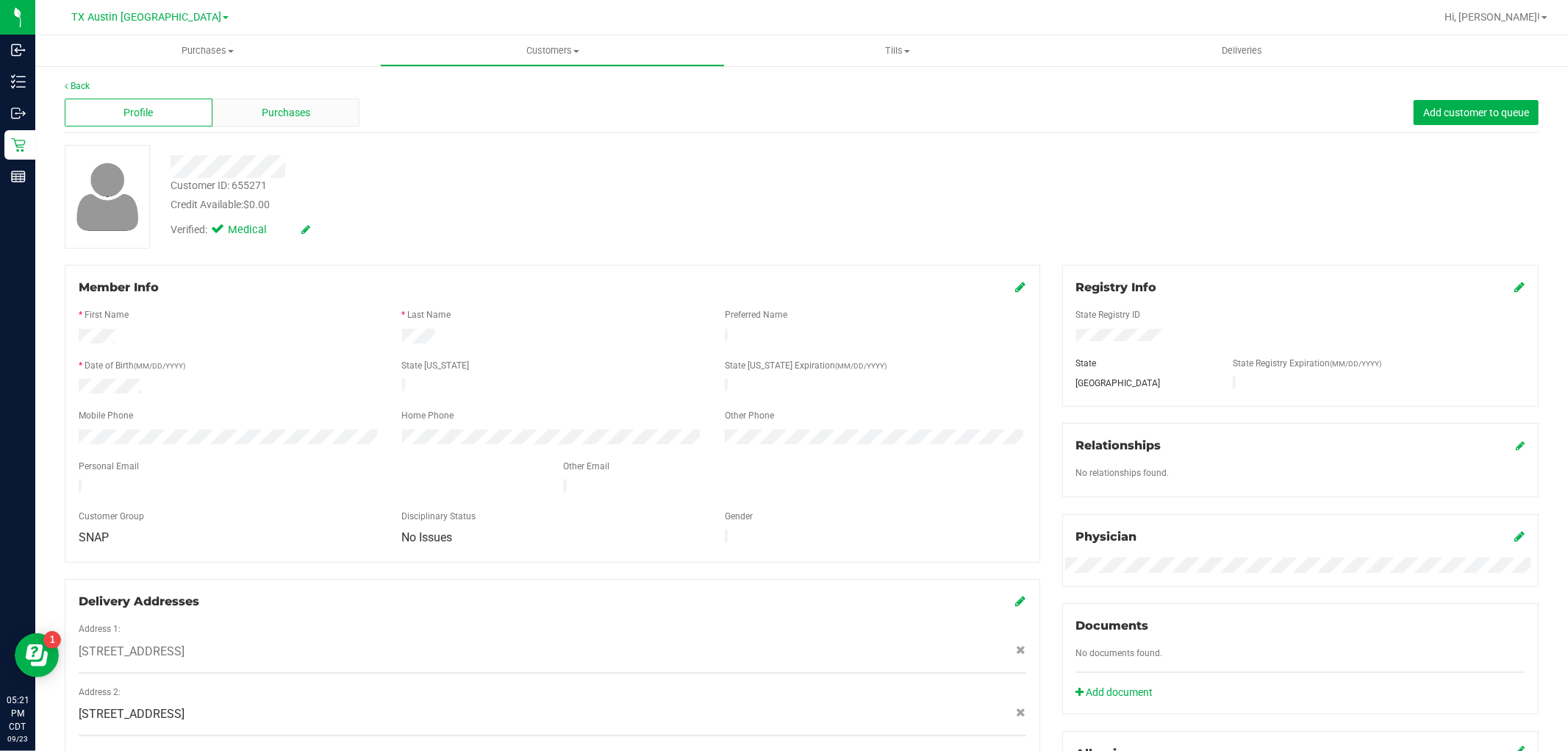
click at [281, 115] on span "Purchases" at bounding box center [286, 113] width 48 height 16
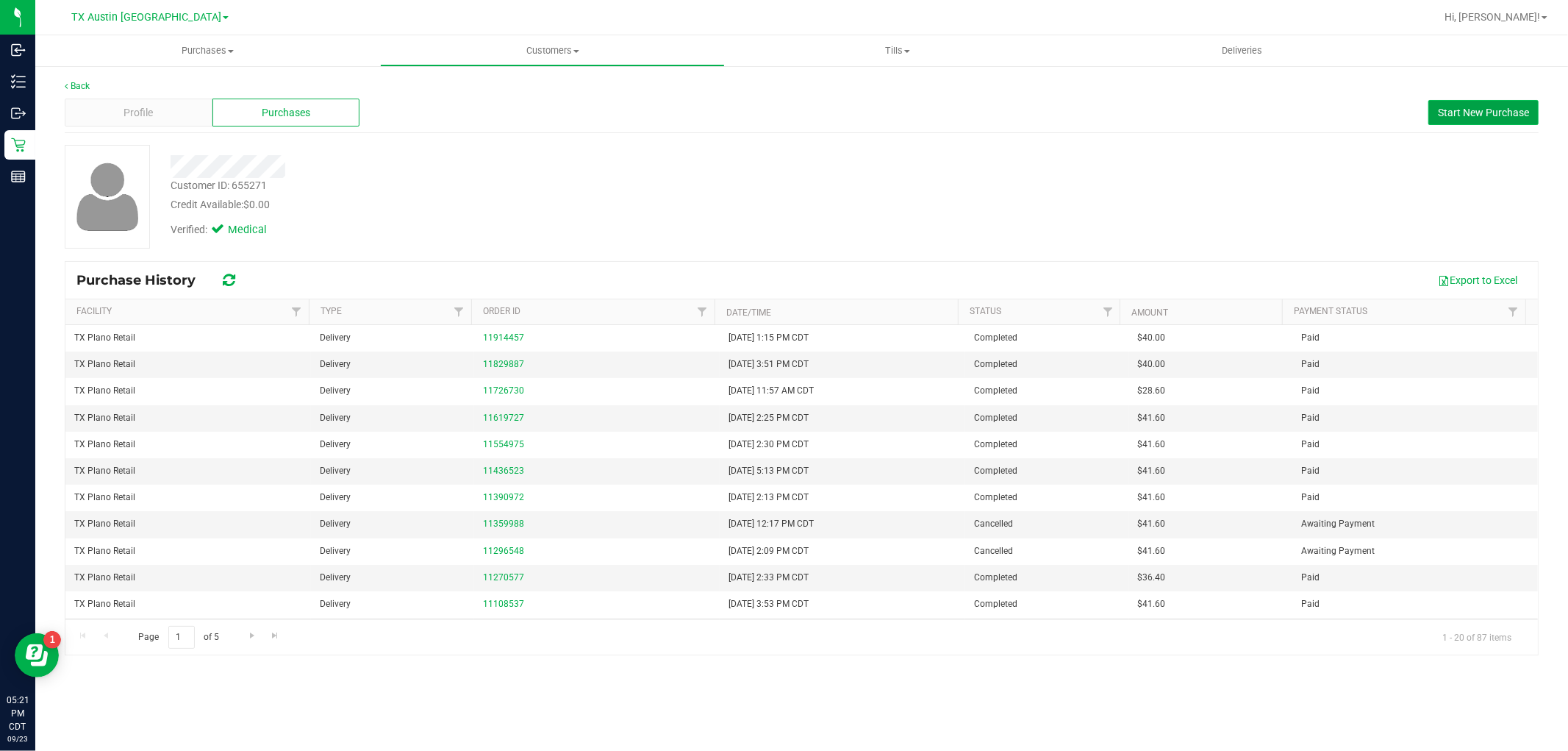
click at [1470, 113] on span "Start New Purchase" at bounding box center [1483, 113] width 91 height 12
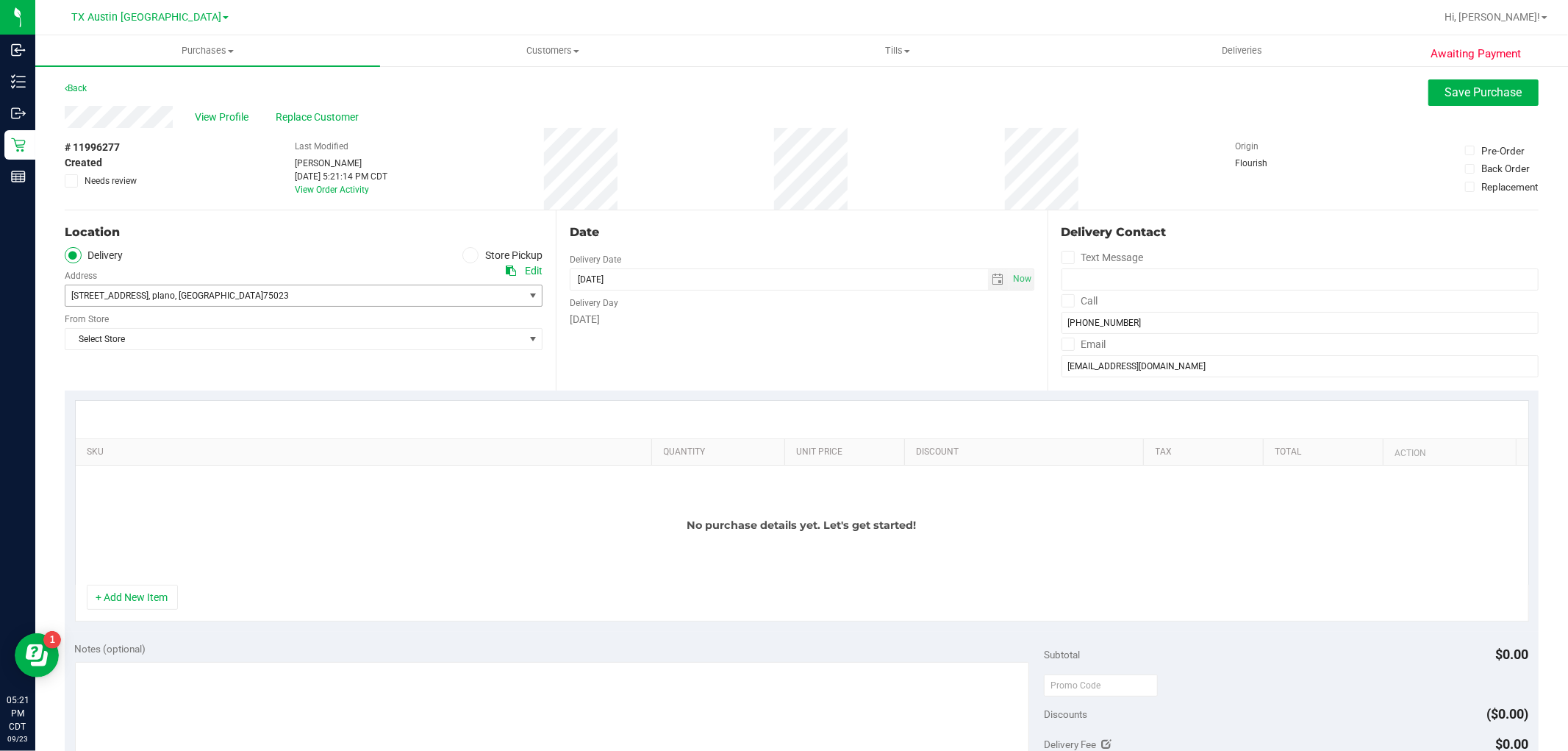
click at [430, 292] on span "2521 La Vida Pl , plano , TX 75023" at bounding box center [283, 296] width 435 height 21
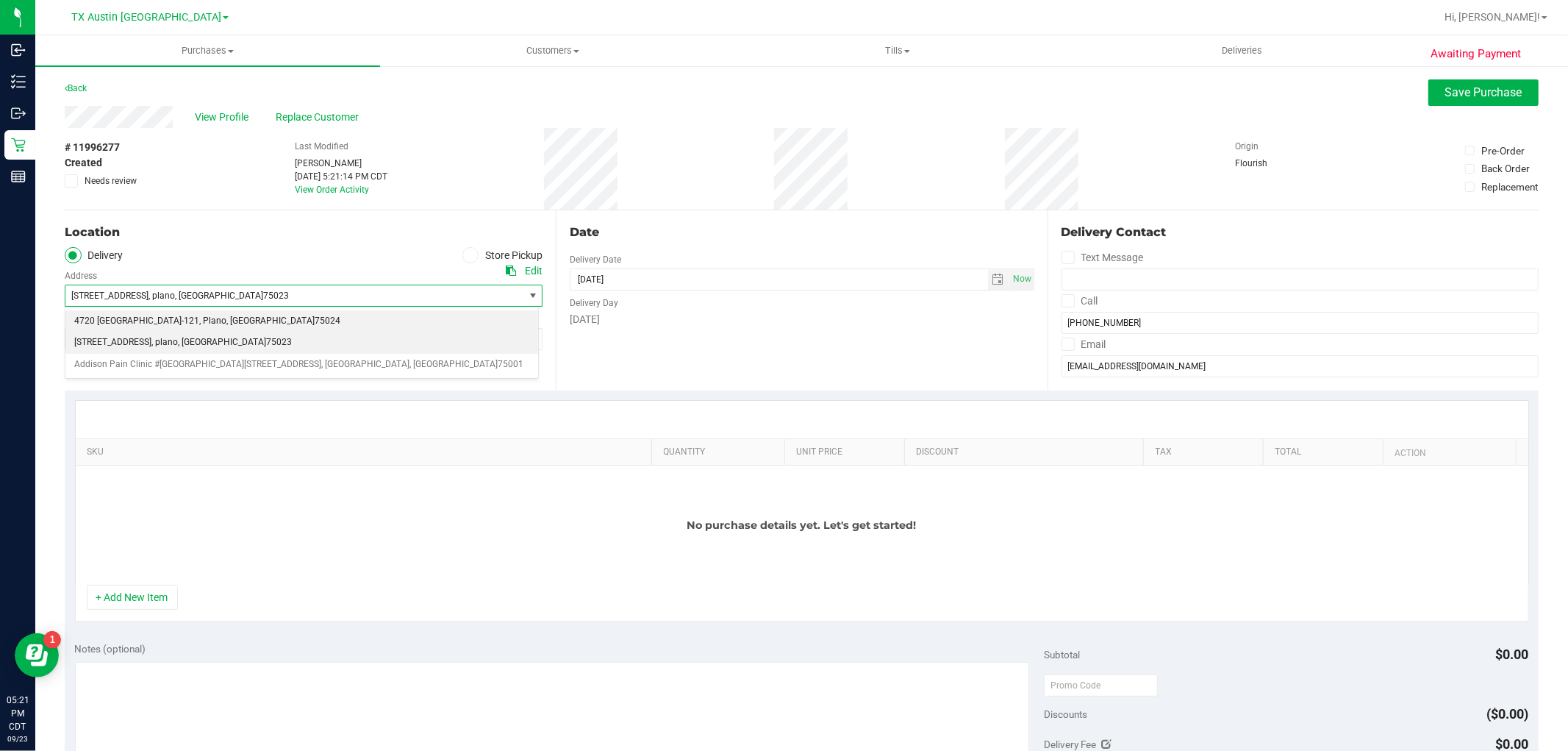
click at [392, 318] on li "4720 TX-121 , Plano , TX 75024" at bounding box center [302, 321] width 473 height 22
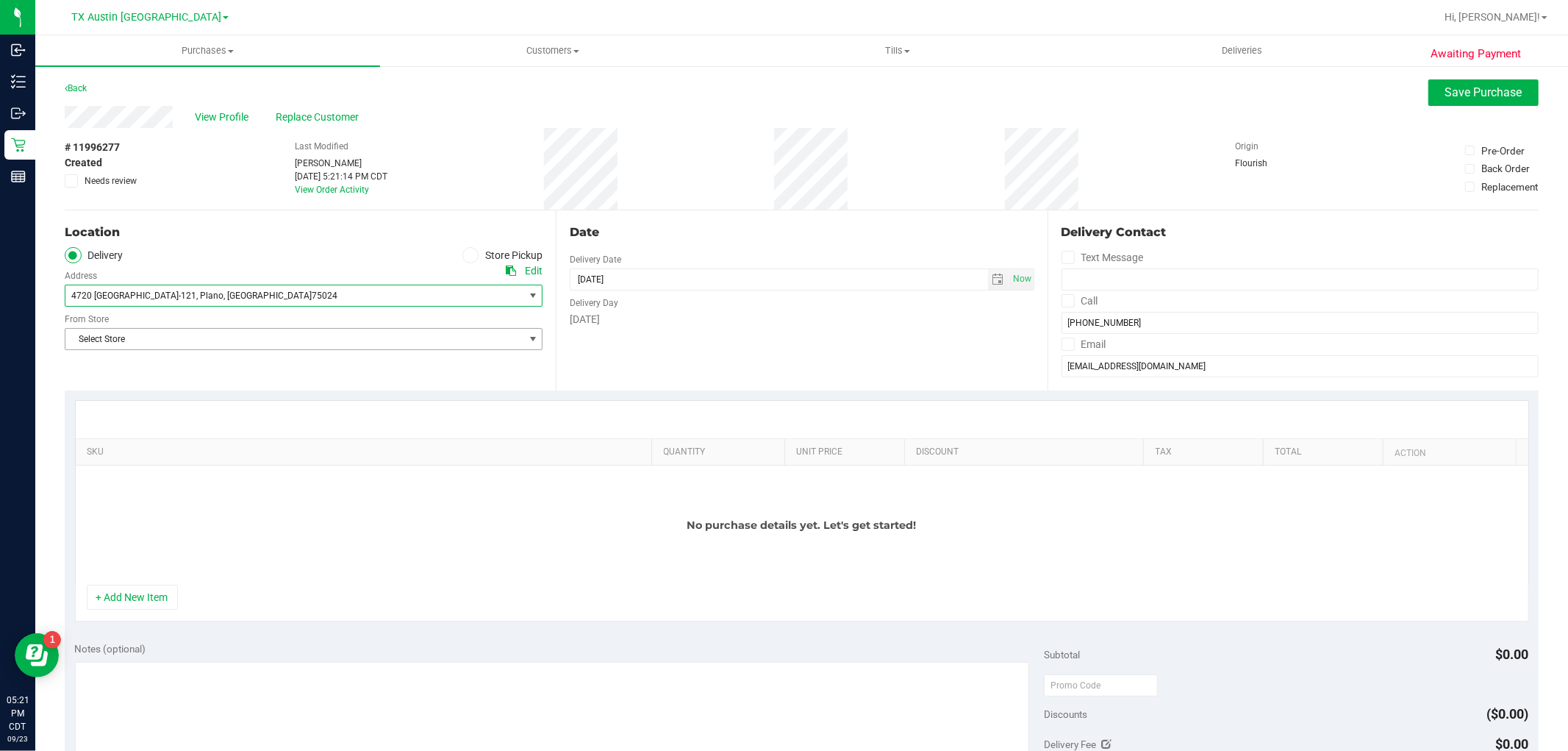
click at [383, 339] on span "Select Store" at bounding box center [295, 339] width 458 height 21
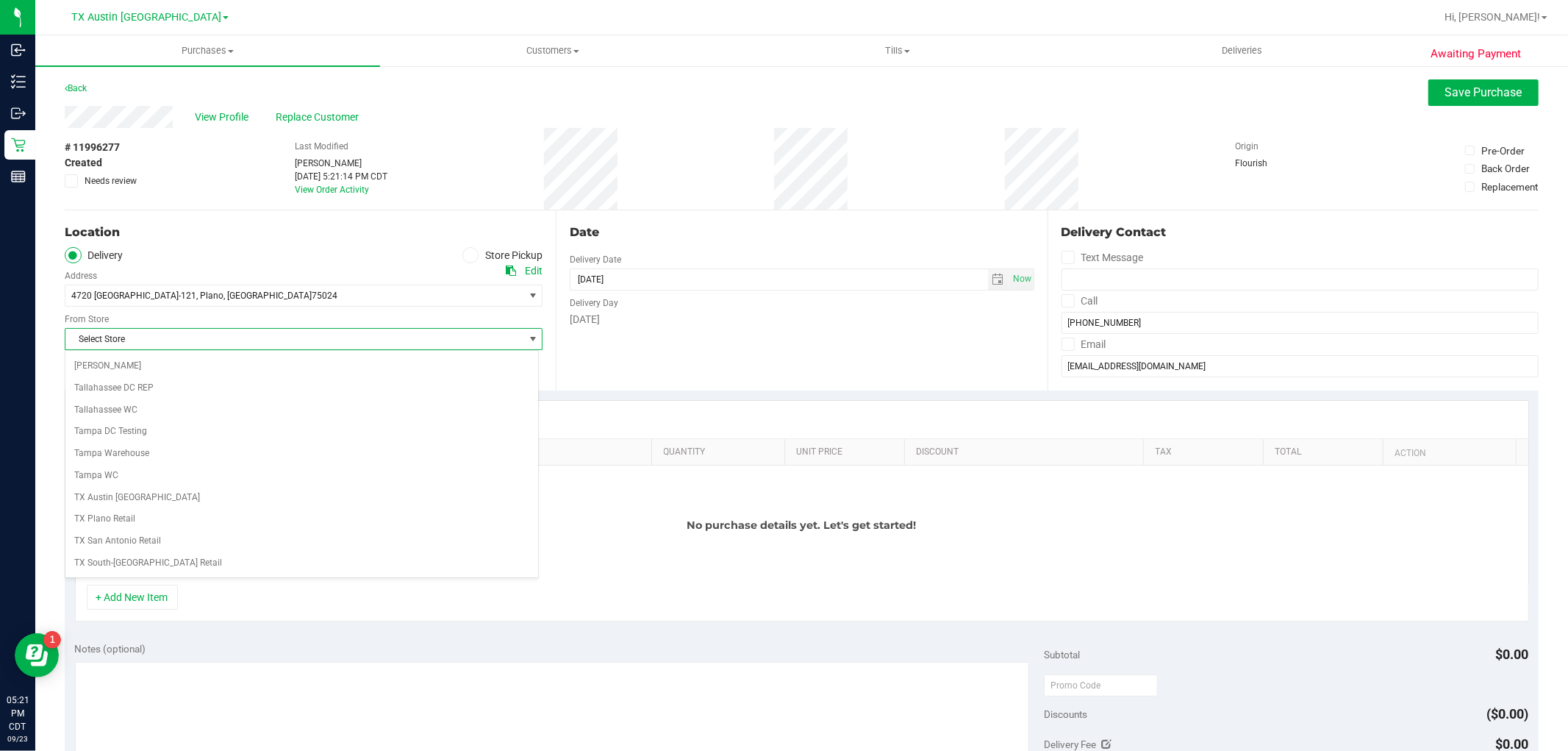
scroll to position [1062, 0]
click at [129, 436] on li "TX Plano Retail" at bounding box center [302, 439] width 473 height 22
click at [992, 282] on span "select" at bounding box center [998, 280] width 12 height 12
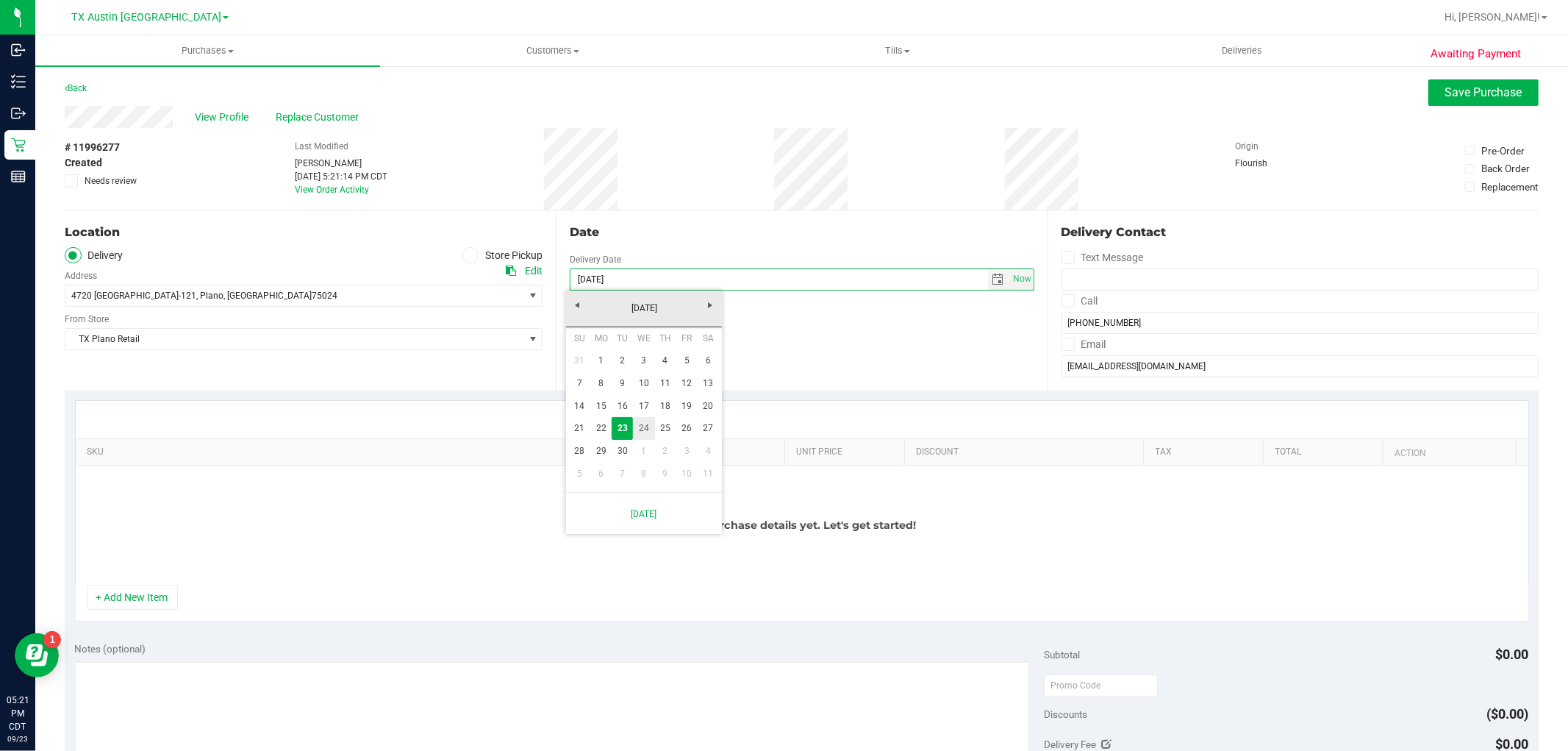
click at [650, 435] on link "24" at bounding box center [643, 428] width 22 height 23
type input "09/24/2025"
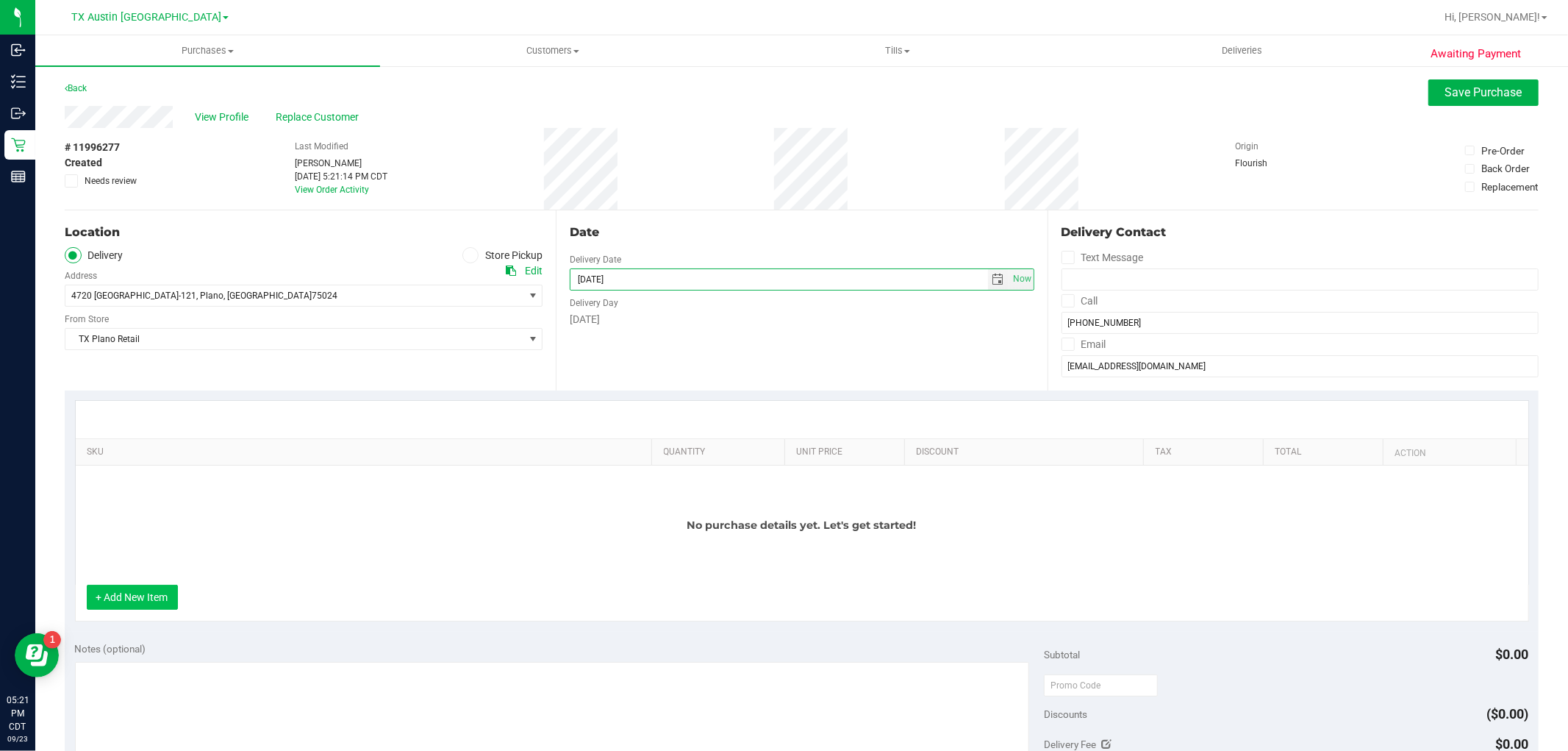
click at [163, 603] on button "+ Add New Item" at bounding box center [132, 597] width 91 height 25
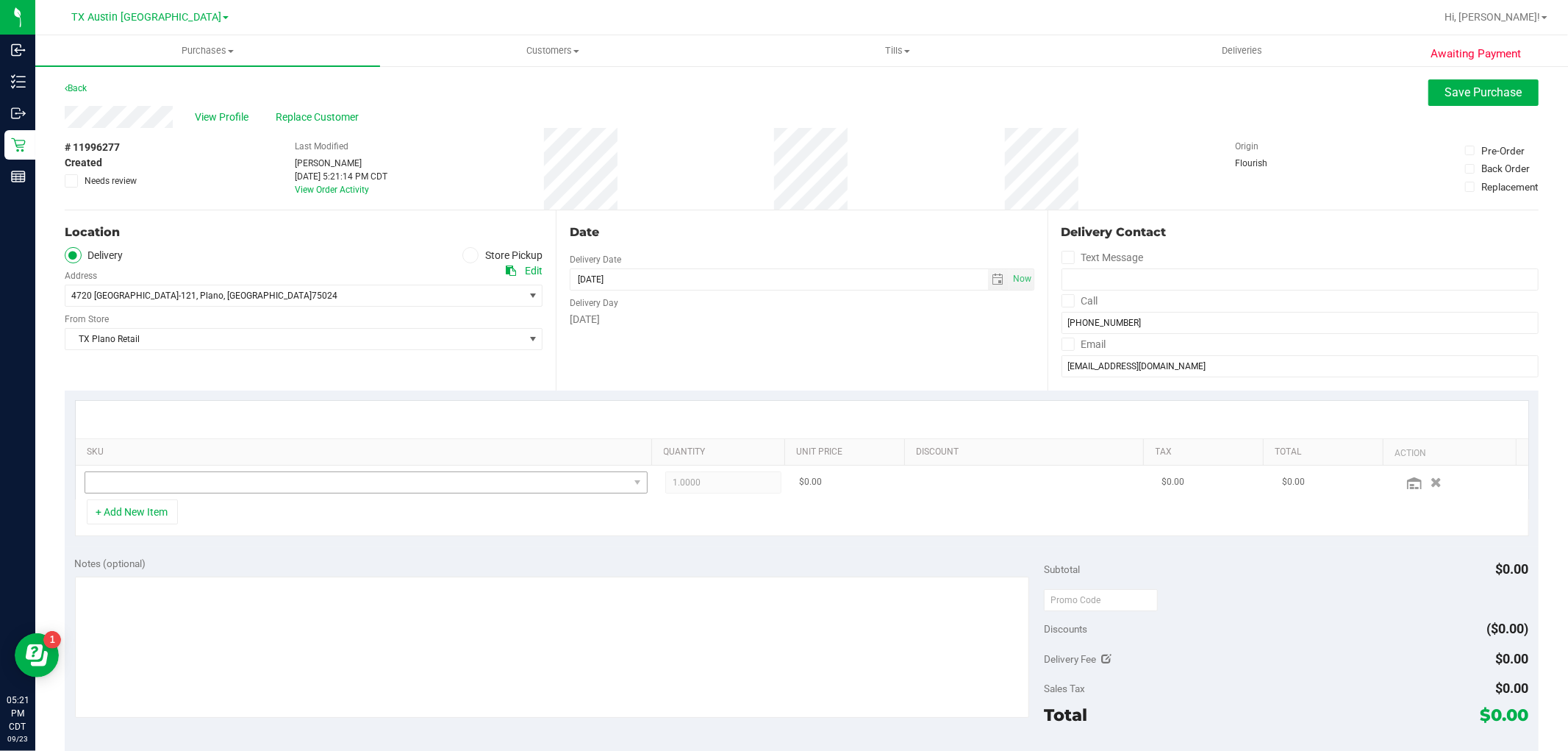
click at [86, 499] on button "+ Add New Item" at bounding box center [132, 512] width 91 height 25
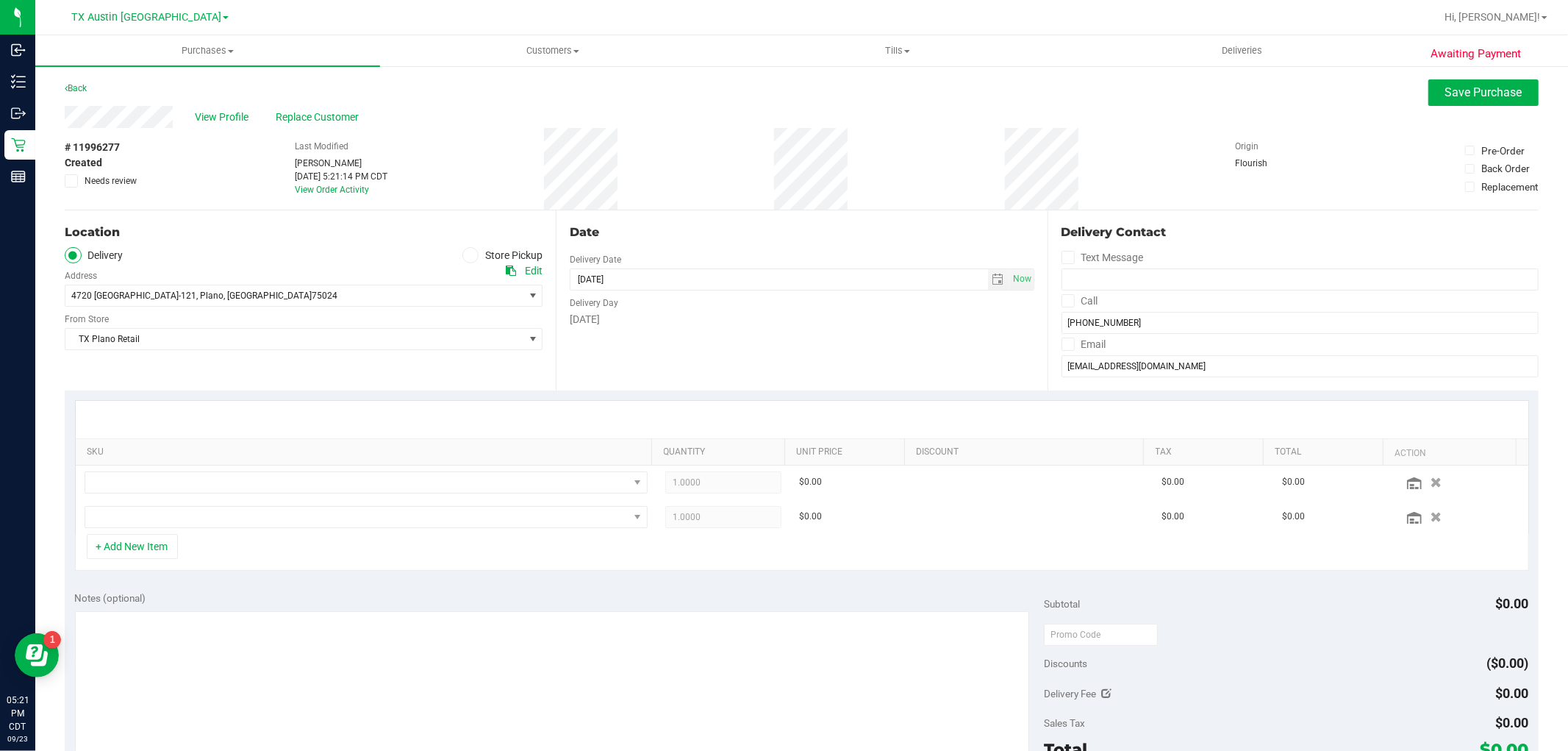
click at [86, 534] on button "+ Add New Item" at bounding box center [132, 547] width 91 height 25
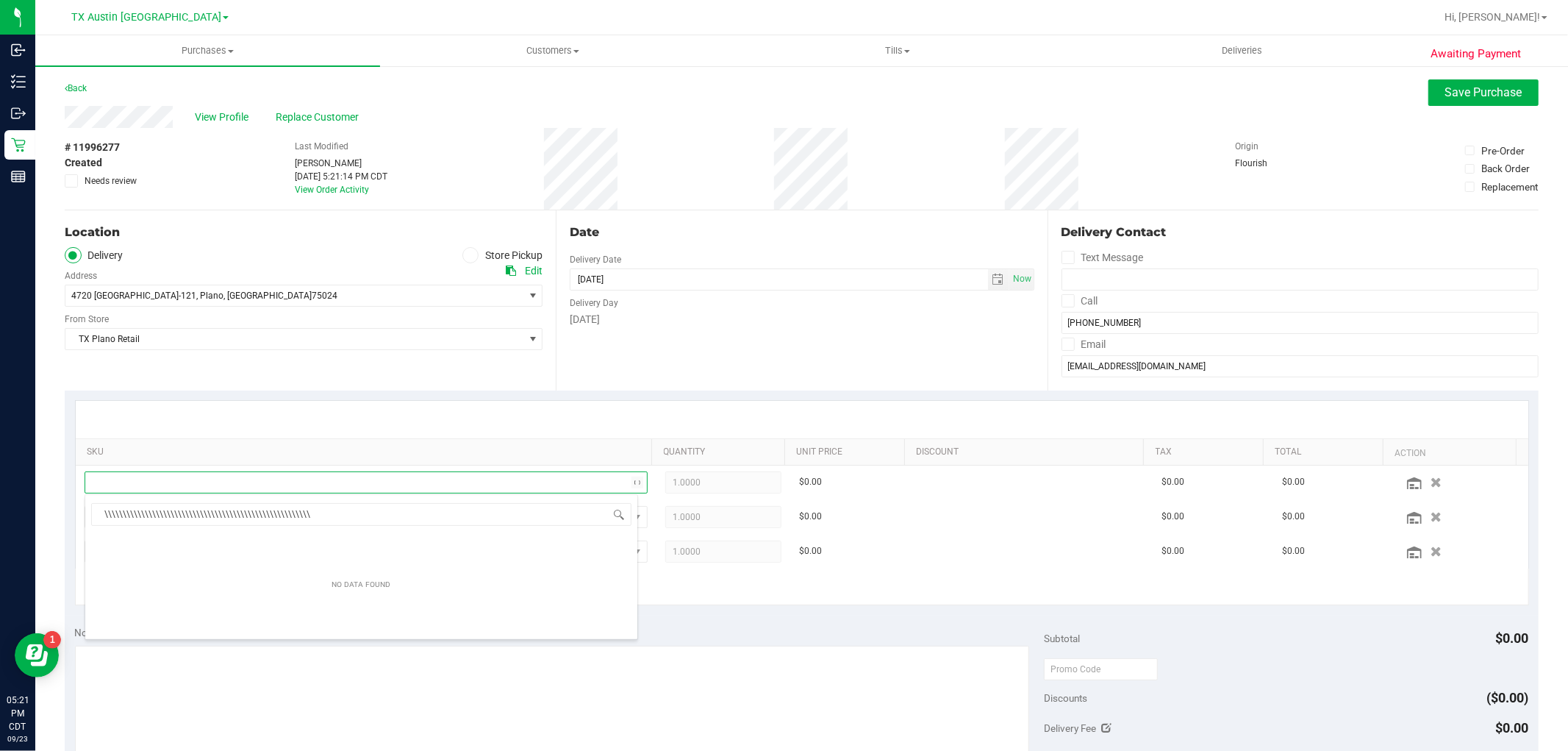
scroll to position [22, 548]
type input "\"
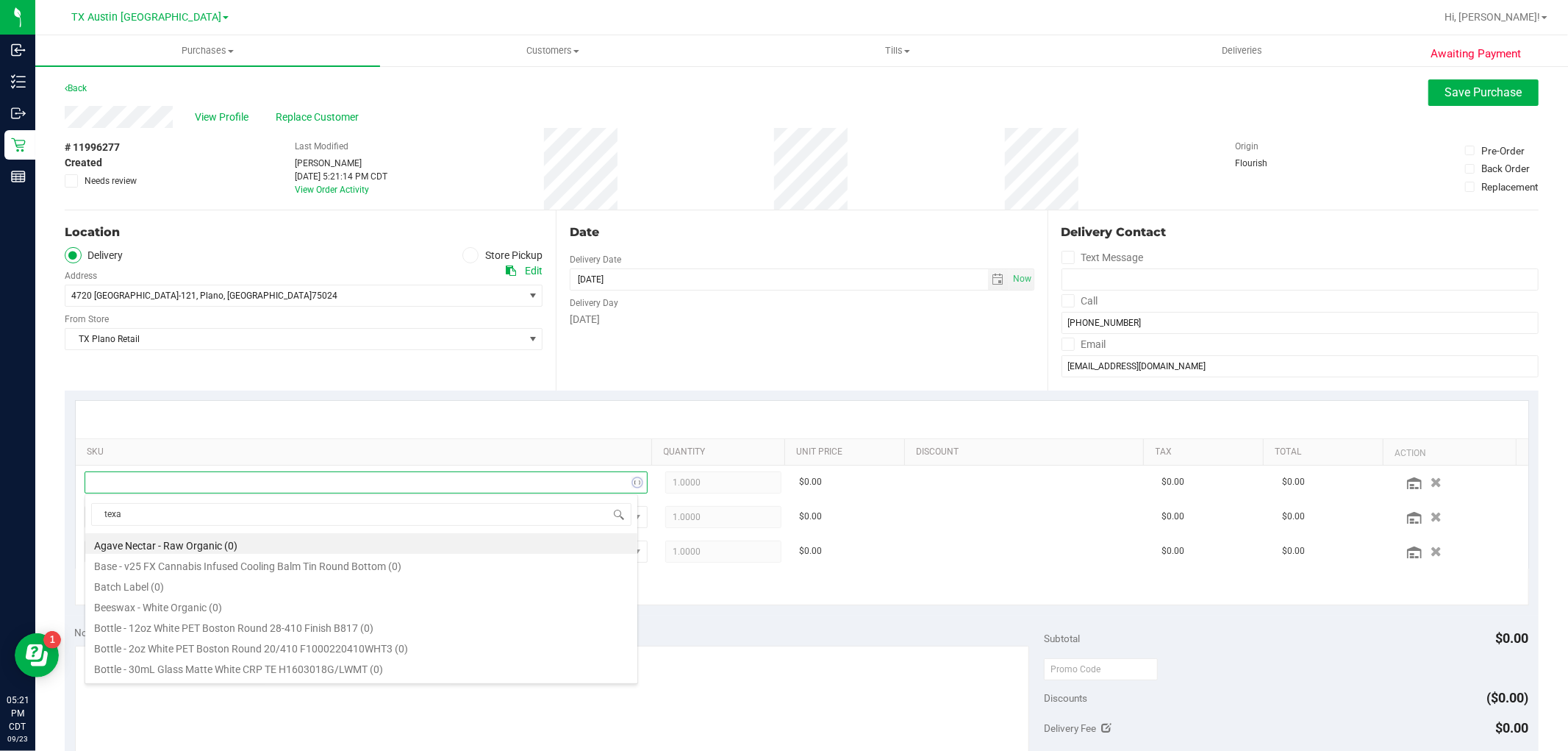
type input "texas"
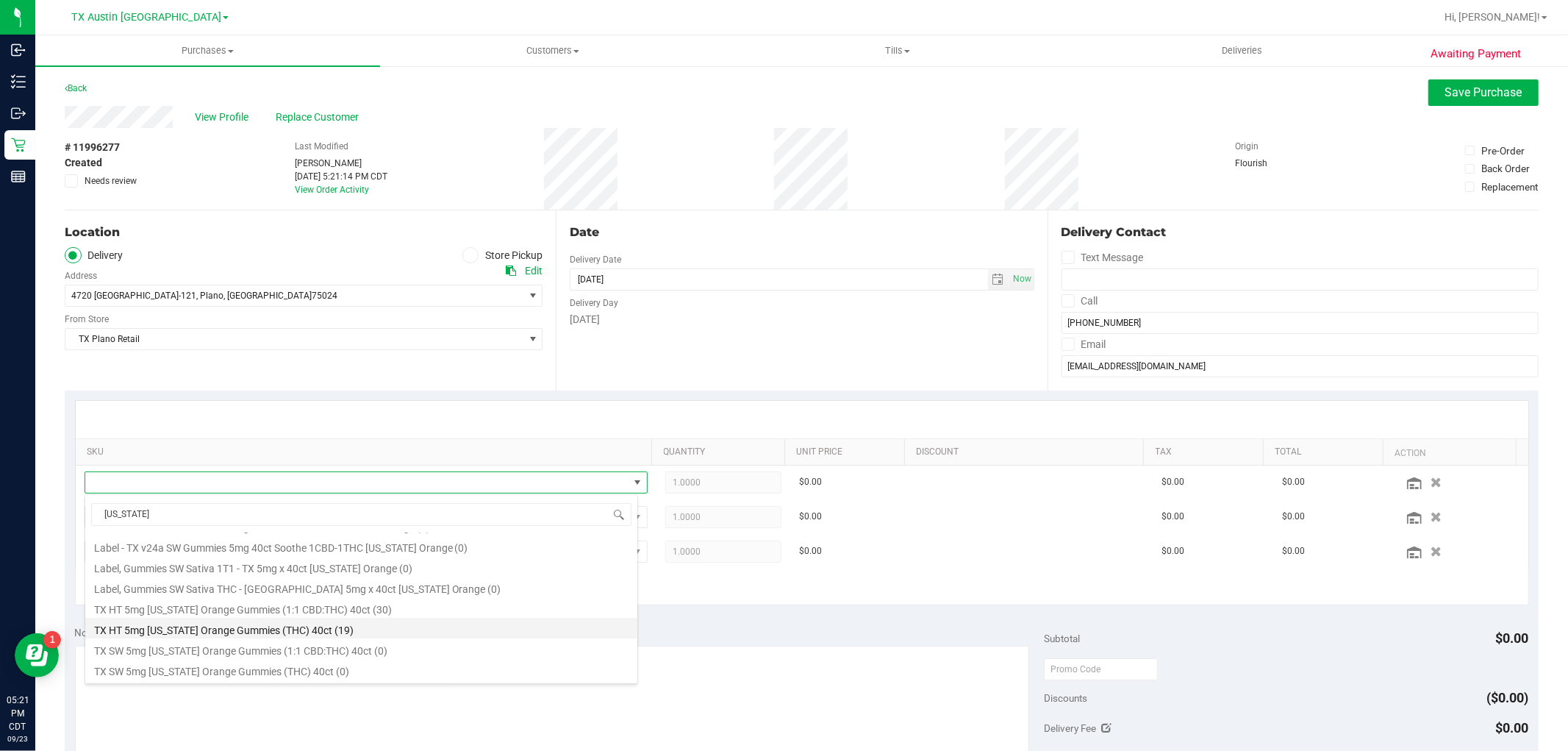
click at [373, 625] on li "TX HT 5mg Texas Orange Gummies (THC) 40ct (19)" at bounding box center [361, 628] width 552 height 21
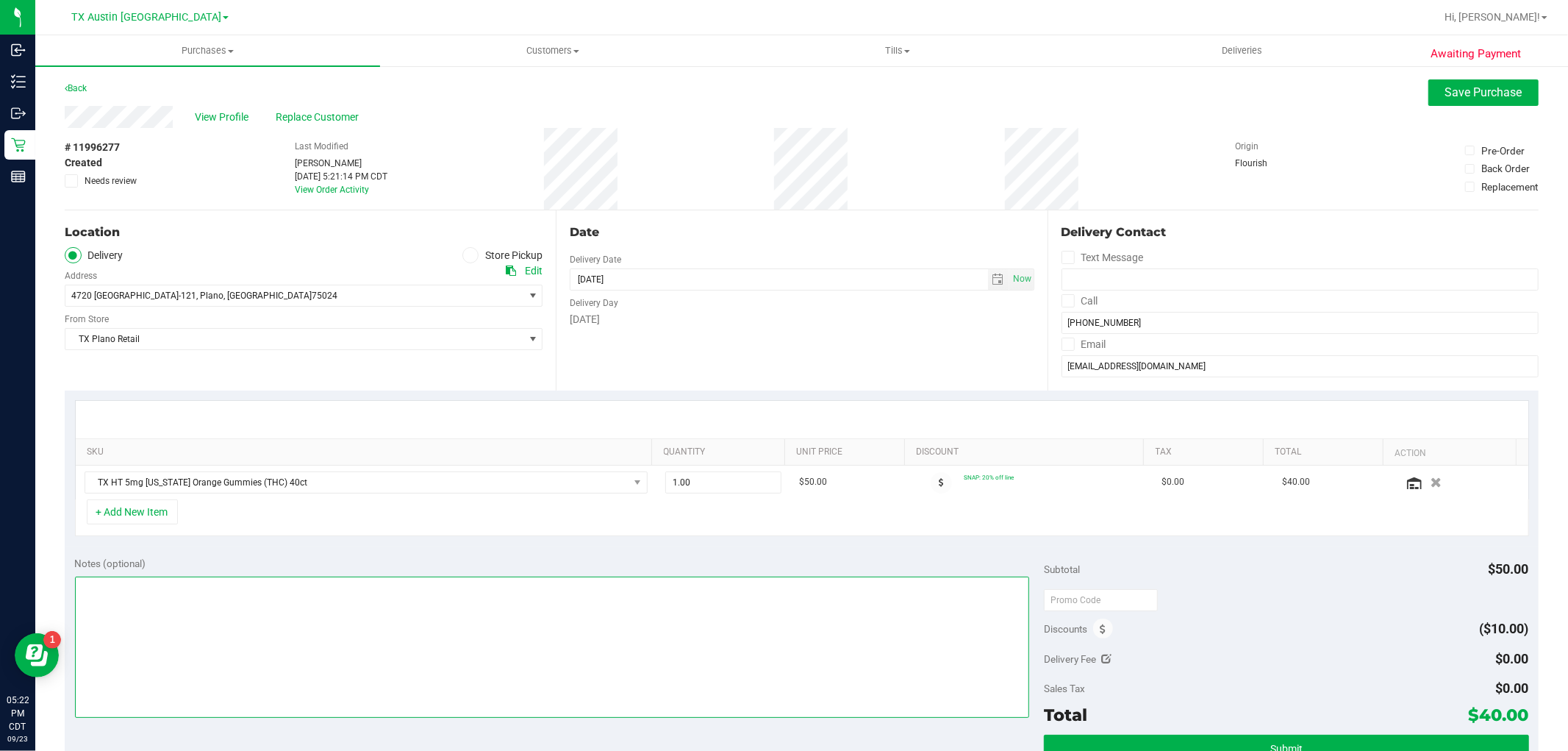
click at [590, 603] on textarea at bounding box center [552, 647] width 955 height 141
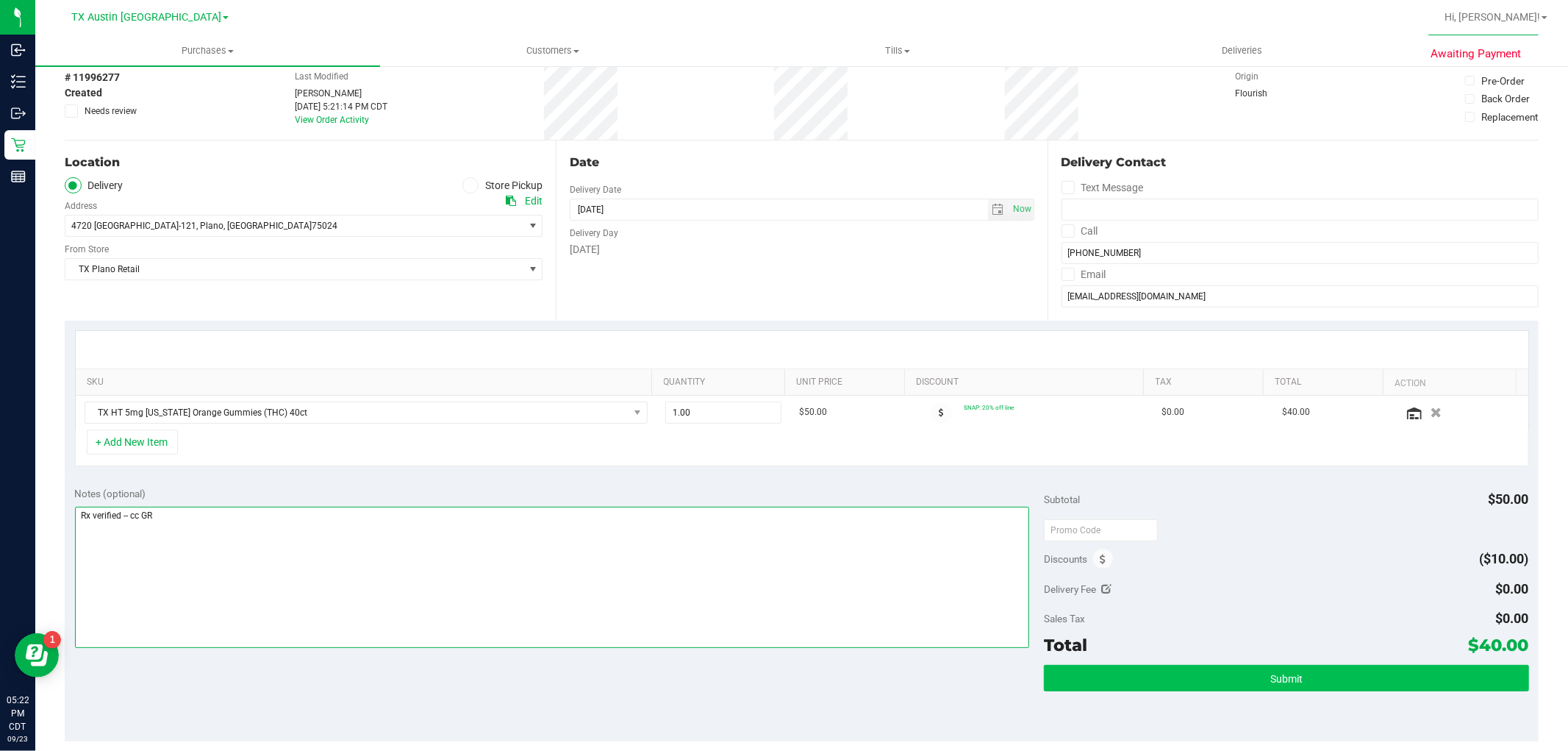
scroll to position [163, 0]
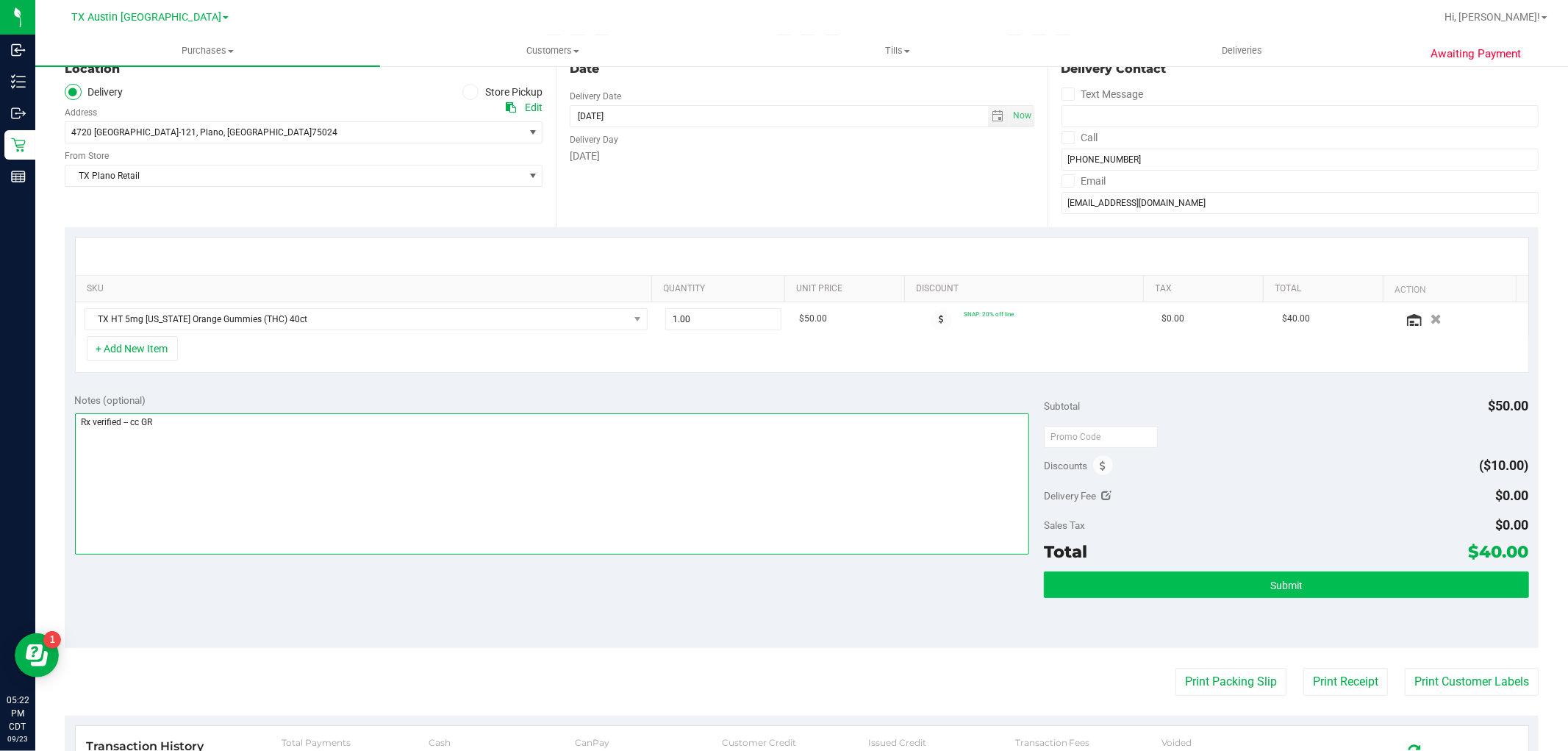
type textarea "Rx verified -- cc GR"
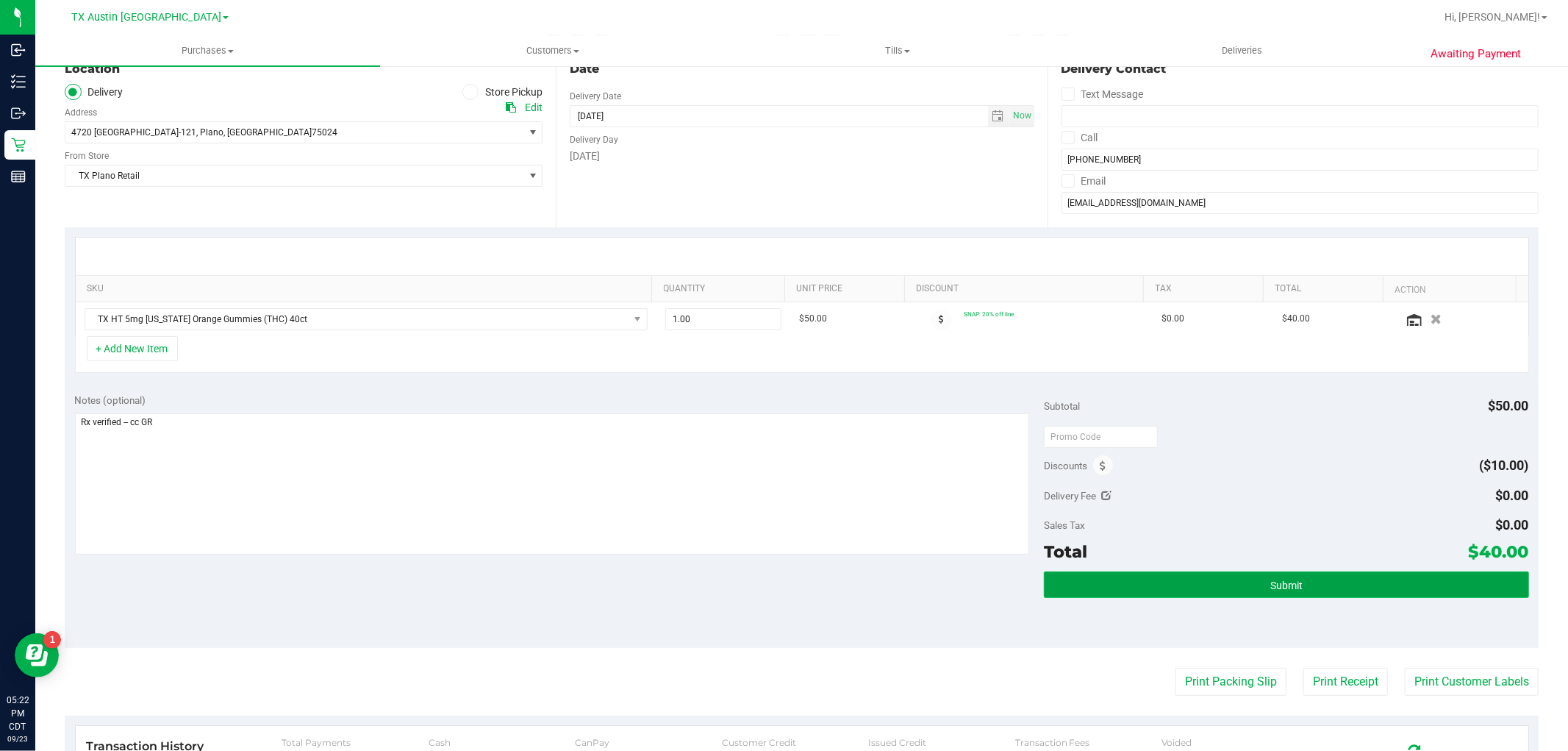
click at [1171, 577] on button "Submit" at bounding box center [1286, 584] width 485 height 26
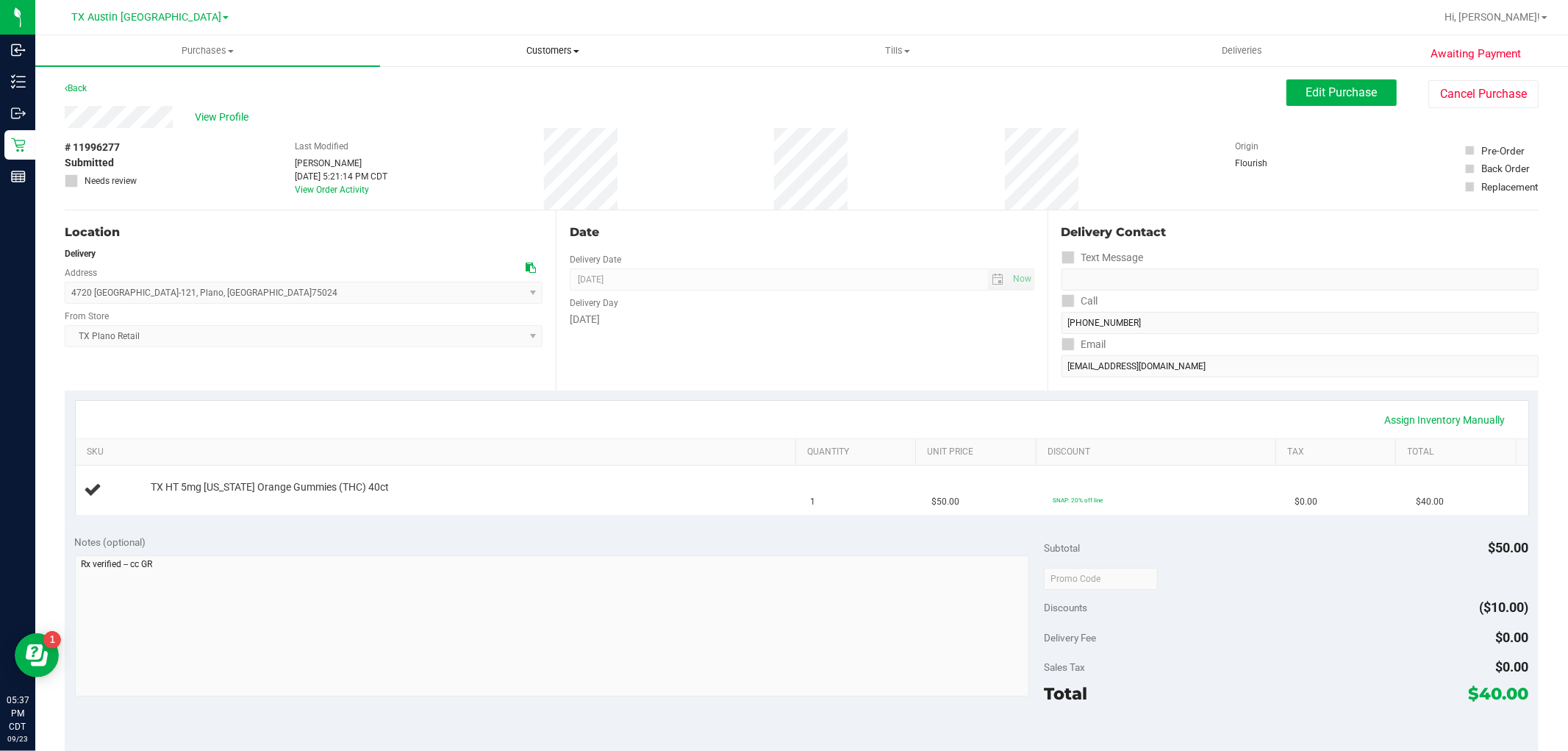
click at [567, 47] on span "Customers" at bounding box center [552, 51] width 343 height 13
click at [544, 85] on li "All customers" at bounding box center [552, 89] width 344 height 18
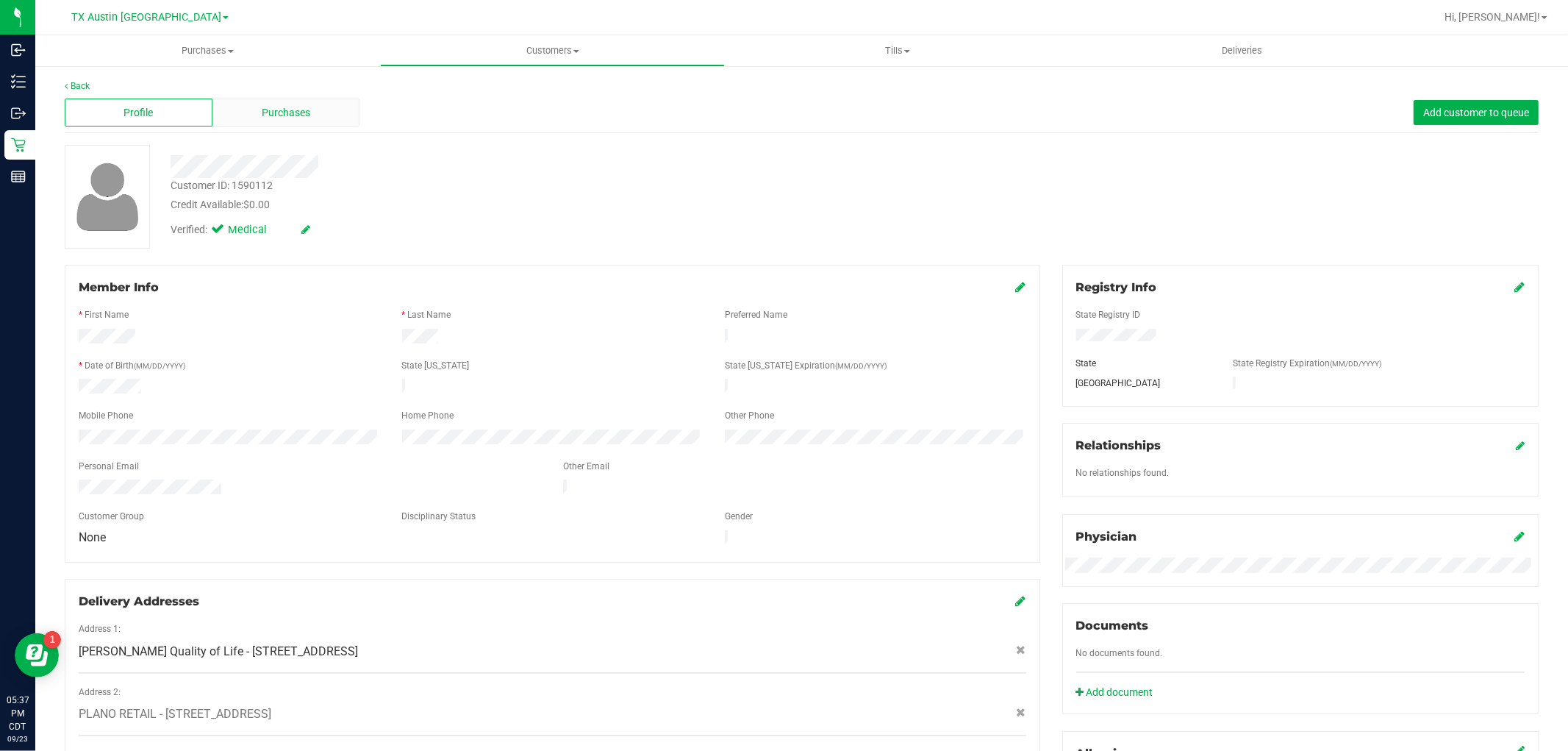
click at [309, 107] on div "Purchases" at bounding box center [286, 112] width 148 height 28
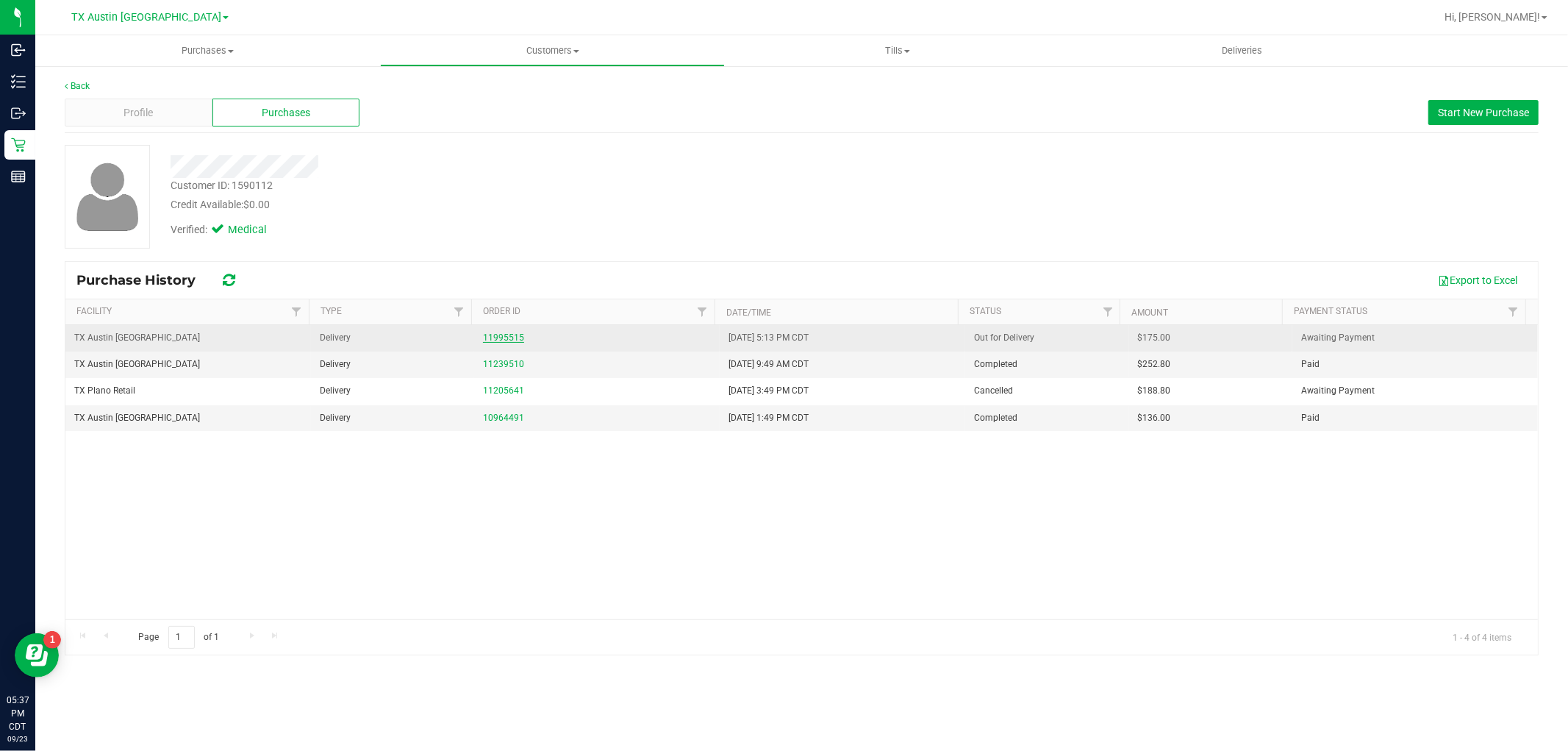
click at [502, 339] on link "11995515" at bounding box center [503, 338] width 41 height 10
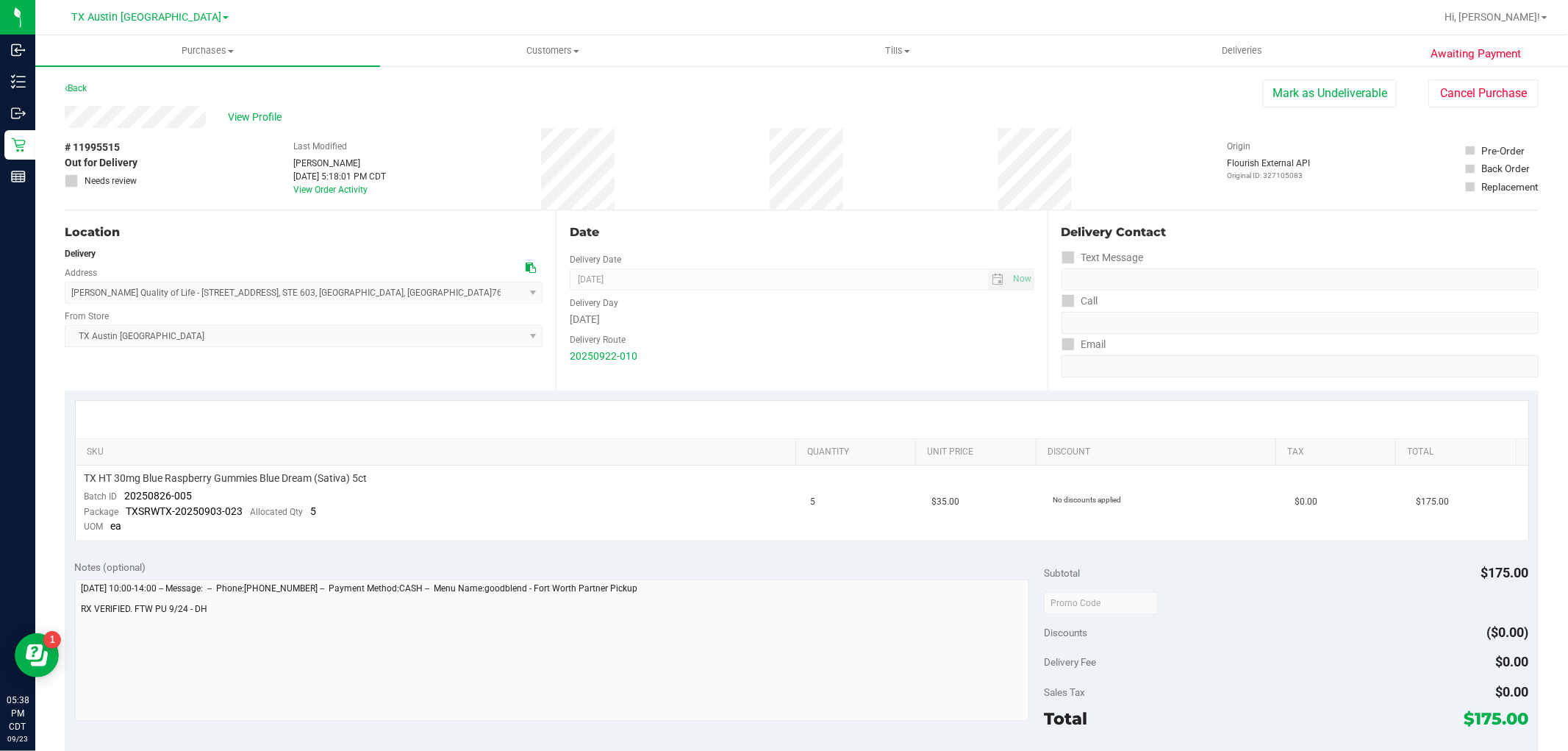
click at [60, 118] on div "Awaiting Payment Back Mark as Undeliverable Cancel Purchase View Profile # 1199…" at bounding box center [802, 611] width 1533 height 1093
click at [537, 46] on span "Customers" at bounding box center [552, 51] width 343 height 13
click at [524, 86] on li "All customers" at bounding box center [552, 89] width 344 height 18
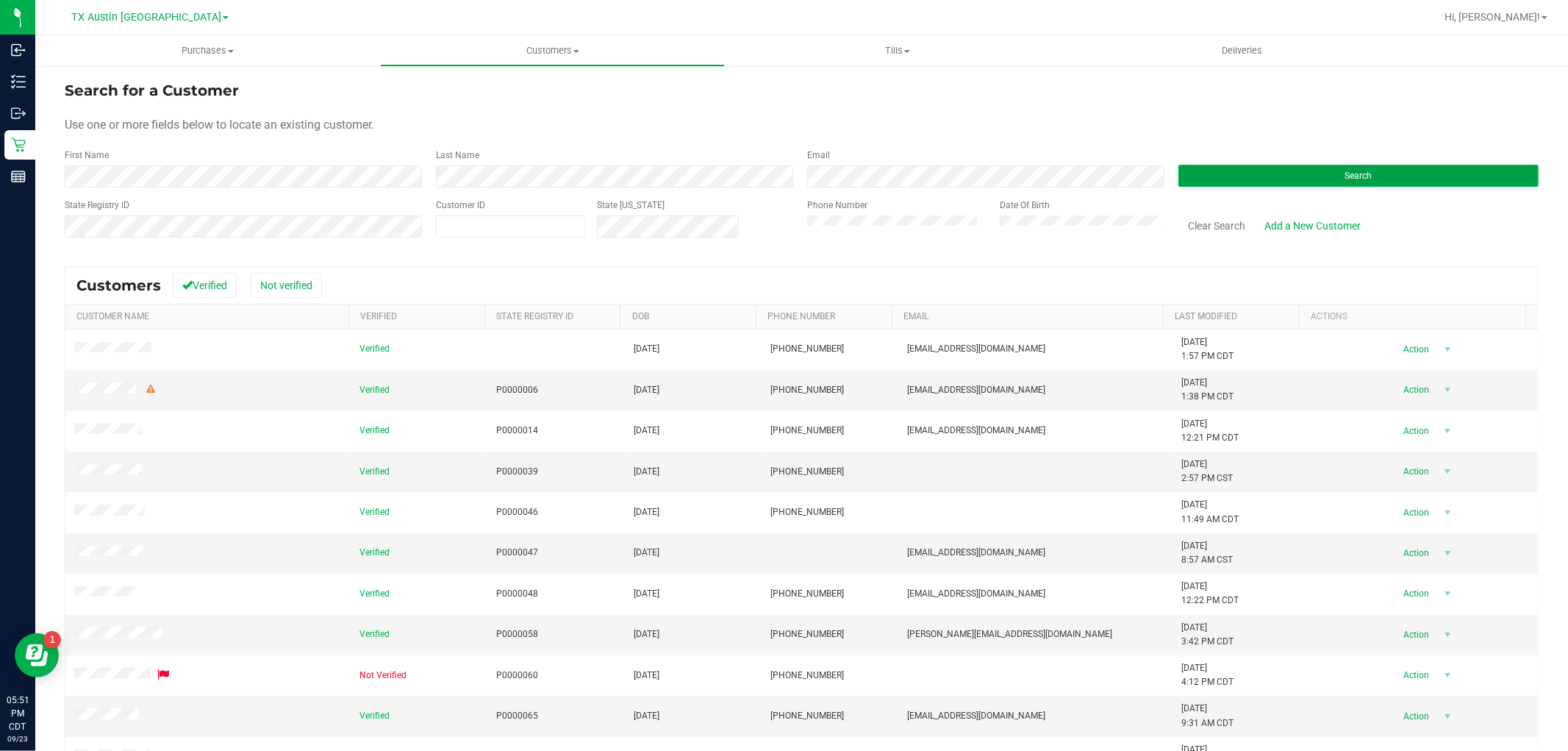
click at [1390, 180] on button "Search" at bounding box center [1358, 176] width 360 height 22
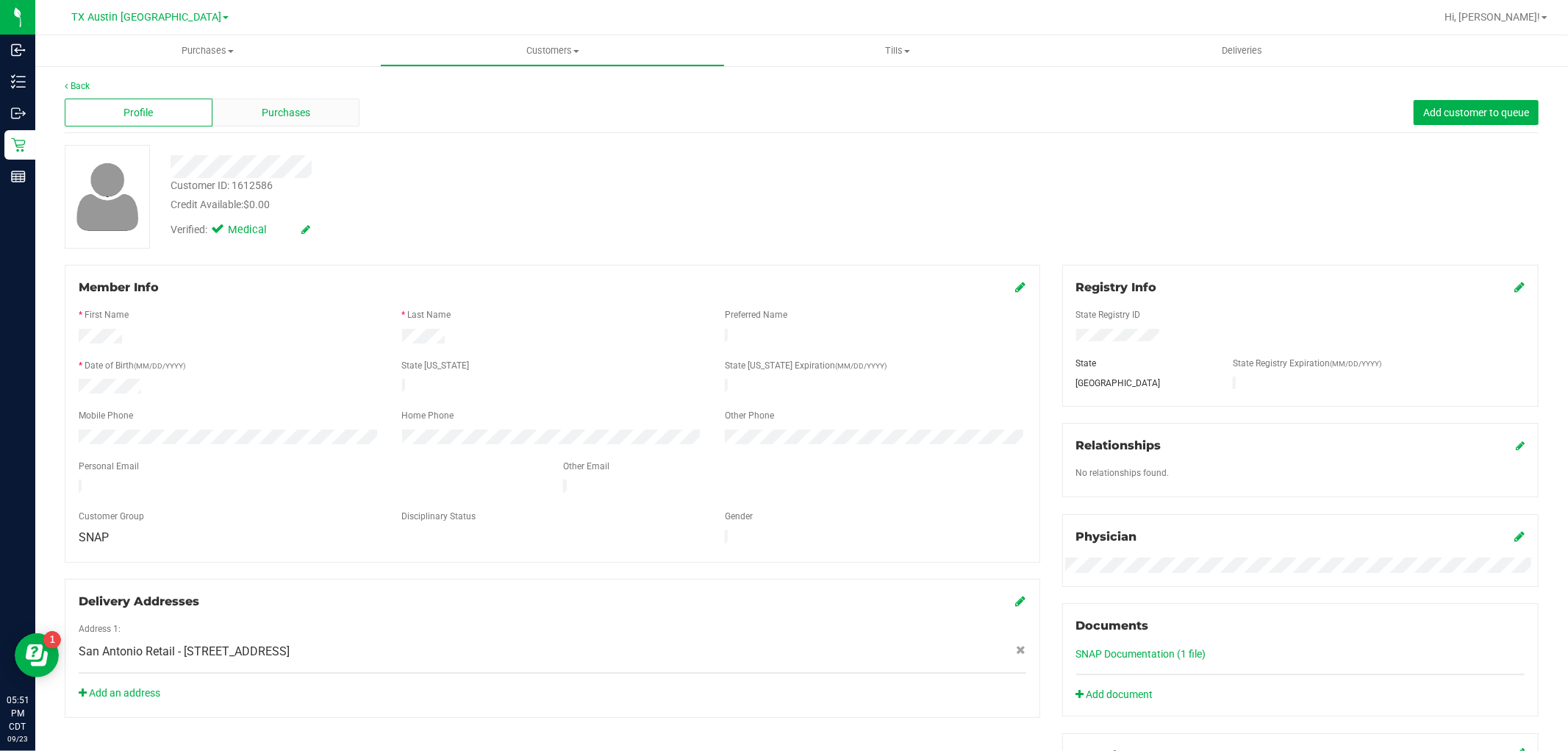
click at [329, 113] on div "Purchases" at bounding box center [286, 112] width 148 height 28
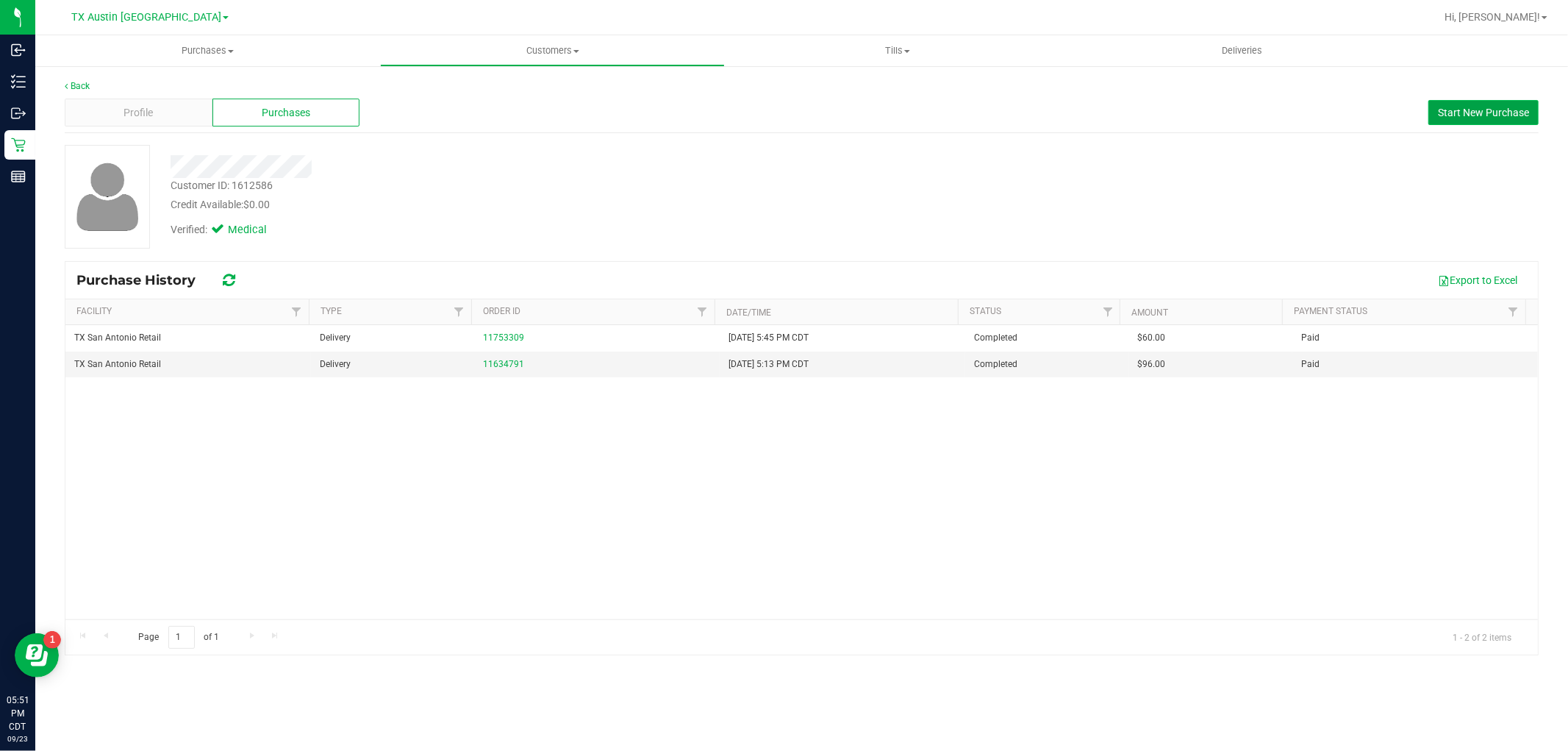
click at [1489, 113] on span "Start New Purchase" at bounding box center [1483, 113] width 91 height 12
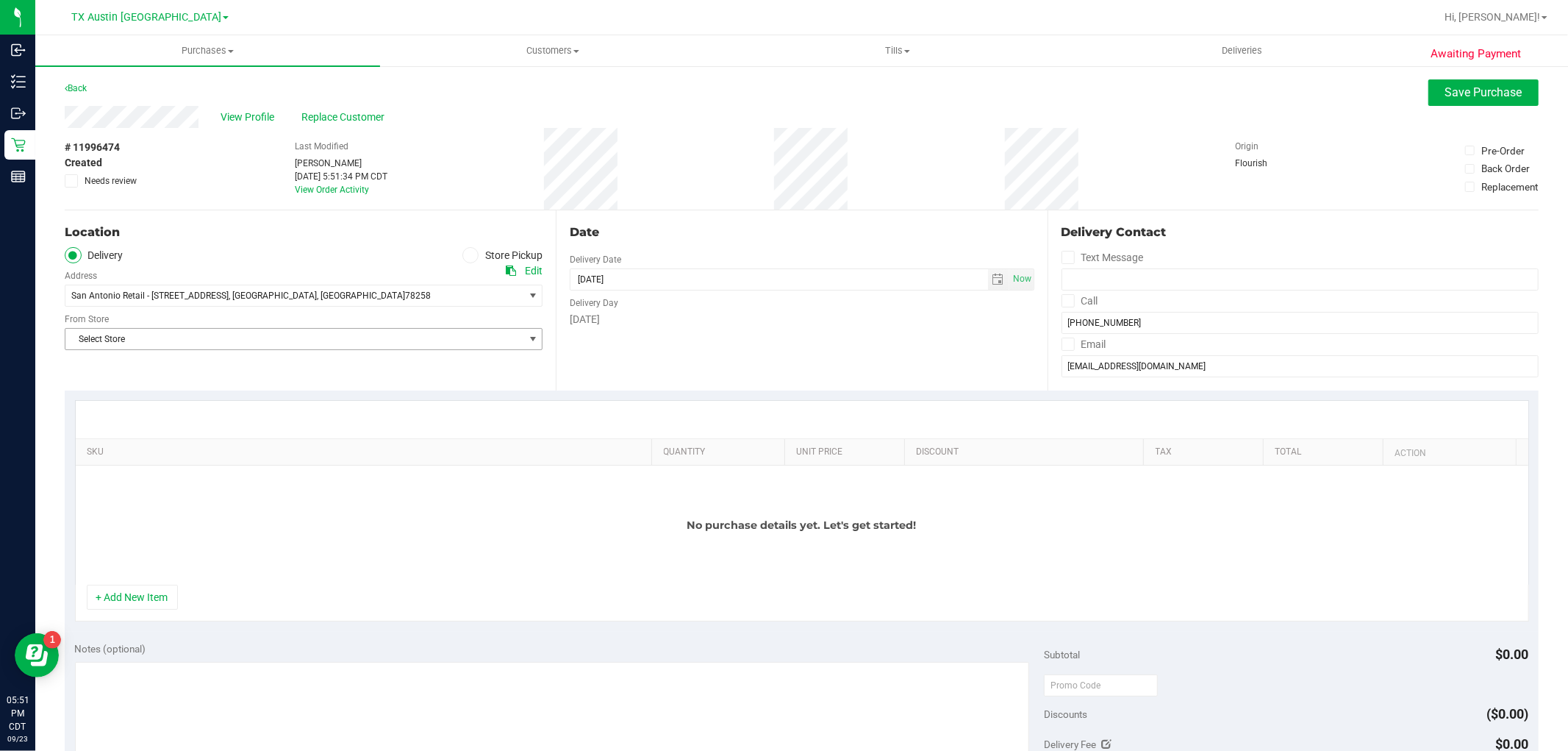
click at [375, 342] on span "Select Store" at bounding box center [295, 339] width 458 height 21
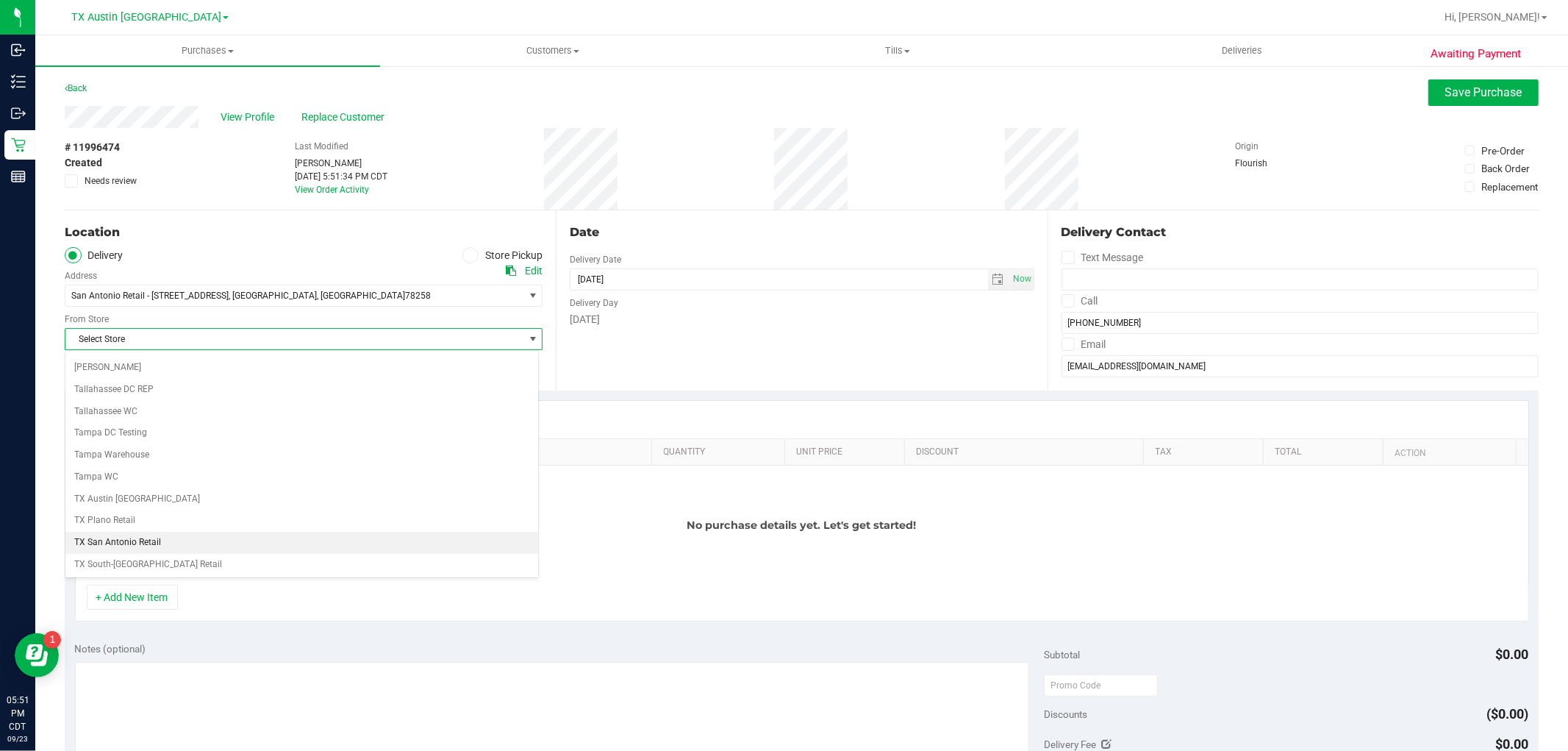
click at [157, 553] on li "TX San Antonio Retail" at bounding box center [302, 543] width 473 height 22
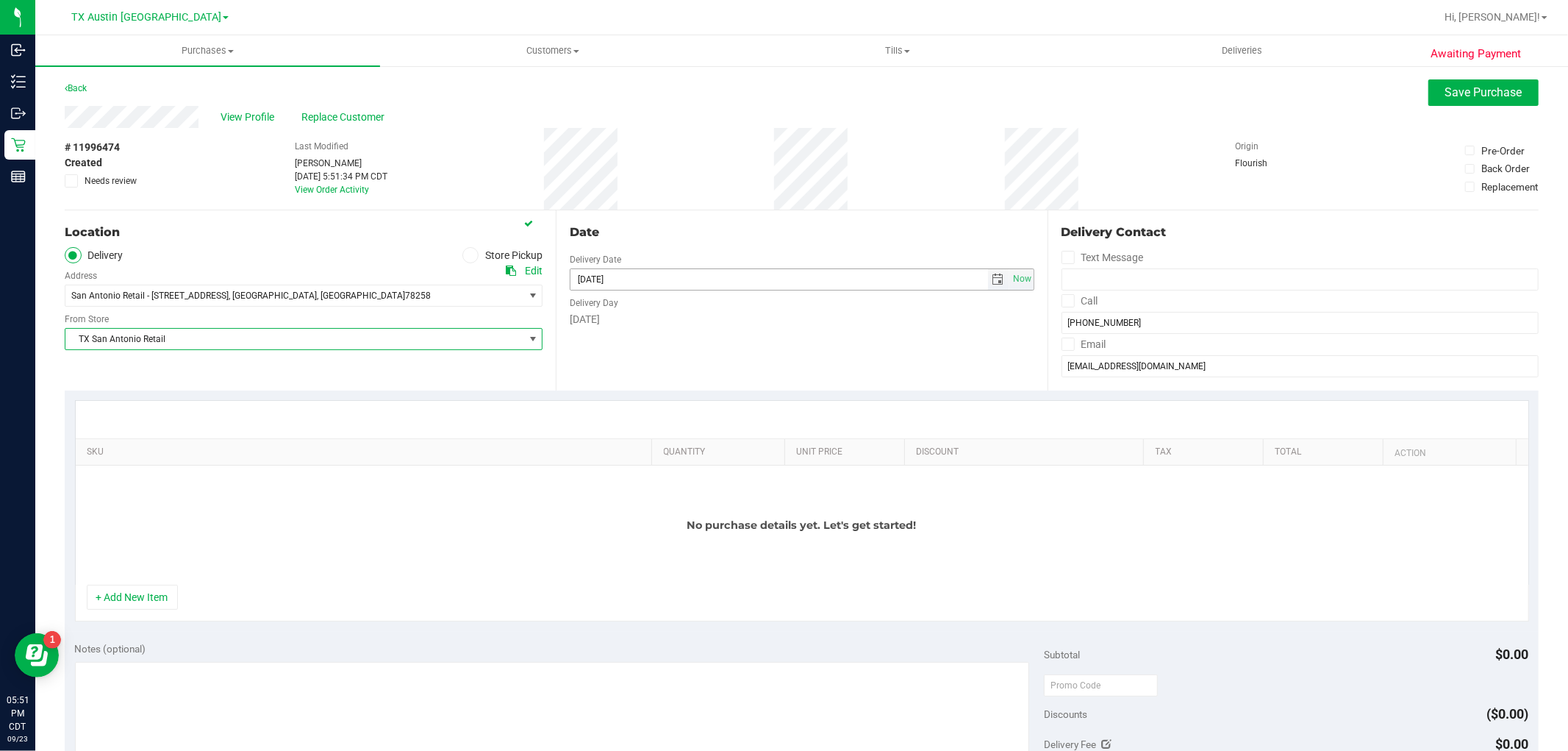
click at [992, 282] on span "select" at bounding box center [998, 280] width 12 height 12
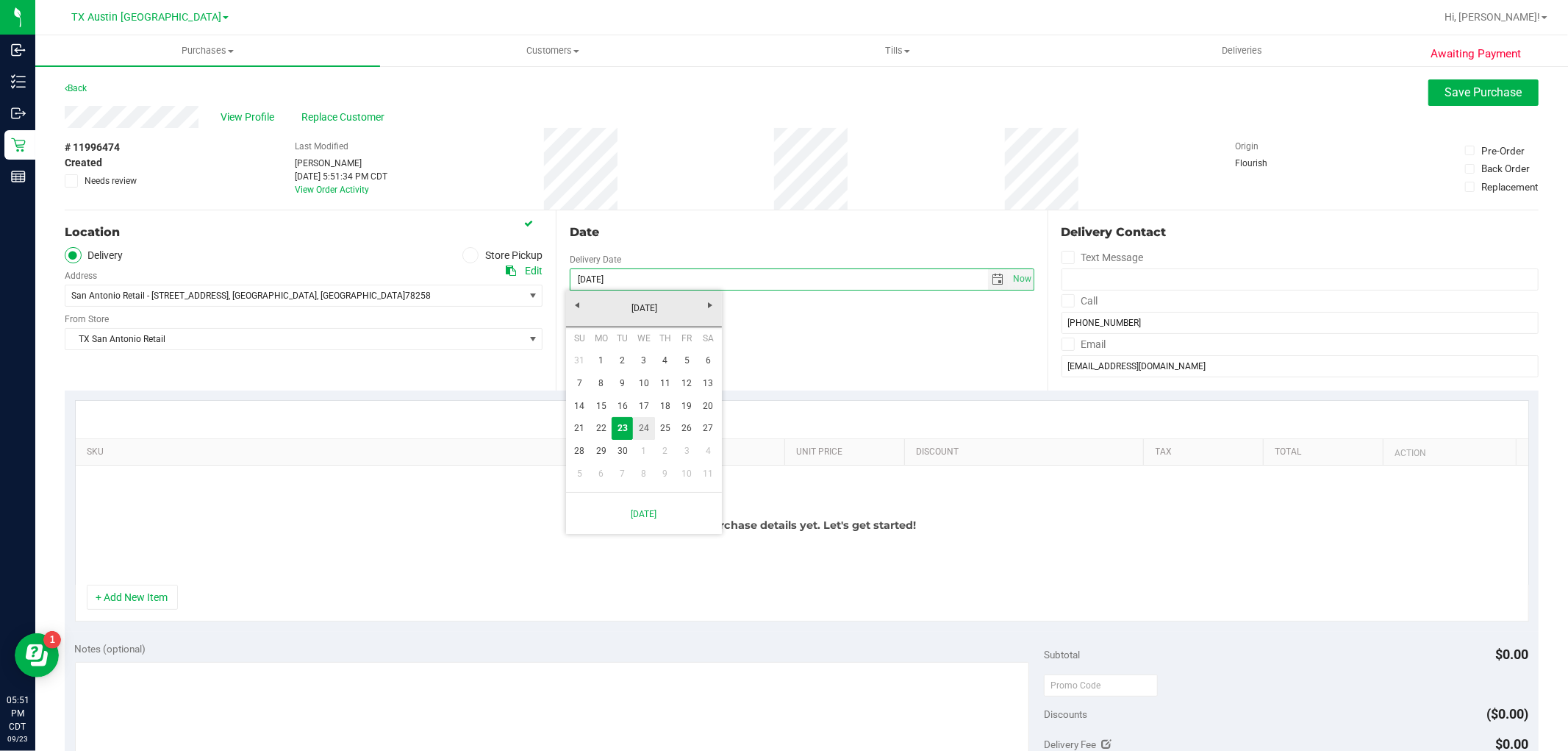
click at [649, 429] on link "24" at bounding box center [643, 428] width 22 height 23
type input "09/24/2025"
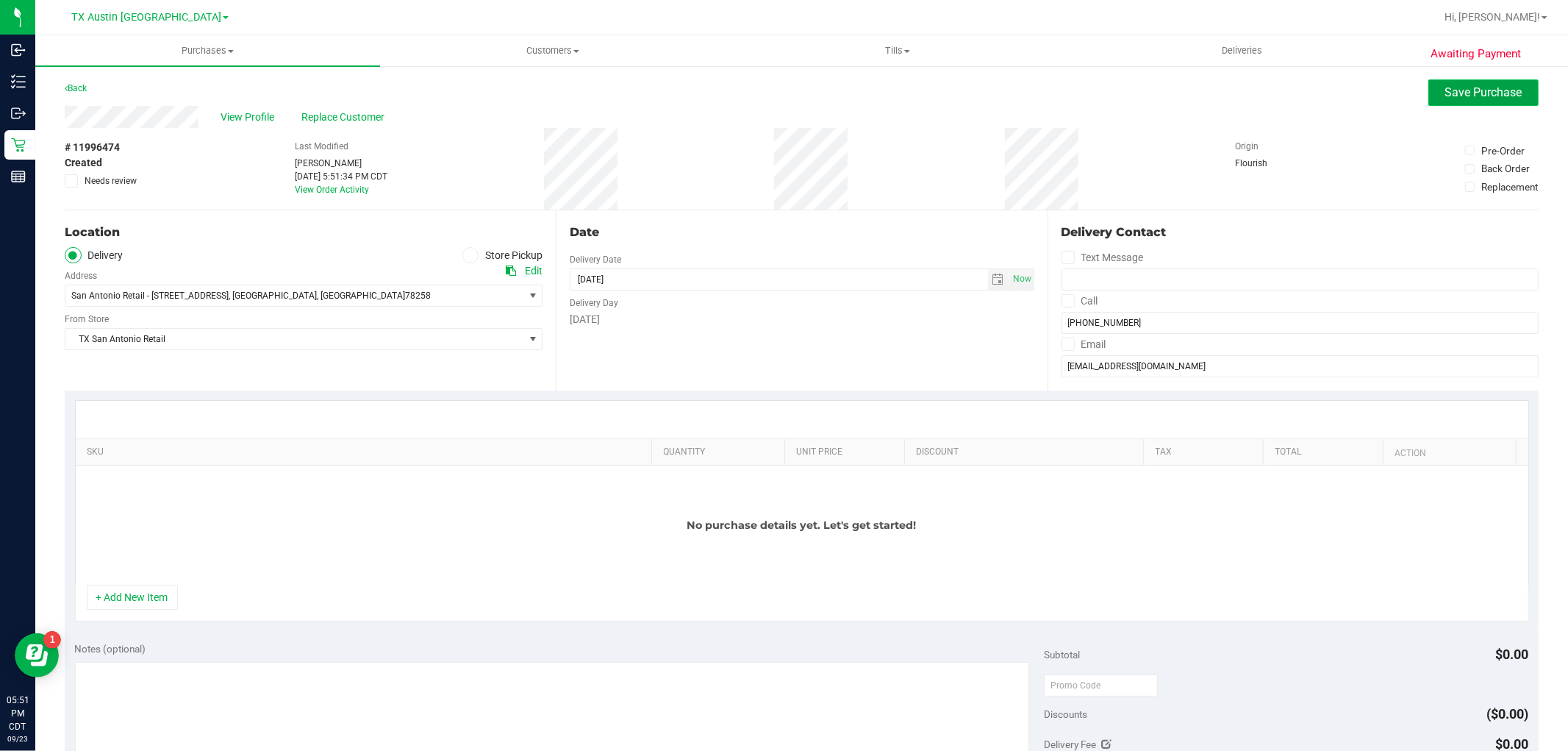
click at [1473, 97] on span "Save Purchase" at bounding box center [1484, 92] width 78 height 14
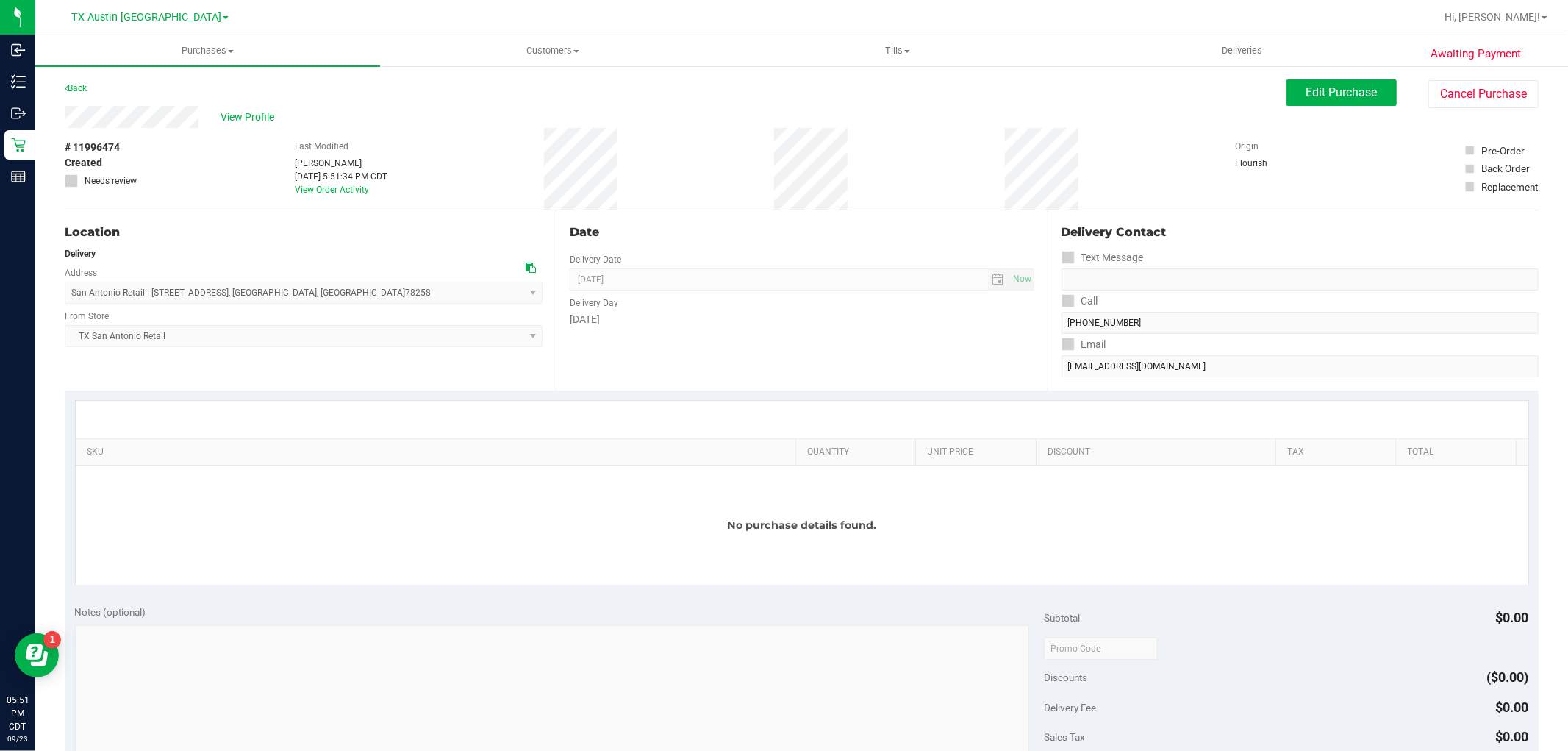
click at [242, 114] on span "View Profile" at bounding box center [250, 117] width 59 height 16
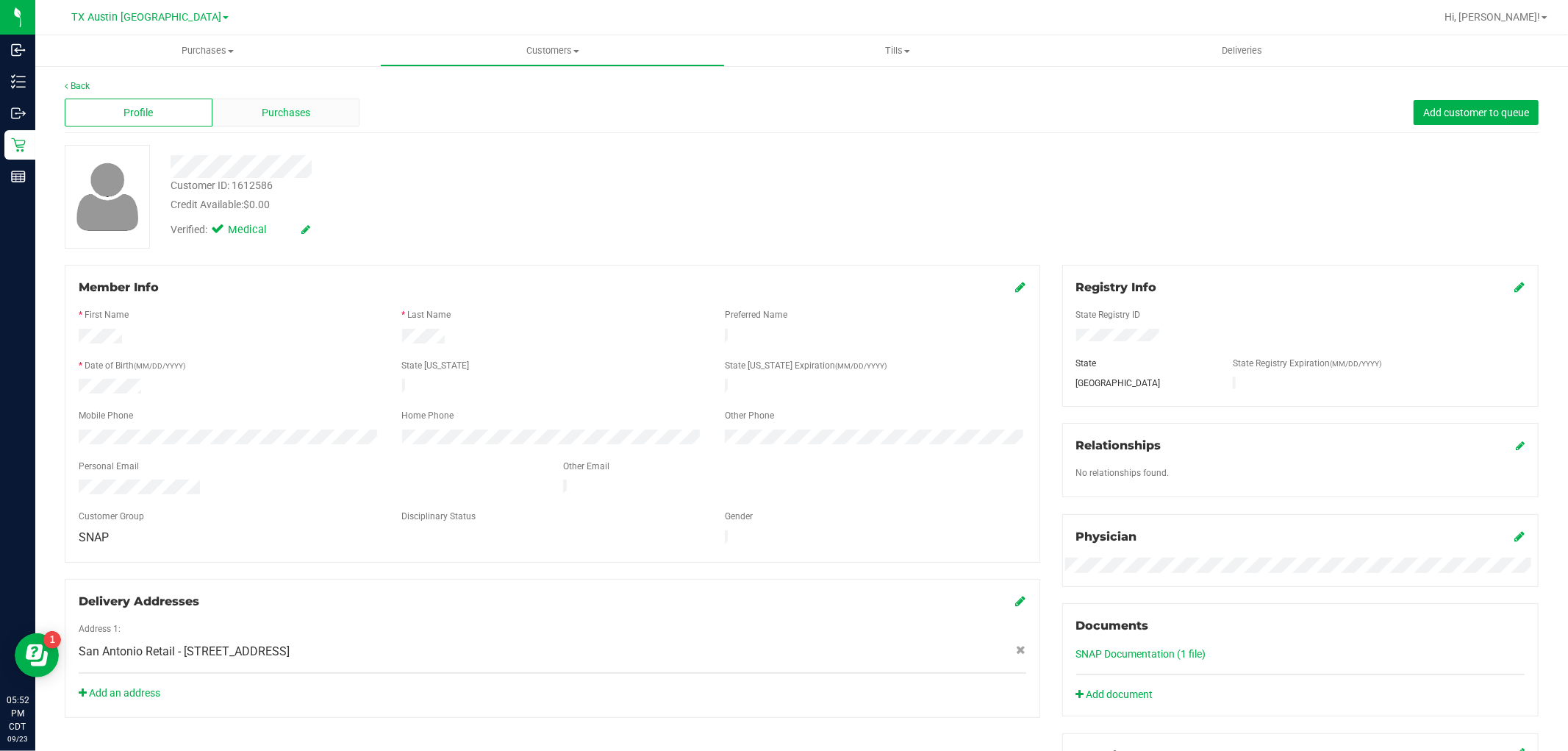
click at [307, 118] on span "Purchases" at bounding box center [286, 113] width 48 height 16
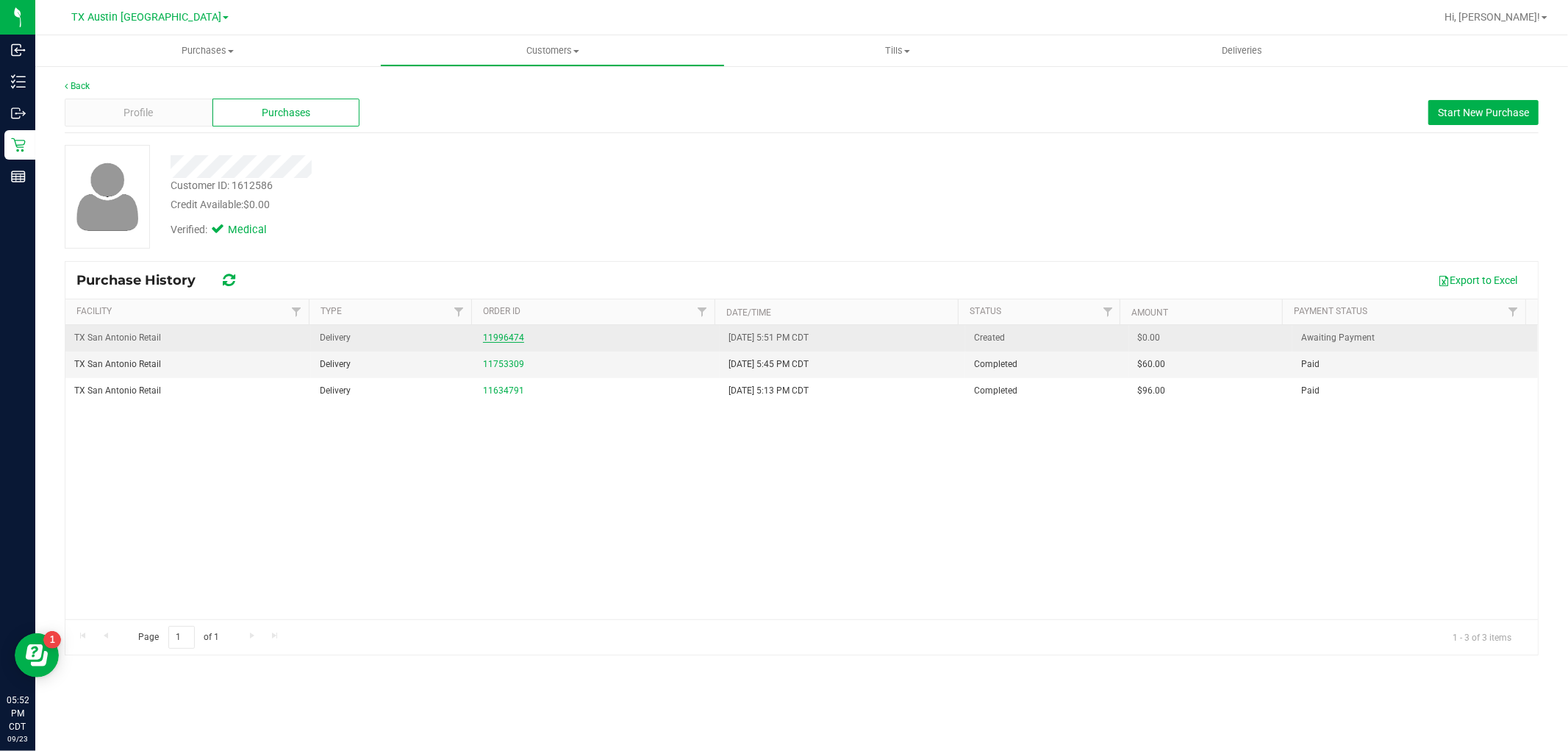
click at [506, 337] on link "11996474" at bounding box center [503, 338] width 41 height 10
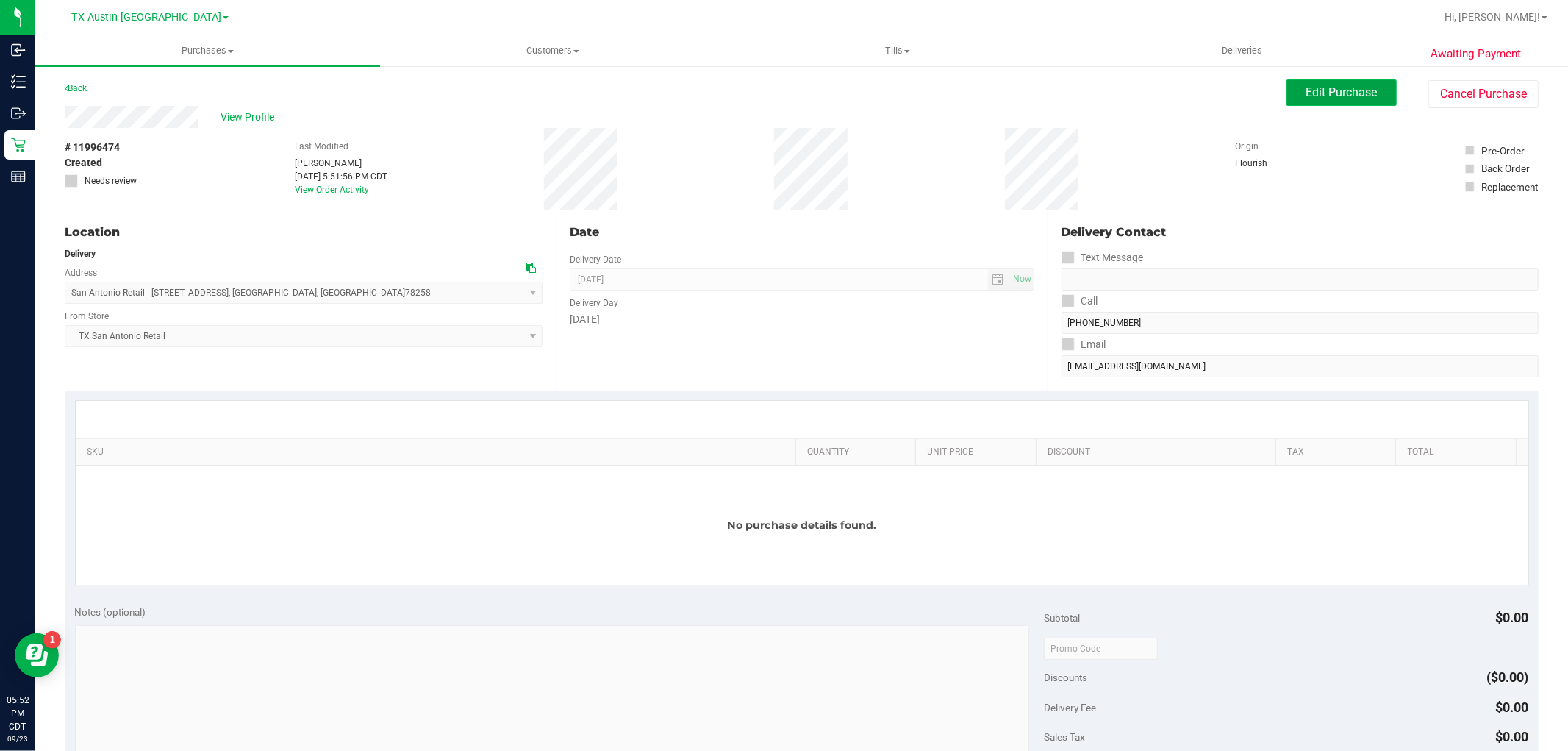
click at [1364, 94] on span "Edit Purchase" at bounding box center [1342, 92] width 72 height 14
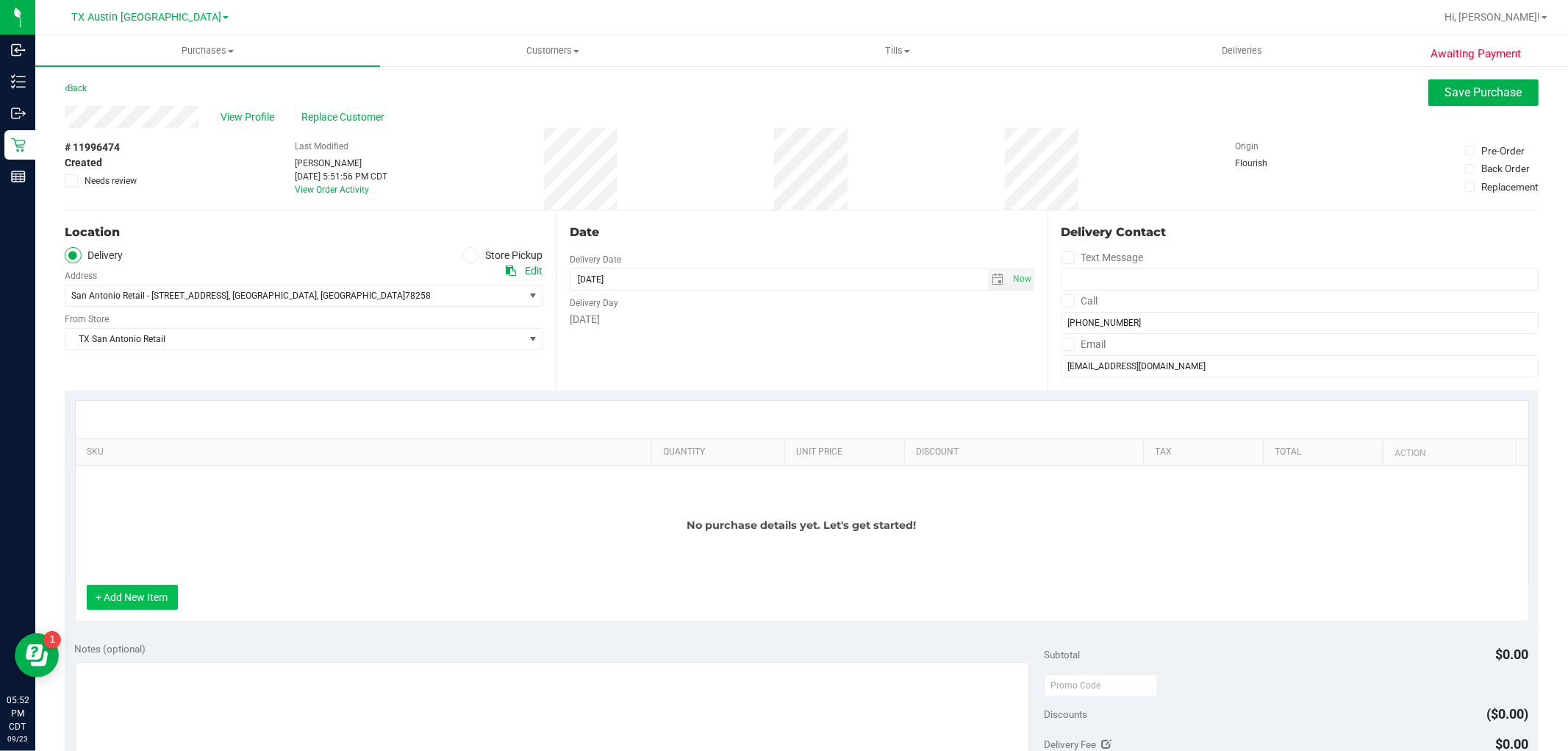
click at [157, 600] on button "+ Add New Item" at bounding box center [132, 597] width 91 height 25
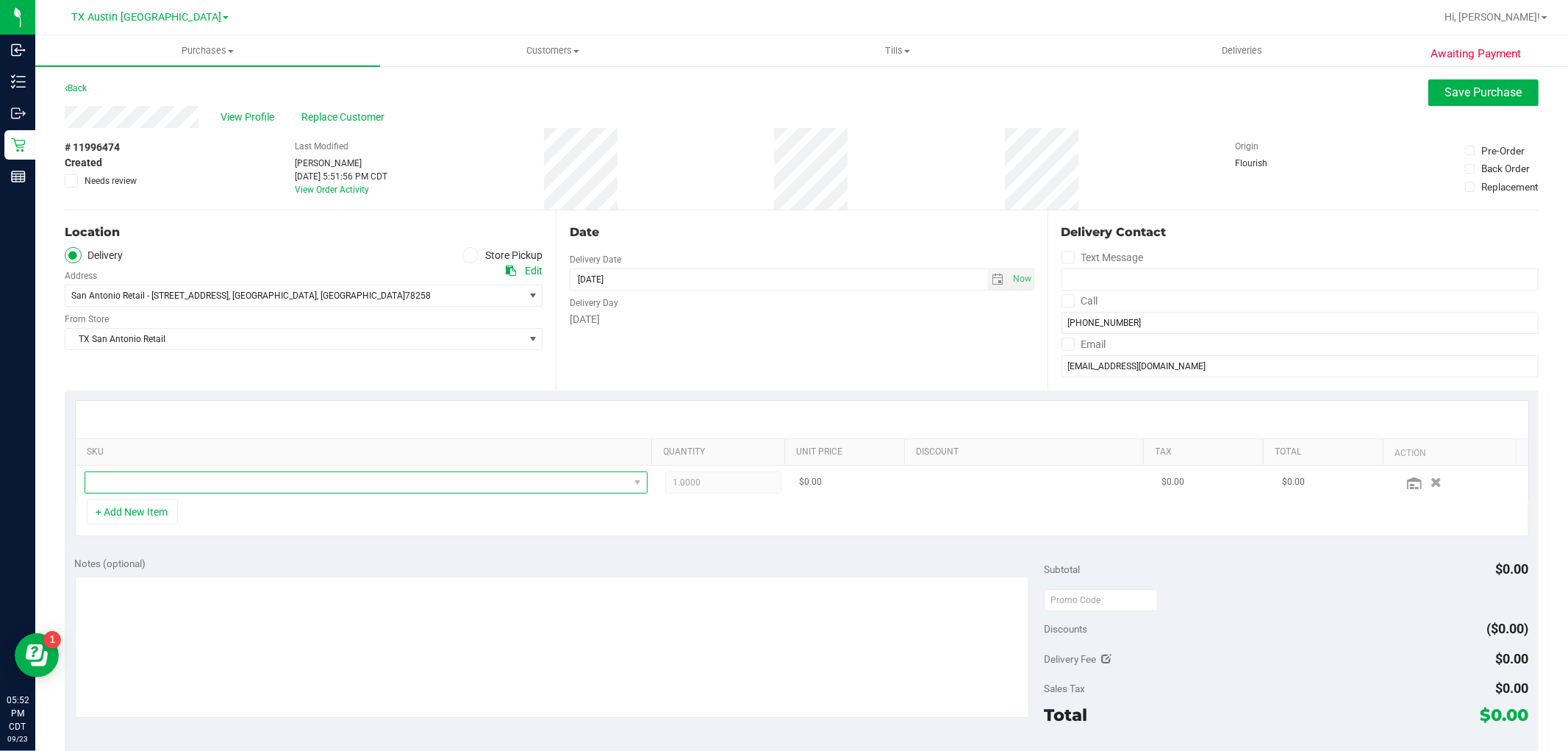
click at [248, 487] on span "NO DATA FOUND" at bounding box center [356, 483] width 544 height 21
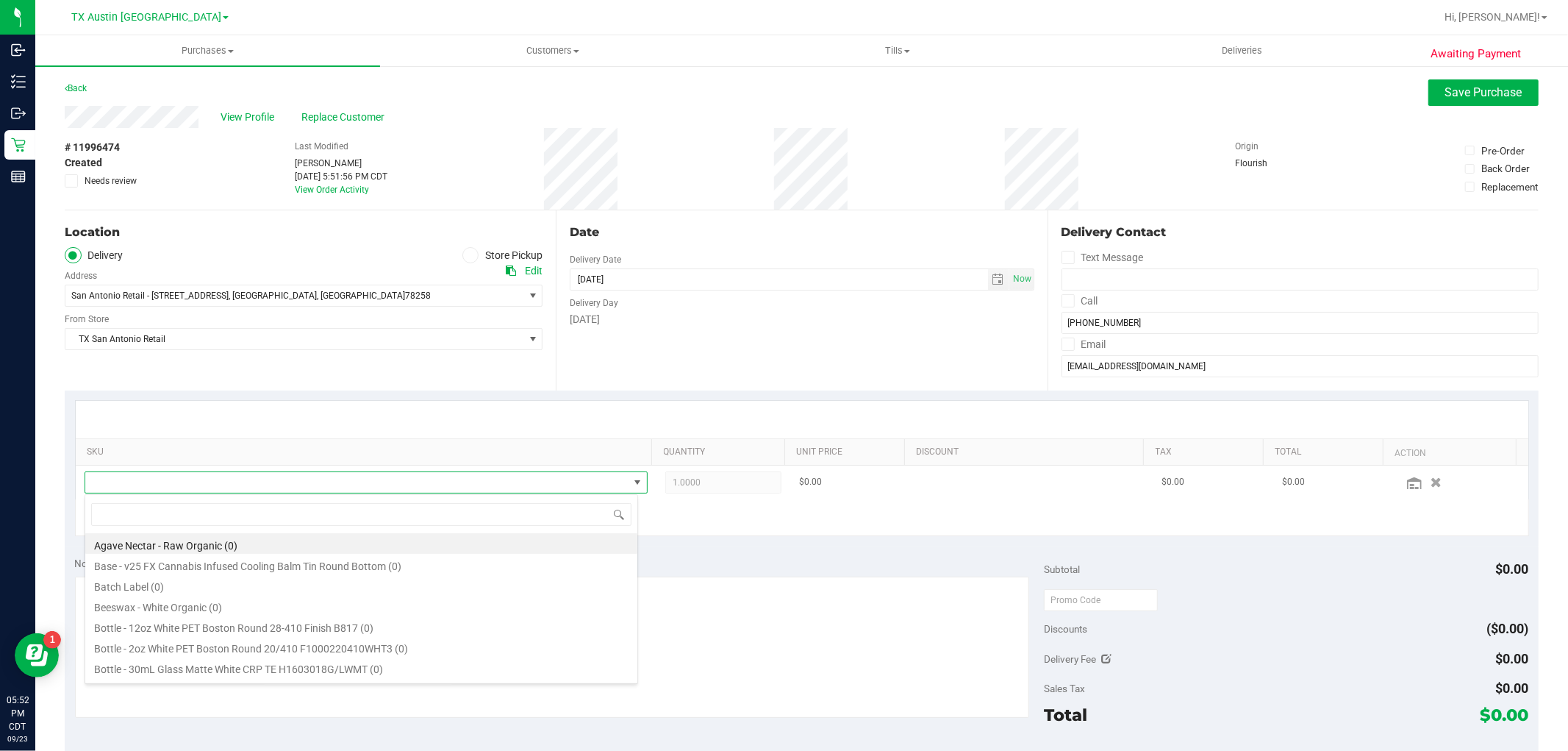
scroll to position [22, 548]
type input "indica"
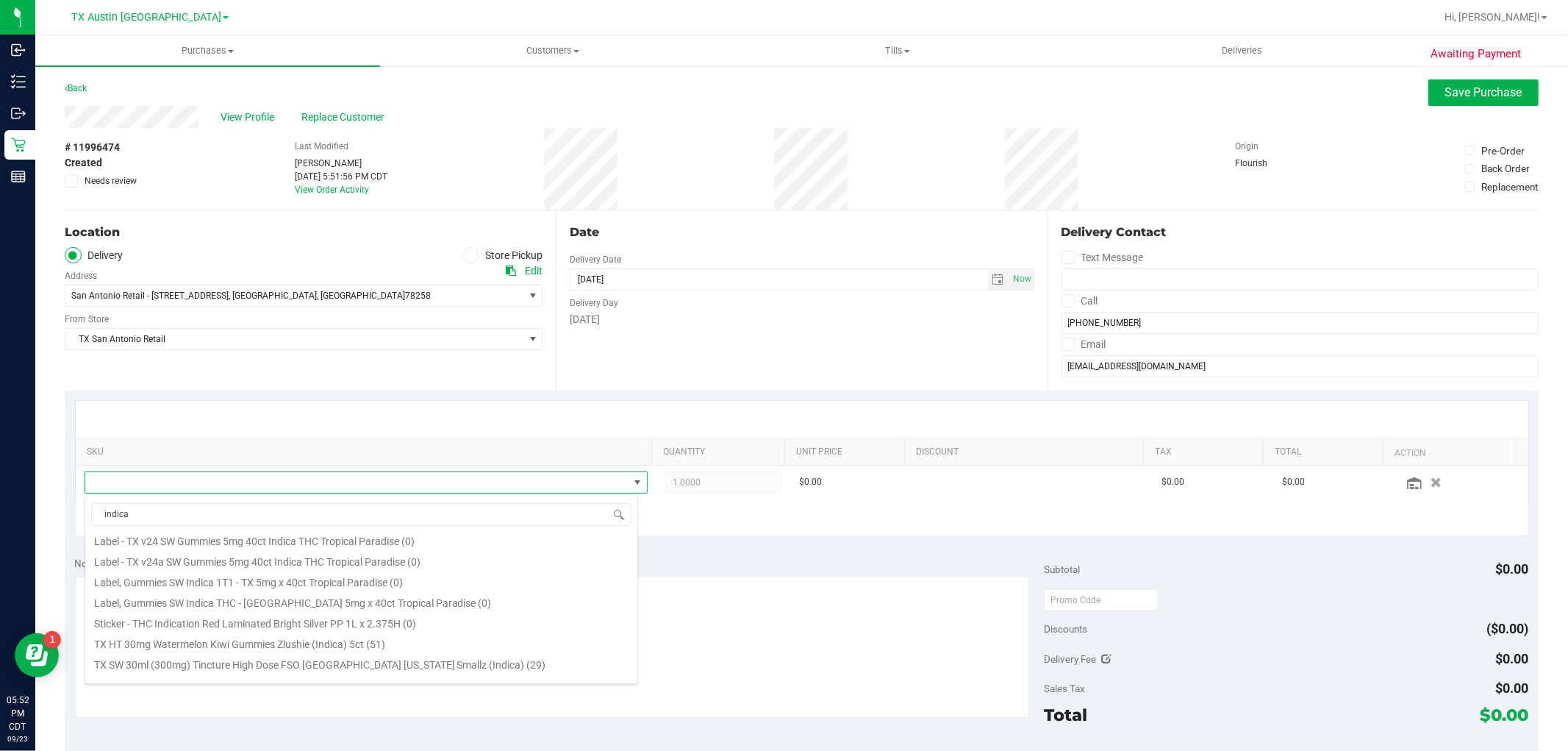
scroll to position [163, 0]
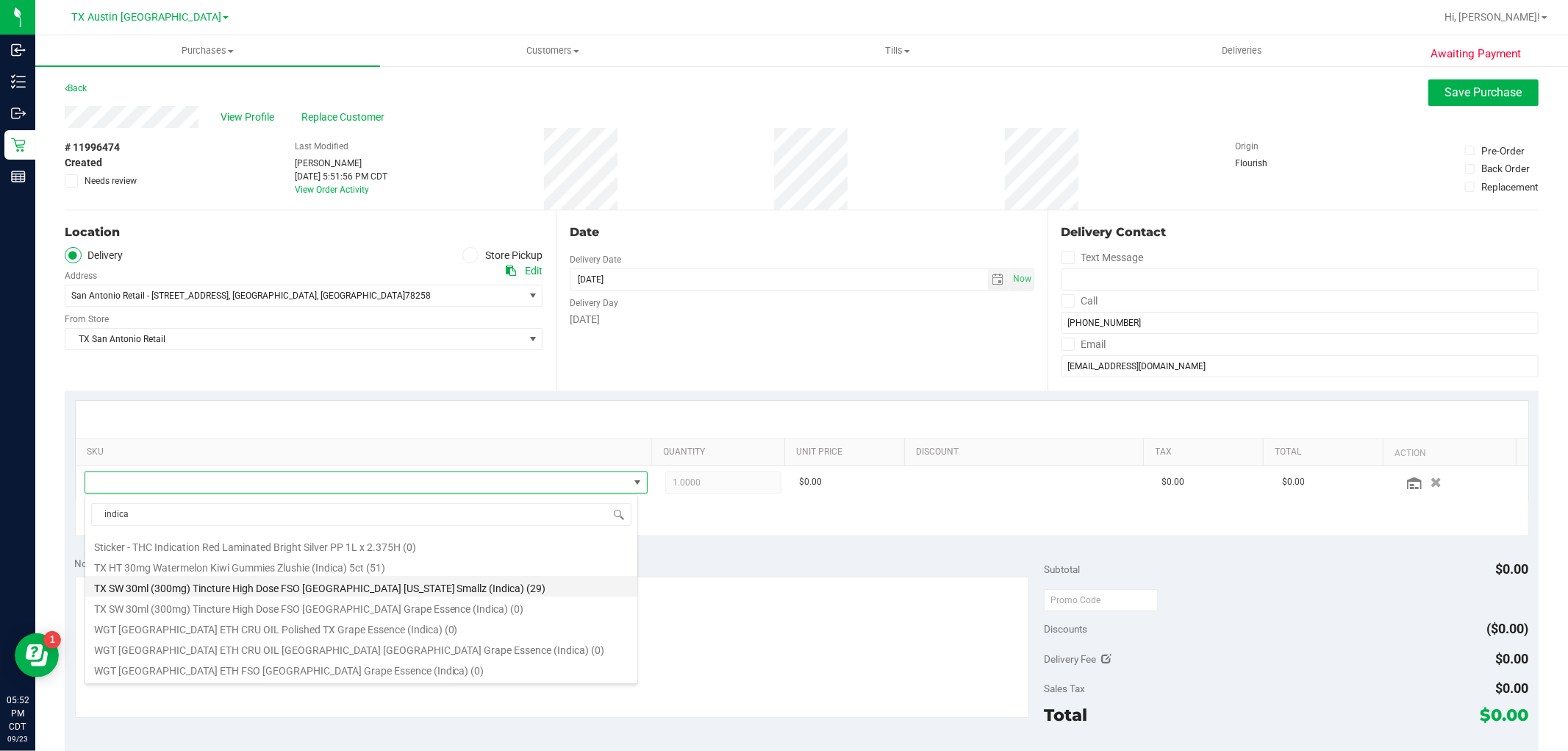
click at [450, 591] on li "TX SW 30ml (300mg) Tincture High Dose FSO TX Georgia Smallz (Indica) (29)" at bounding box center [361, 586] width 552 height 21
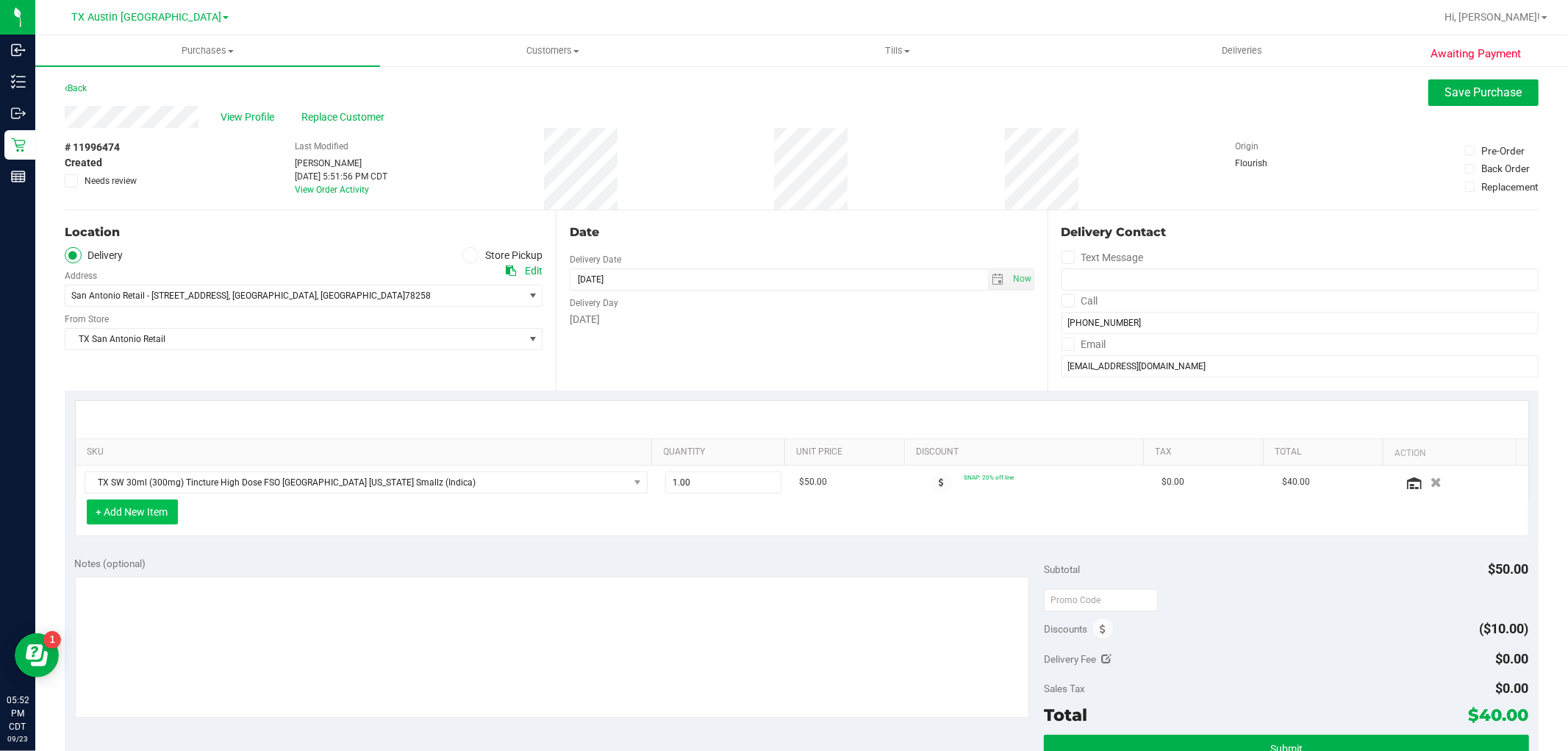
click at [136, 516] on button "+ Add New Item" at bounding box center [132, 512] width 91 height 25
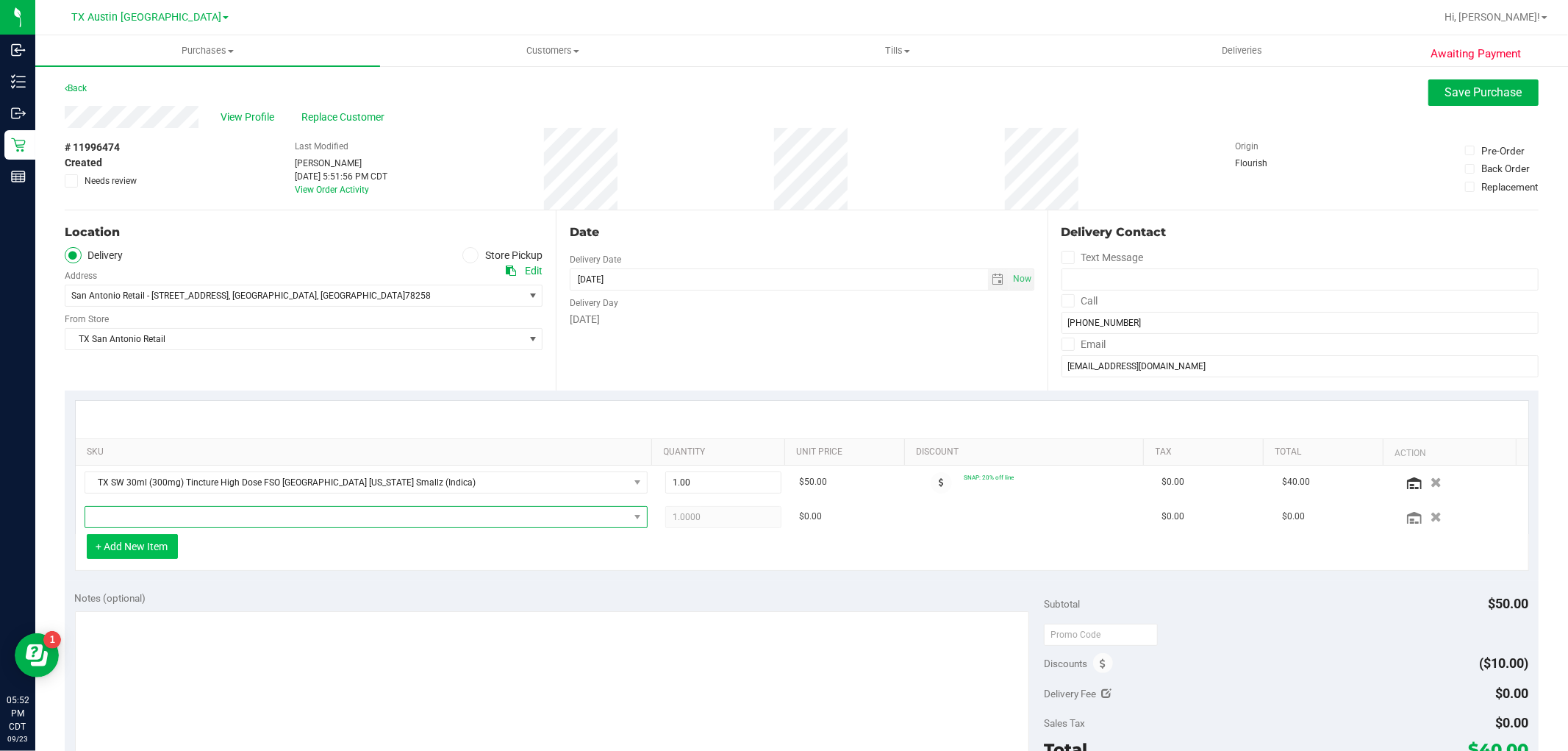
click at [136, 516] on span "NO DATA FOUND" at bounding box center [356, 517] width 544 height 21
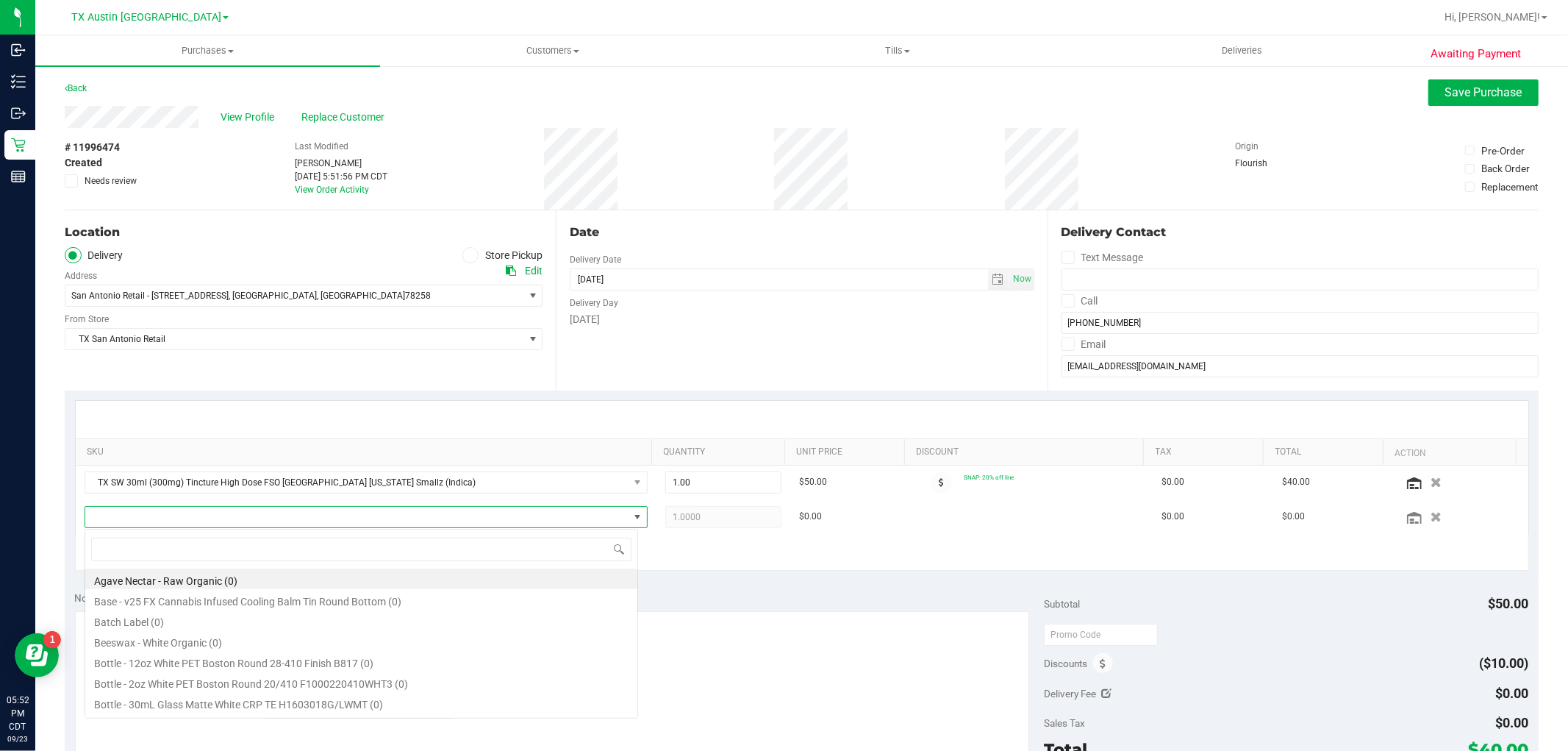
scroll to position [22, 548]
type input "dark cho"
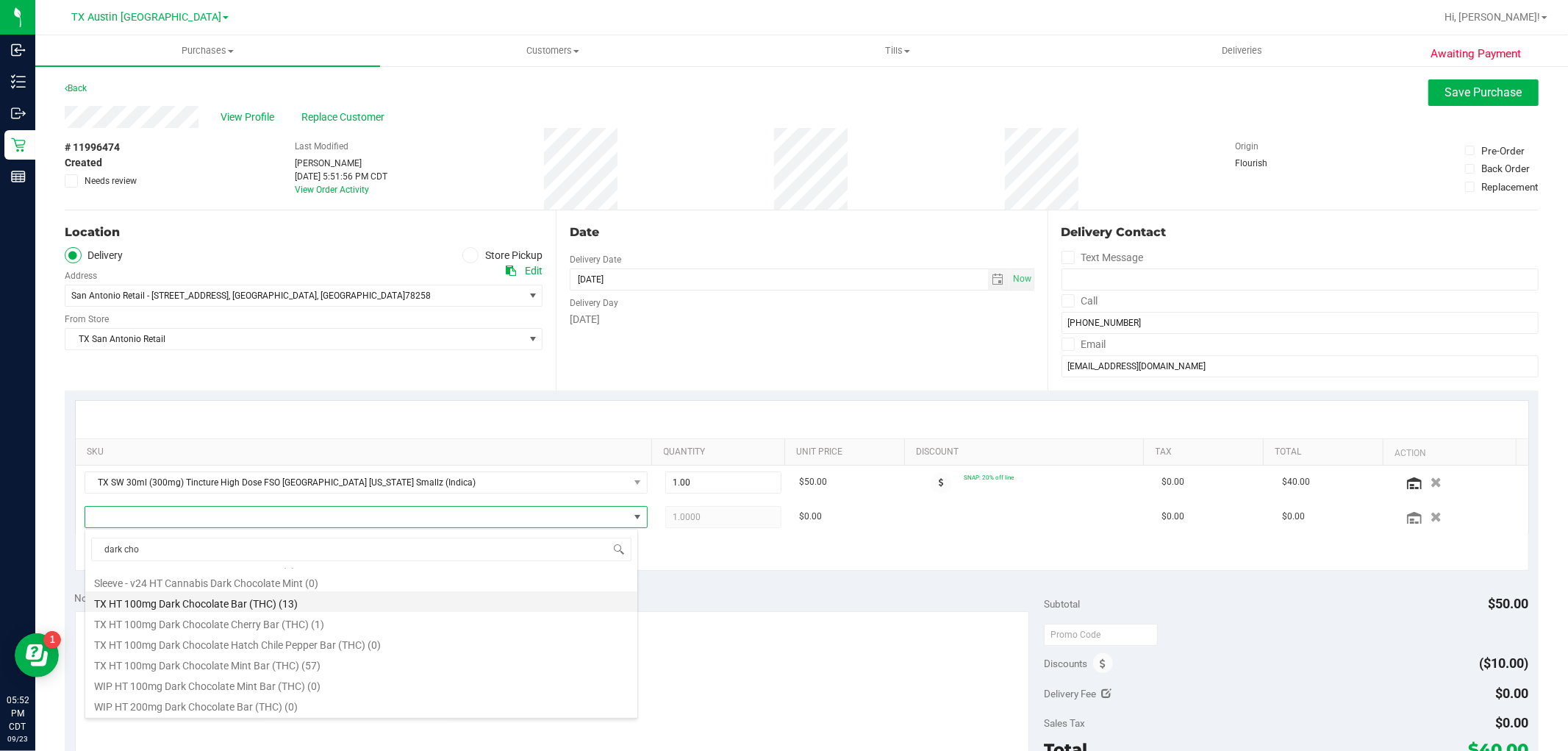
click at [436, 597] on li "TX HT 100mg Dark Chocolate Bar (THC) (13)" at bounding box center [361, 602] width 552 height 21
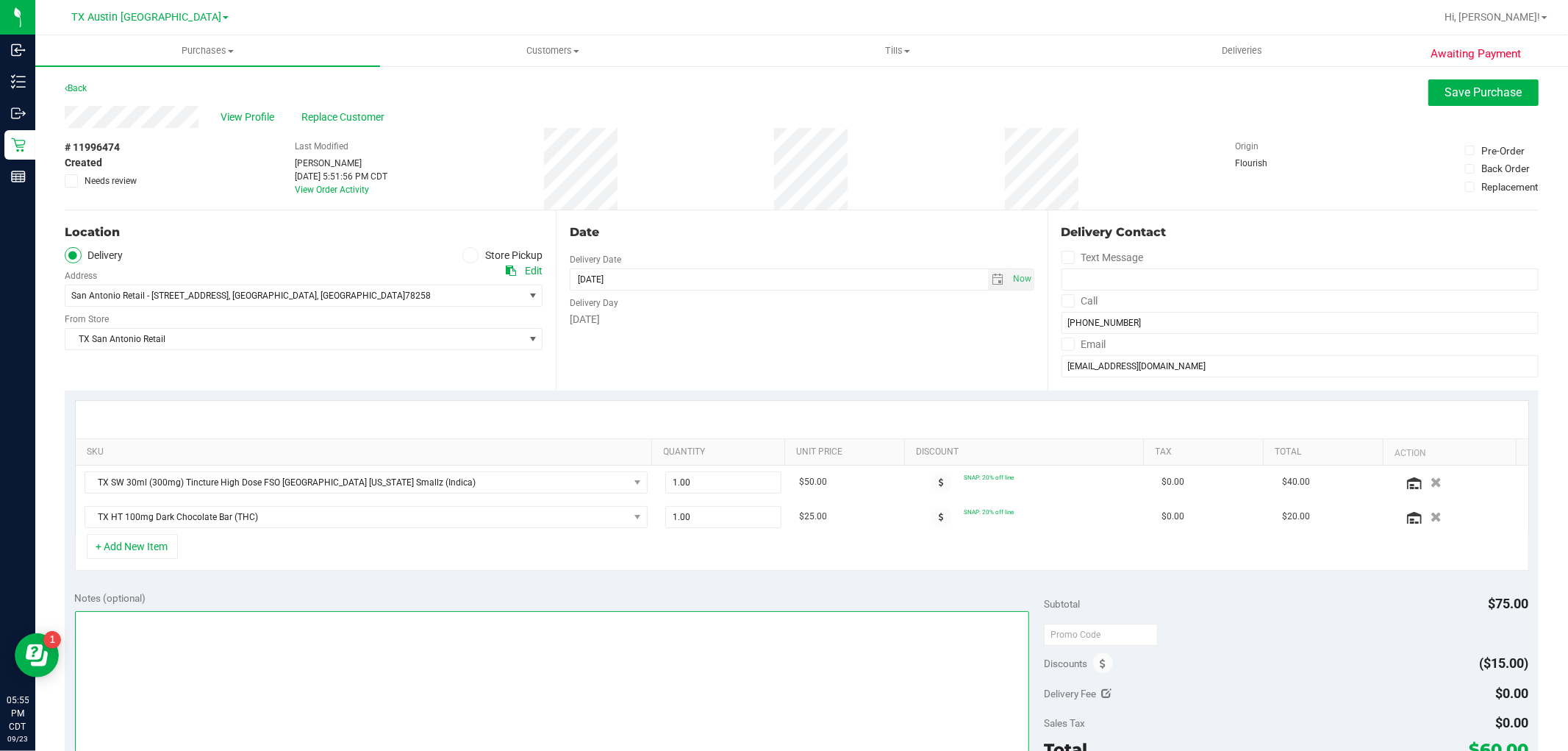
click at [498, 719] on textarea at bounding box center [552, 681] width 955 height 141
type textarea "-"
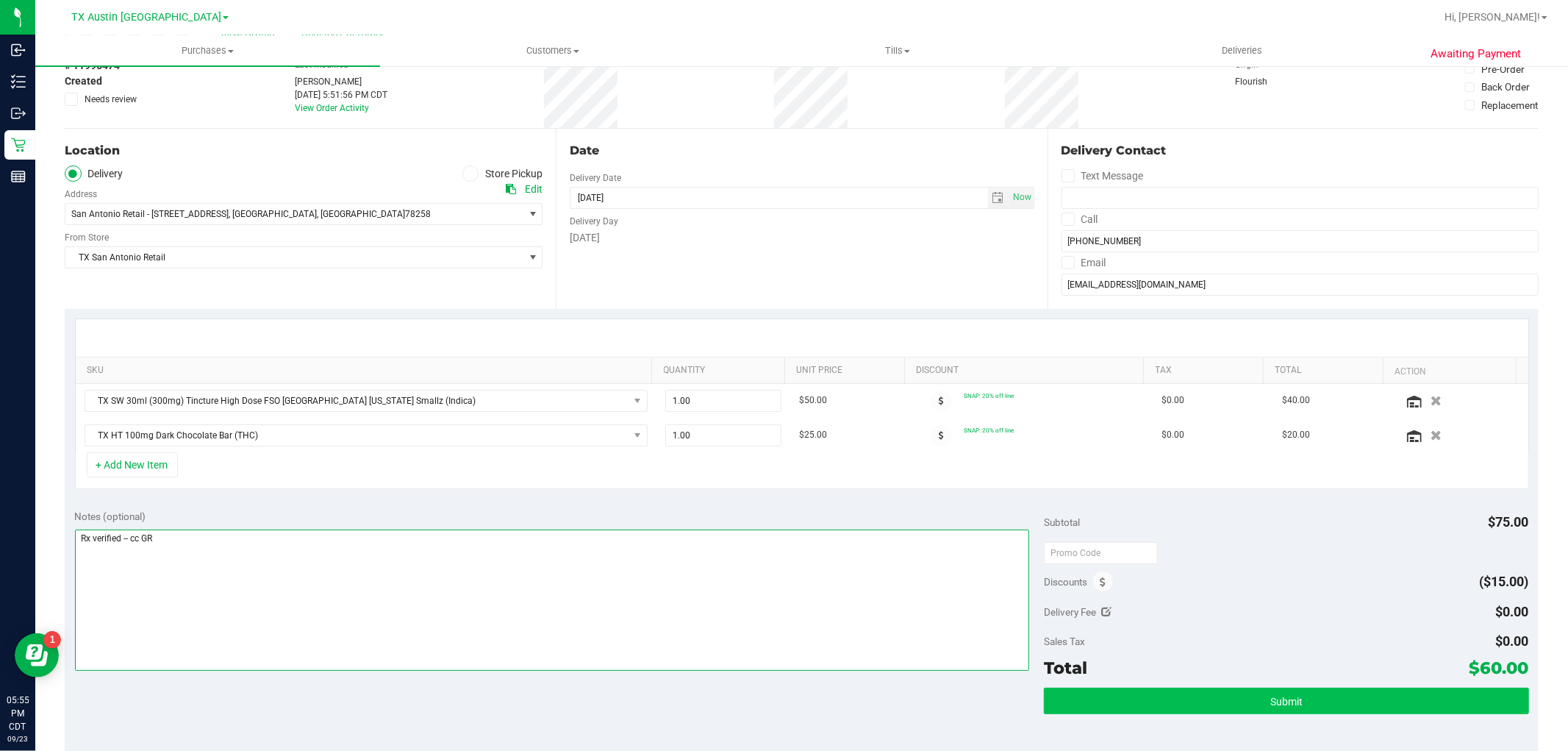
type textarea "Rx verified -- cc GR"
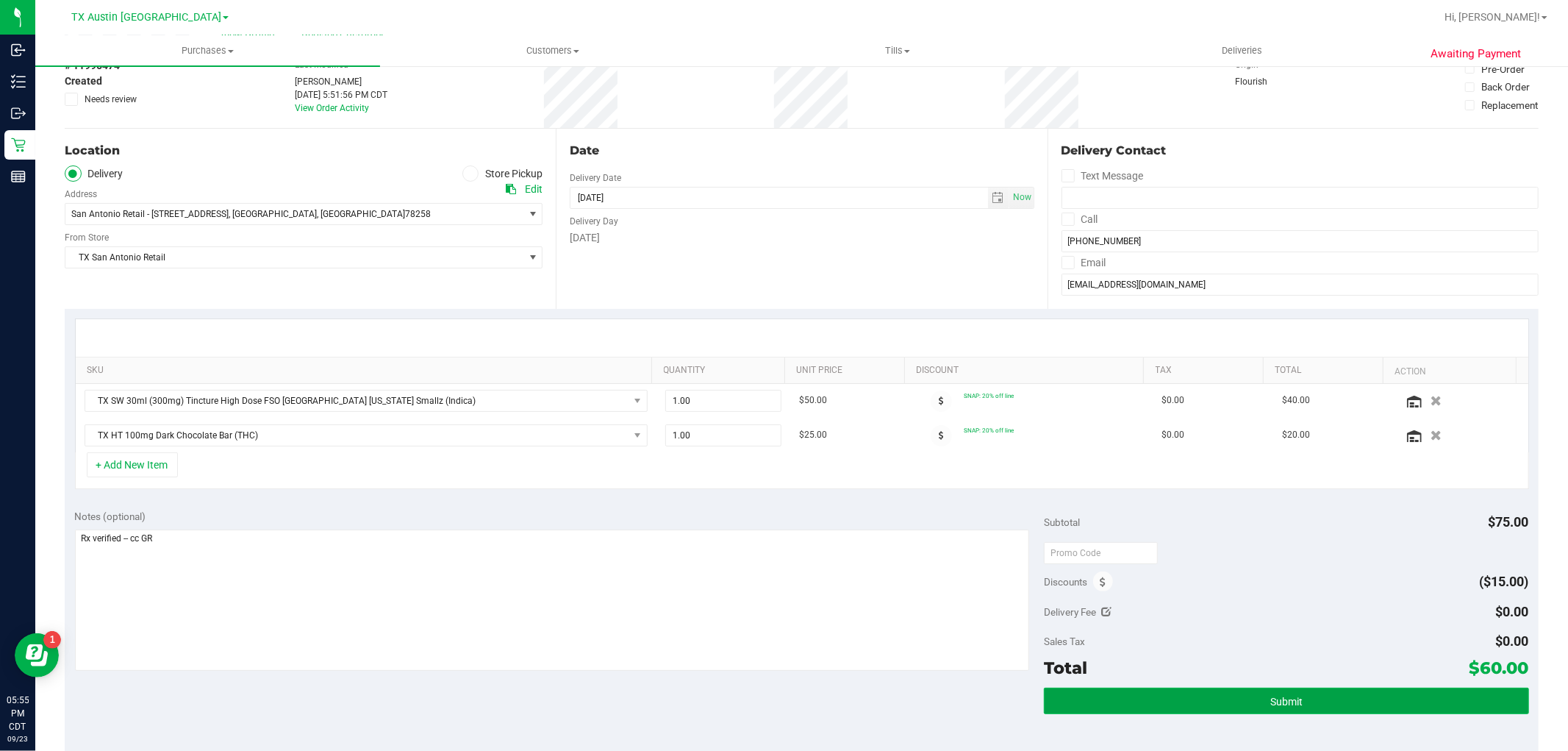
click at [1295, 699] on button "Submit" at bounding box center [1286, 700] width 485 height 26
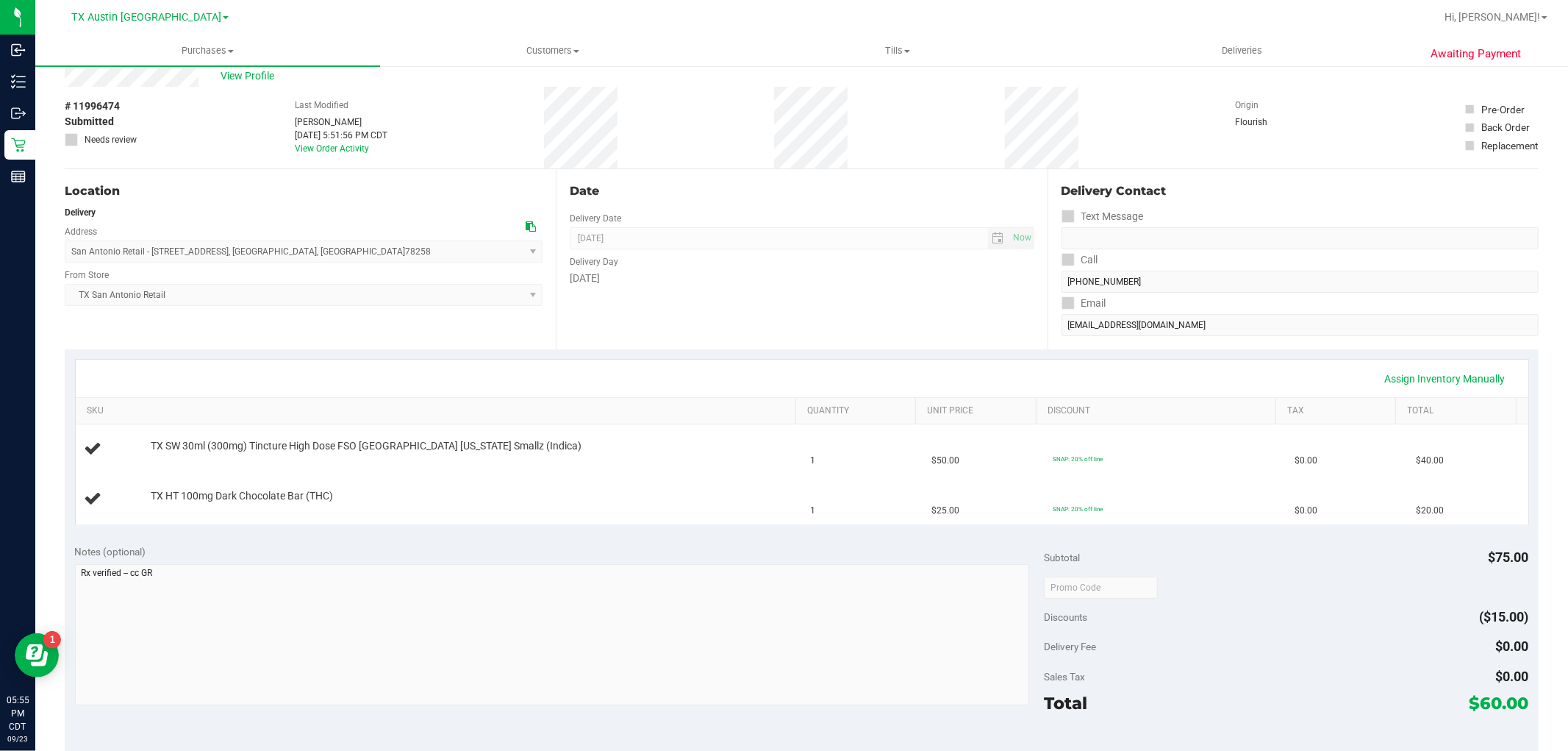
scroll to position [81, 0]
